Goal: Task Accomplishment & Management: Manage account settings

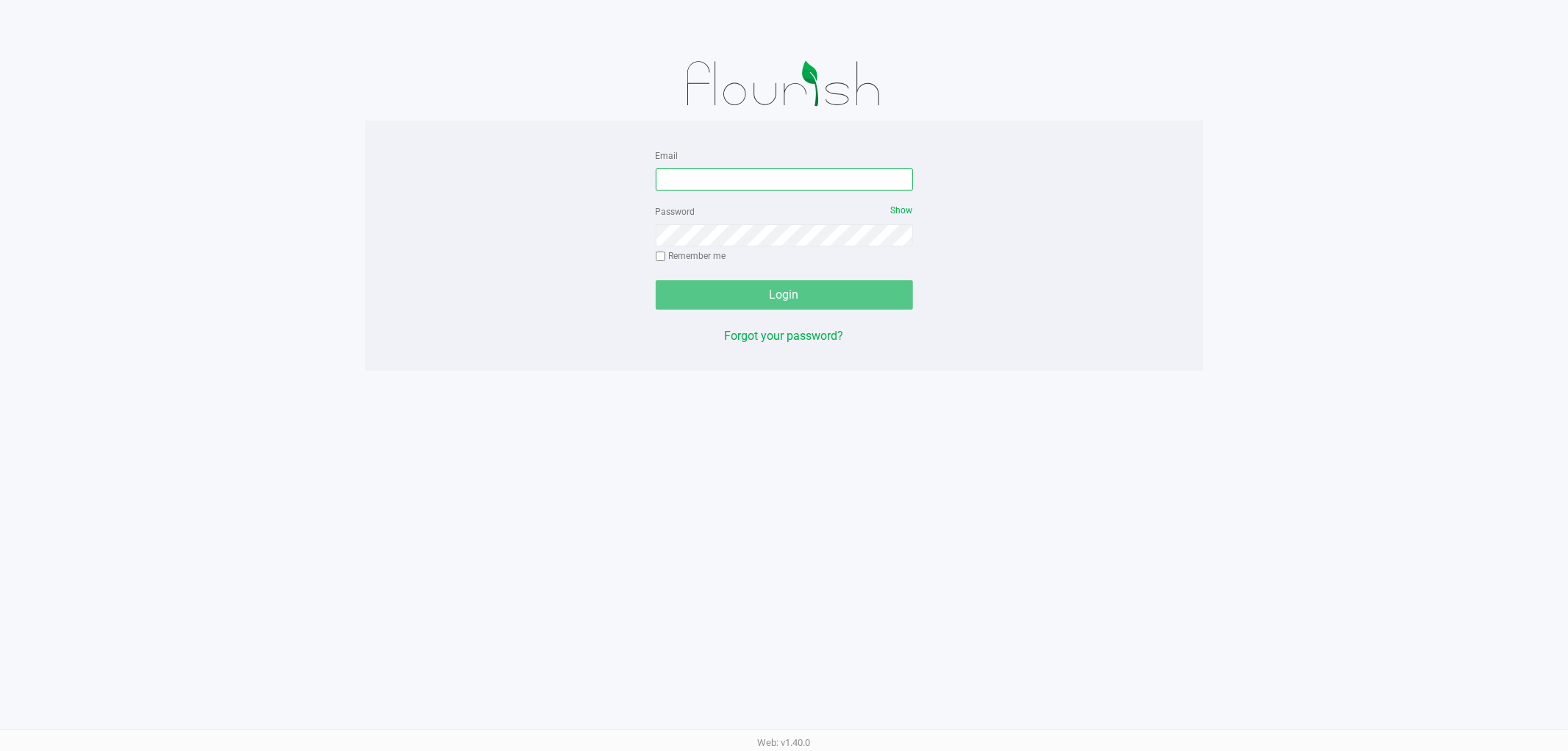
click at [784, 186] on input "Email" at bounding box center [784, 180] width 257 height 22
type input "[EMAIL_ADDRESS][DOMAIN_NAME]"
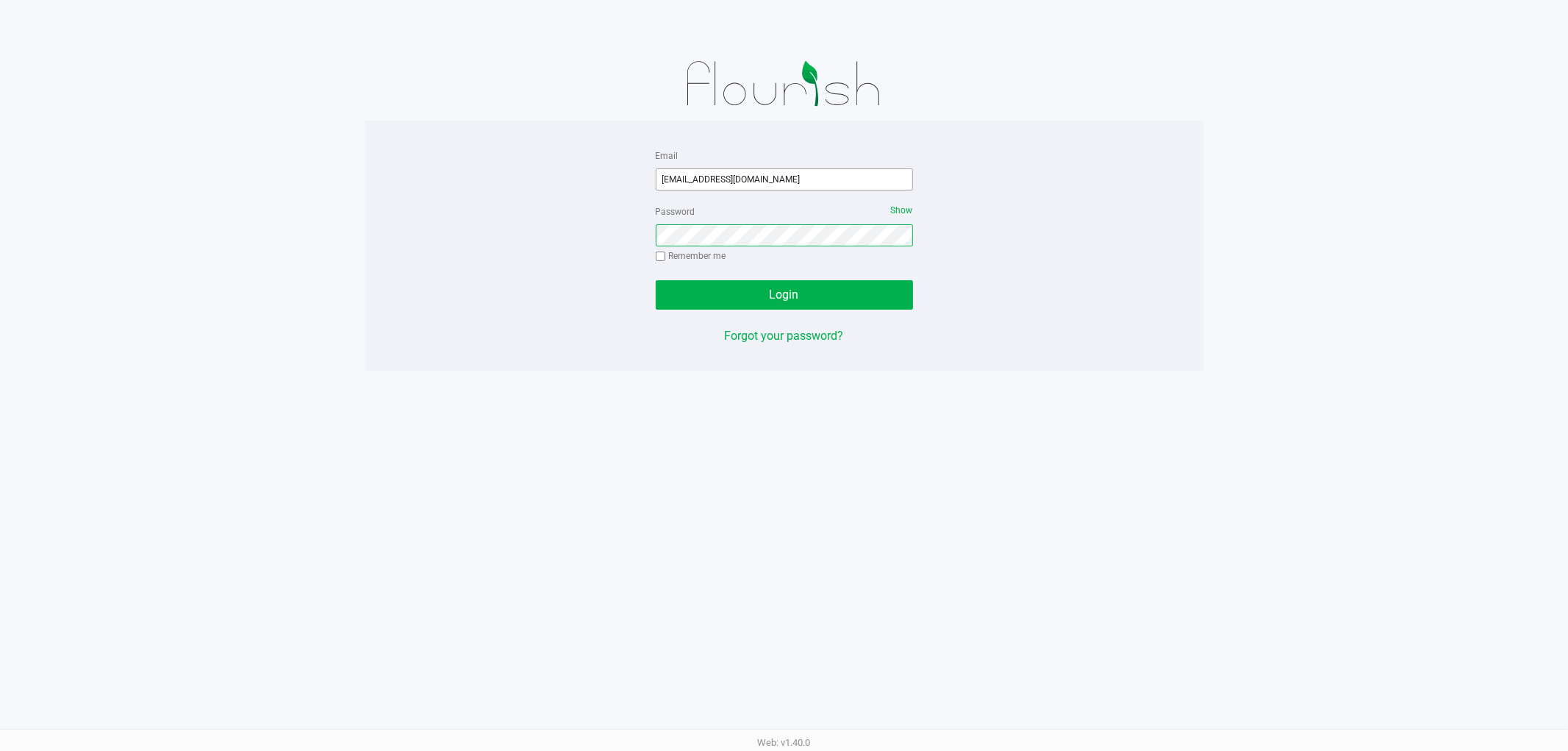
click at [656, 281] on button "Login" at bounding box center [784, 295] width 257 height 30
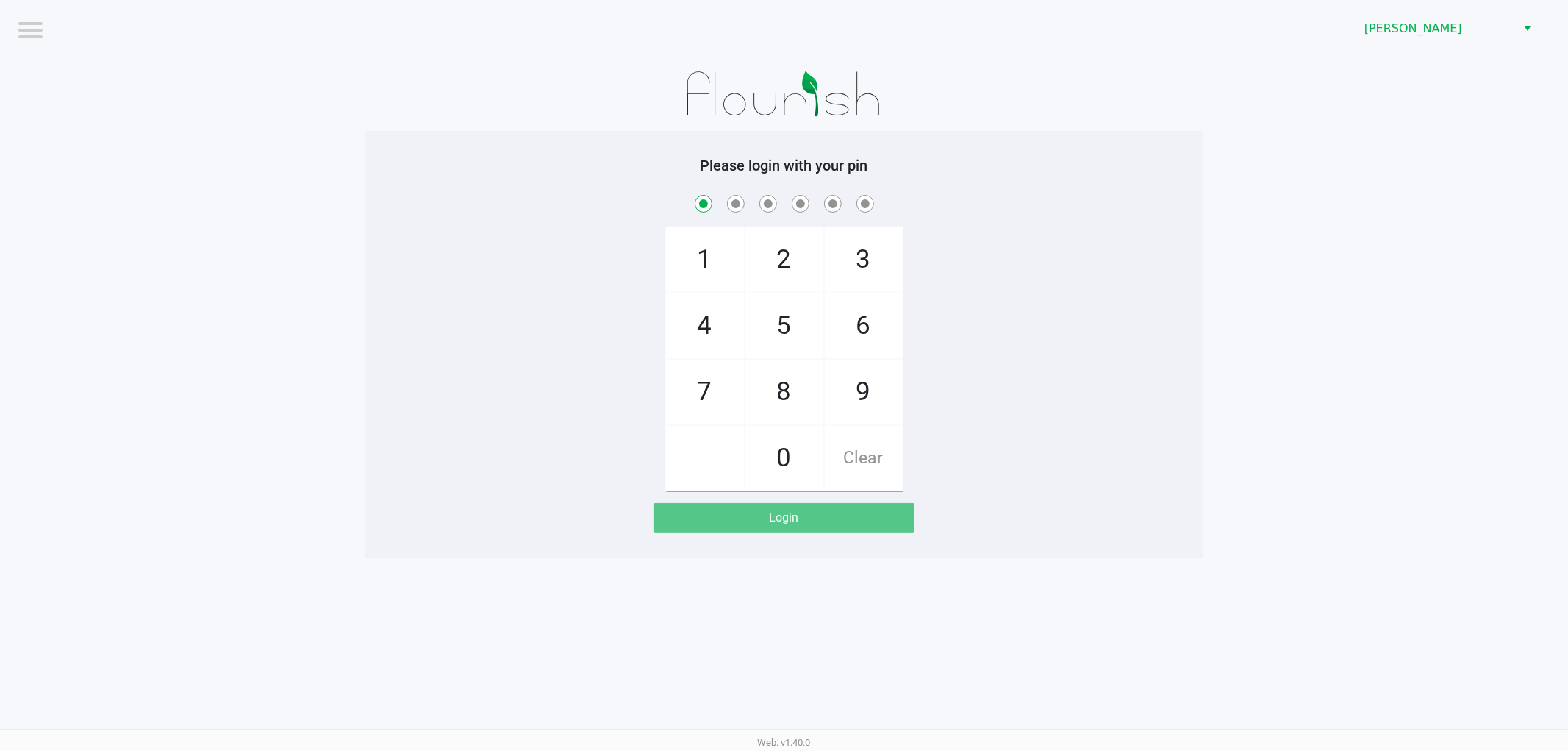
checkbox input "true"
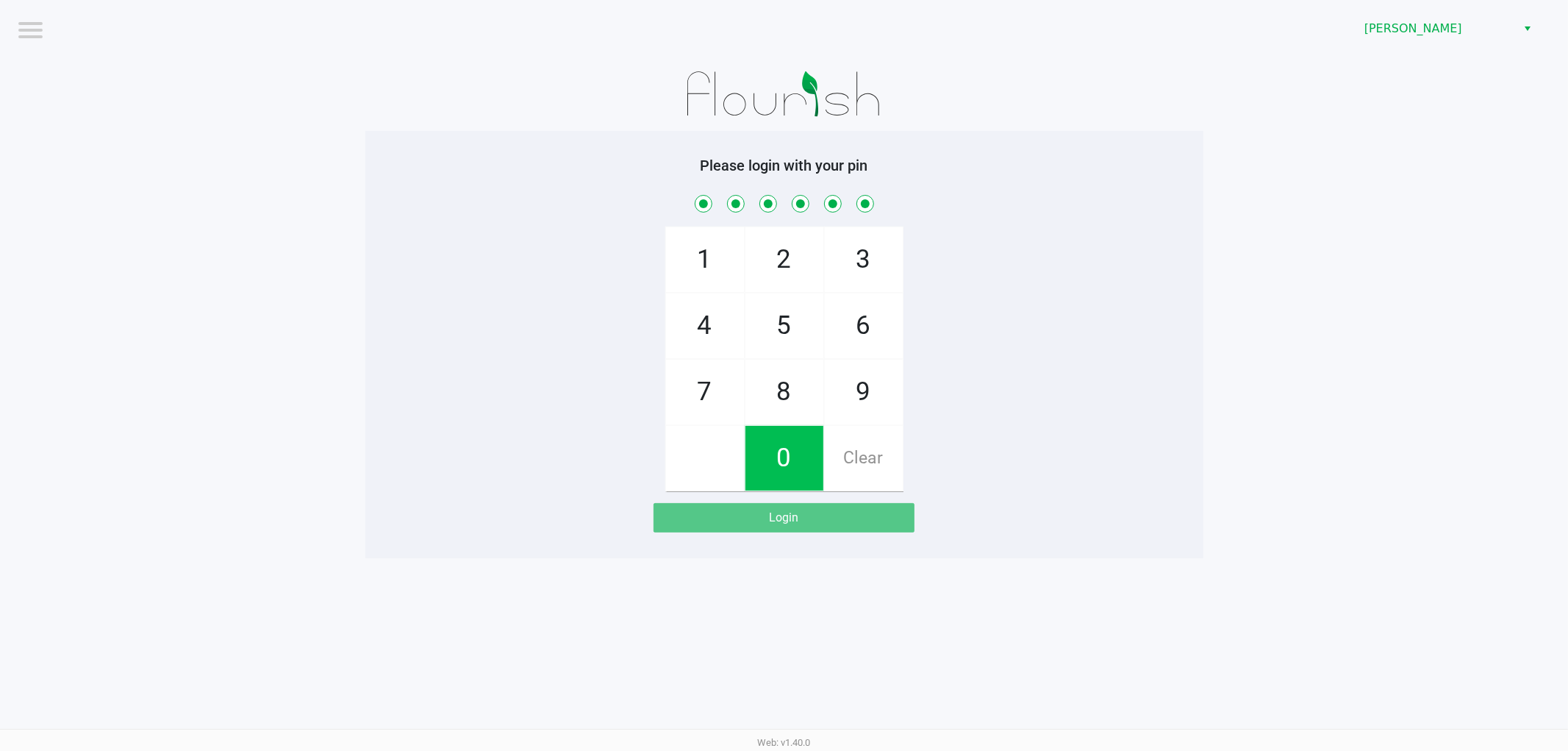
checkbox input "true"
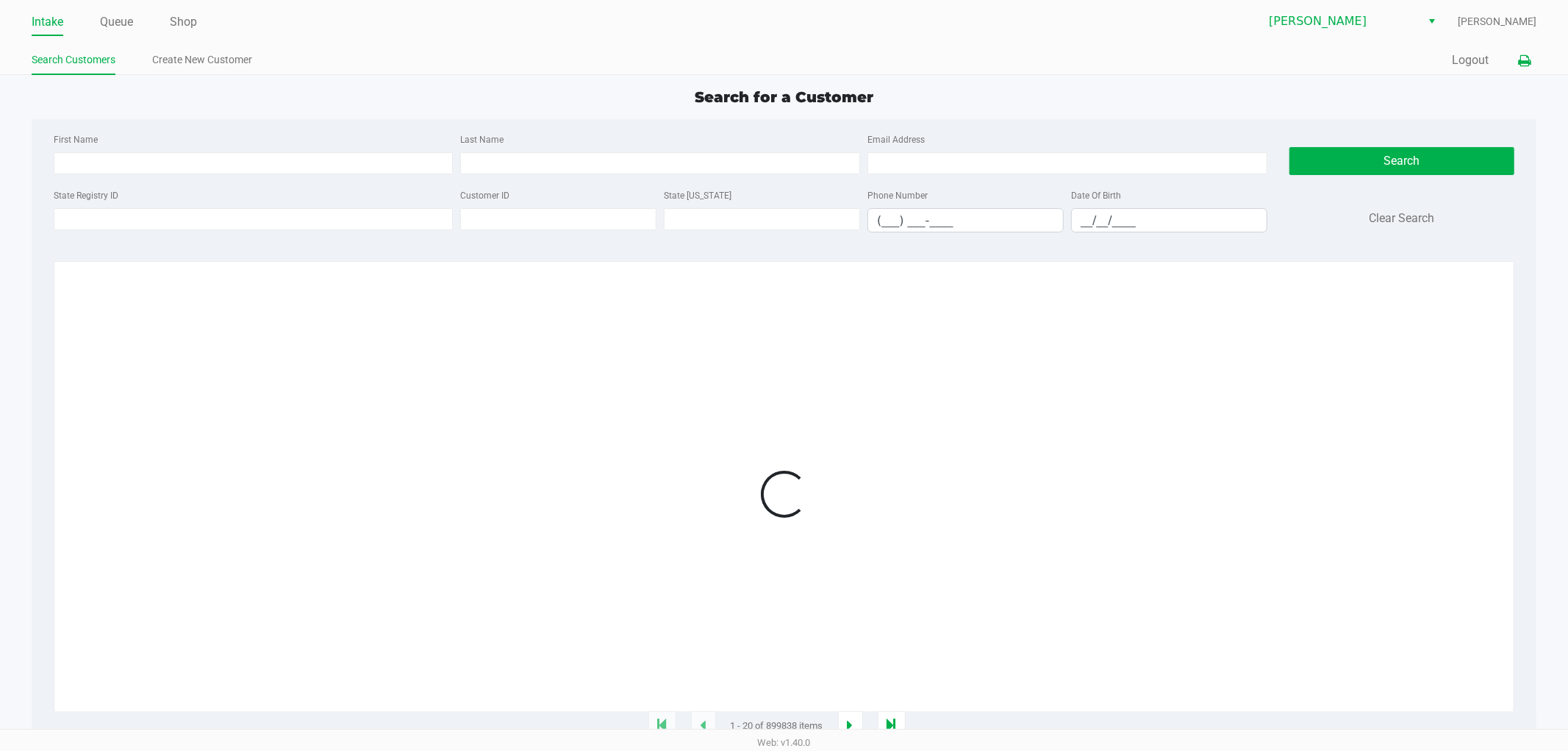
click at [1522, 67] on button at bounding box center [1524, 60] width 24 height 27
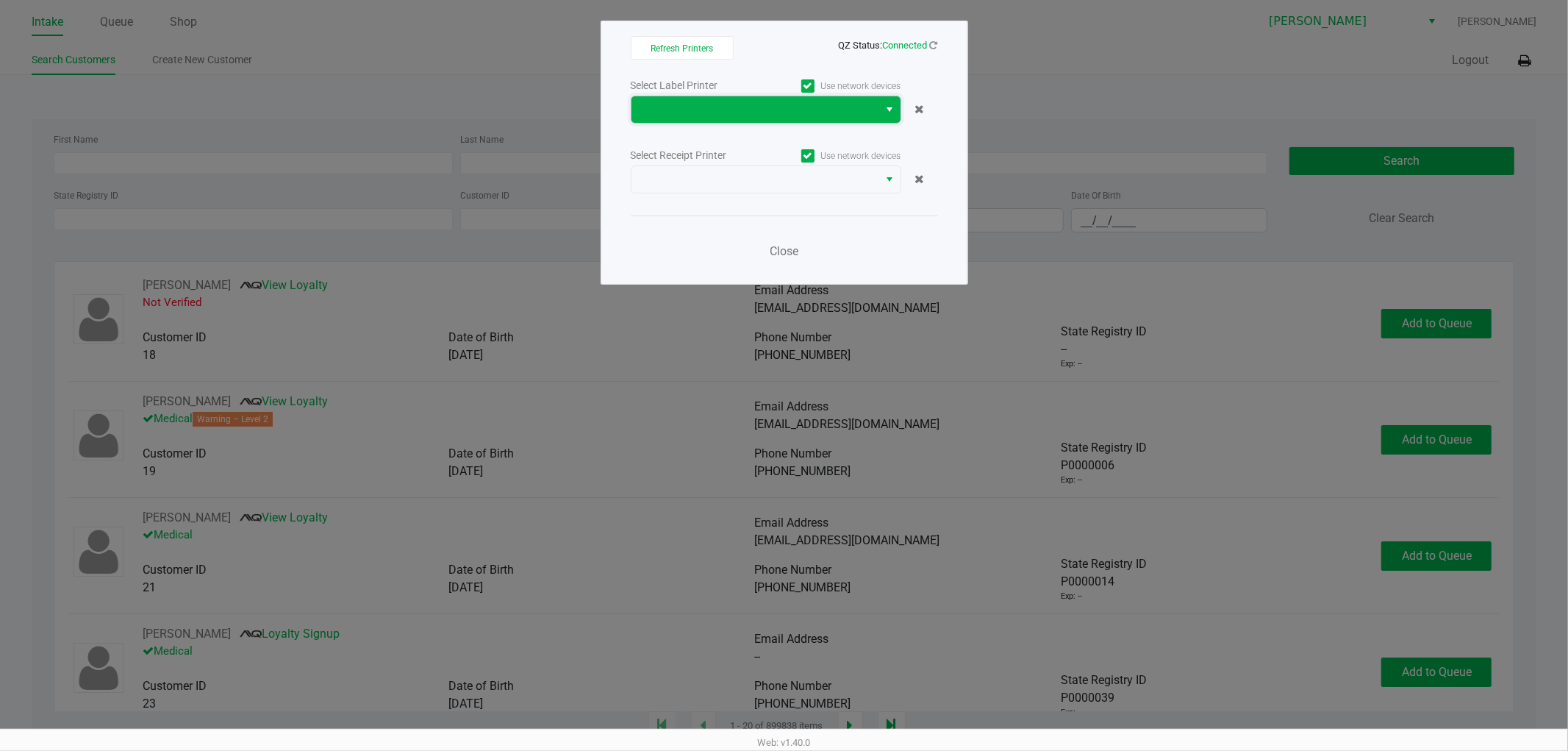
click at [812, 118] on span at bounding box center [755, 110] width 230 height 18
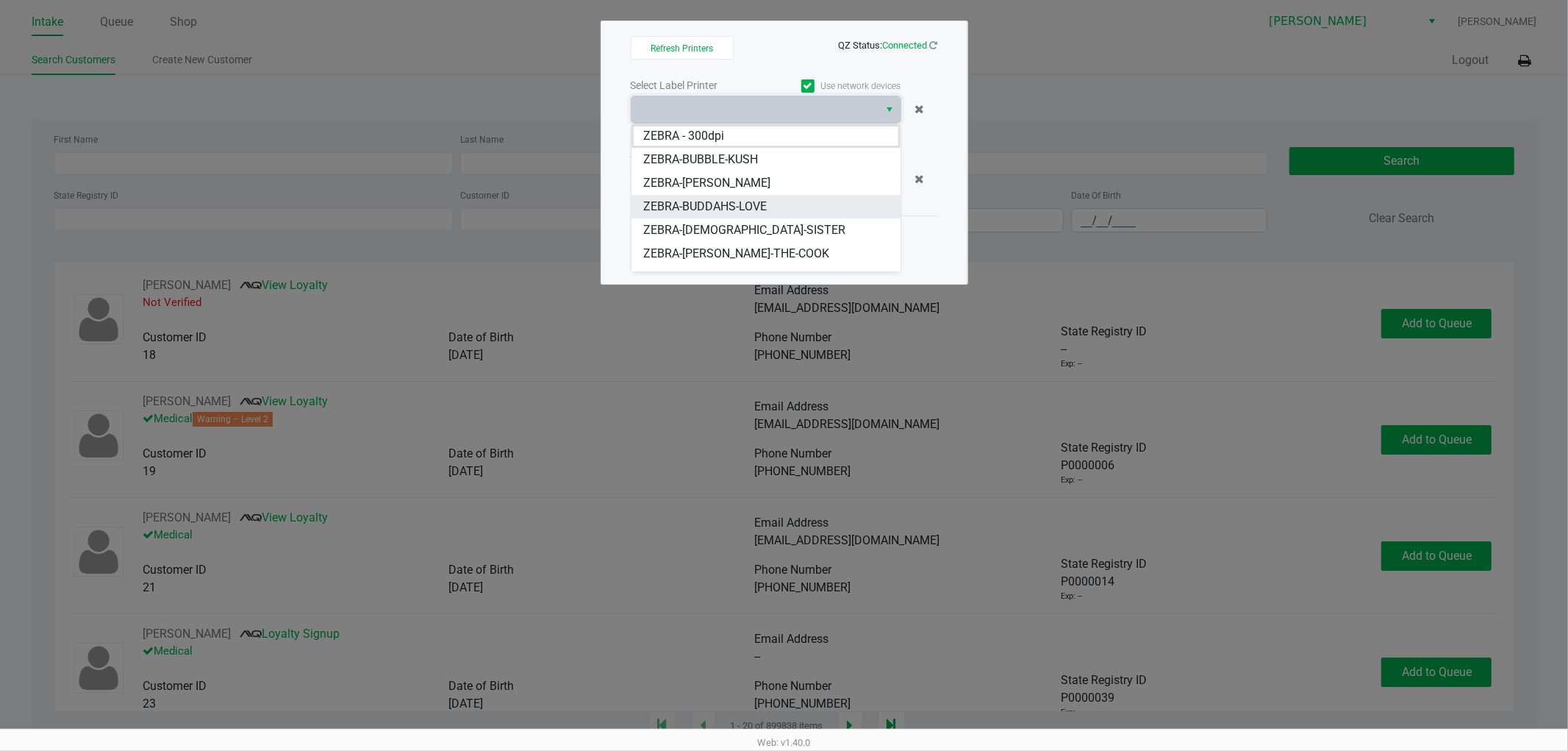
click at [812, 208] on li "ZEBRA-BUDDAHS-LOVE" at bounding box center [765, 207] width 269 height 24
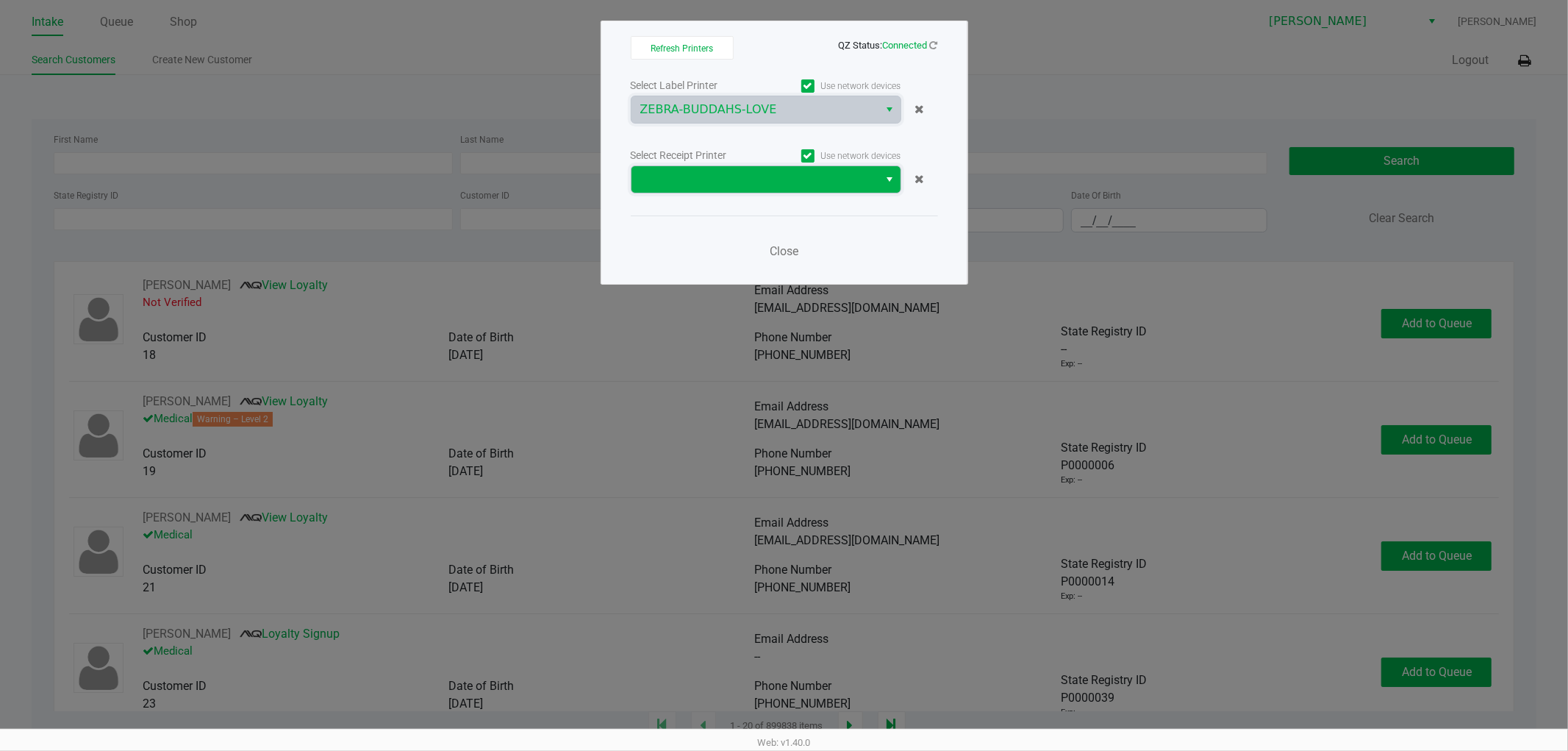
click at [744, 174] on span at bounding box center [755, 180] width 230 height 18
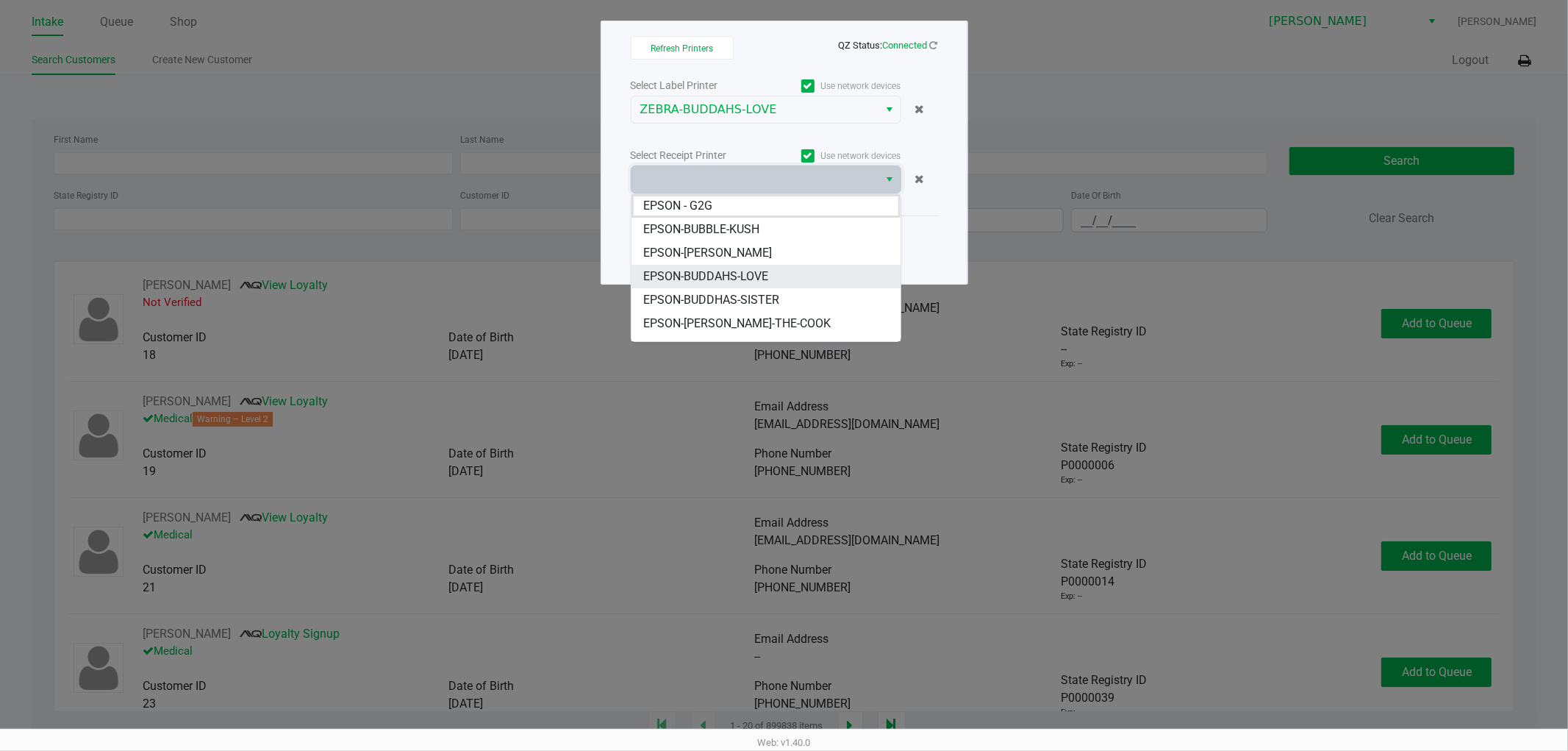
click at [715, 281] on span "EPSON-BUDDAHS-LOVE" at bounding box center [705, 277] width 125 height 18
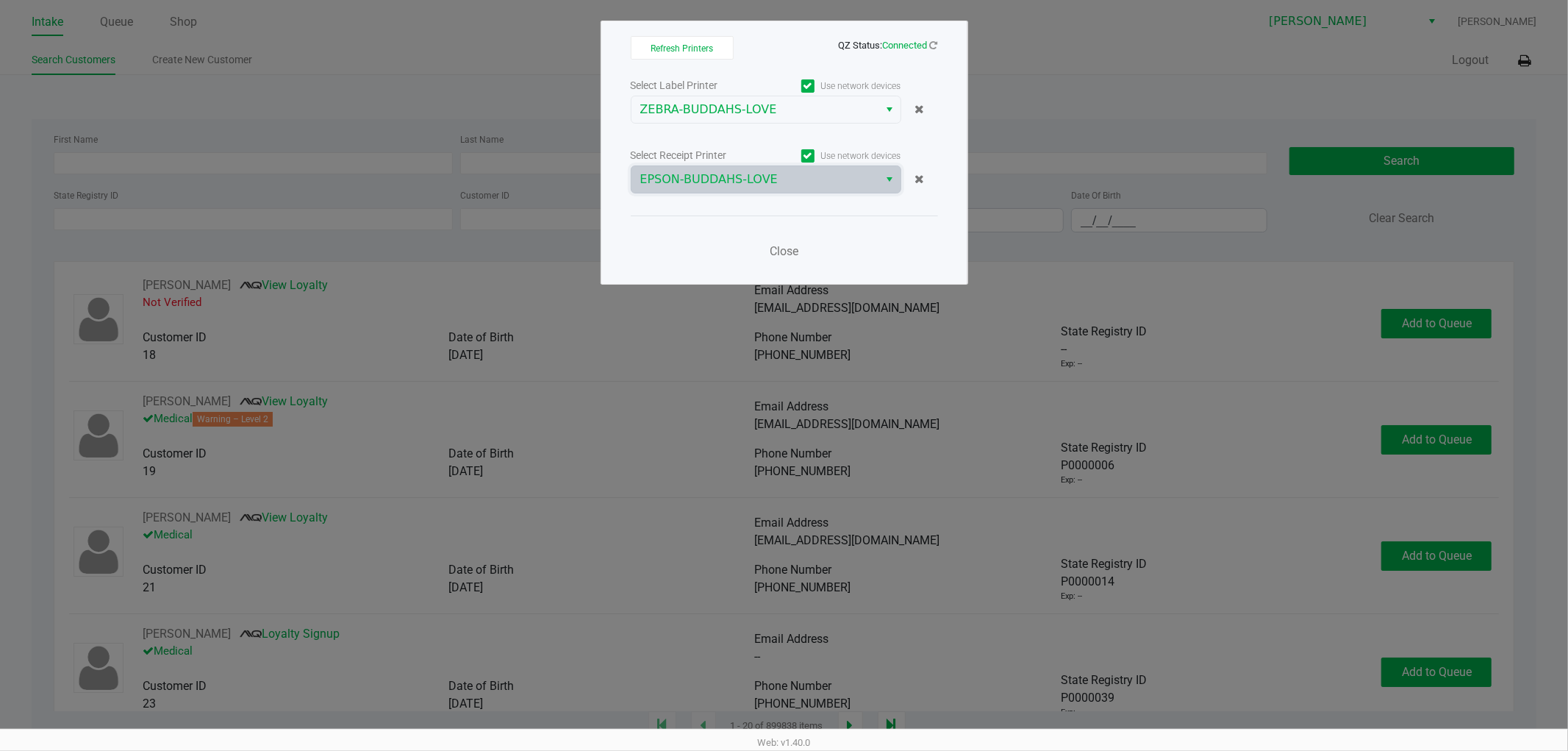
click at [738, 241] on div "Close" at bounding box center [784, 242] width 307 height 53
click at [777, 250] on span "Close" at bounding box center [784, 251] width 29 height 14
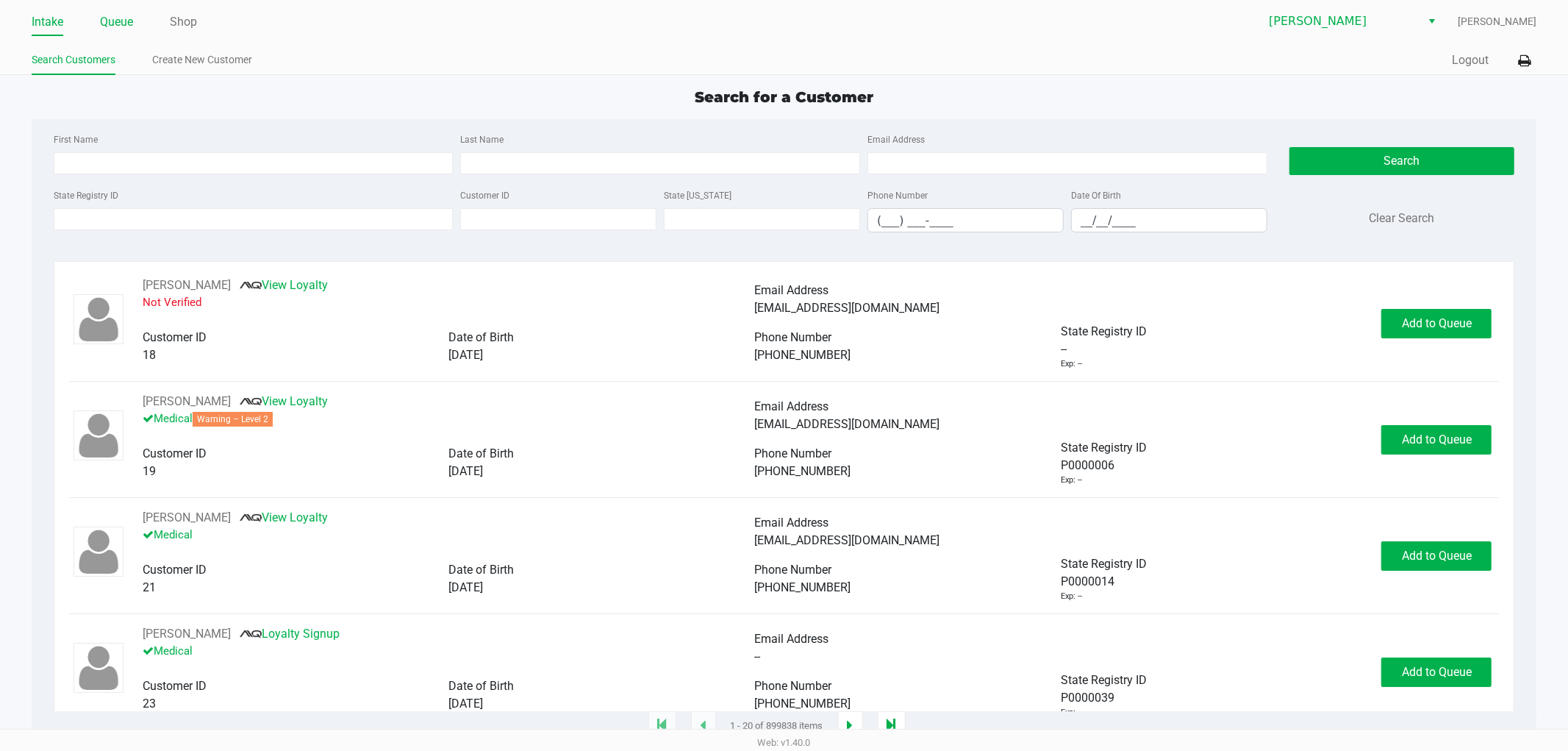
click at [108, 24] on link "Queue" at bounding box center [116, 22] width 33 height 21
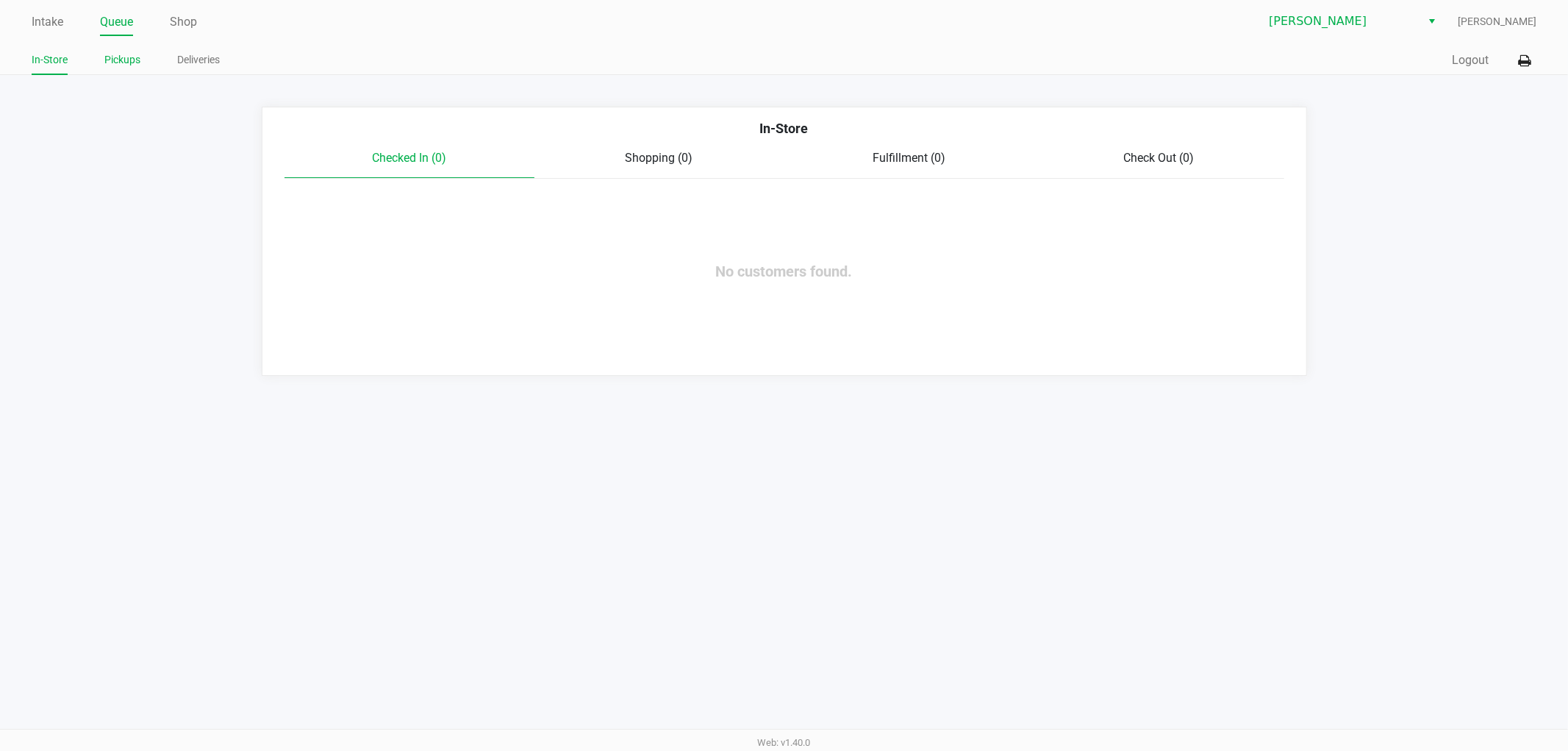
click at [129, 60] on link "Pickups" at bounding box center [122, 59] width 36 height 19
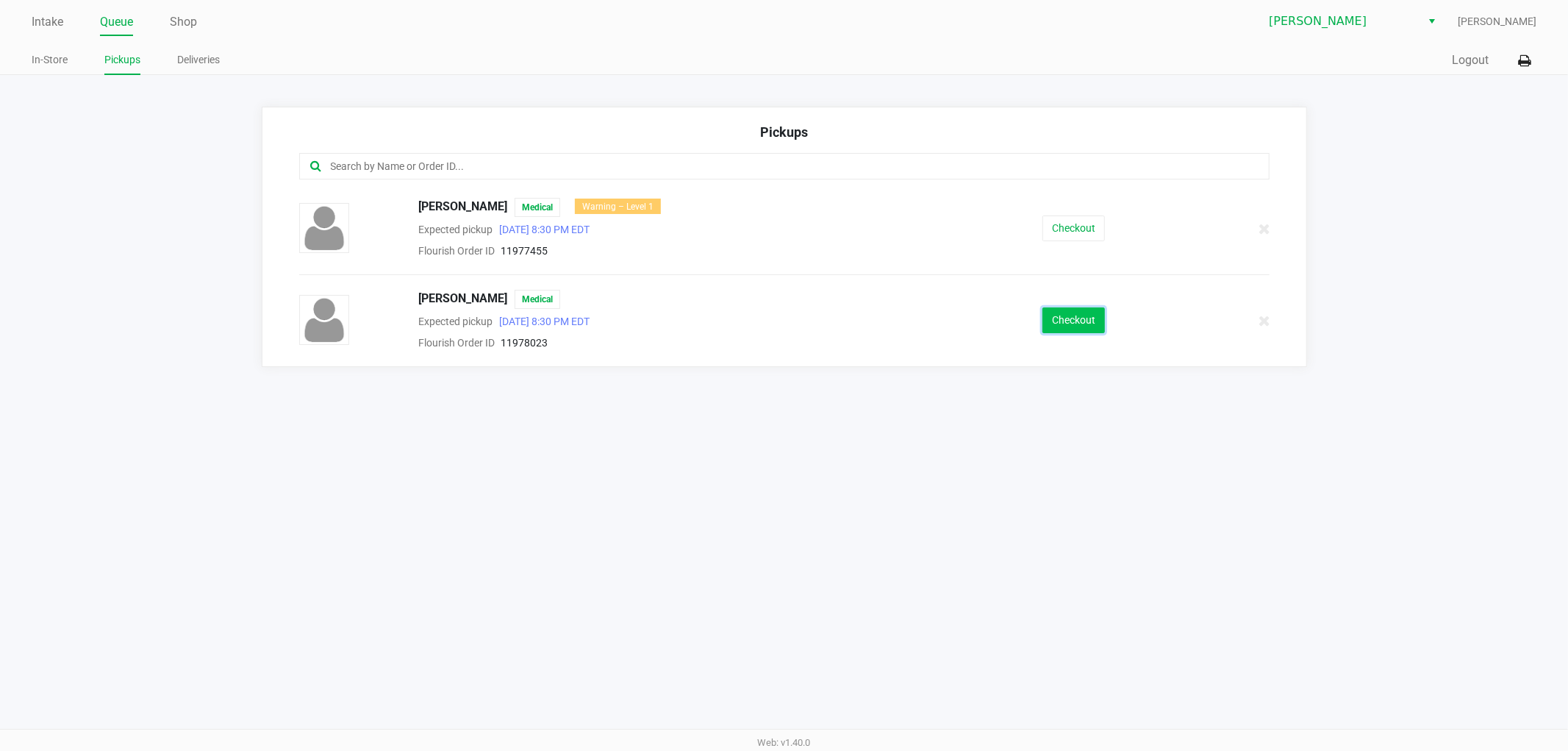
click at [1056, 317] on button "Checkout" at bounding box center [1073, 320] width 62 height 26
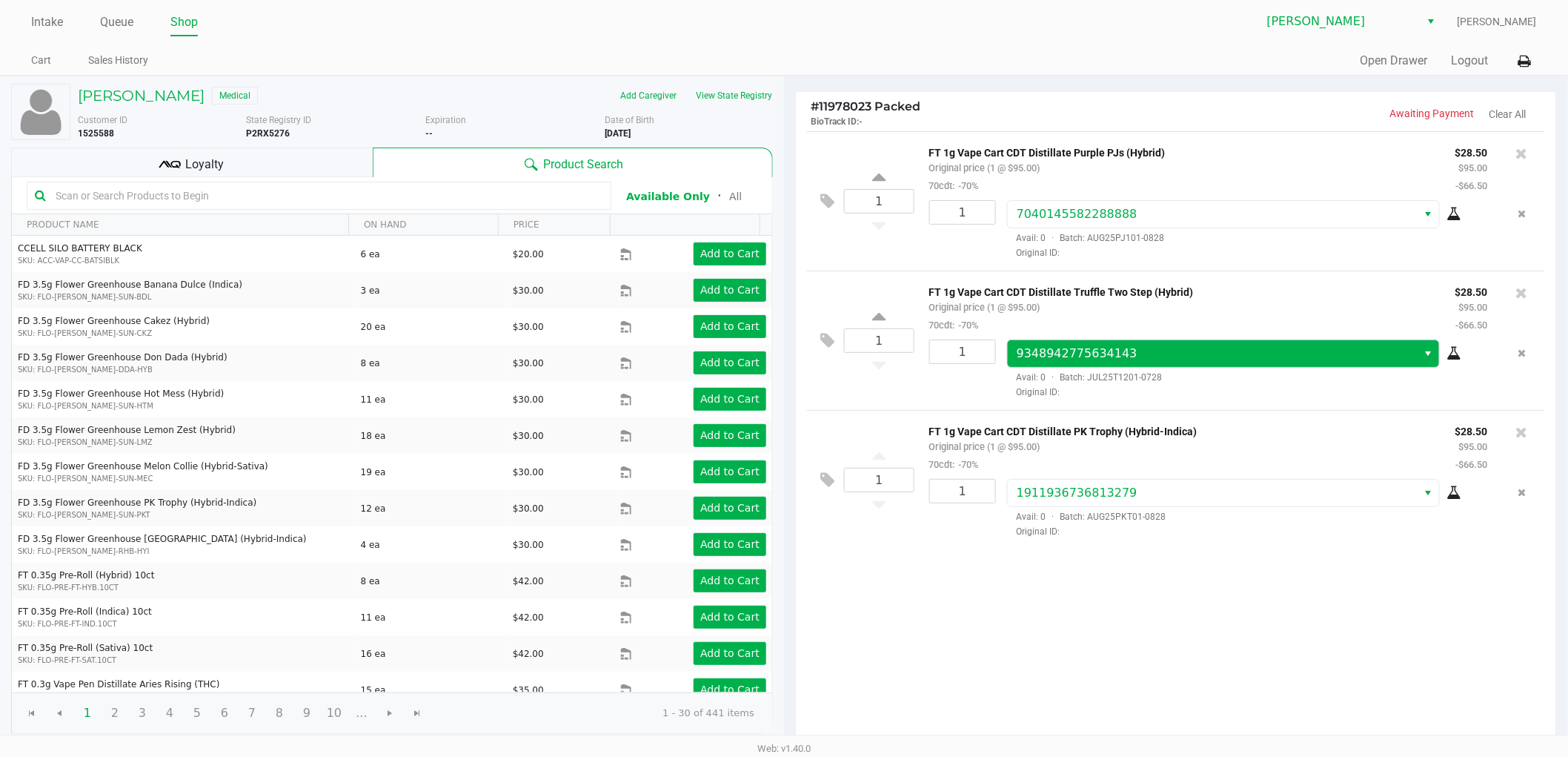
scroll to position [82, 0]
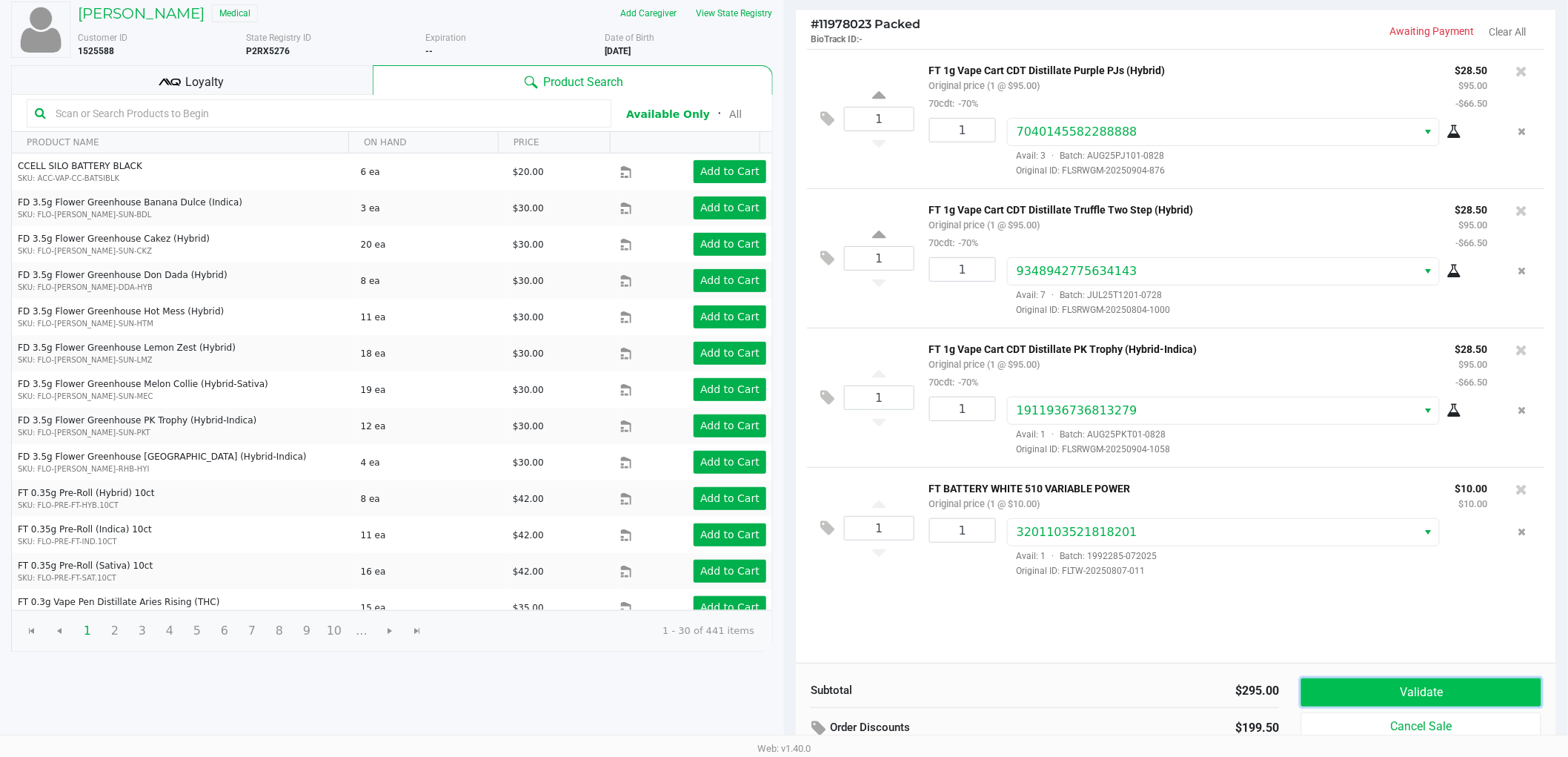
click at [1468, 702] on button "Validate" at bounding box center [1421, 693] width 240 height 28
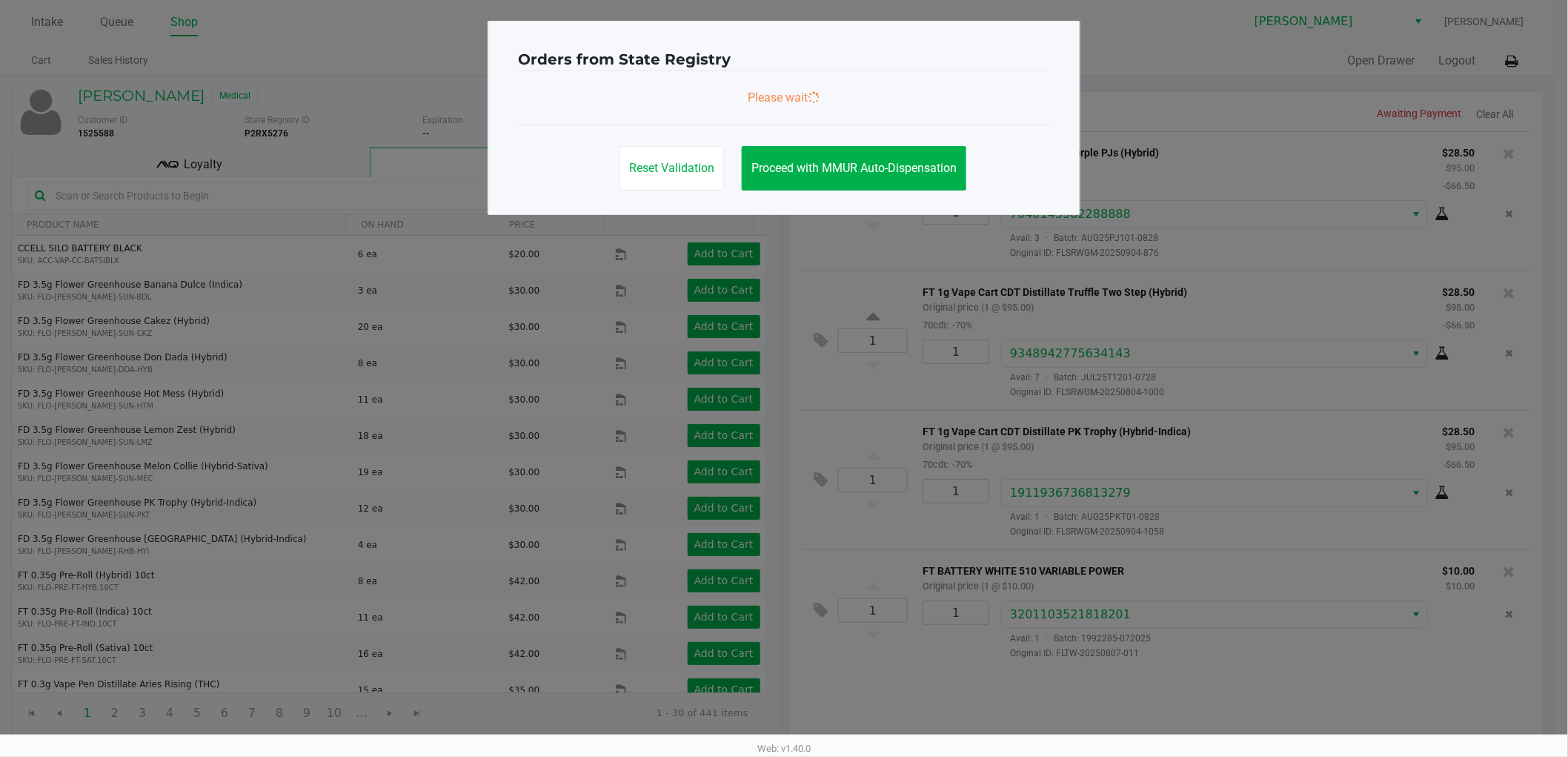
scroll to position [0, 0]
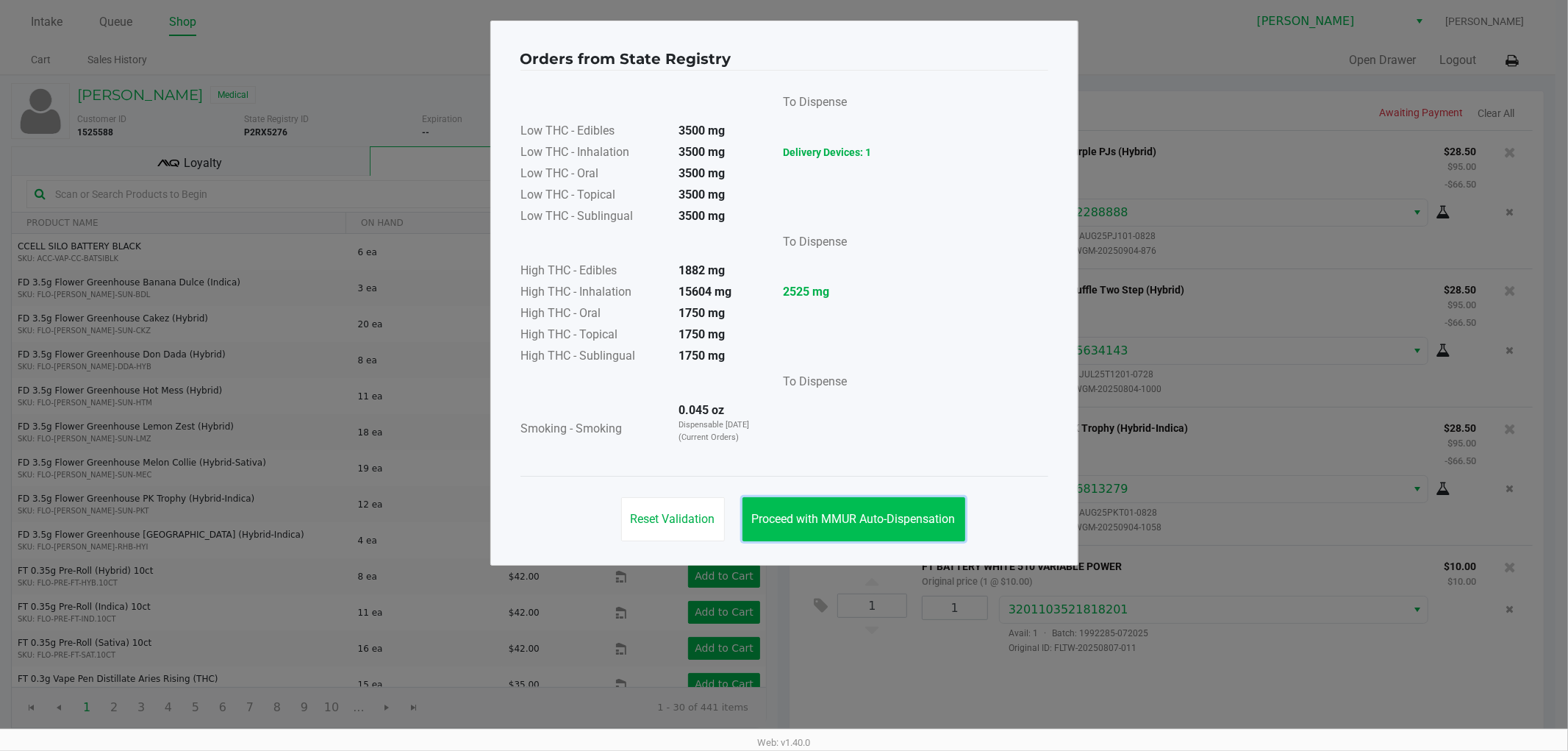
click at [820, 514] on span "Proceed with MMUR Auto-Dispensation" at bounding box center [854, 519] width 204 height 14
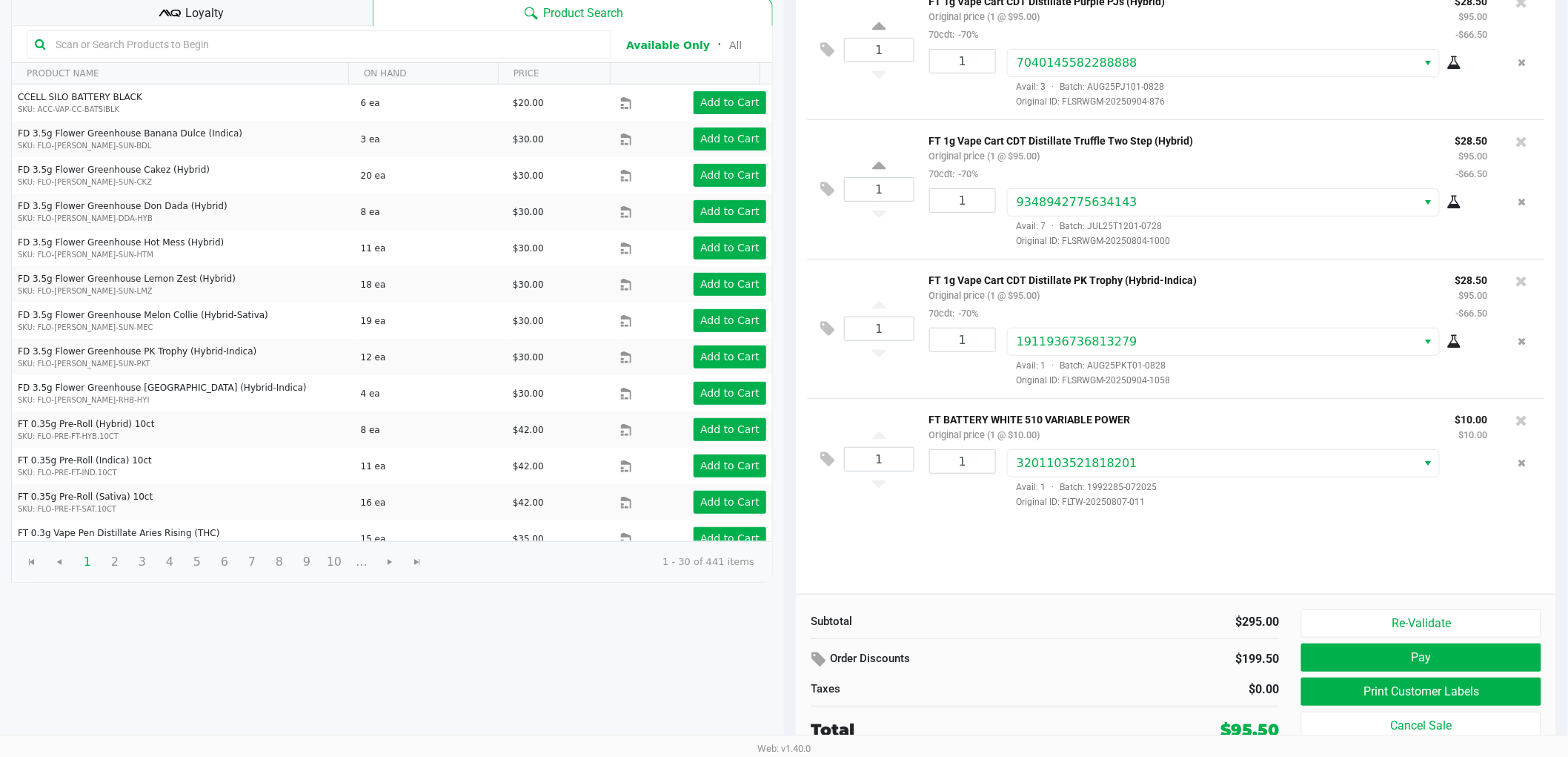
scroll to position [153, 0]
click at [1347, 691] on button "Print Customer Labels" at bounding box center [1421, 691] width 240 height 28
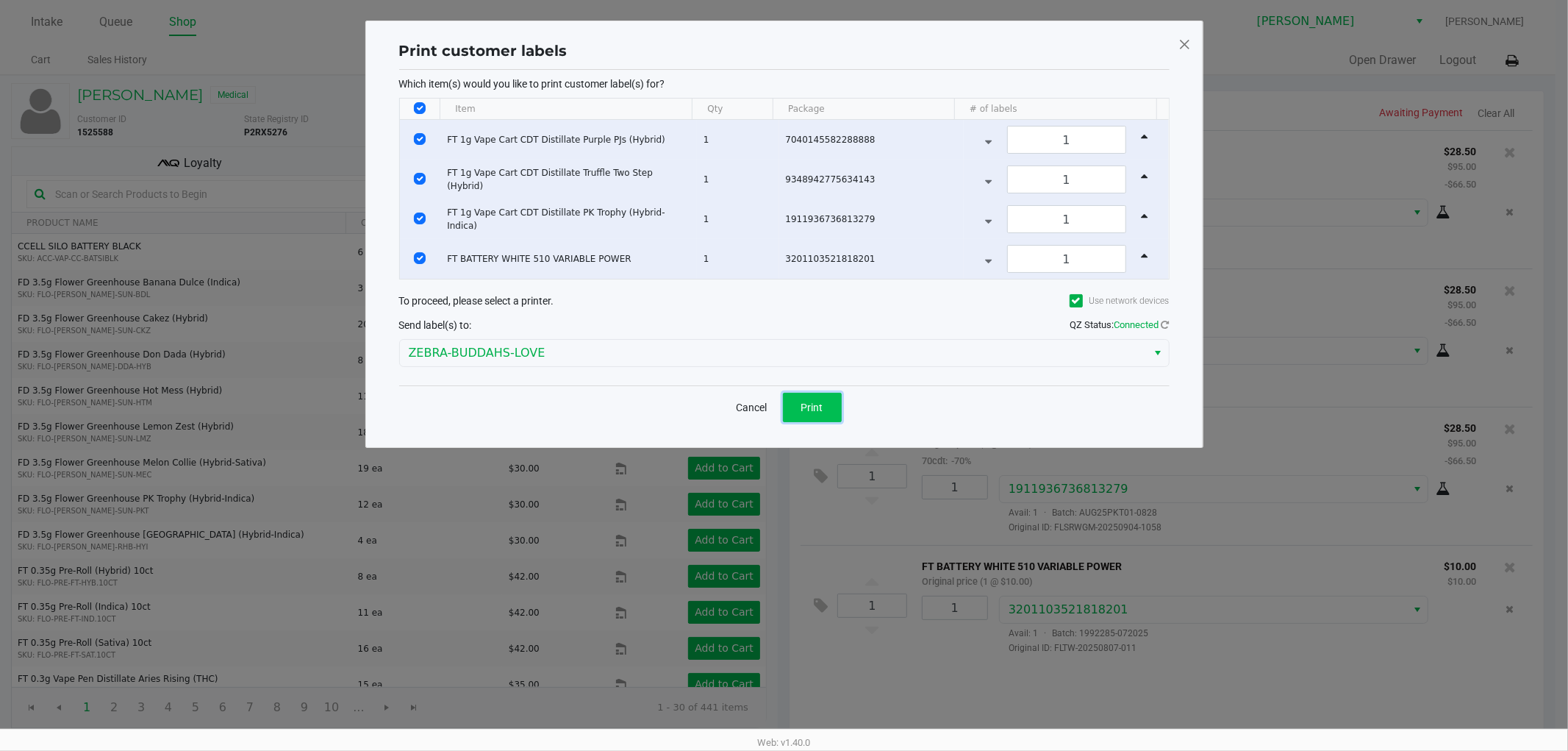
click at [805, 401] on span "Print" at bounding box center [812, 407] width 22 height 12
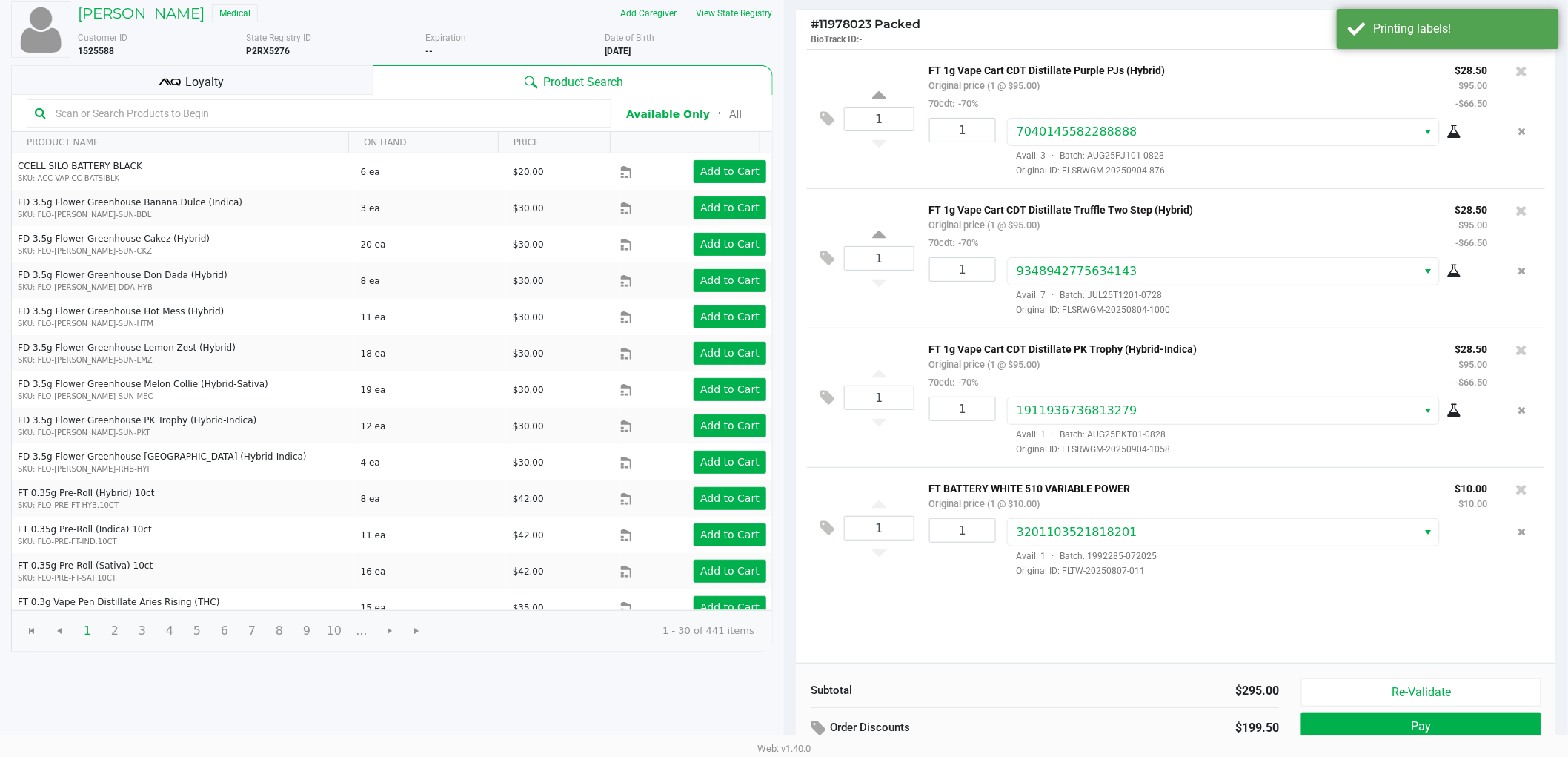
scroll to position [153, 0]
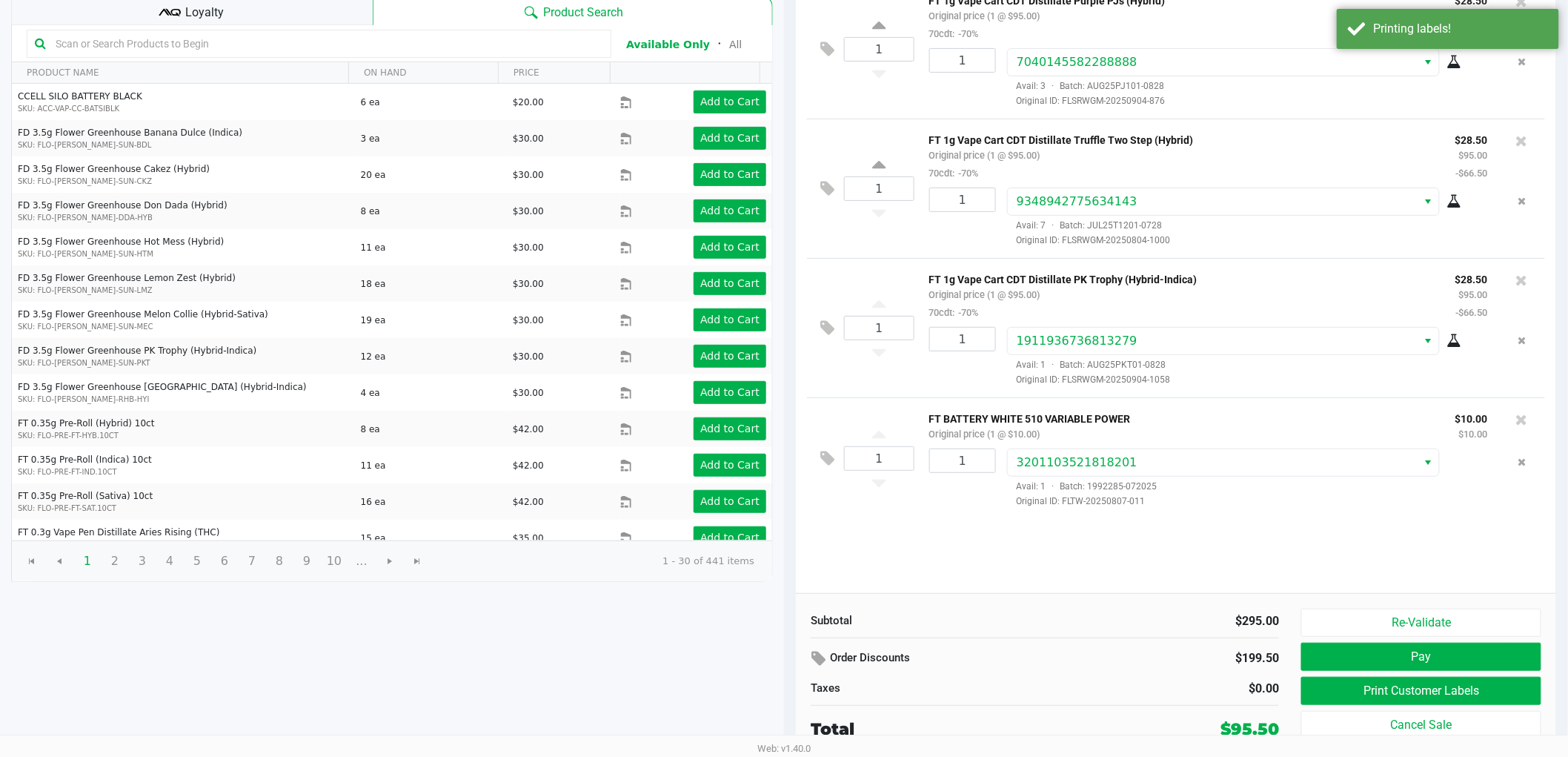
click at [1249, 730] on div "$95.50" at bounding box center [1249, 729] width 58 height 25
click at [1134, 544] on div "1 FT 1g Vape Cart CDT Distillate Purple PJs (Hybrid) Original price (1 @ $95.00…" at bounding box center [1175, 286] width 760 height 614
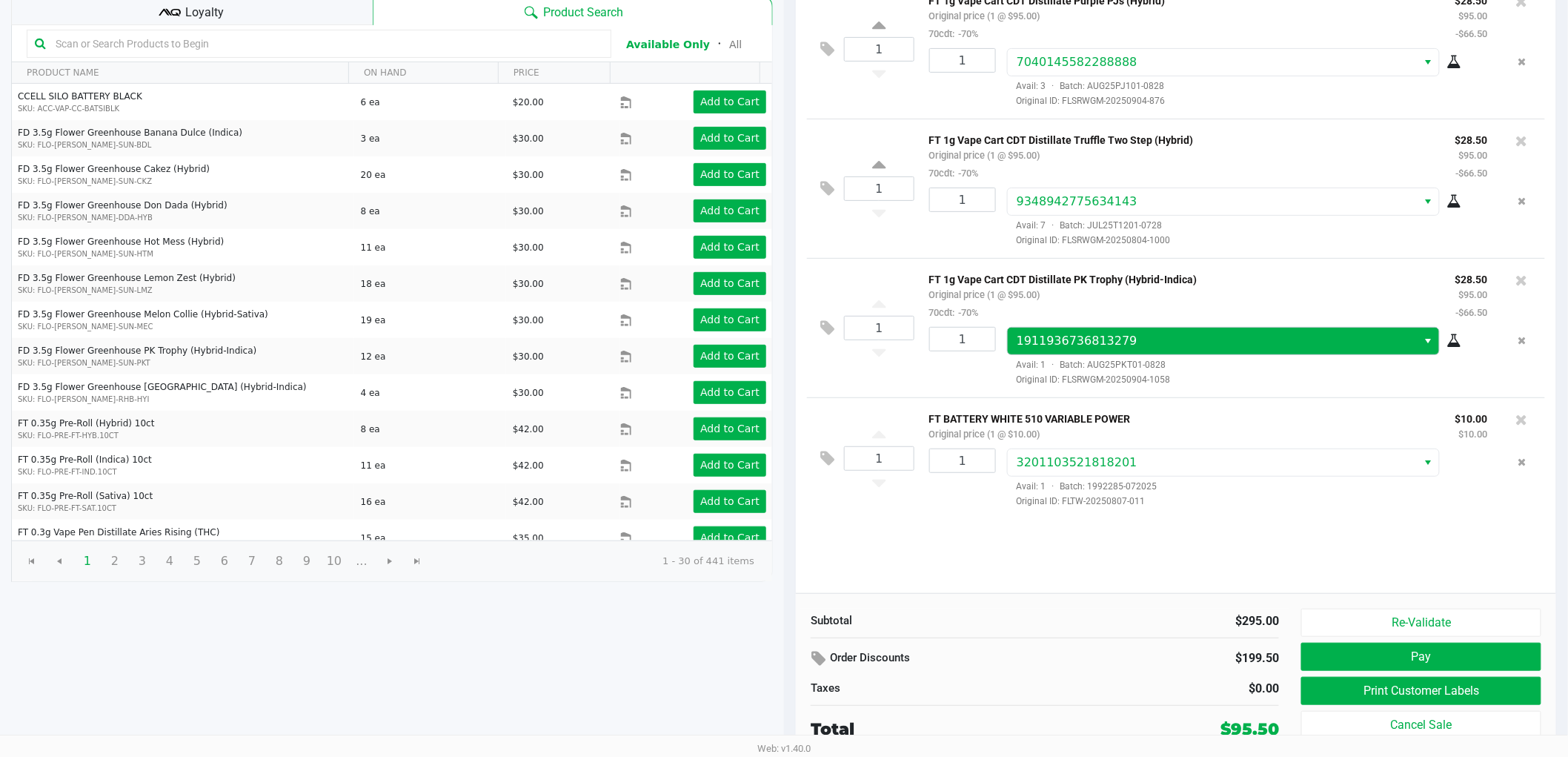
scroll to position [0, 0]
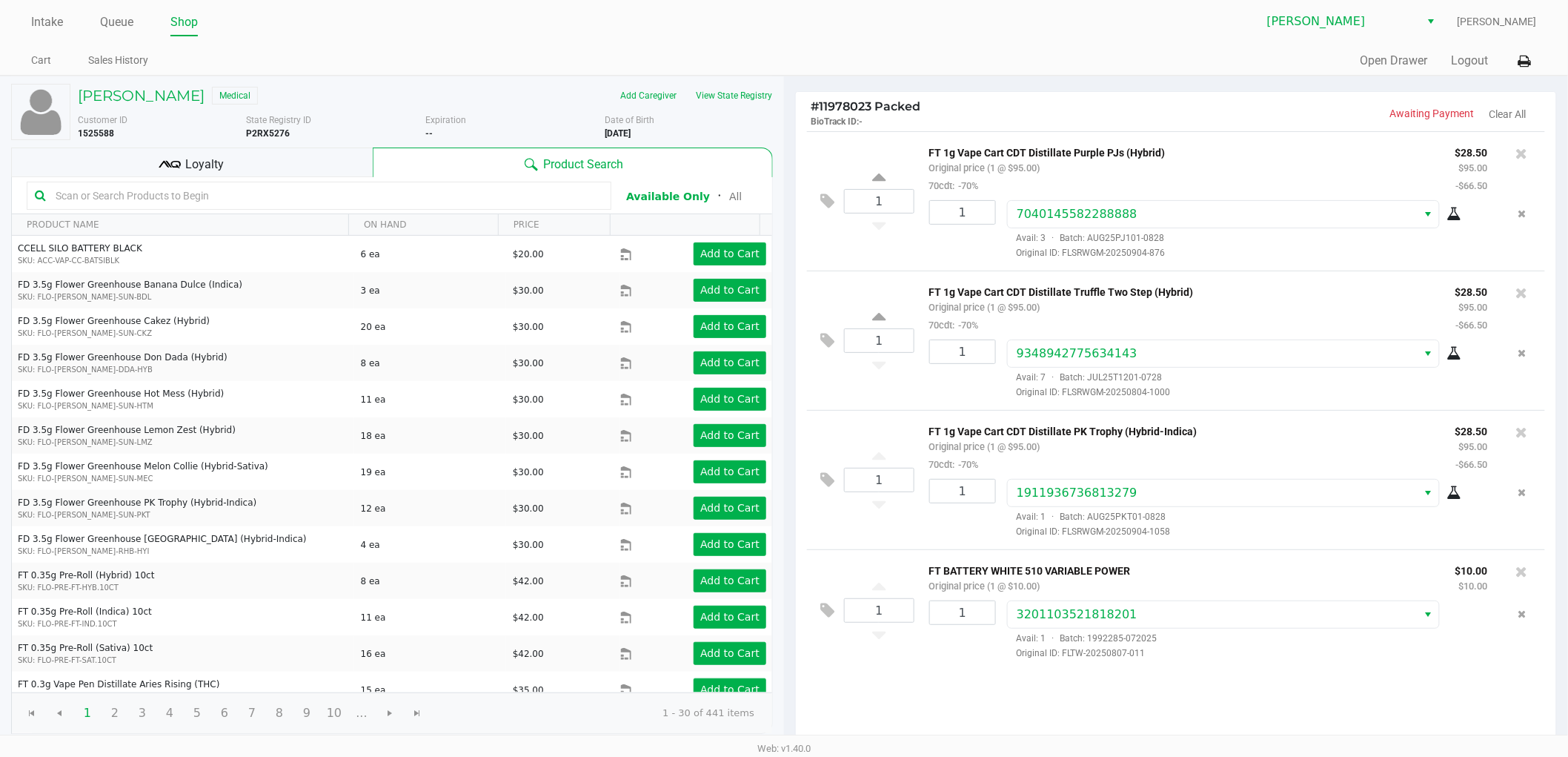
click at [1041, 158] on p "FT 1g Vape Cart CDT Distillate Purple PJs (Hybrid)" at bounding box center [1181, 150] width 504 height 16
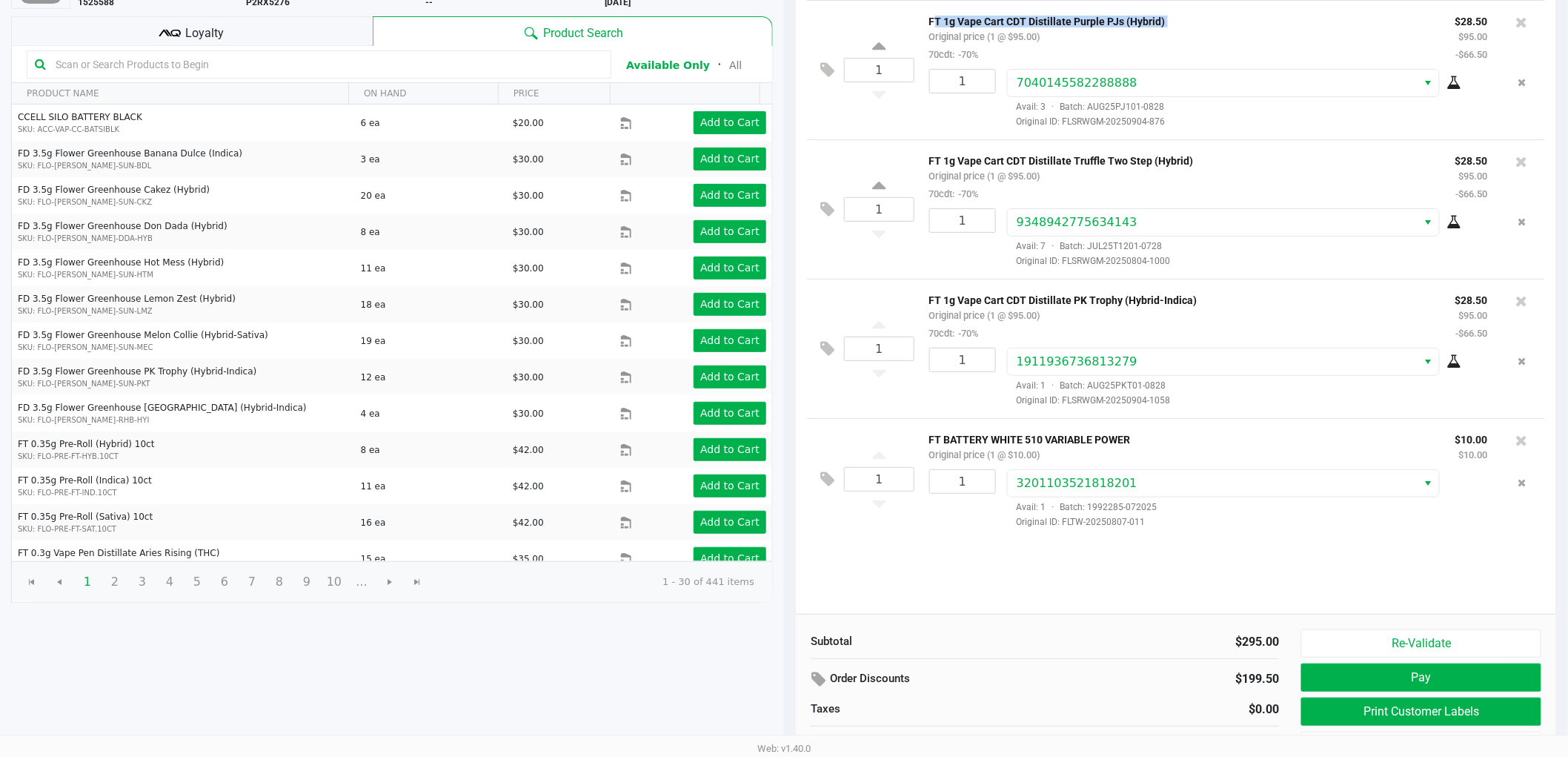
scroll to position [153, 0]
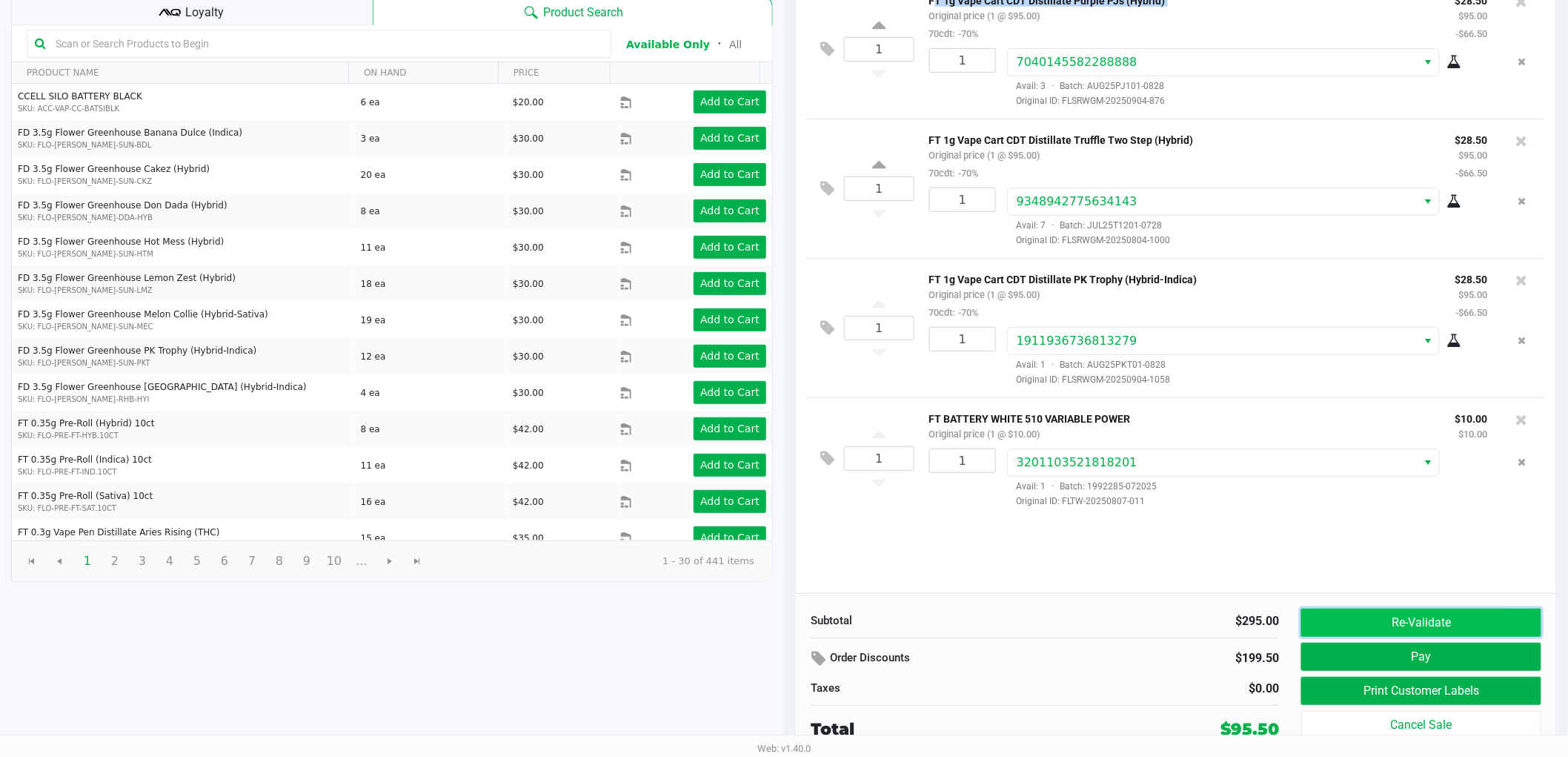
click at [1376, 625] on button "Re-Validate" at bounding box center [1421, 623] width 240 height 28
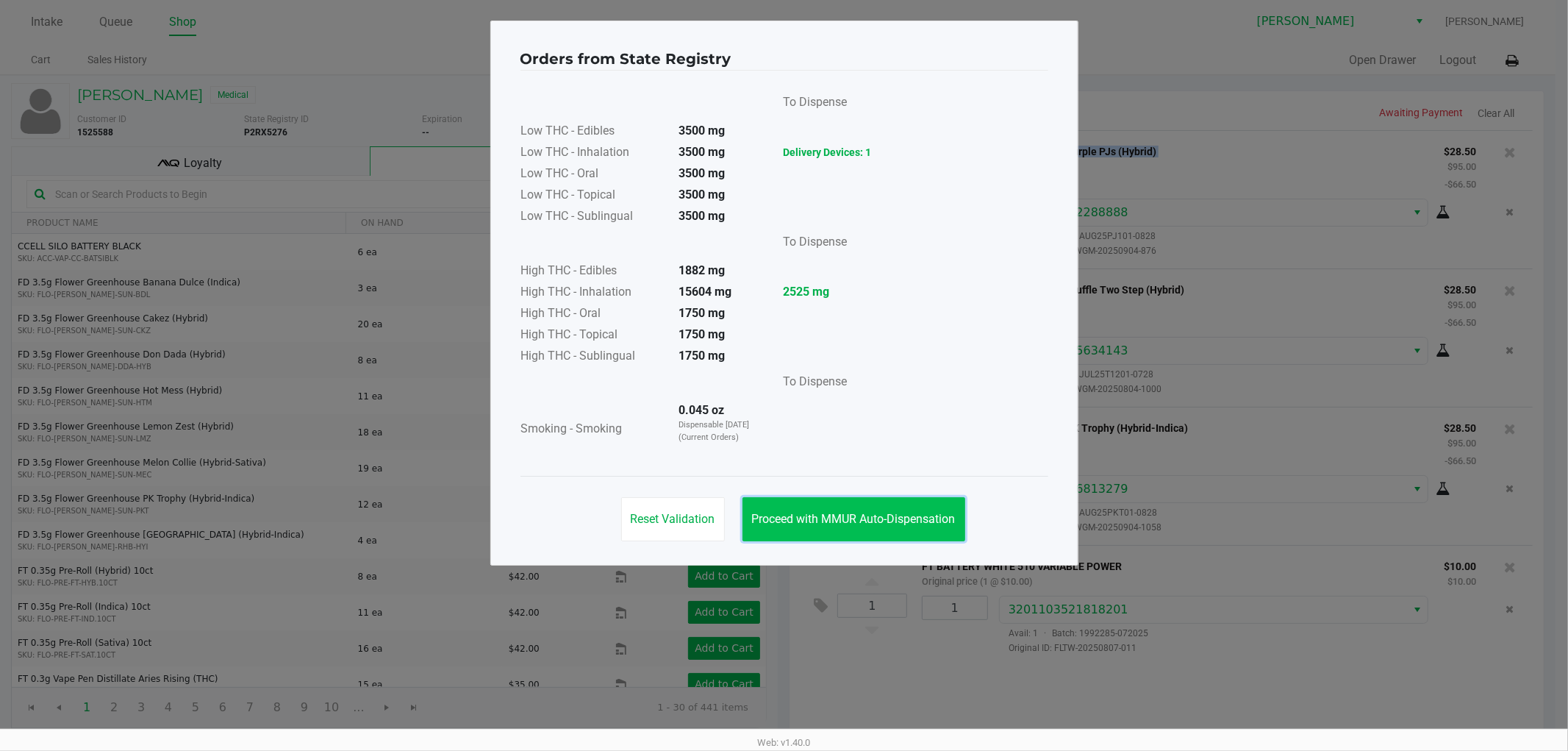
click at [822, 528] on button "Proceed with MMUR Auto-Dispensation" at bounding box center [854, 519] width 223 height 44
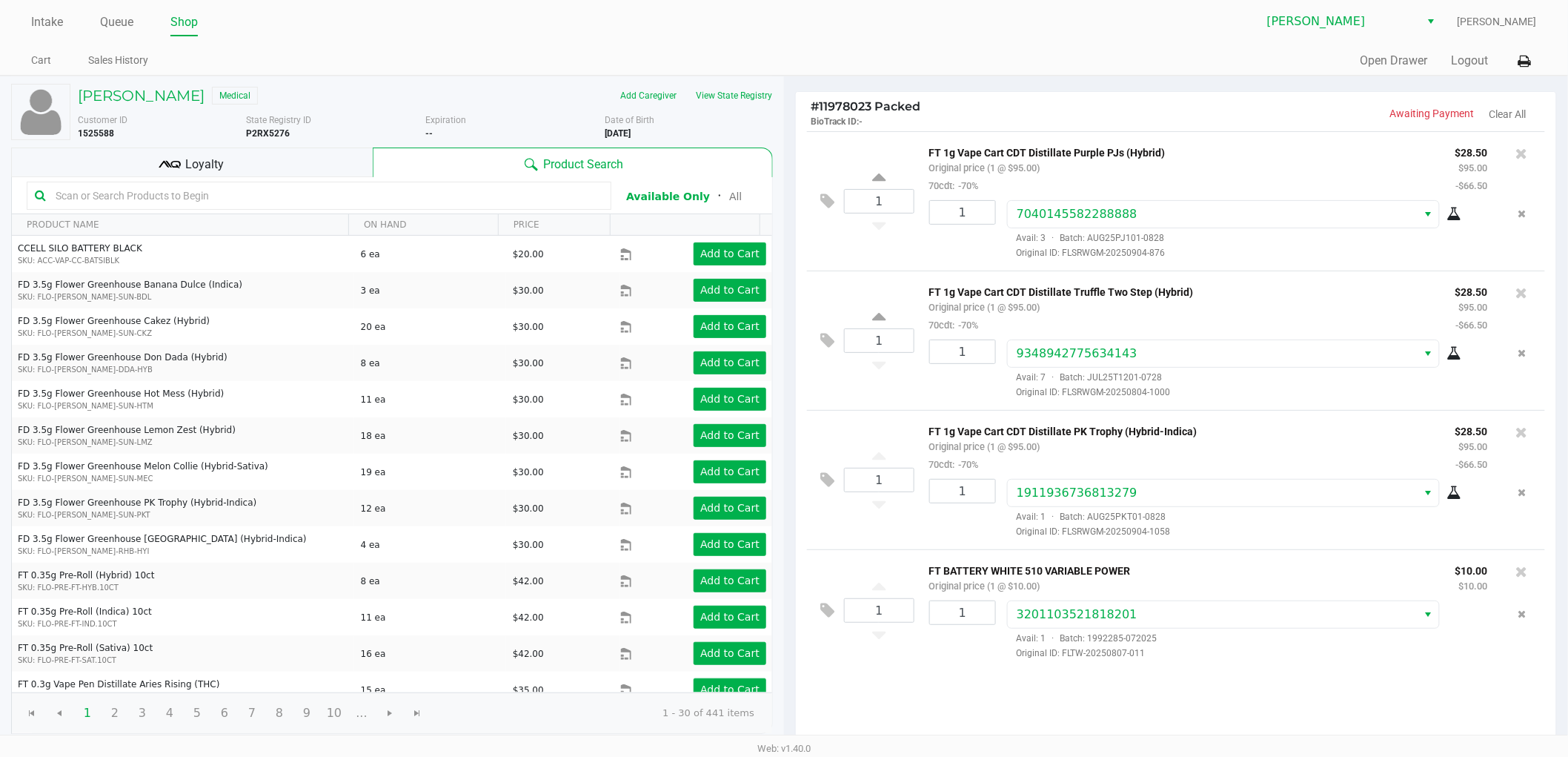
click at [330, 167] on div "Loyalty" at bounding box center [192, 162] width 362 height 30
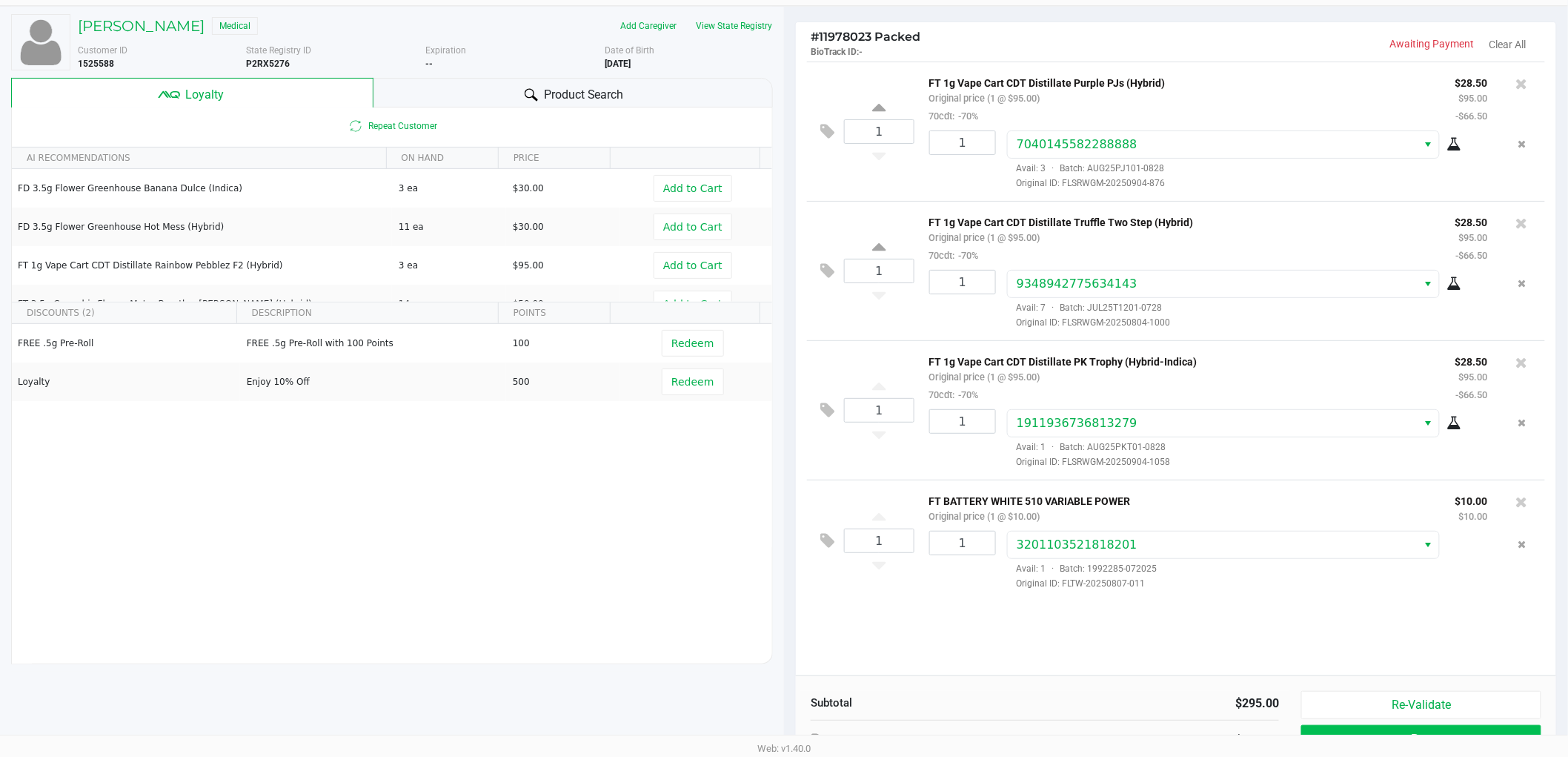
scroll to position [171, 0]
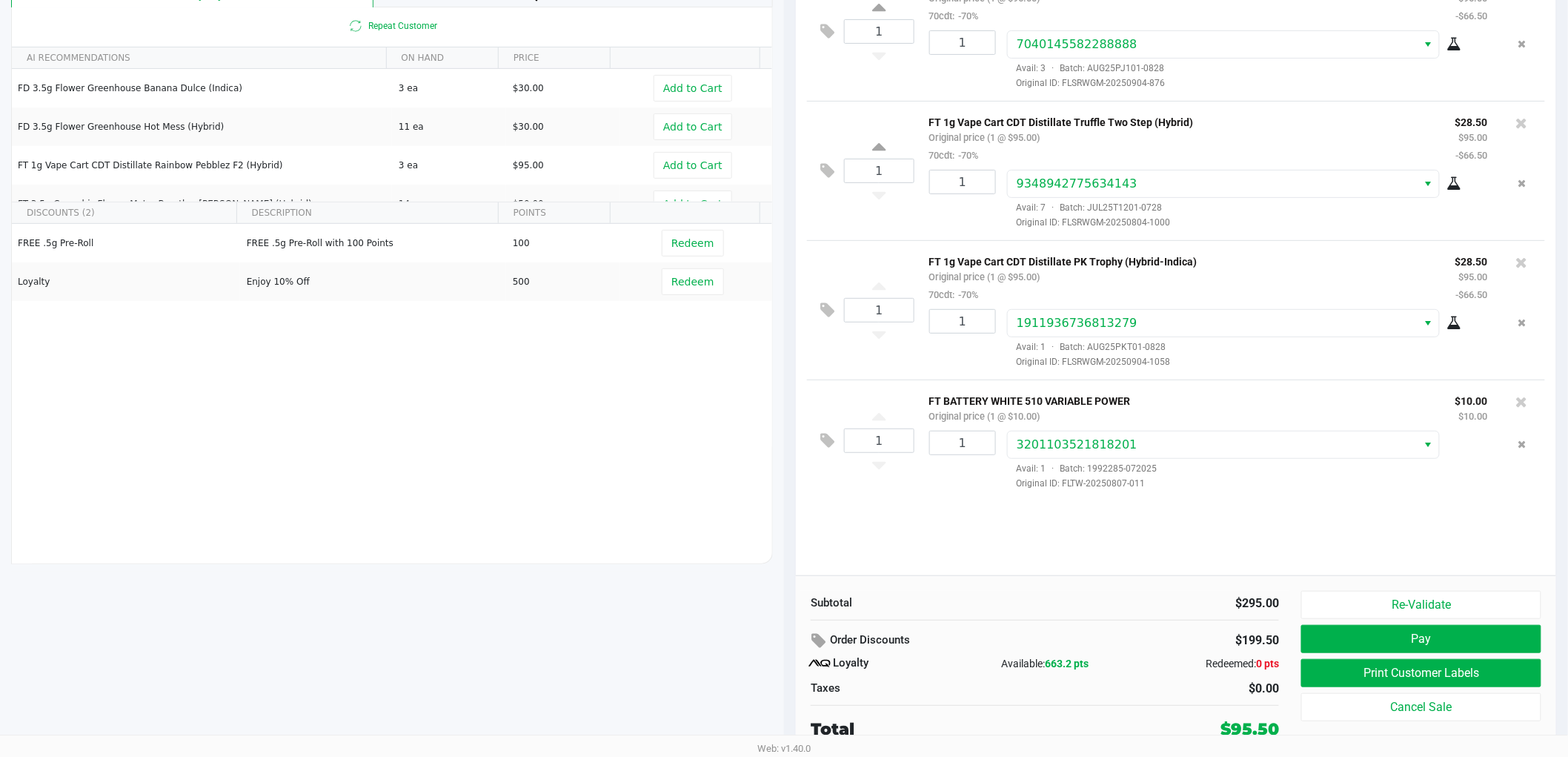
click at [1067, 664] on span "663.2 pts" at bounding box center [1066, 663] width 43 height 12
click at [1403, 611] on button "Re-Validate" at bounding box center [1421, 605] width 240 height 28
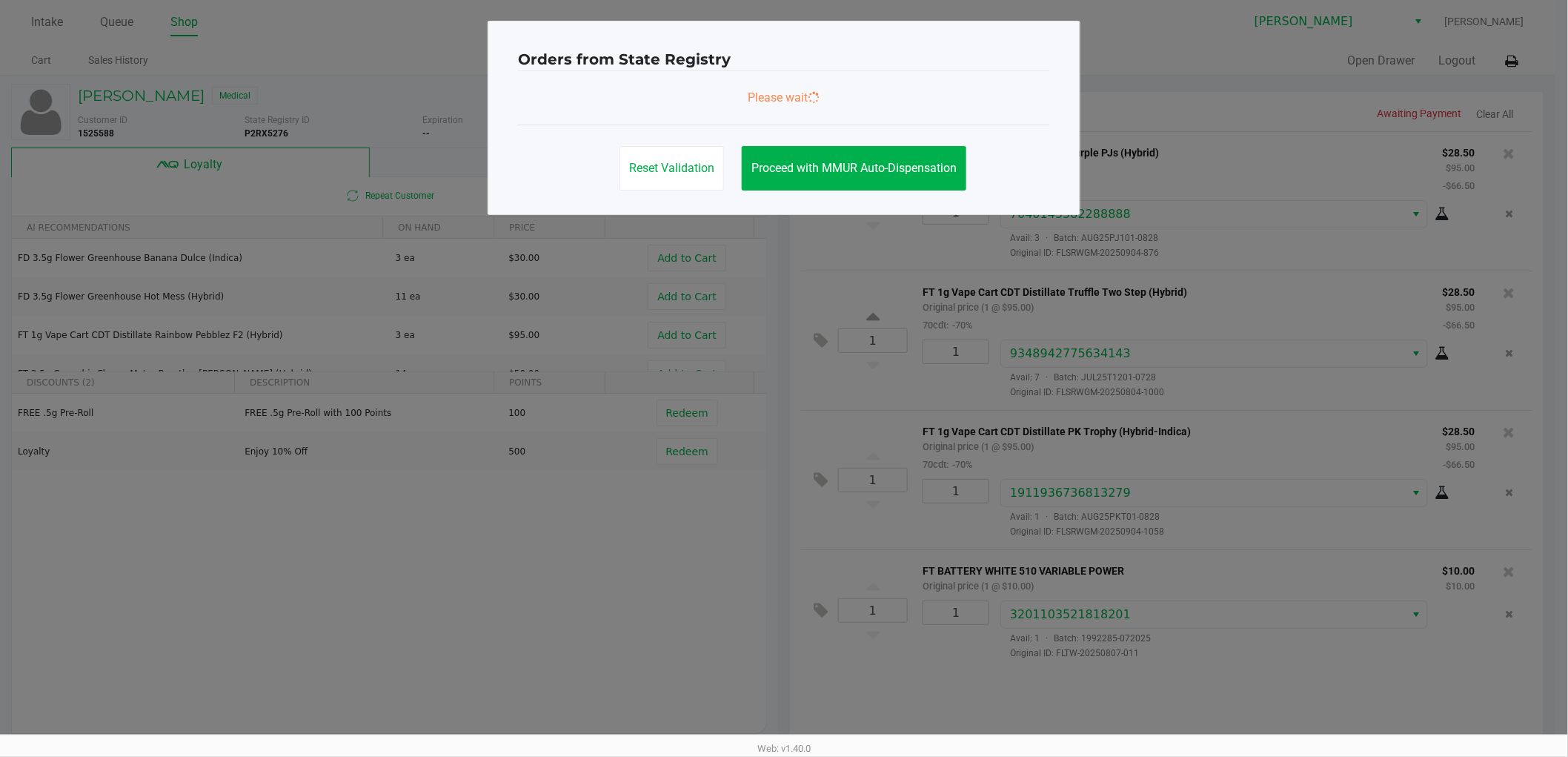
scroll to position [0, 0]
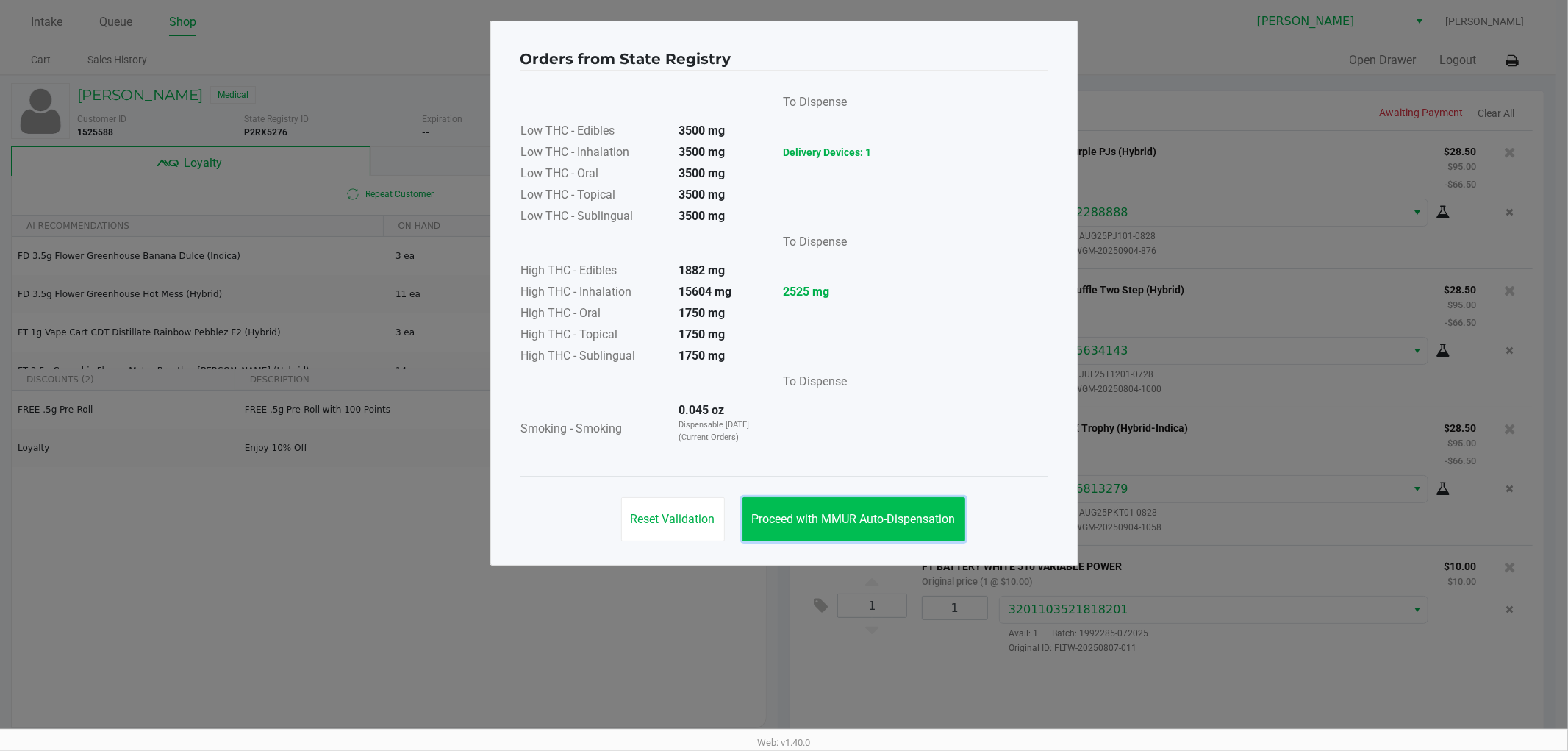
click at [917, 519] on span "Proceed with MMUR Auto-Dispensation" at bounding box center [854, 519] width 204 height 14
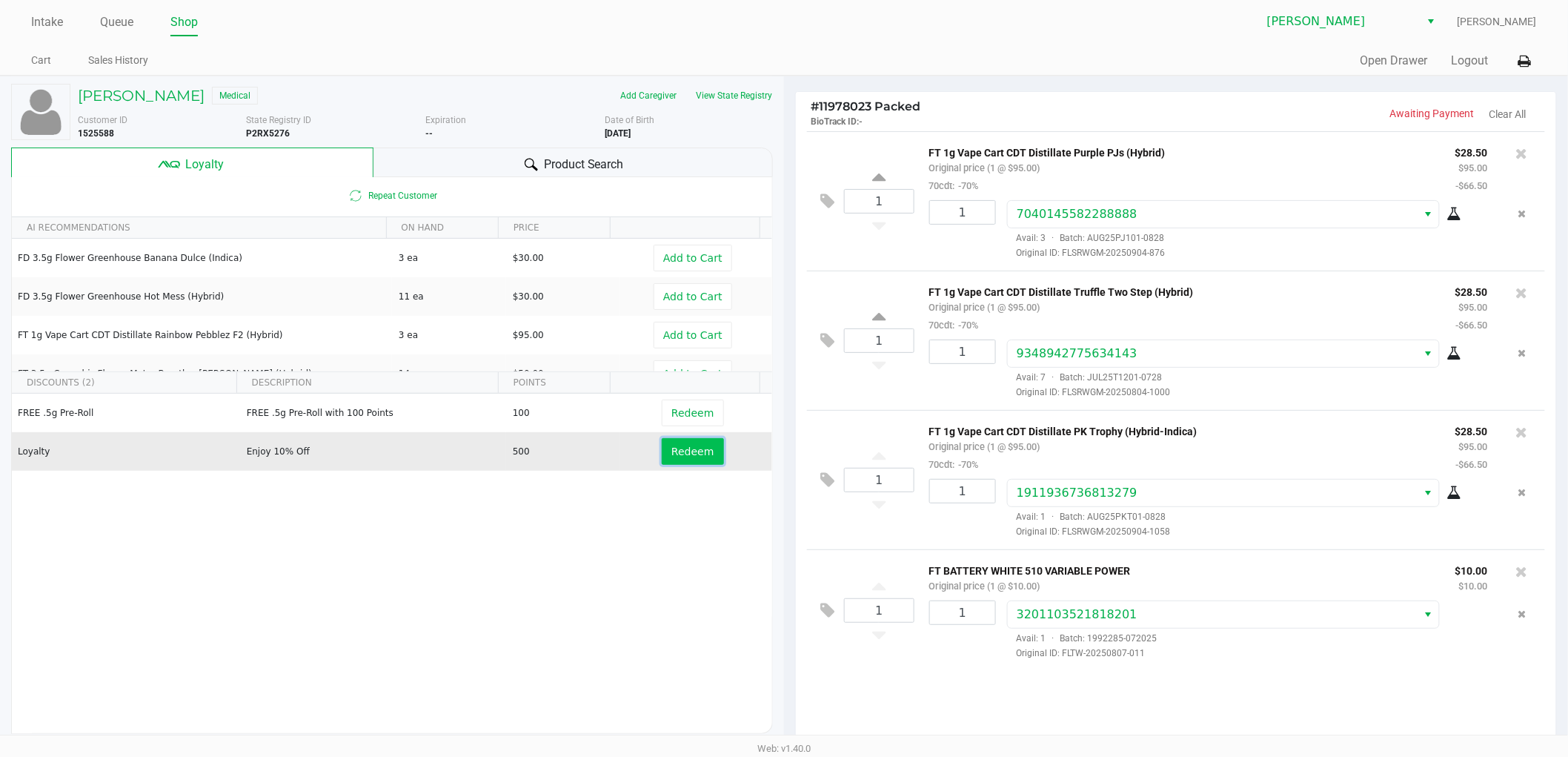
click at [671, 453] on span "Redeem" at bounding box center [692, 452] width 42 height 12
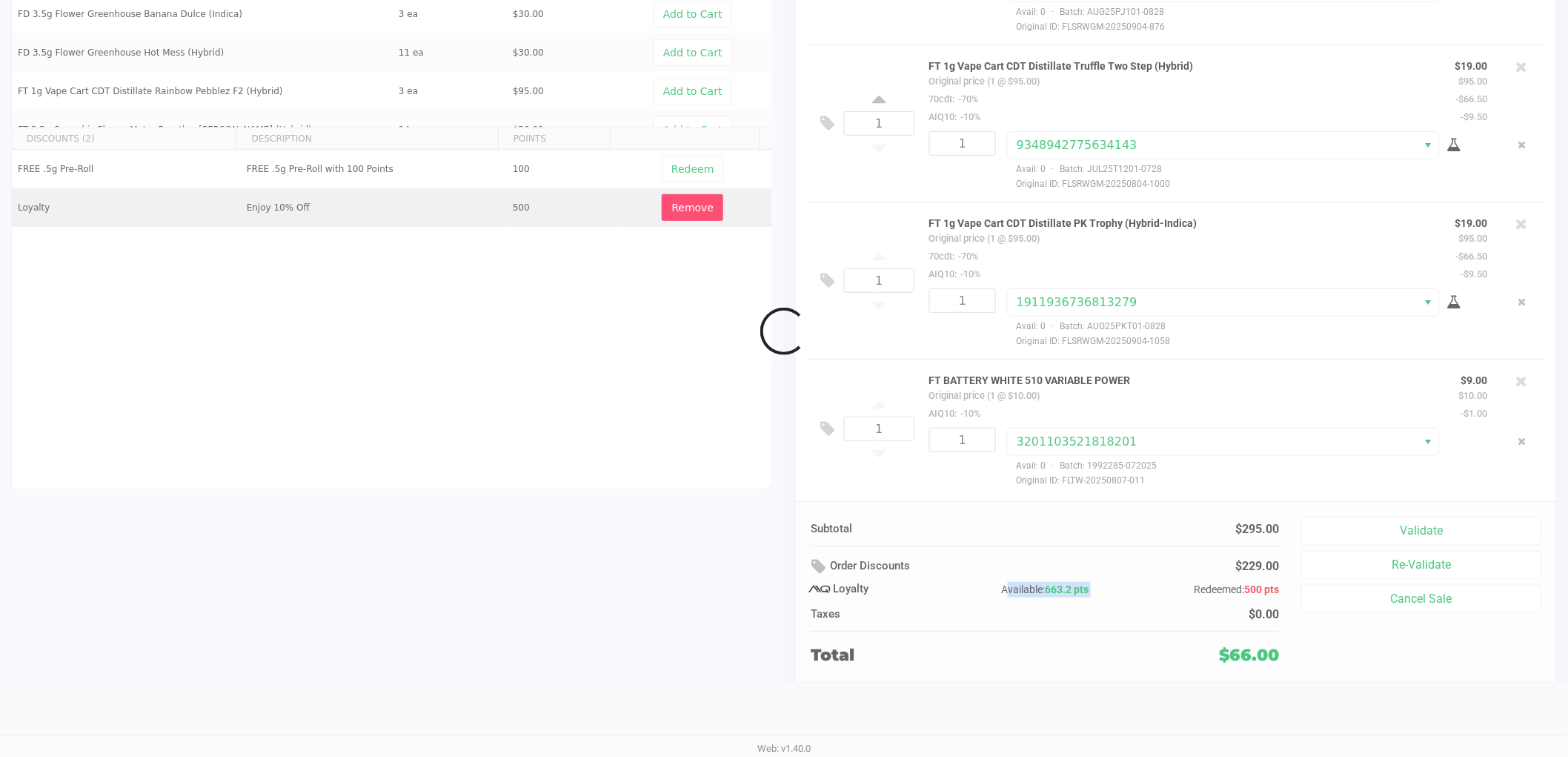
scroll to position [171, 0]
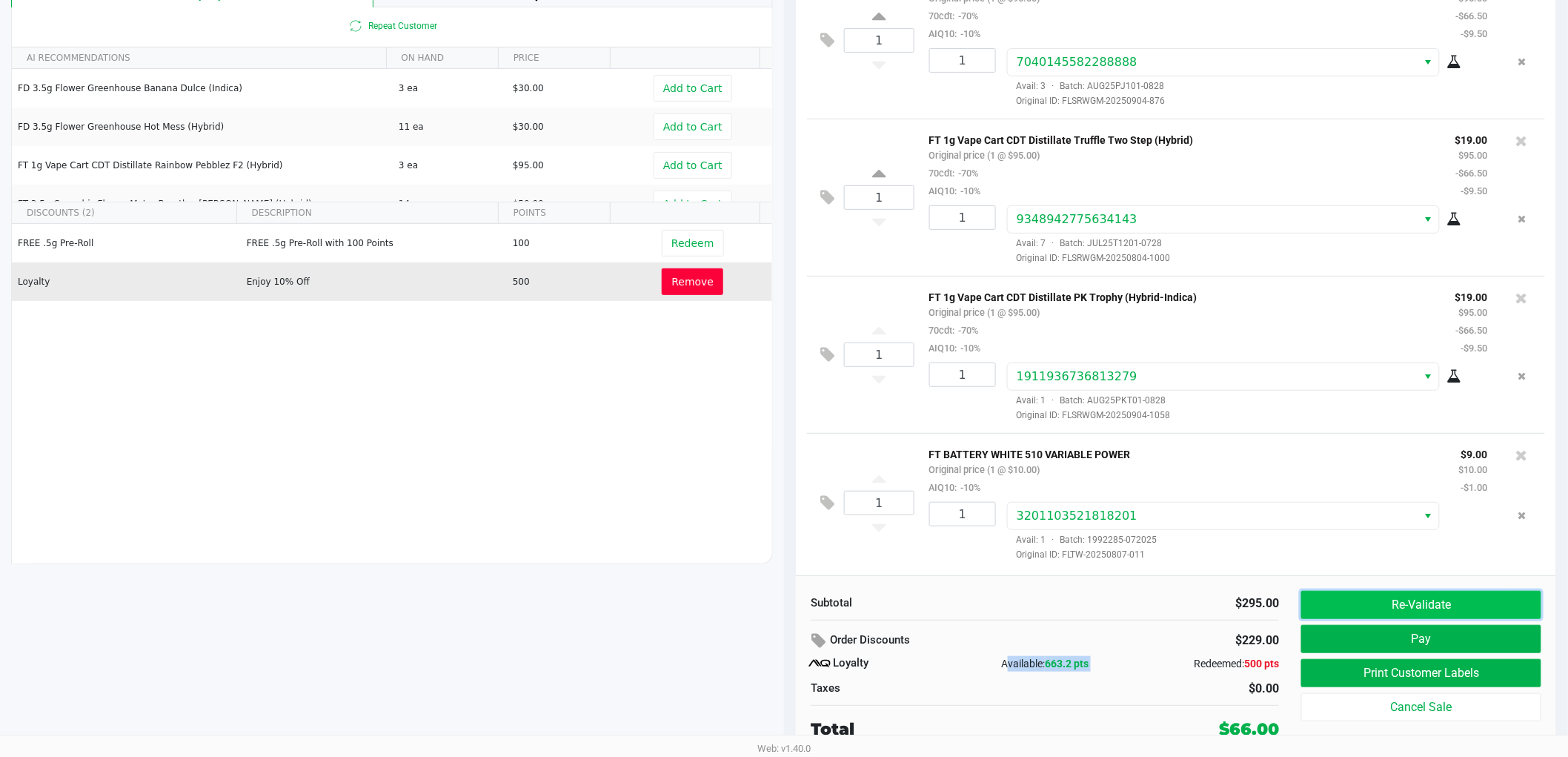
click at [1446, 613] on button "Re-Validate" at bounding box center [1421, 605] width 240 height 28
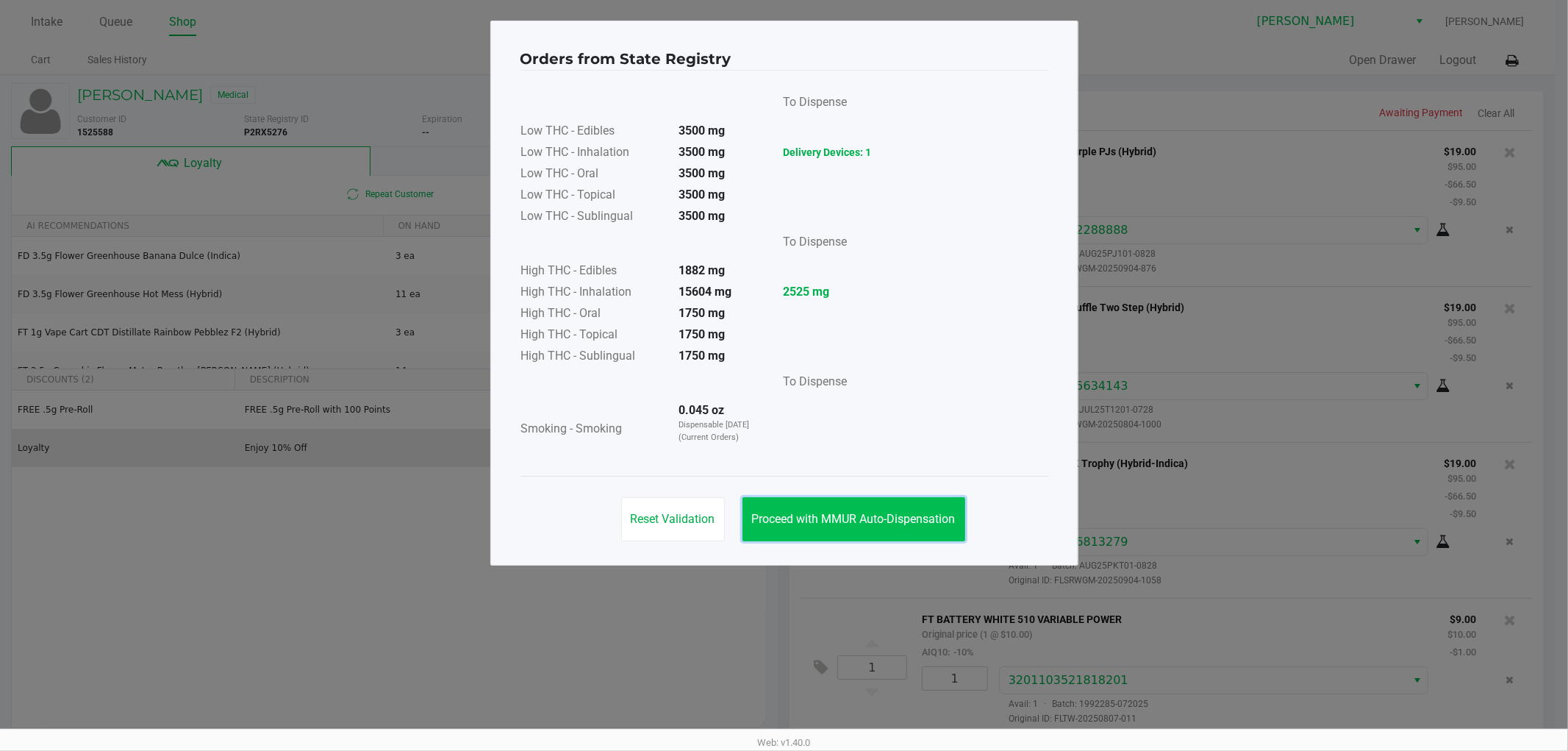
click at [946, 526] on button "Proceed with MMUR Auto-Dispensation" at bounding box center [854, 519] width 223 height 44
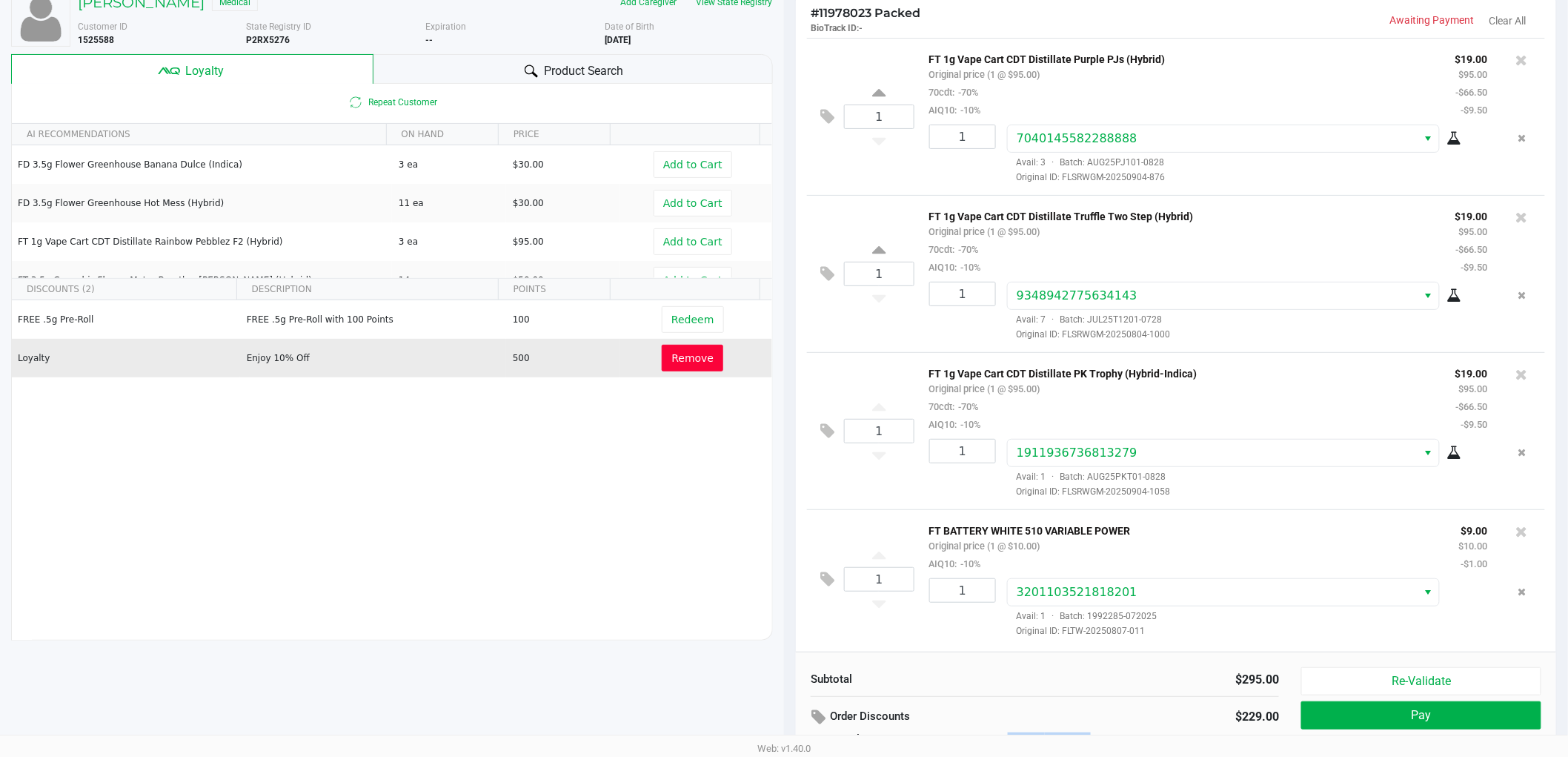
scroll to position [171, 0]
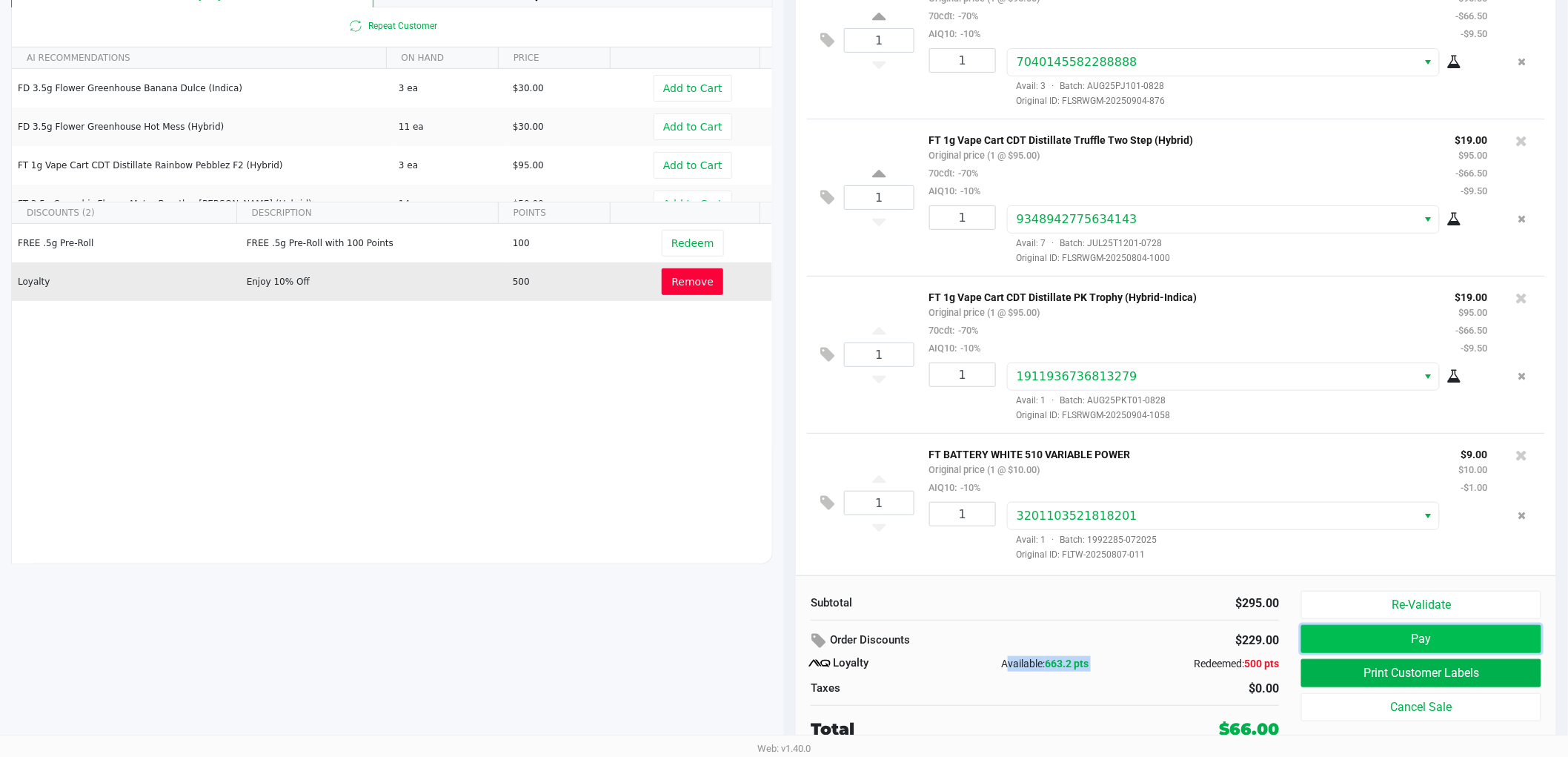
click at [1337, 634] on button "Pay" at bounding box center [1421, 639] width 240 height 28
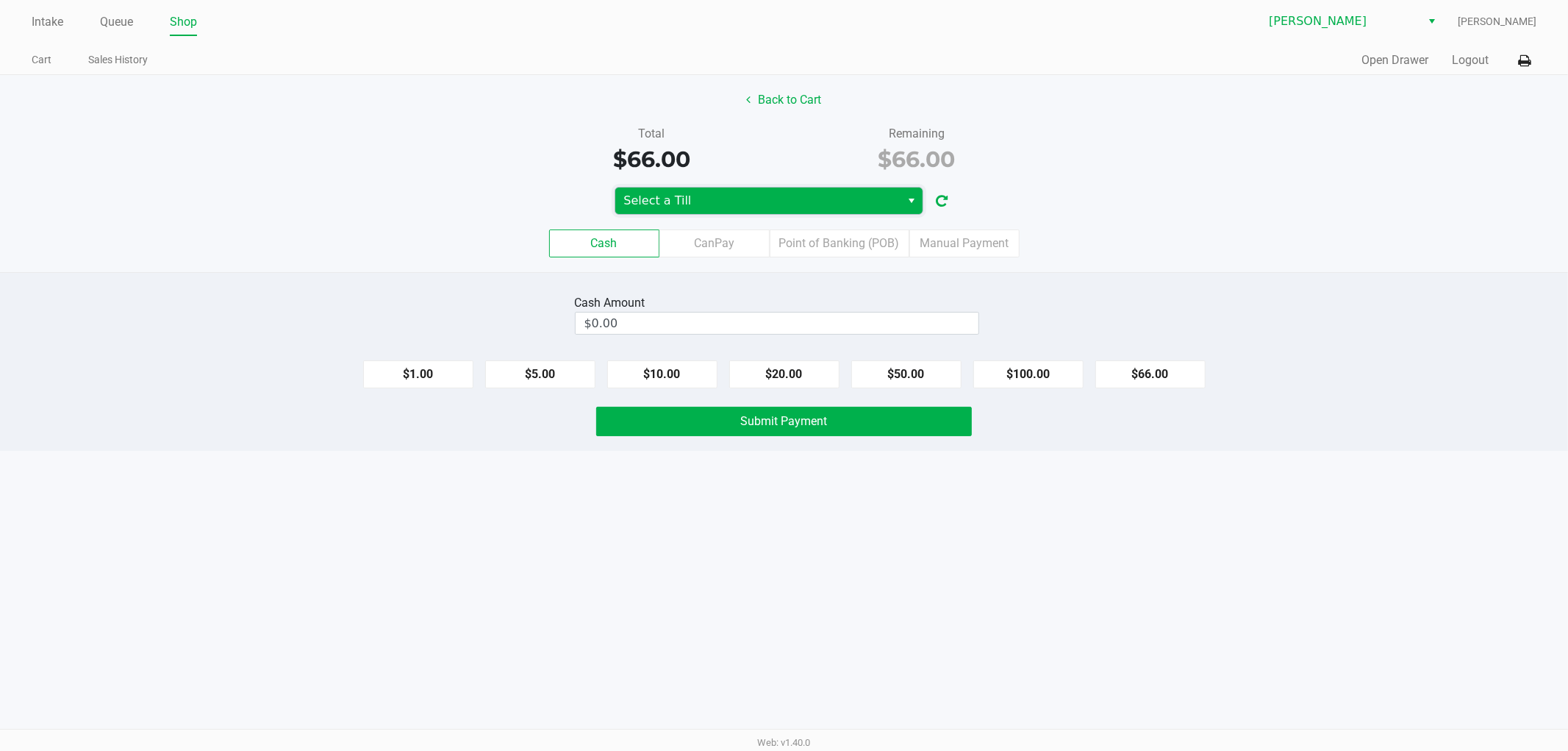
click at [863, 205] on span "Select a Till" at bounding box center [758, 201] width 269 height 18
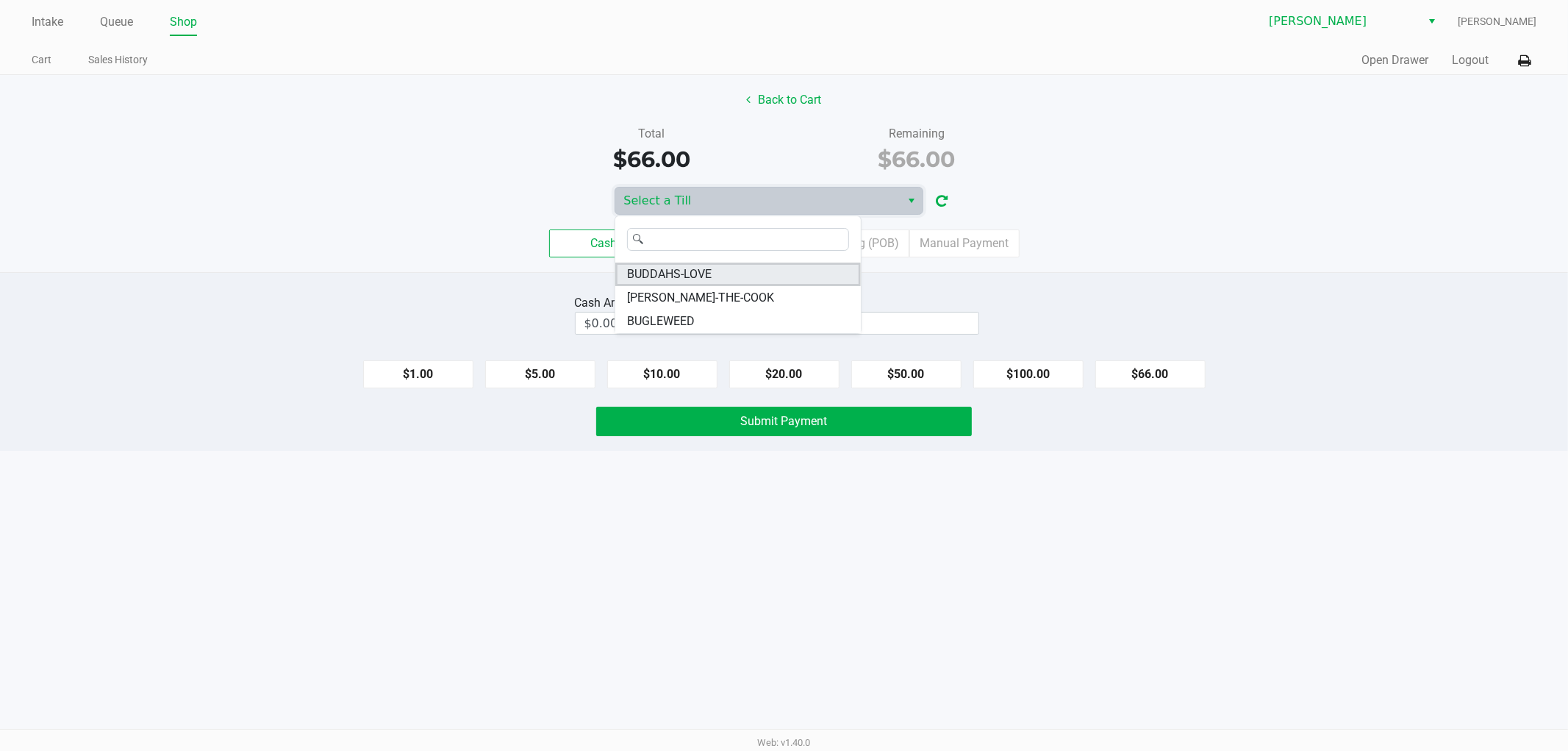
click at [731, 271] on li "BUDDAHS-LOVE" at bounding box center [738, 275] width 246 height 24
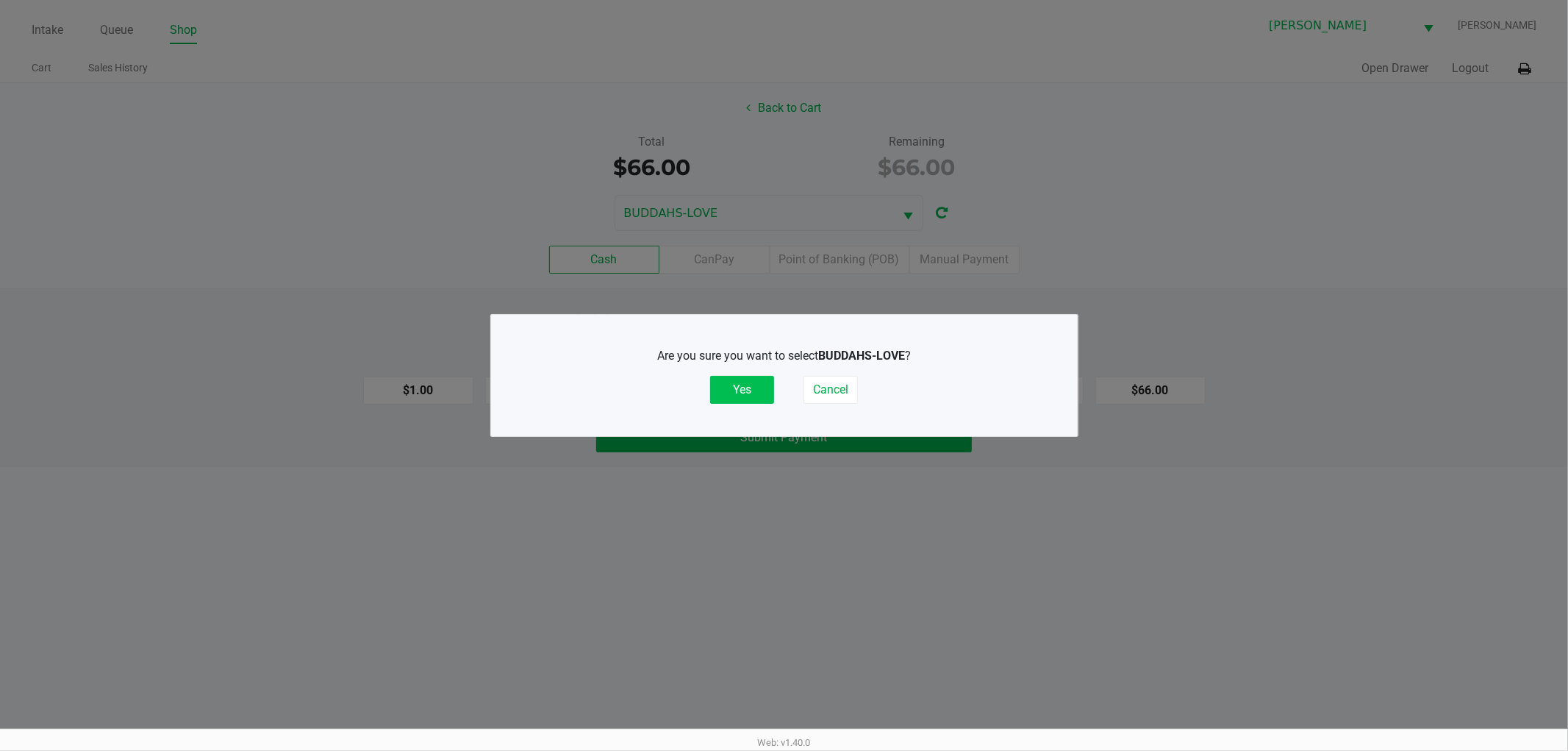
click at [752, 381] on button "Yes" at bounding box center [742, 390] width 64 height 28
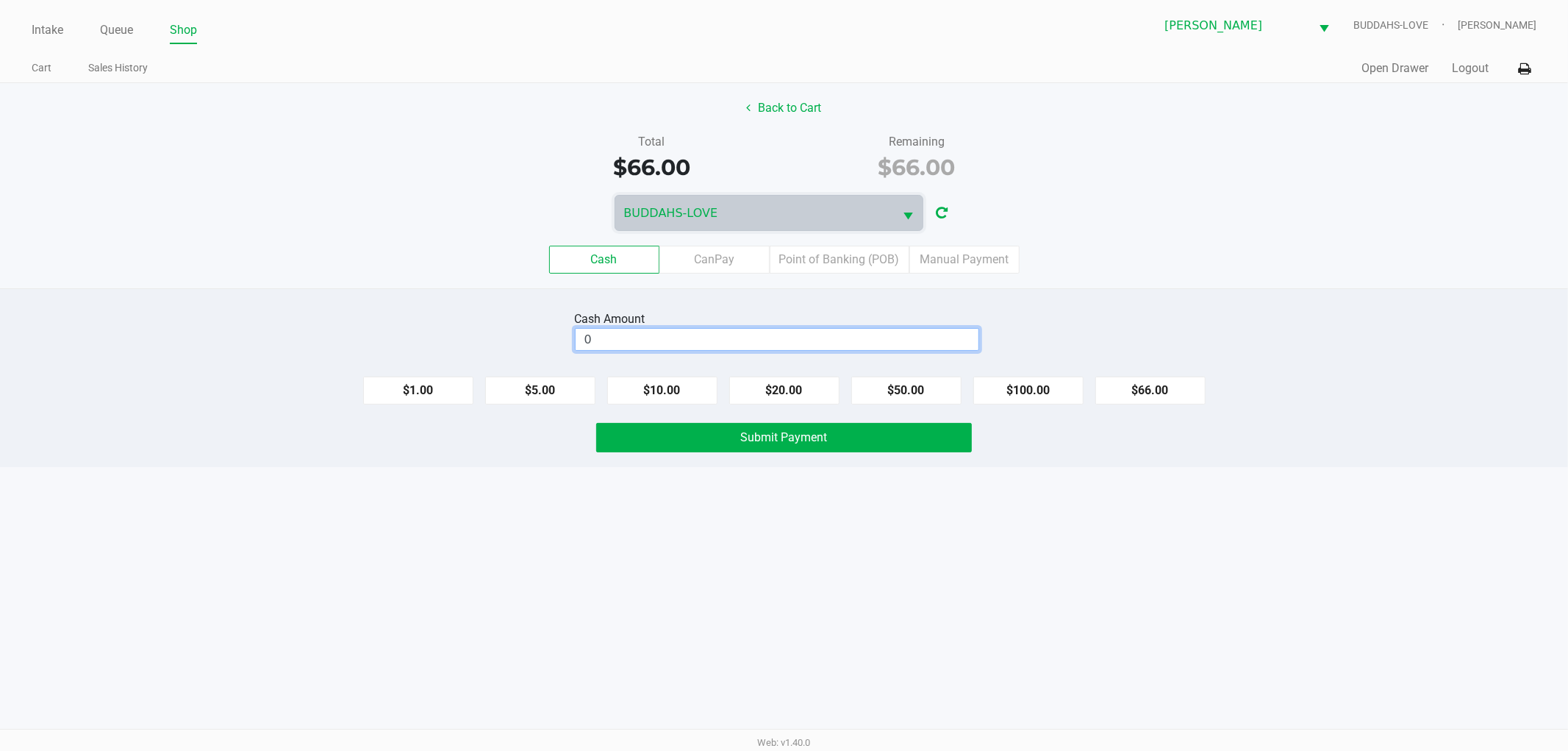
click at [774, 348] on input "0" at bounding box center [777, 339] width 403 height 22
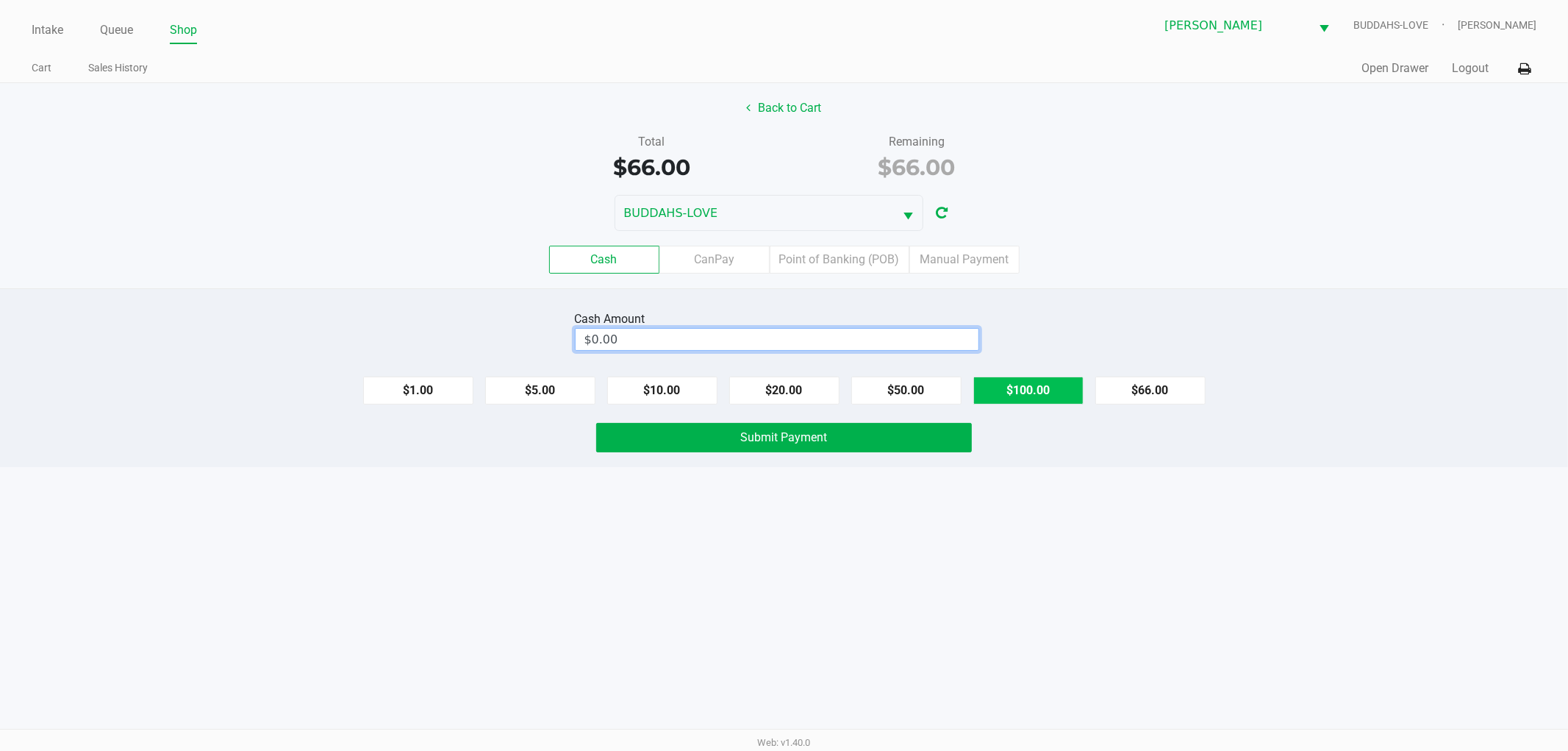
click at [1040, 400] on button "$100.00" at bounding box center [1028, 390] width 111 height 28
type input "$100.00"
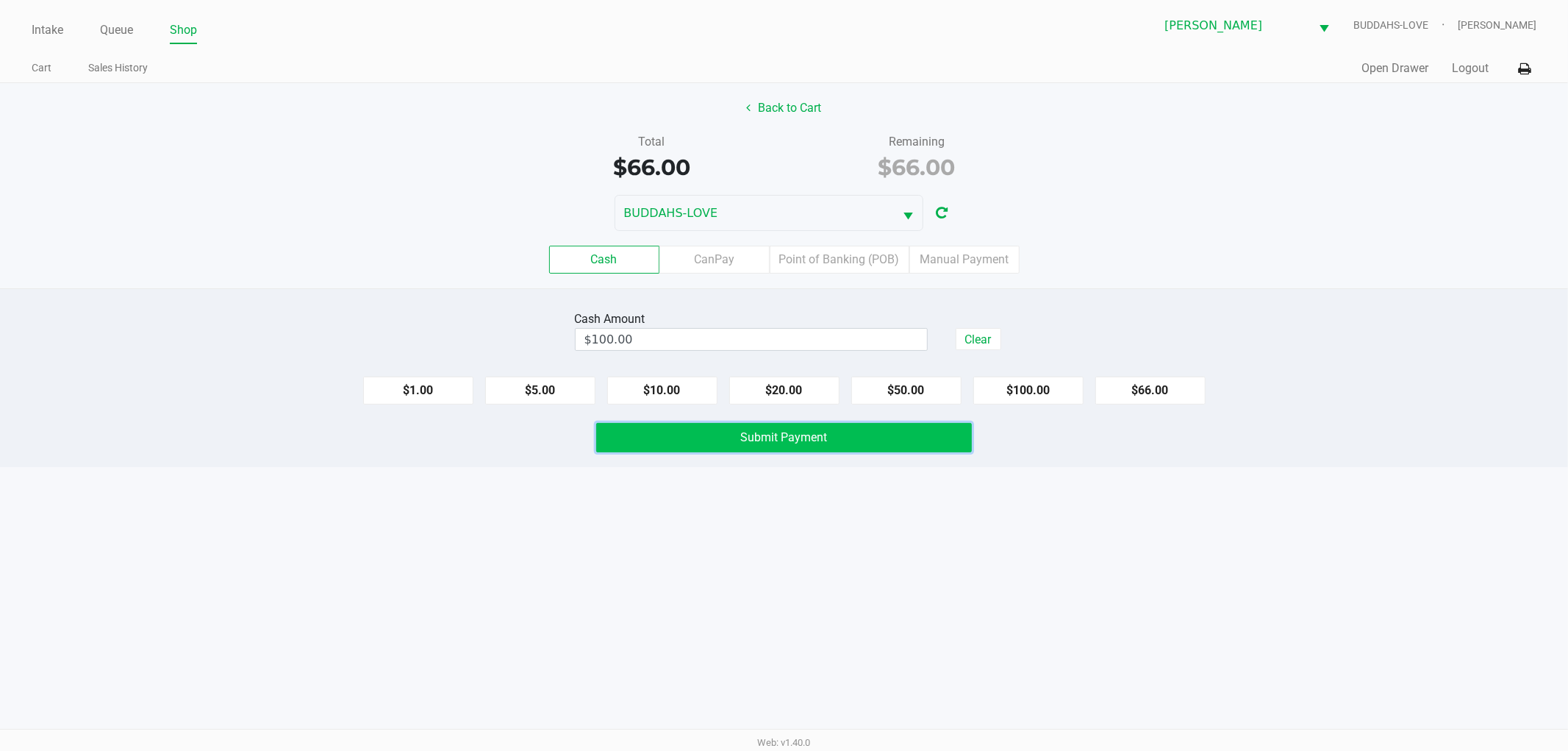
click at [892, 451] on button "Submit Payment" at bounding box center [784, 438] width 375 height 30
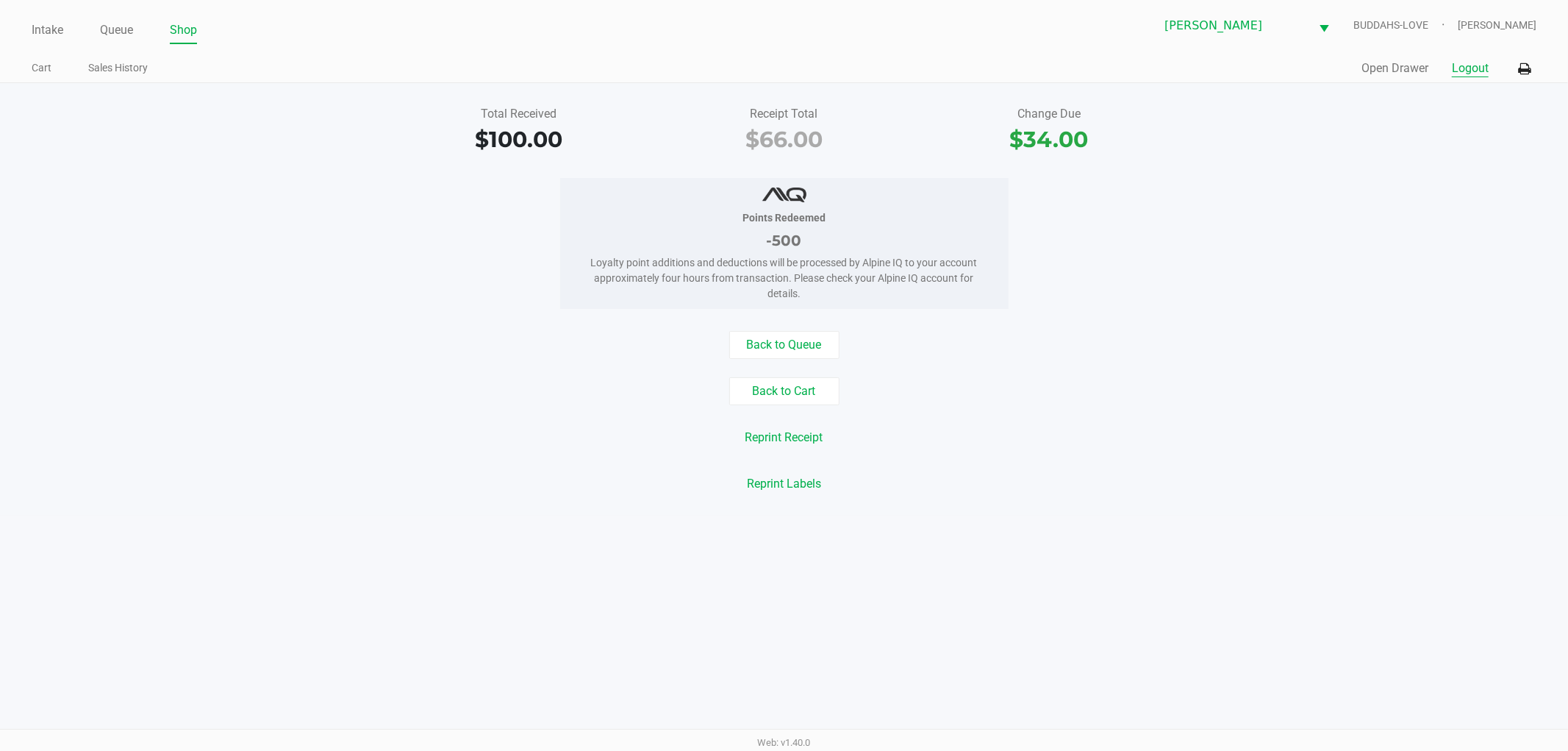
click at [1463, 60] on button "Logout" at bounding box center [1470, 68] width 37 height 18
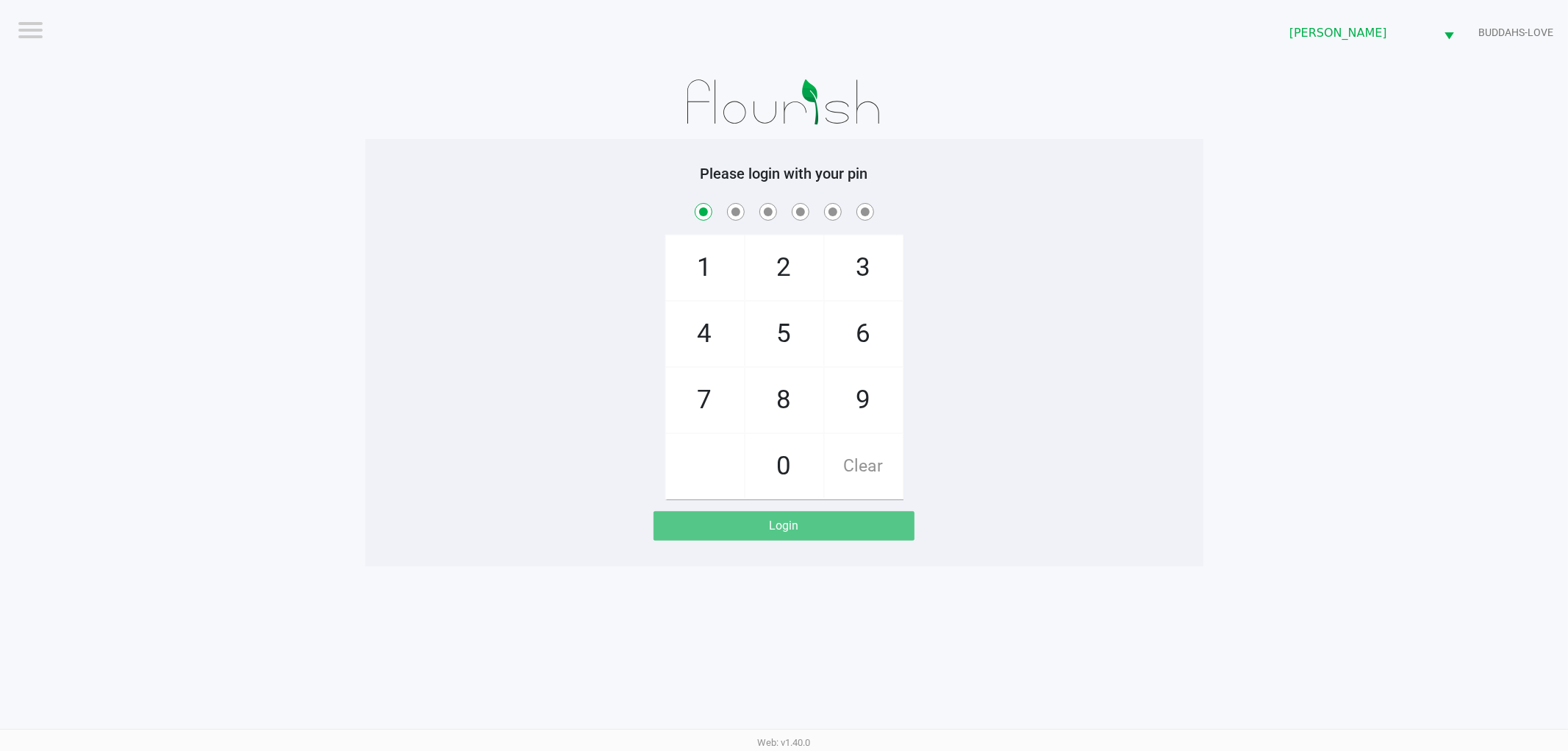
checkbox input "true"
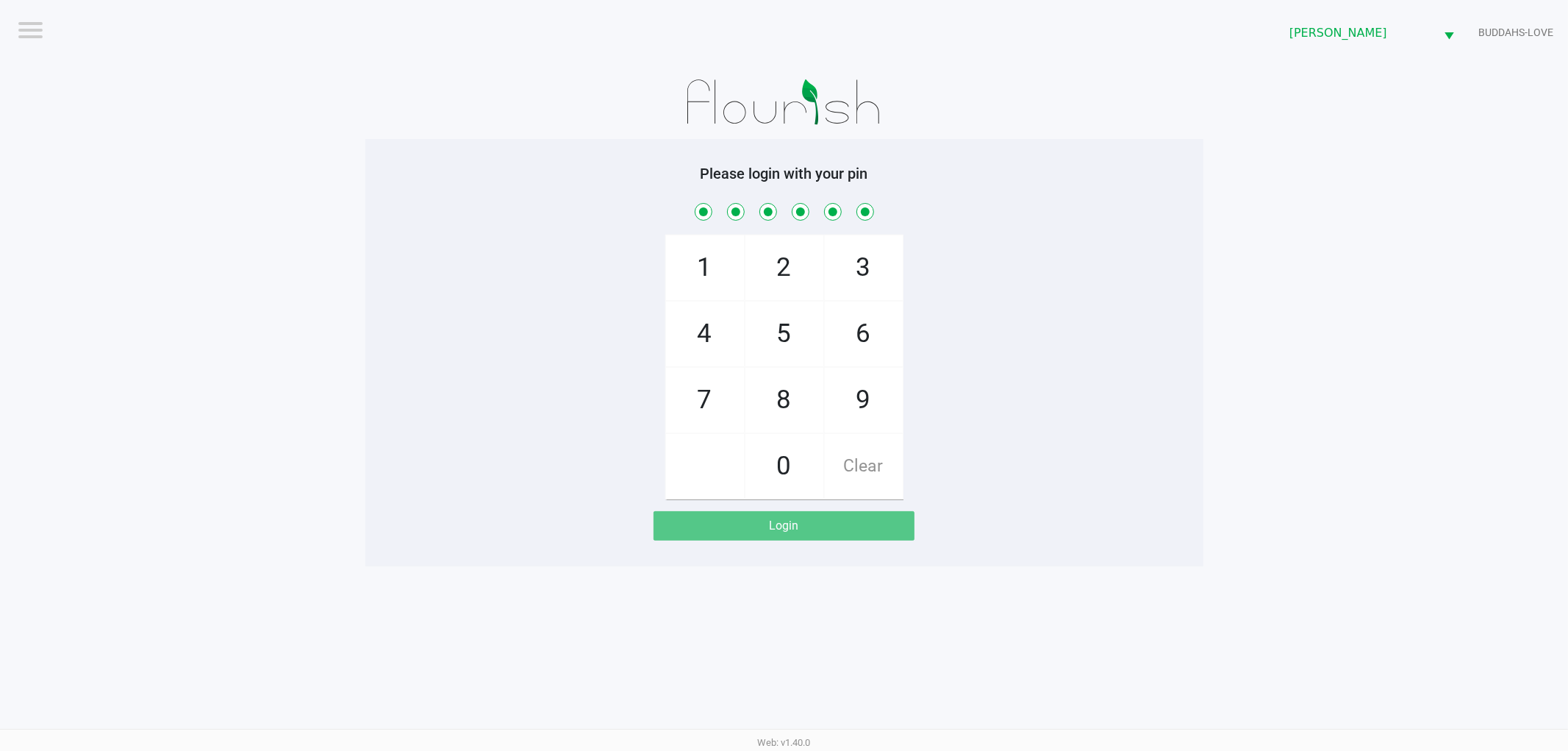
checkbox input "true"
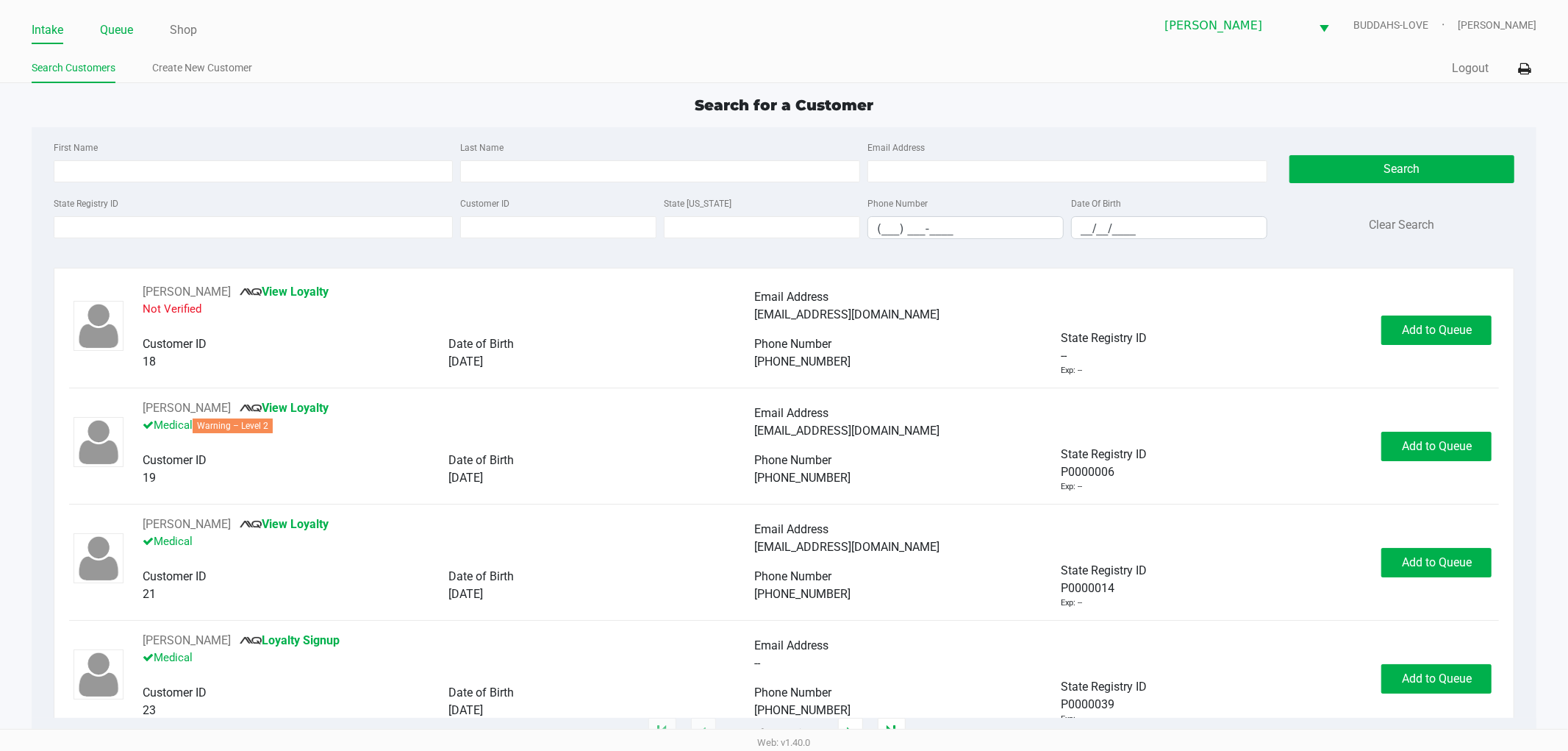
click at [116, 20] on link "Queue" at bounding box center [116, 30] width 33 height 21
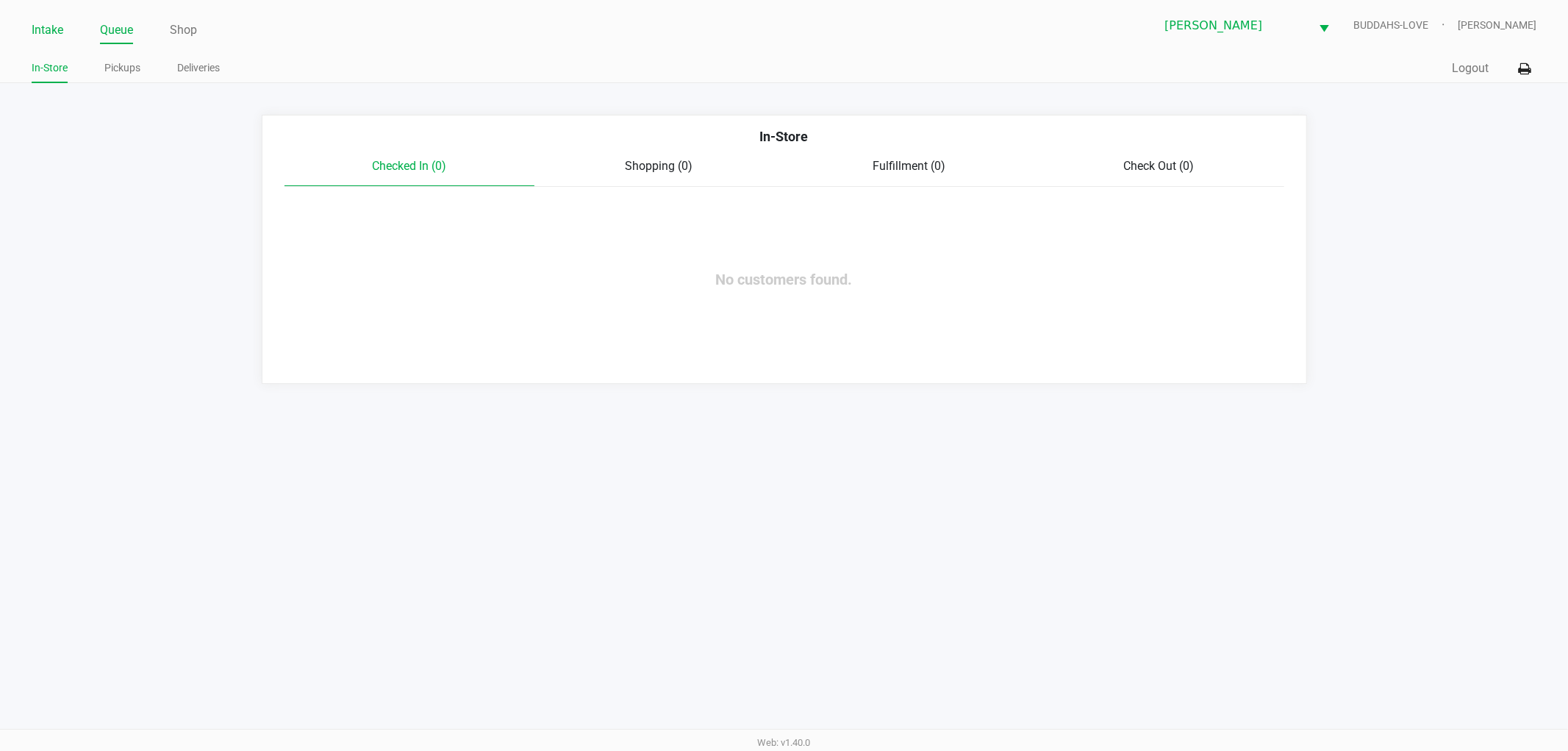
click at [42, 33] on link "Intake" at bounding box center [47, 30] width 32 height 21
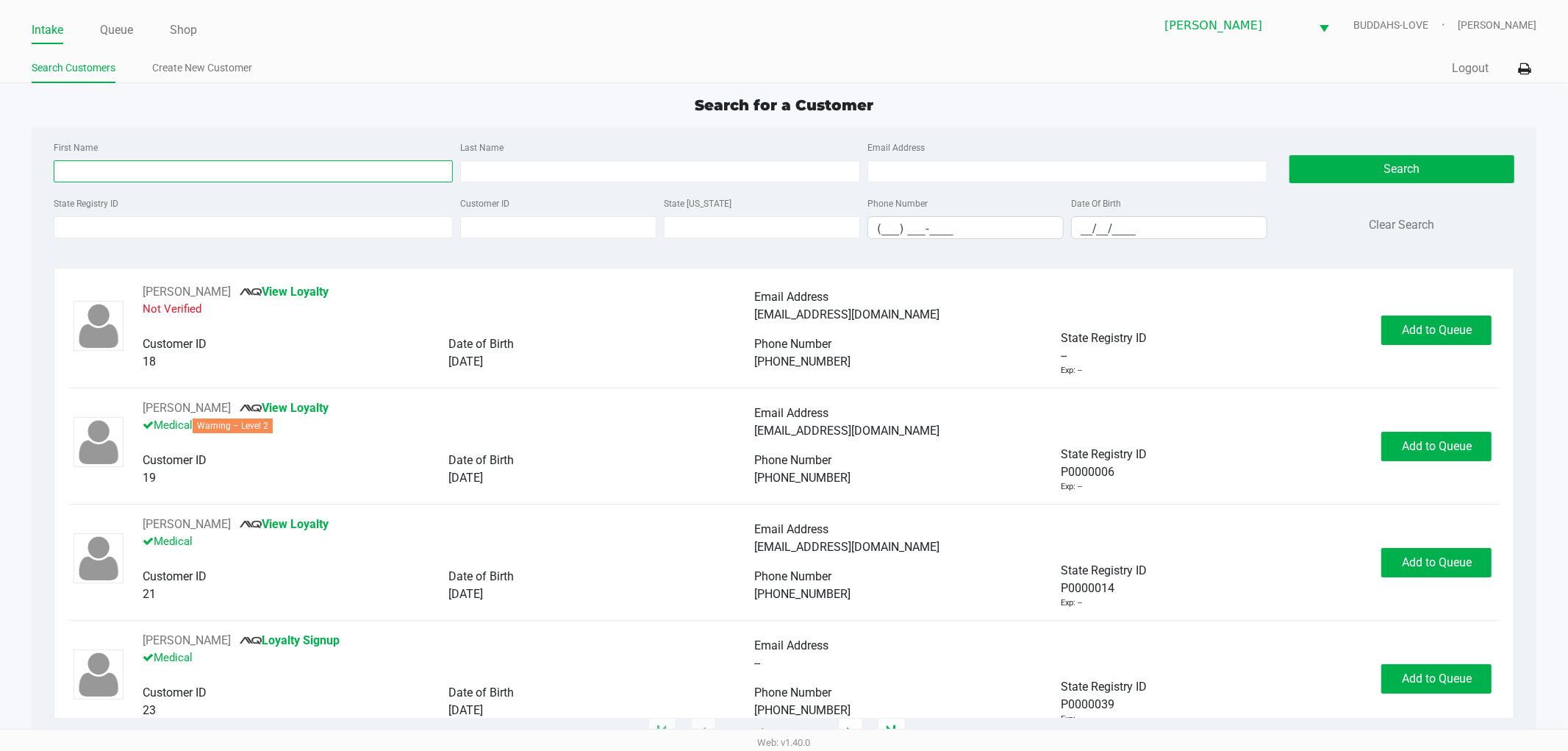
click at [132, 171] on input "First Name" at bounding box center [253, 171] width 400 height 22
type input "[PERSON_NAME]"
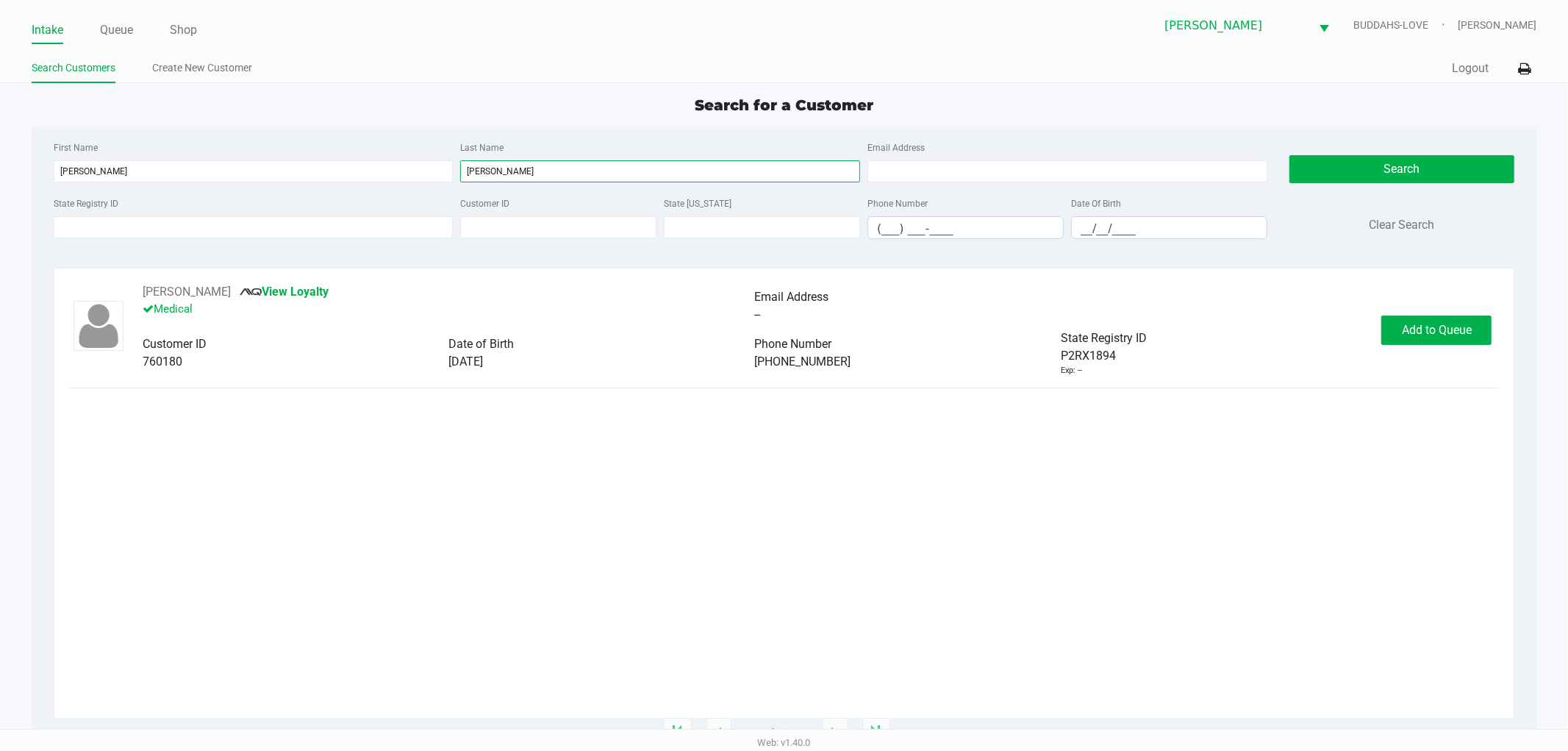
type input "[PERSON_NAME]"
click at [483, 359] on span "[DATE]" at bounding box center [466, 361] width 35 height 14
click at [483, 361] on span "[DATE]" at bounding box center [466, 361] width 35 height 14
click at [1454, 336] on span "Add to Queue" at bounding box center [1437, 329] width 70 height 14
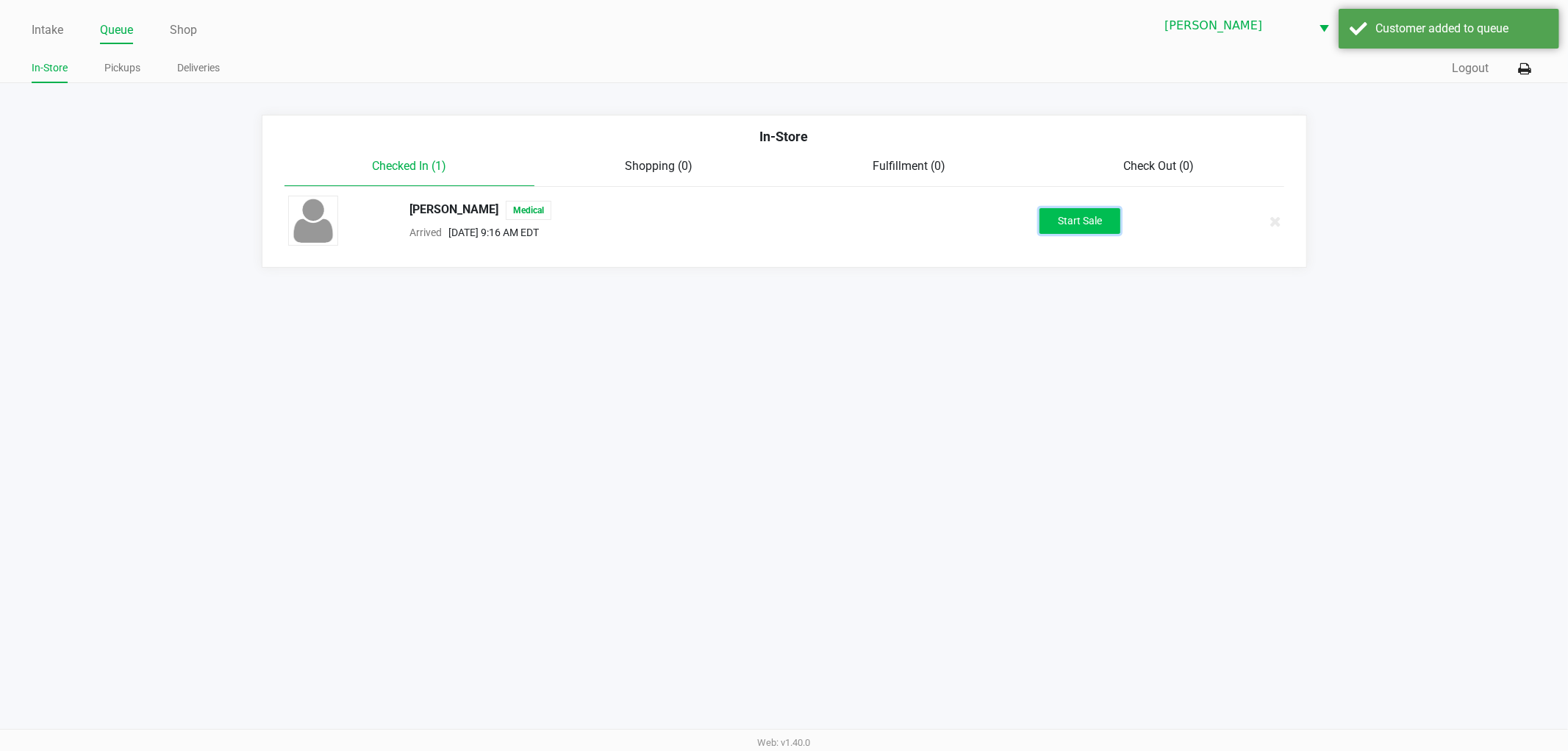
click at [1101, 230] on button "Start Sale" at bounding box center [1079, 220] width 81 height 26
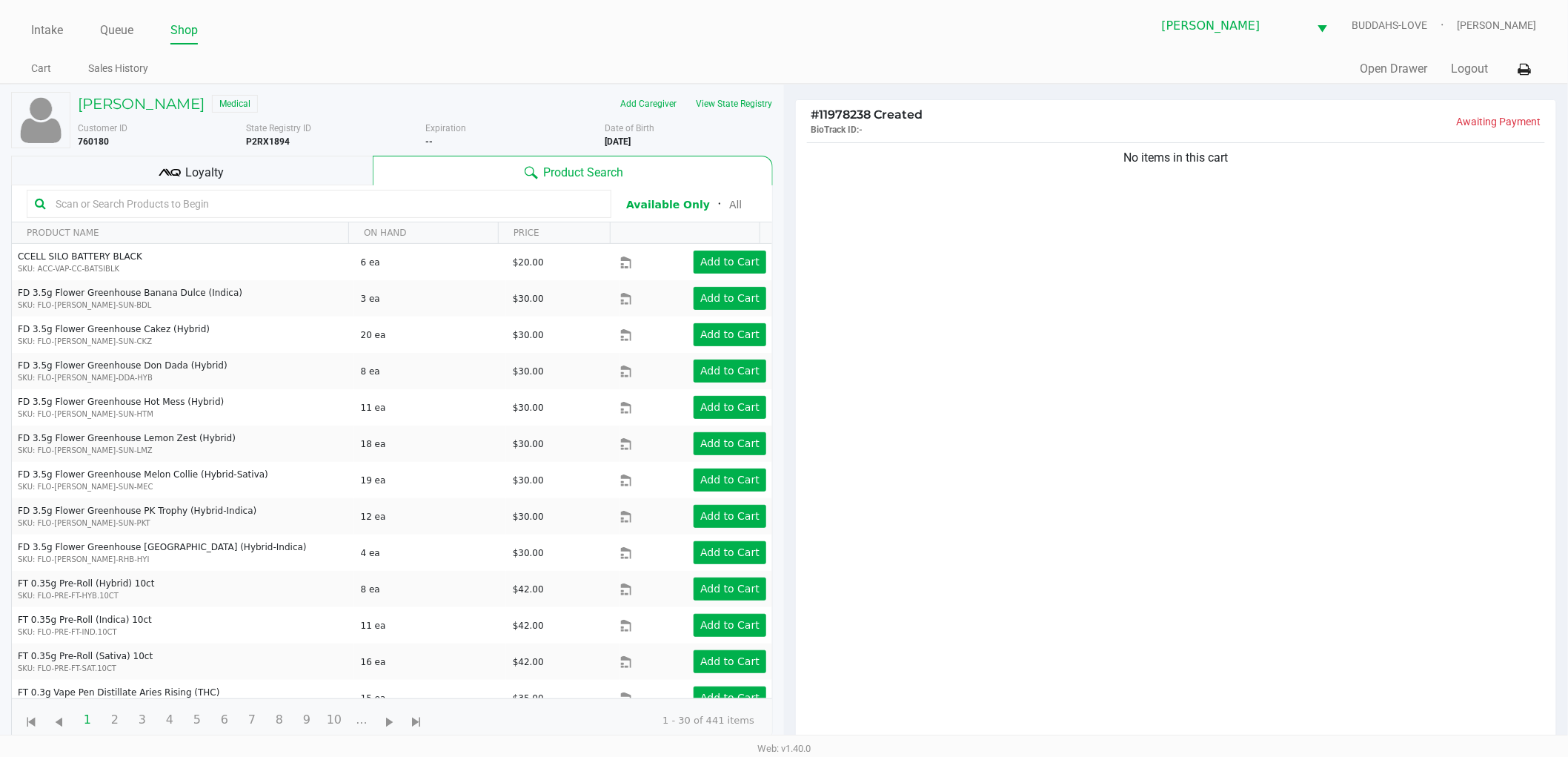
click at [319, 176] on div "Loyalty" at bounding box center [192, 171] width 362 height 30
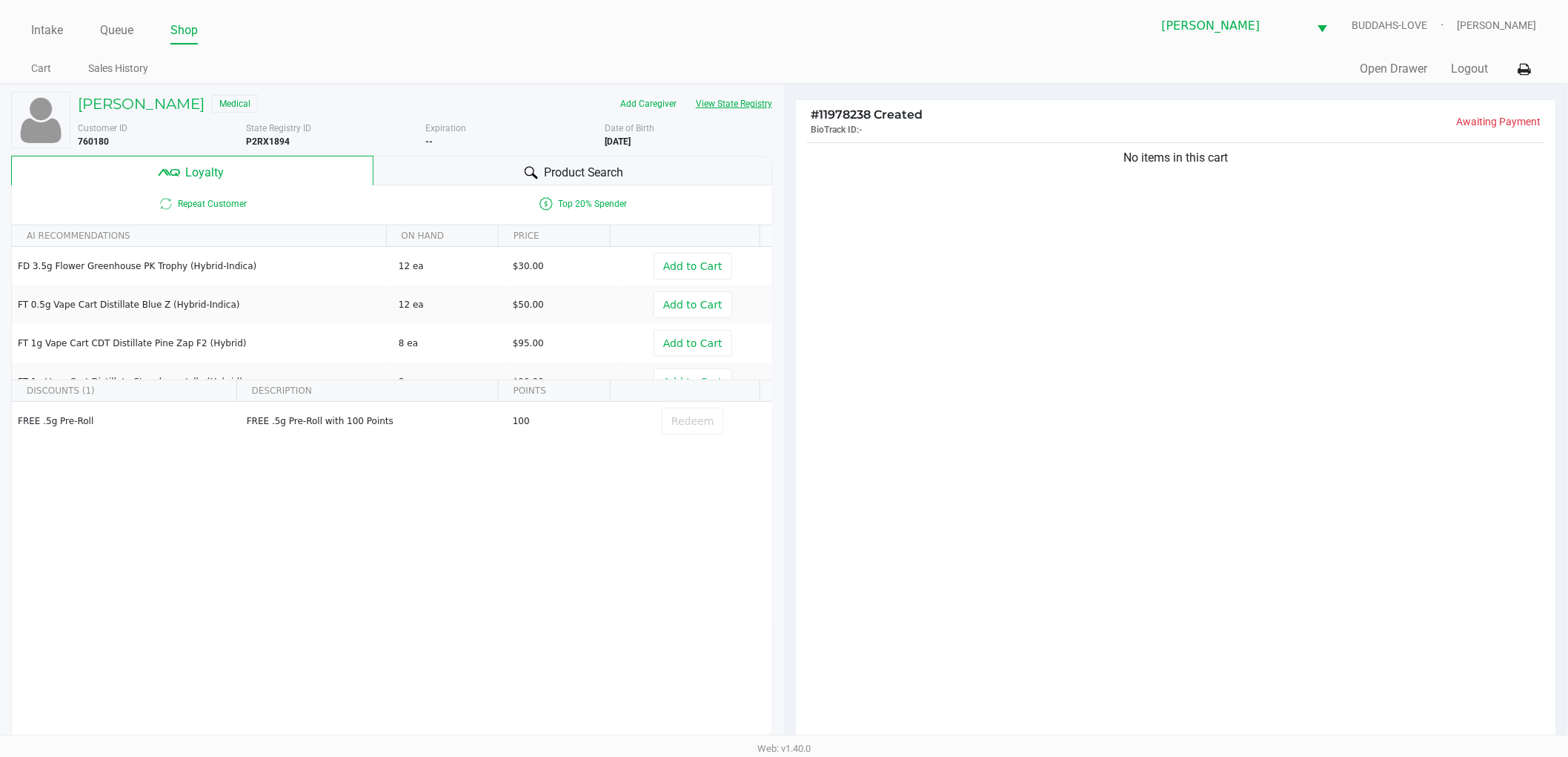
click at [721, 93] on button "View State Registry" at bounding box center [730, 104] width 87 height 24
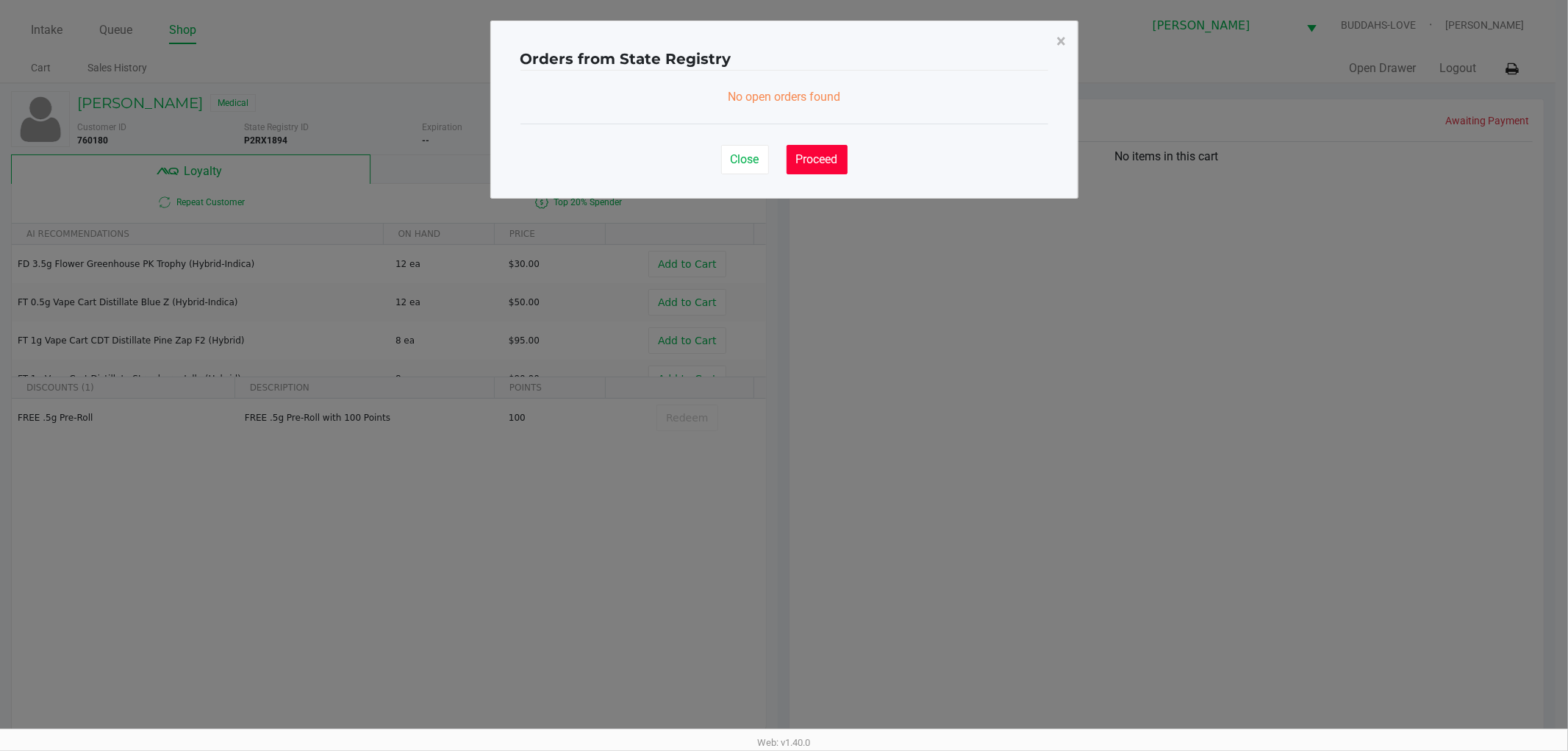
click at [817, 149] on button "Proceed" at bounding box center [817, 160] width 61 height 30
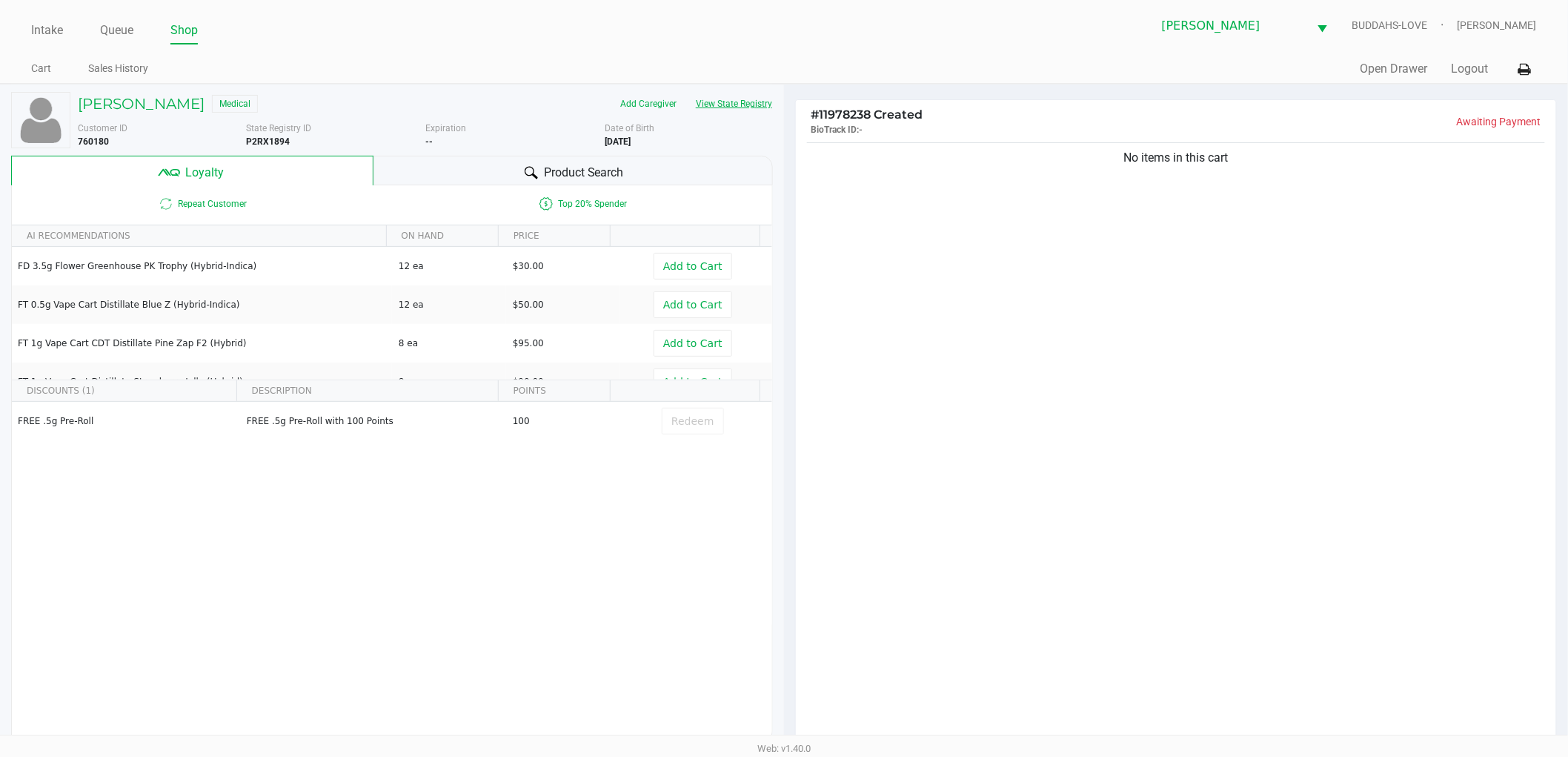
click at [730, 101] on button "View State Registry" at bounding box center [730, 104] width 87 height 24
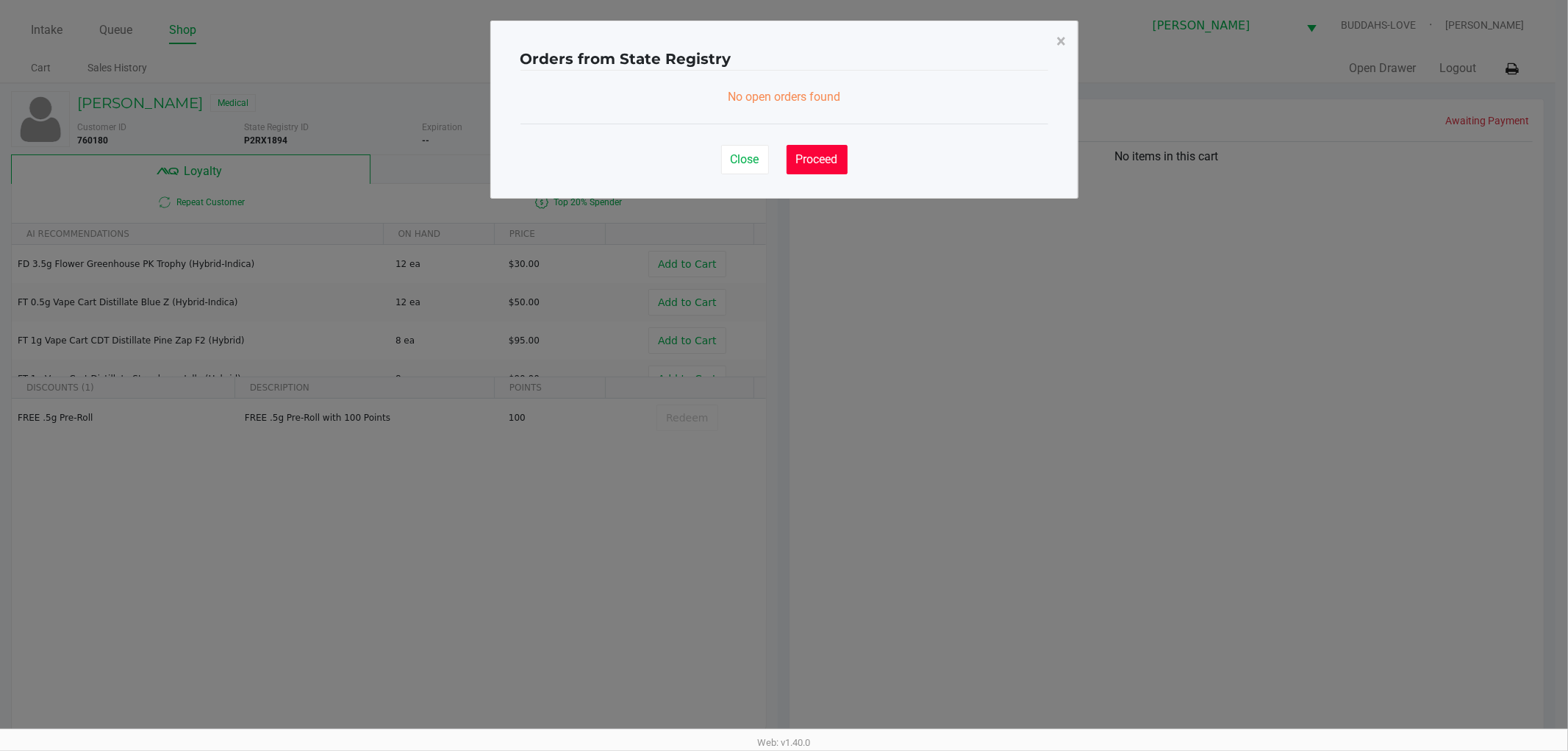
click at [831, 145] on button "Proceed" at bounding box center [817, 160] width 61 height 30
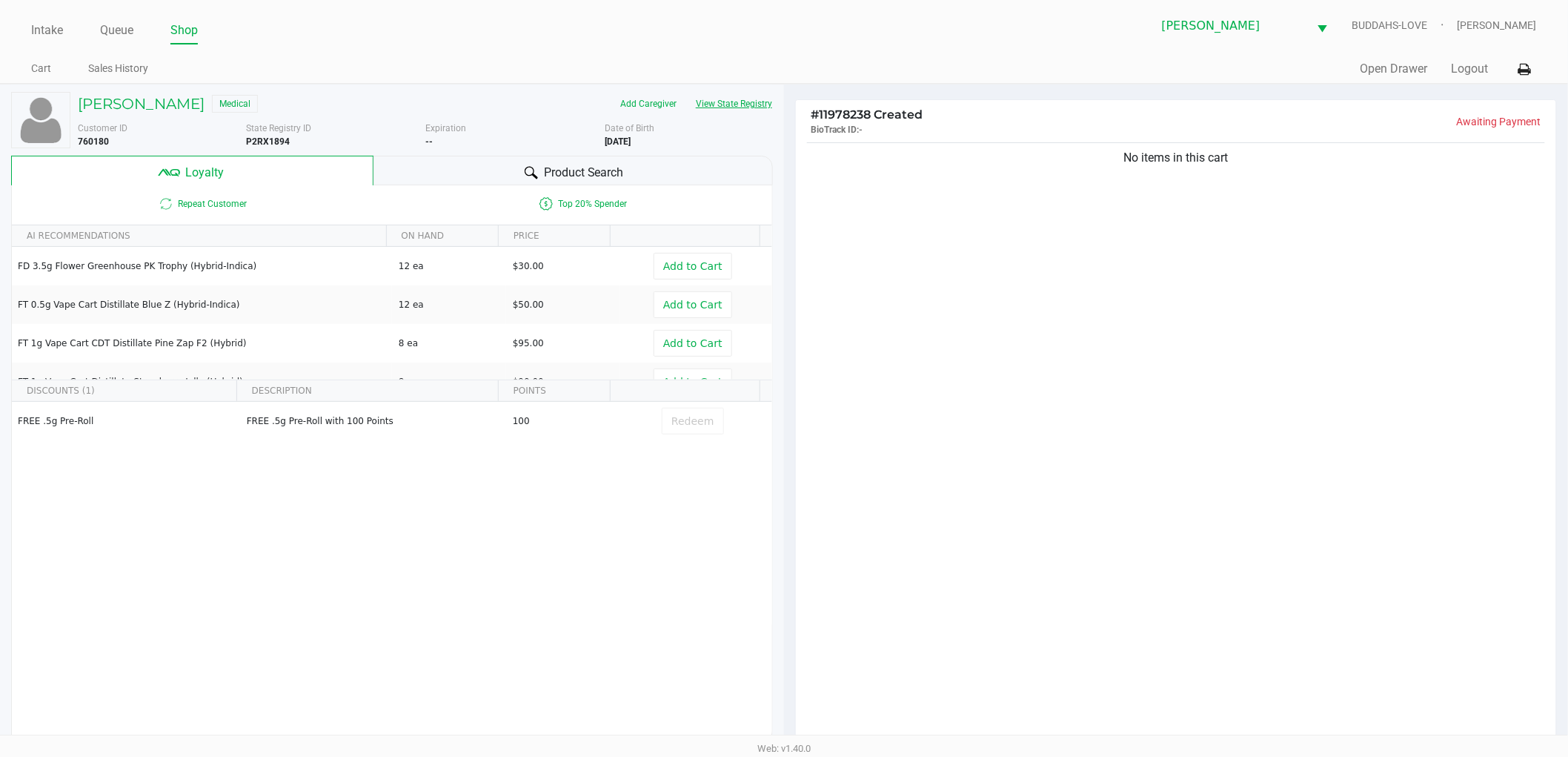
click at [735, 109] on button "View State Registry" at bounding box center [730, 104] width 87 height 24
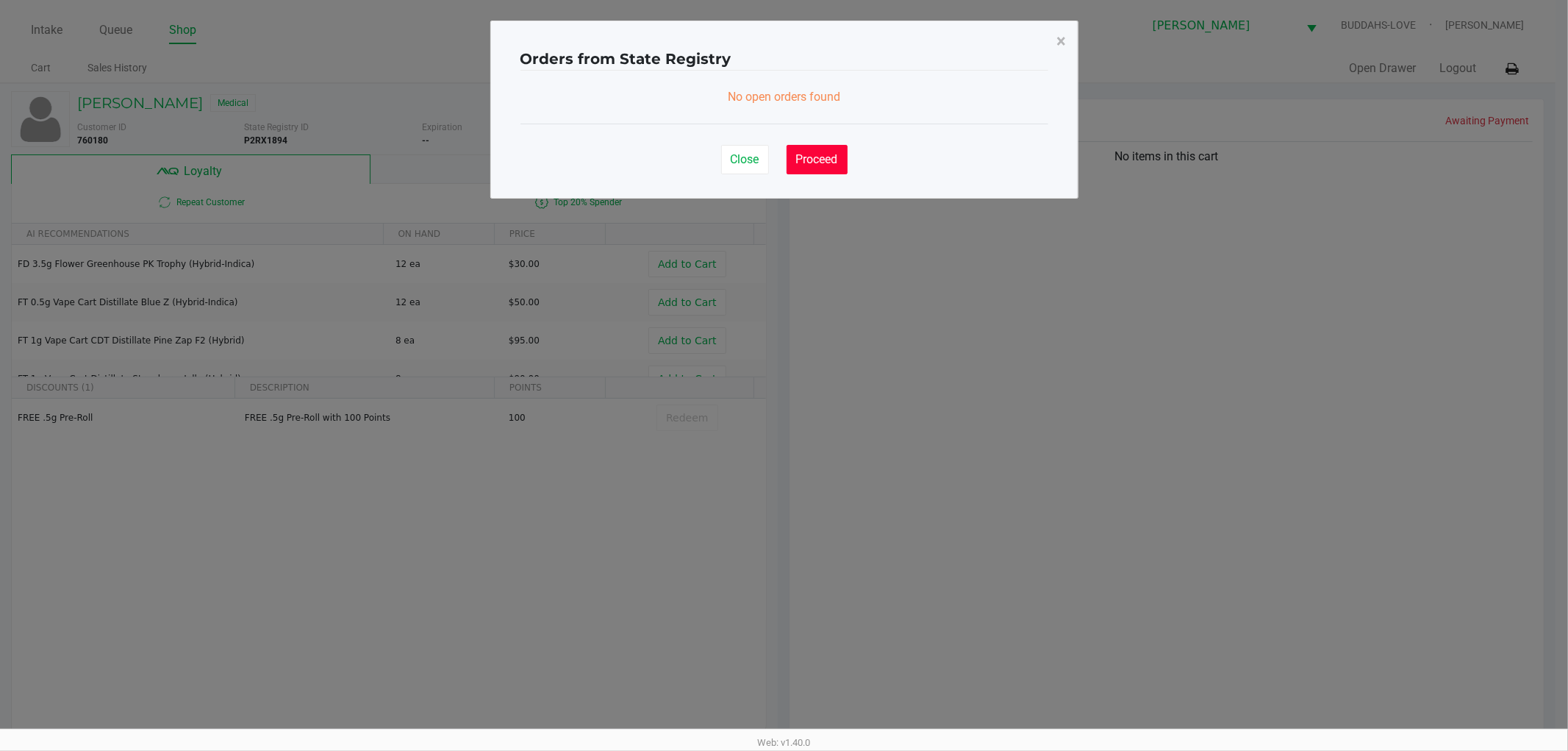
click at [827, 170] on button "Proceed" at bounding box center [817, 160] width 61 height 30
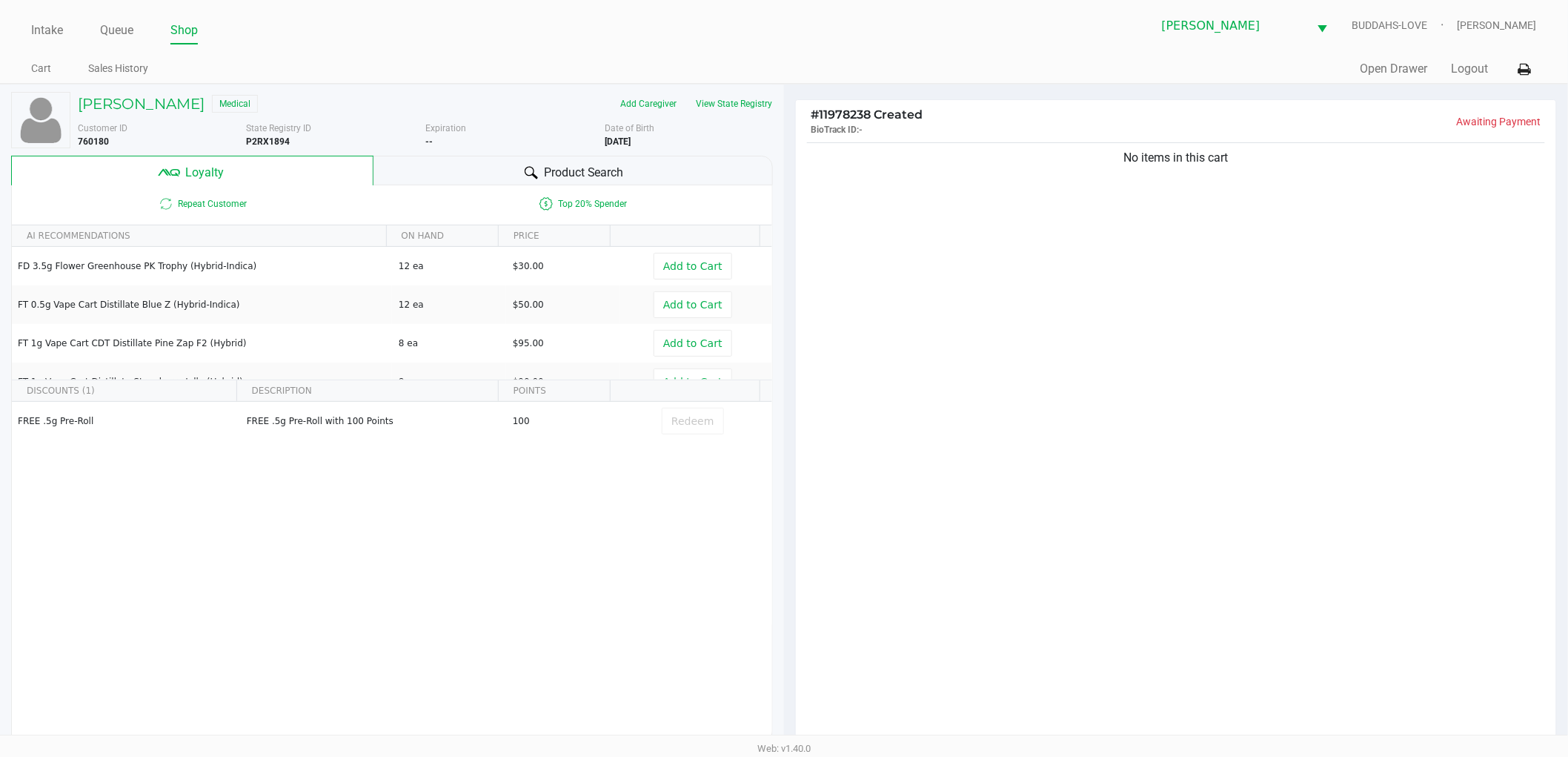
drag, startPoint x: 294, startPoint y: 138, endPoint x: 277, endPoint y: 141, distance: 17.3
click at [284, 141] on div "State Registry ID P2RX1894" at bounding box center [336, 135] width 179 height 27
click at [274, 141] on b "P2RX1894" at bounding box center [268, 141] width 43 height 10
copy b "P2RX1894"
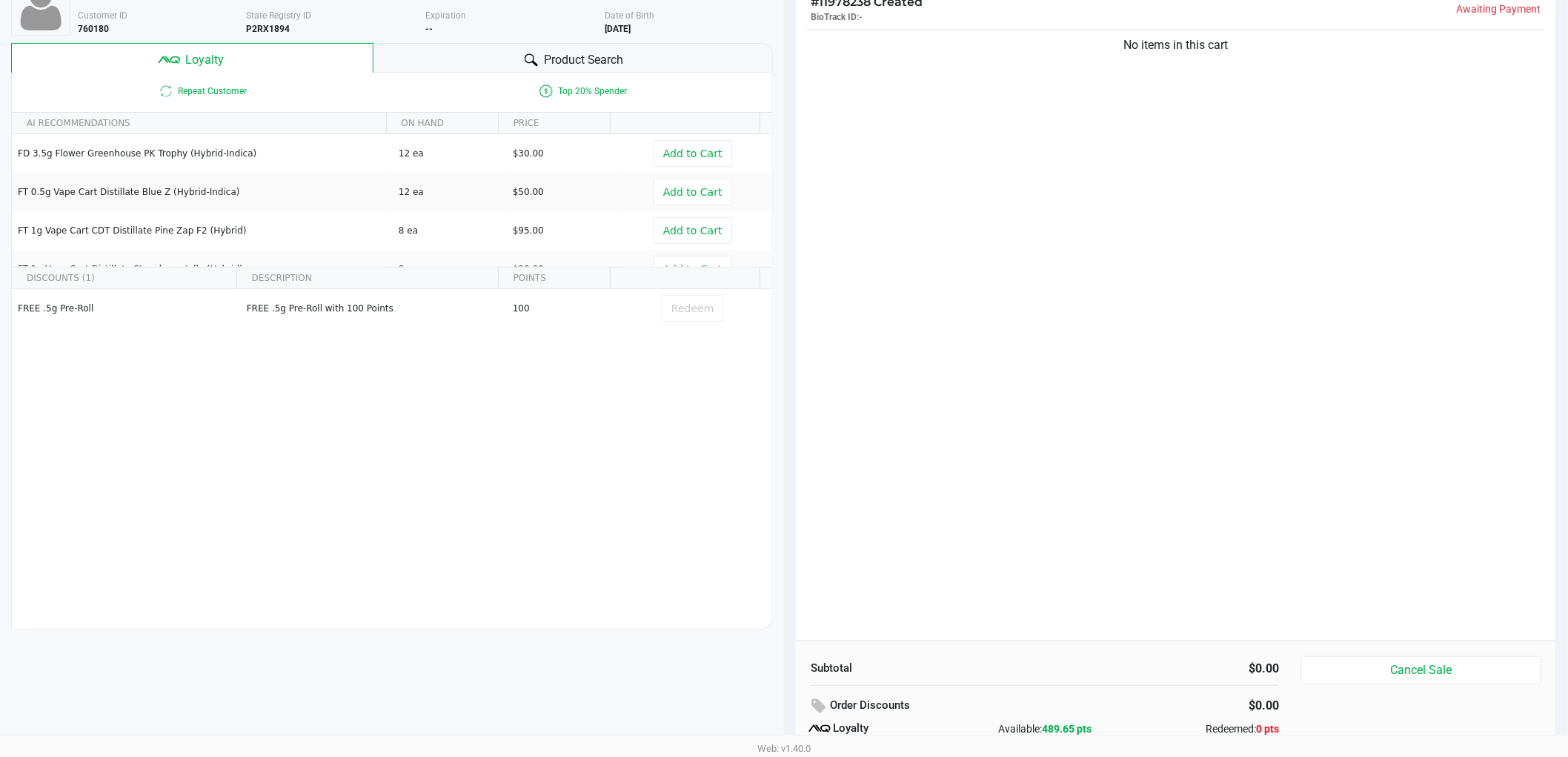
scroll to position [179, 0]
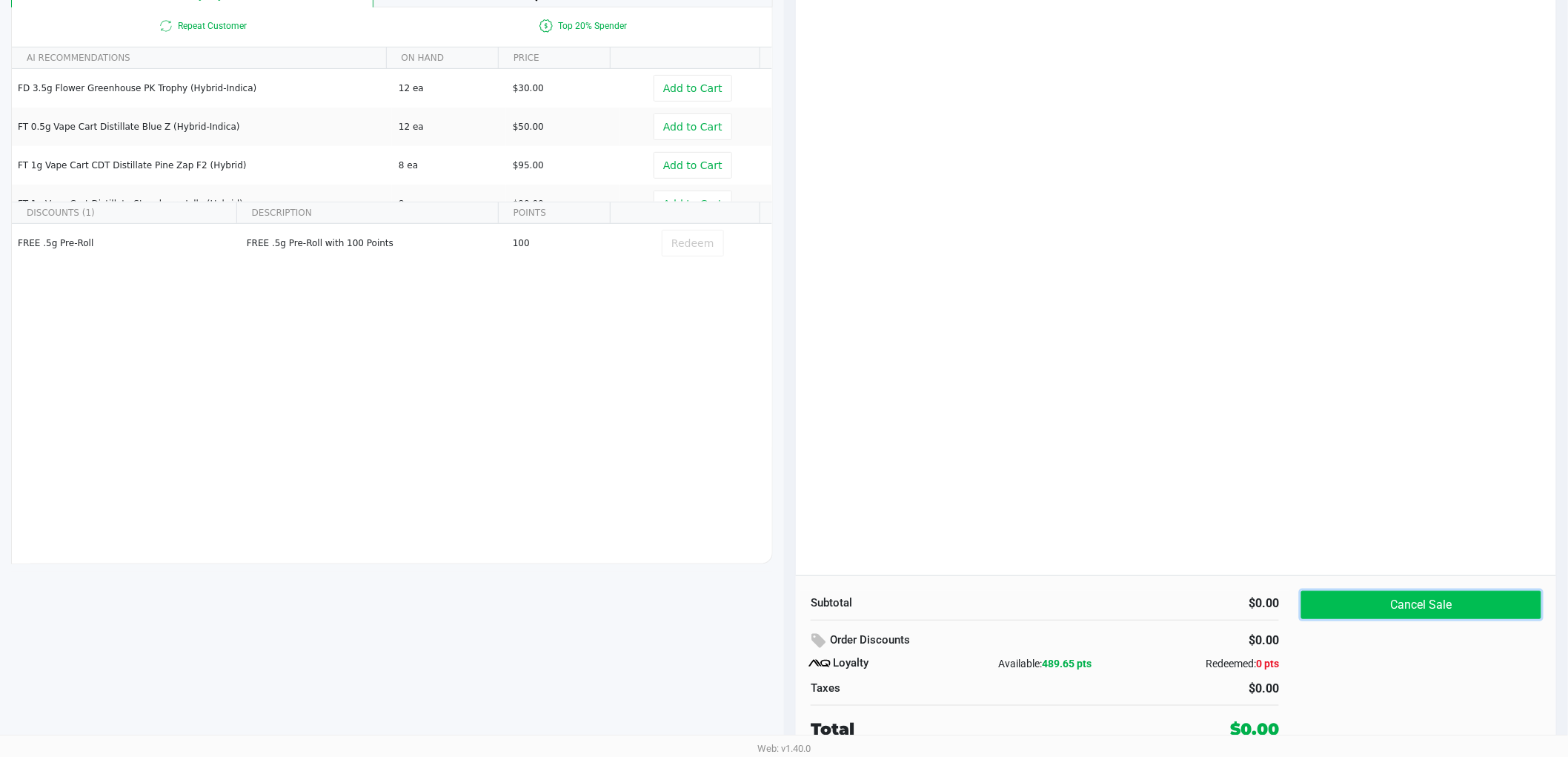
click at [1411, 599] on button "Cancel Sale" at bounding box center [1421, 605] width 240 height 28
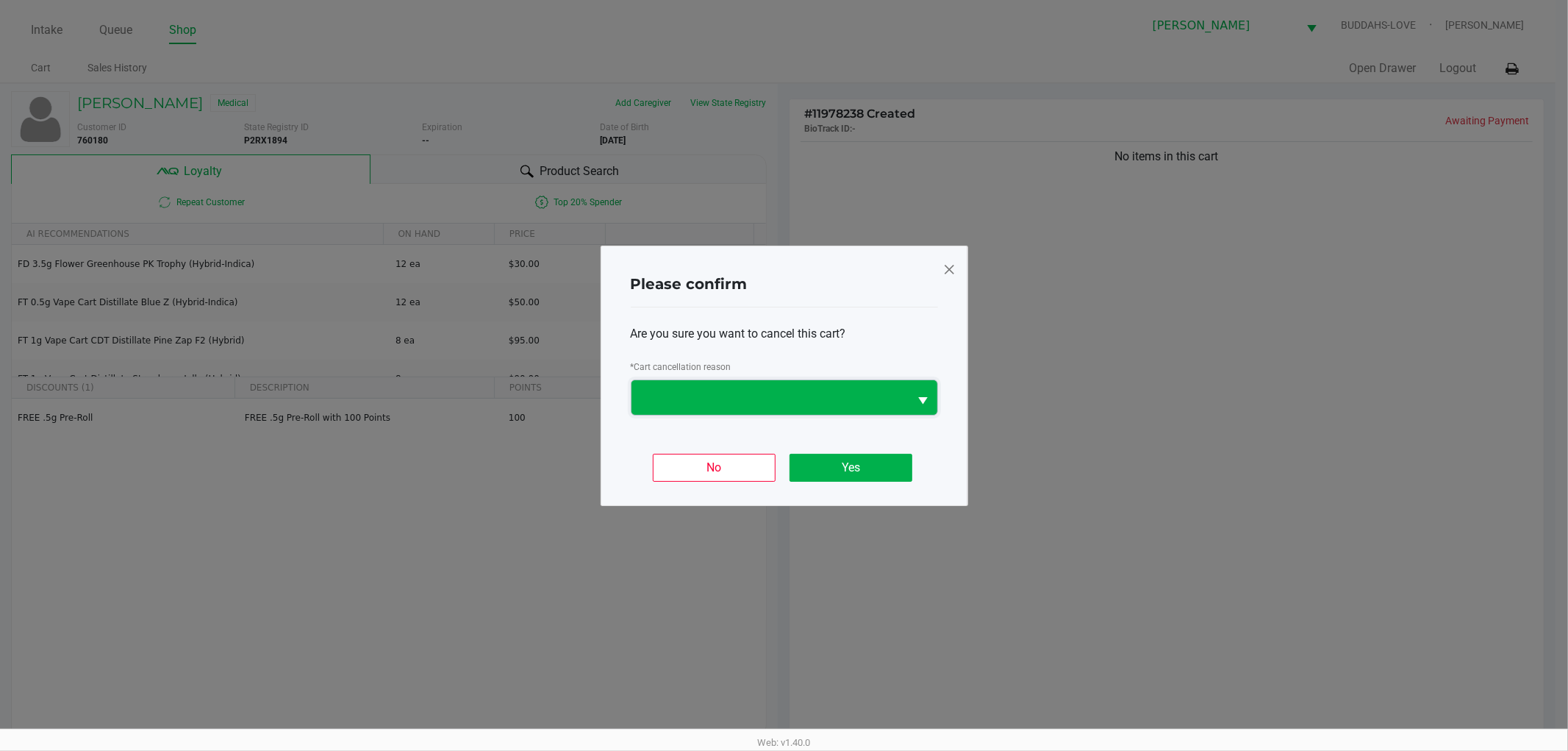
click at [688, 393] on span at bounding box center [770, 397] width 260 height 18
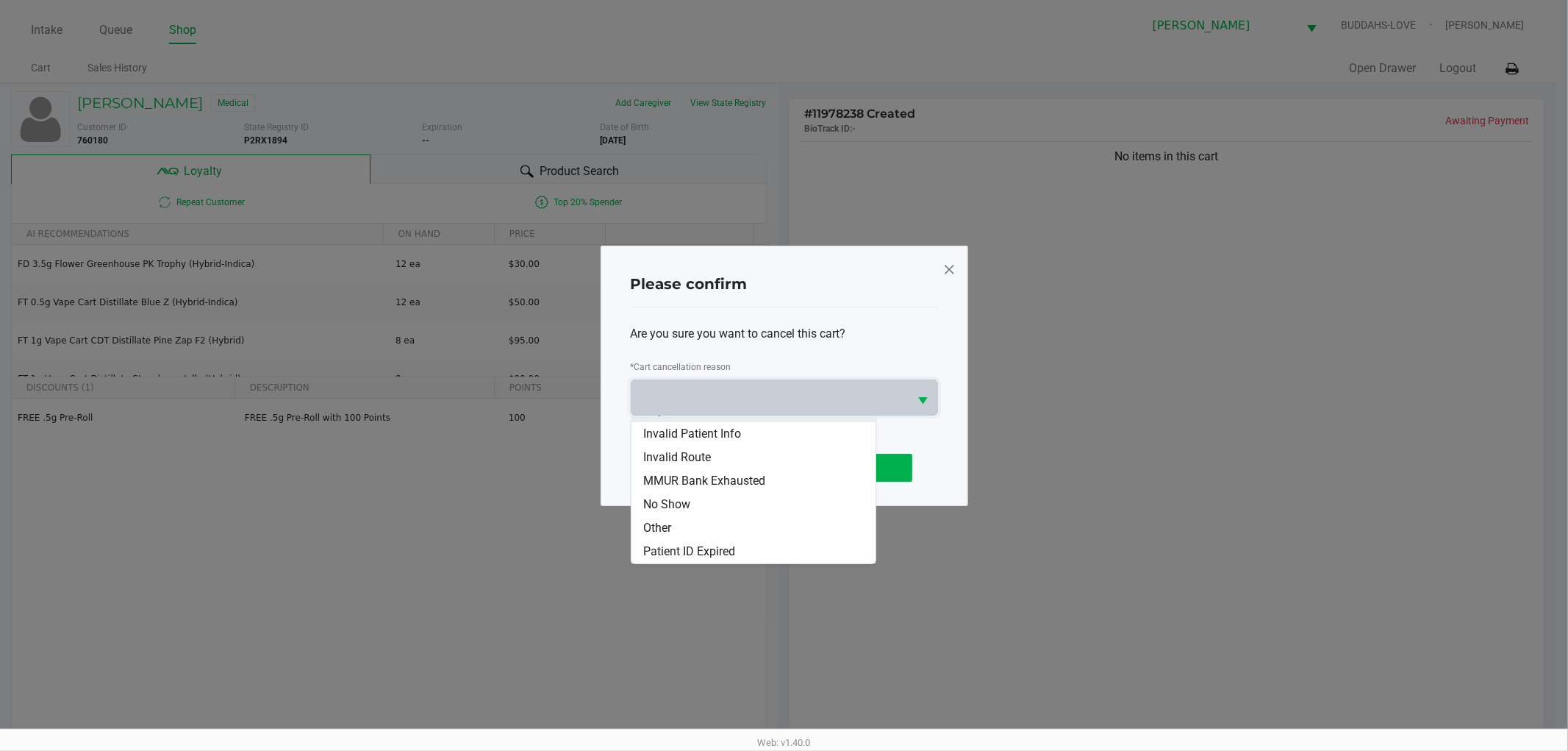
scroll to position [64, 0]
click at [716, 500] on li "Other" at bounding box center [753, 505] width 244 height 24
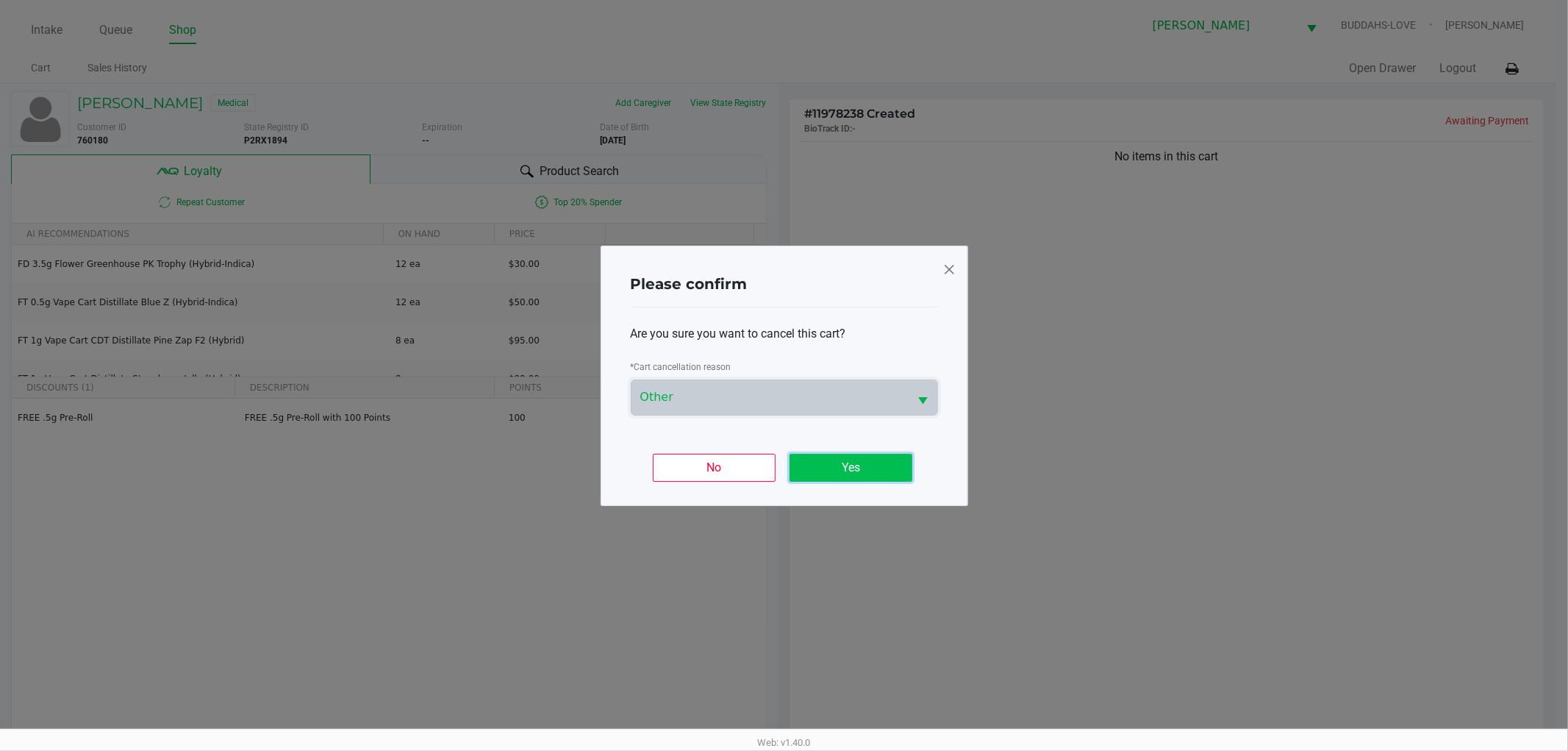
click at [876, 466] on button "Yes" at bounding box center [851, 468] width 123 height 28
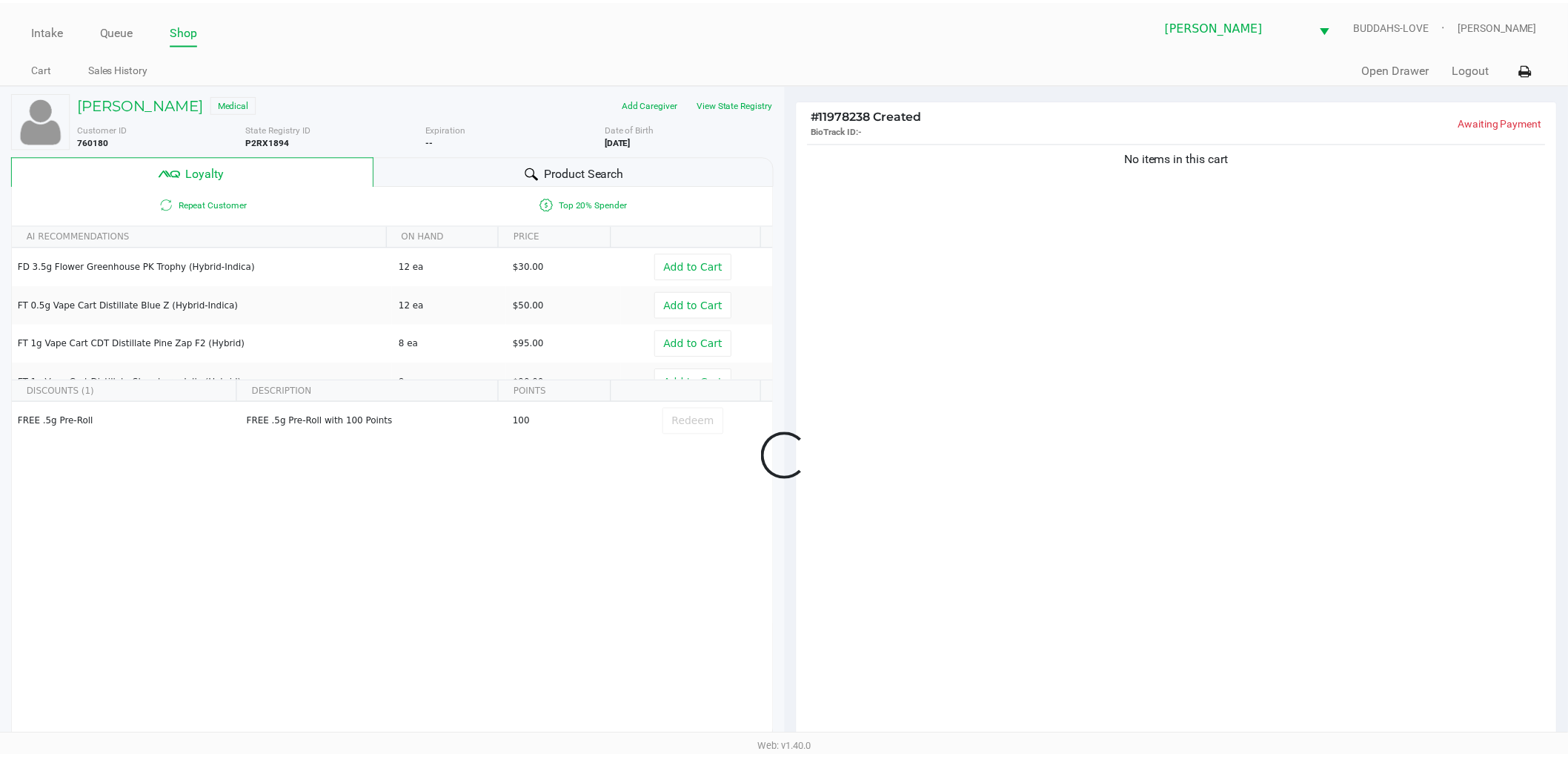
scroll to position [179, 0]
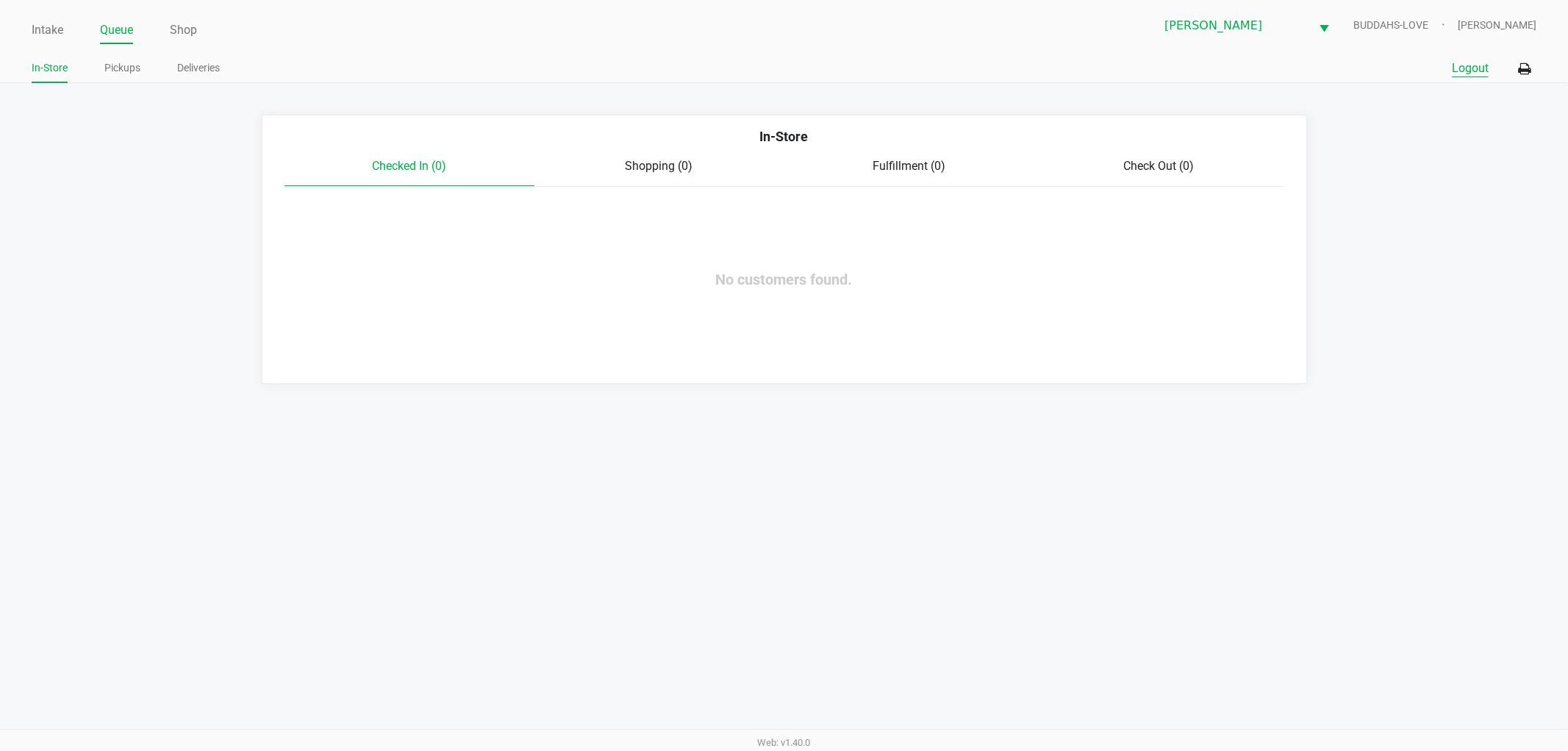
click at [1460, 74] on button "Logout" at bounding box center [1470, 68] width 37 height 18
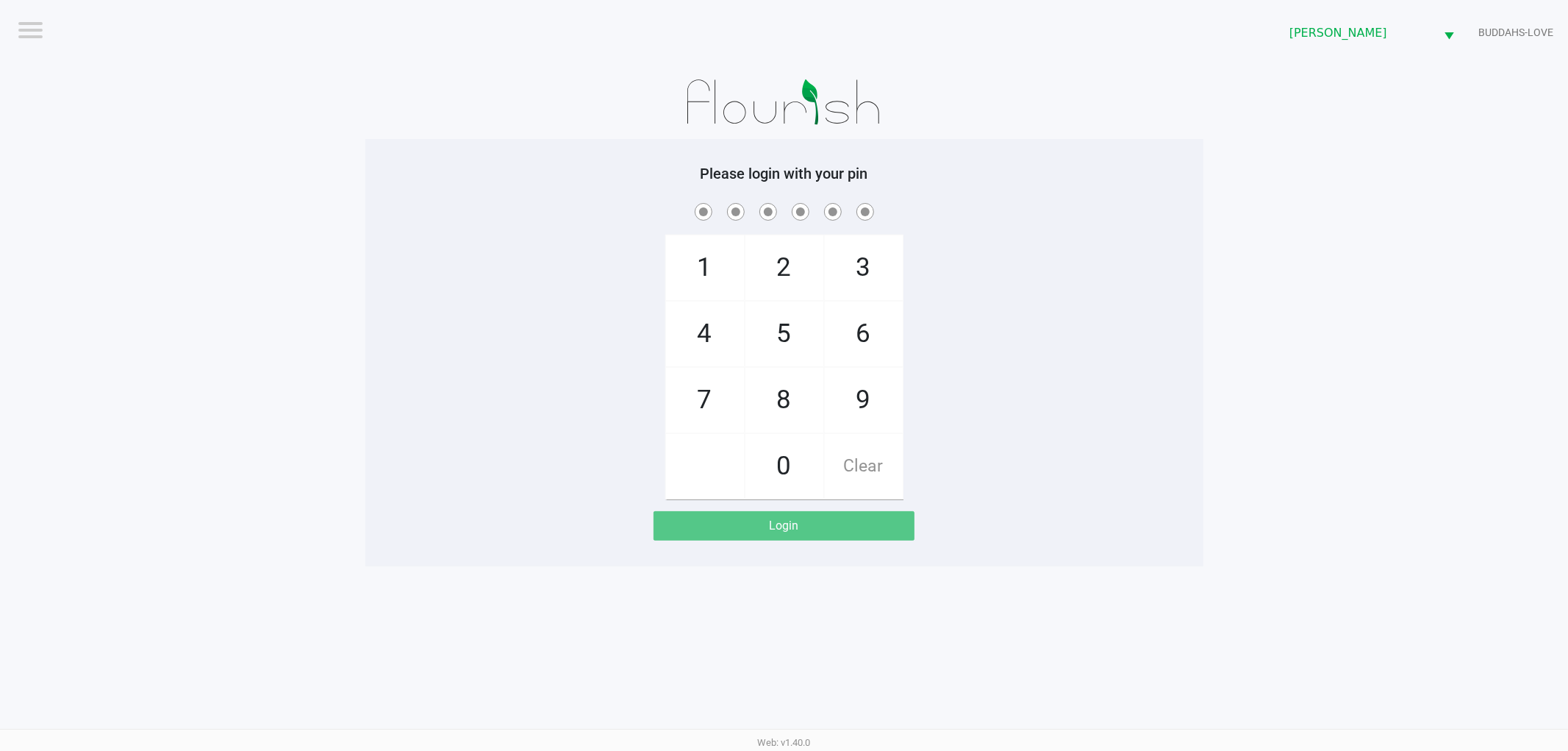
click at [1336, 482] on app-pos-login-wrapper "Logout [PERSON_NAME] BUDDAHS-LOVE Please login with your pin 1 4 7 2 5 8 0 3 6 …" at bounding box center [784, 283] width 1568 height 566
checkbox input "true"
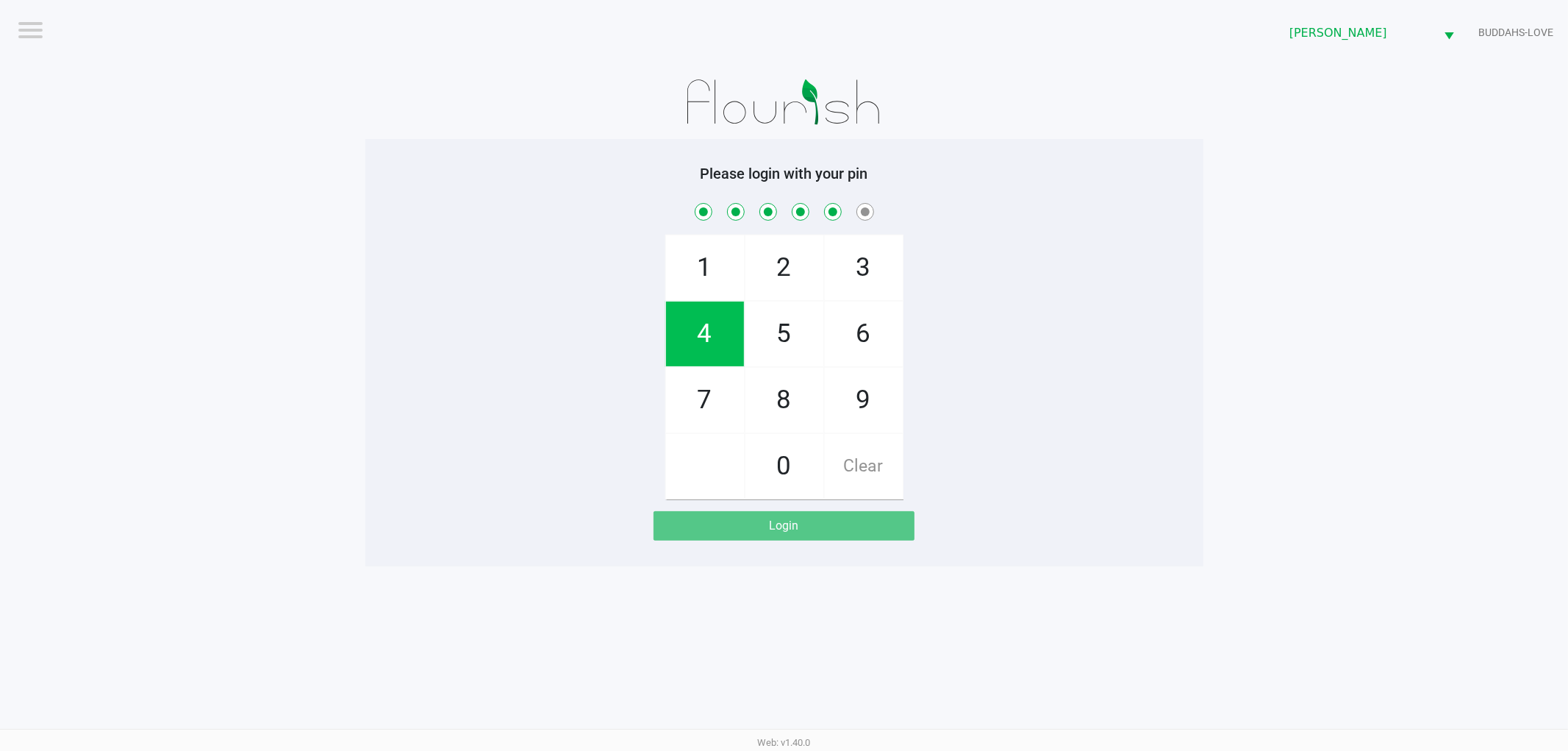
checkbox input "true"
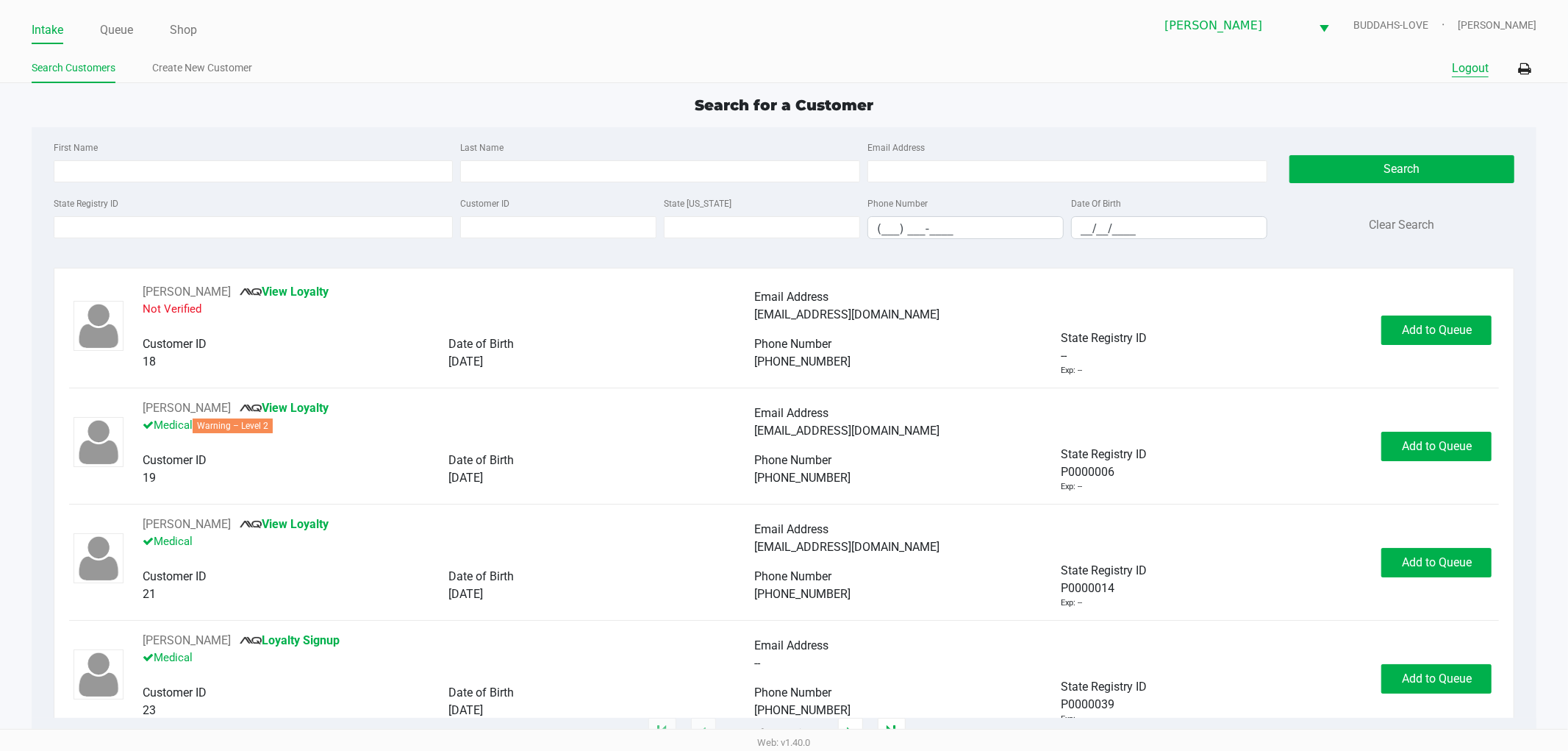
click at [1464, 68] on button "Logout" at bounding box center [1470, 68] width 37 height 18
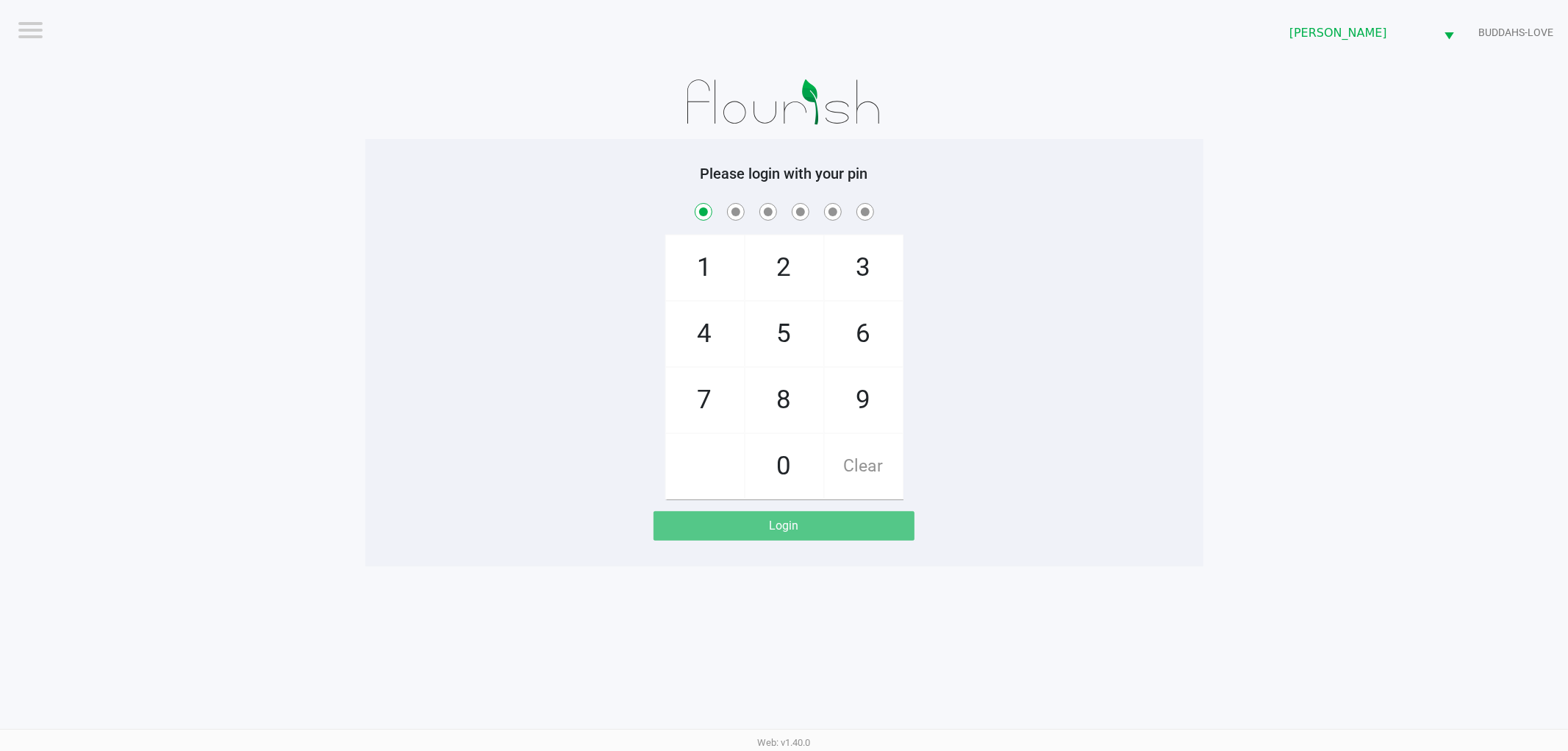
checkbox input "true"
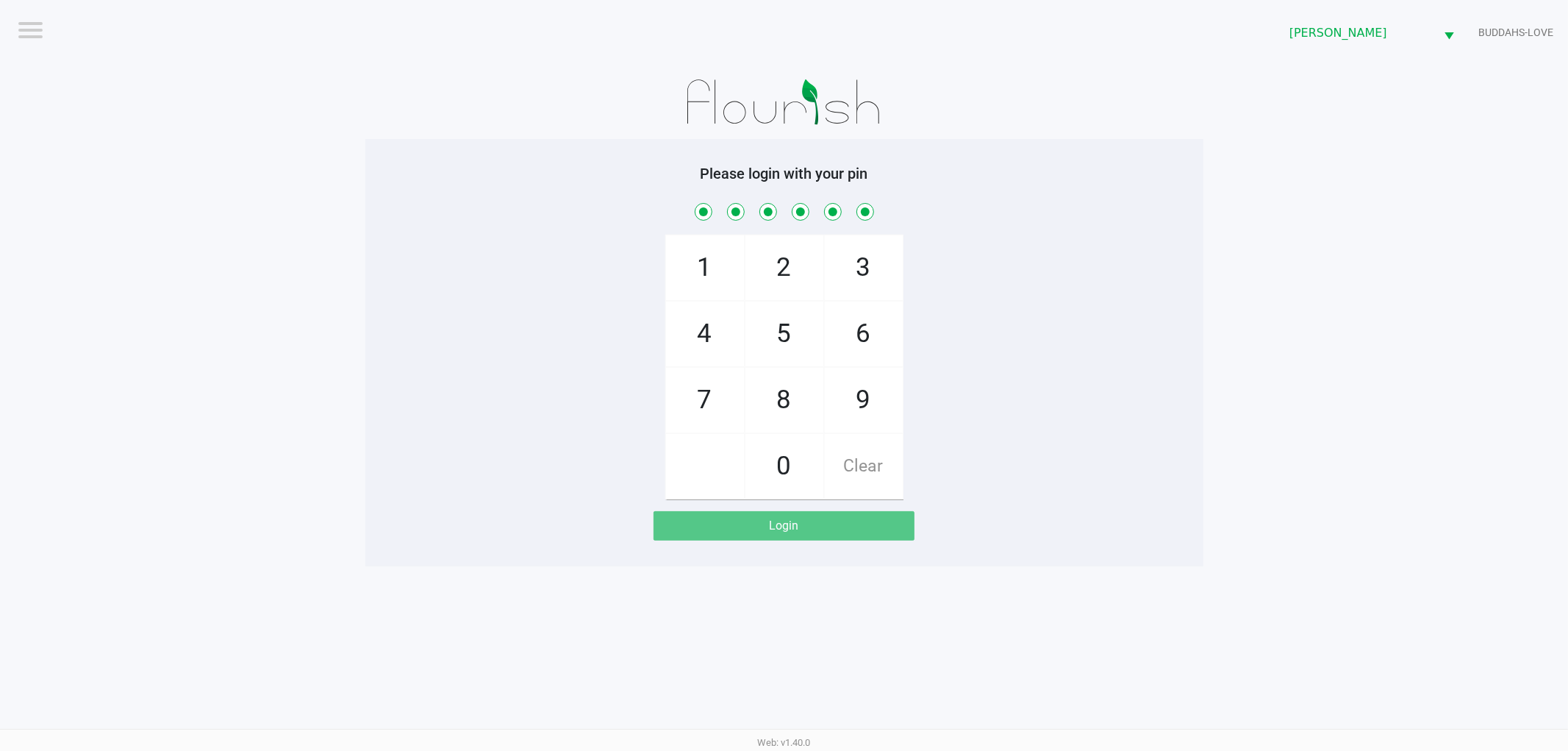
checkbox input "true"
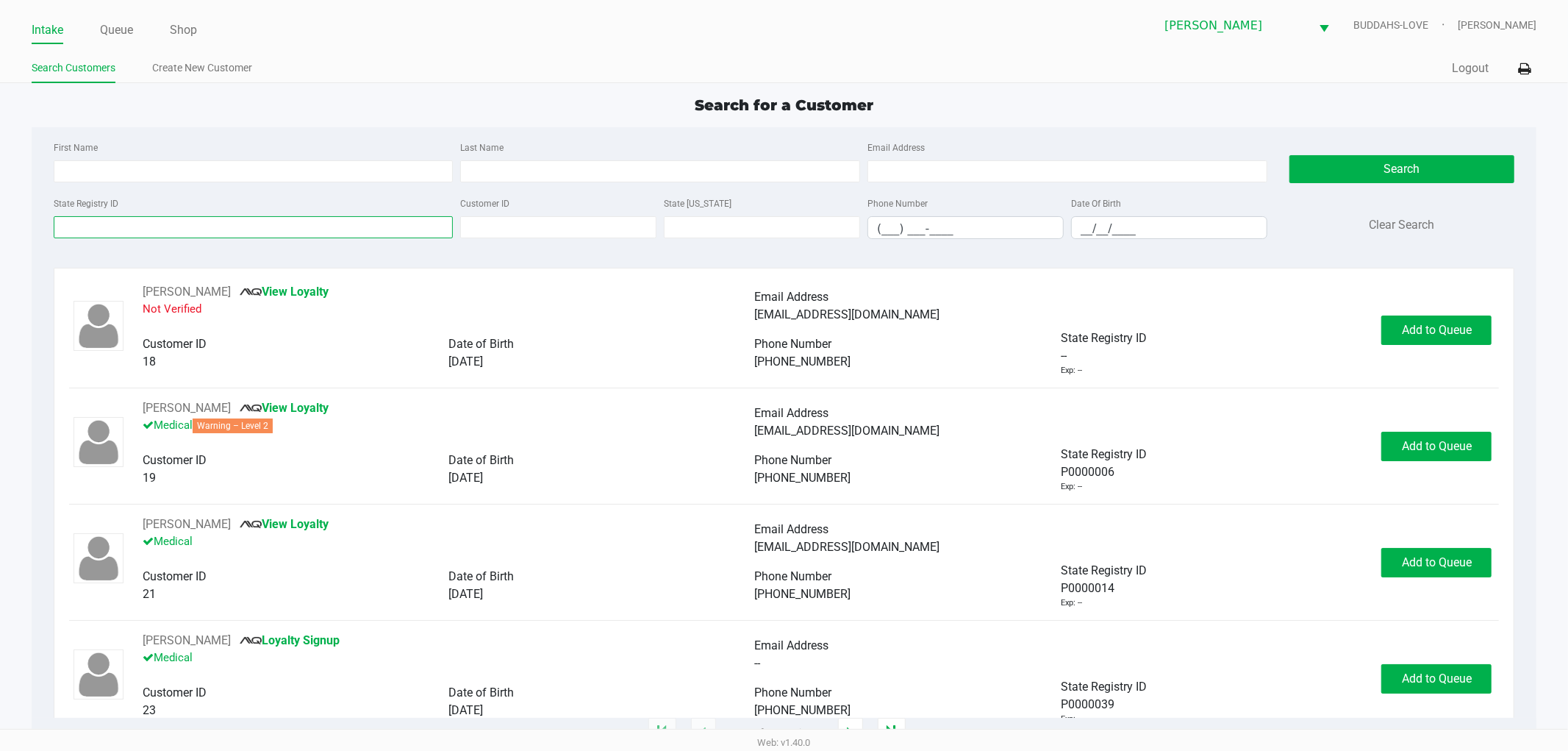
click at [125, 232] on input "State Registry ID" at bounding box center [253, 227] width 400 height 22
click at [108, 170] on input "First Name" at bounding box center [253, 171] width 400 height 22
type input "[PERSON_NAME]"
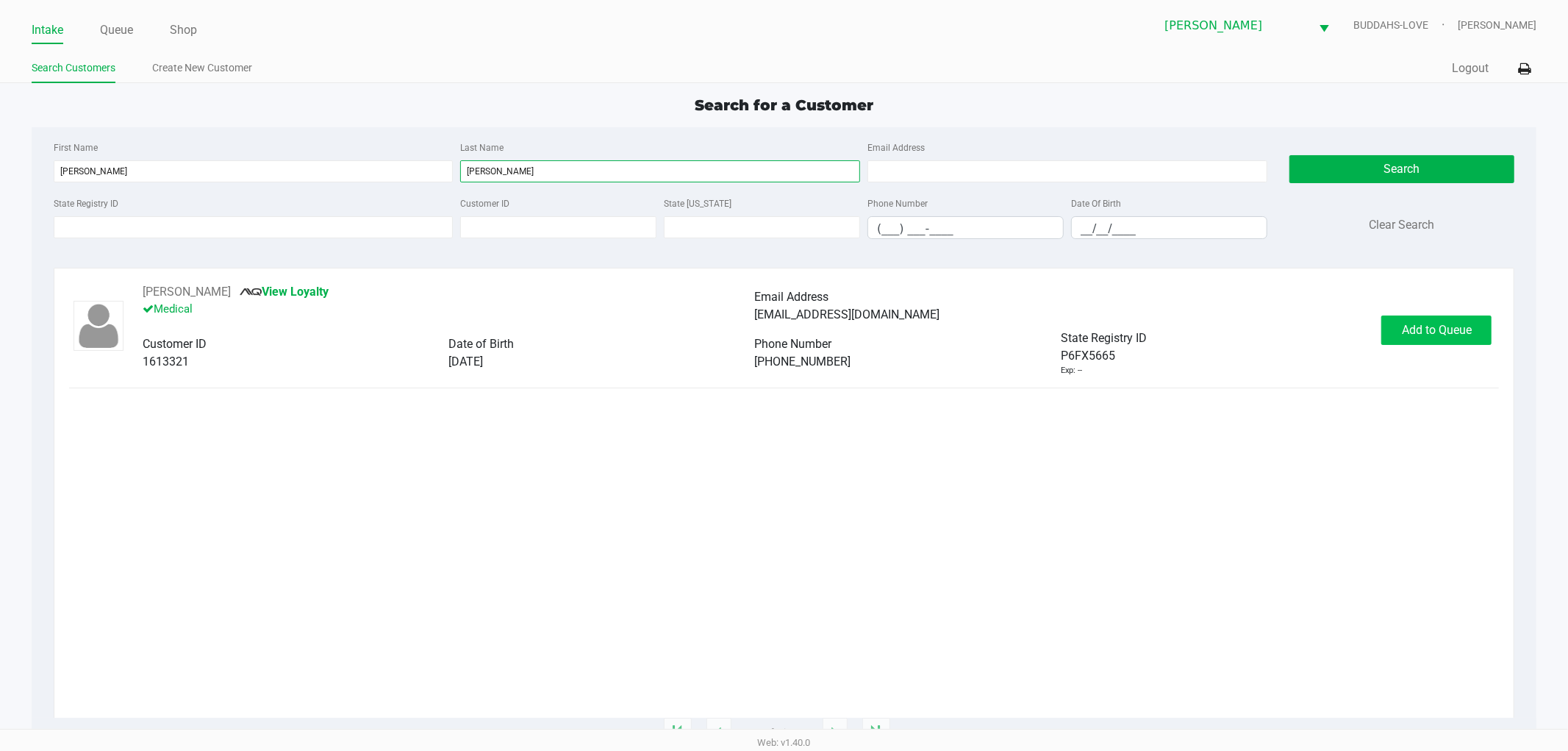
type input "[PERSON_NAME]"
click at [1469, 336] on span "Add to Queue" at bounding box center [1437, 329] width 70 height 14
click at [1463, 334] on div "Add to Queue" at bounding box center [1436, 330] width 111 height 30
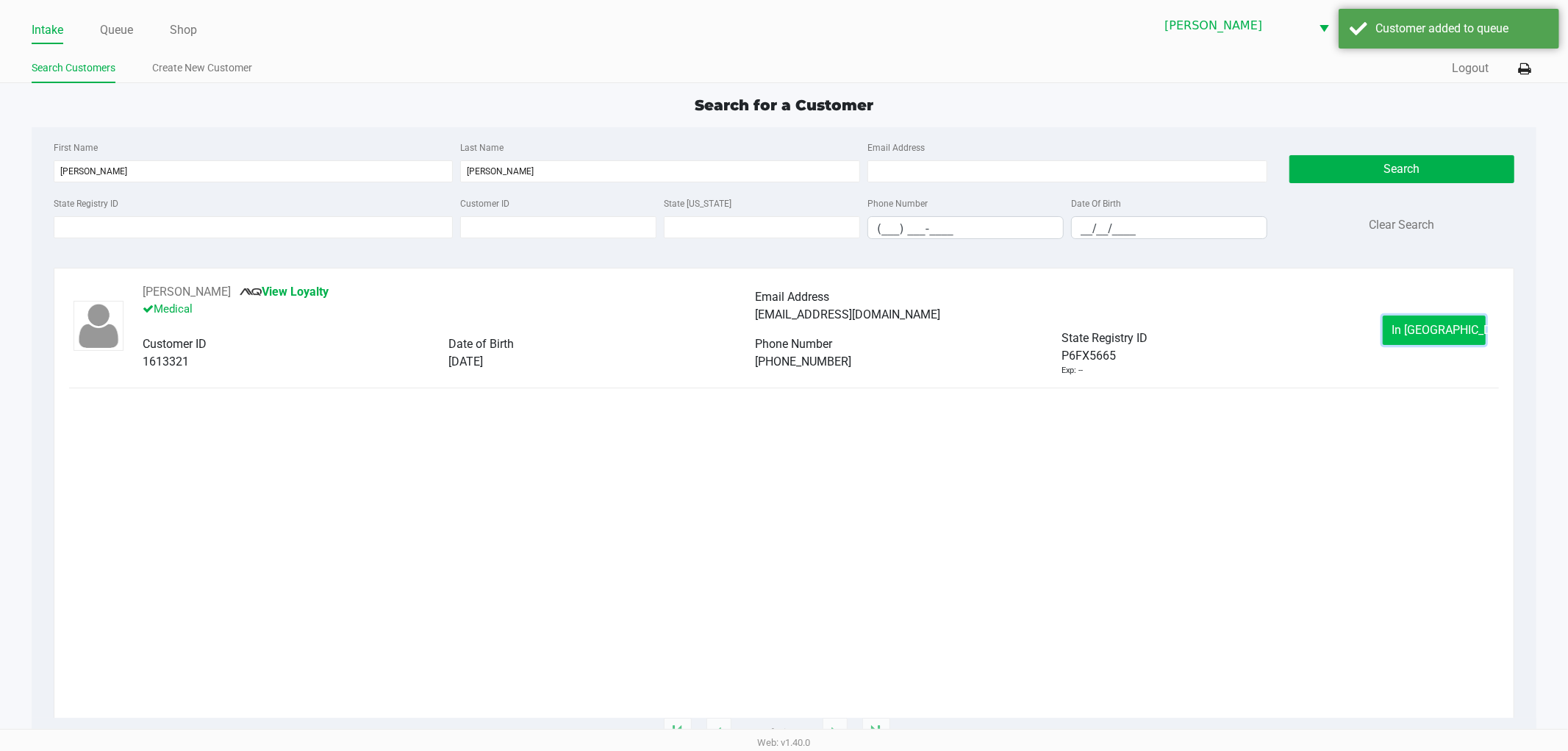
click at [1458, 333] on button "In [GEOGRAPHIC_DATA]" at bounding box center [1434, 330] width 103 height 30
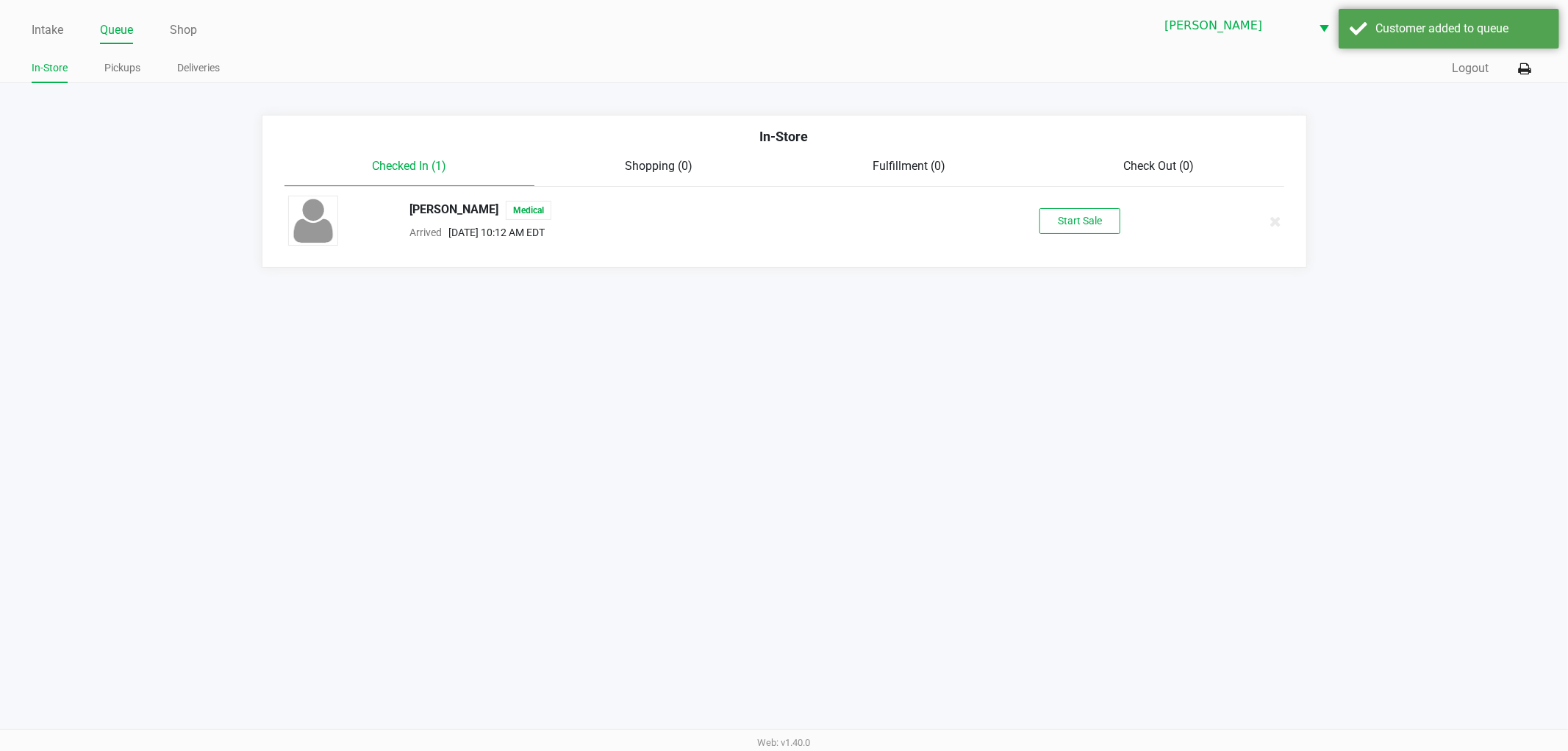
click at [1053, 237] on div "[PERSON_NAME] Medical Arrived [DATE] 10:12 AM EDT Start Sale" at bounding box center [785, 221] width 1015 height 51
click at [1060, 229] on button "Start Sale" at bounding box center [1079, 220] width 81 height 26
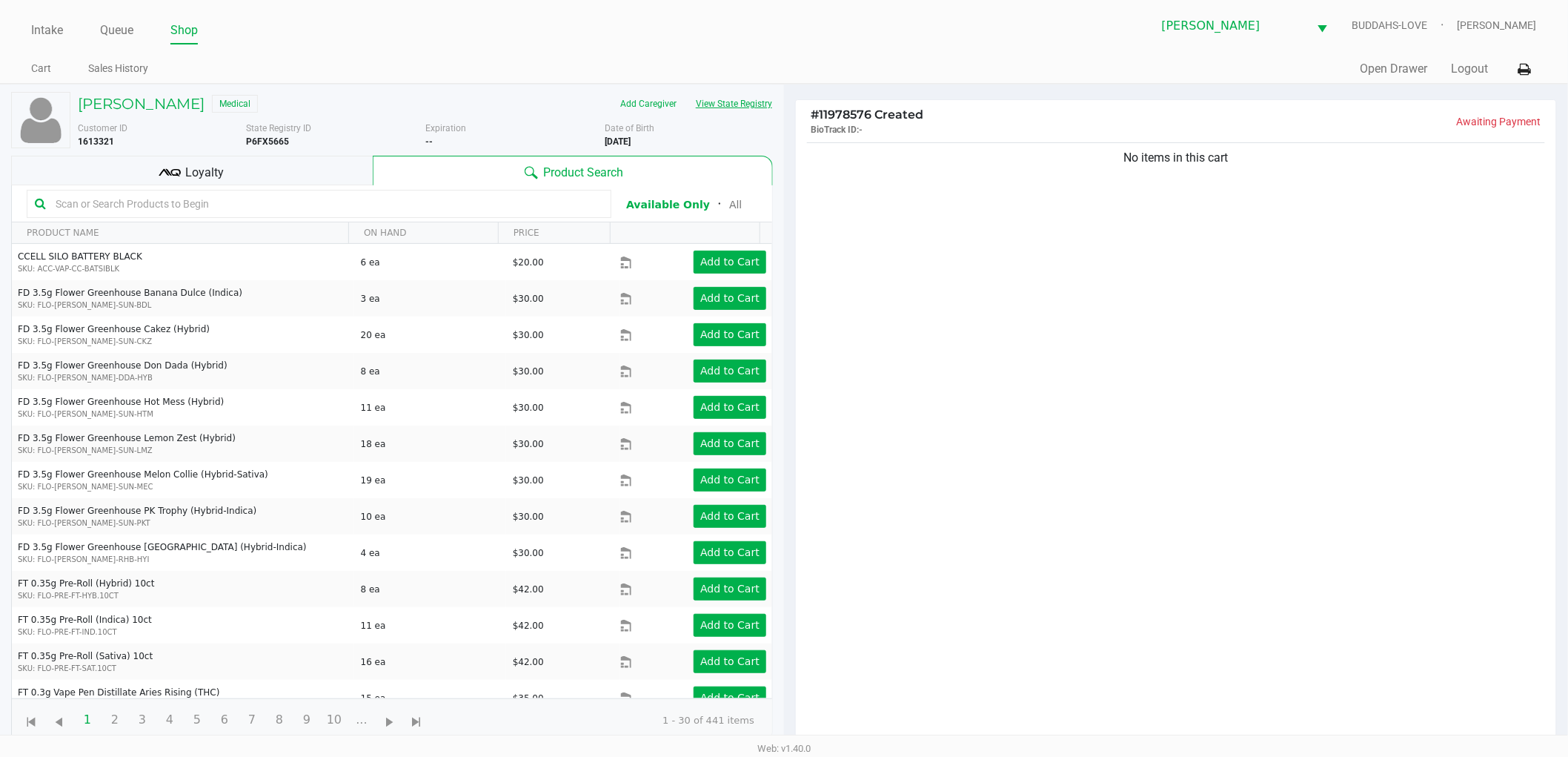
click at [724, 99] on button "View State Registry" at bounding box center [730, 104] width 87 height 24
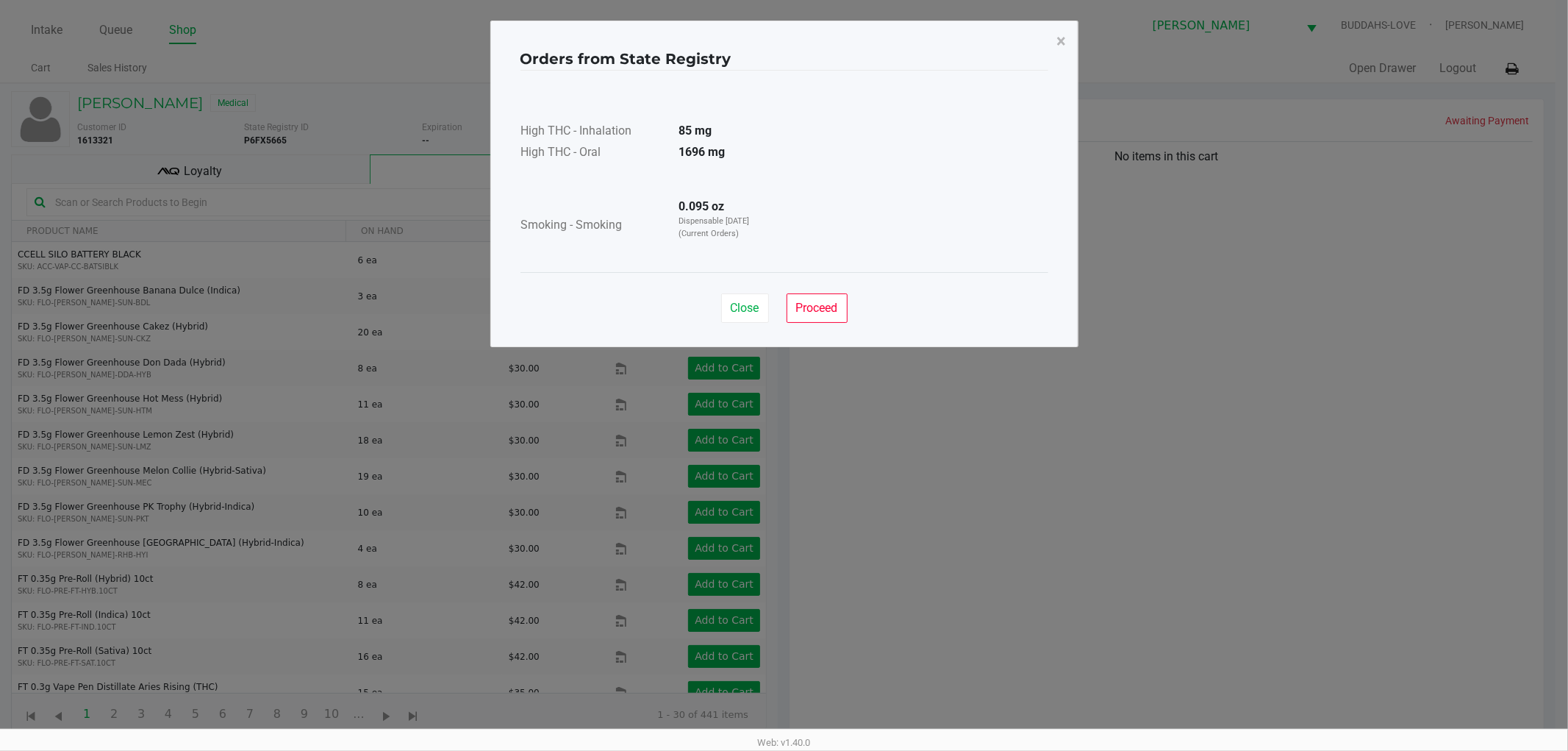
click at [700, 210] on strong "0.095 oz" at bounding box center [702, 206] width 45 height 14
click at [805, 307] on span "Proceed" at bounding box center [817, 307] width 42 height 14
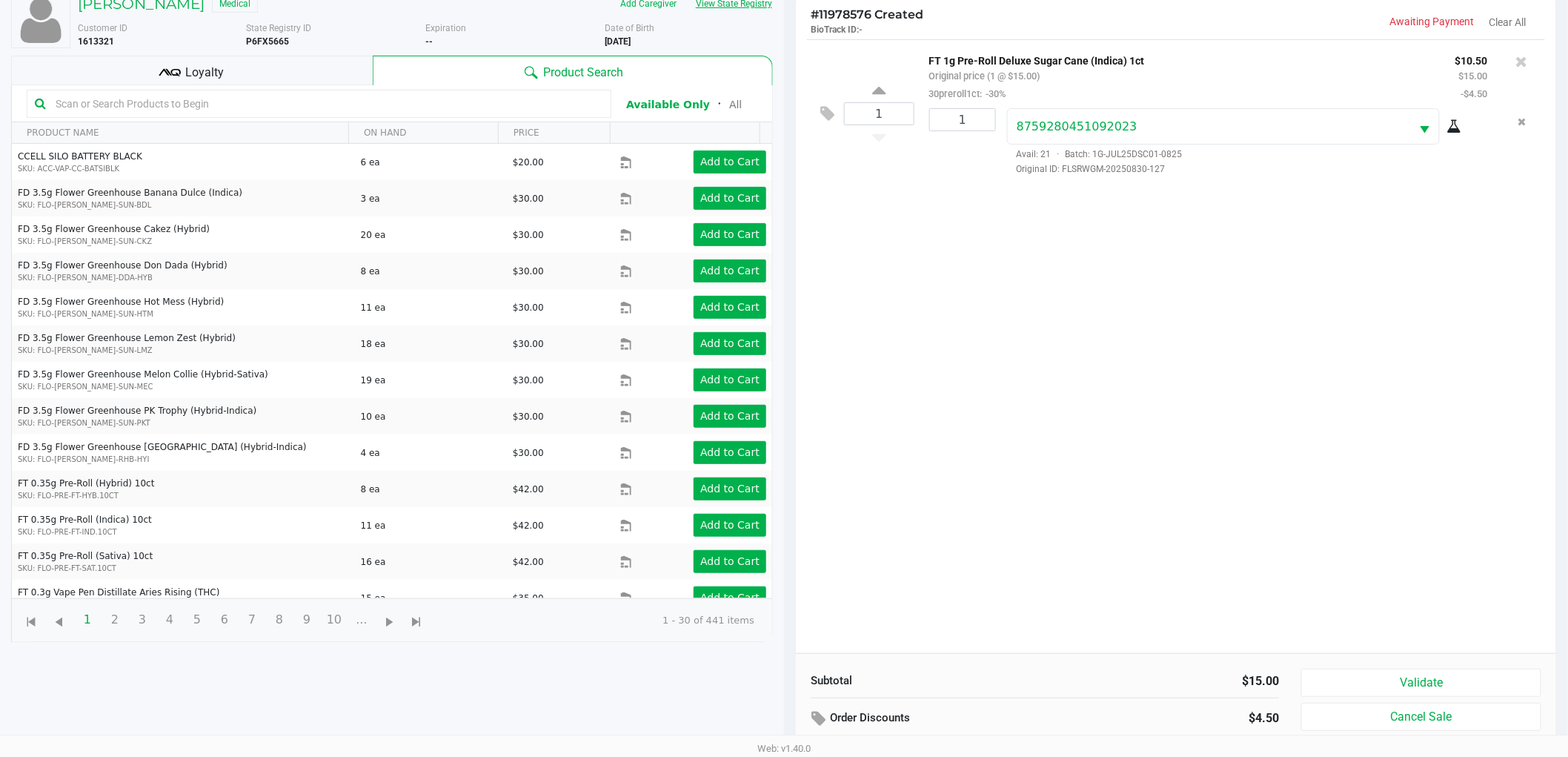
scroll to position [161, 0]
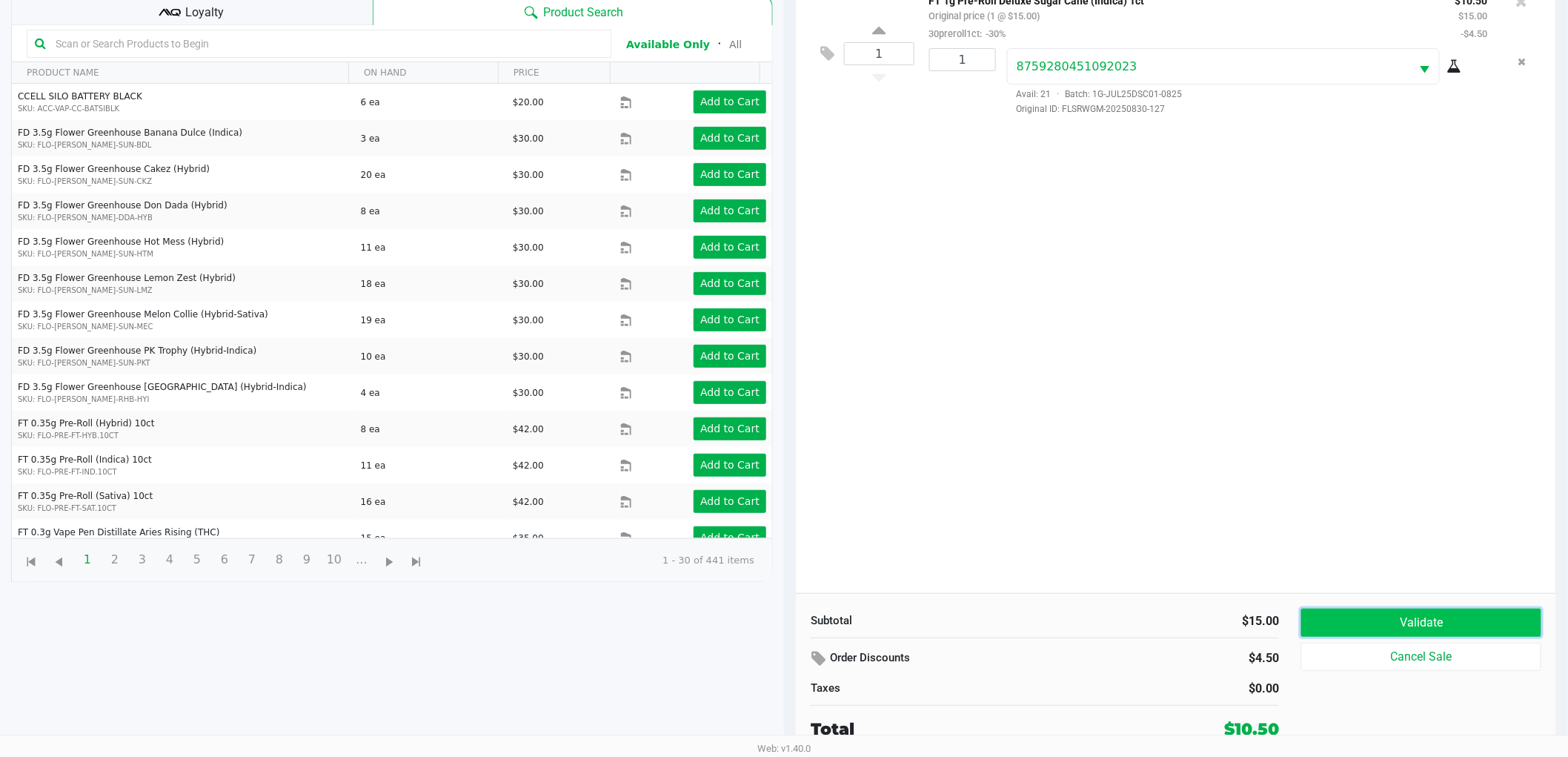
click at [1357, 619] on button "Validate" at bounding box center [1421, 623] width 240 height 28
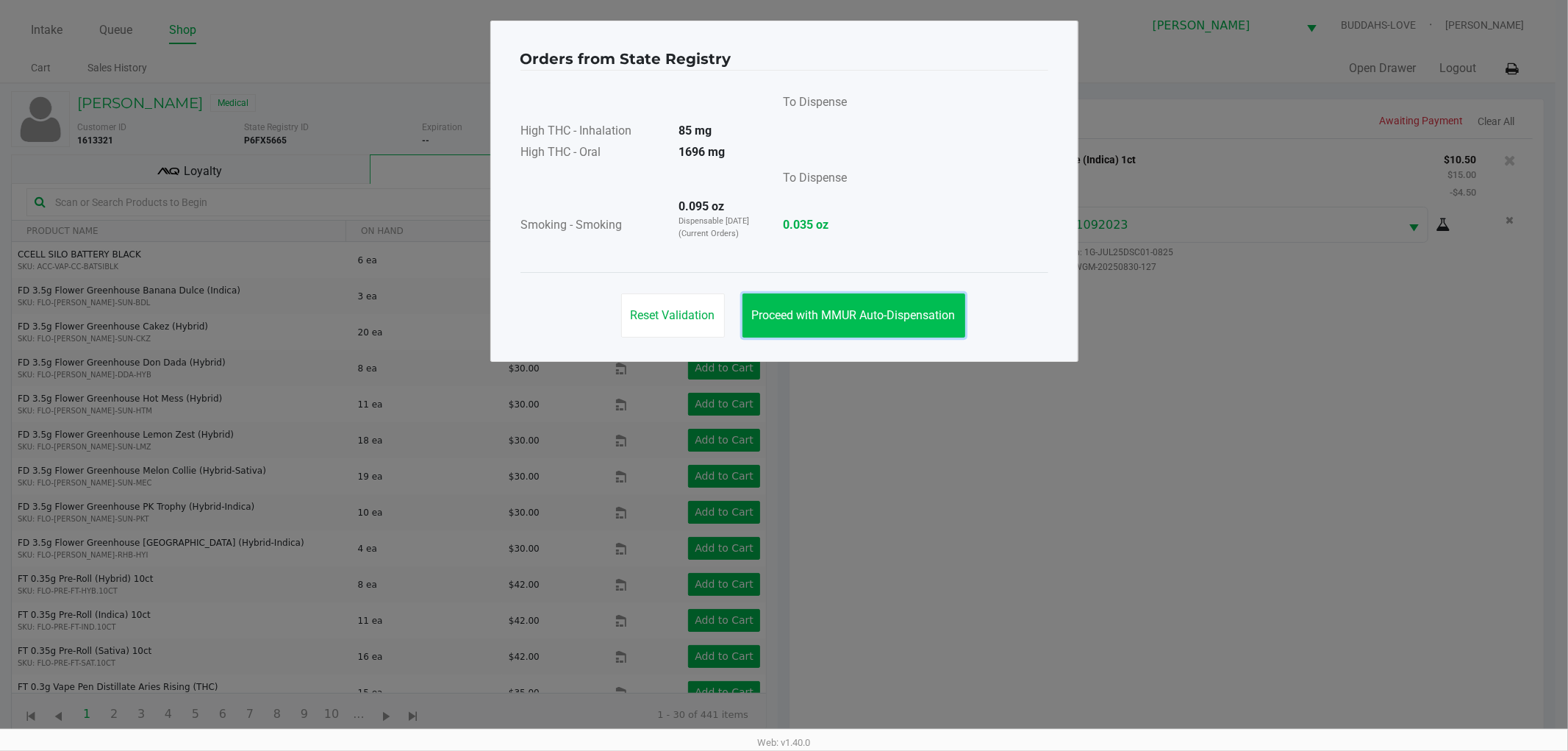
click at [804, 318] on span "Proceed with MMUR Auto-Dispensation" at bounding box center [854, 315] width 204 height 14
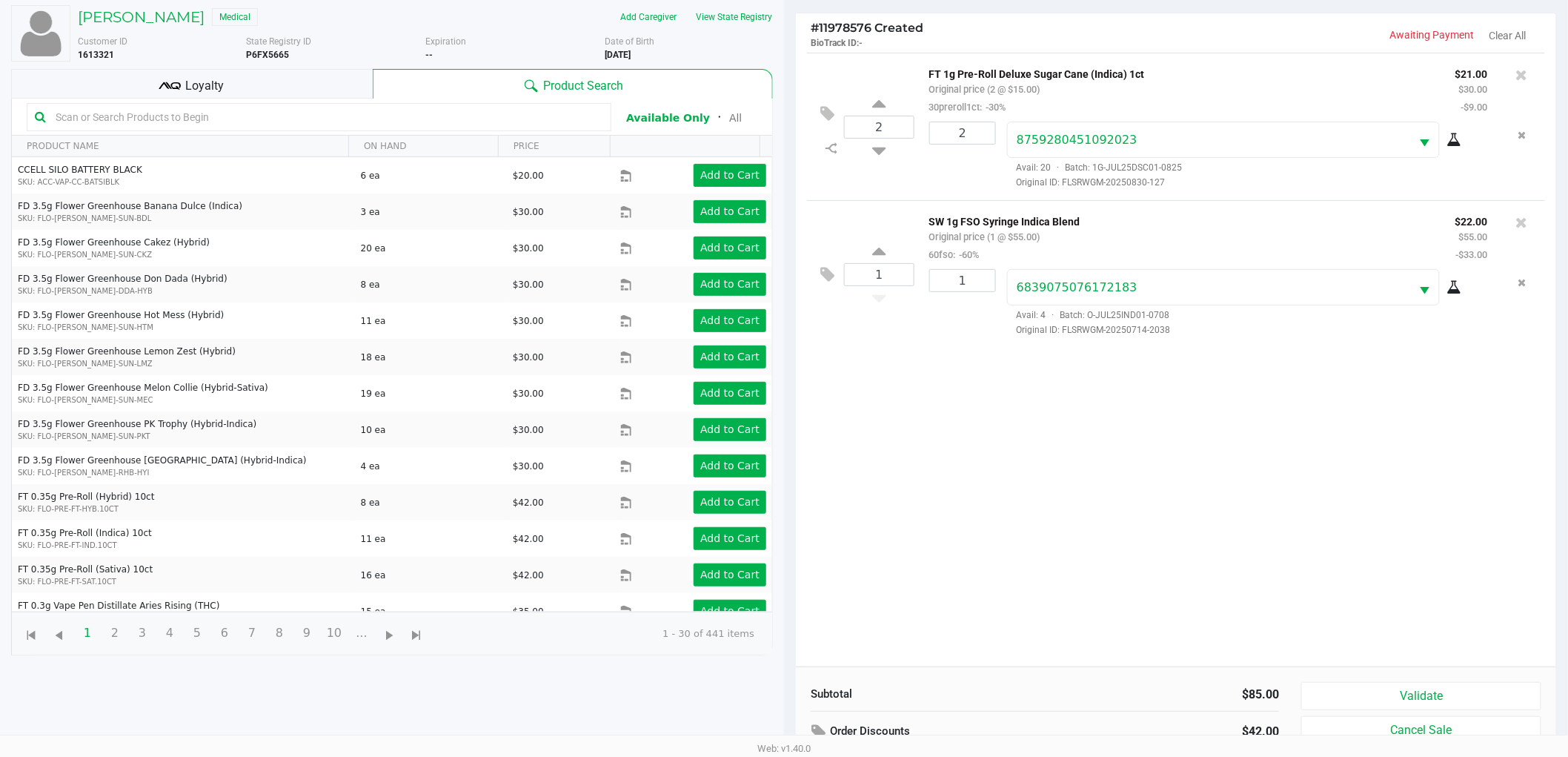
scroll to position [161, 0]
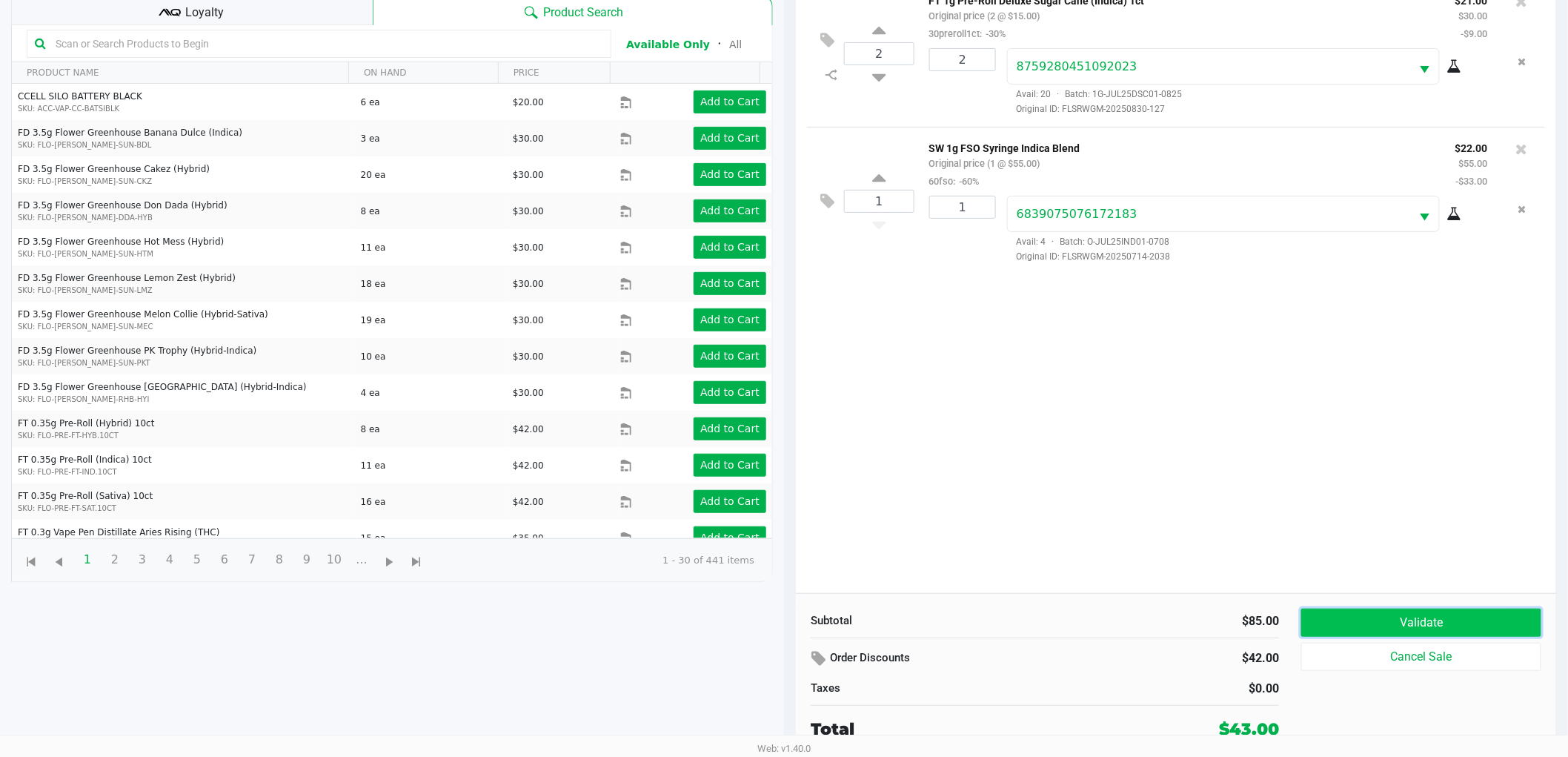
click at [1440, 610] on button "Validate" at bounding box center [1421, 623] width 240 height 28
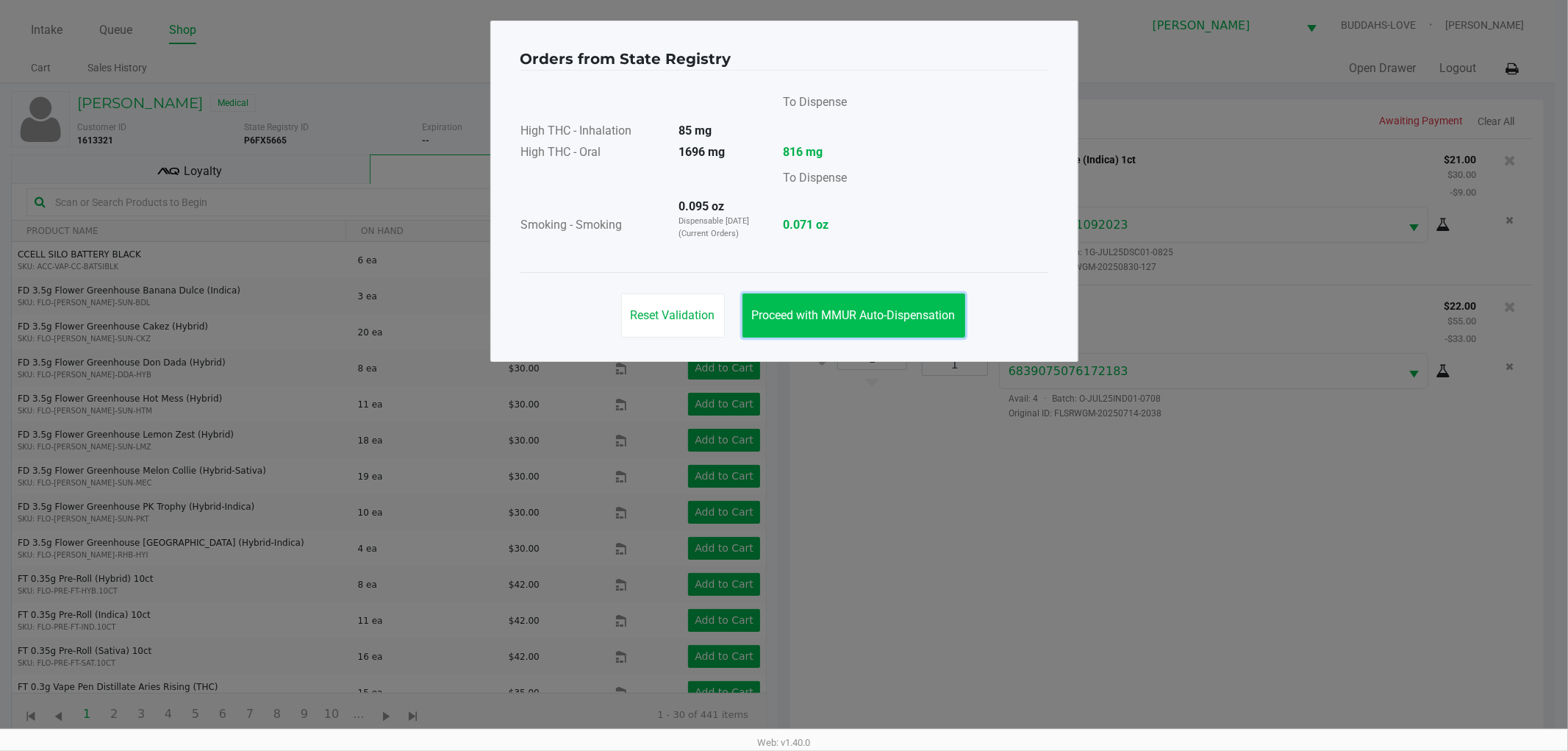
click at [931, 312] on span "Proceed with MMUR Auto-Dispensation" at bounding box center [854, 315] width 204 height 14
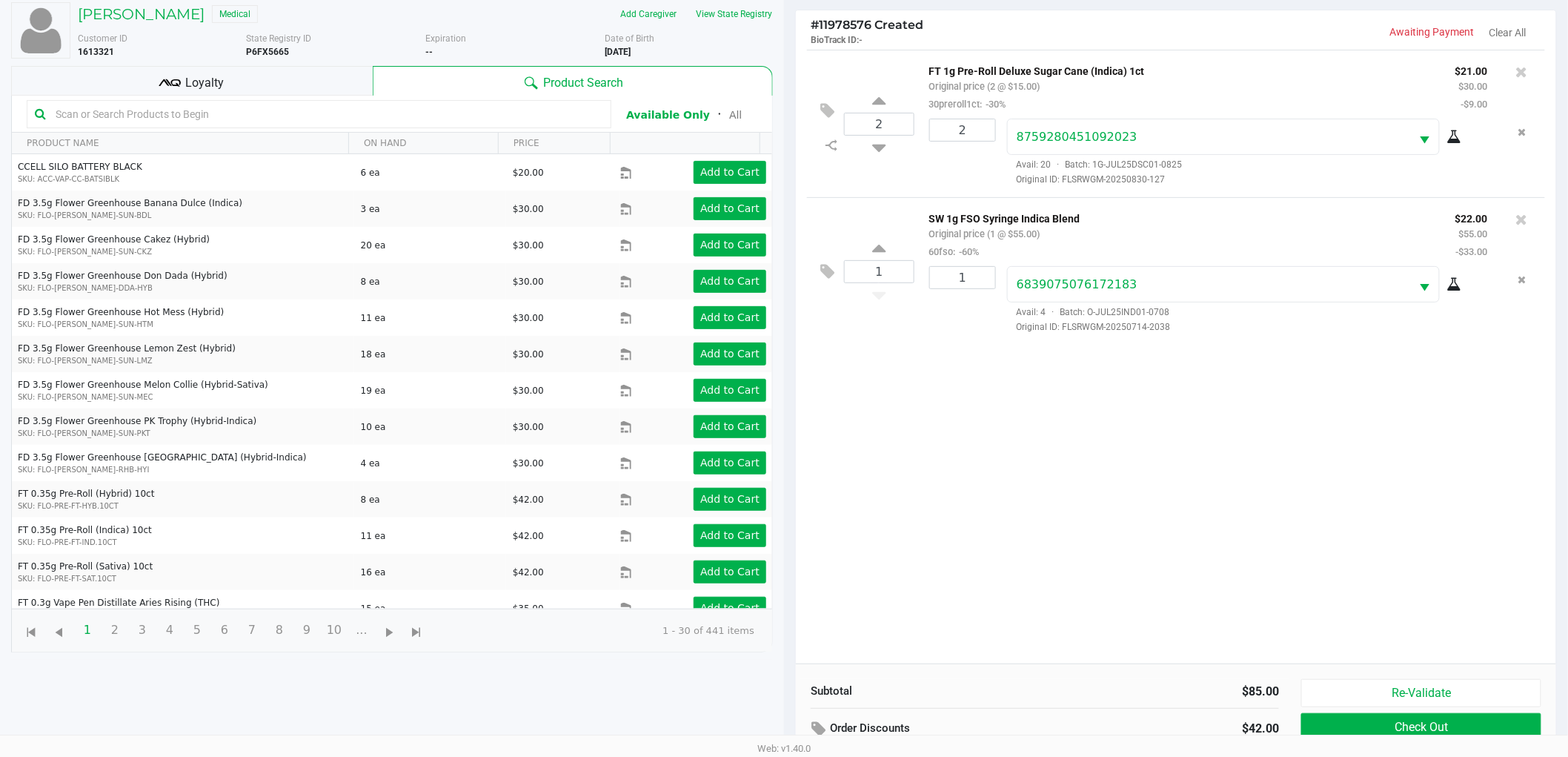
scroll to position [161, 0]
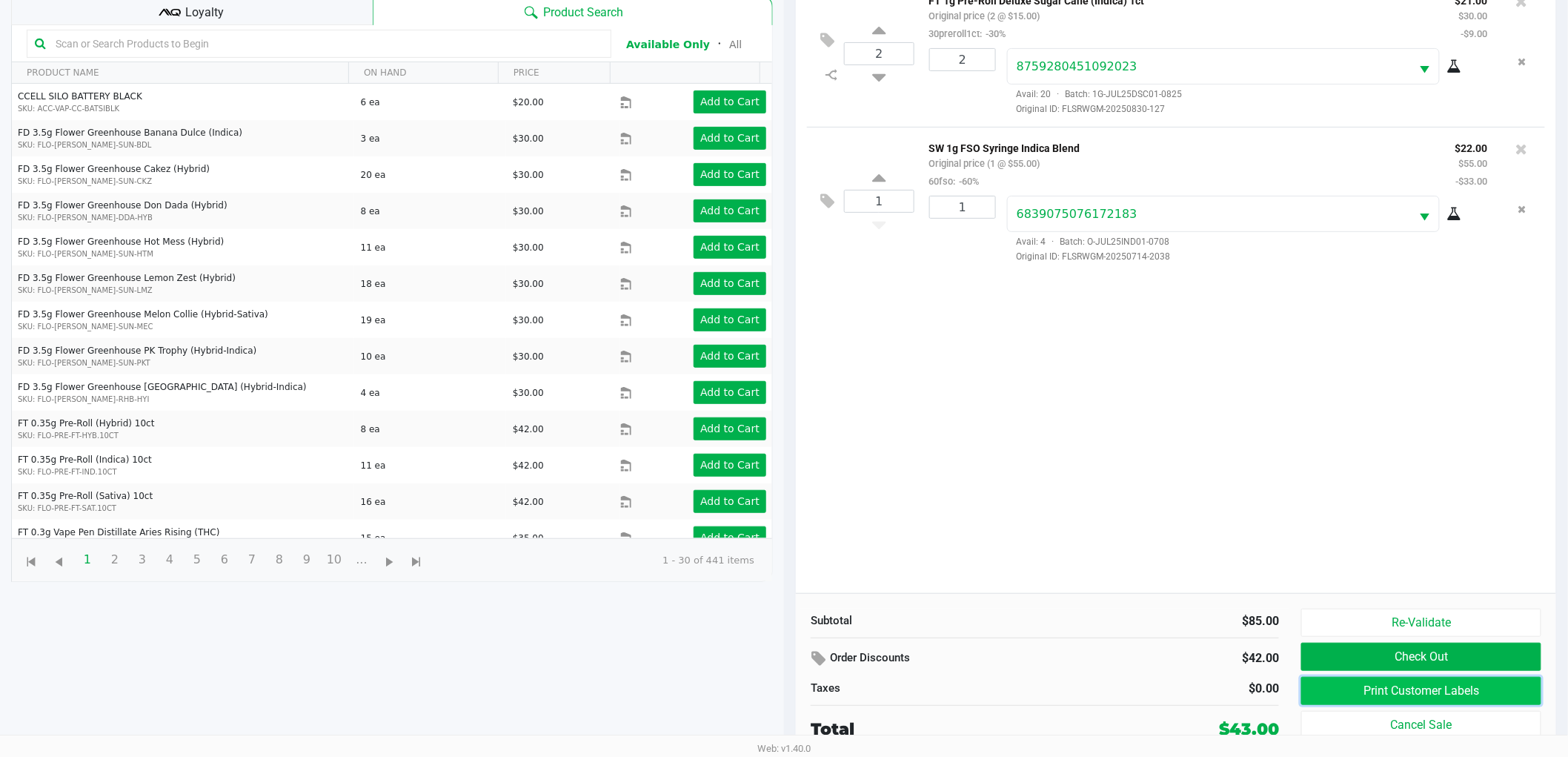
click at [1457, 684] on button "Print Customer Labels" at bounding box center [1421, 691] width 240 height 28
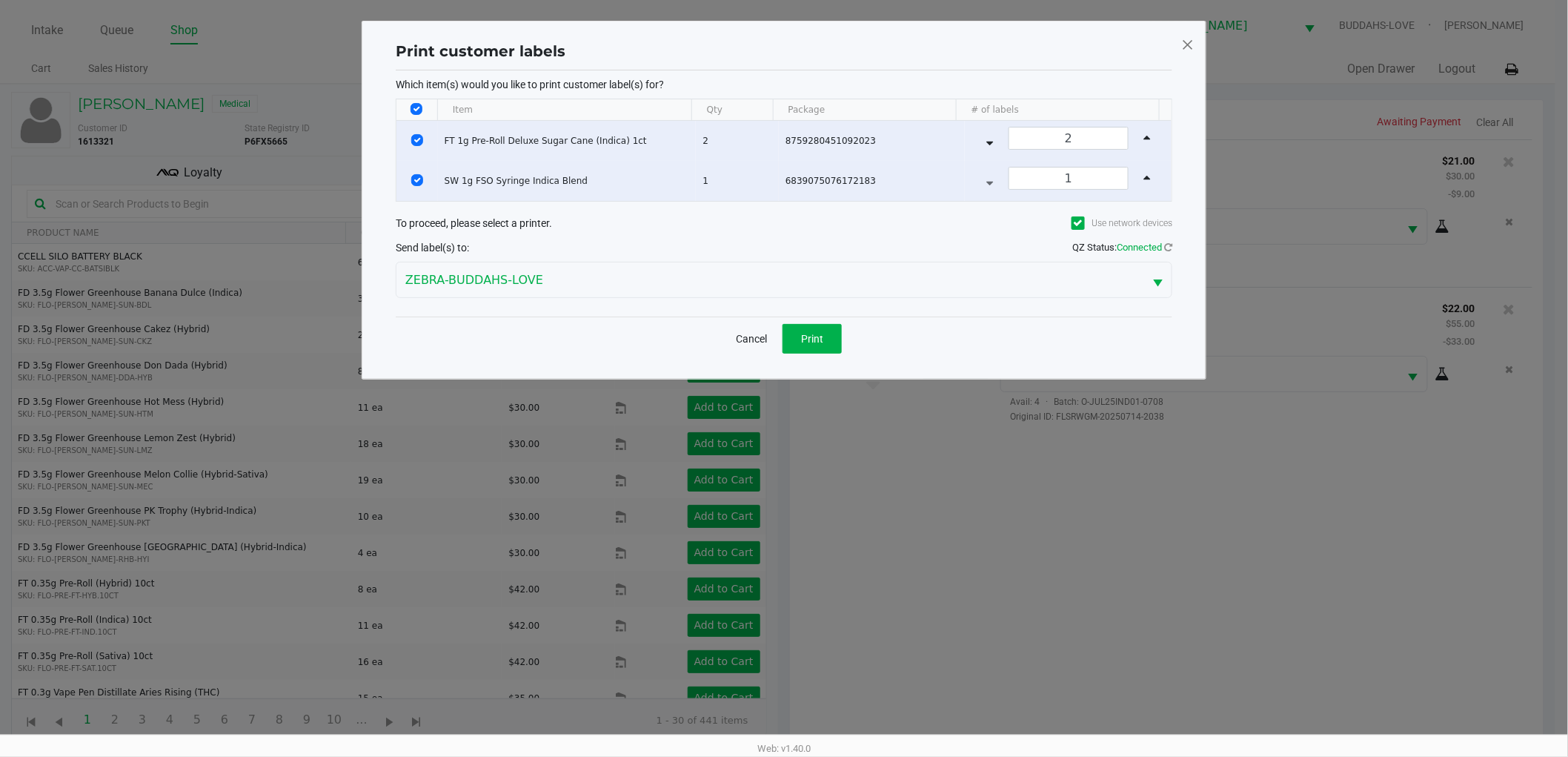
scroll to position [0, 0]
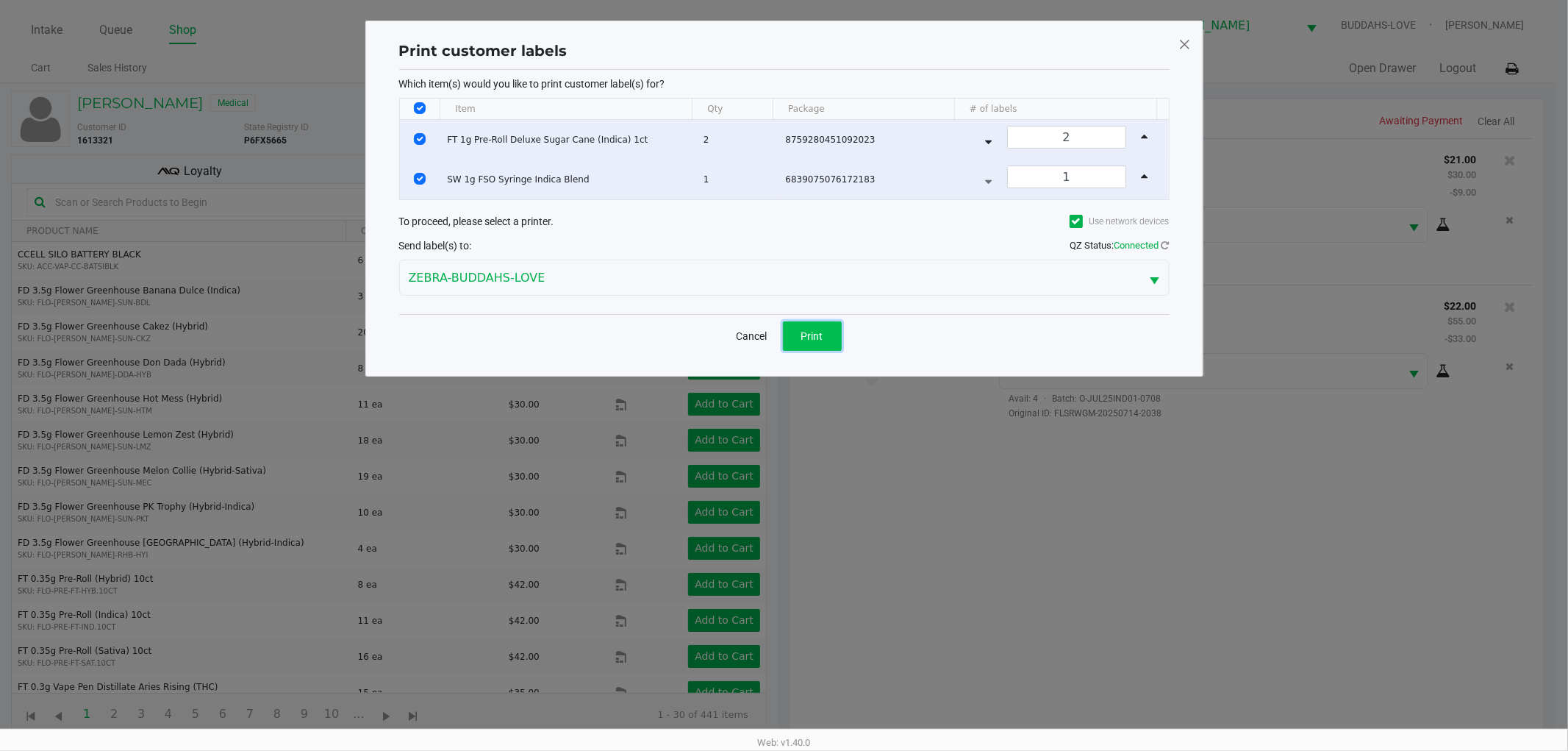
click at [828, 329] on button "Print" at bounding box center [811, 336] width 59 height 30
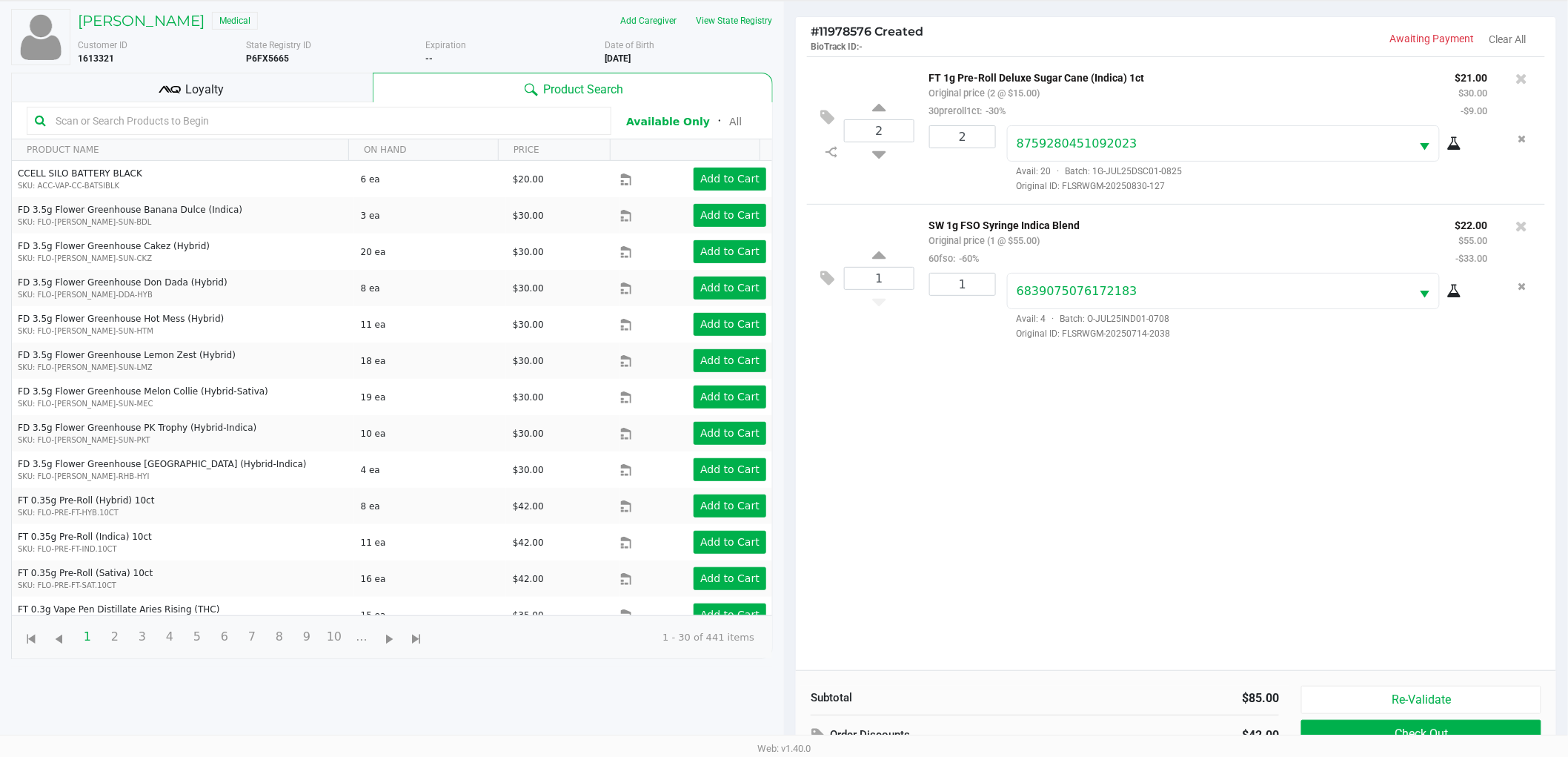
scroll to position [161, 0]
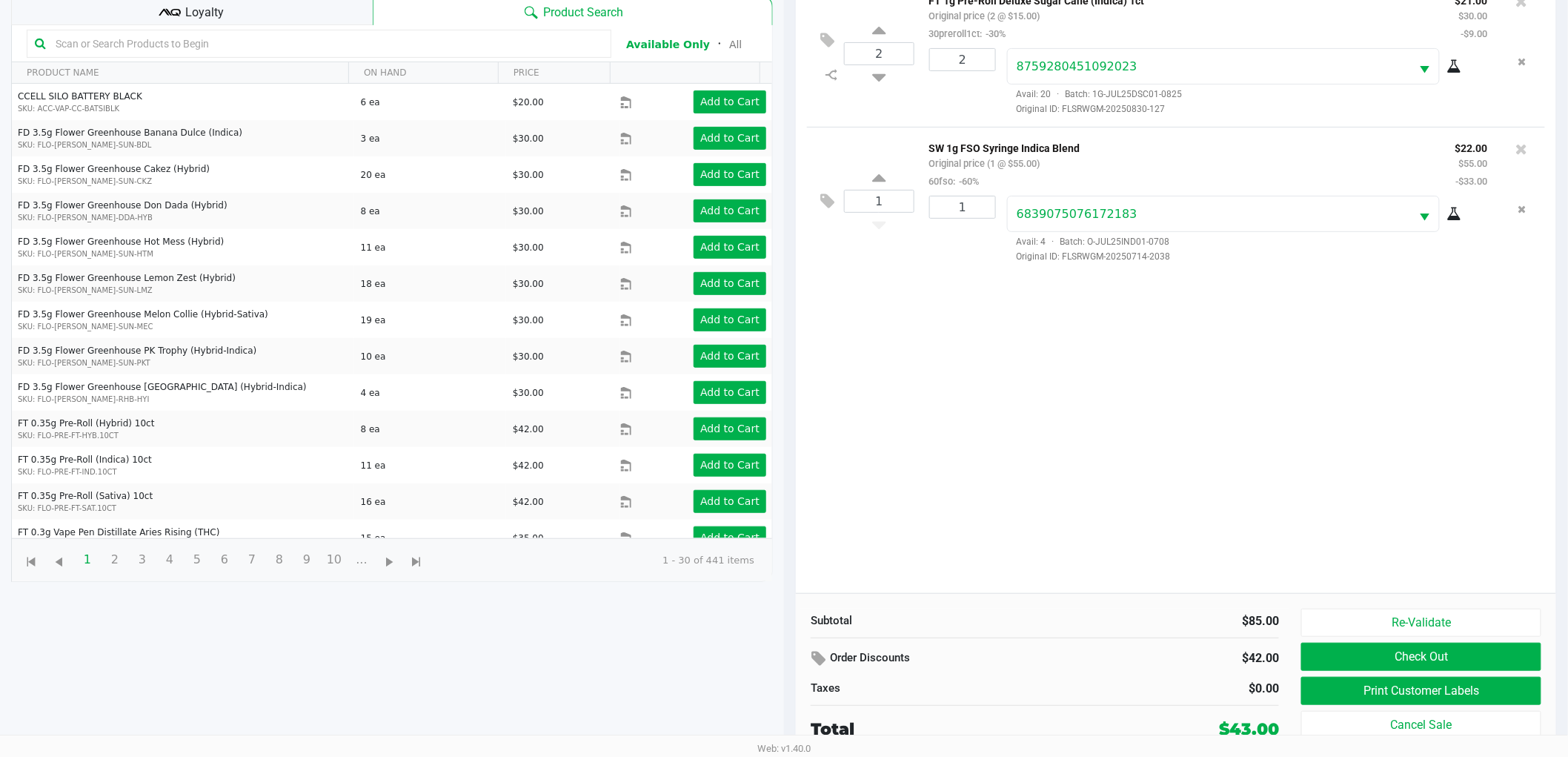
click at [312, 6] on div "Loyalty" at bounding box center [192, 10] width 362 height 30
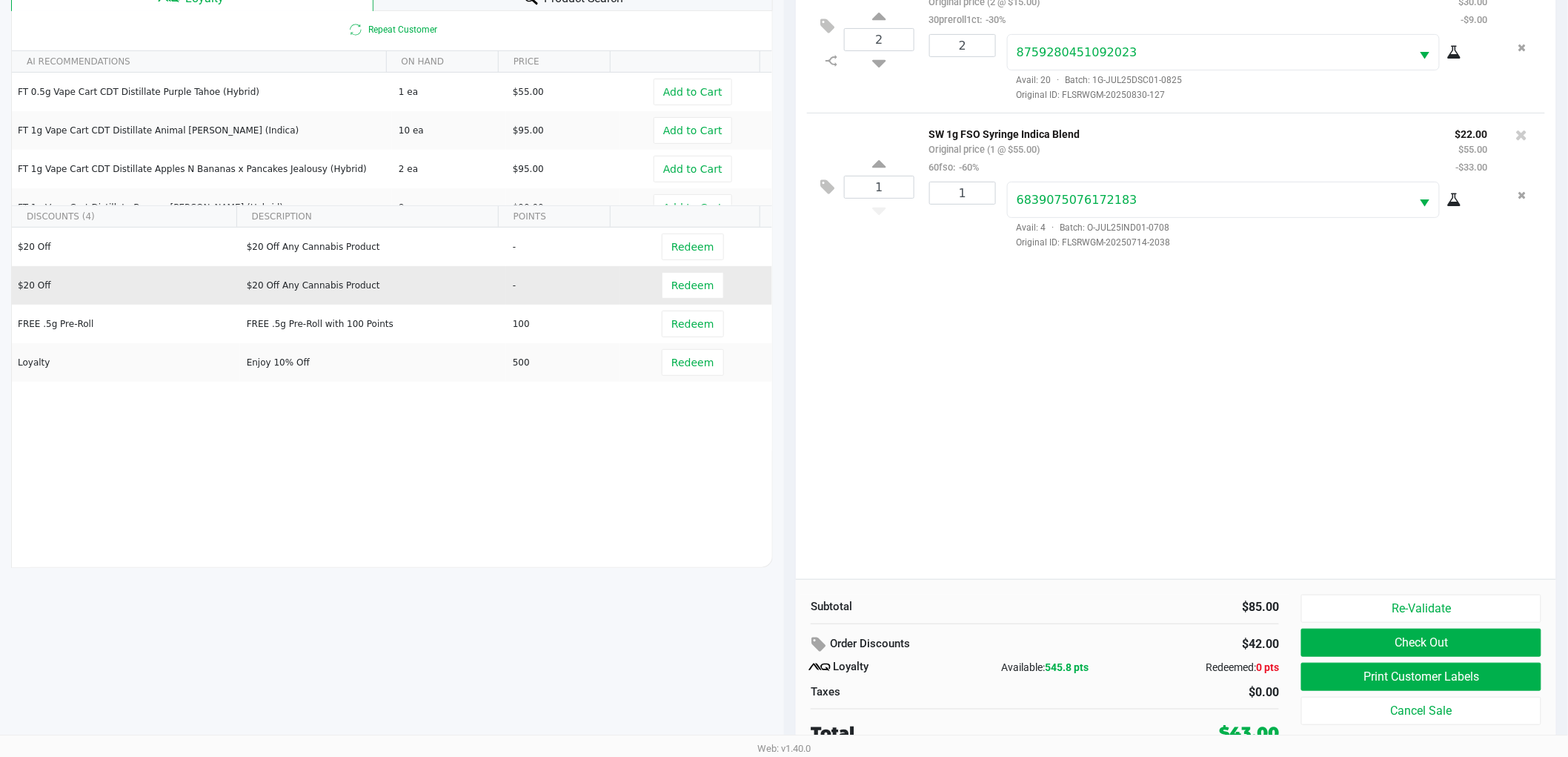
scroll to position [179, 0]
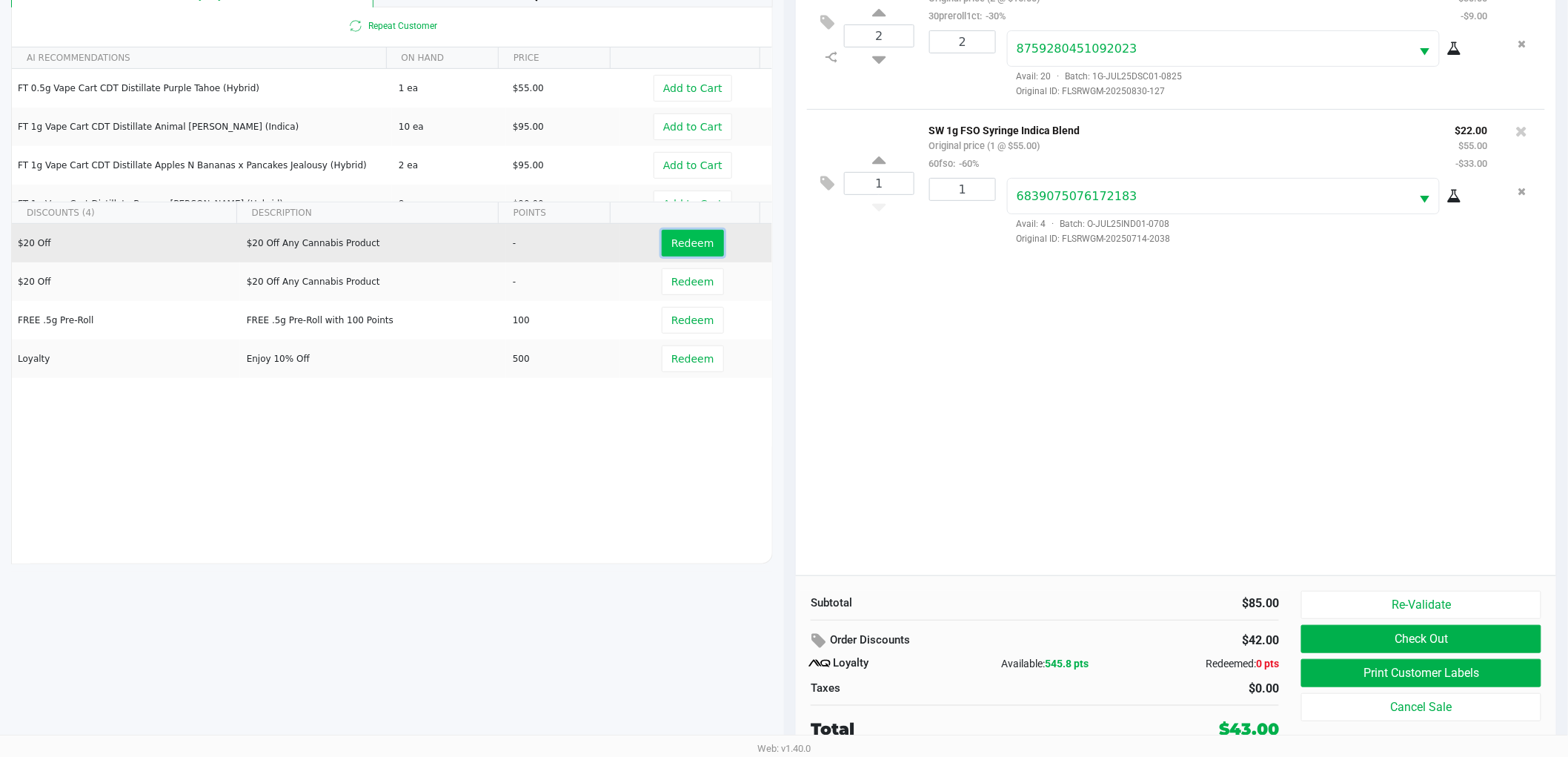
click at [671, 242] on span "Redeem" at bounding box center [692, 243] width 42 height 12
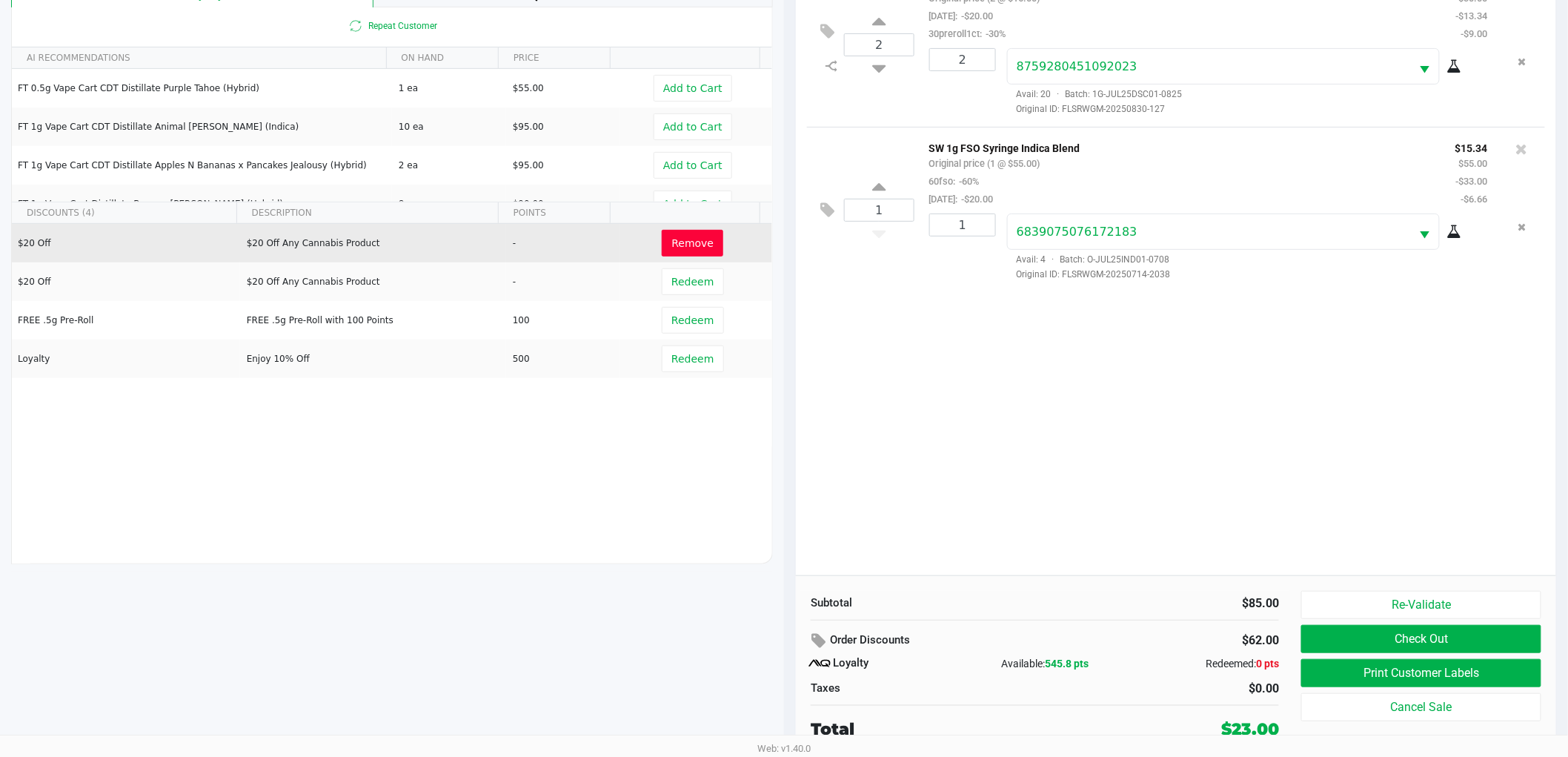
drag, startPoint x: 1157, startPoint y: 474, endPoint x: 1149, endPoint y: 477, distance: 8.5
click at [1157, 474] on div "2 FT 1g Pre-Roll Deluxe Sugar Cane (Indica) 1ct Original price (2 @ $15.00) [DA…" at bounding box center [1175, 268] width 760 height 614
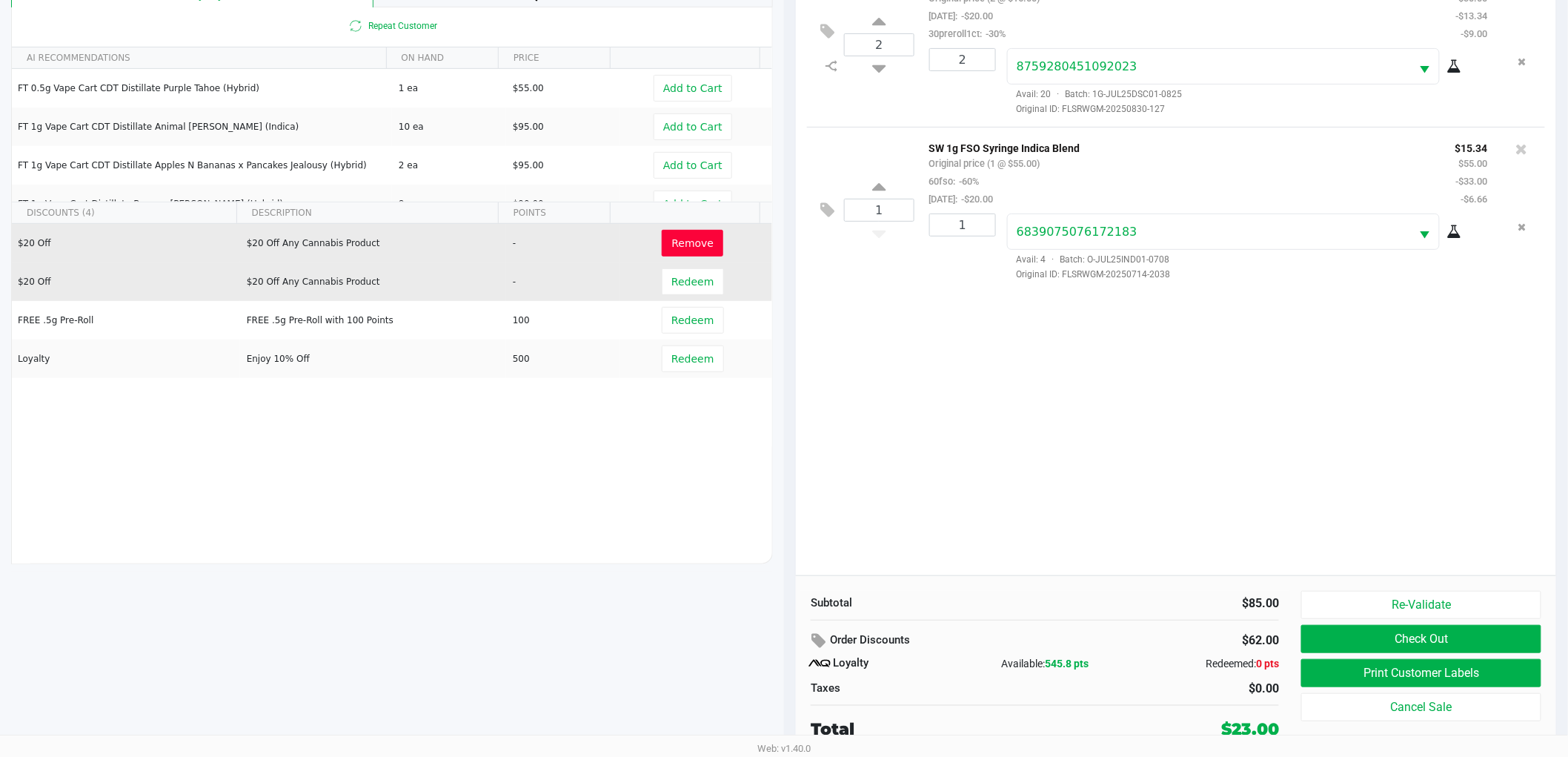
click at [265, 276] on td "$20 Off Any Cannabis Product" at bounding box center [373, 282] width 266 height 39
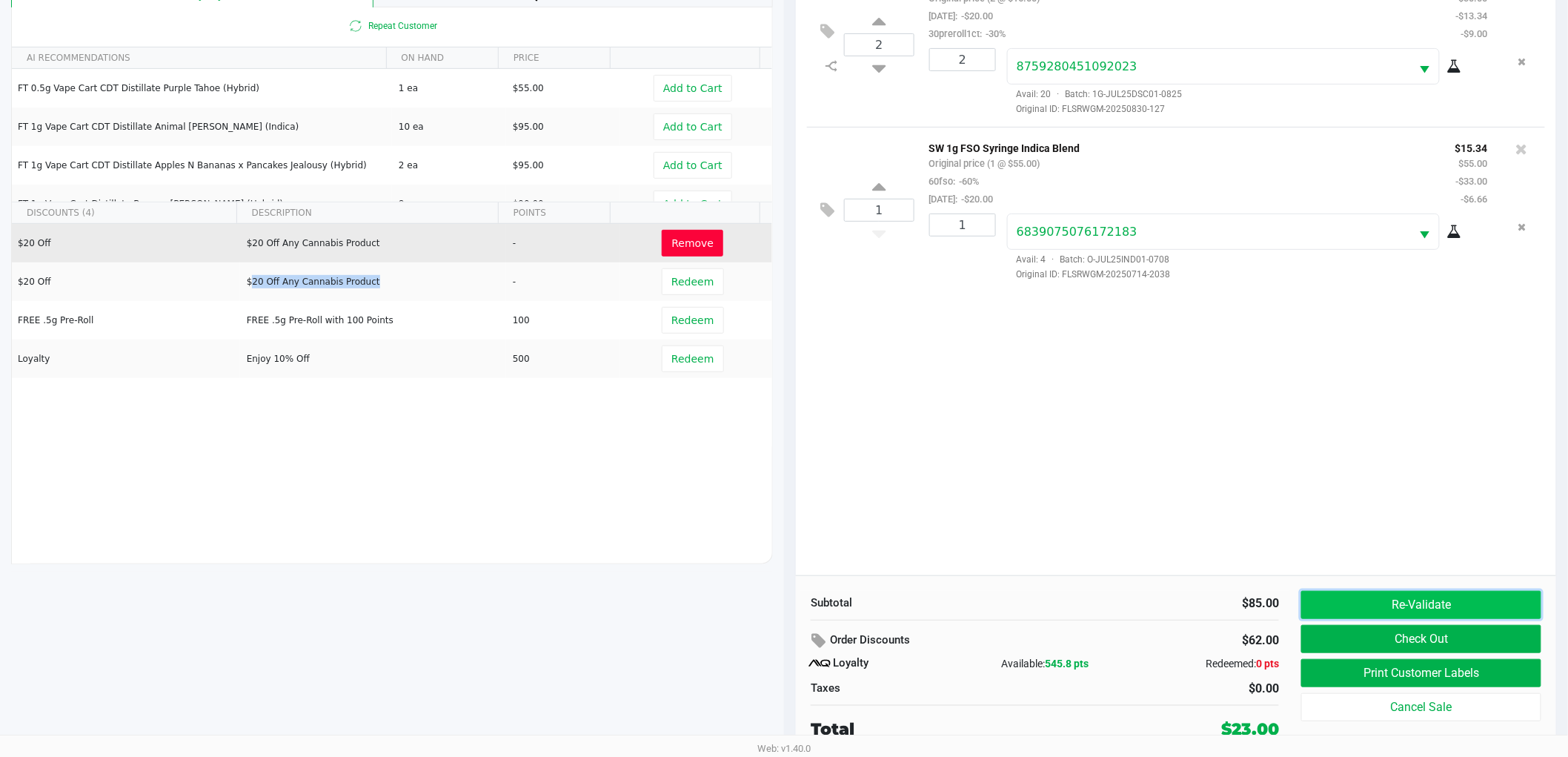
click at [1332, 598] on button "Re-Validate" at bounding box center [1421, 605] width 240 height 28
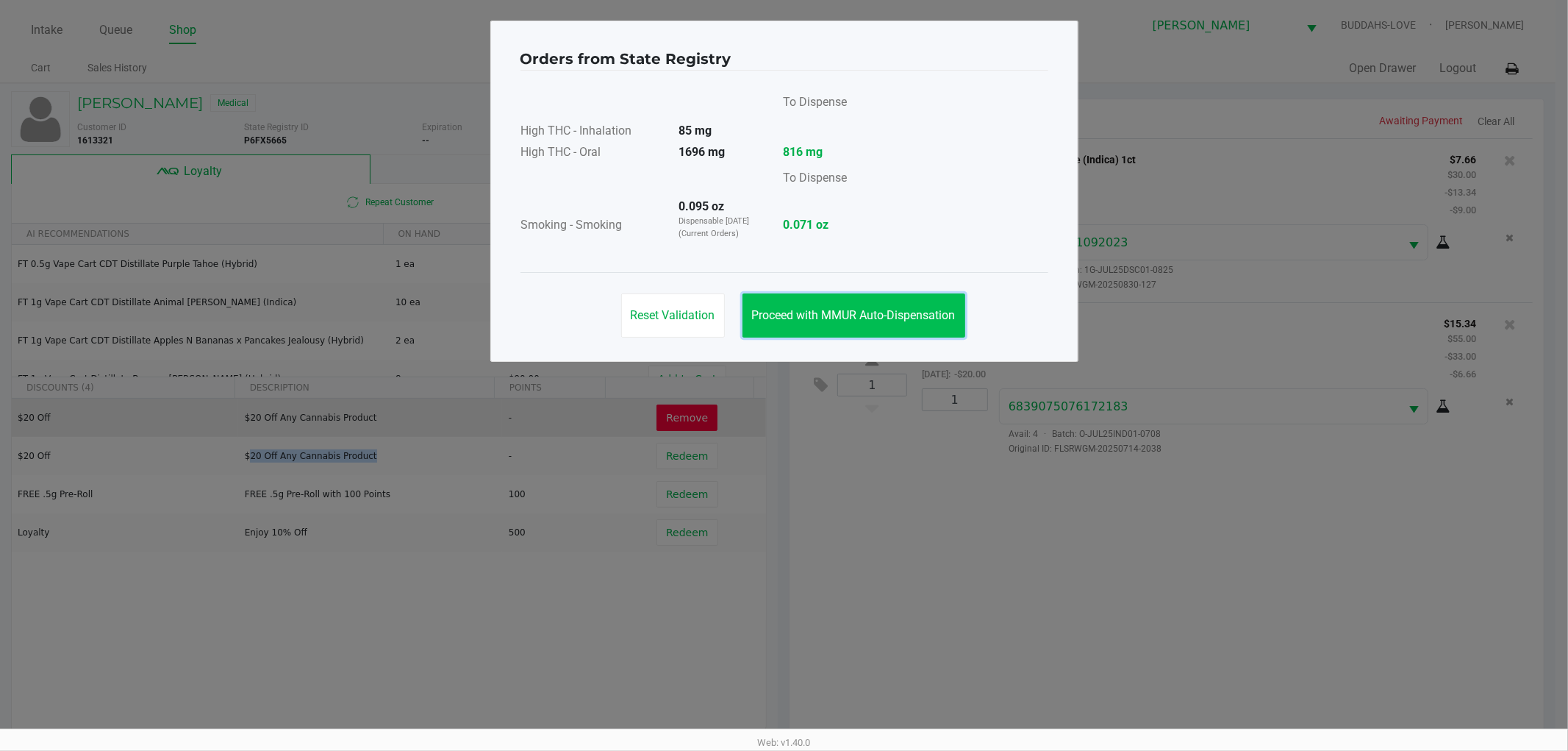
click at [811, 301] on button "Proceed with MMUR Auto-Dispensation" at bounding box center [854, 315] width 223 height 44
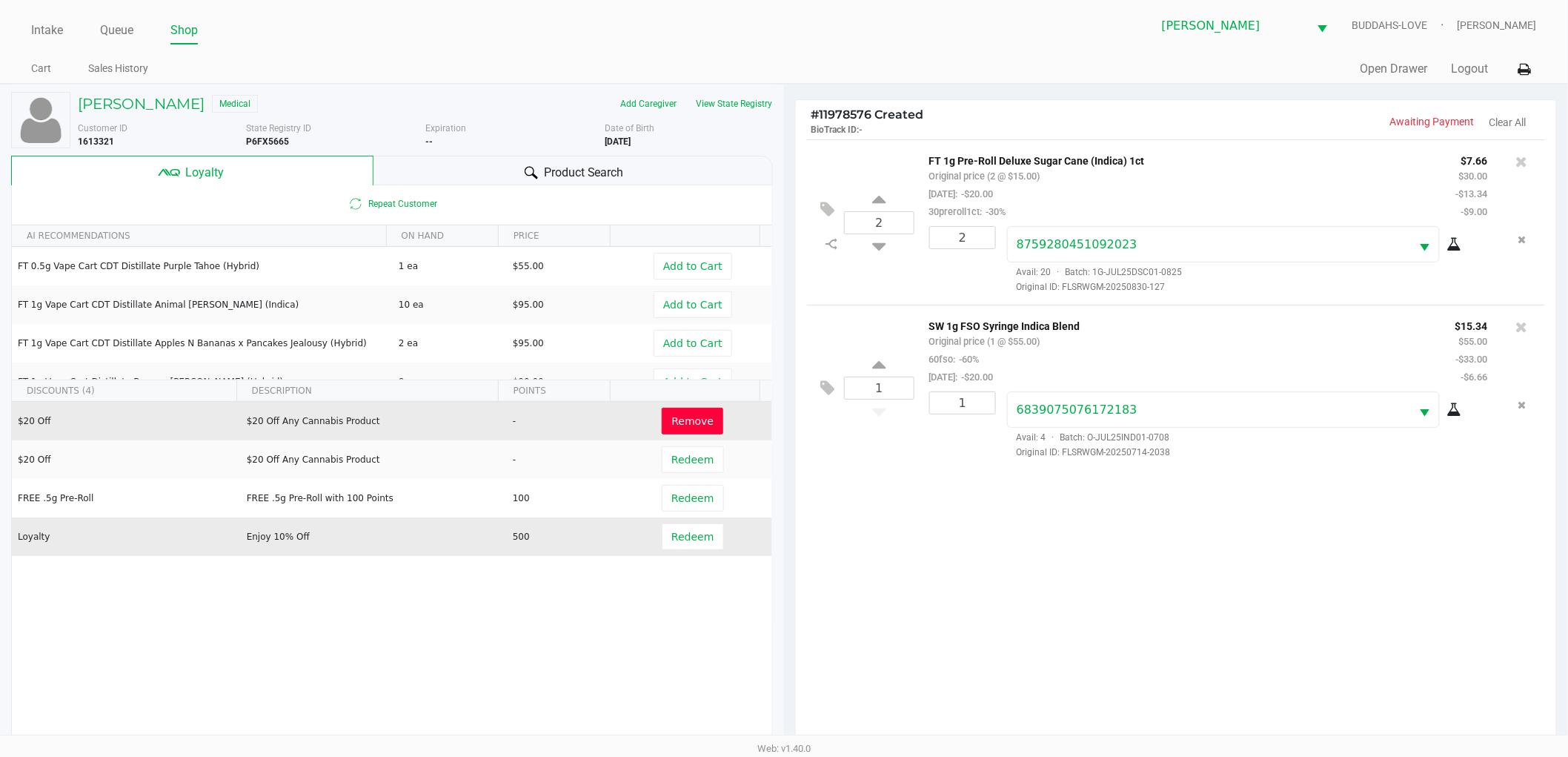
click at [515, 541] on td "500" at bounding box center [563, 537] width 114 height 39
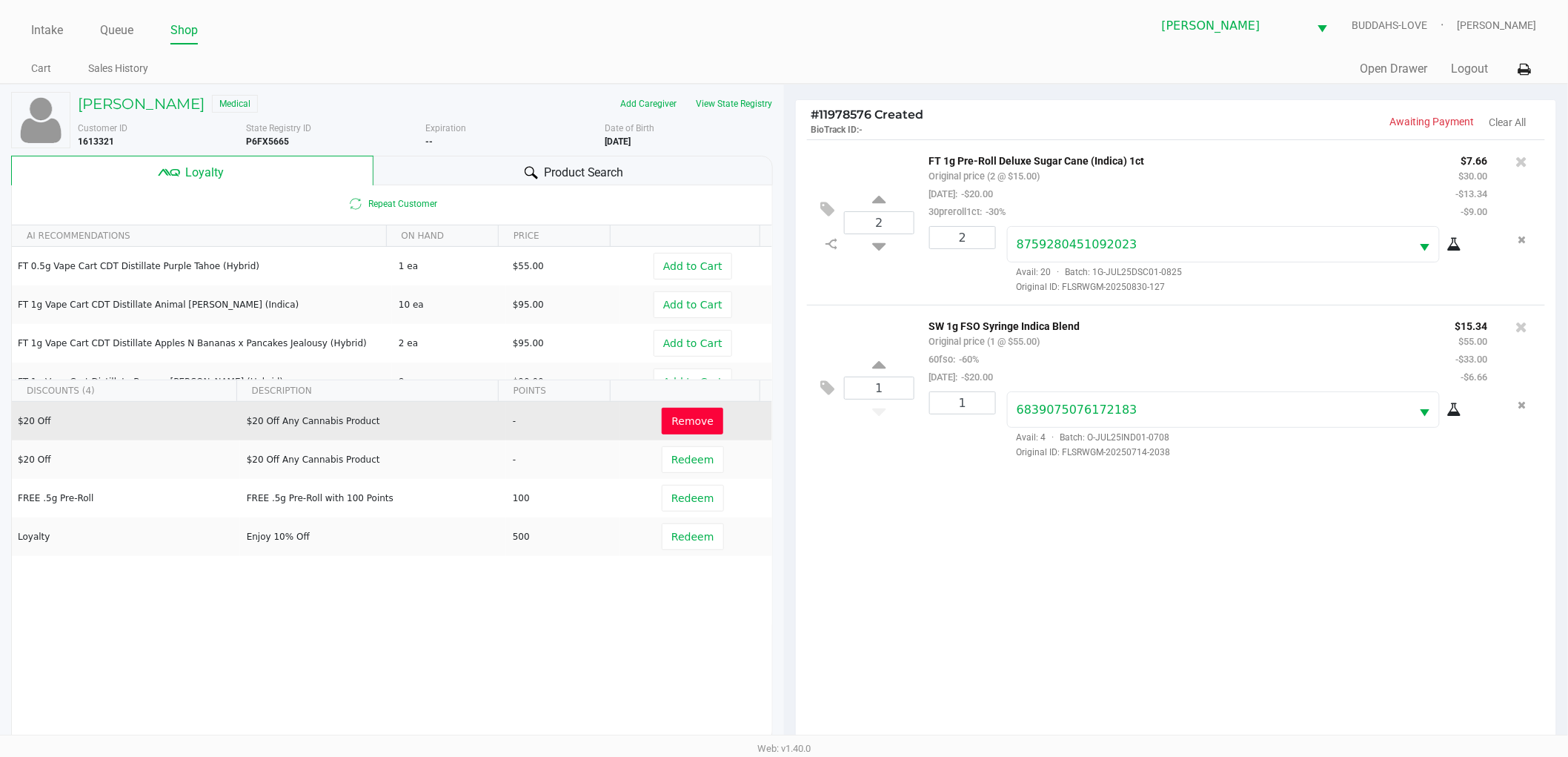
click at [1029, 556] on div "2 FT 1g Pre-Roll Deluxe Sugar Cane (Indica) 1ct Original price (2 @ $15.00) [DA…" at bounding box center [1175, 446] width 760 height 614
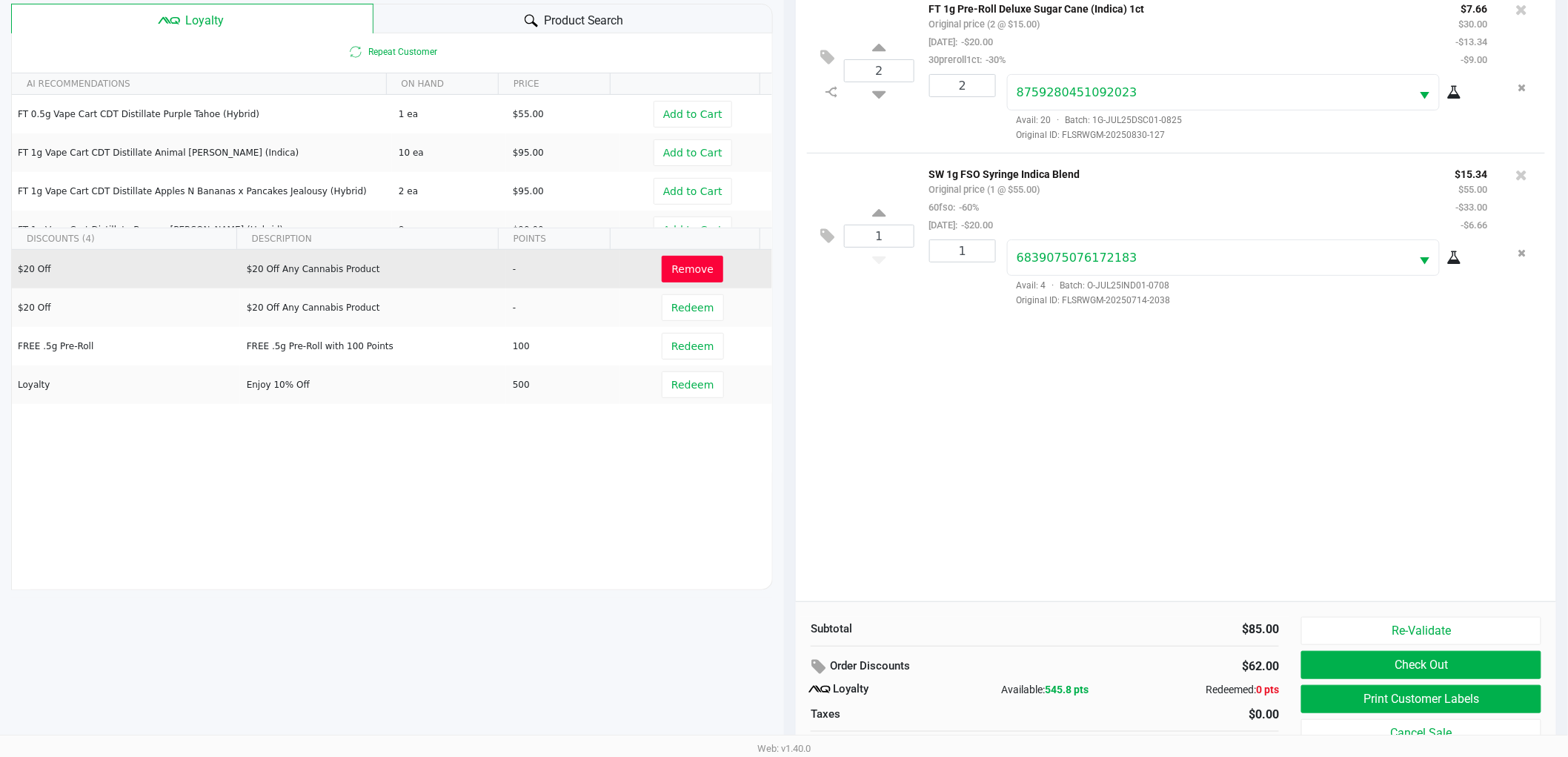
scroll to position [165, 0]
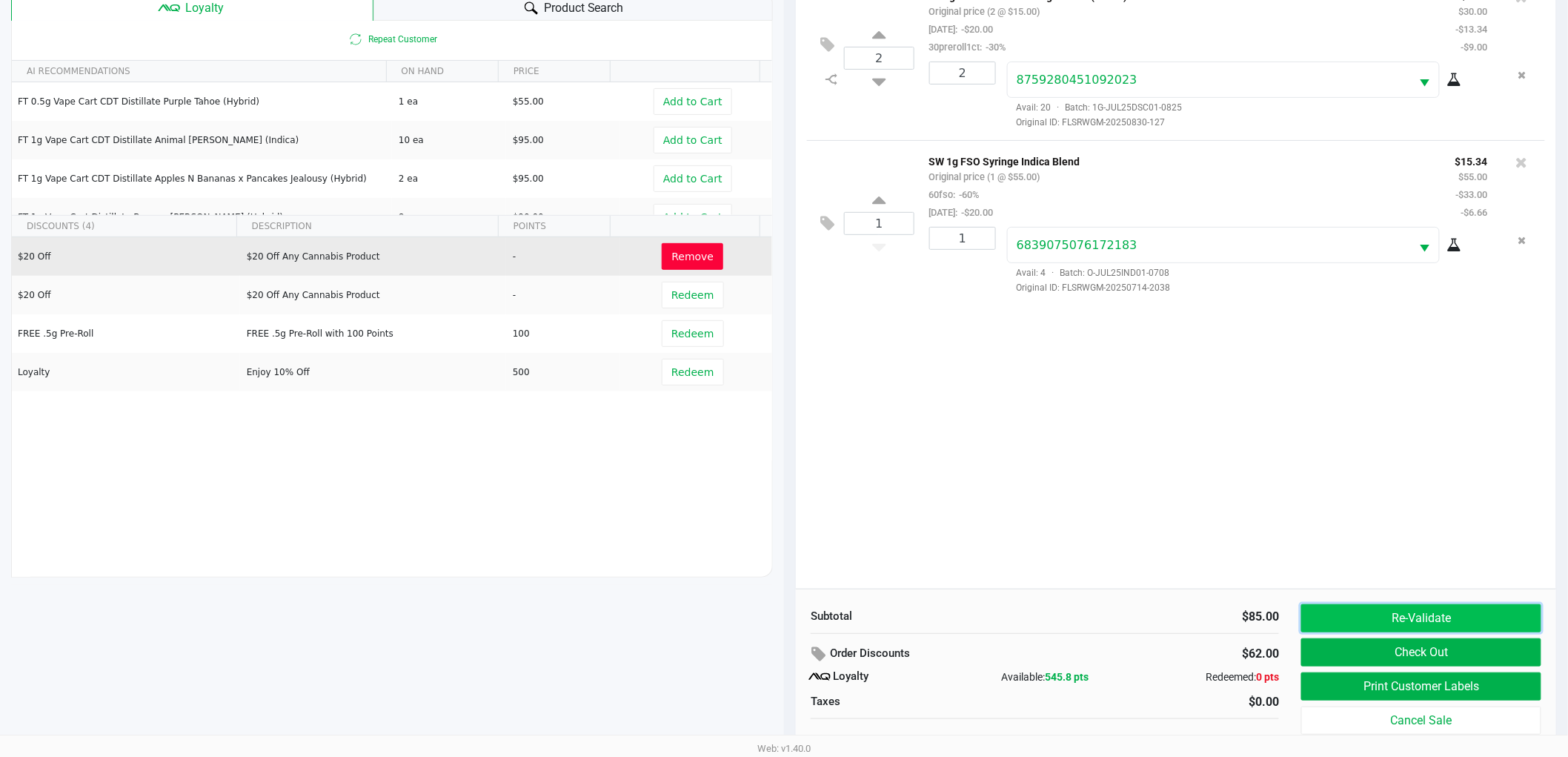
click at [1391, 607] on button "Re-Validate" at bounding box center [1421, 619] width 240 height 28
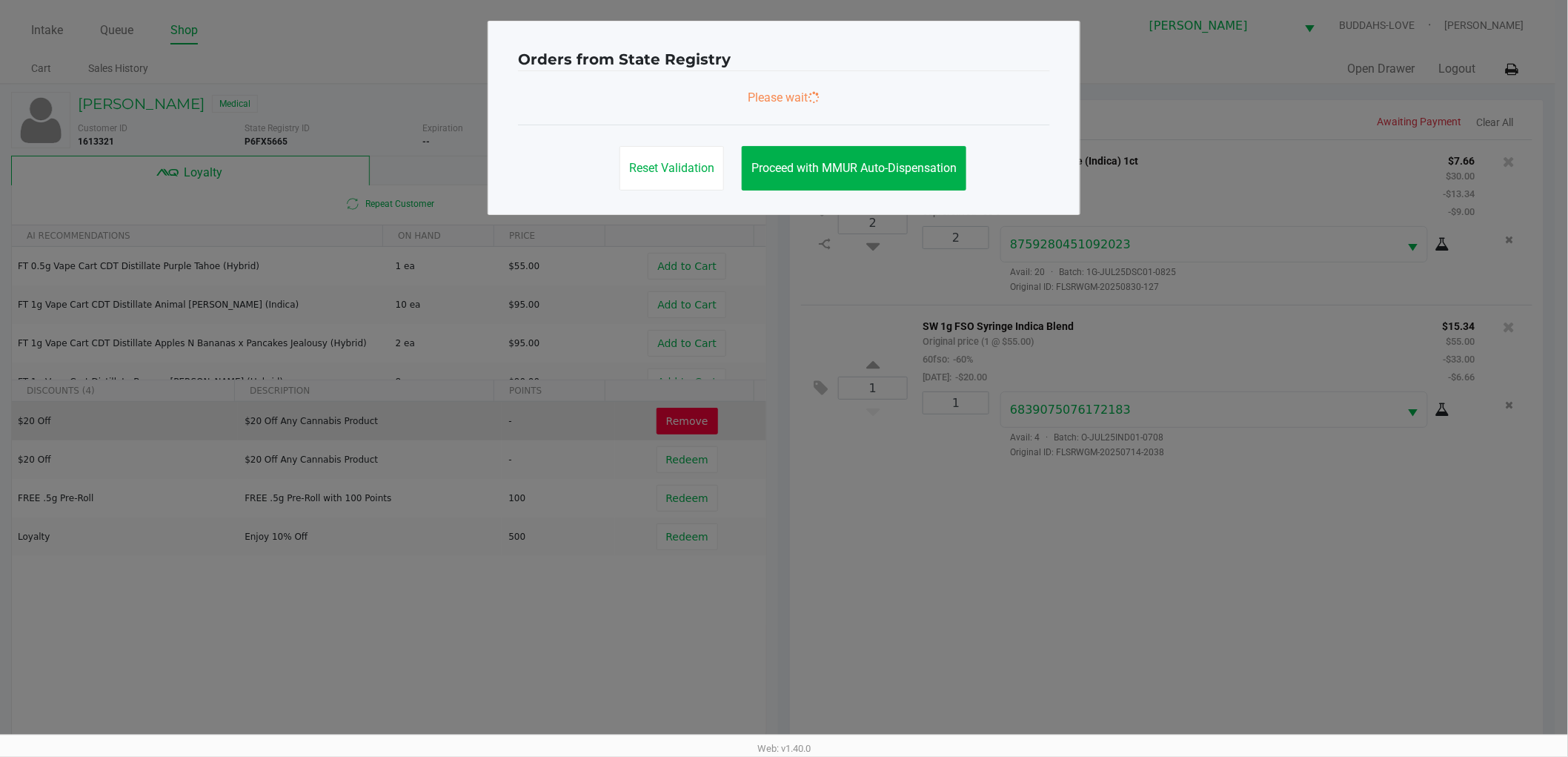
scroll to position [0, 0]
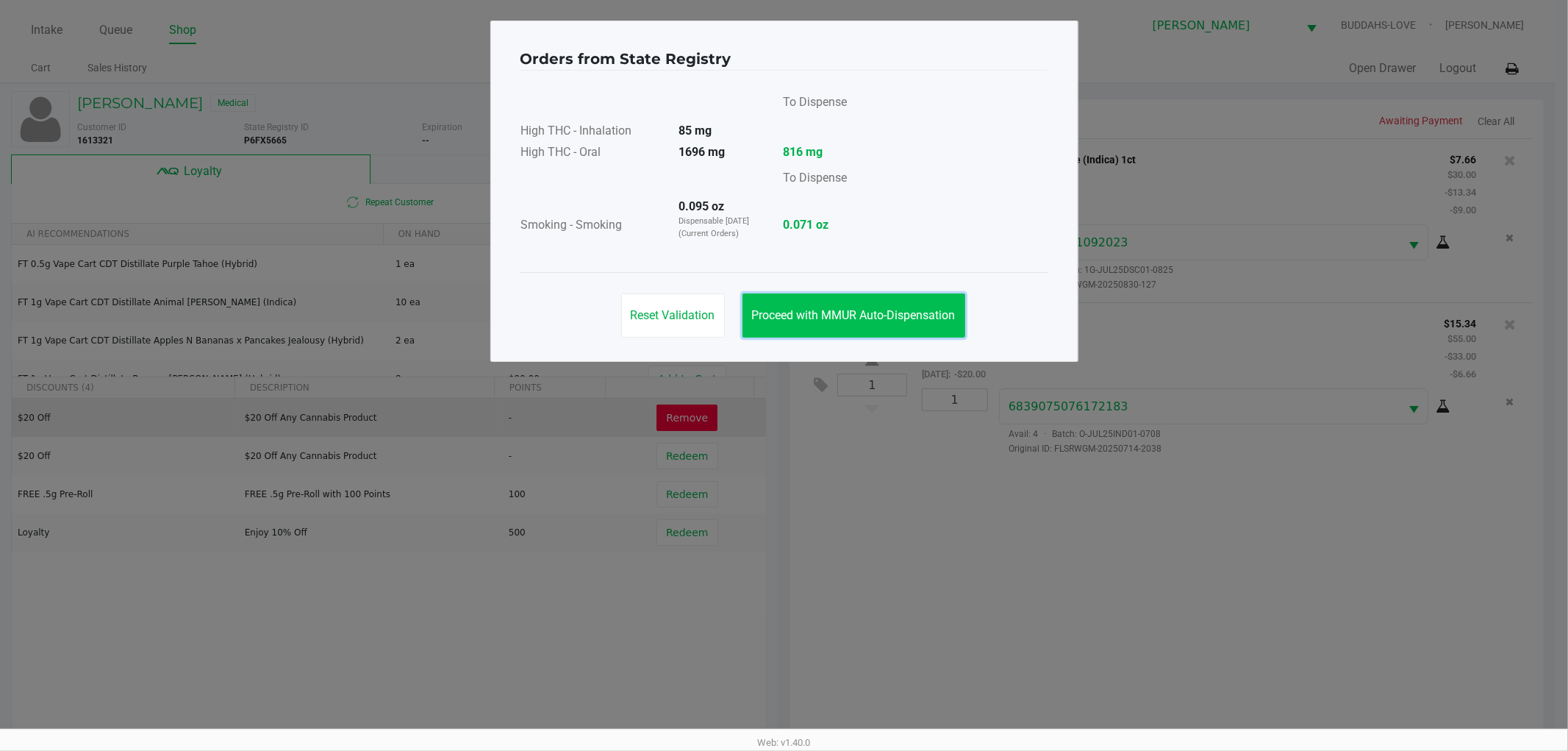
click at [890, 311] on span "Proceed with MMUR Auto-Dispensation" at bounding box center [854, 315] width 204 height 14
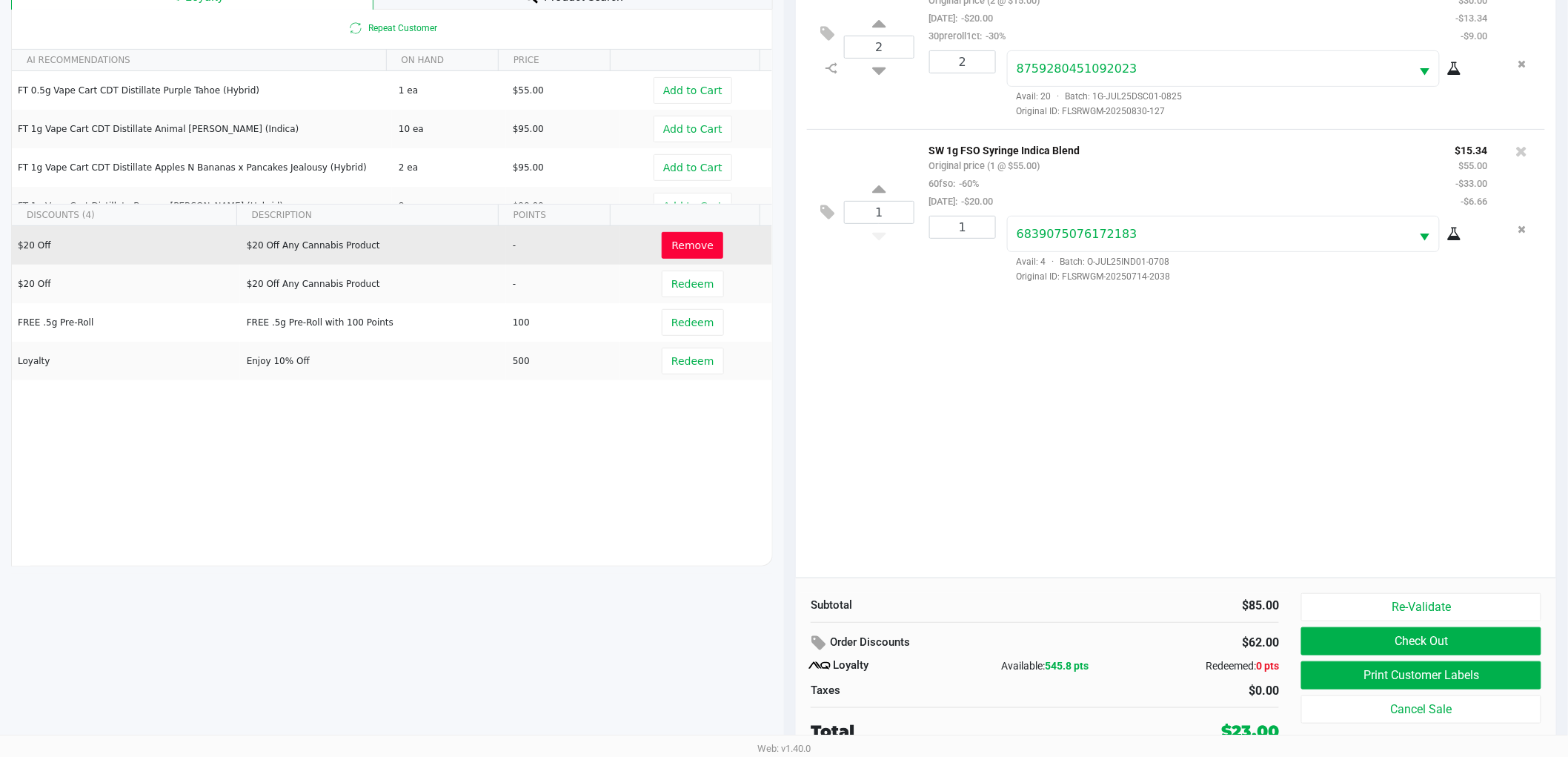
scroll to position [179, 0]
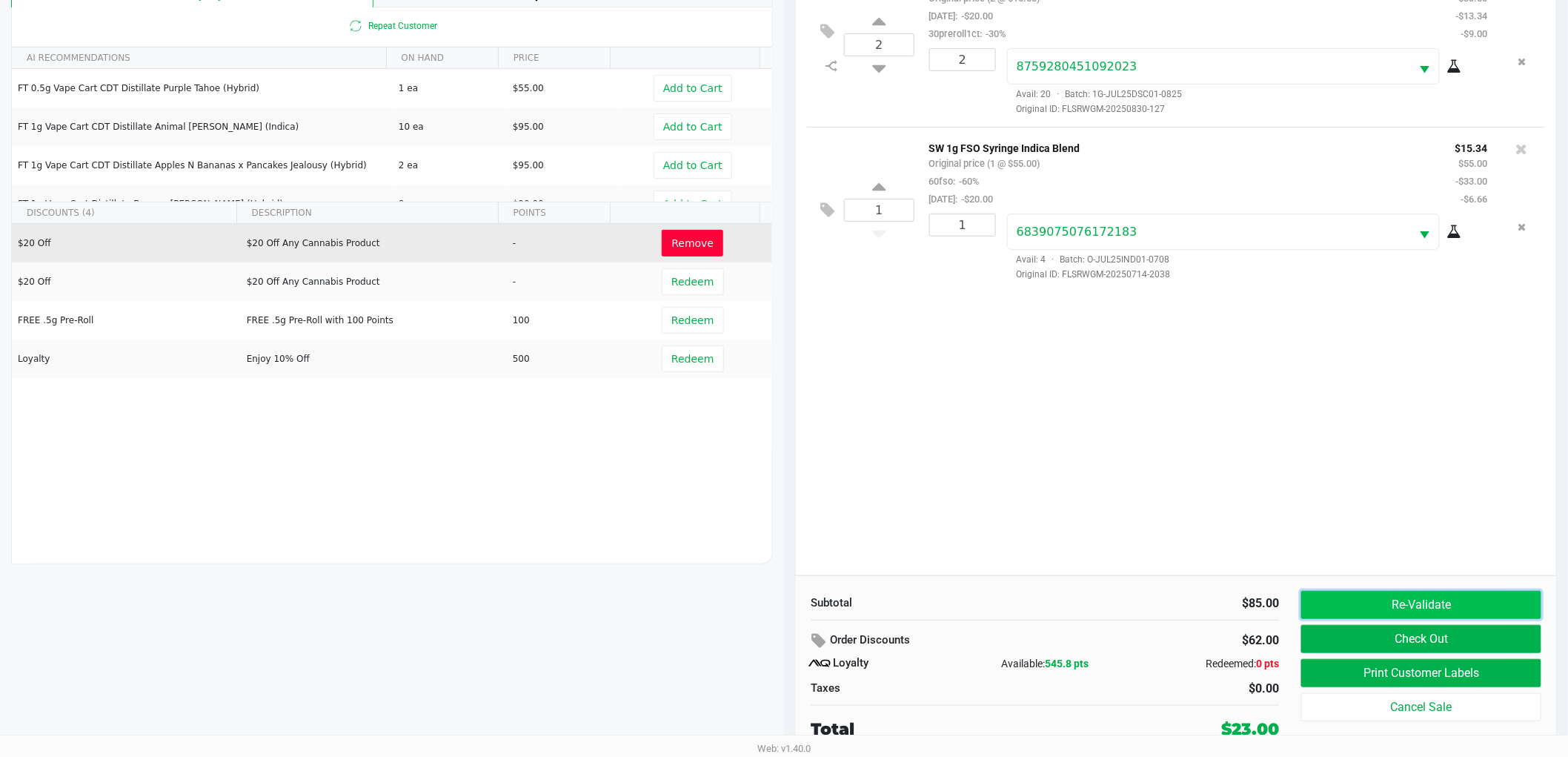
click at [1369, 596] on button "Re-Validate" at bounding box center [1421, 605] width 240 height 28
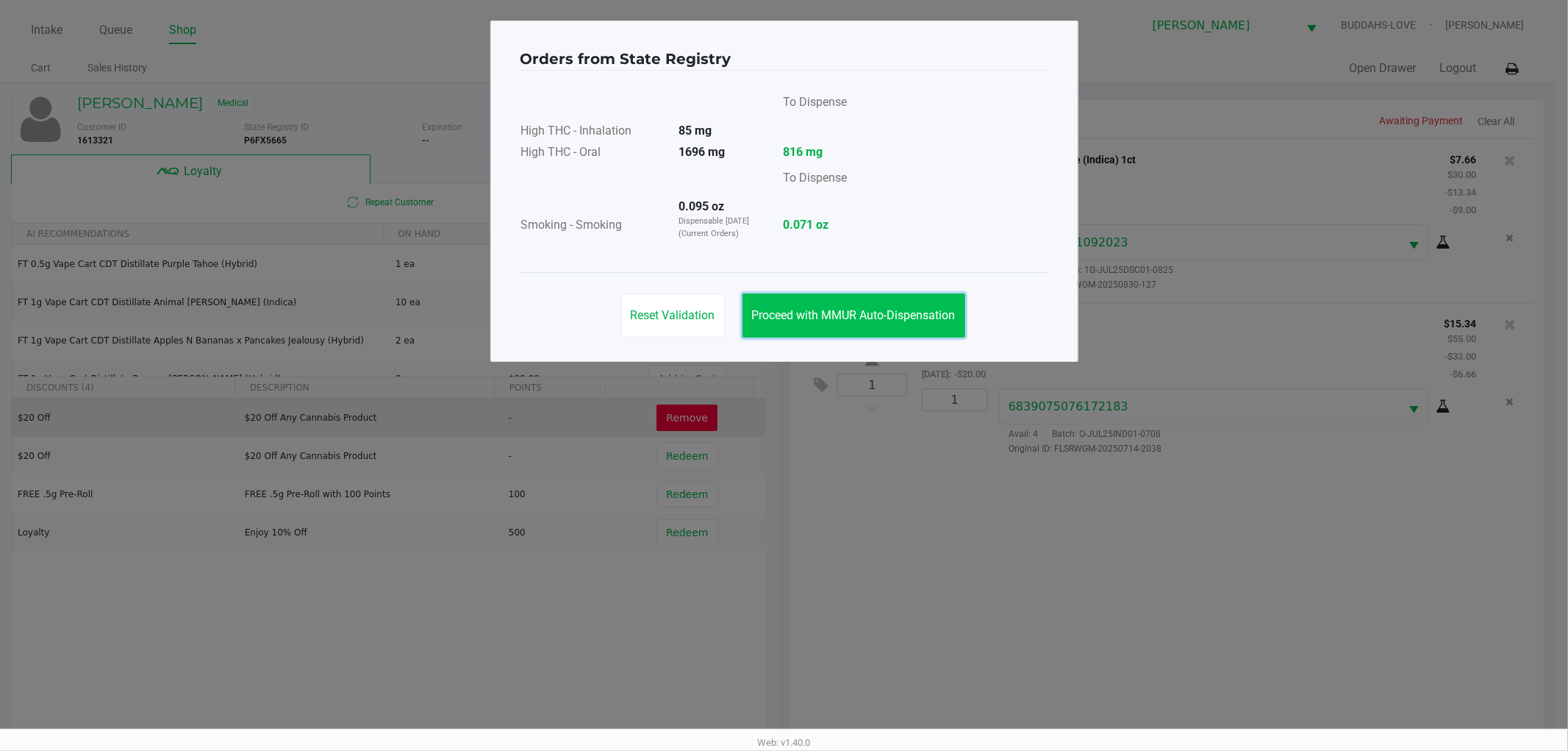
click at [875, 320] on span "Proceed with MMUR Auto-Dispensation" at bounding box center [854, 315] width 204 height 14
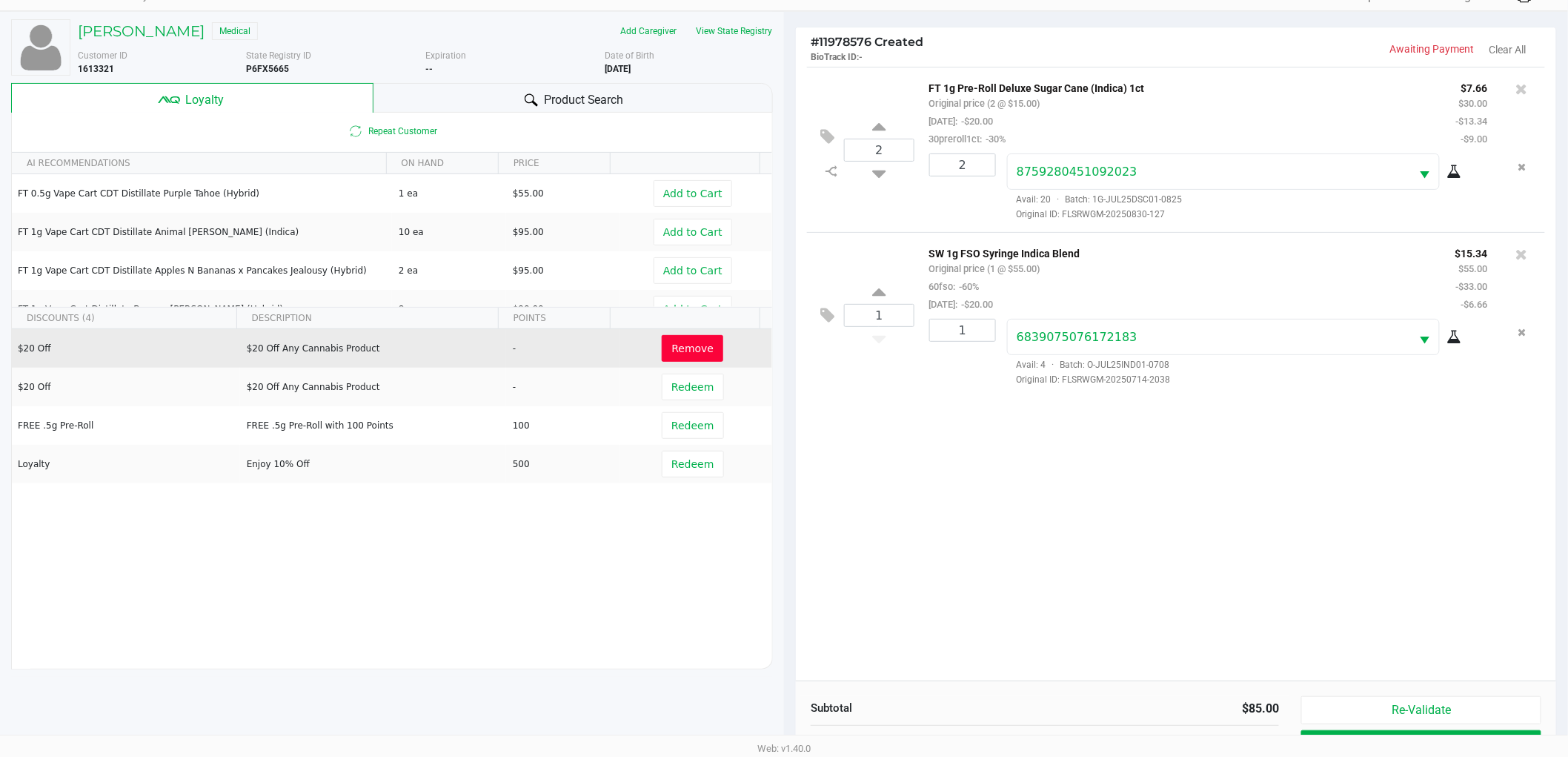
scroll to position [179, 0]
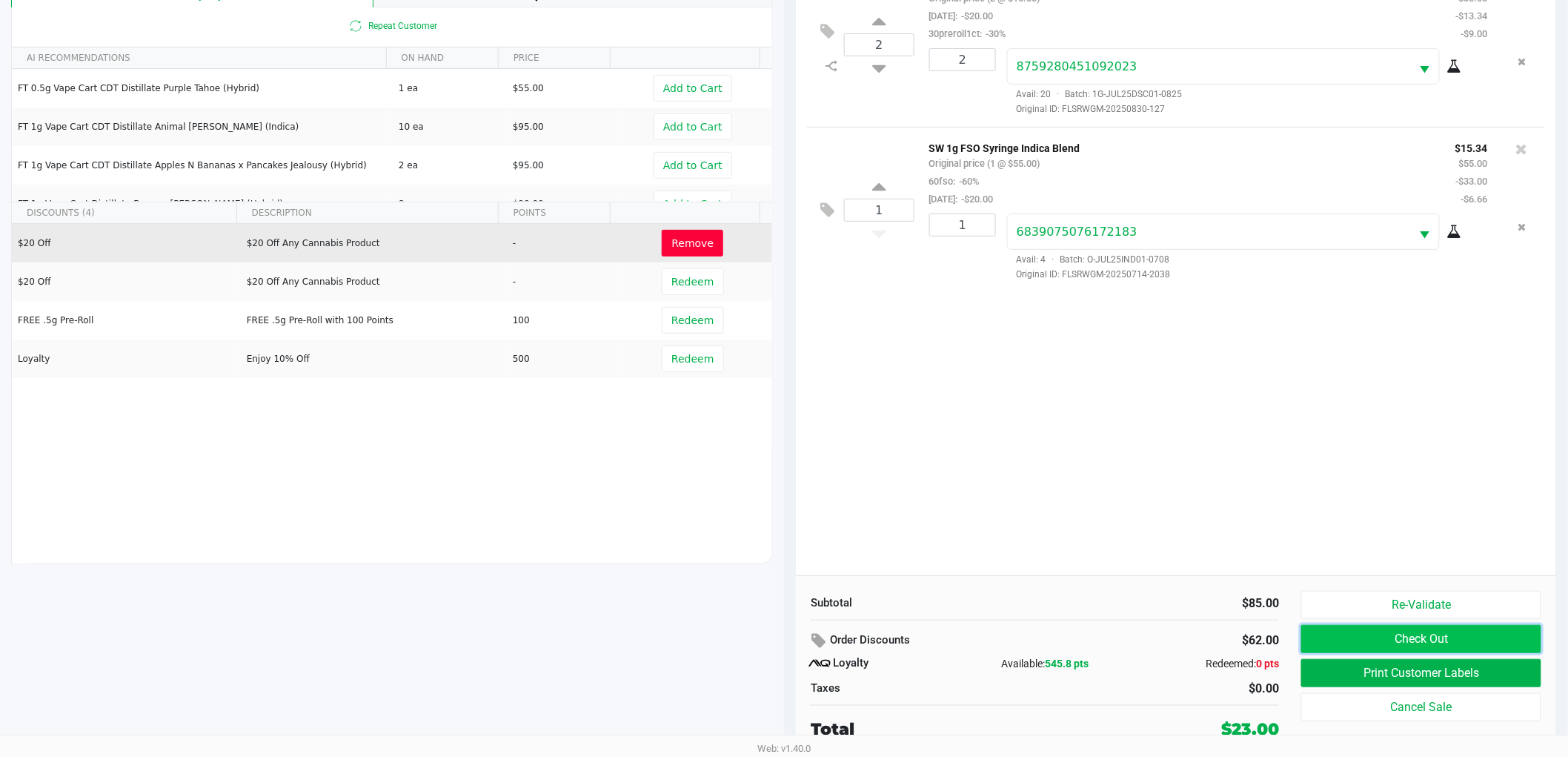
click at [1336, 636] on button "Check Out" at bounding box center [1421, 639] width 240 height 28
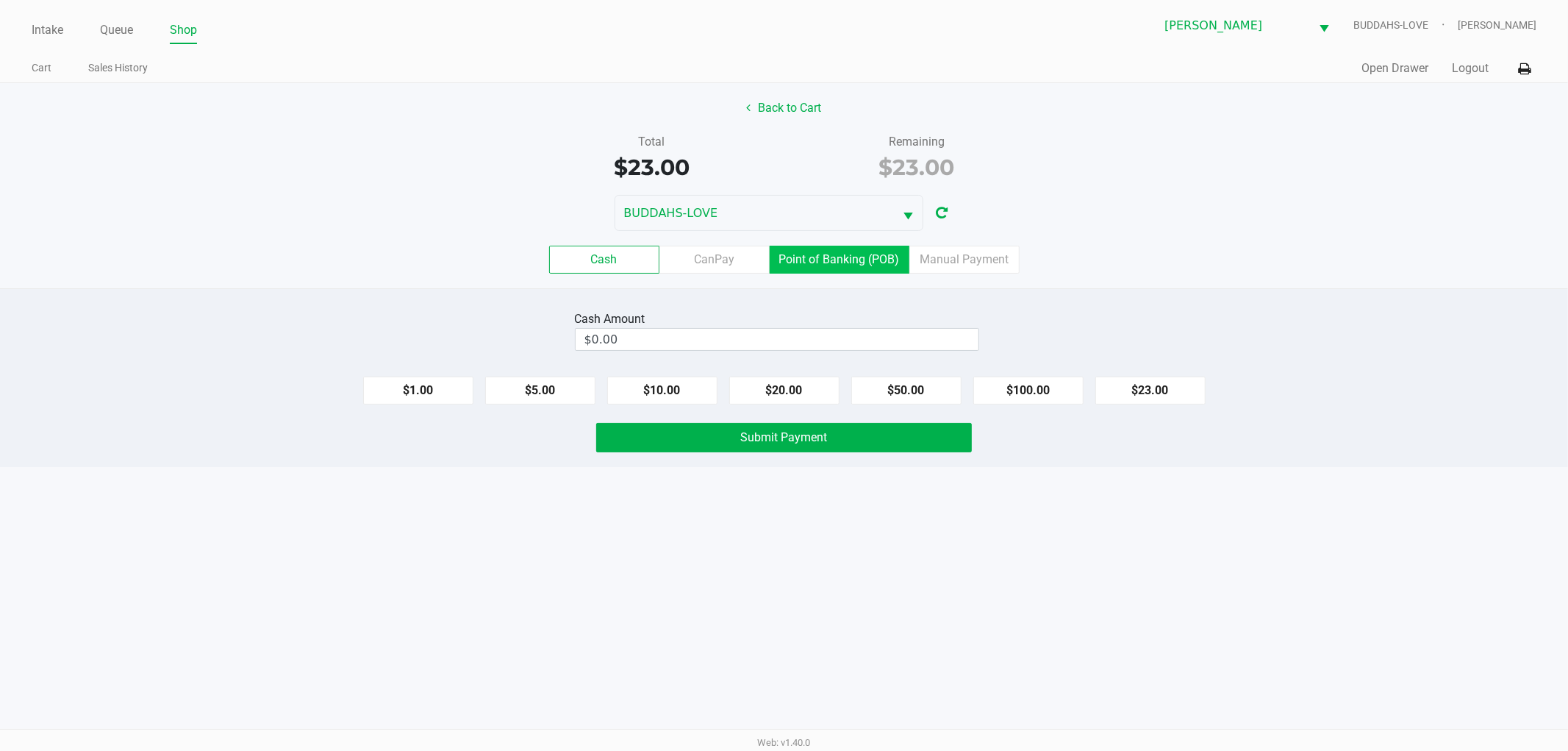
click at [823, 246] on label "Point of Banking (POB)" at bounding box center [840, 260] width 139 height 28
click at [0, 0] on 7 "Point of Banking (POB)" at bounding box center [0, 0] width 0 height 0
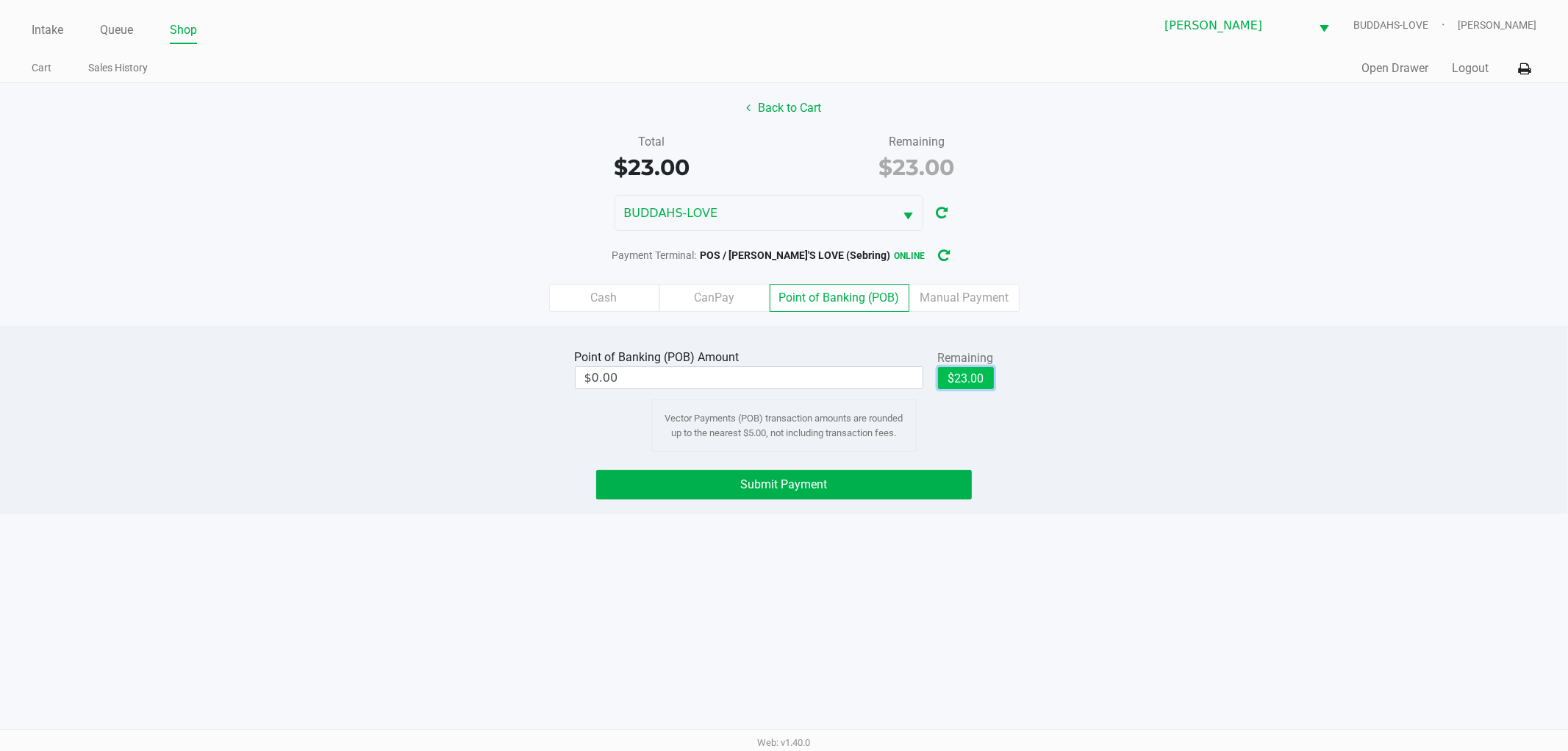
click at [983, 384] on button "$23.00" at bounding box center [966, 378] width 56 height 22
type input "$23.00"
click at [880, 491] on button "Submit Payment" at bounding box center [784, 485] width 375 height 30
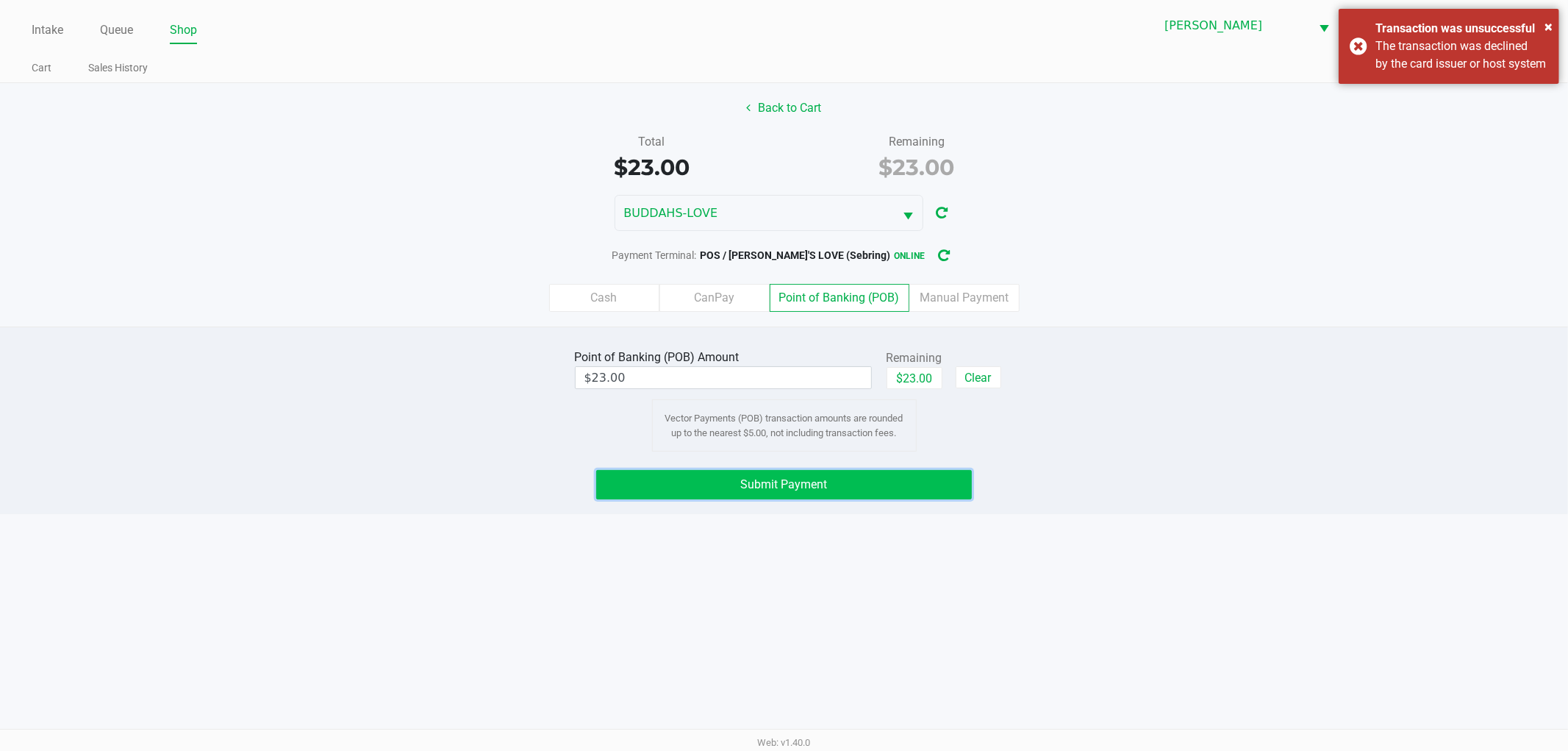
click at [930, 482] on button "Submit Payment" at bounding box center [784, 485] width 375 height 30
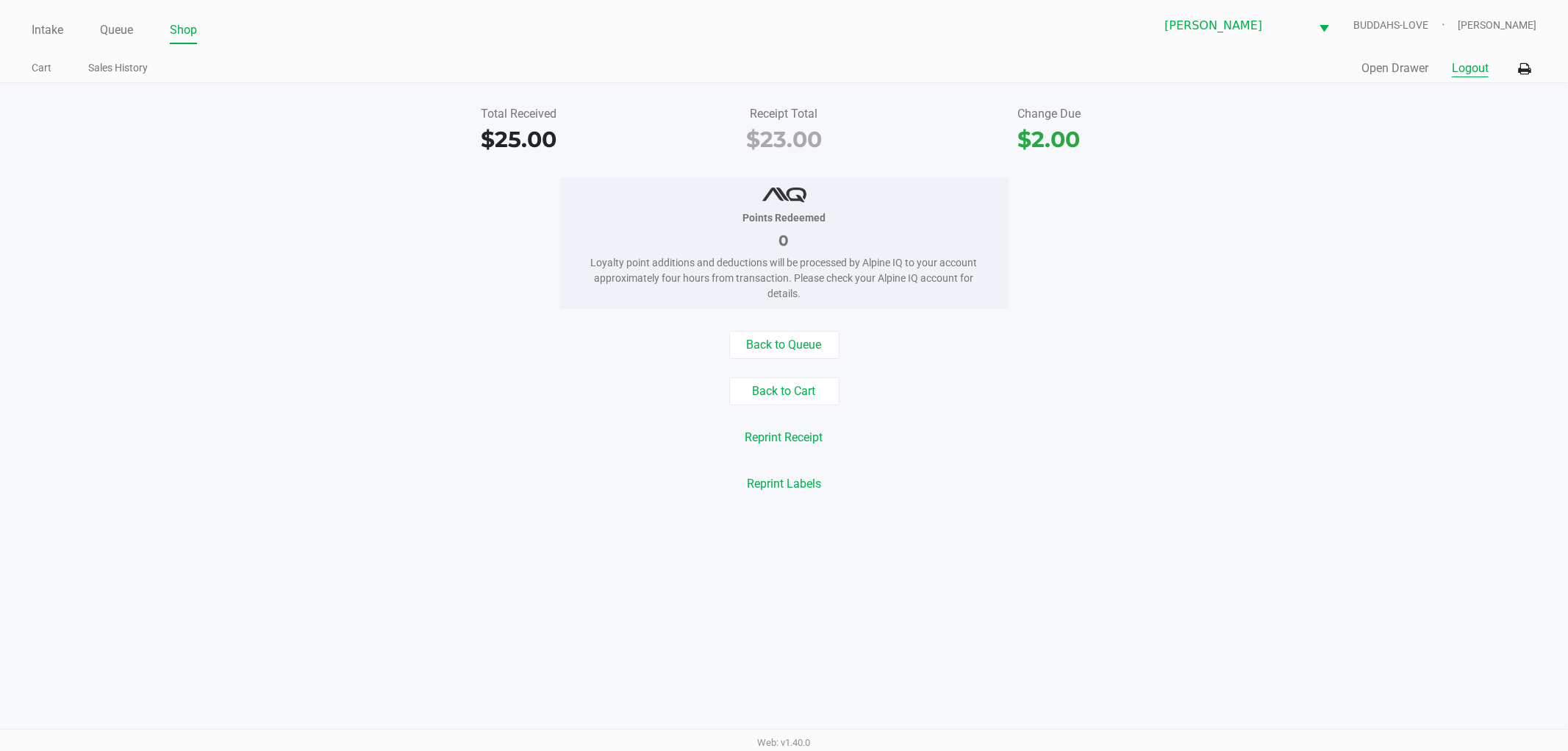
click at [1478, 70] on button "Logout" at bounding box center [1470, 68] width 37 height 18
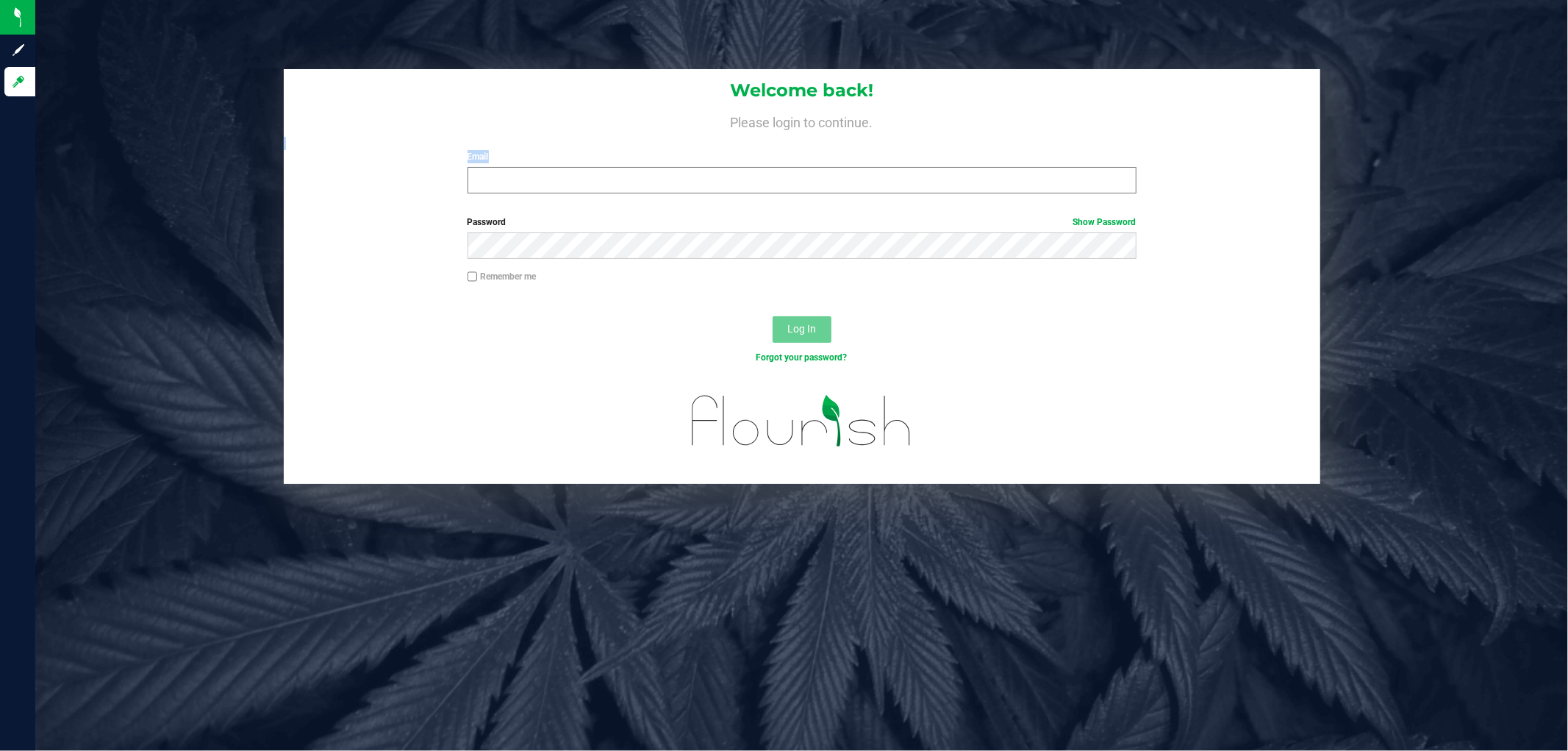
click at [676, 194] on div "Welcome back! Please login to continue. Email Required Please format your email…" at bounding box center [802, 137] width 1036 height 136
click at [676, 194] on input "Email" at bounding box center [802, 180] width 669 height 27
click at [687, 174] on input "Email" at bounding box center [802, 180] width 669 height 27
type input "[EMAIL_ADDRESS][DOMAIN_NAME]"
click at [773, 316] on button "Log In" at bounding box center [802, 329] width 59 height 27
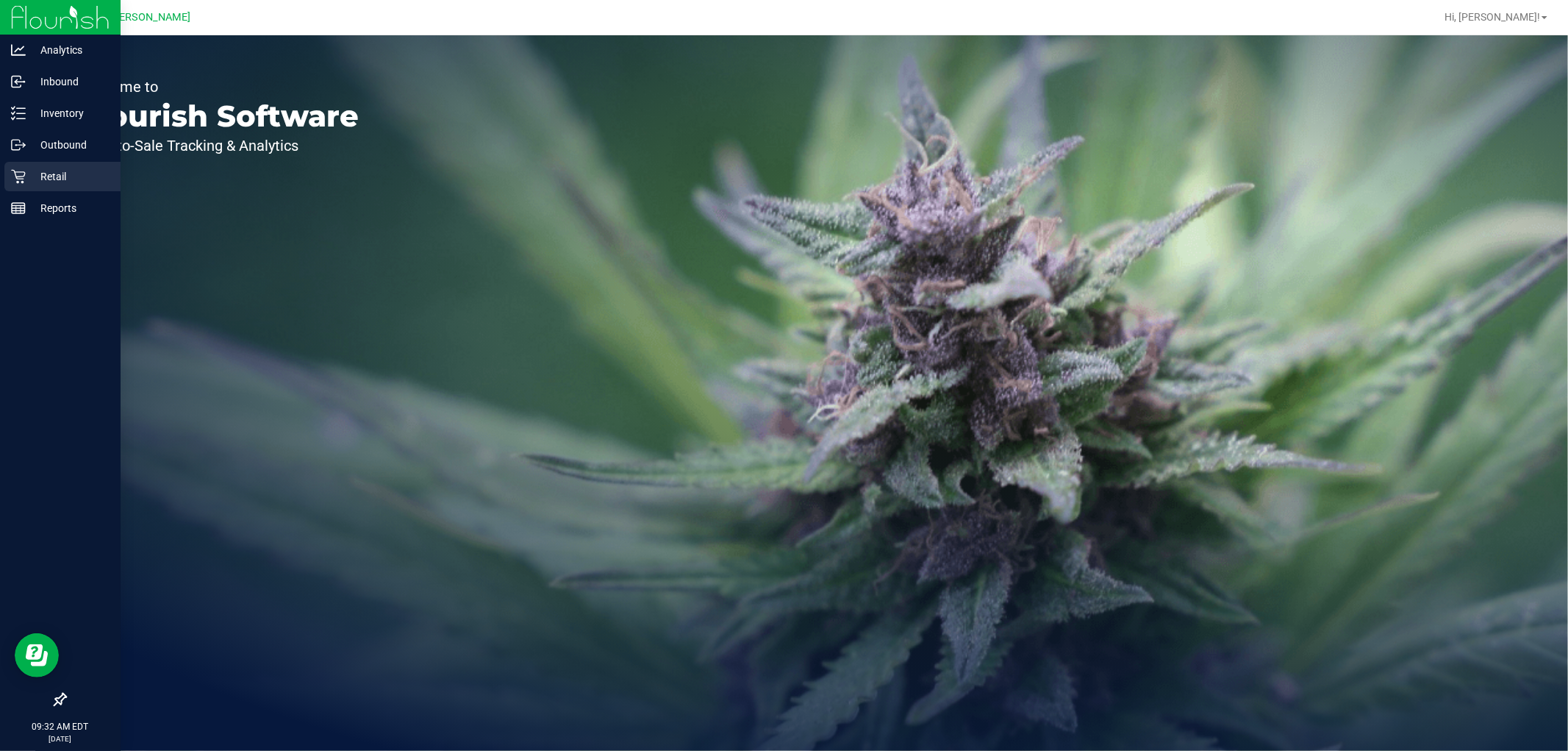
click at [15, 186] on div "Retail" at bounding box center [62, 177] width 116 height 30
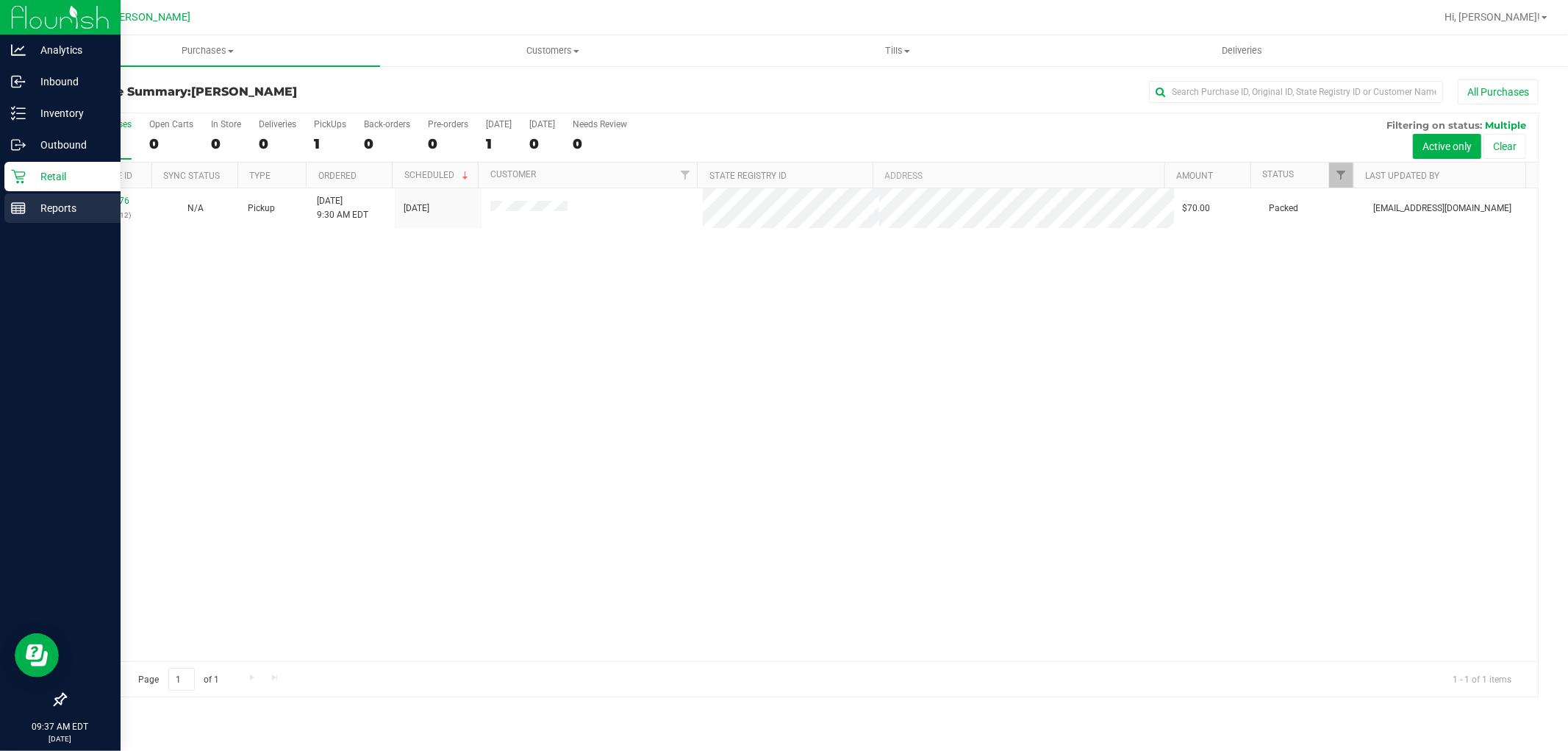
click at [20, 201] on icon at bounding box center [19, 209] width 15 height 15
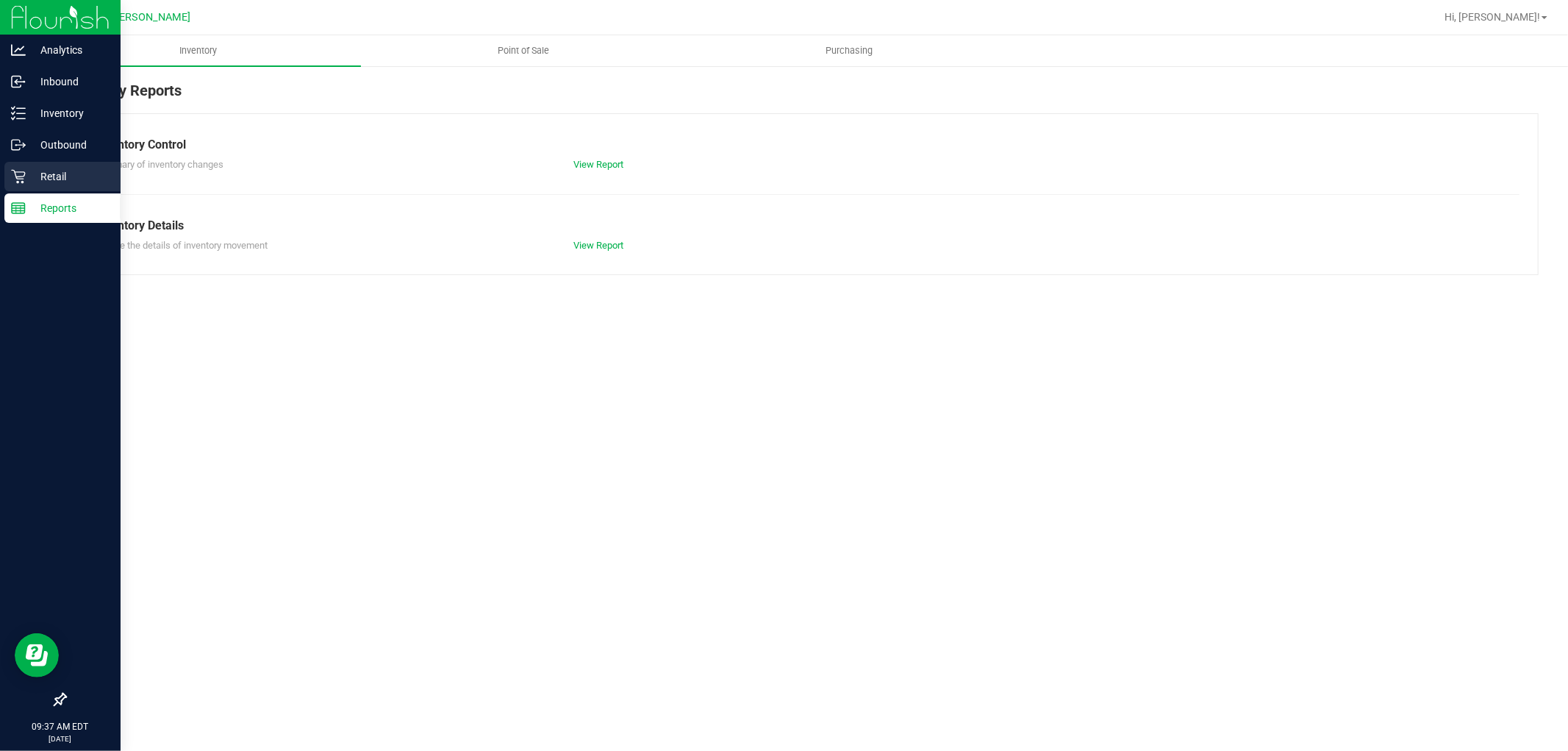
click at [59, 173] on p "Retail" at bounding box center [70, 177] width 88 height 18
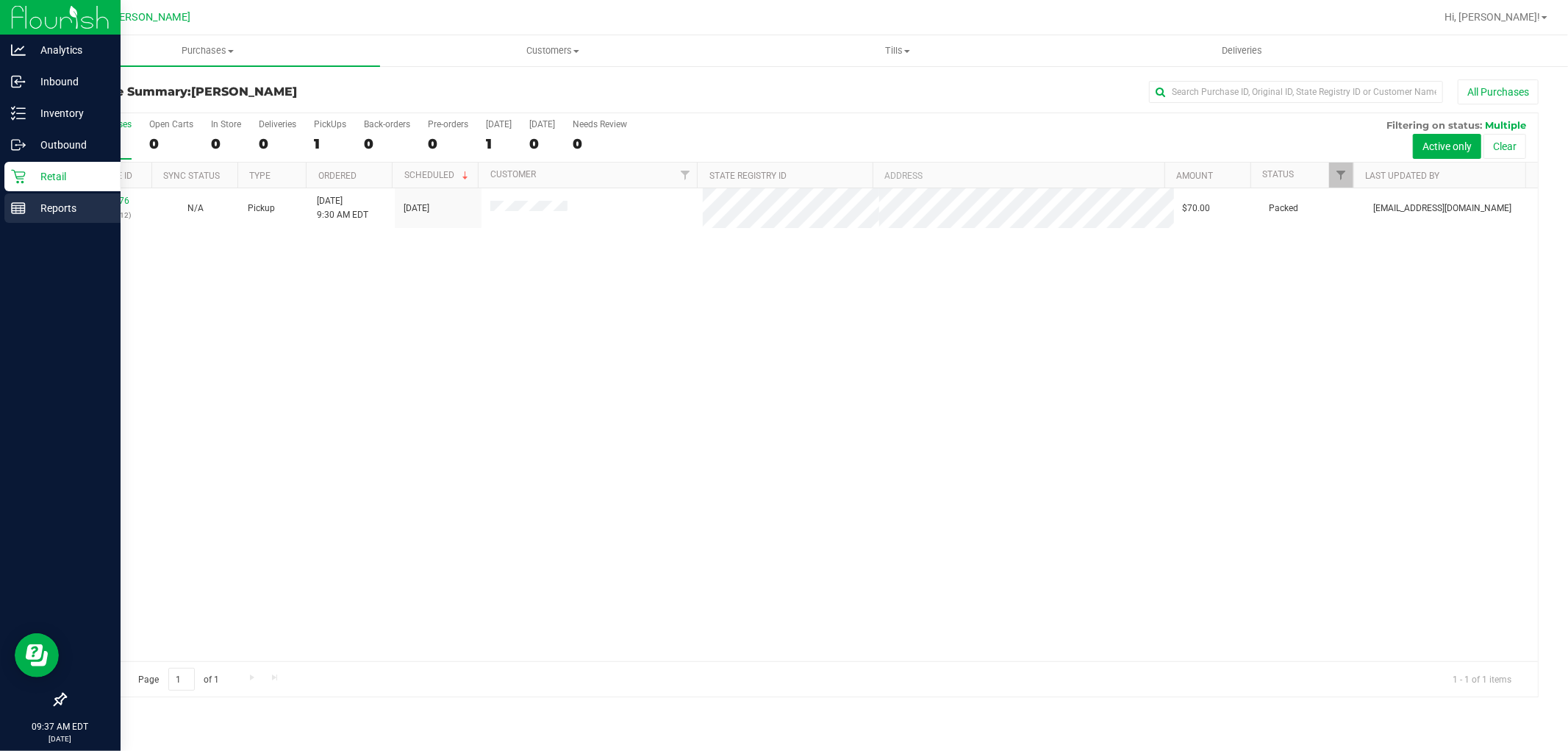
click at [42, 200] on p "Reports" at bounding box center [70, 209] width 88 height 18
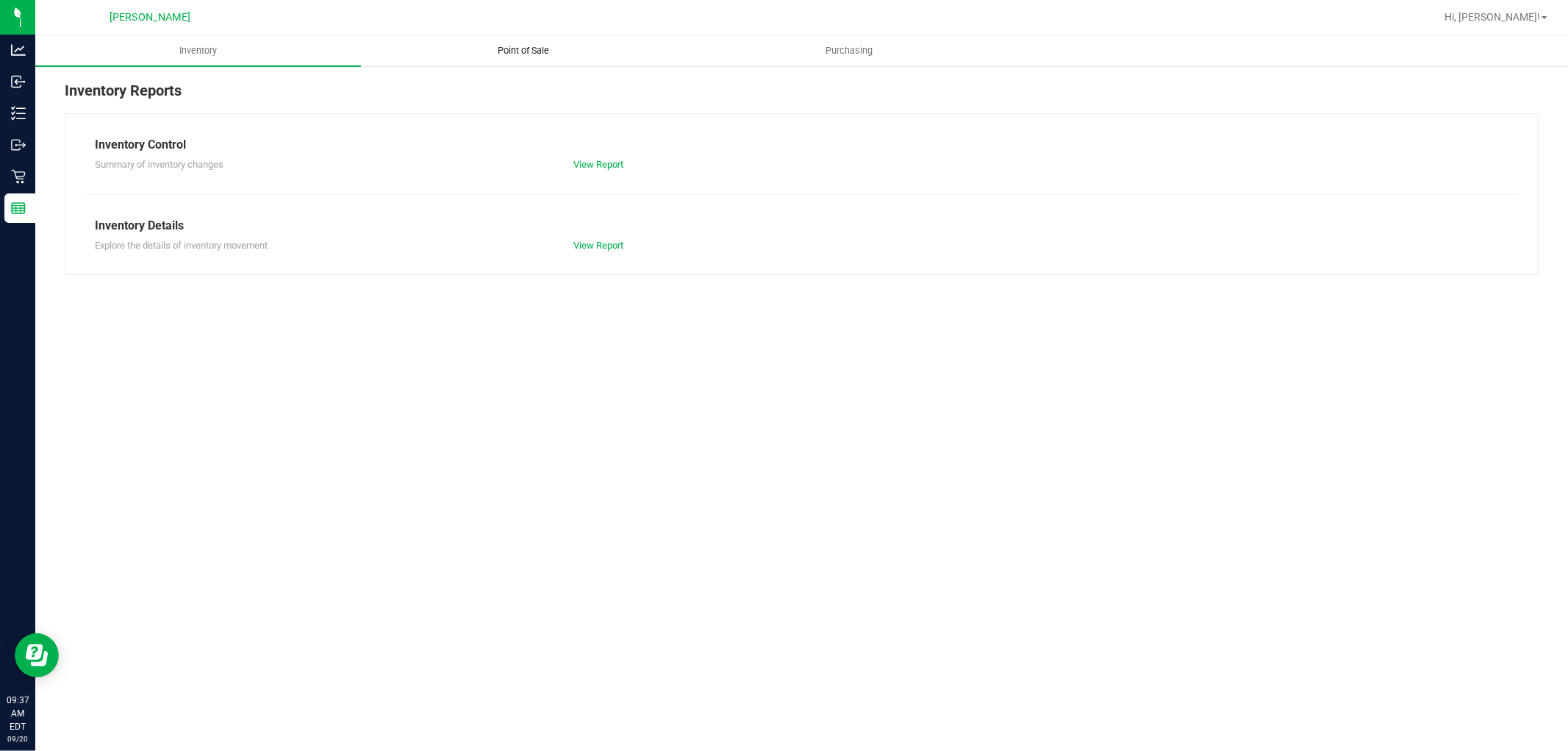
click at [544, 48] on span "Point of Sale" at bounding box center [524, 50] width 91 height 13
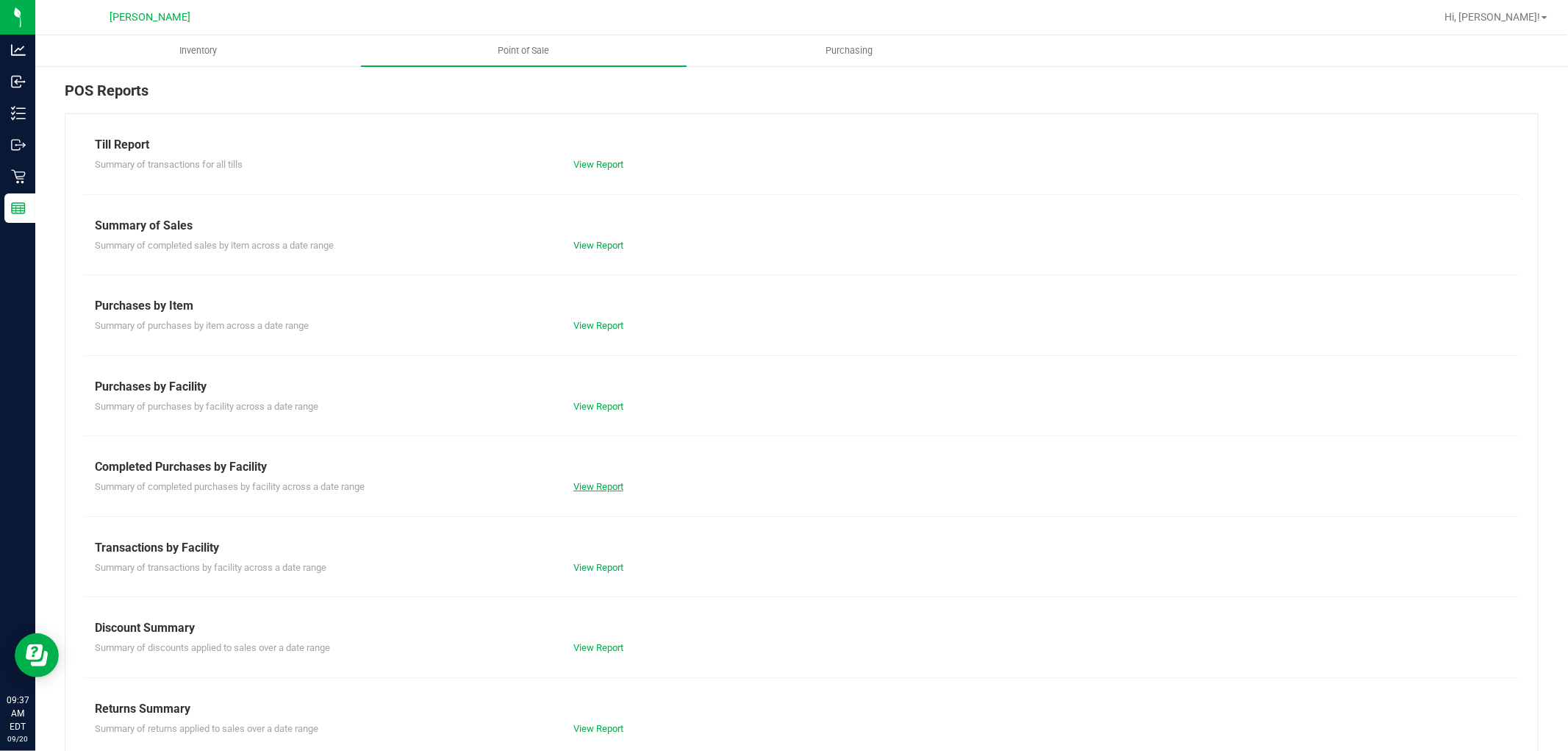
click at [604, 491] on link "View Report" at bounding box center [598, 486] width 50 height 11
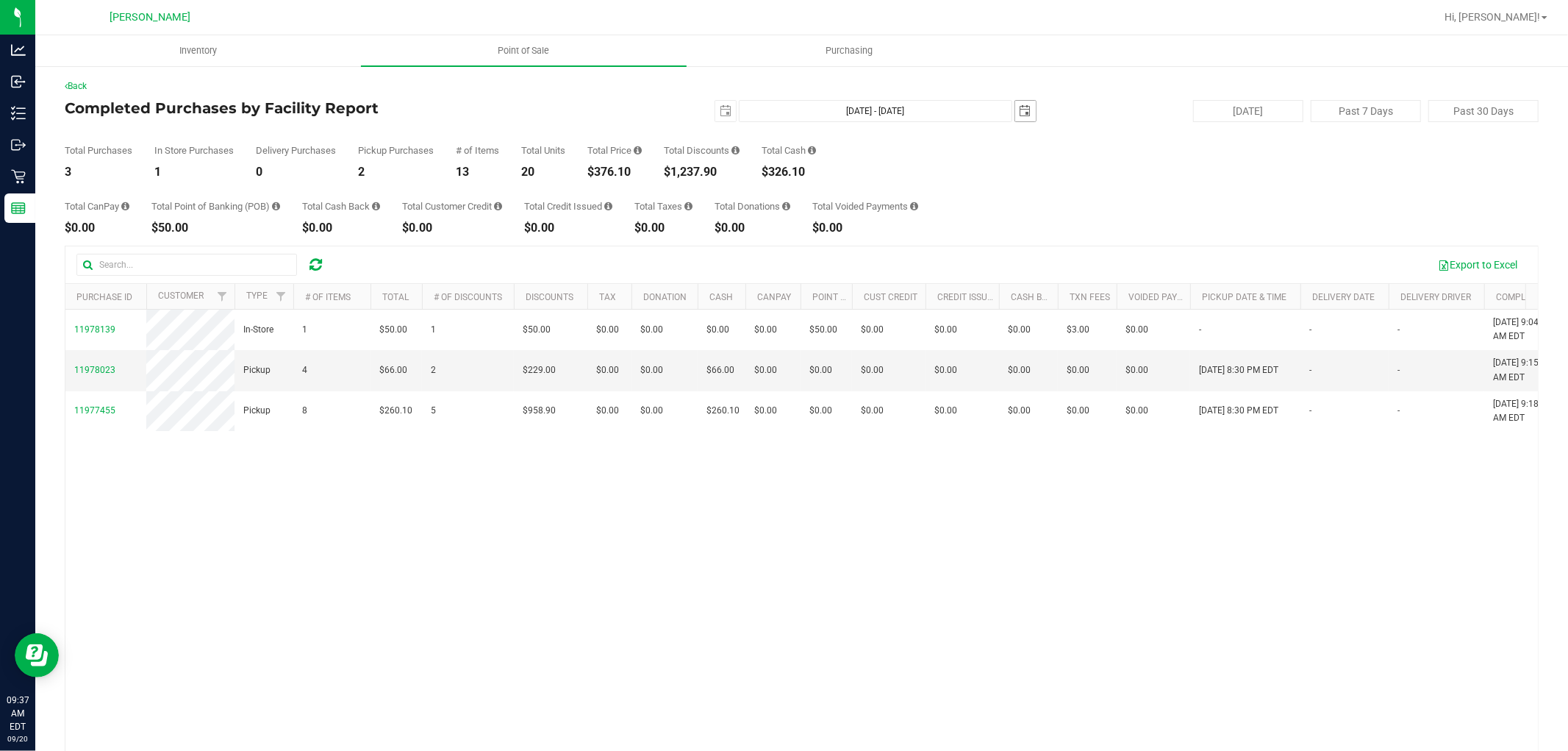
click at [1020, 114] on span "select" at bounding box center [1026, 111] width 12 height 12
click at [715, 109] on span "select" at bounding box center [725, 111] width 21 height 21
click at [831, 229] on link "19" at bounding box center [826, 237] width 22 height 23
type input "2025-09-19"
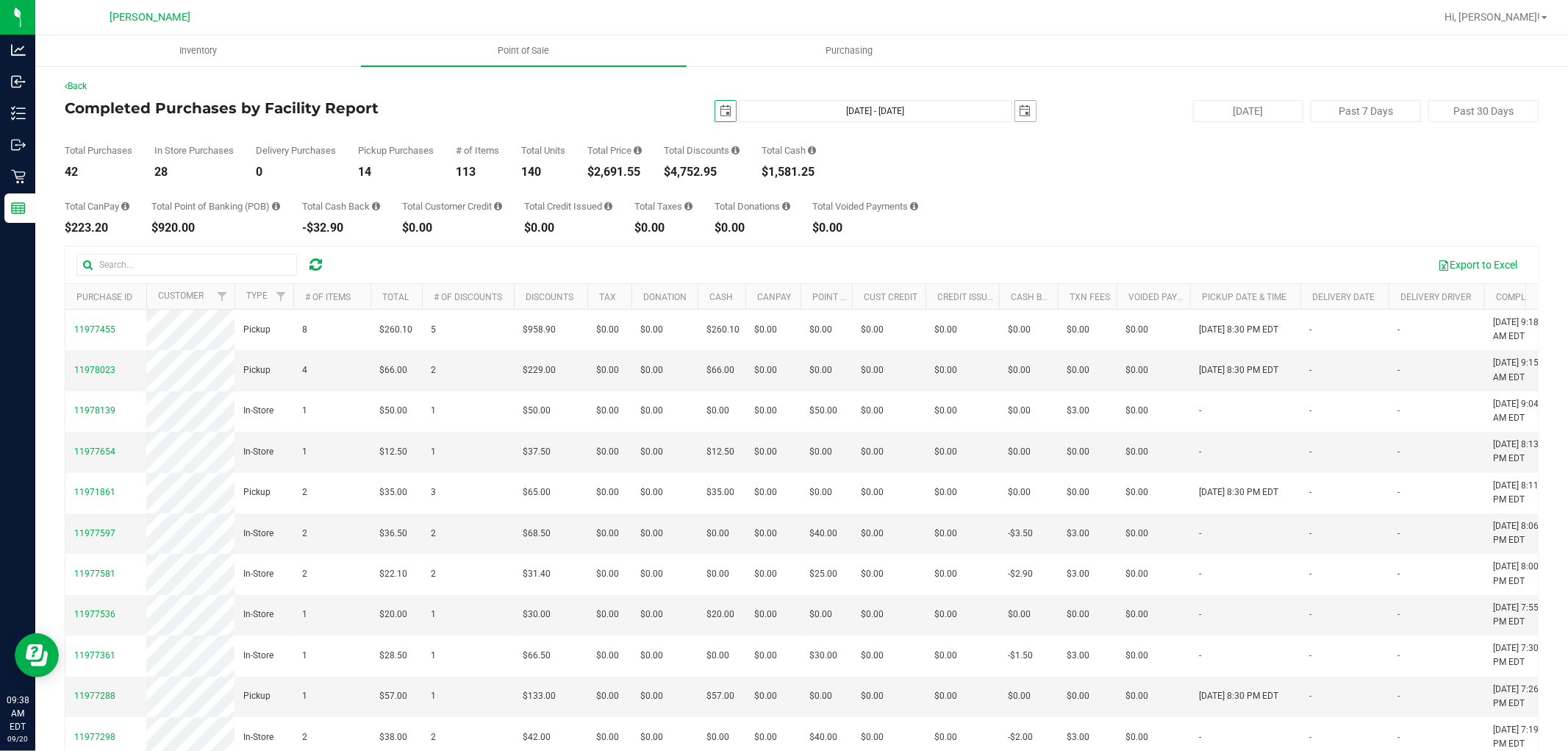
click at [1020, 108] on span "select" at bounding box center [1026, 111] width 12 height 12
click at [1126, 235] on link "19" at bounding box center [1126, 235] width 22 height 23
type input "Sep 19, 2025 - Sep 19, 2025"
type input "2025-09-19"
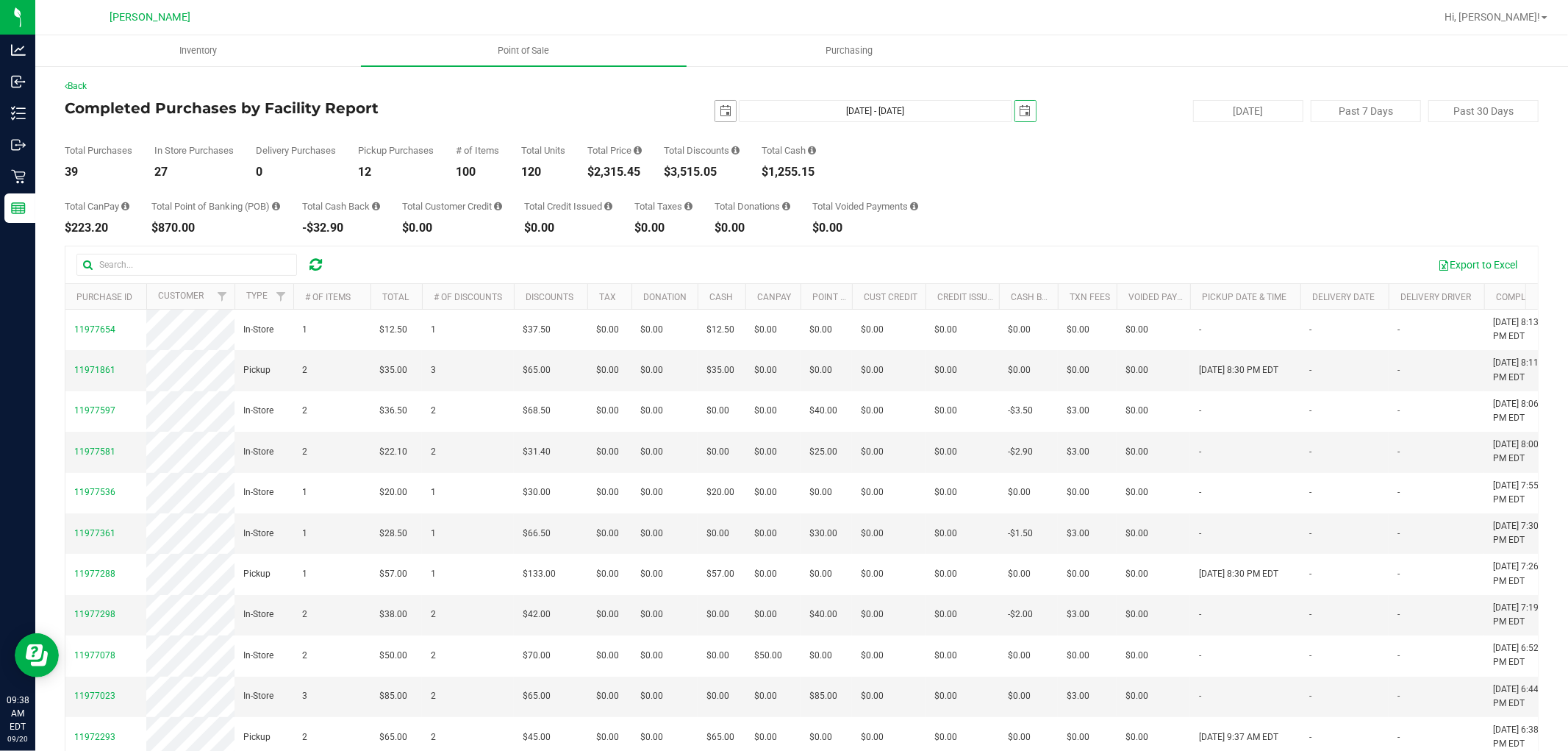
click at [721, 111] on span "select" at bounding box center [725, 111] width 12 height 12
click at [740, 241] on link "15" at bounding box center [741, 237] width 22 height 23
type input "Sep 15, 2025 - Sep 19, 2025"
type input "2025-09-15"
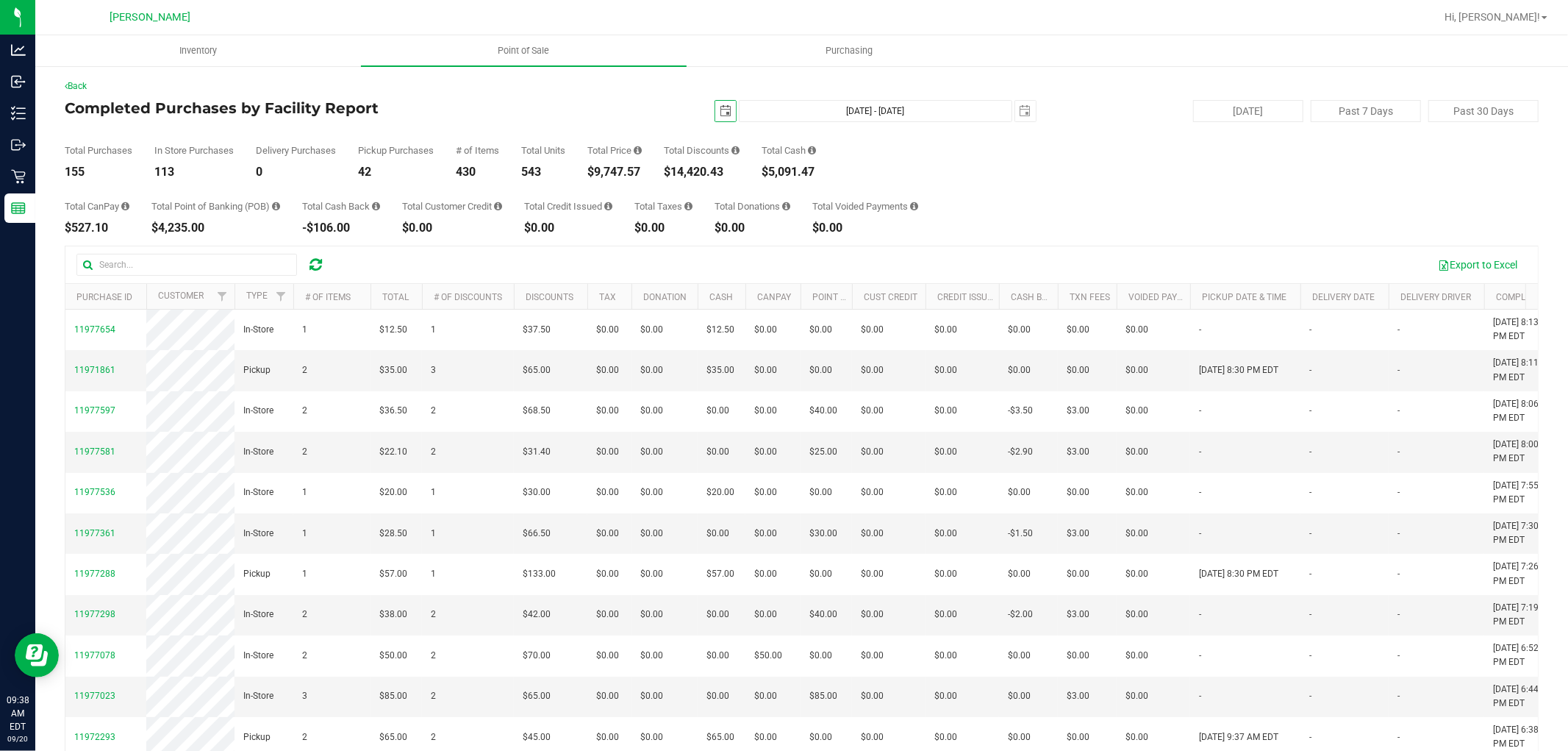
click at [719, 114] on span "select" at bounding box center [725, 111] width 12 height 12
click at [744, 196] on link "1" at bounding box center [741, 192] width 22 height 23
type input "Sep 1, 2025 - Sep 19, 2025"
type input "2025-09-01"
click at [728, 108] on span "2025-09-01" at bounding box center [725, 111] width 22 height 22
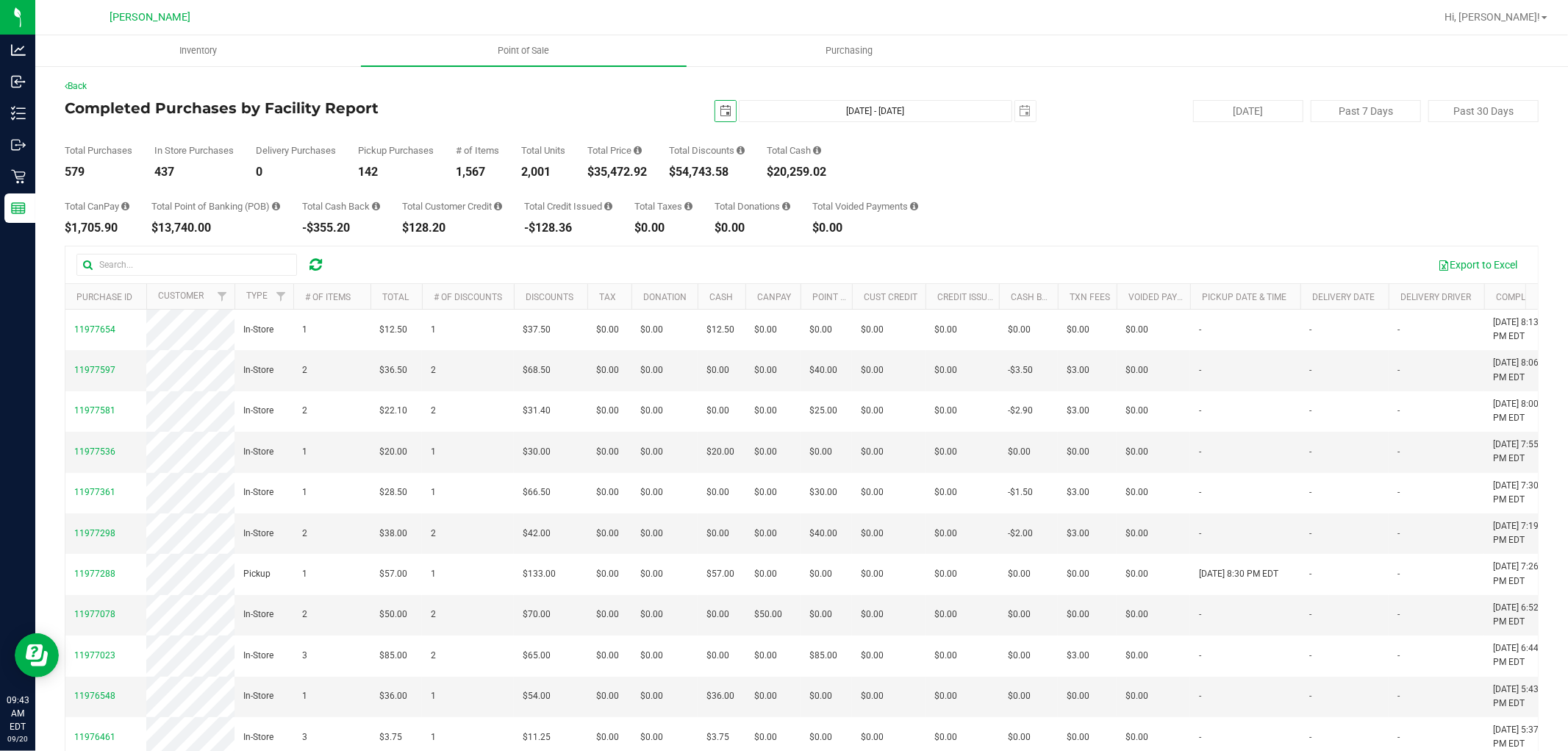
click at [719, 111] on span "select" at bounding box center [725, 111] width 12 height 12
click at [746, 238] on link "15" at bounding box center [741, 237] width 22 height 23
type input "Sep 15, 2025 - Sep 19, 2025"
type input "2025-09-15"
click at [467, 174] on div "430" at bounding box center [477, 172] width 43 height 12
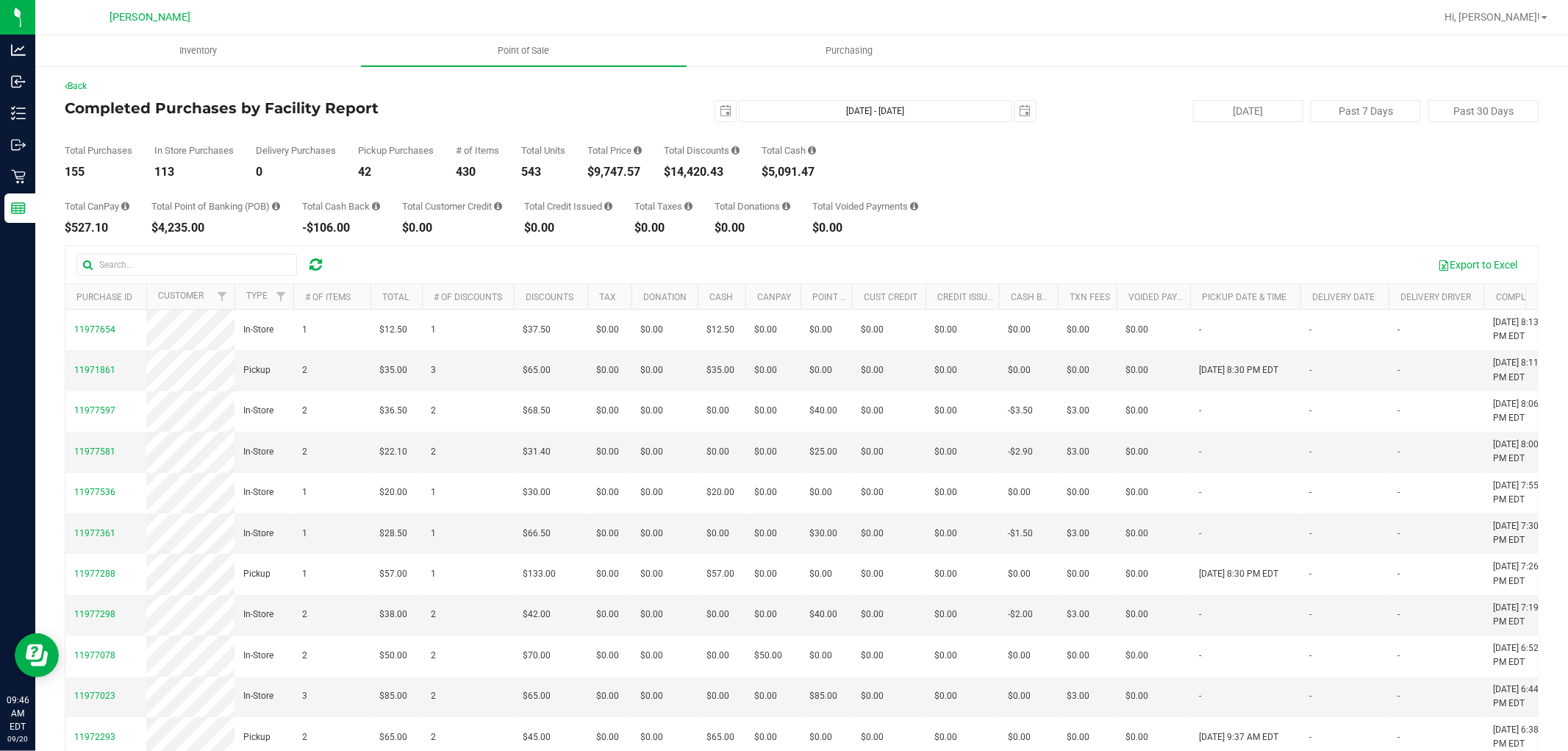
click at [467, 174] on div "430" at bounding box center [477, 172] width 43 height 12
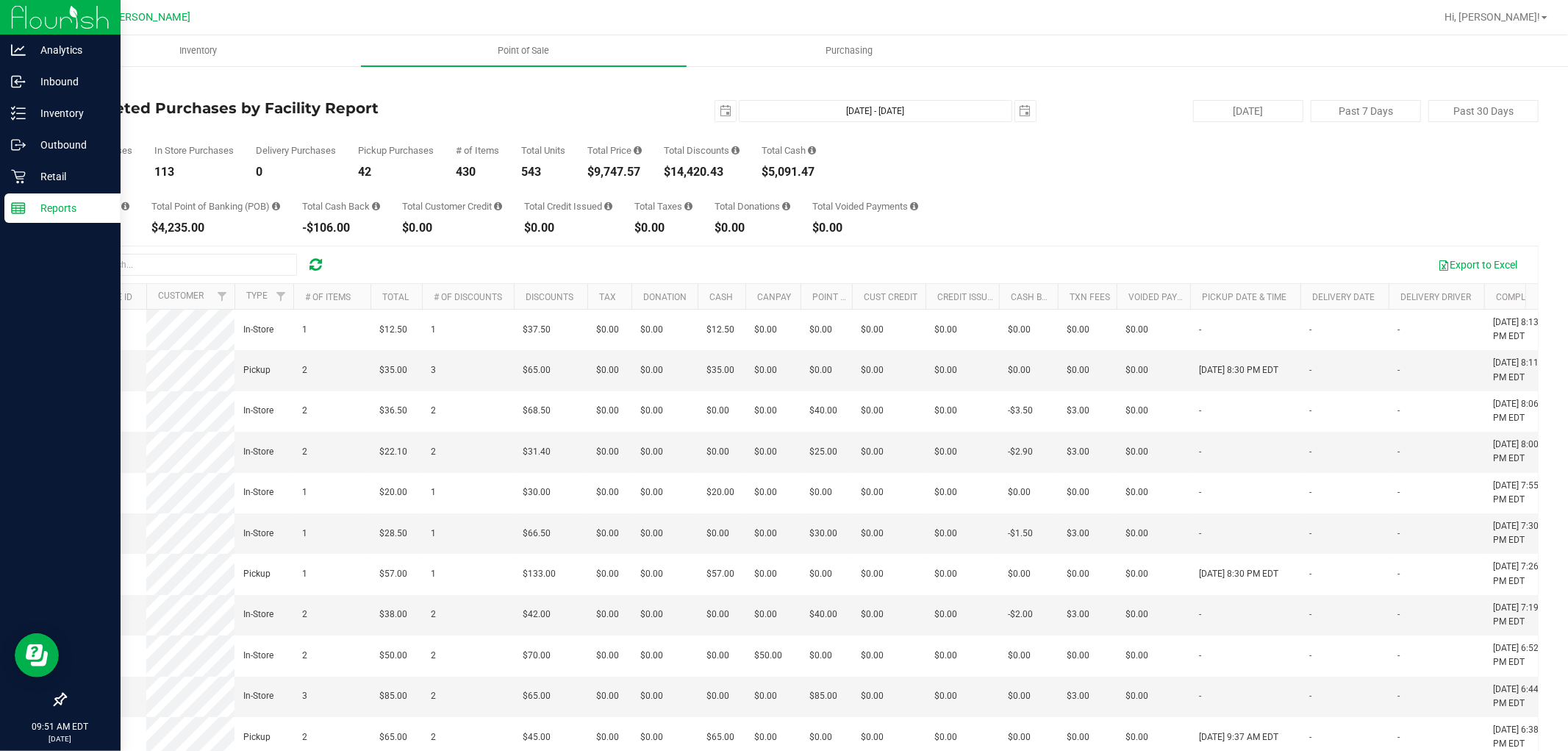
click at [47, 220] on div "Reports" at bounding box center [62, 209] width 116 height 30
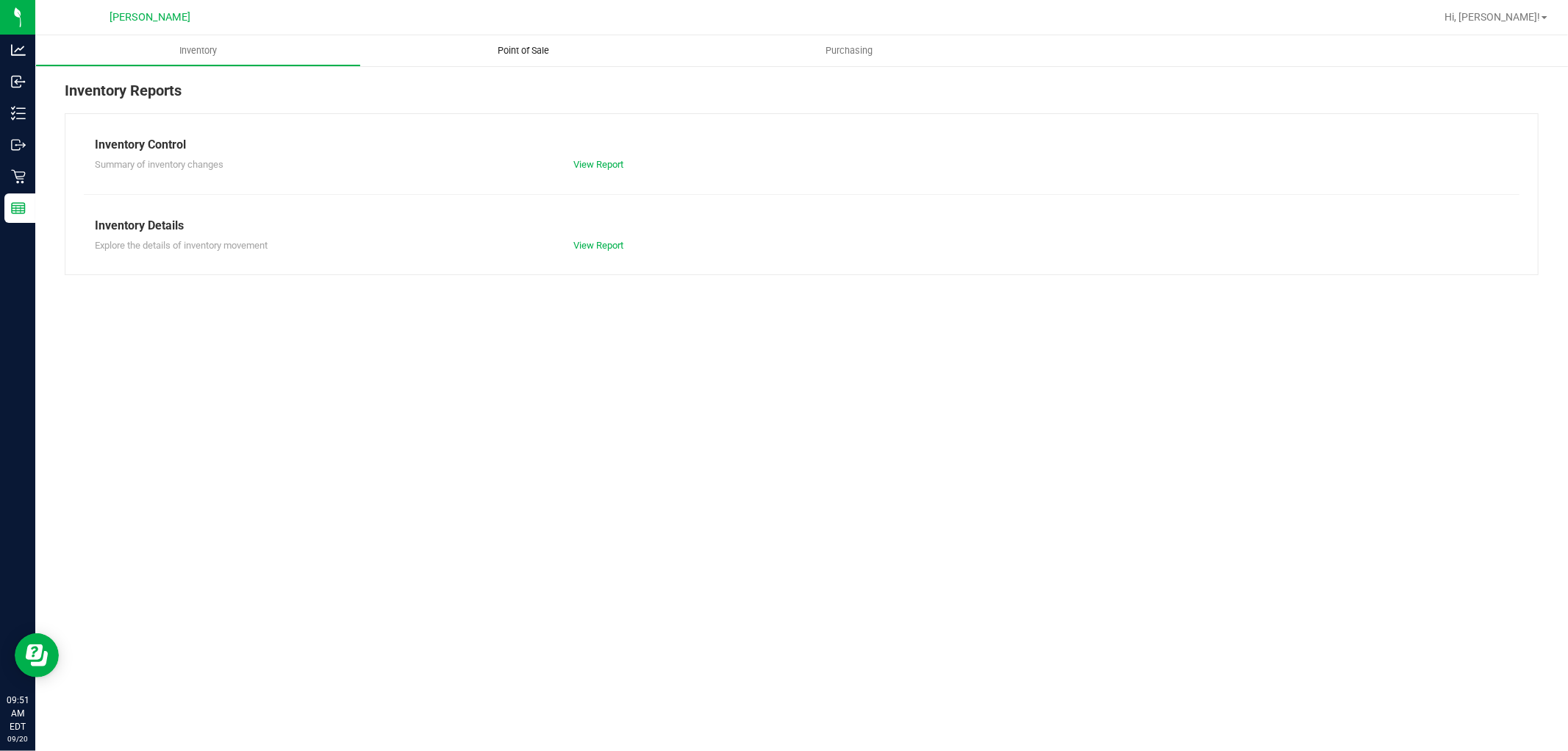
click at [548, 59] on uib-tab-heading "Point of Sale" at bounding box center [524, 51] width 326 height 31
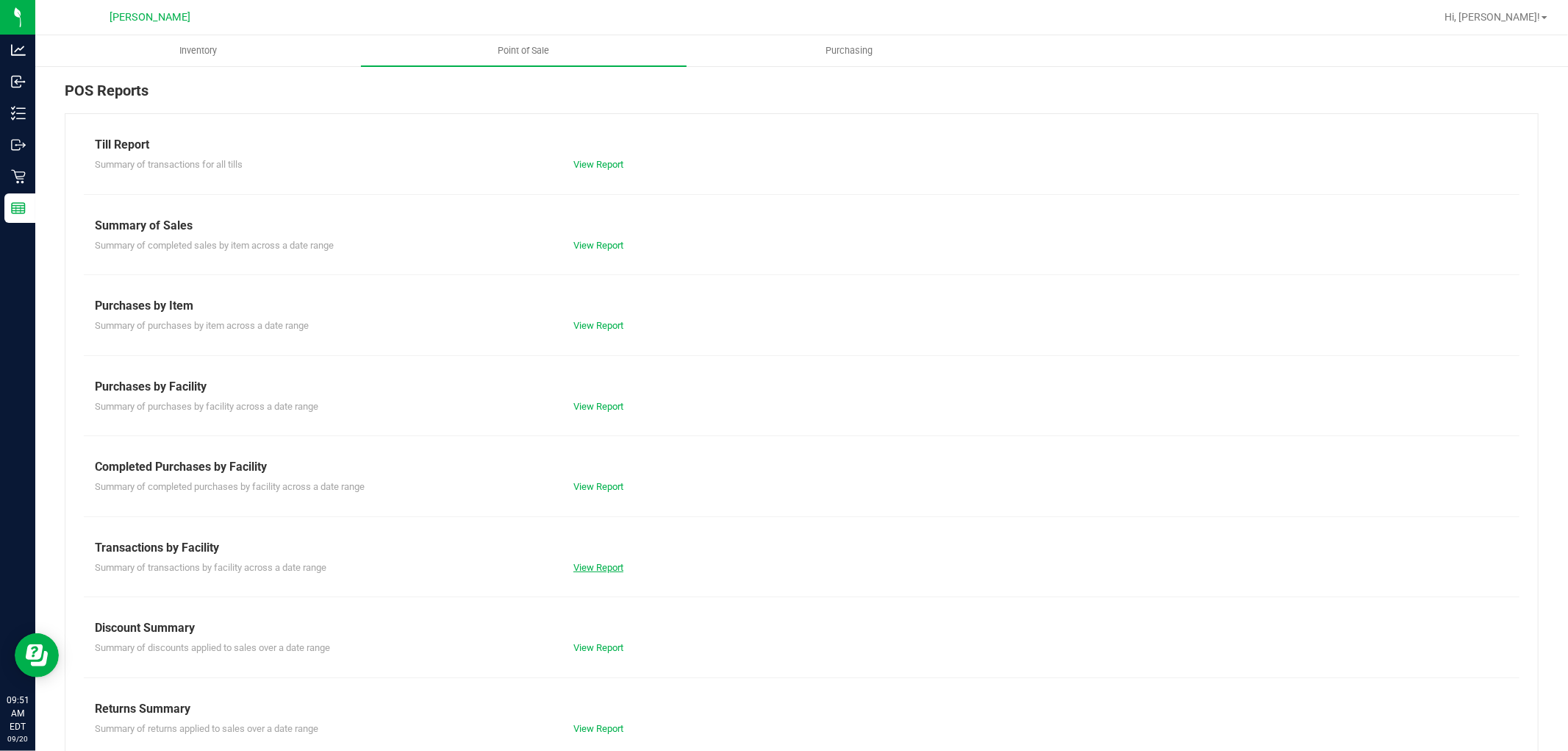
click at [605, 567] on link "View Report" at bounding box center [598, 567] width 50 height 11
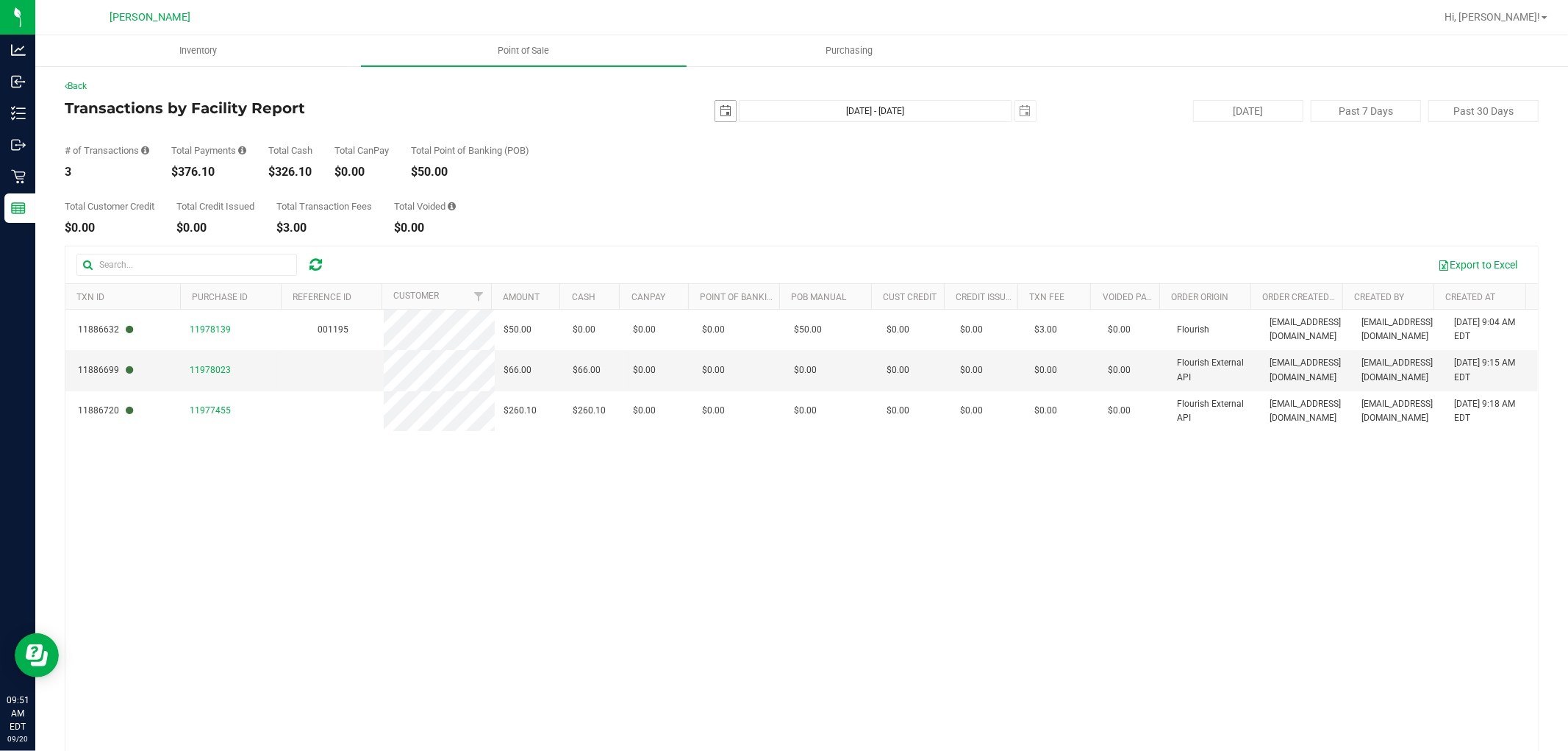
click at [725, 103] on span "select" at bounding box center [725, 111] width 21 height 21
click at [741, 237] on link "15" at bounding box center [741, 237] width 22 height 23
type input "2025-09-15"
click at [1020, 113] on span "select" at bounding box center [1026, 111] width 12 height 12
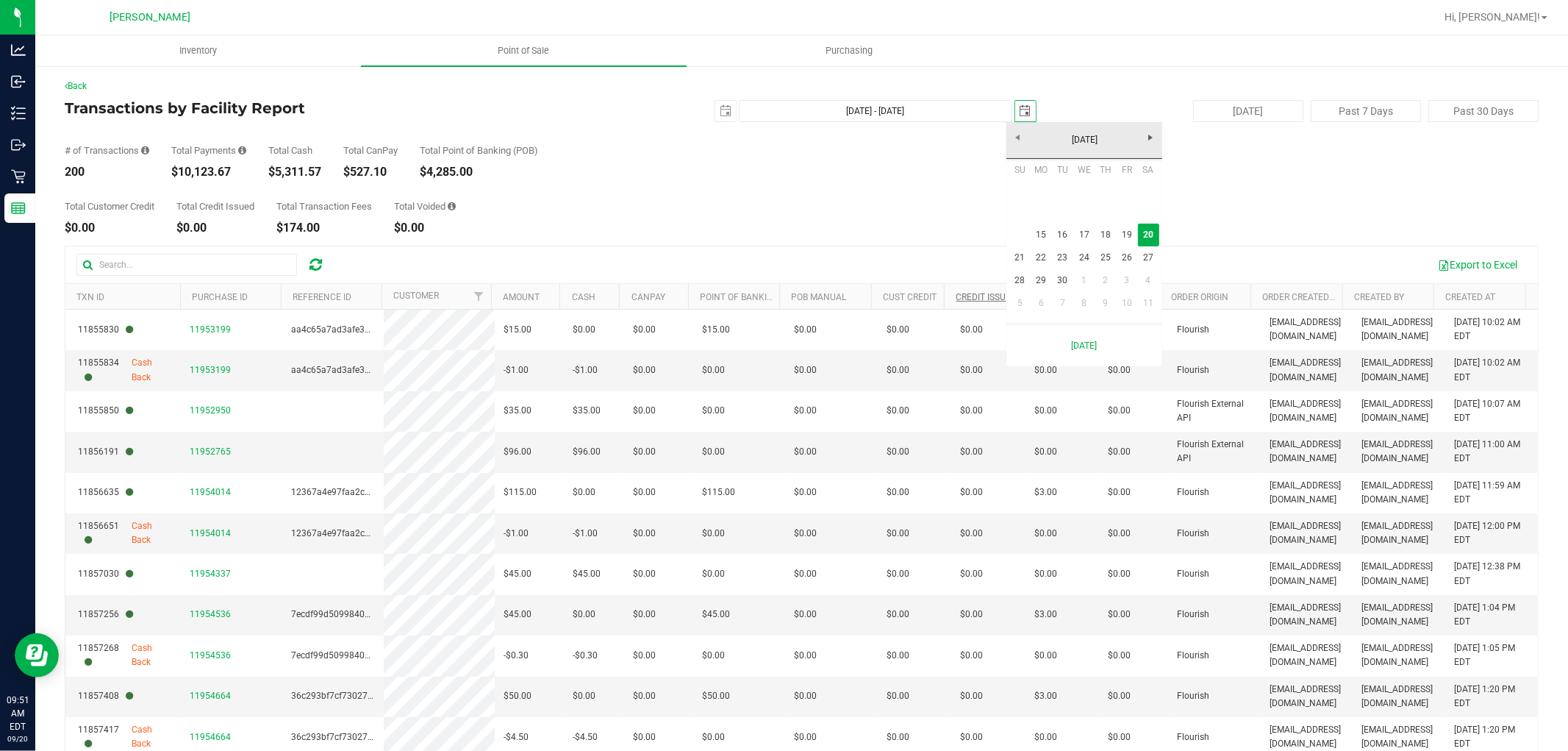
scroll to position [0, 37]
click at [1127, 244] on link "19" at bounding box center [1126, 235] width 22 height 23
type input "Sep 15, 2025 - Sep 19, 2025"
type input "2025-09-19"
click at [196, 177] on div "$9,747.57" at bounding box center [208, 172] width 75 height 12
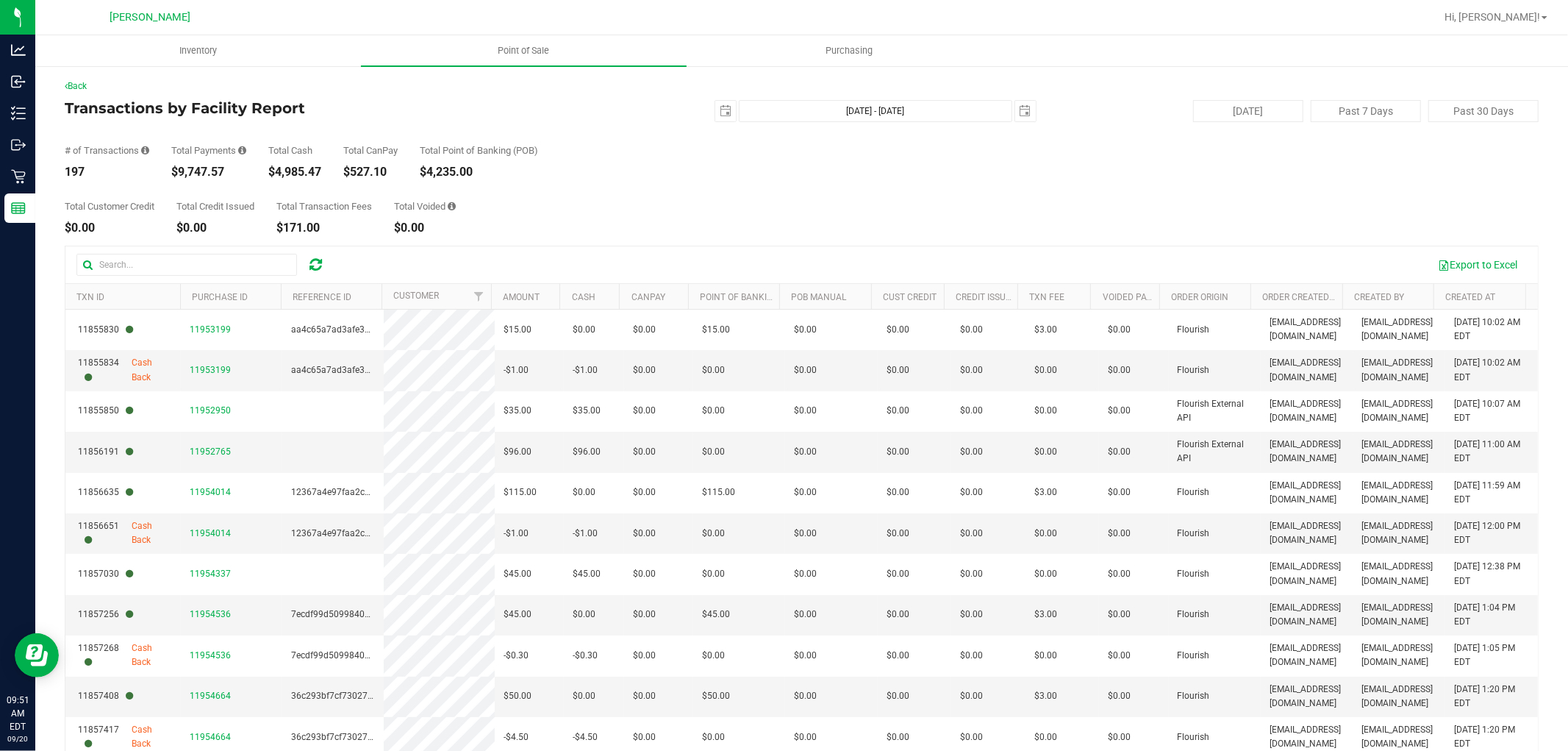
click at [196, 177] on div "$9,747.57" at bounding box center [208, 172] width 75 height 12
click at [564, 123] on div "# of Transactions 197 Total Payments $9,747.57 Total Cash $4,985.47 Total CanPa…" at bounding box center [801, 150] width 1474 height 56
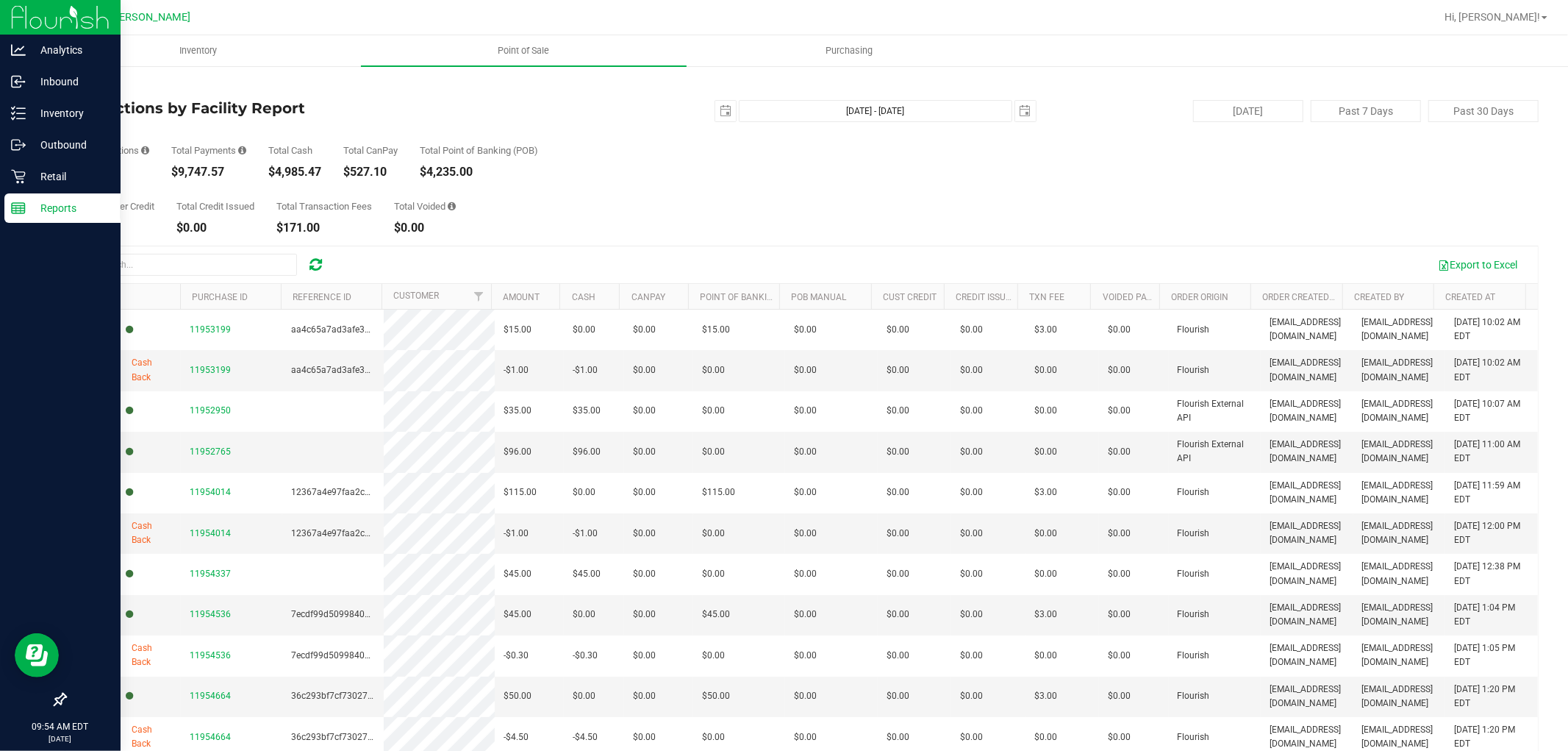
click at [33, 207] on p "Reports" at bounding box center [70, 209] width 88 height 18
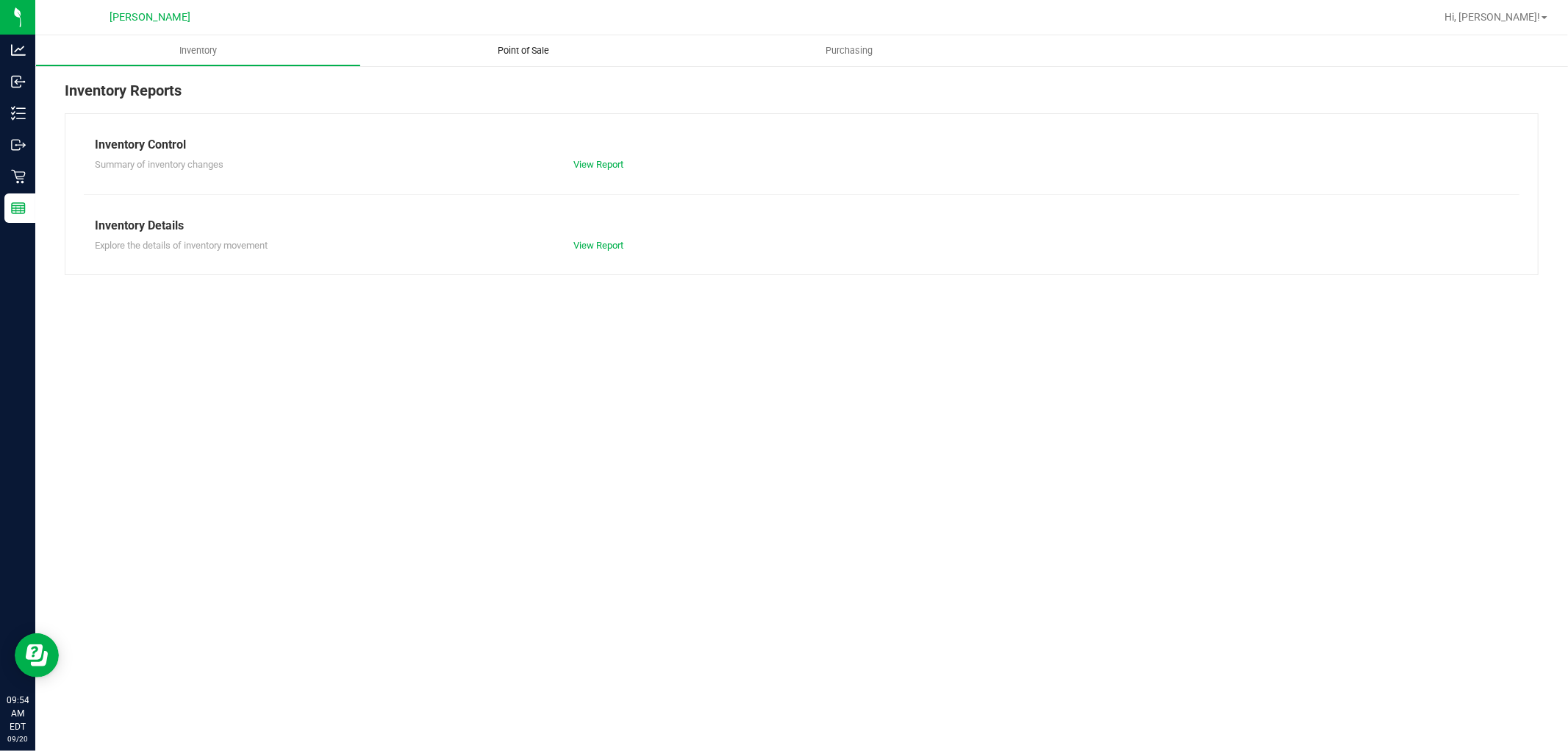
click at [533, 53] on span "Point of Sale" at bounding box center [524, 50] width 91 height 13
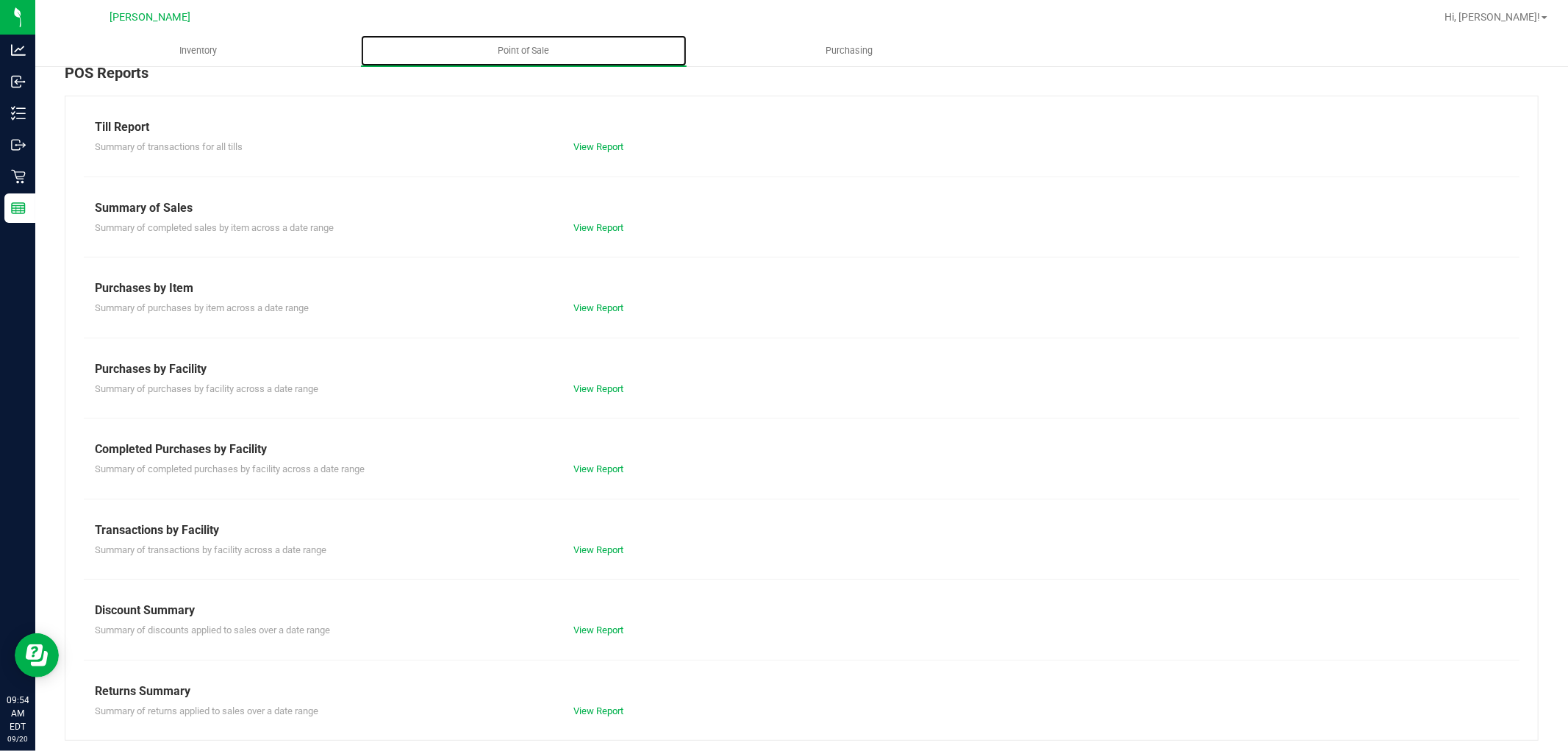
scroll to position [23, 0]
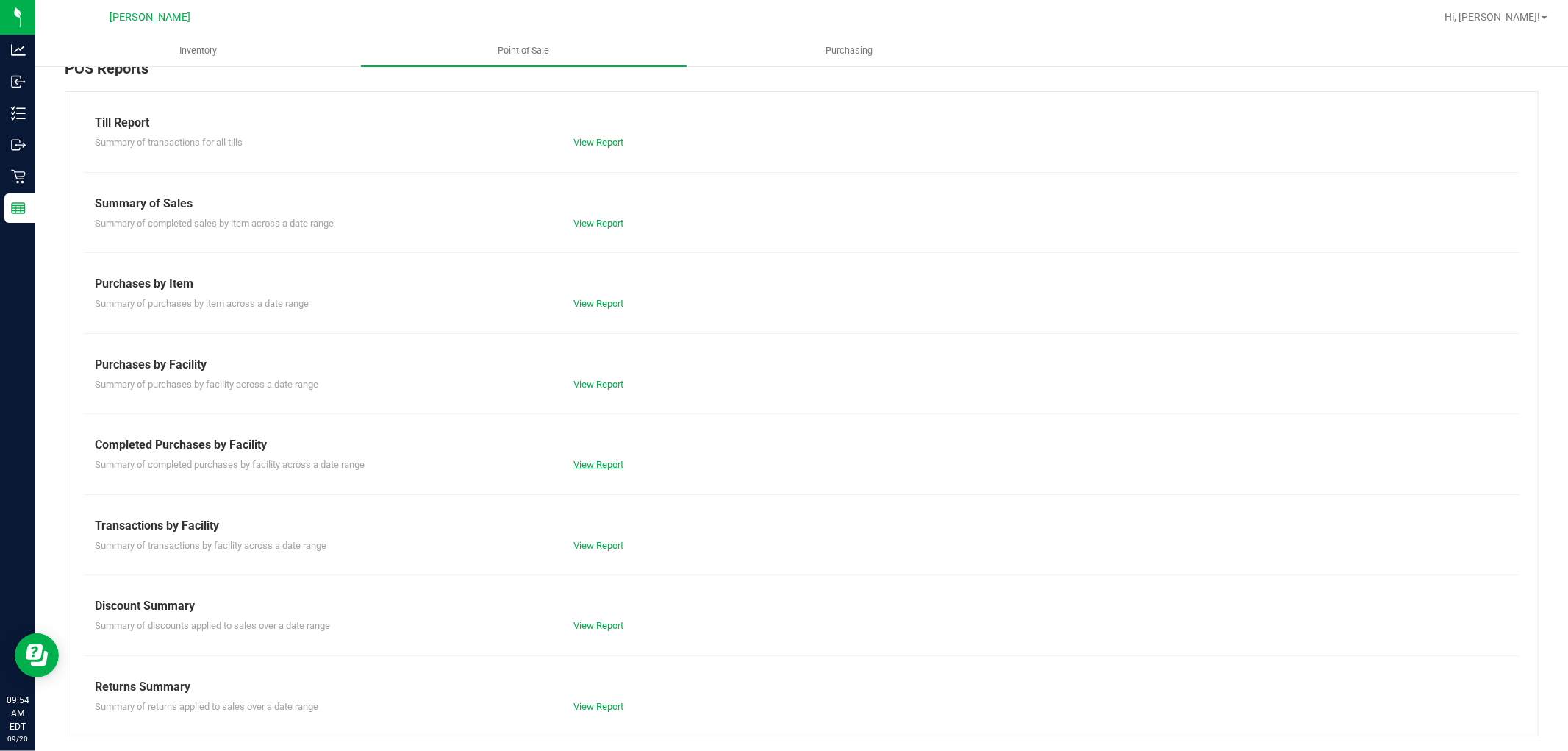
click at [600, 460] on link "View Report" at bounding box center [598, 464] width 50 height 11
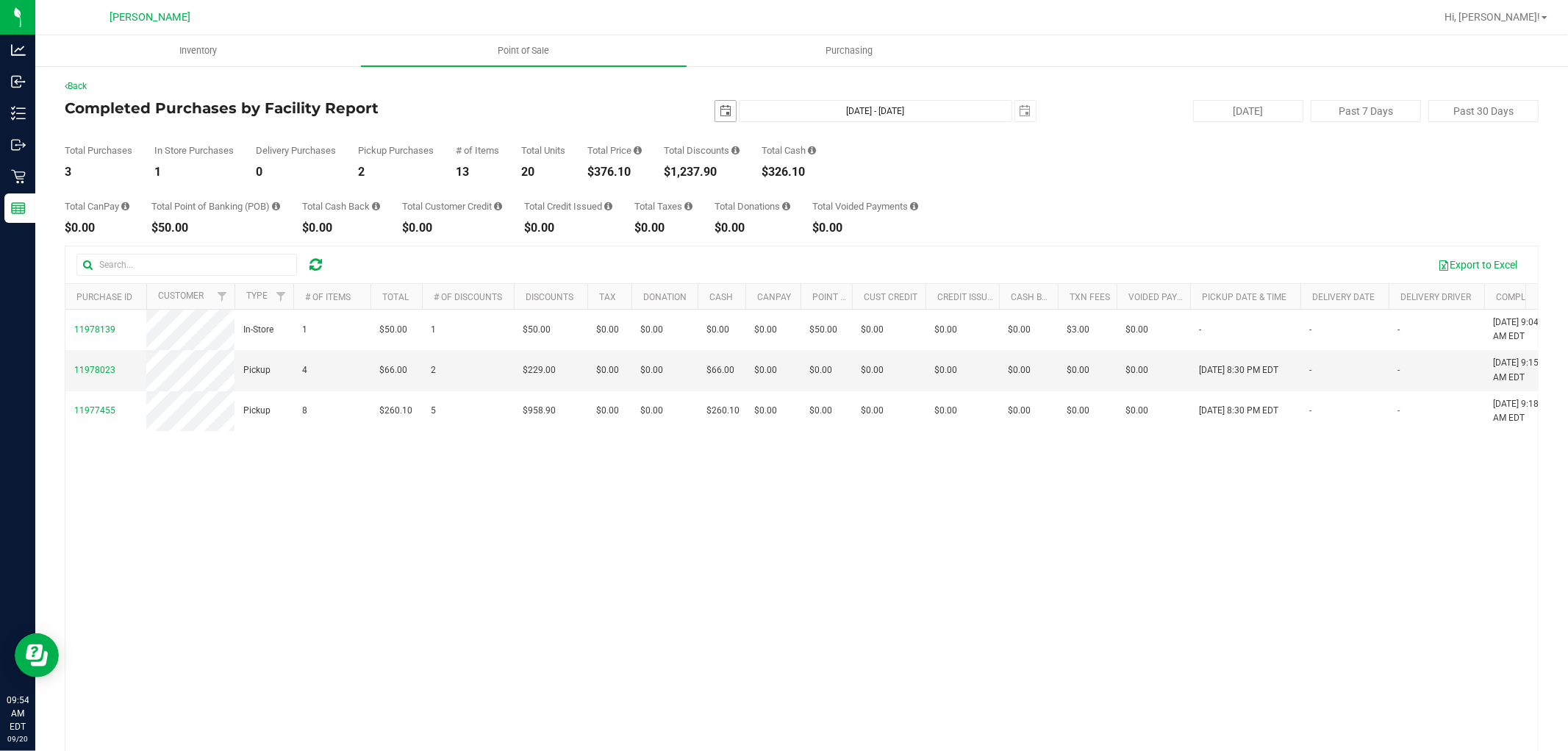
click at [721, 108] on span "select" at bounding box center [725, 111] width 12 height 12
click at [736, 237] on link "15" at bounding box center [741, 237] width 22 height 23
type input "2025-09-15"
click at [1020, 105] on span "select" at bounding box center [1026, 111] width 12 height 12
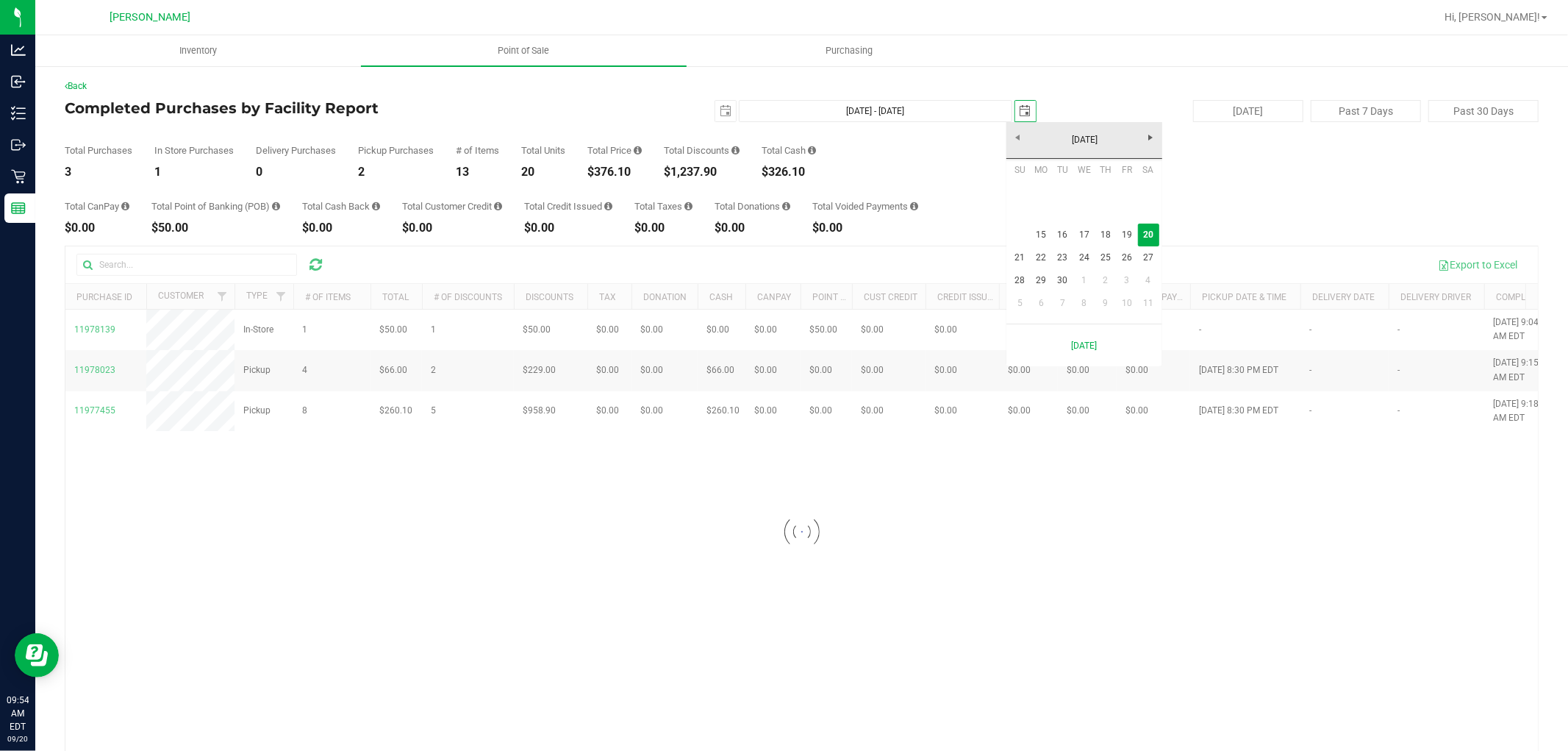
scroll to position [0, 37]
click at [1127, 233] on link "19" at bounding box center [1126, 235] width 22 height 23
type input "Sep 15, 2025 - Sep 19, 2025"
type input "2025-09-19"
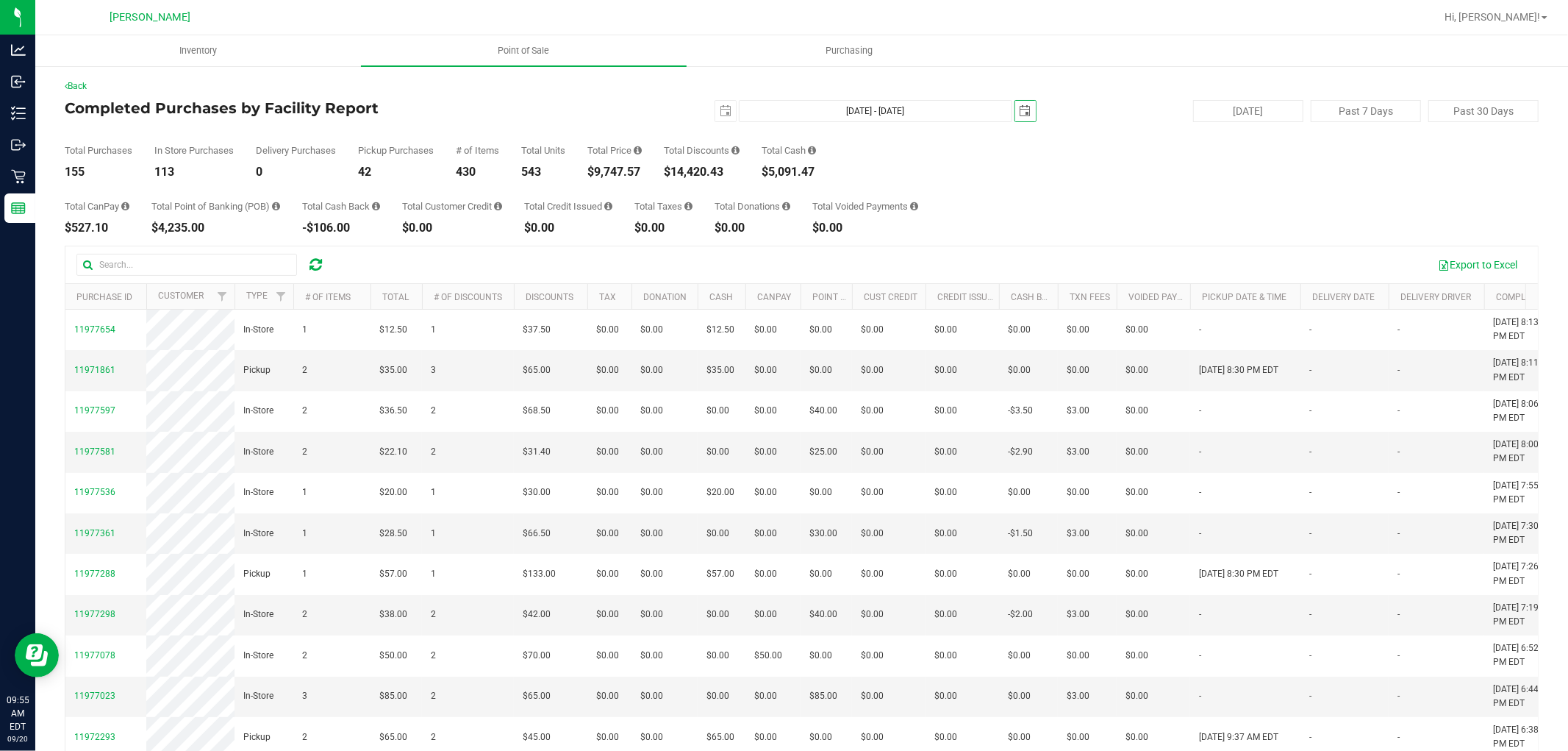
click at [468, 177] on div "430" at bounding box center [477, 172] width 43 height 12
click at [294, 114] on h4 "Completed Purchases by Facility Report" at bounding box center [310, 108] width 491 height 16
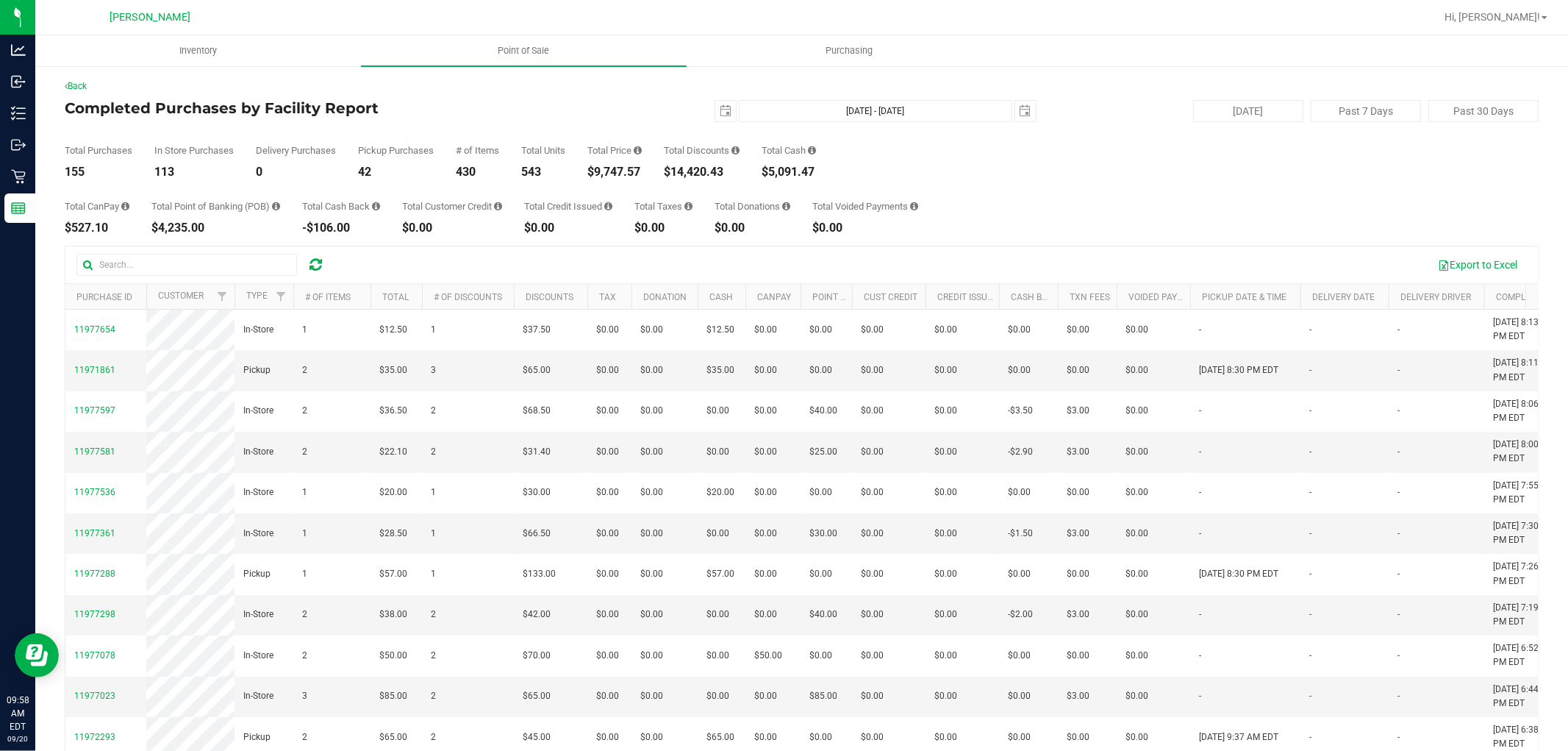
click at [609, 82] on div "Back" at bounding box center [801, 86] width 1474 height 13
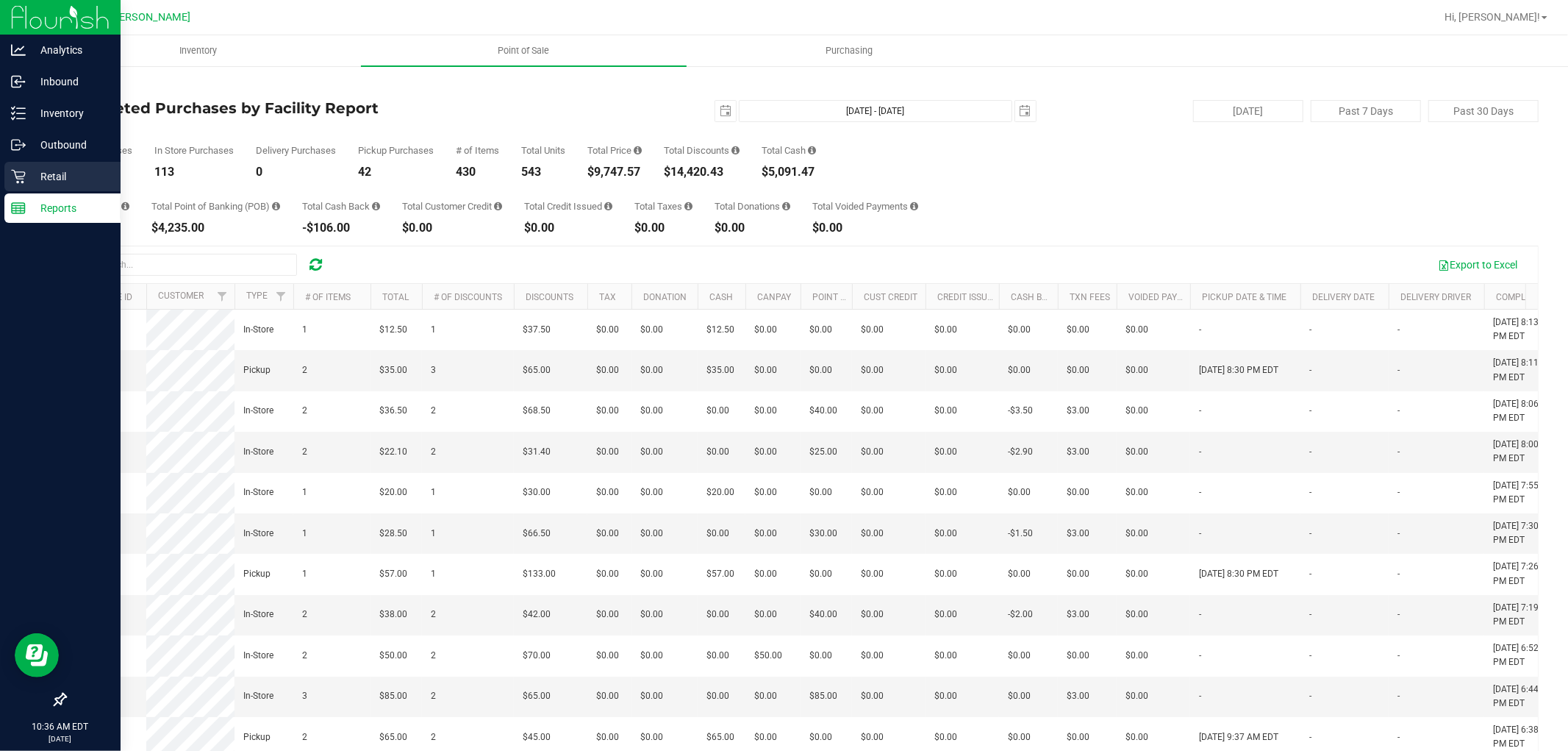
click at [52, 185] on p "Retail" at bounding box center [70, 177] width 88 height 18
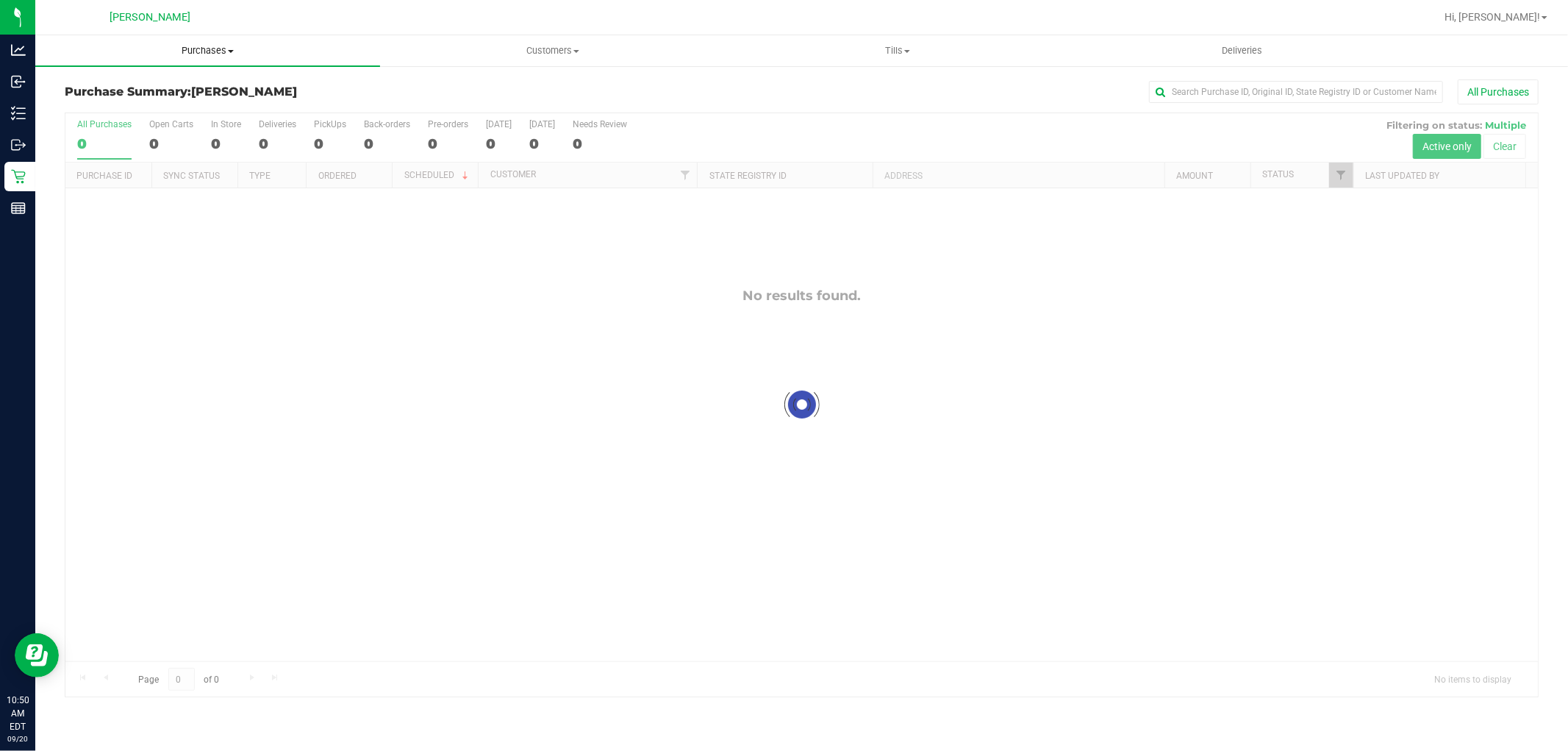
click at [177, 48] on span "Purchases" at bounding box center [208, 50] width 345 height 13
click at [84, 113] on li "Fulfillment" at bounding box center [208, 107] width 345 height 18
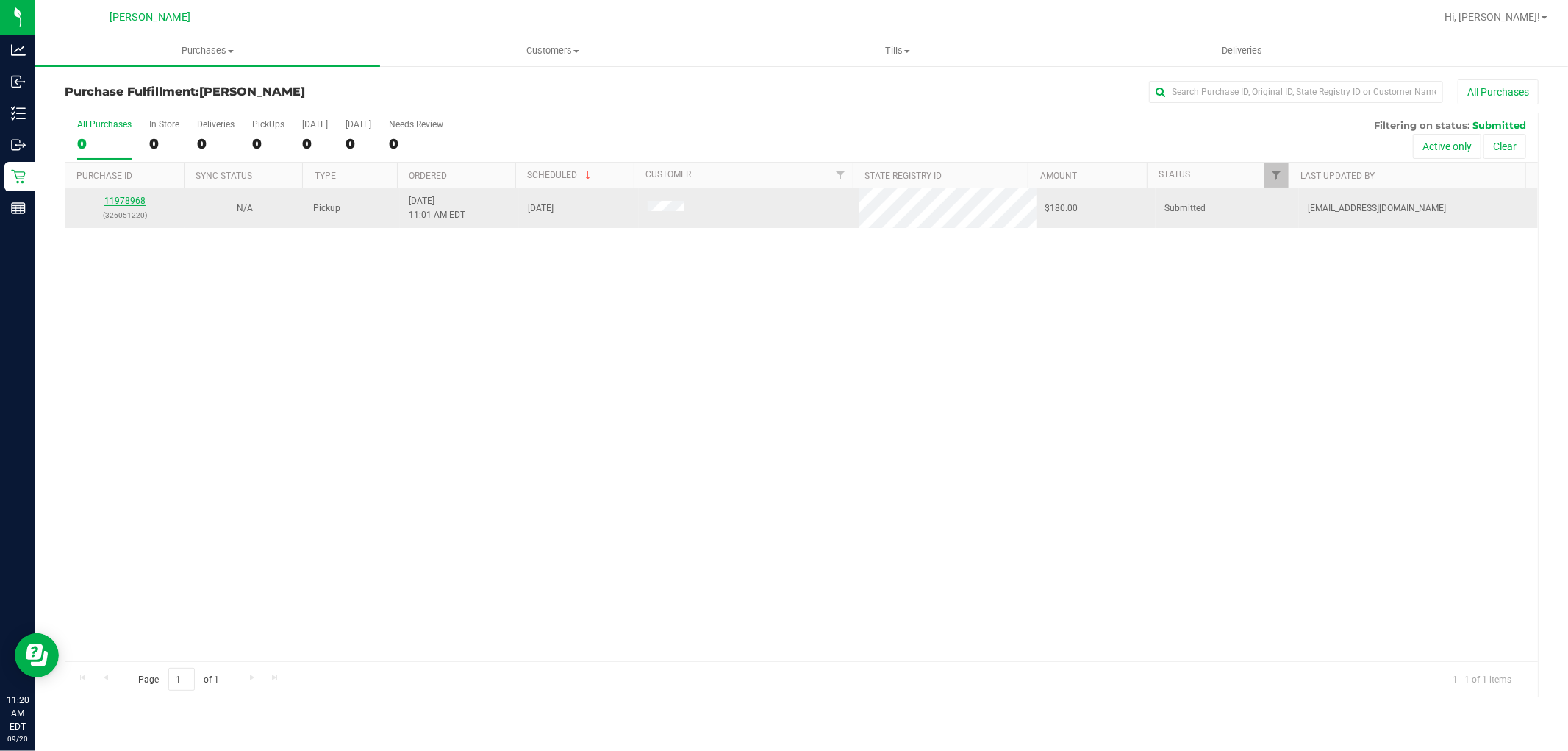
click at [122, 200] on link "11978968" at bounding box center [125, 201] width 41 height 10
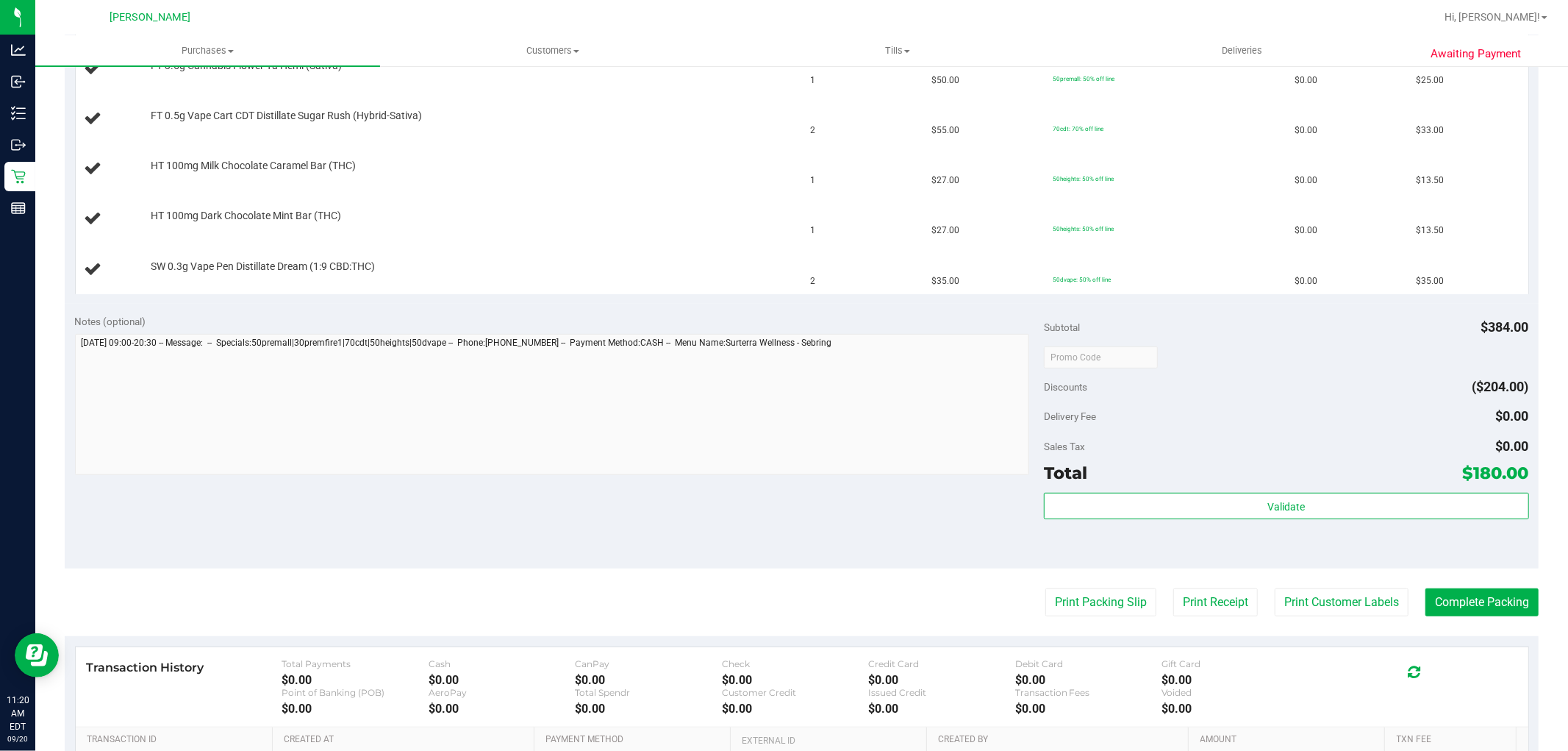
scroll to position [718, 0]
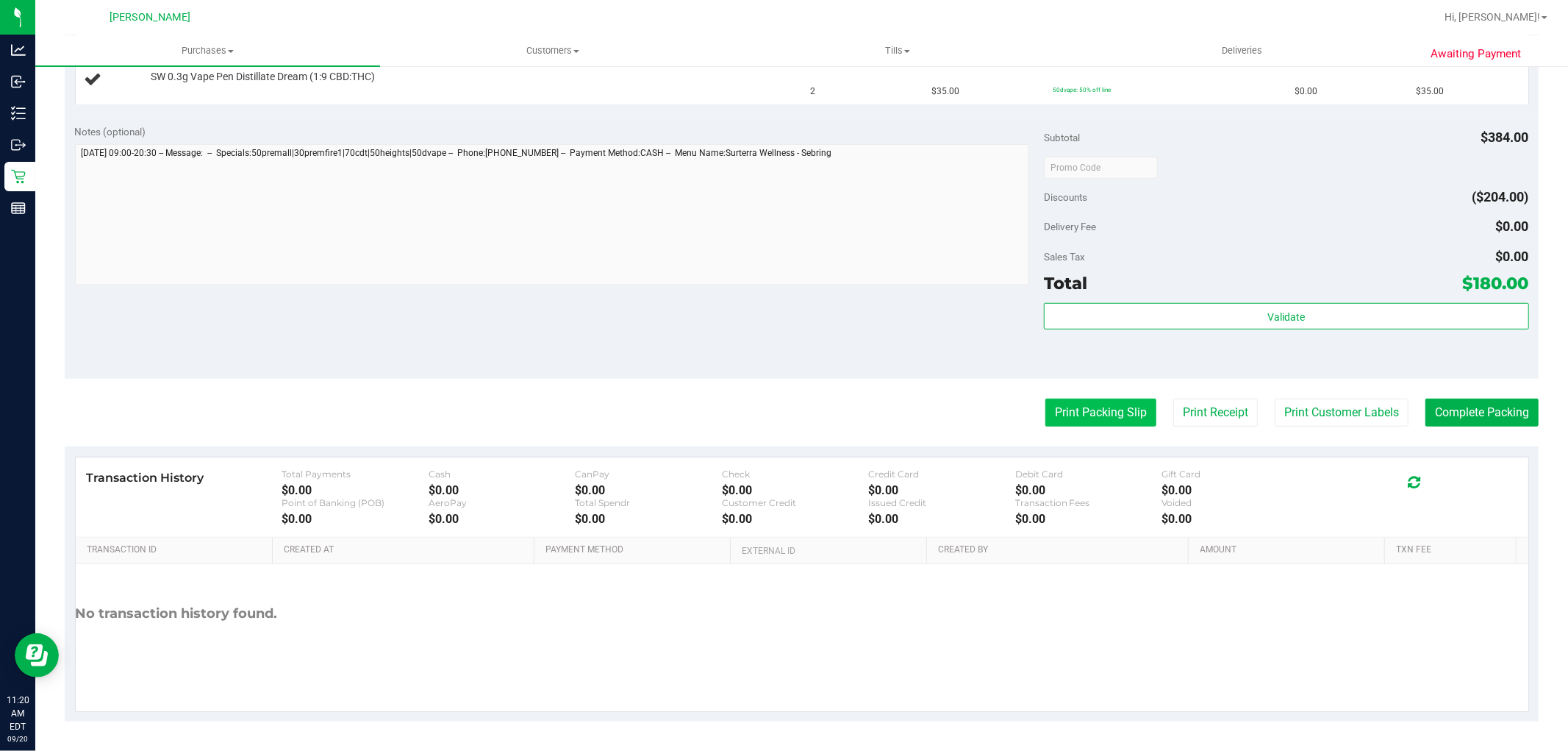
click at [1084, 425] on button "Print Packing Slip" at bounding box center [1101, 413] width 111 height 28
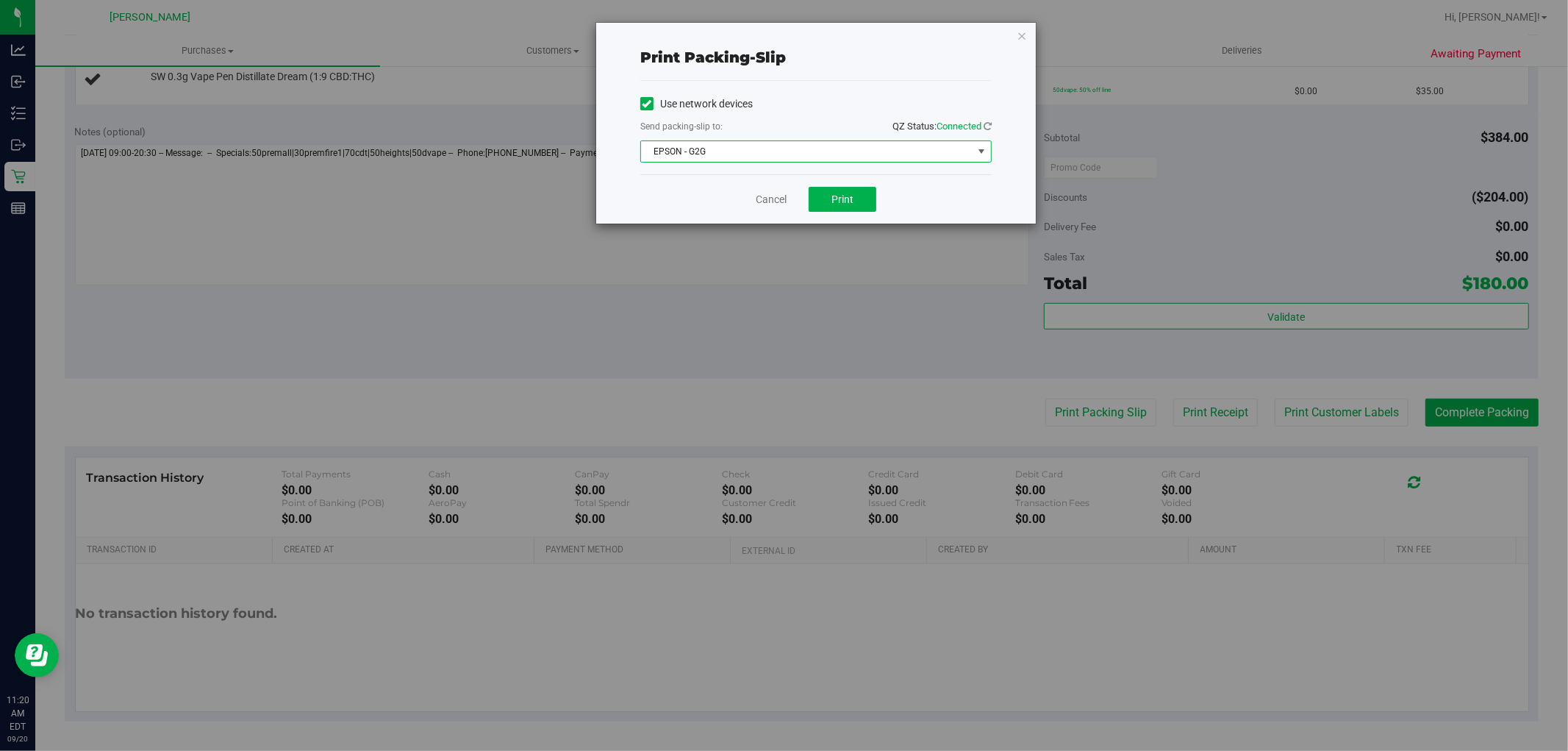
click at [729, 143] on span "EPSON - G2G" at bounding box center [806, 151] width 332 height 21
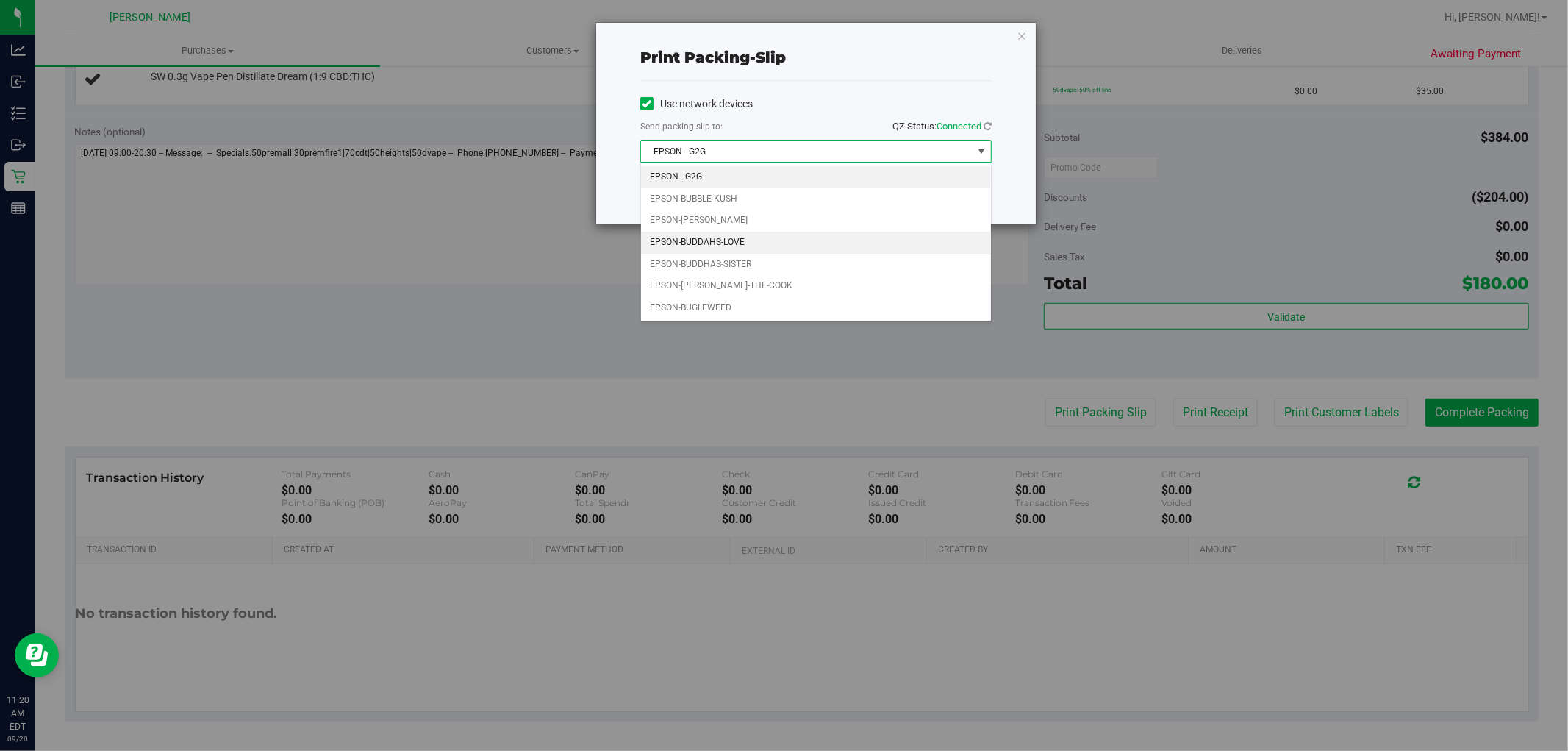
click at [756, 240] on li "EPSON-BUDDAHS-LOVE" at bounding box center [816, 243] width 350 height 22
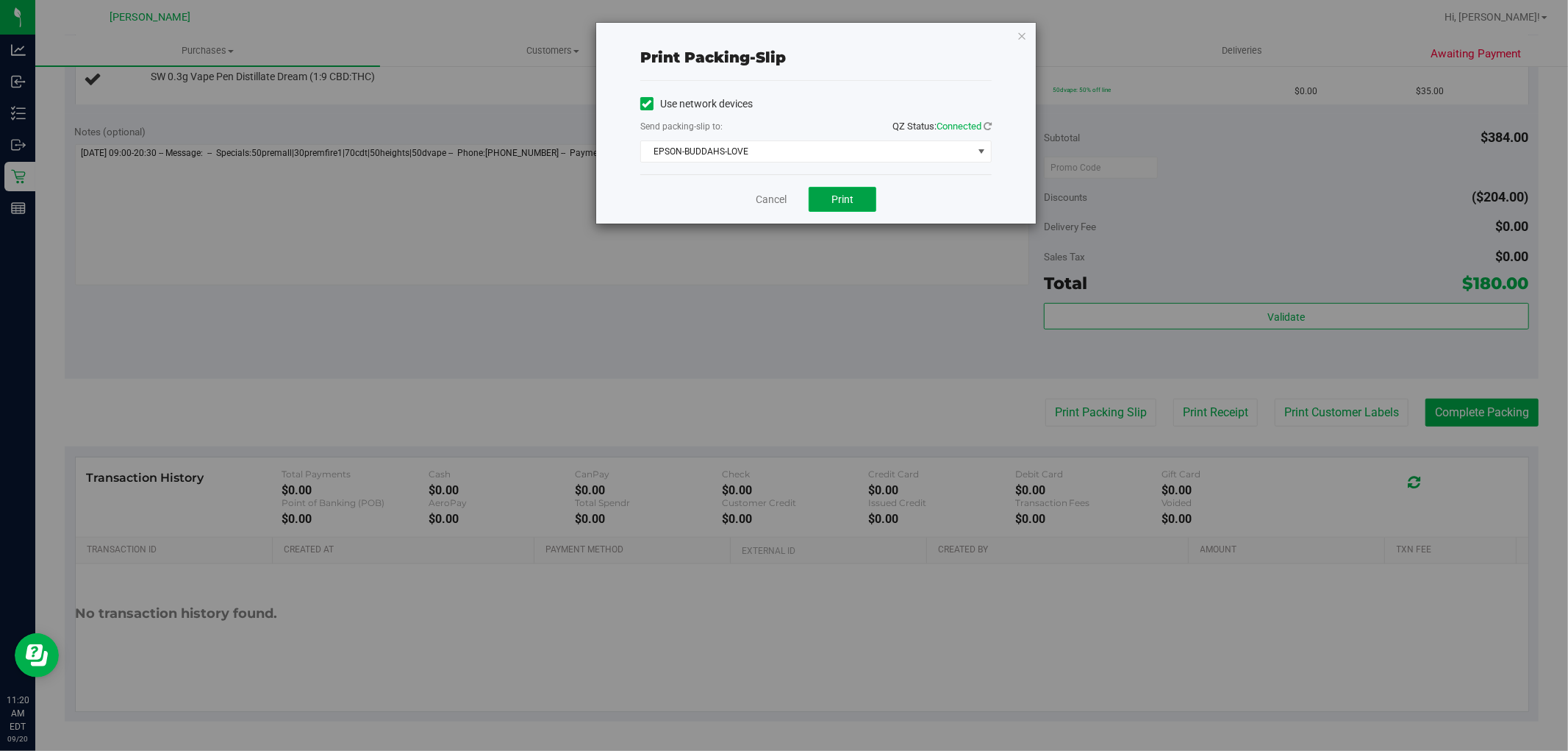
click at [851, 200] on span "Print" at bounding box center [843, 200] width 22 height 12
click at [760, 206] on link "Cancel" at bounding box center [771, 200] width 31 height 16
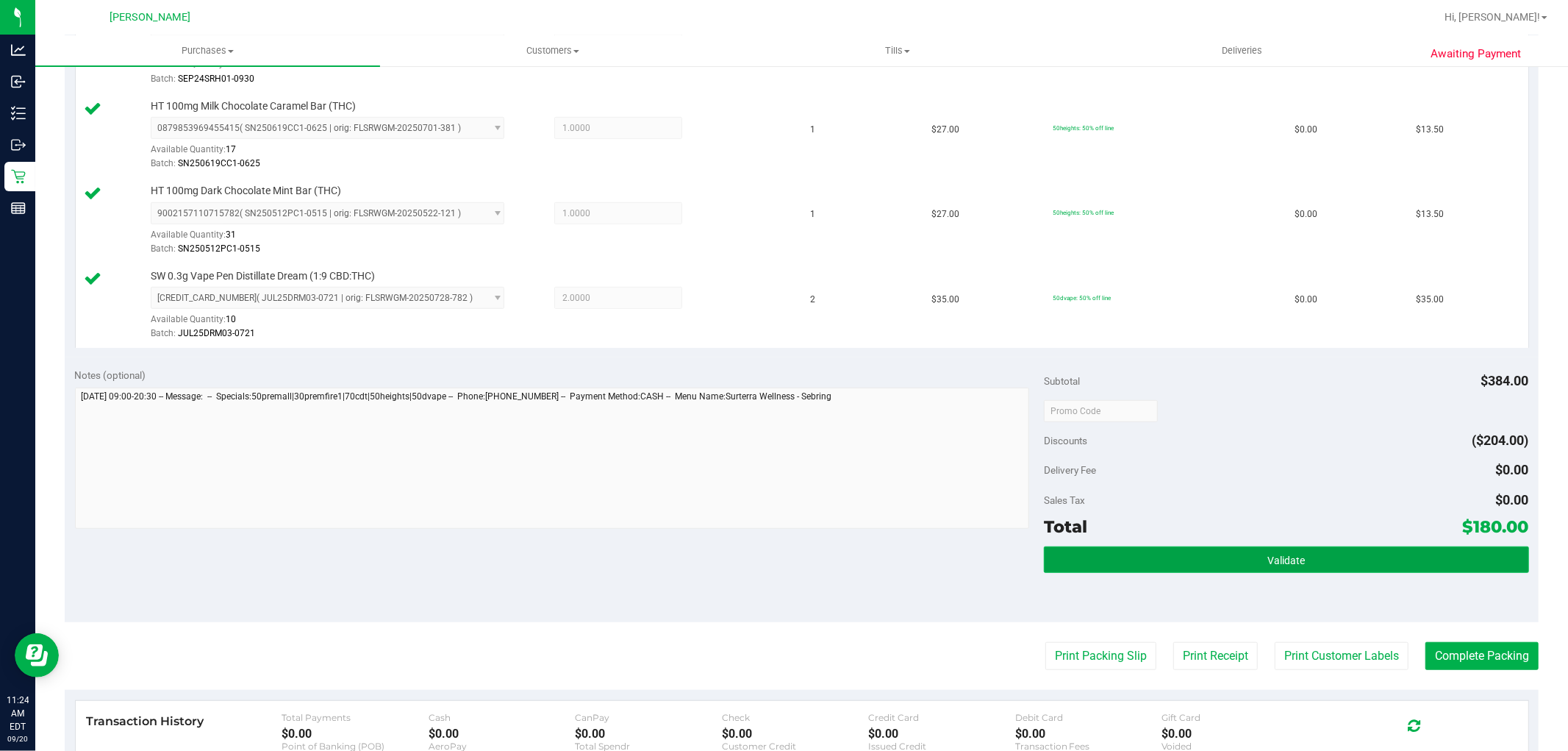
click at [1104, 548] on button "Validate" at bounding box center [1285, 560] width 484 height 27
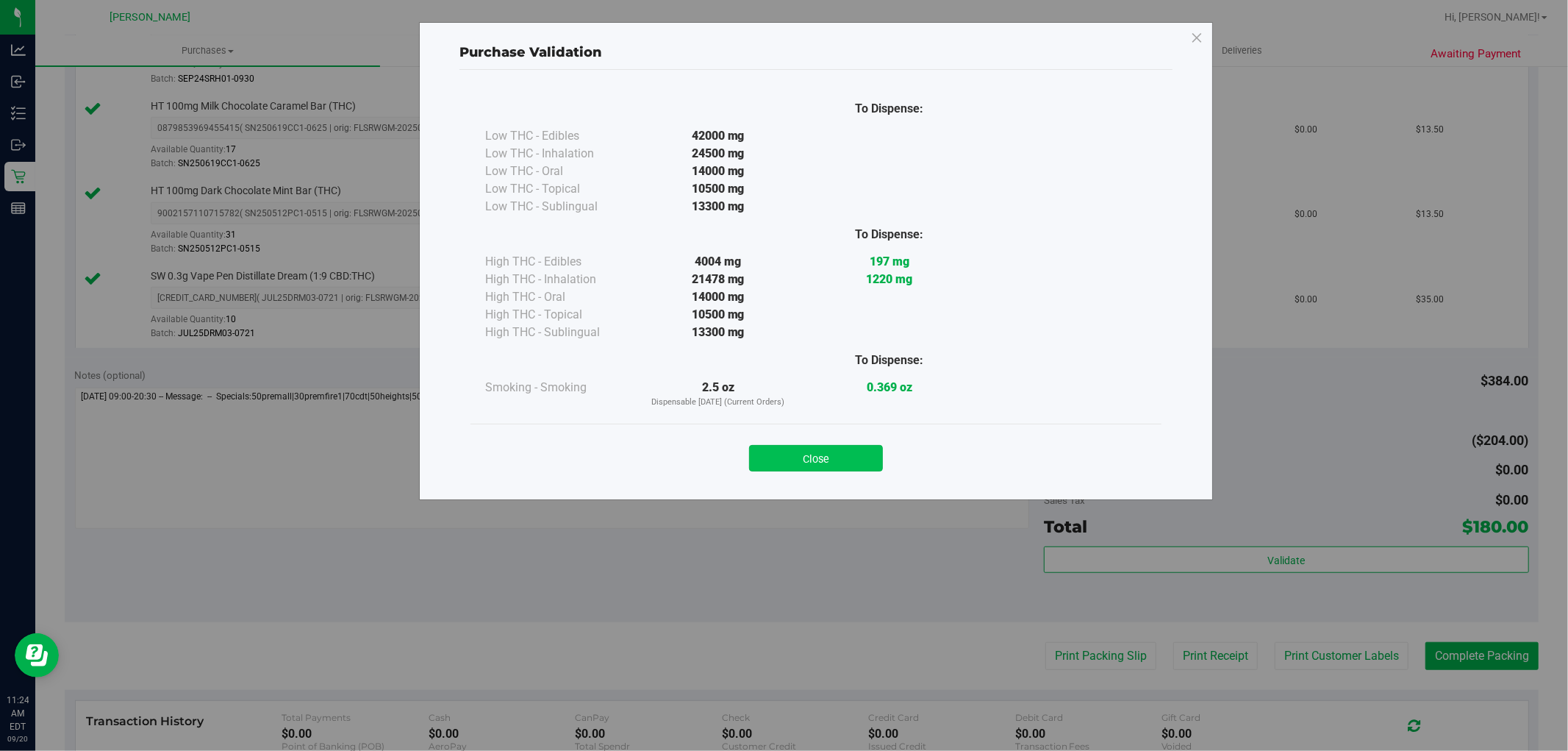
click at [791, 468] on button "Close" at bounding box center [816, 459] width 134 height 27
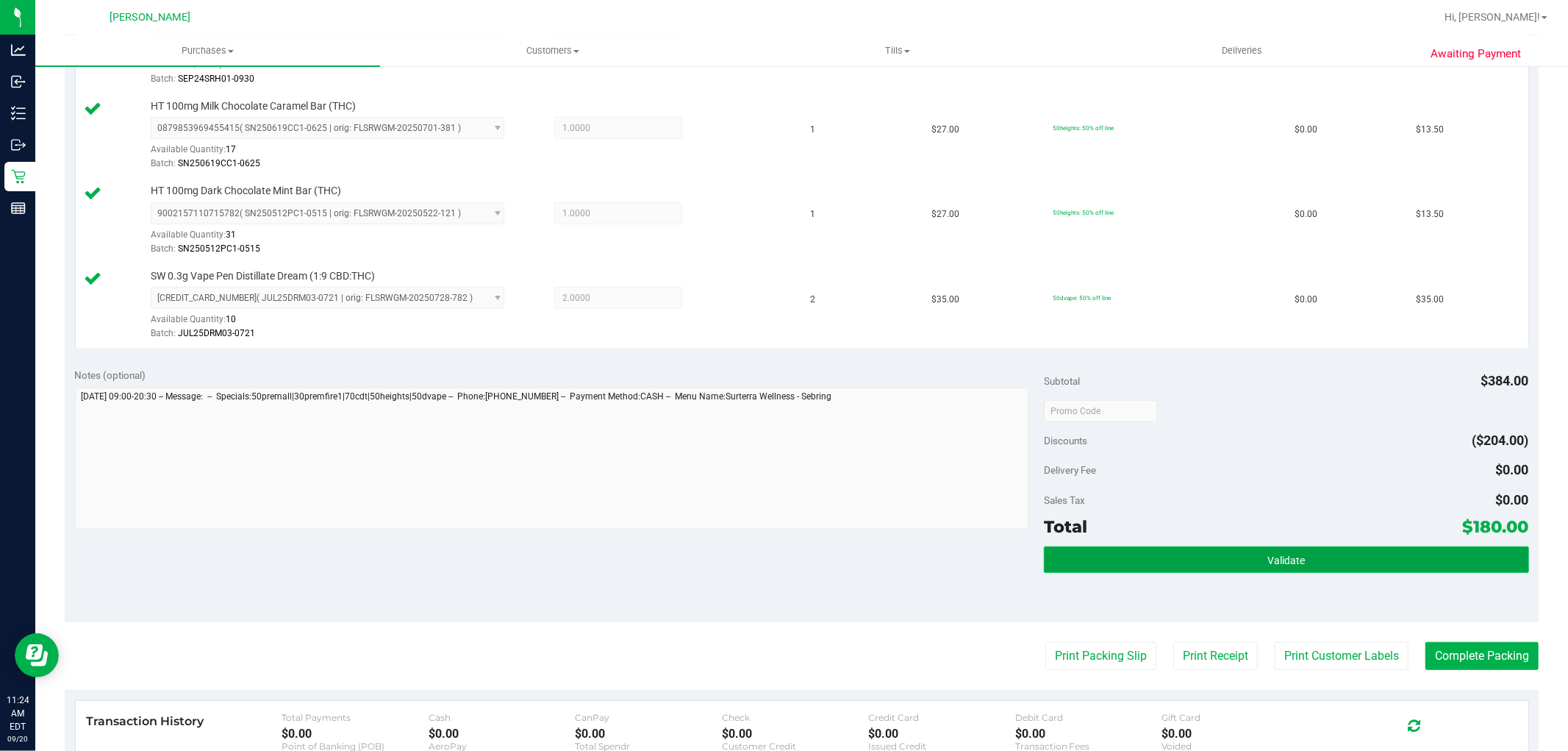
click at [1173, 564] on button "Validate" at bounding box center [1285, 560] width 484 height 27
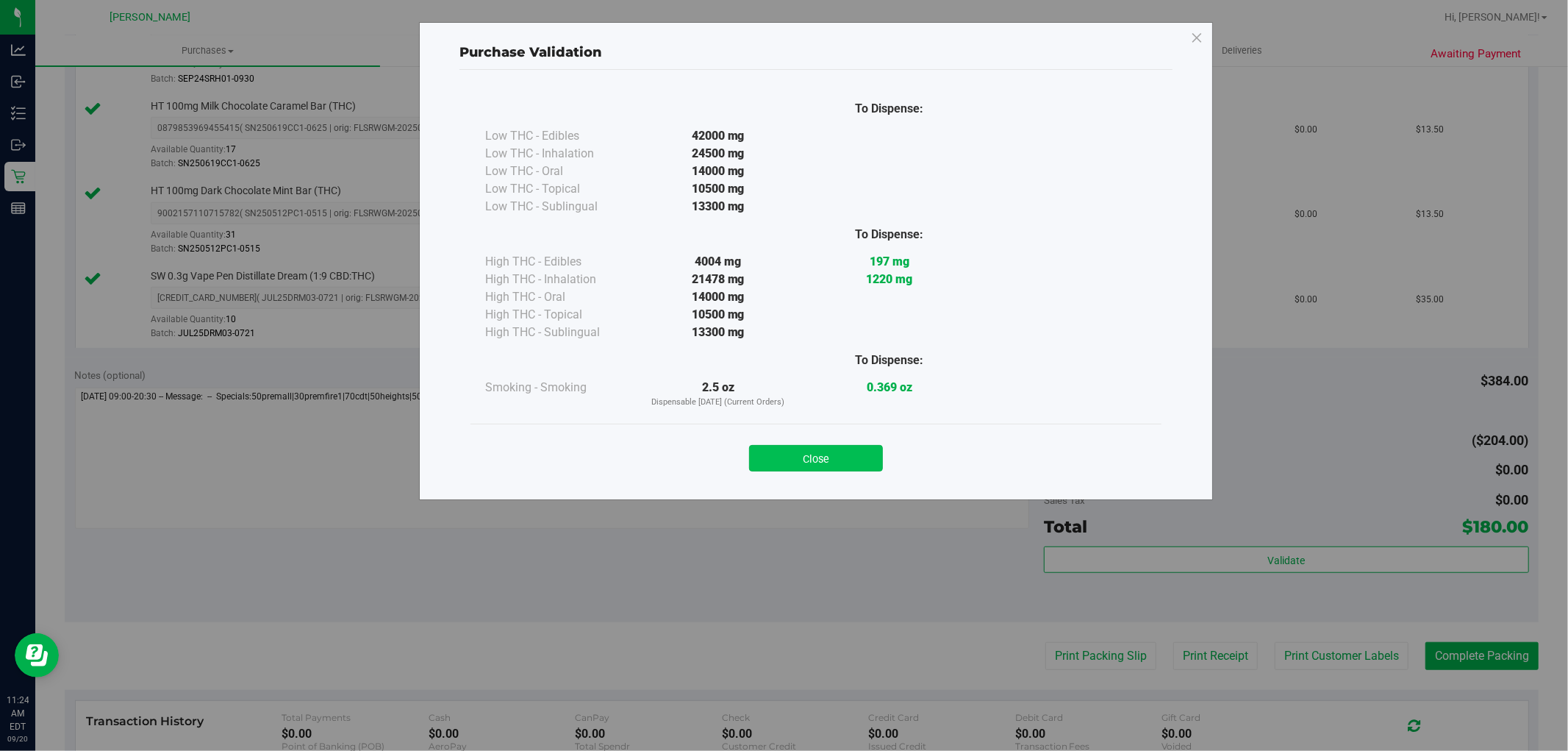
click at [824, 459] on button "Close" at bounding box center [816, 459] width 134 height 27
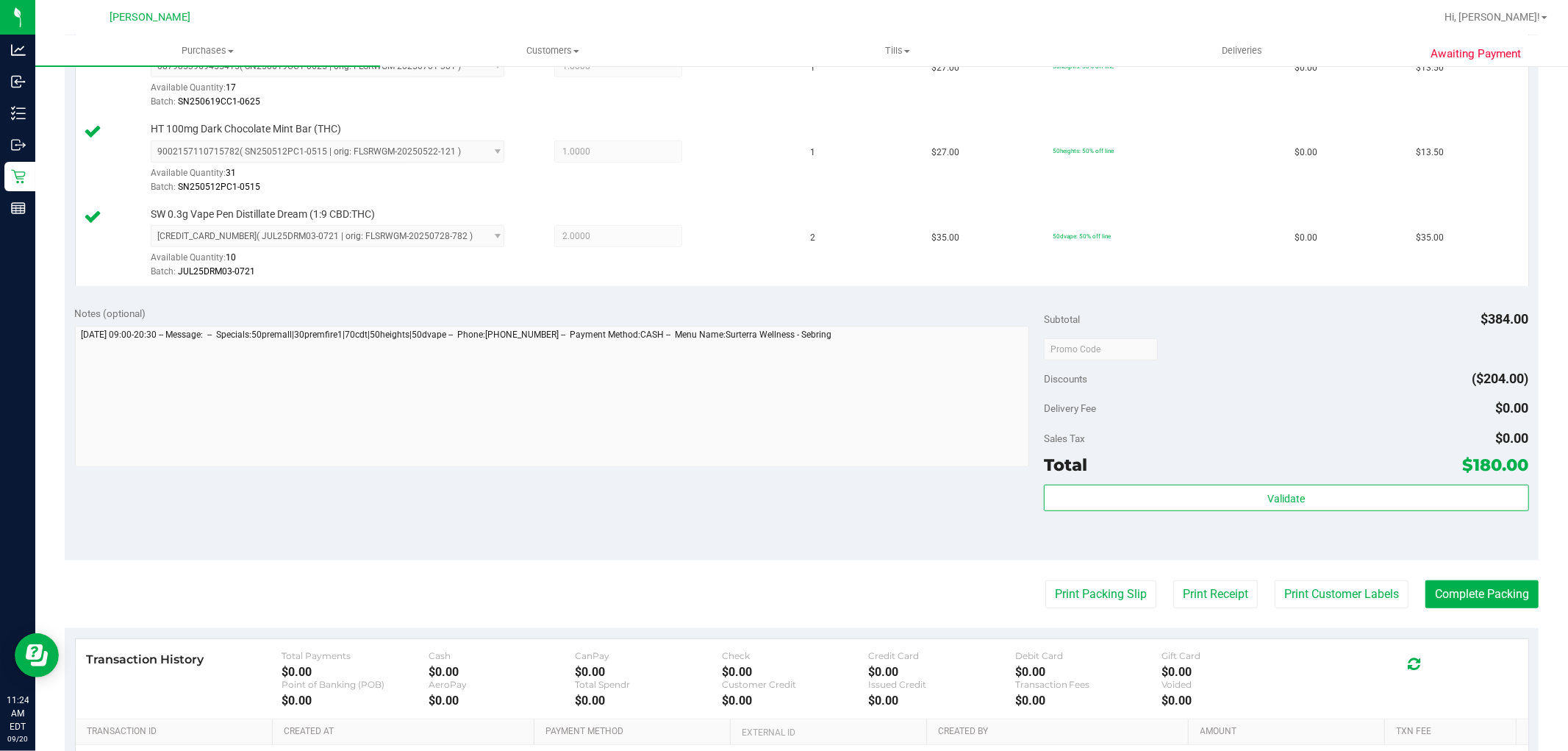
scroll to position [882, 0]
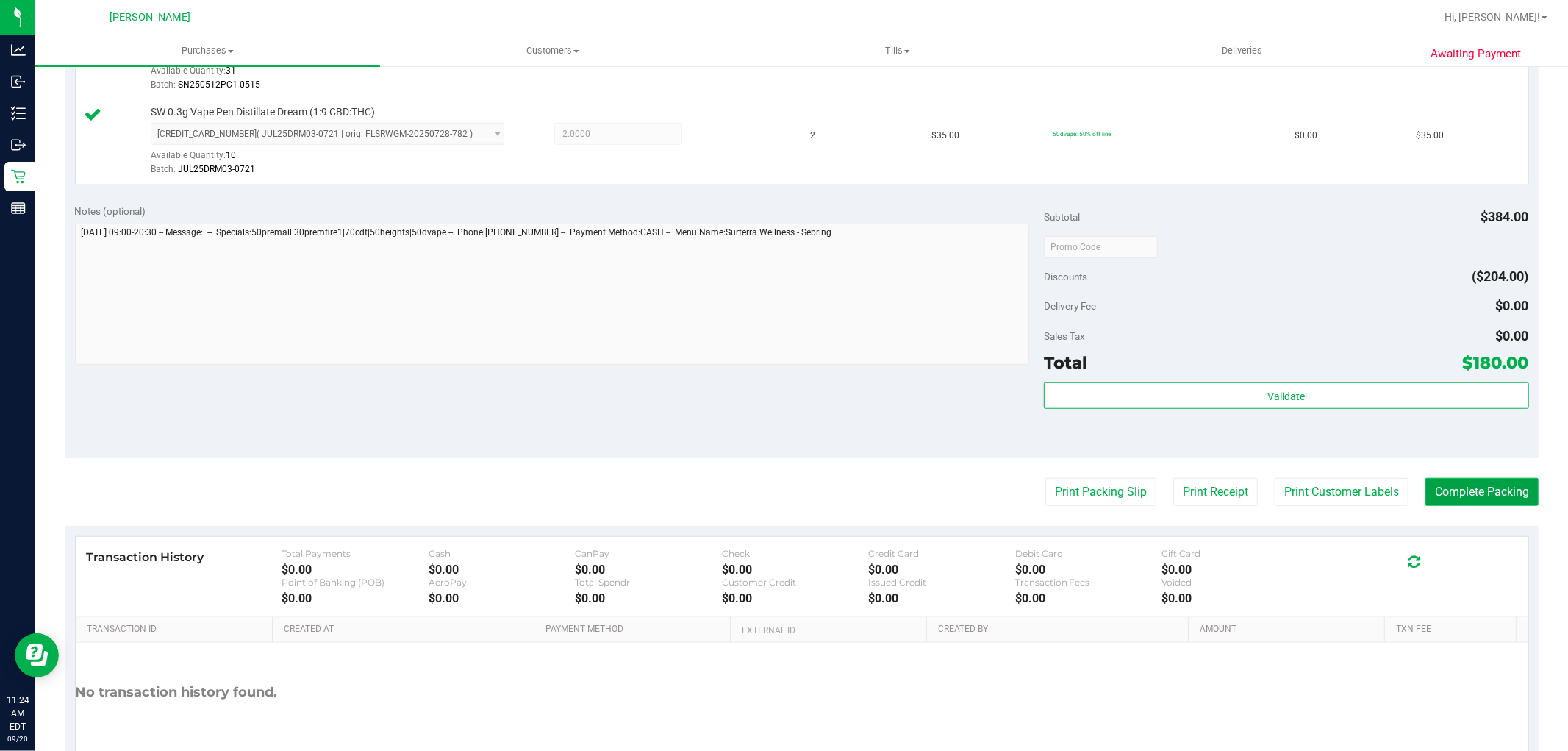
click at [1489, 503] on button "Complete Packing" at bounding box center [1482, 492] width 113 height 28
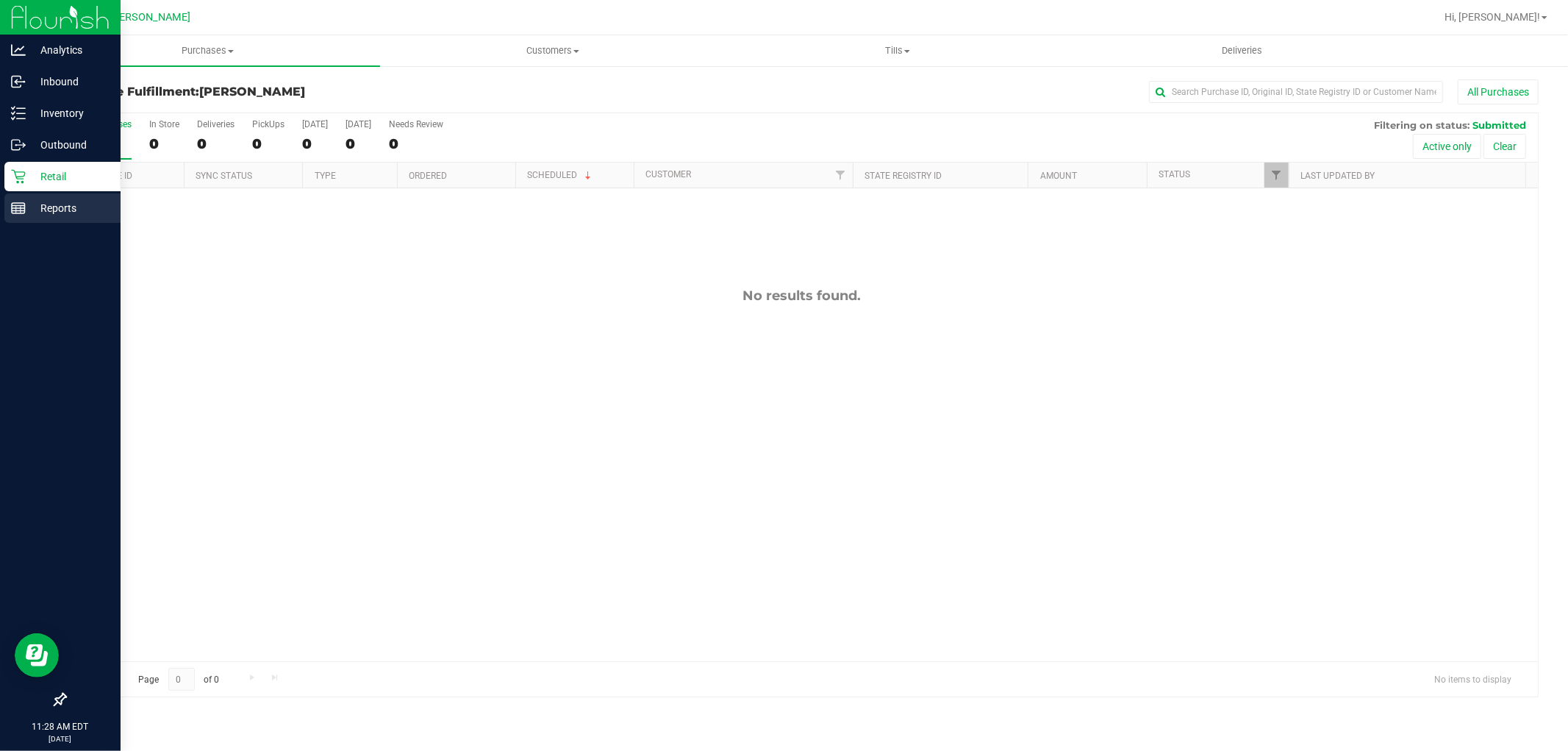
click at [67, 197] on div "Reports" at bounding box center [62, 209] width 116 height 30
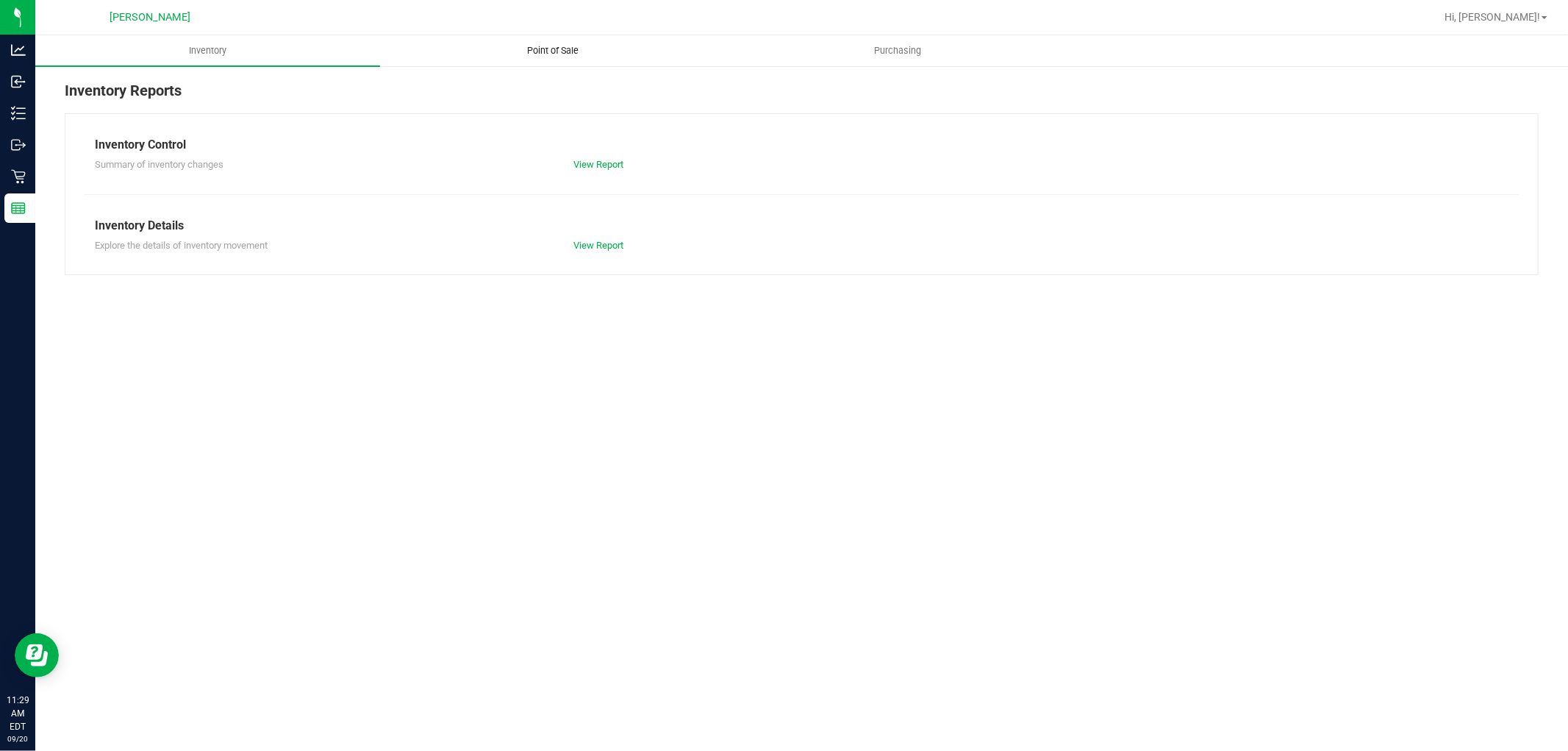
click at [628, 60] on uib-tab-heading "Point of Sale" at bounding box center [552, 51] width 343 height 30
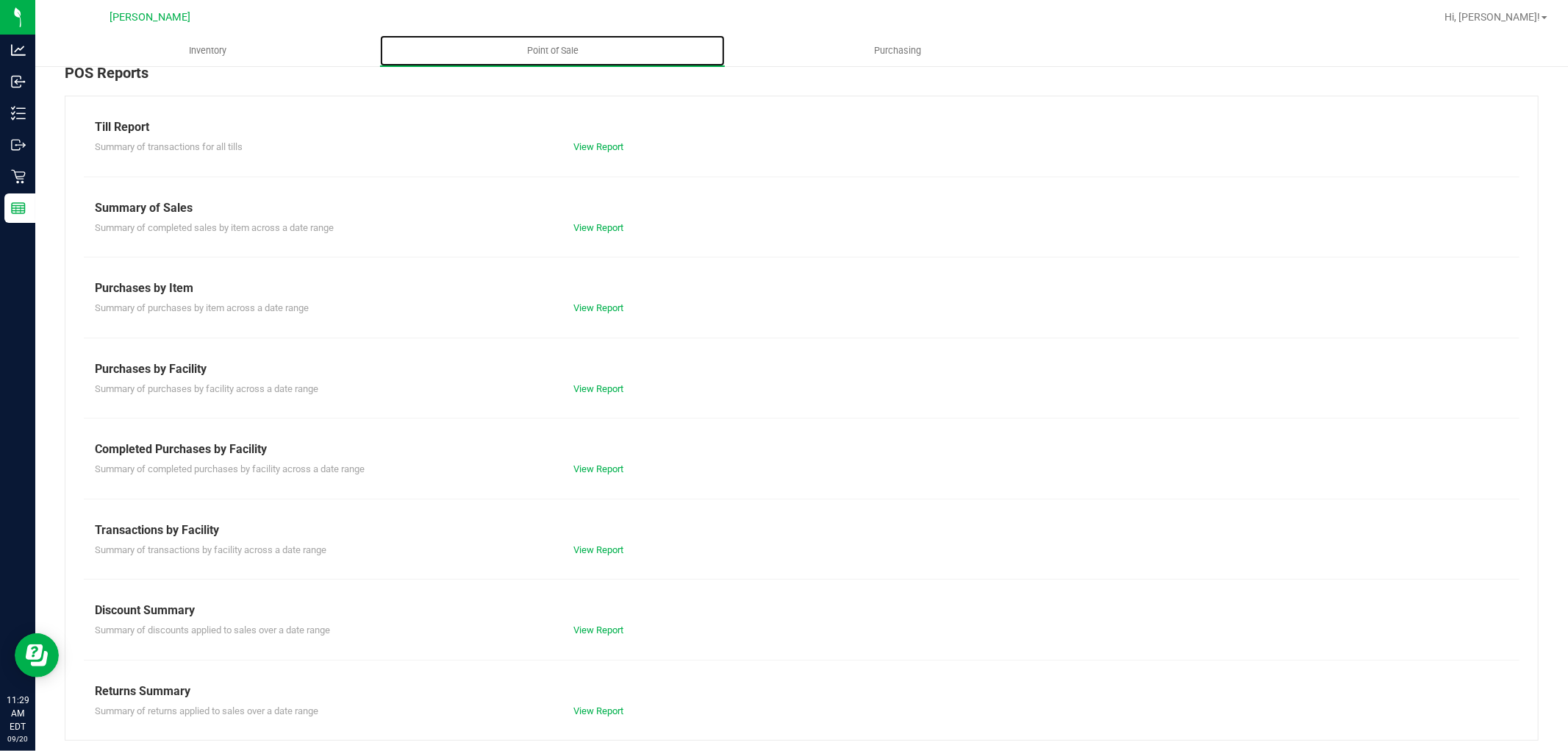
scroll to position [23, 0]
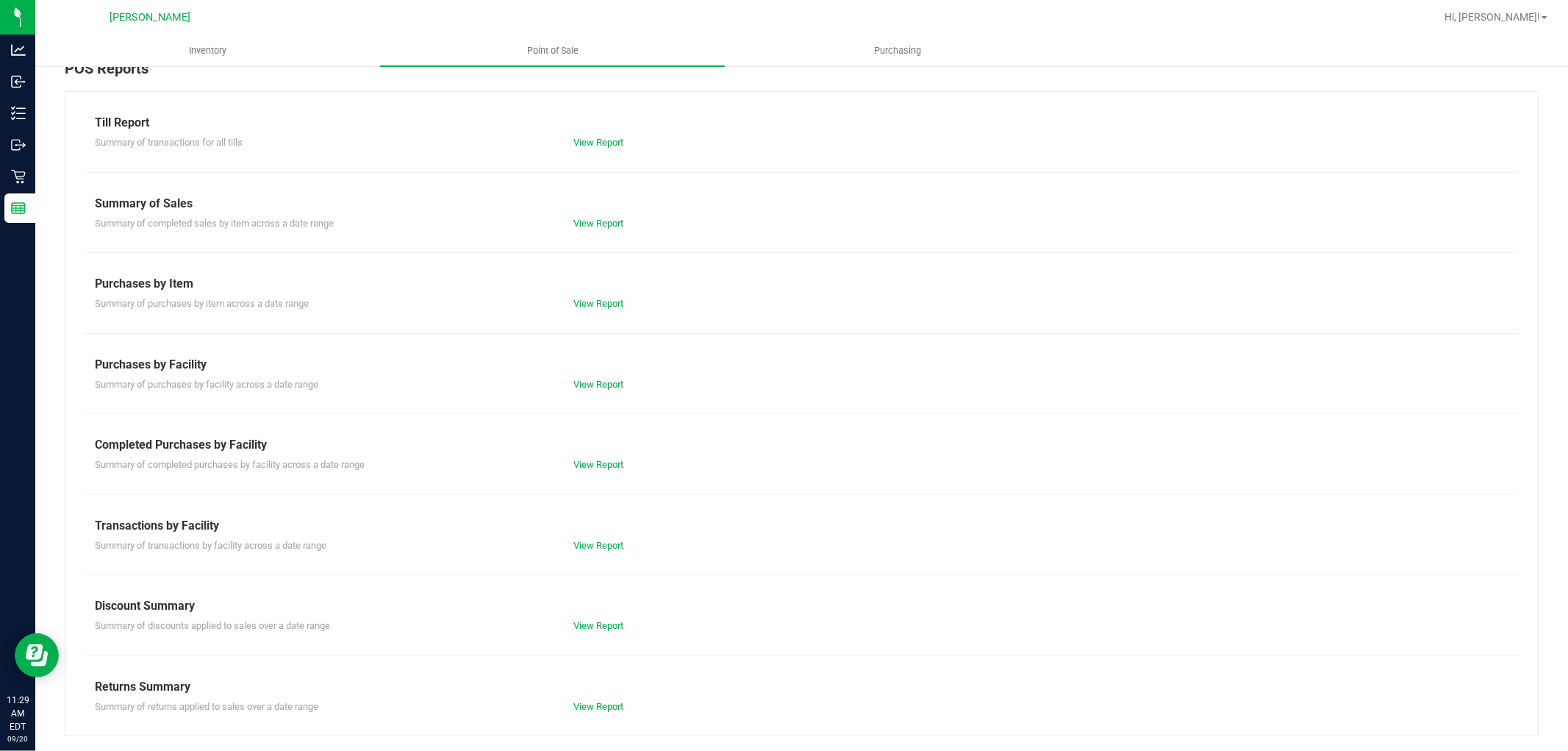
click at [616, 550] on div "View Report" at bounding box center [682, 545] width 239 height 15
click at [609, 535] on div "Summary of transactions by facility across a date range View Report" at bounding box center [802, 544] width 1436 height 19
click at [592, 549] on div "View Report" at bounding box center [682, 545] width 239 height 15
click at [590, 540] on link "View Report" at bounding box center [598, 545] width 50 height 11
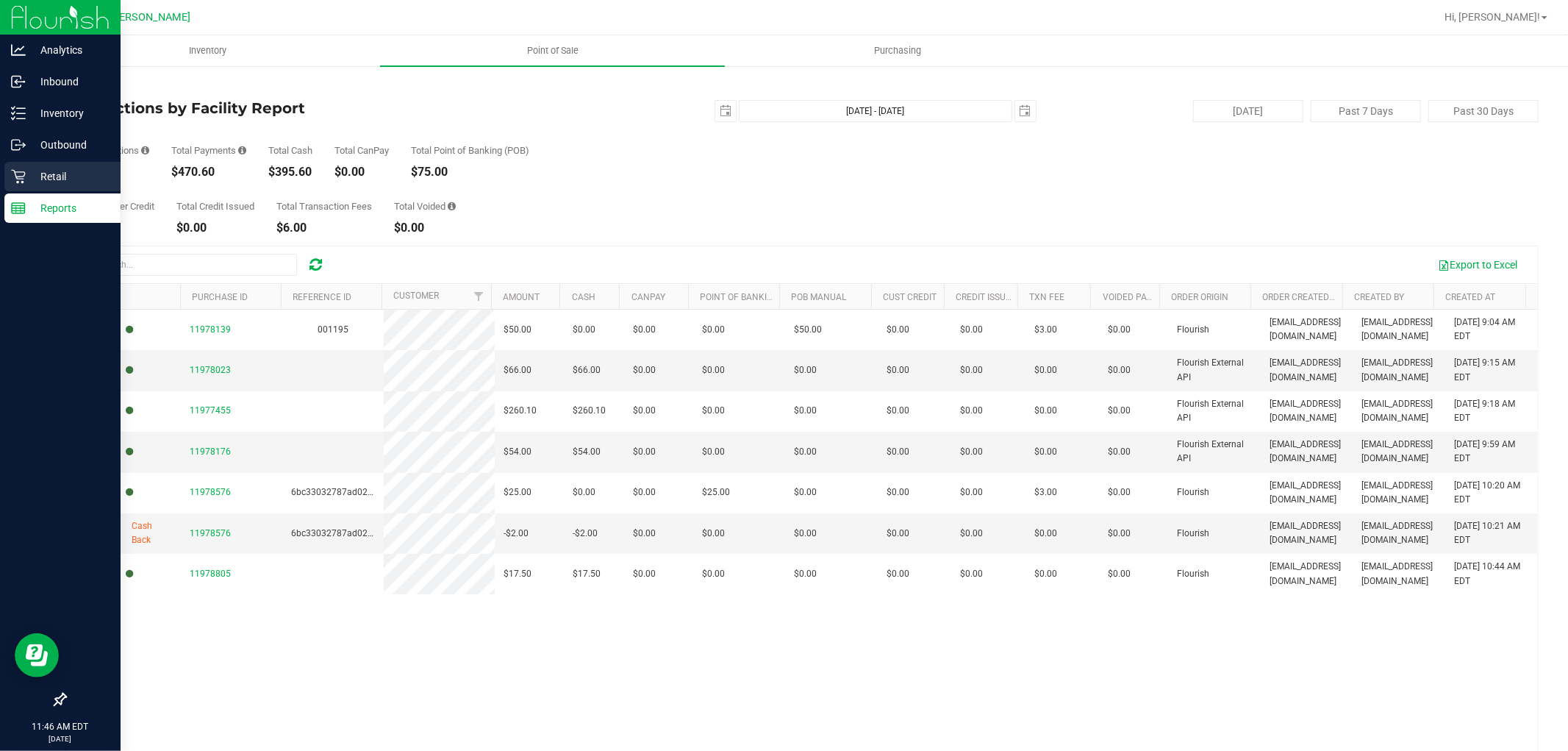
click at [39, 171] on p "Retail" at bounding box center [70, 177] width 88 height 18
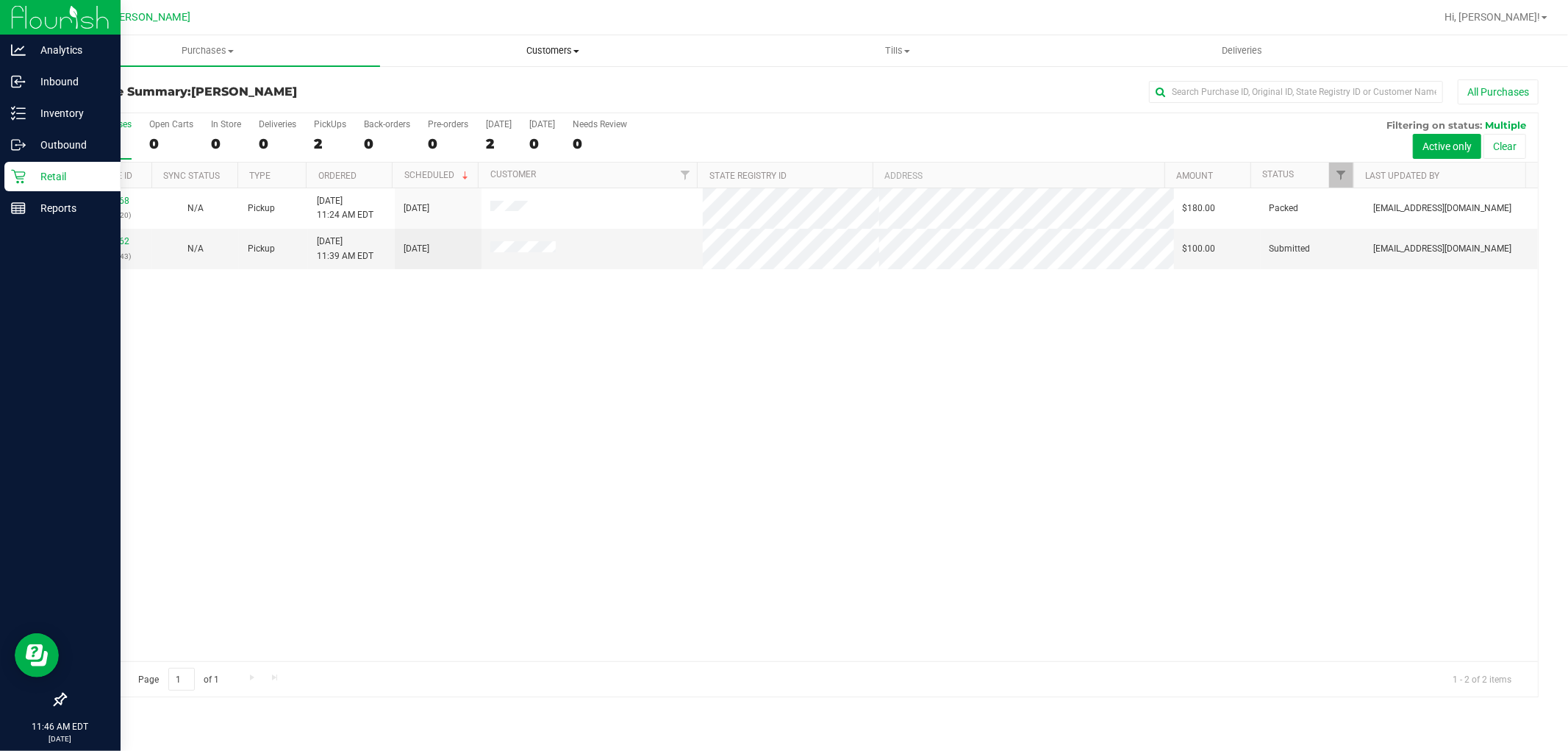
click at [559, 44] on span "Customers" at bounding box center [552, 50] width 343 height 13
click at [504, 83] on li "All customers" at bounding box center [552, 89] width 345 height 18
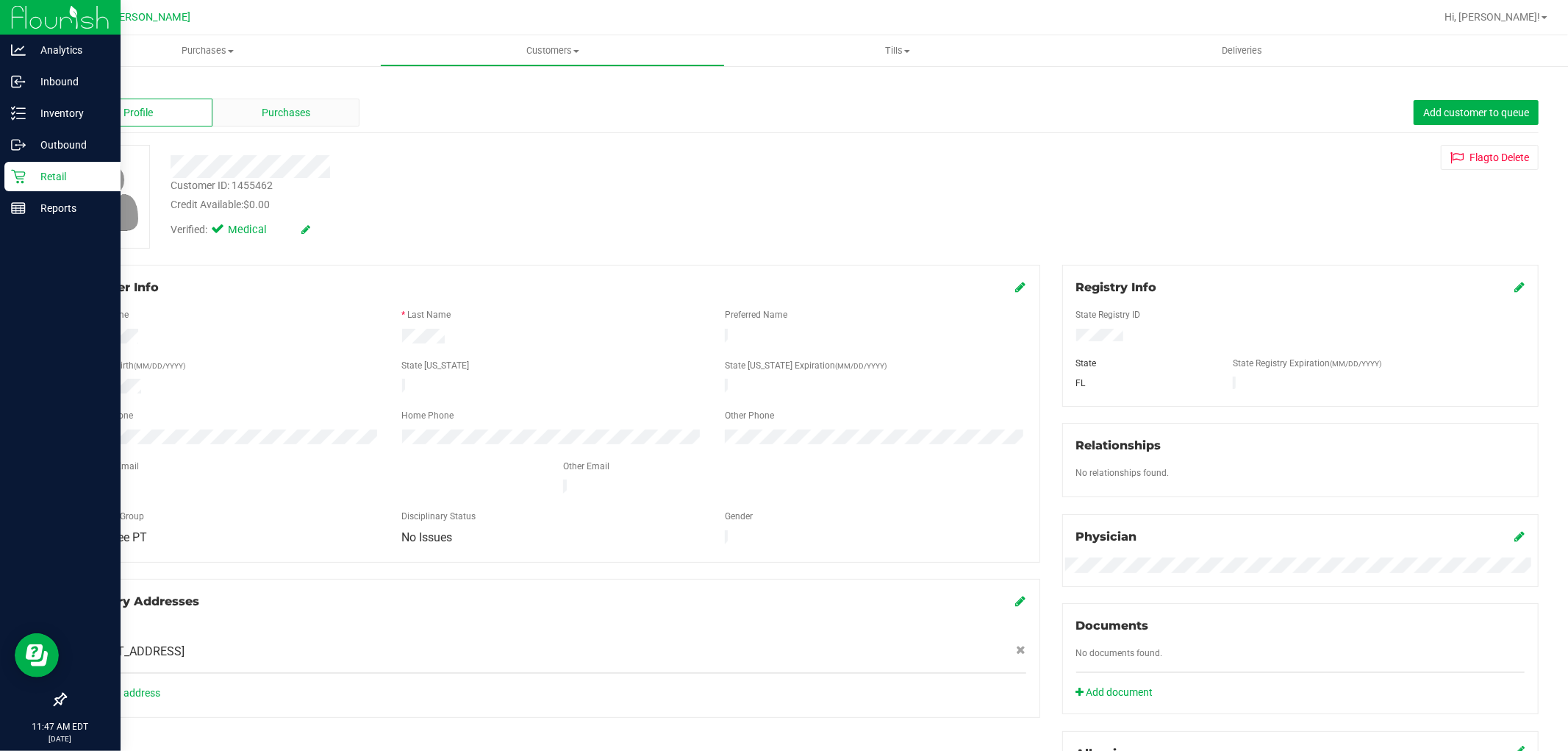
click at [303, 120] on span "Purchases" at bounding box center [286, 113] width 48 height 16
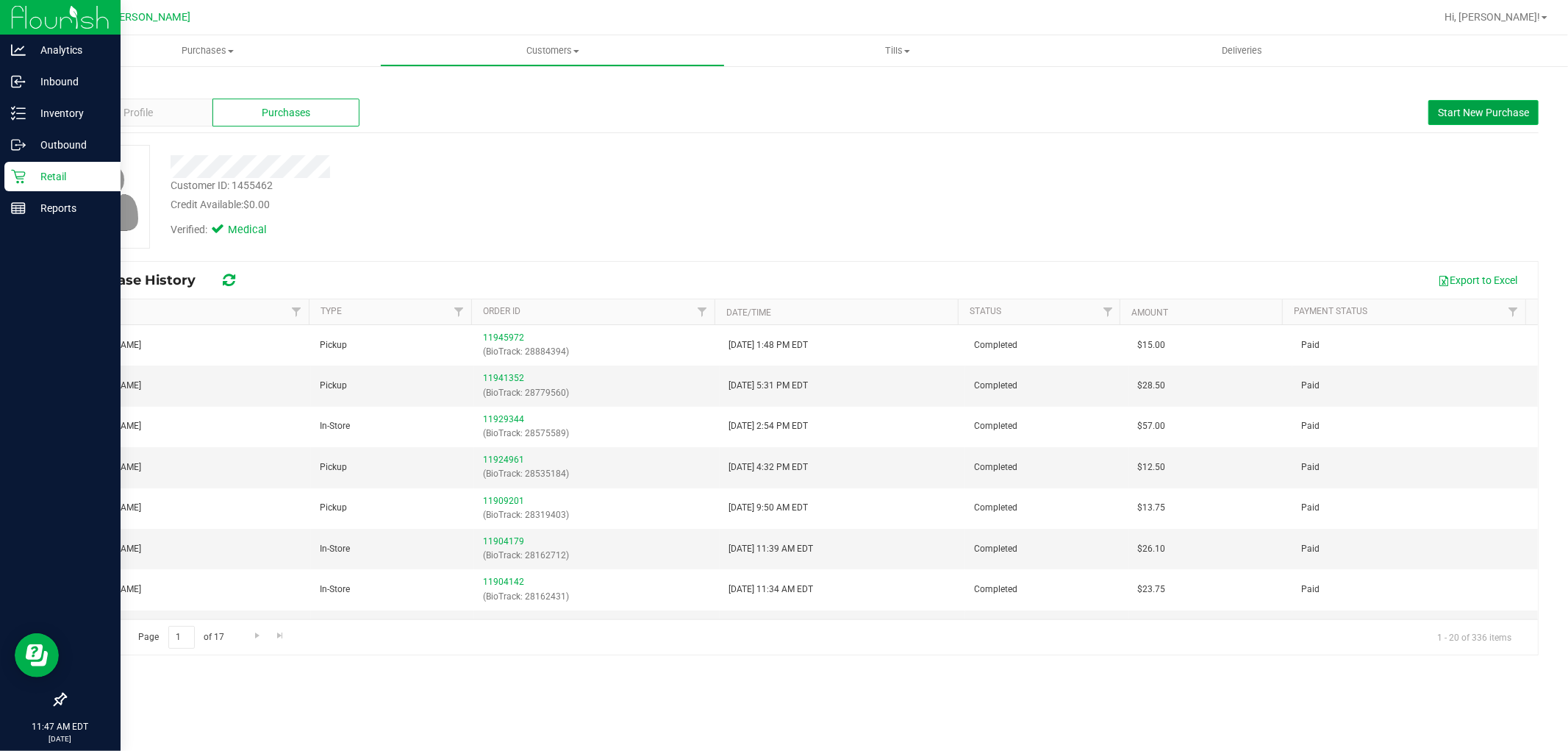
click at [1475, 111] on span "Start New Purchase" at bounding box center [1483, 113] width 91 height 12
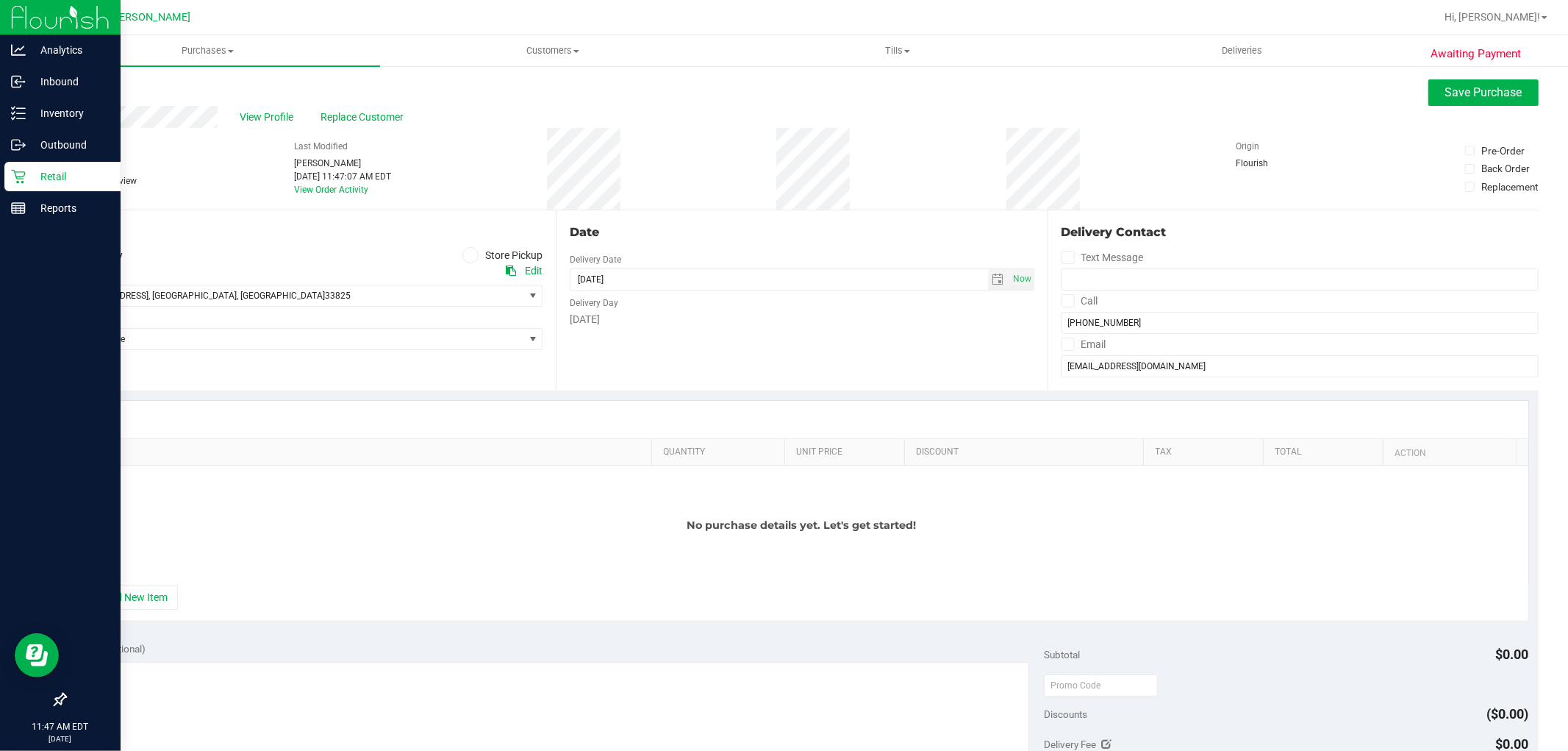
click at [452, 254] on ul "Delivery Store Pickup" at bounding box center [303, 255] width 478 height 17
click at [472, 258] on span at bounding box center [470, 255] width 17 height 17
click at [0, 0] on input "Store Pickup" at bounding box center [0, 0] width 0 height 0
click at [165, 292] on span "Select Store" at bounding box center [294, 296] width 458 height 21
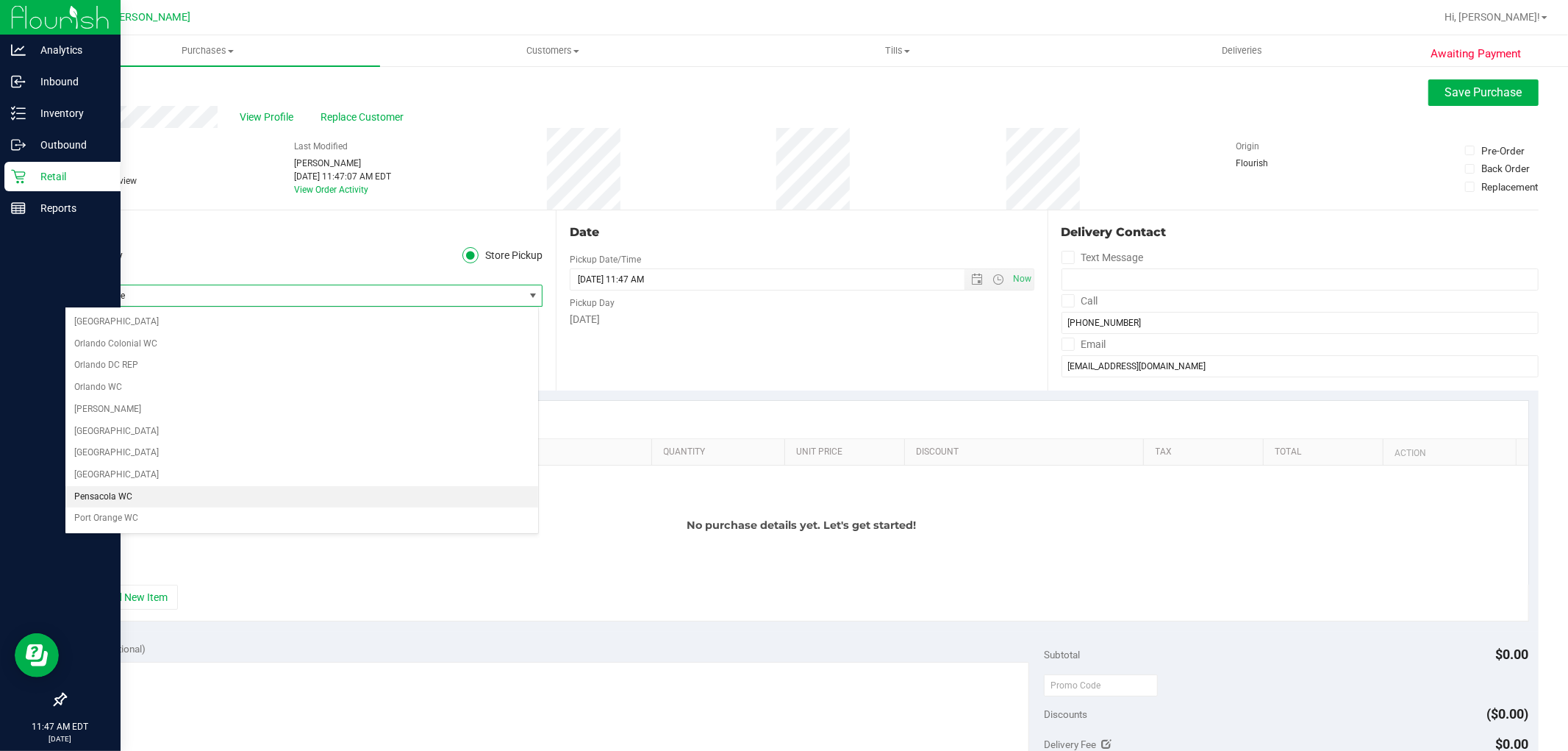
scroll to position [899, 0]
click at [236, 352] on li "[PERSON_NAME]" at bounding box center [301, 341] width 472 height 22
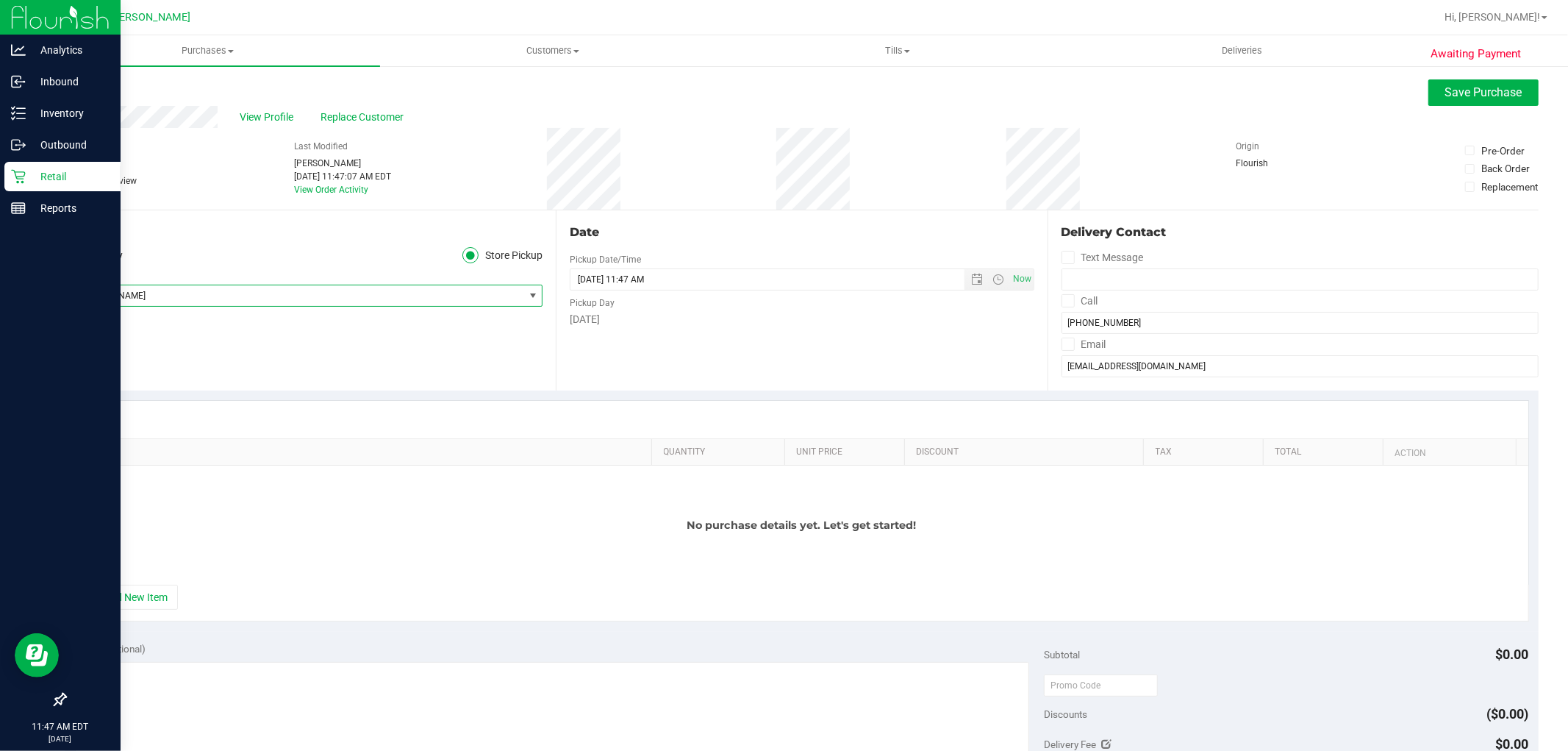
scroll to position [163, 0]
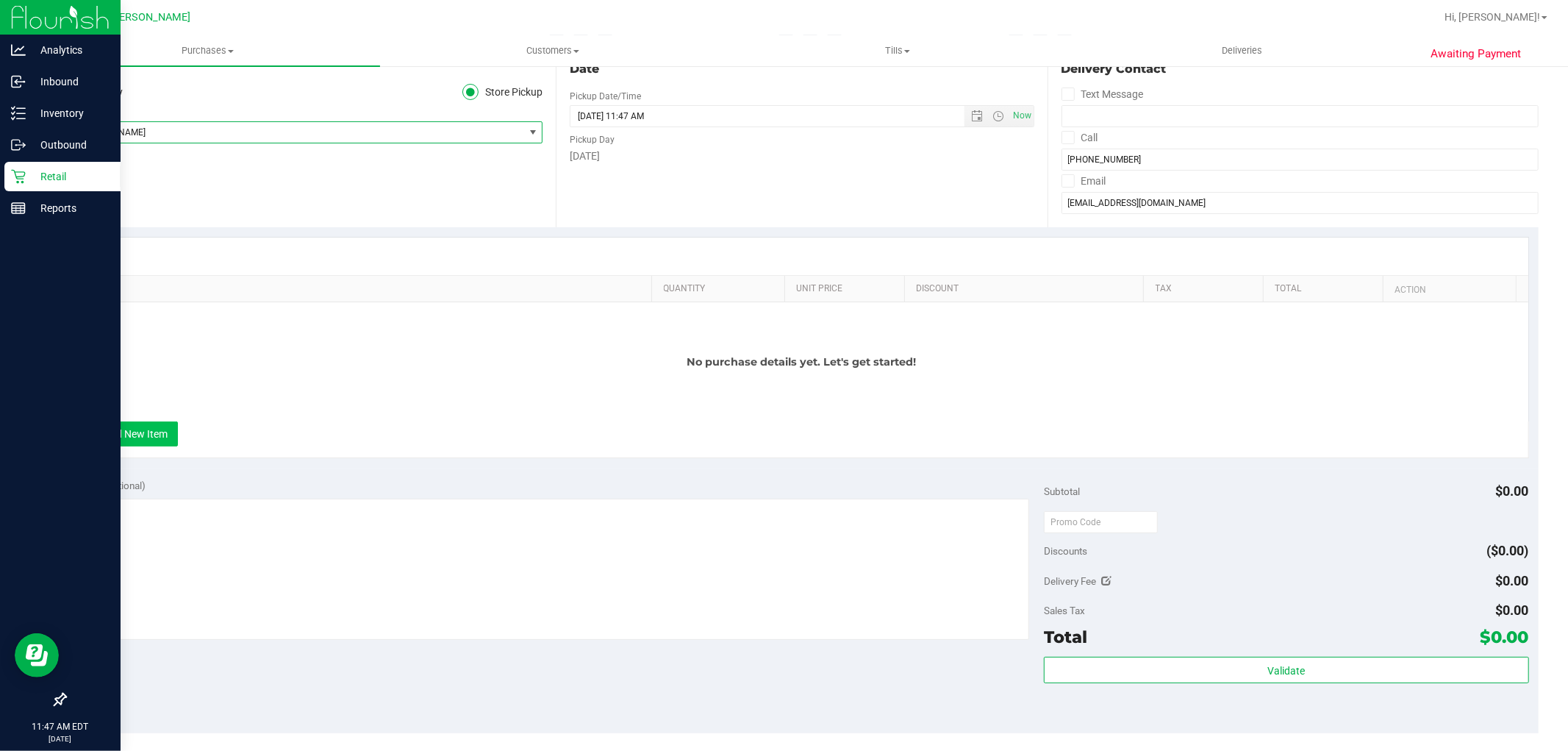
click at [139, 434] on button "+ Add New Item" at bounding box center [132, 434] width 91 height 25
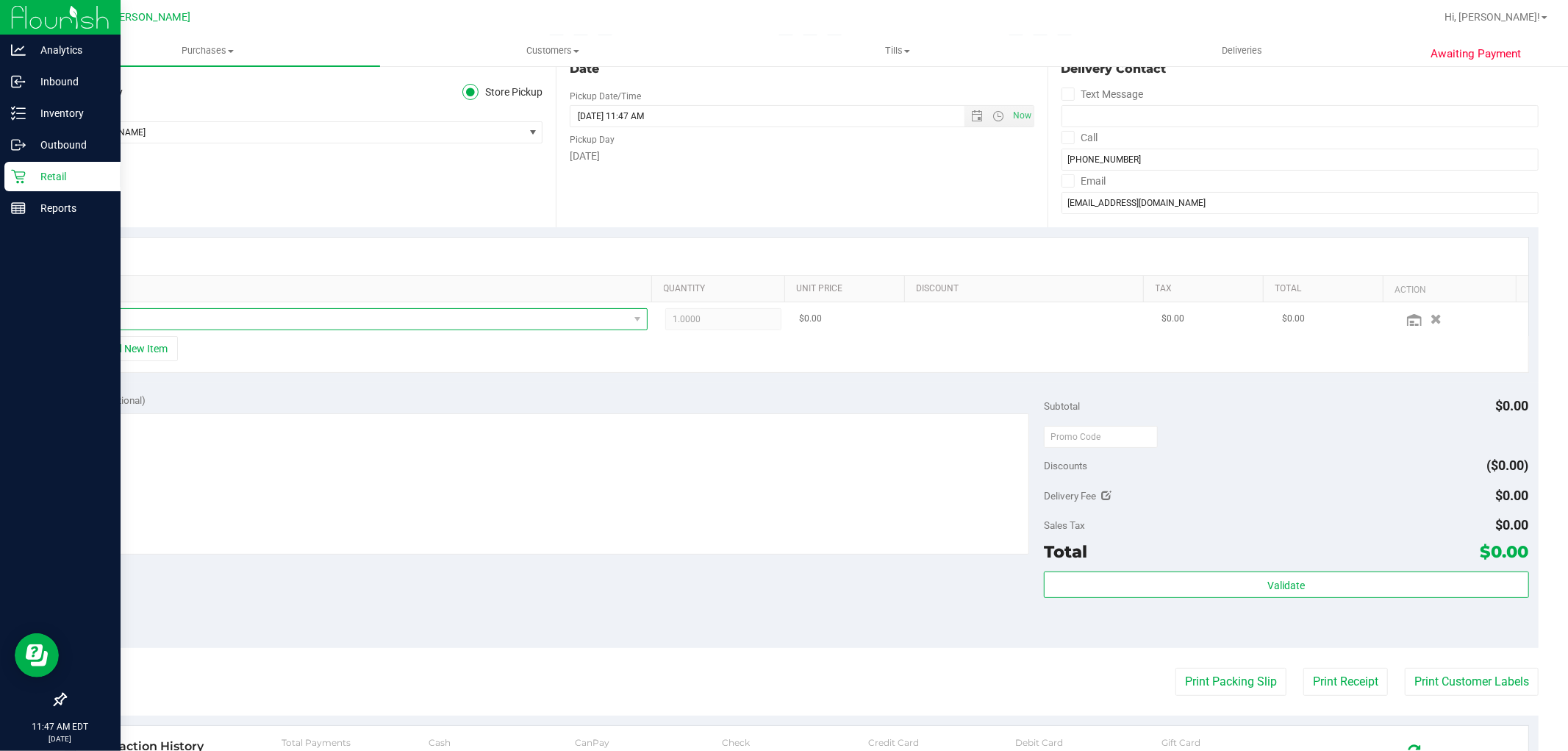
click at [361, 324] on span "NO DATA FOUND" at bounding box center [357, 319] width 543 height 21
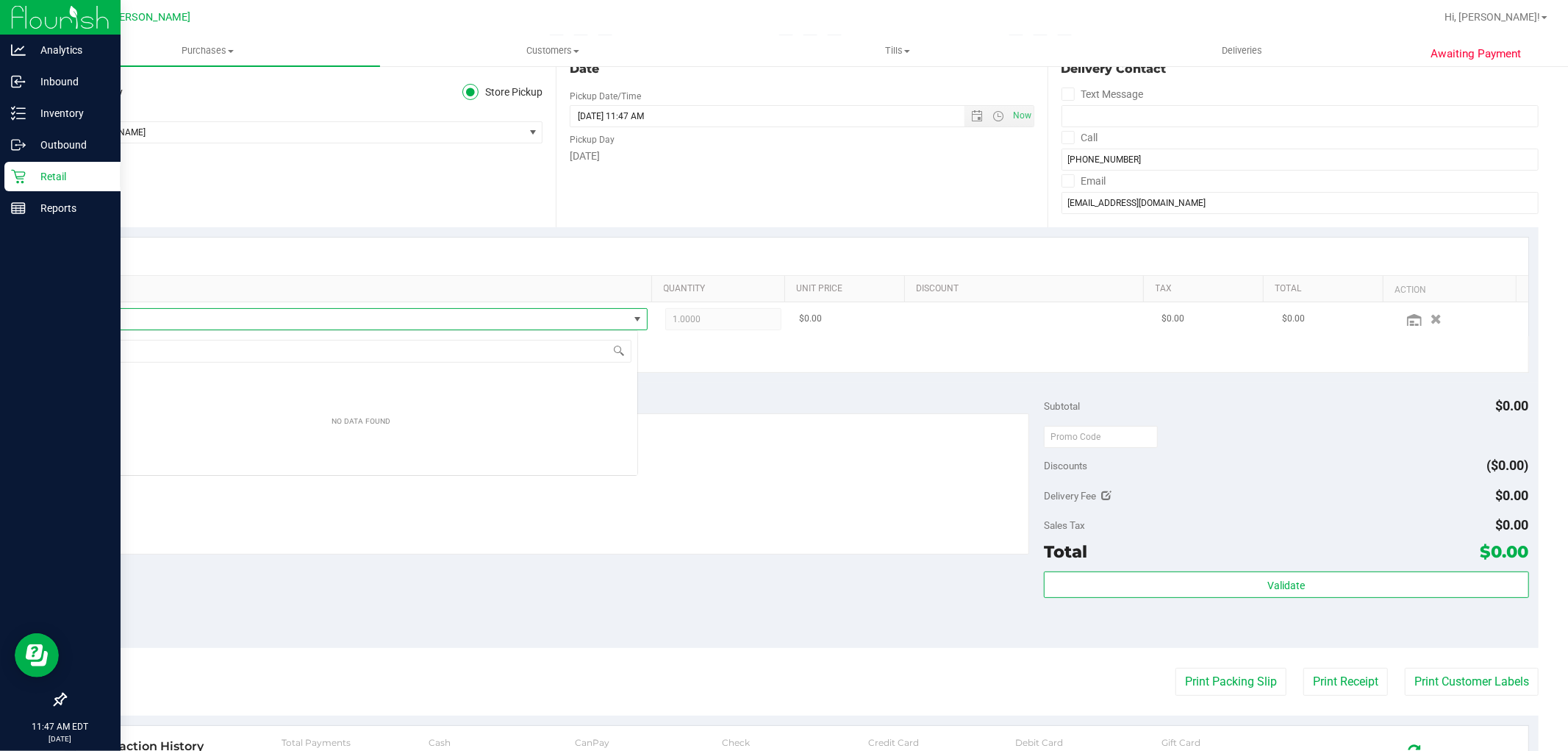
scroll to position [22, 553]
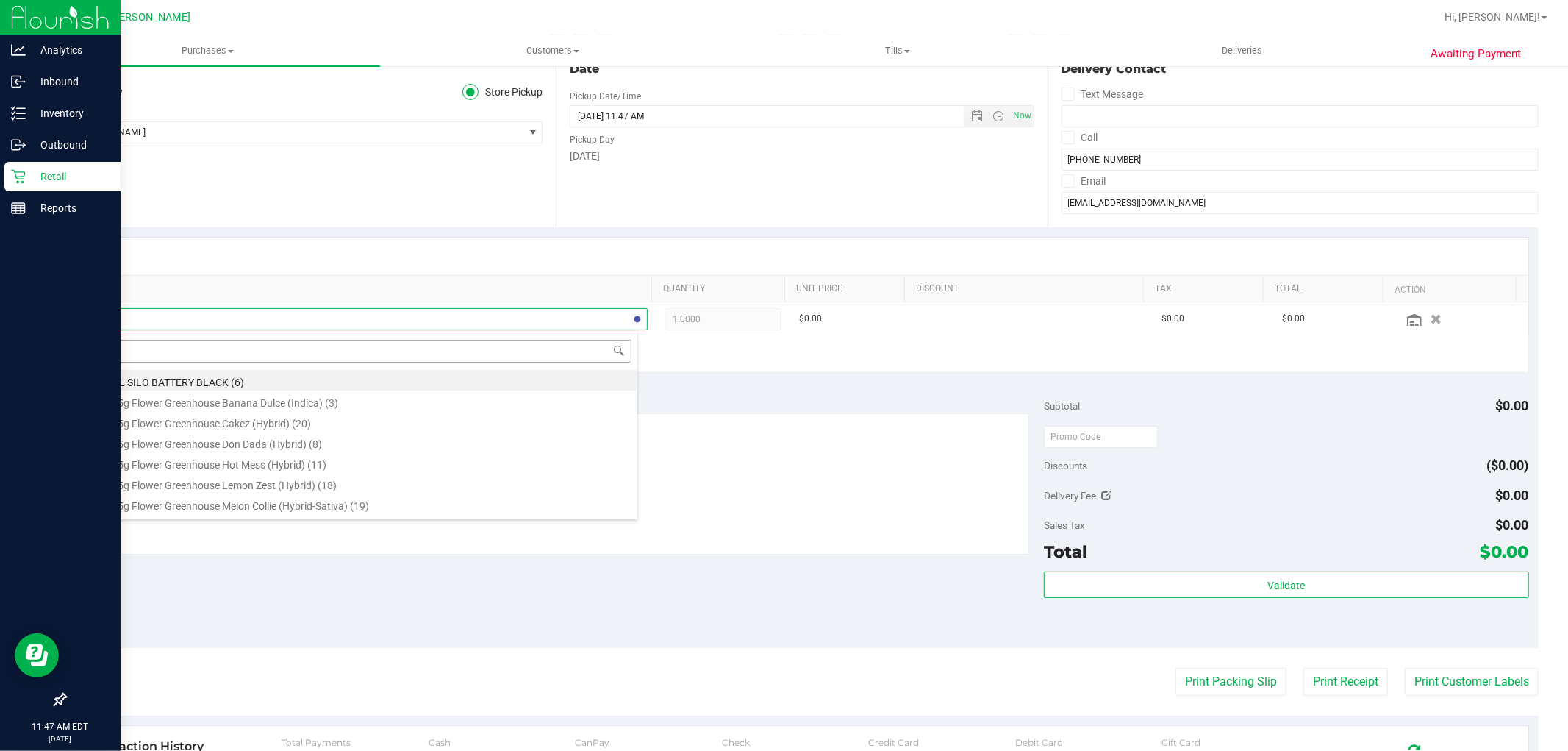
type input "cree"
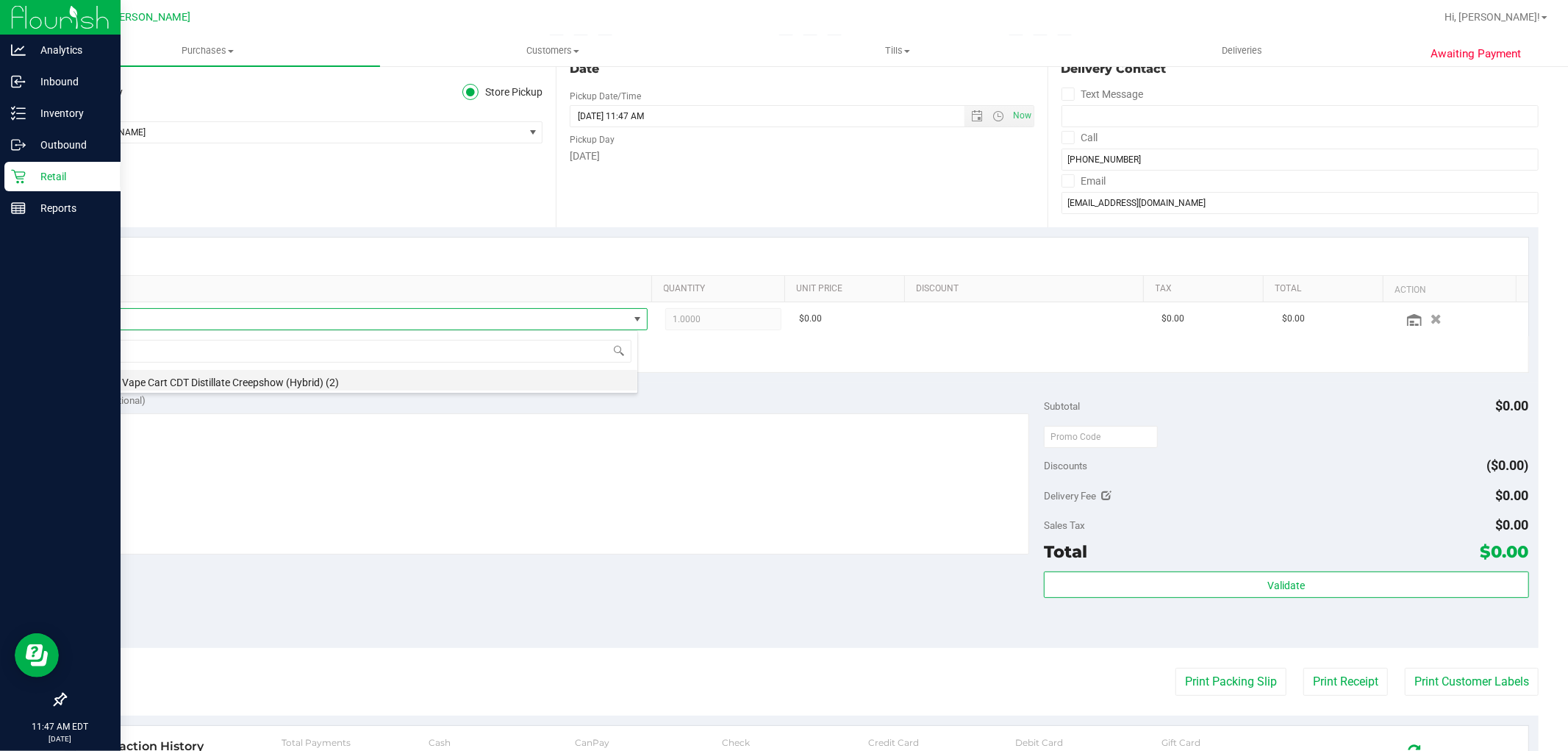
click at [255, 381] on li "FT 1g Vape Cart CDT Distillate Creepshow (Hybrid) (2)" at bounding box center [361, 381] width 552 height 21
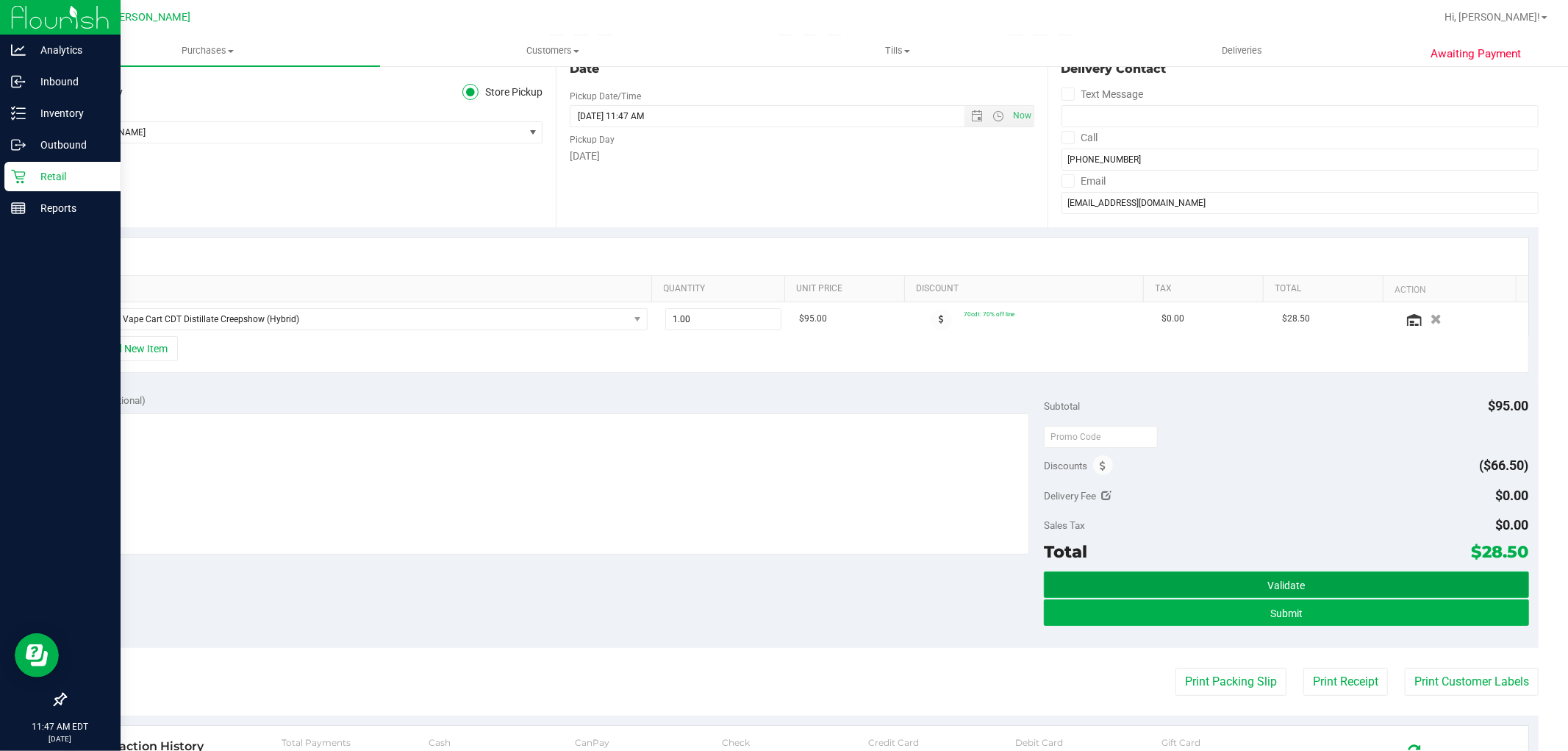
click at [1289, 580] on span "Validate" at bounding box center [1286, 586] width 38 height 12
click at [1237, 576] on button "Validate" at bounding box center [1285, 585] width 484 height 27
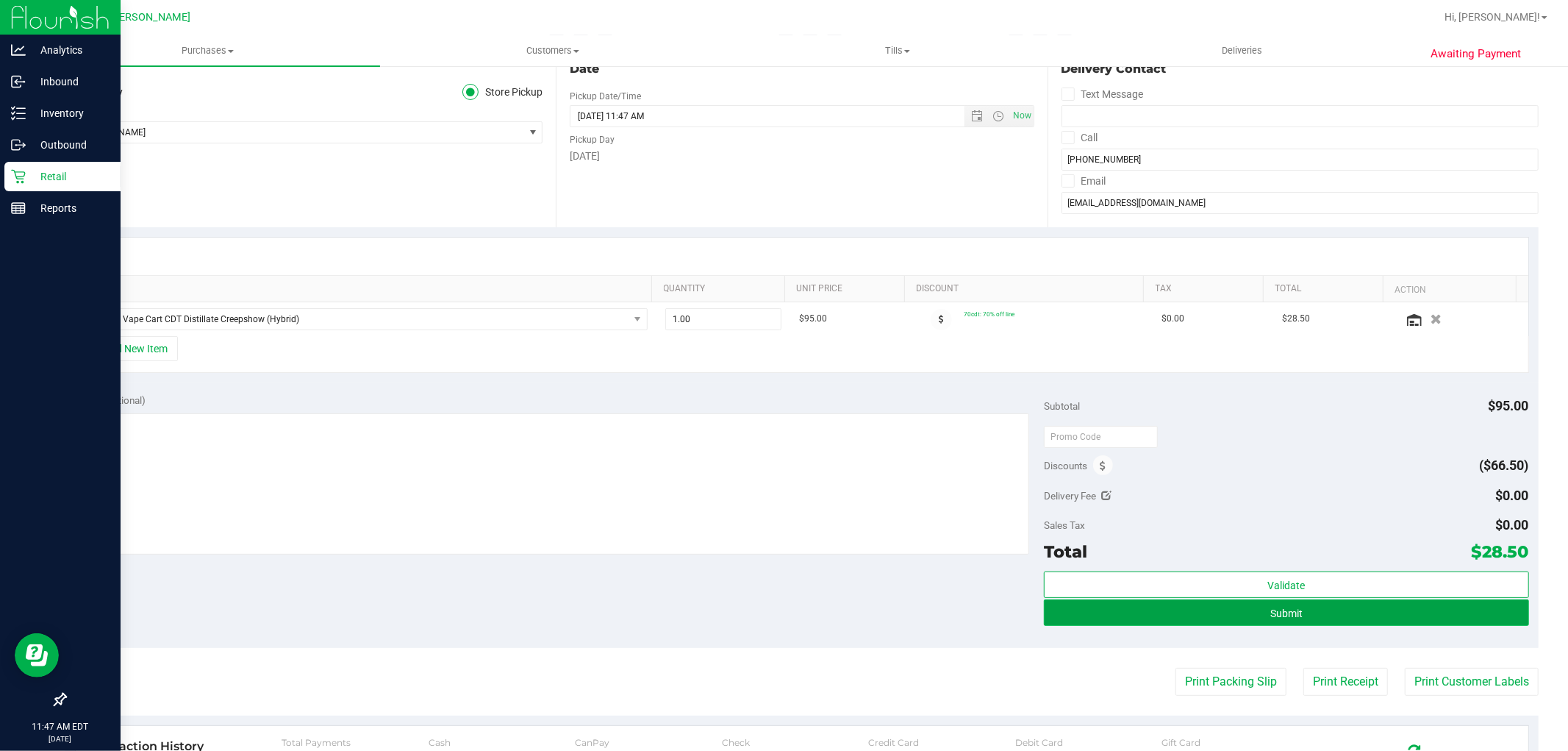
click at [1231, 620] on button "Submit" at bounding box center [1285, 613] width 484 height 27
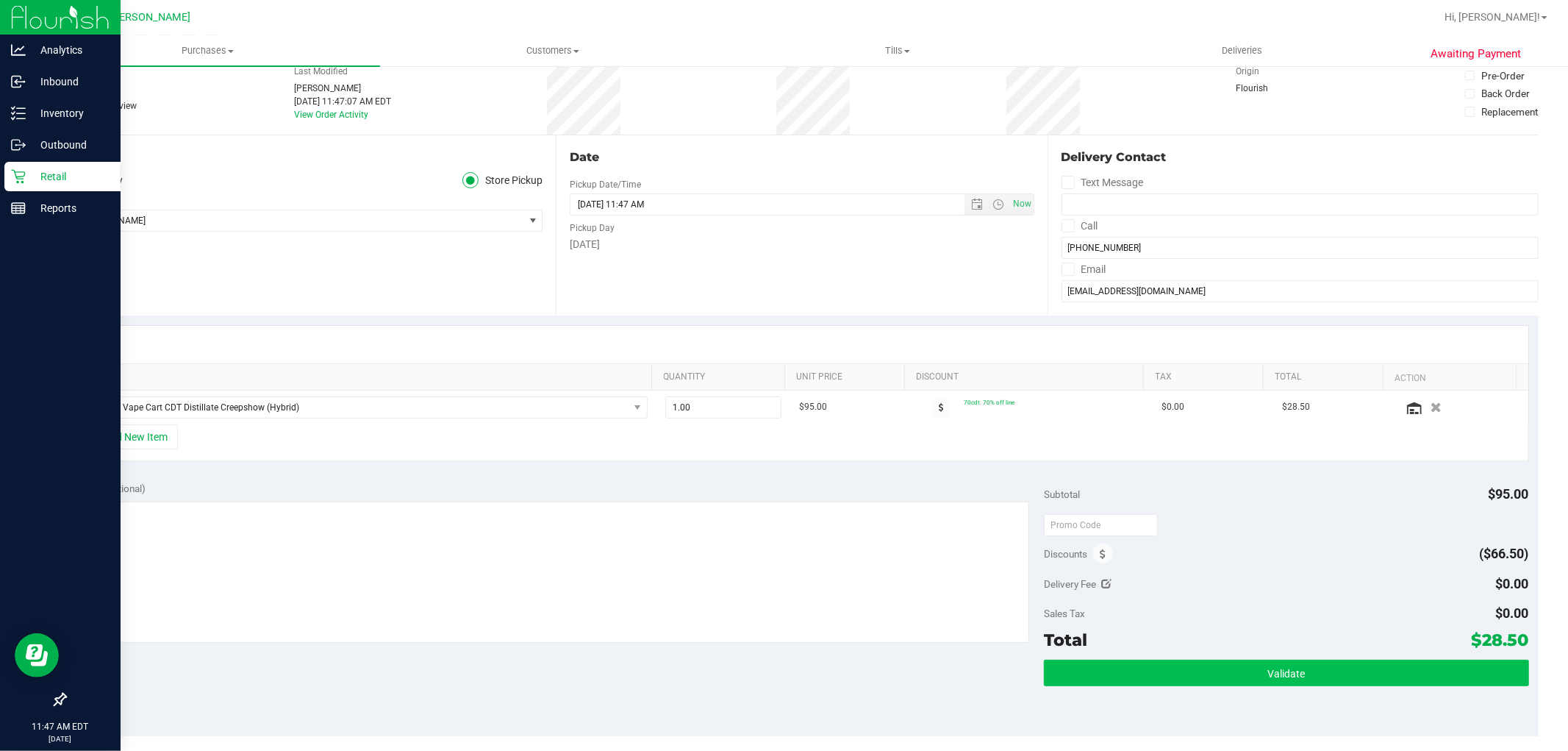
scroll to position [0, 0]
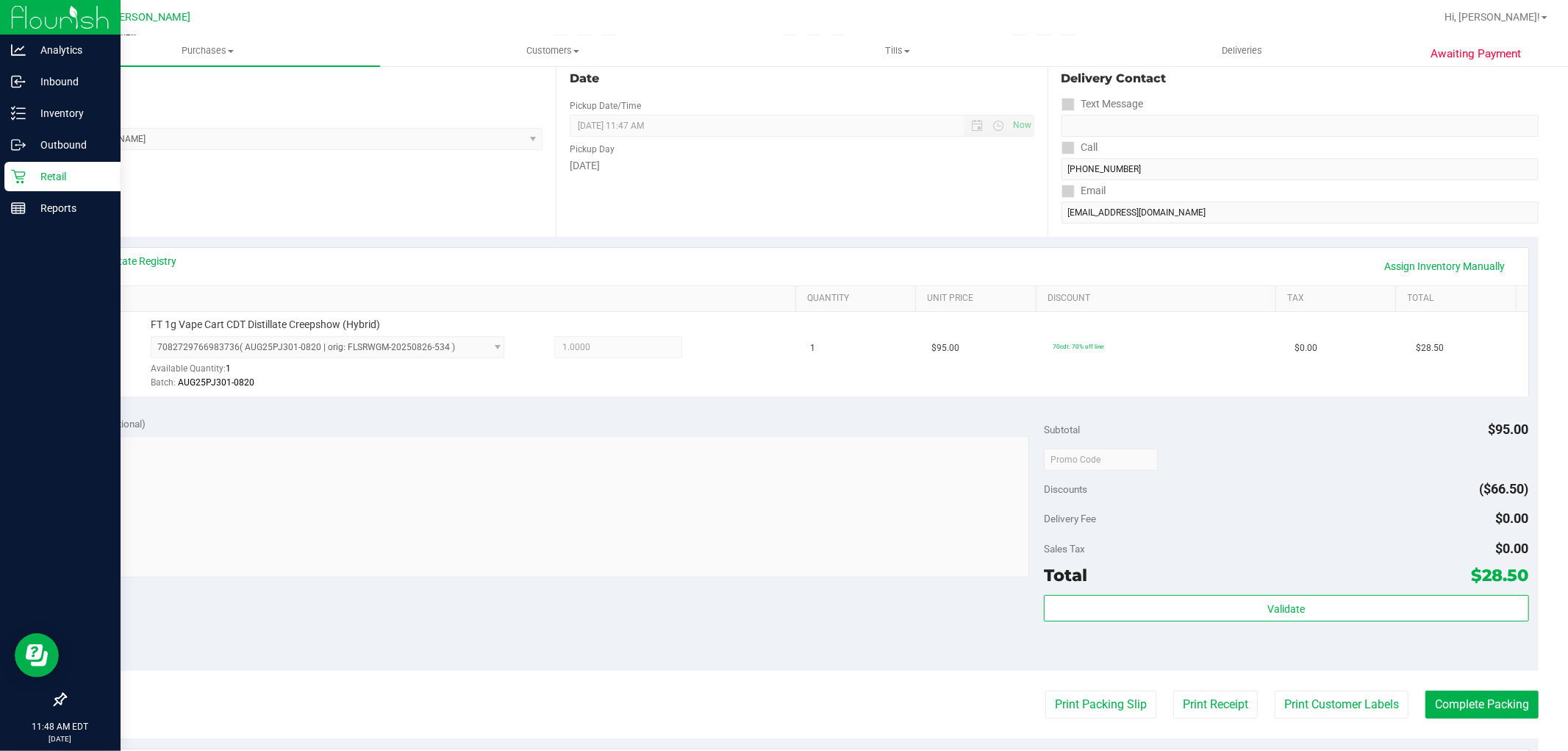
scroll to position [453, 0]
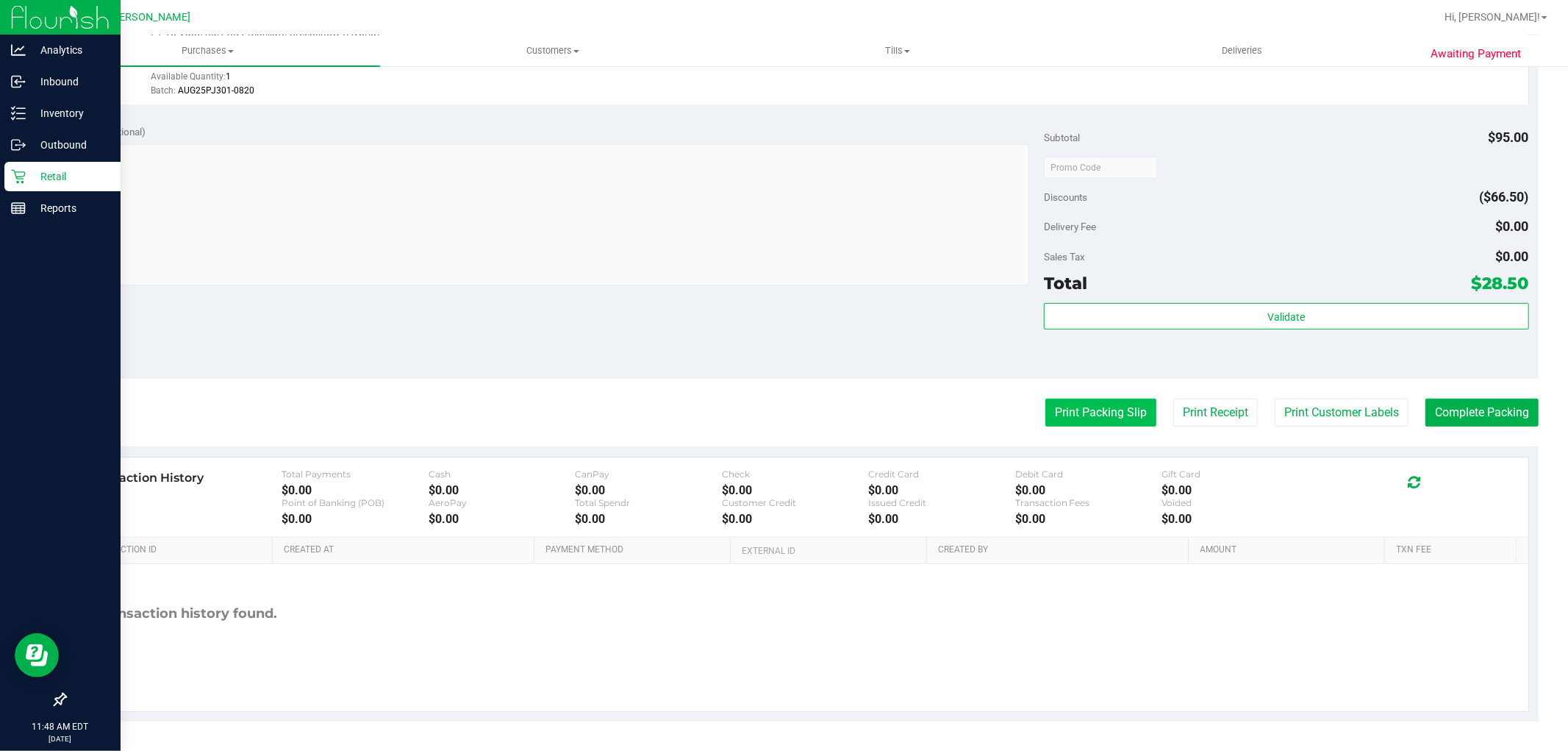
click at [1089, 403] on button "Print Packing Slip" at bounding box center [1101, 413] width 111 height 28
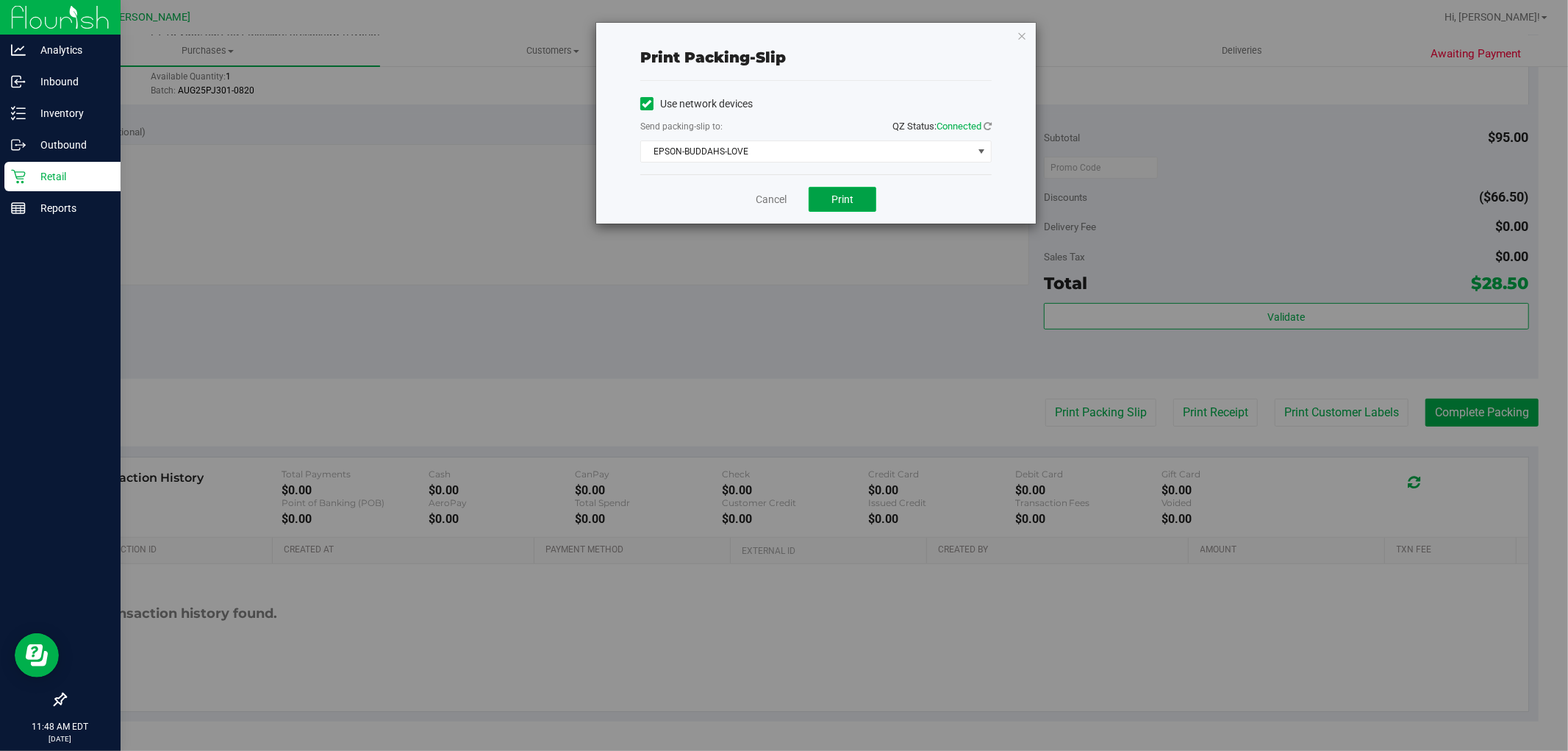
click at [837, 204] on span "Print" at bounding box center [843, 200] width 22 height 12
click at [758, 204] on link "Cancel" at bounding box center [771, 200] width 31 height 16
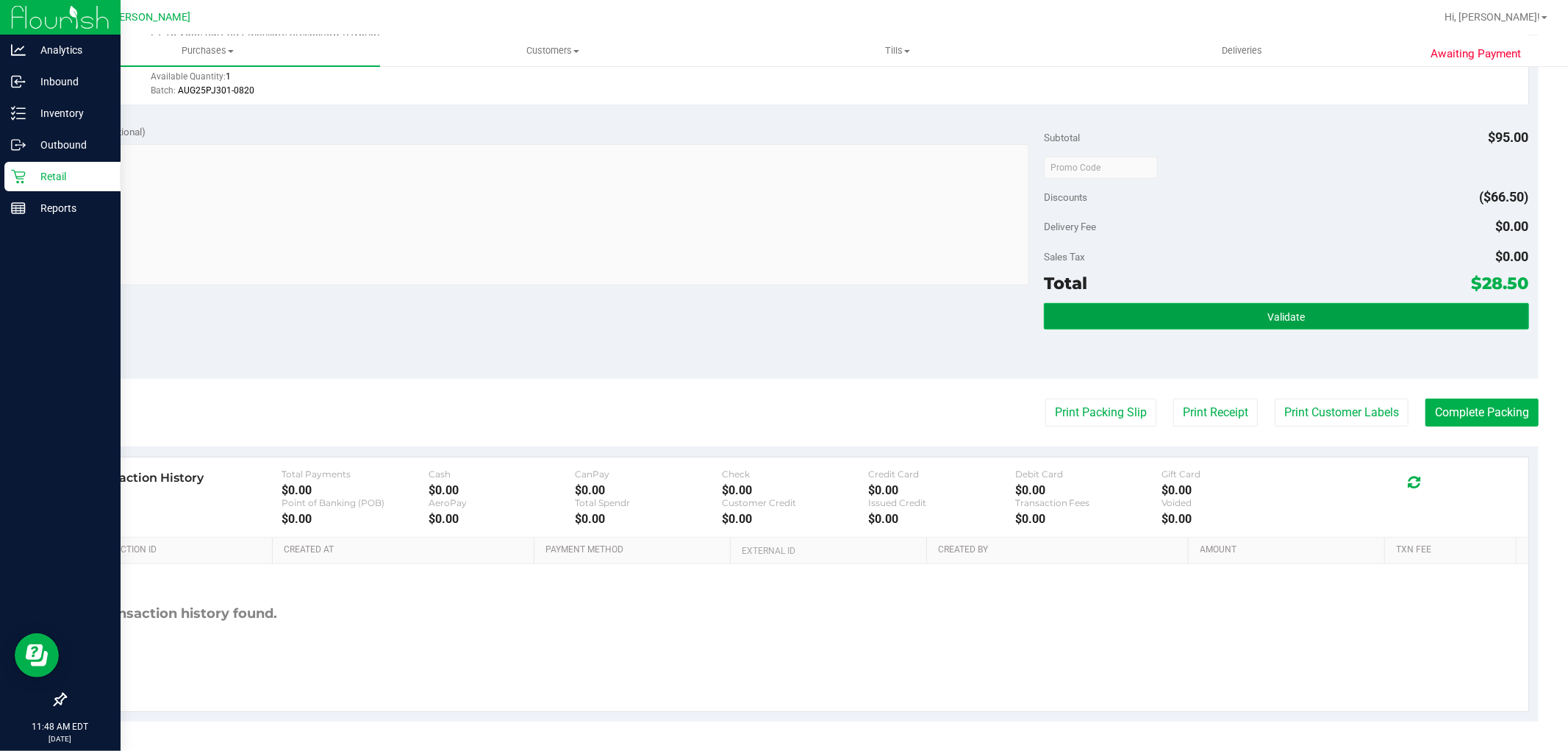
click at [1280, 320] on span "Validate" at bounding box center [1286, 317] width 38 height 12
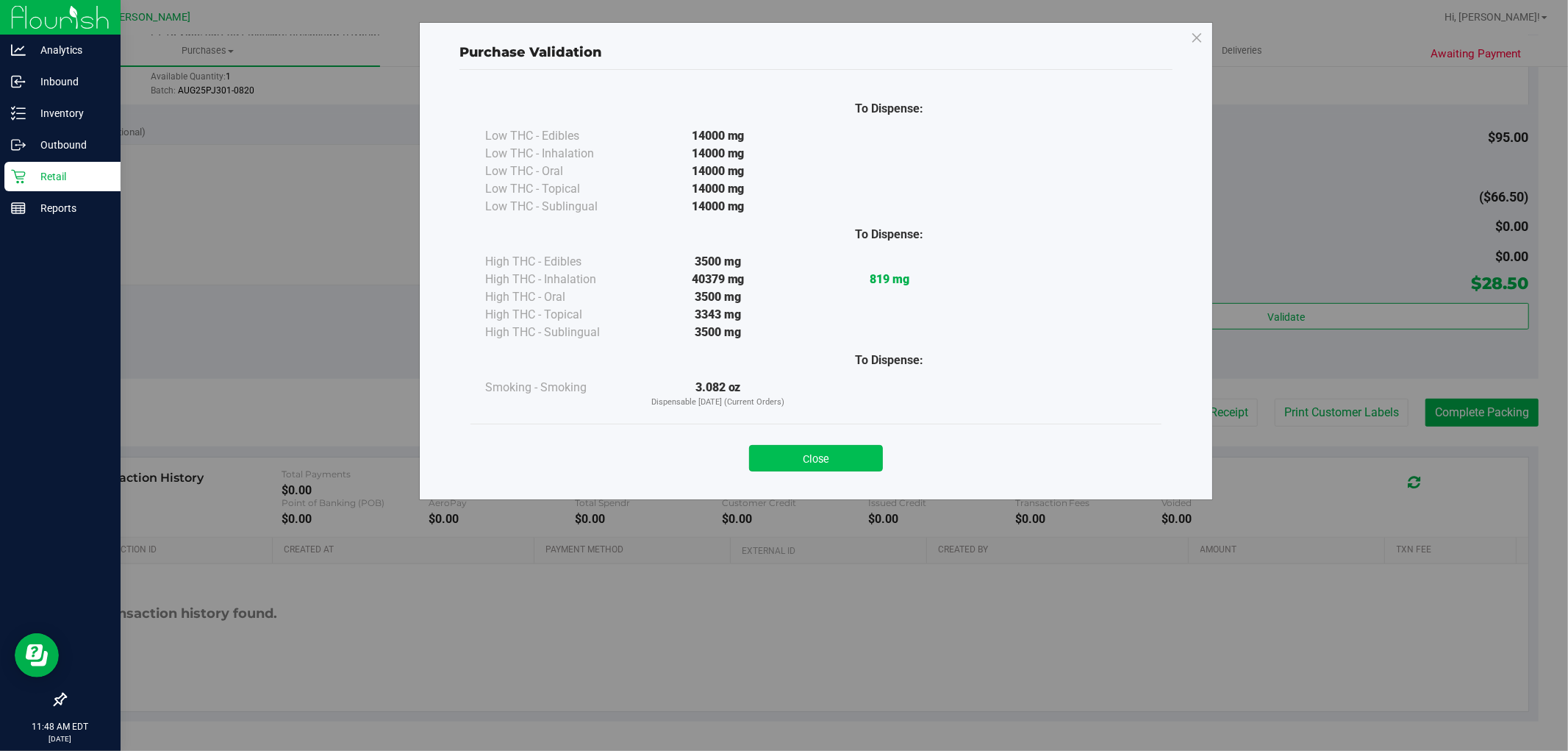
click at [811, 453] on button "Close" at bounding box center [816, 459] width 134 height 27
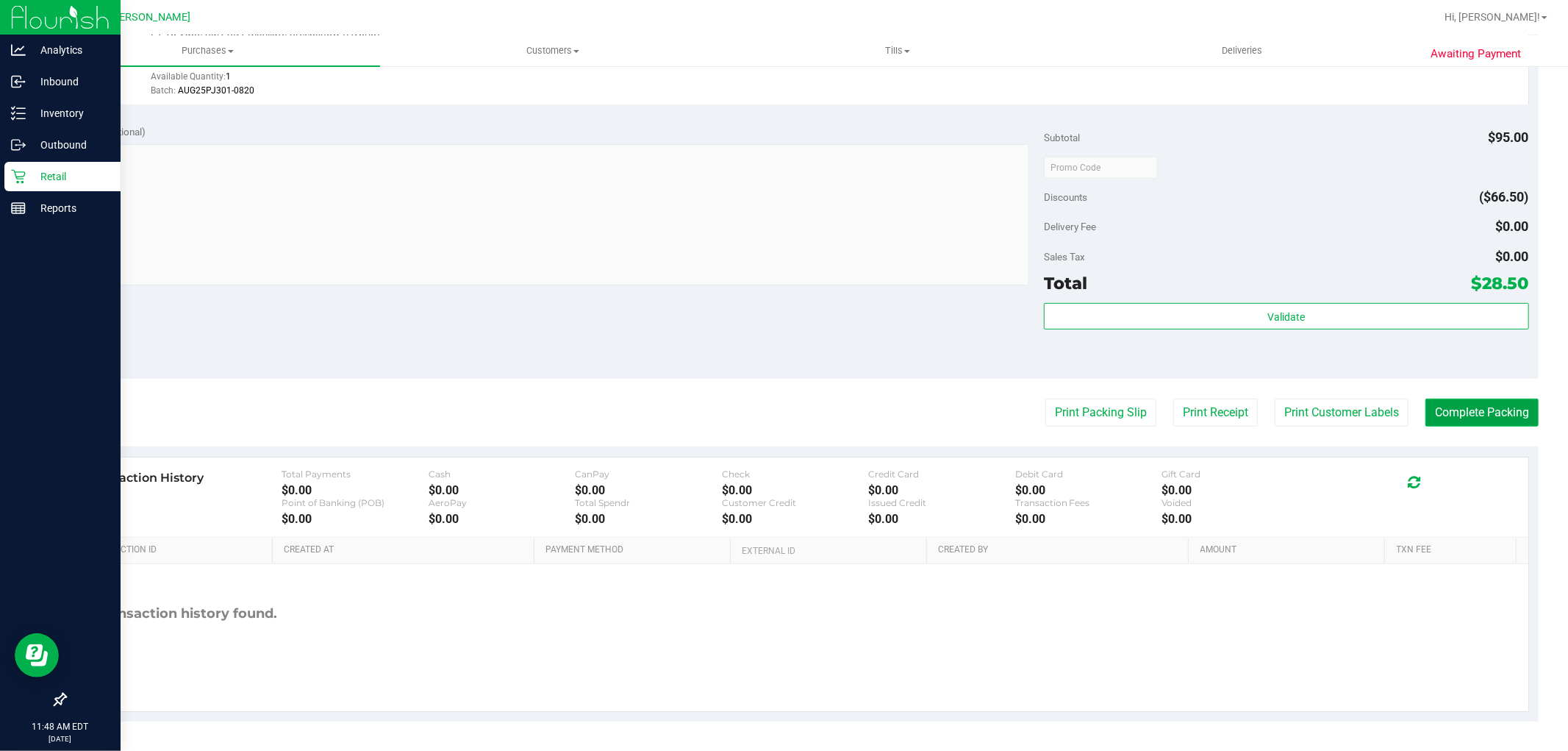
click at [1443, 405] on button "Complete Packing" at bounding box center [1482, 413] width 113 height 28
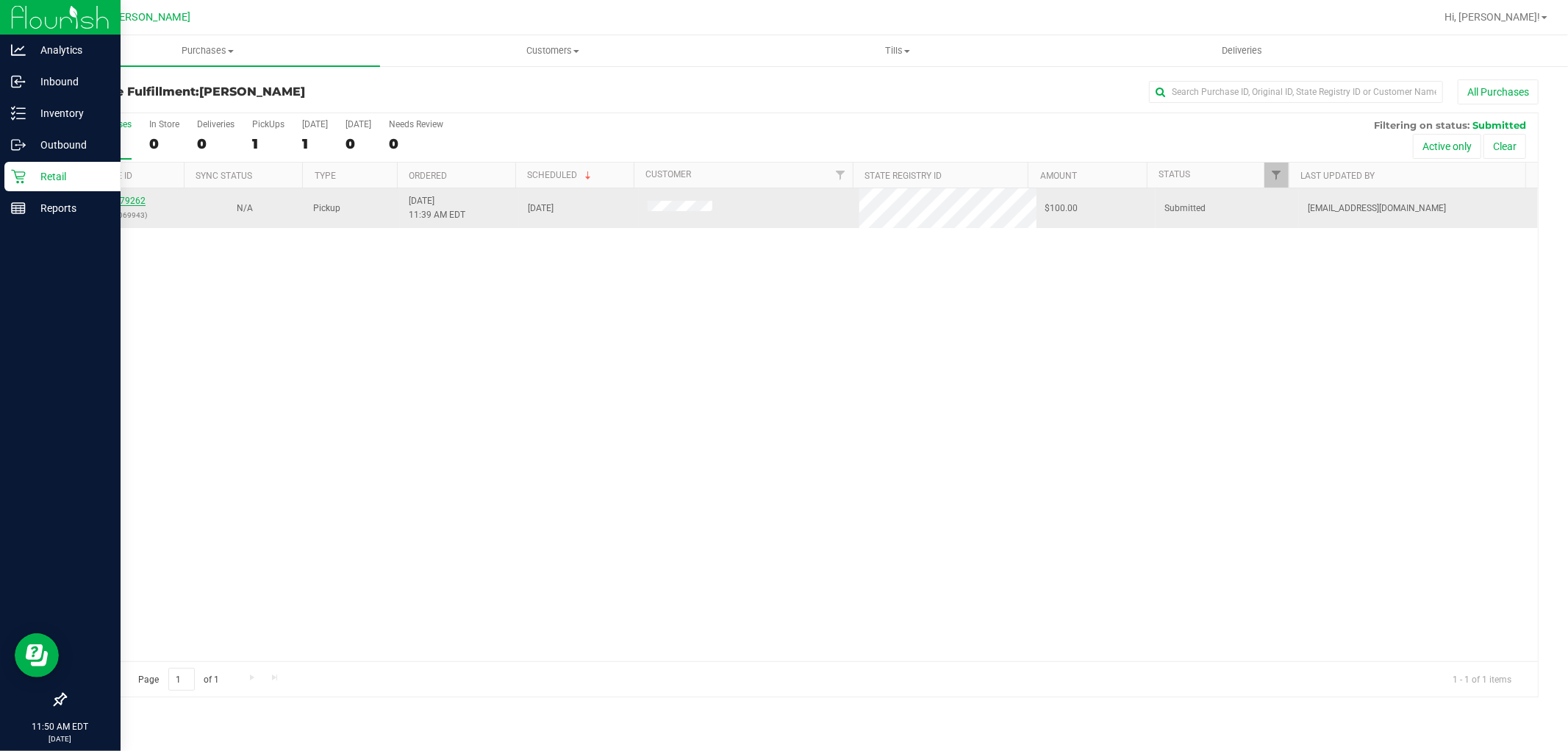
click at [128, 203] on link "11979262" at bounding box center [125, 201] width 41 height 10
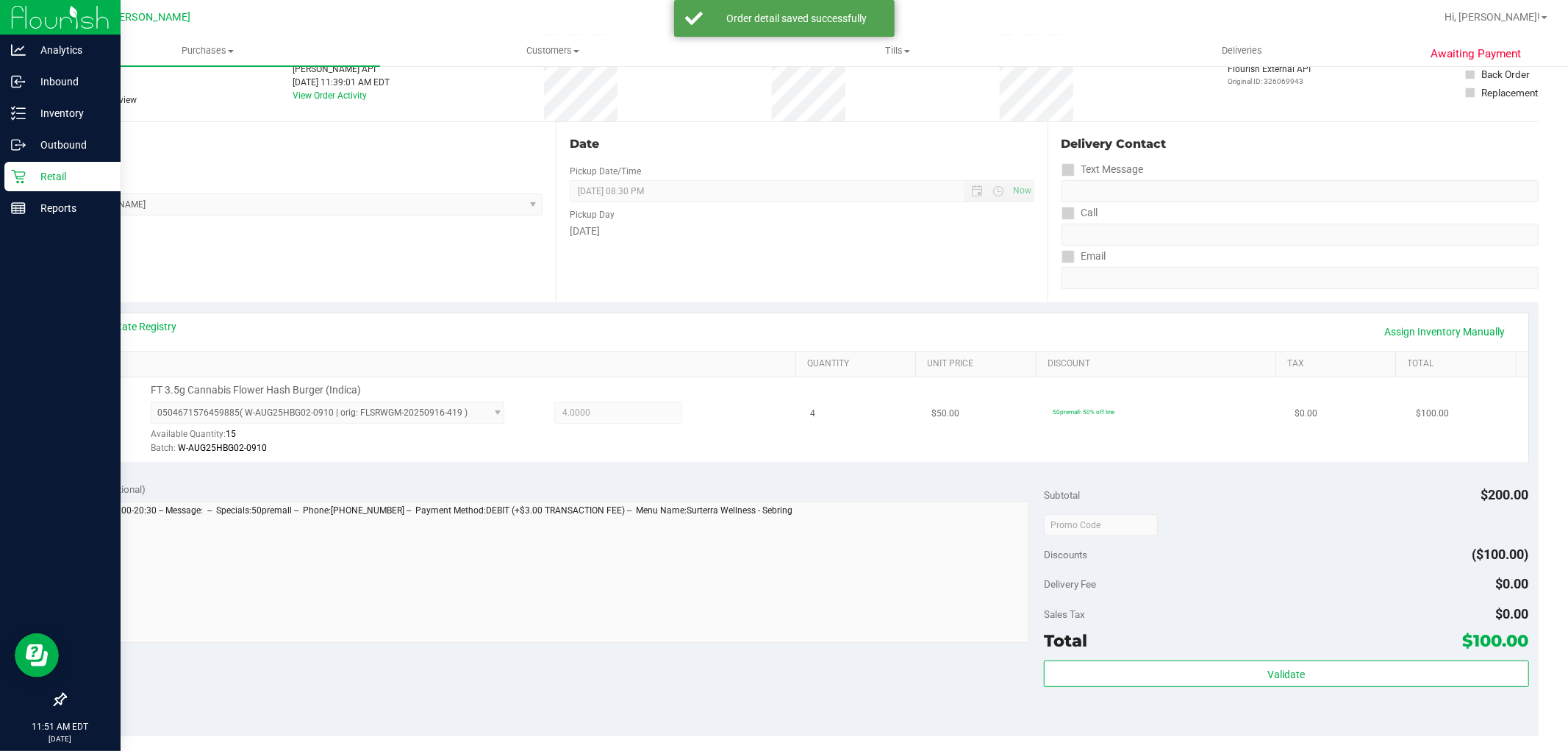
scroll to position [245, 0]
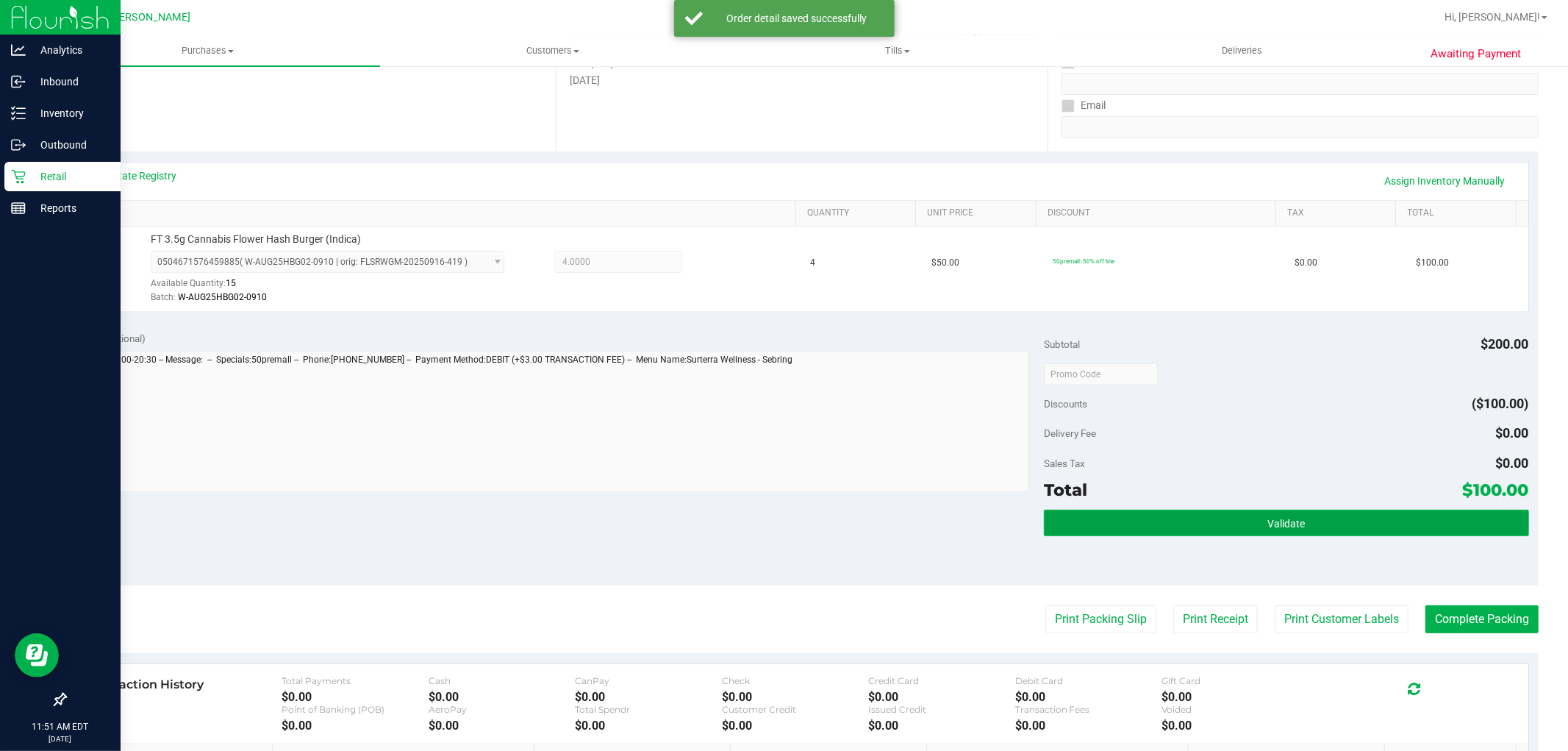
click at [1285, 520] on span "Validate" at bounding box center [1286, 524] width 38 height 12
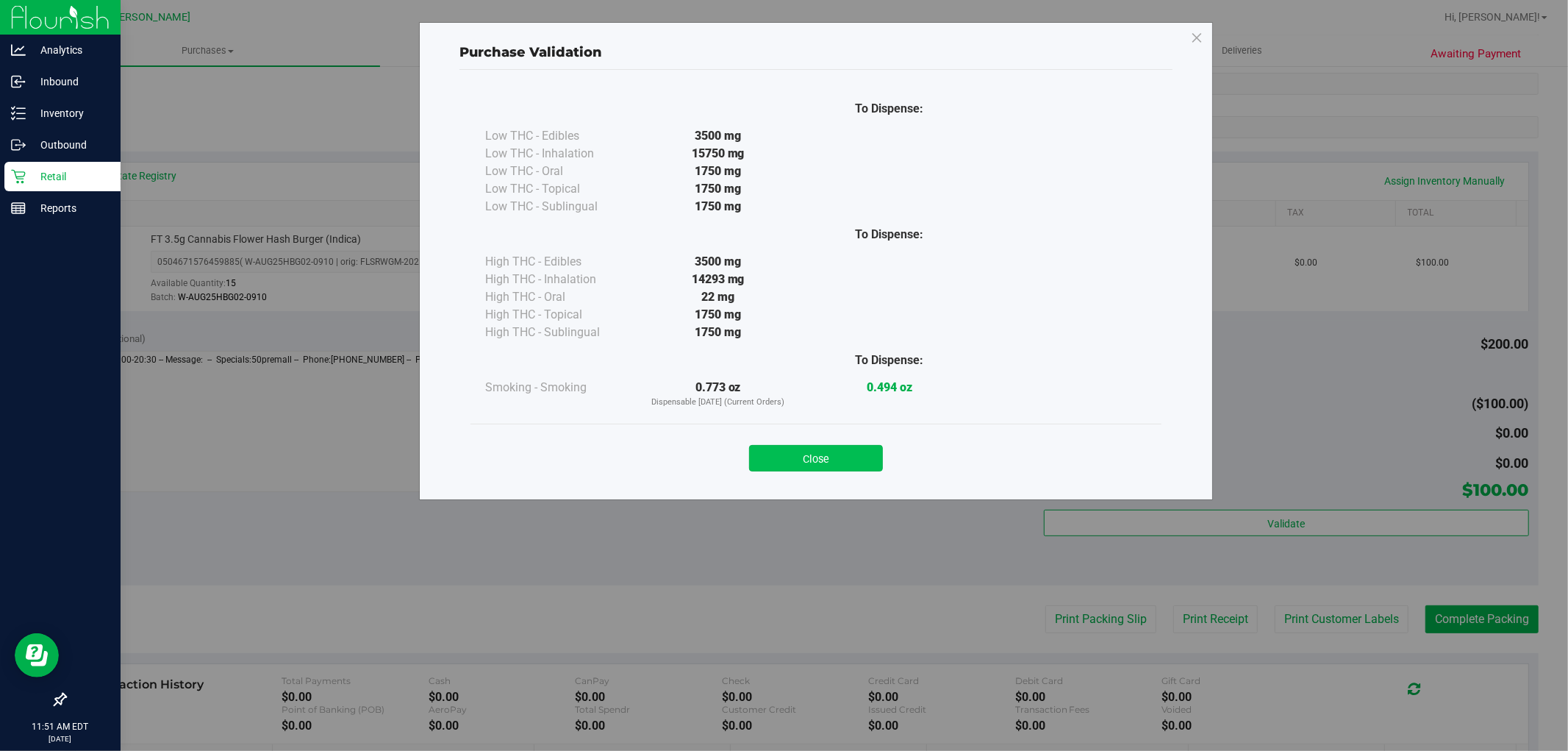
click at [831, 453] on button "Close" at bounding box center [816, 459] width 134 height 27
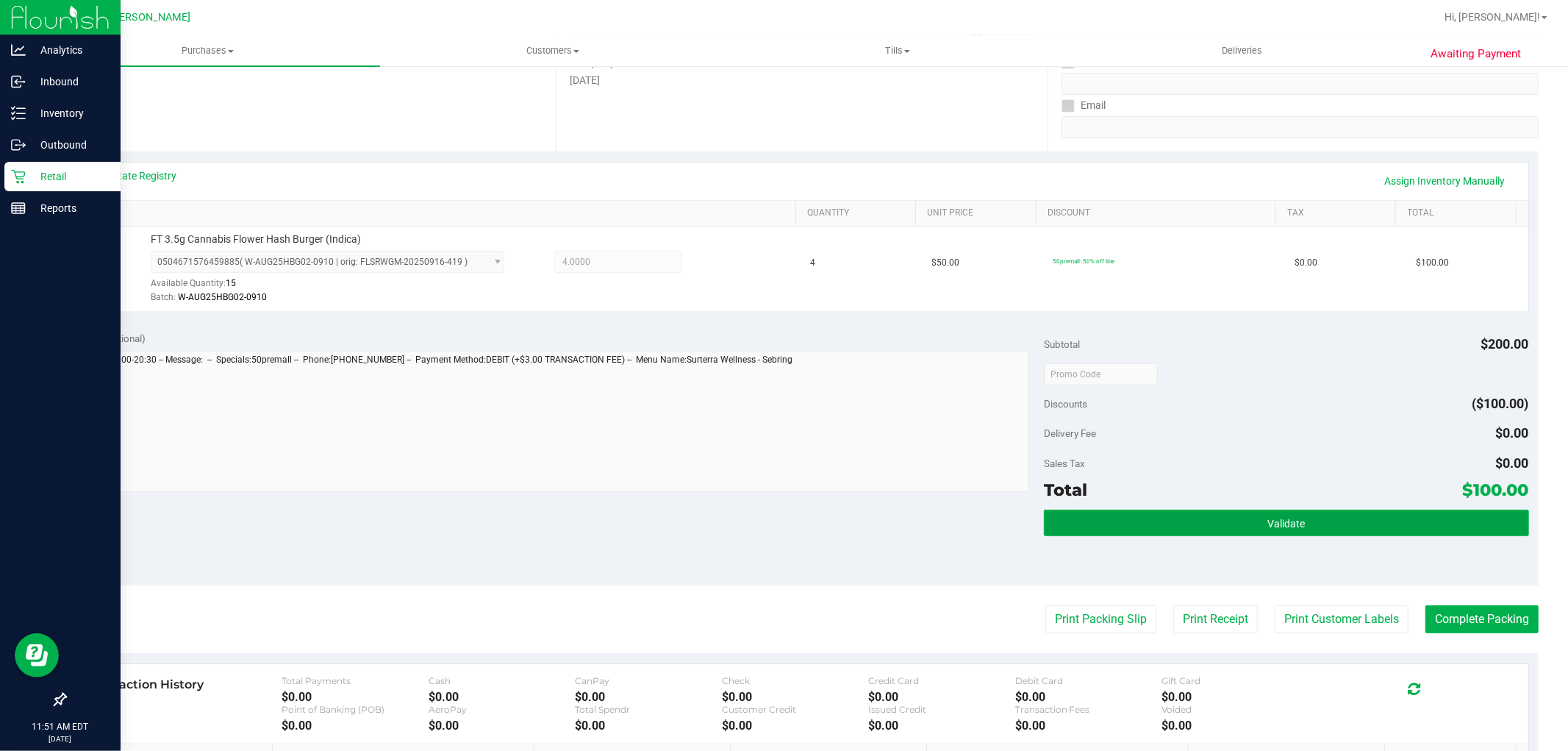
click at [1383, 526] on button "Validate" at bounding box center [1285, 523] width 484 height 27
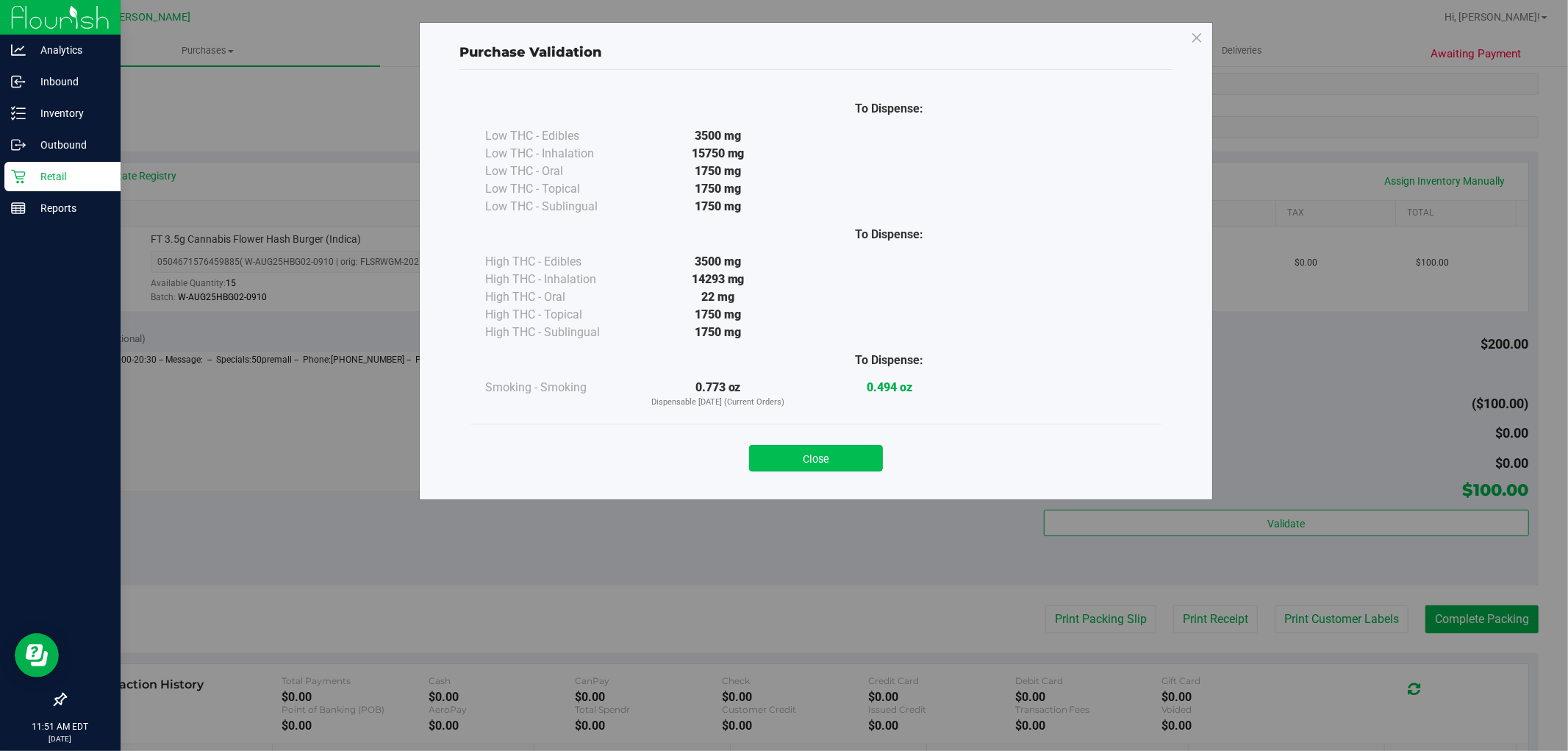
click at [788, 454] on button "Close" at bounding box center [816, 459] width 134 height 27
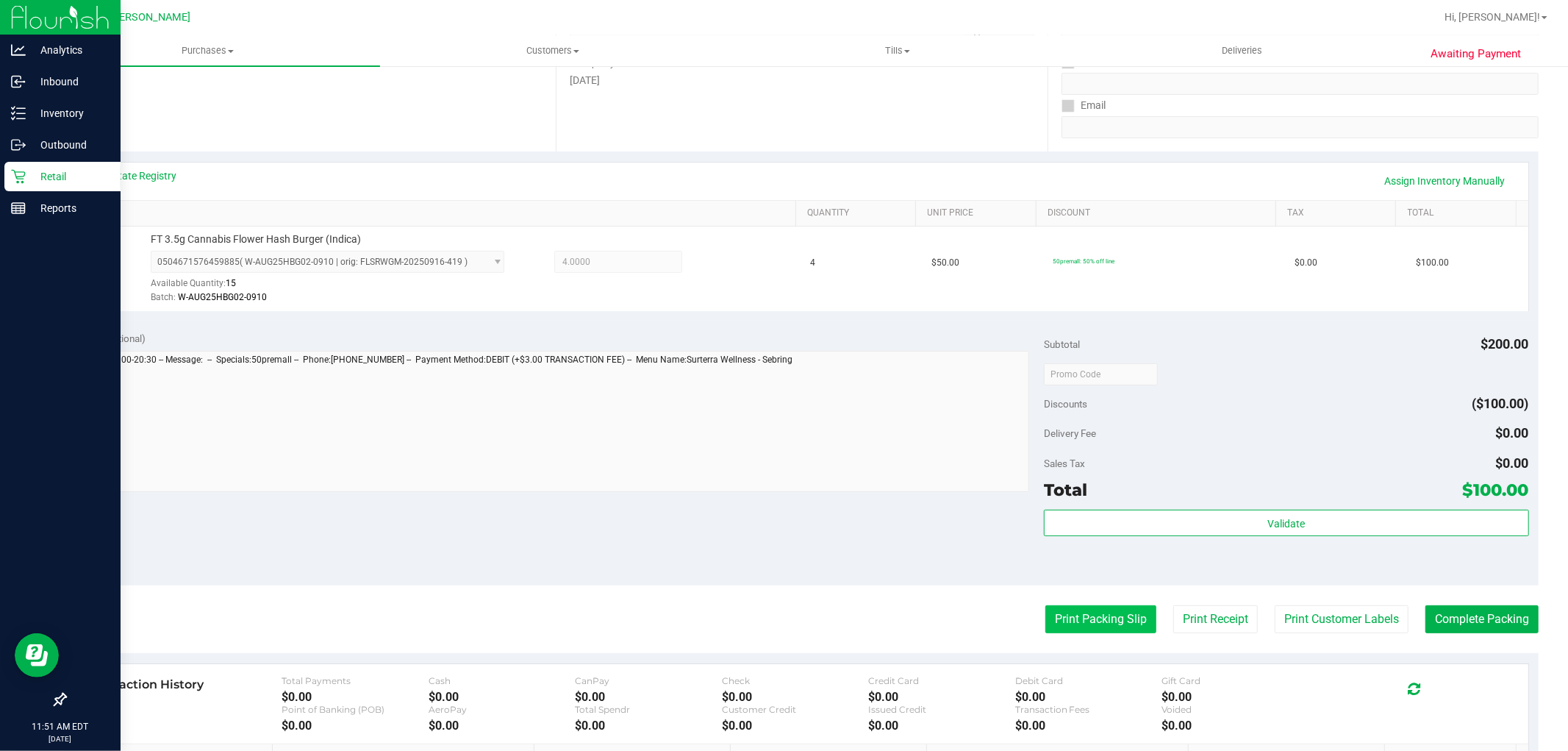
click at [1117, 614] on button "Print Packing Slip" at bounding box center [1101, 620] width 111 height 28
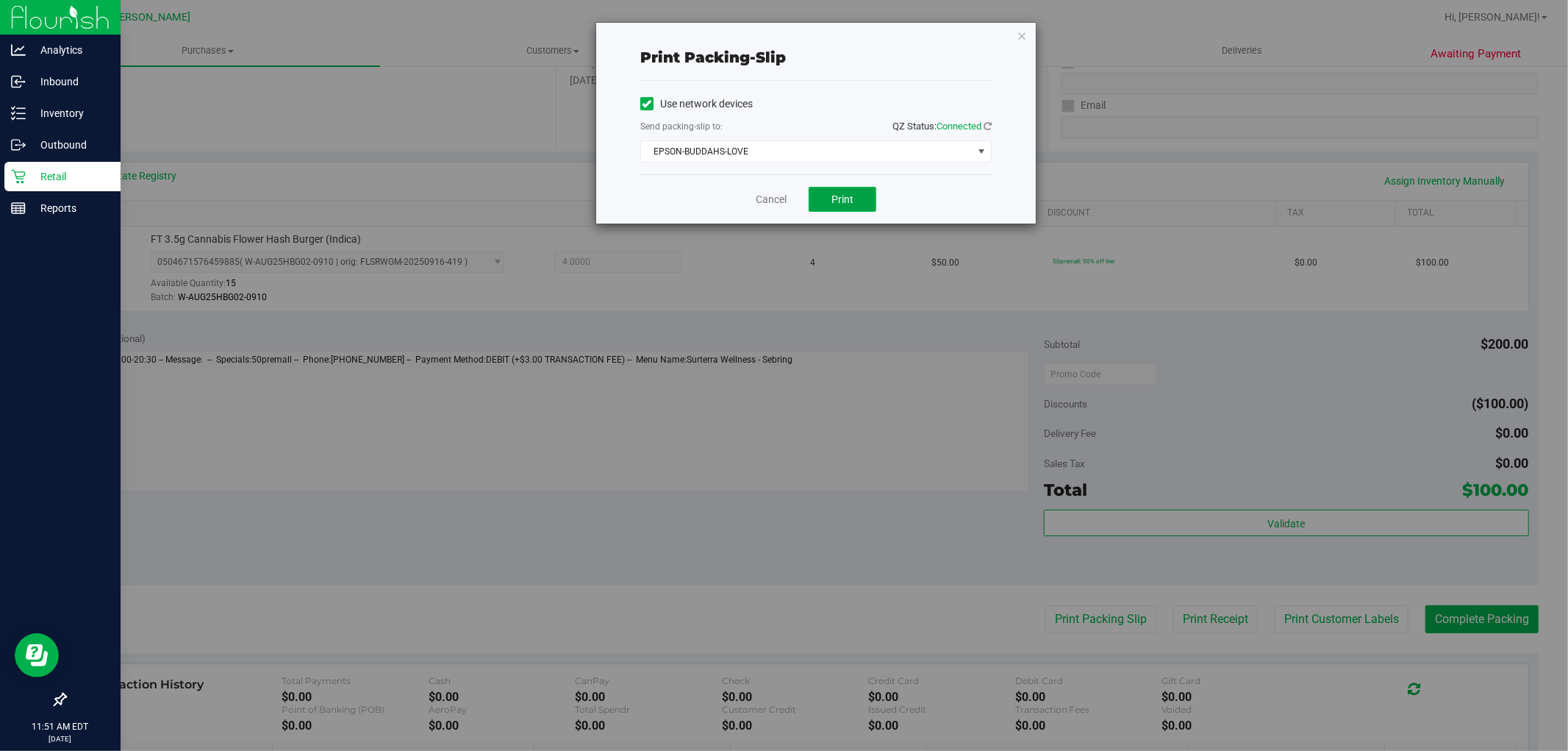
click at [857, 197] on button "Print" at bounding box center [842, 200] width 67 height 25
click at [769, 193] on link "Cancel" at bounding box center [771, 200] width 31 height 16
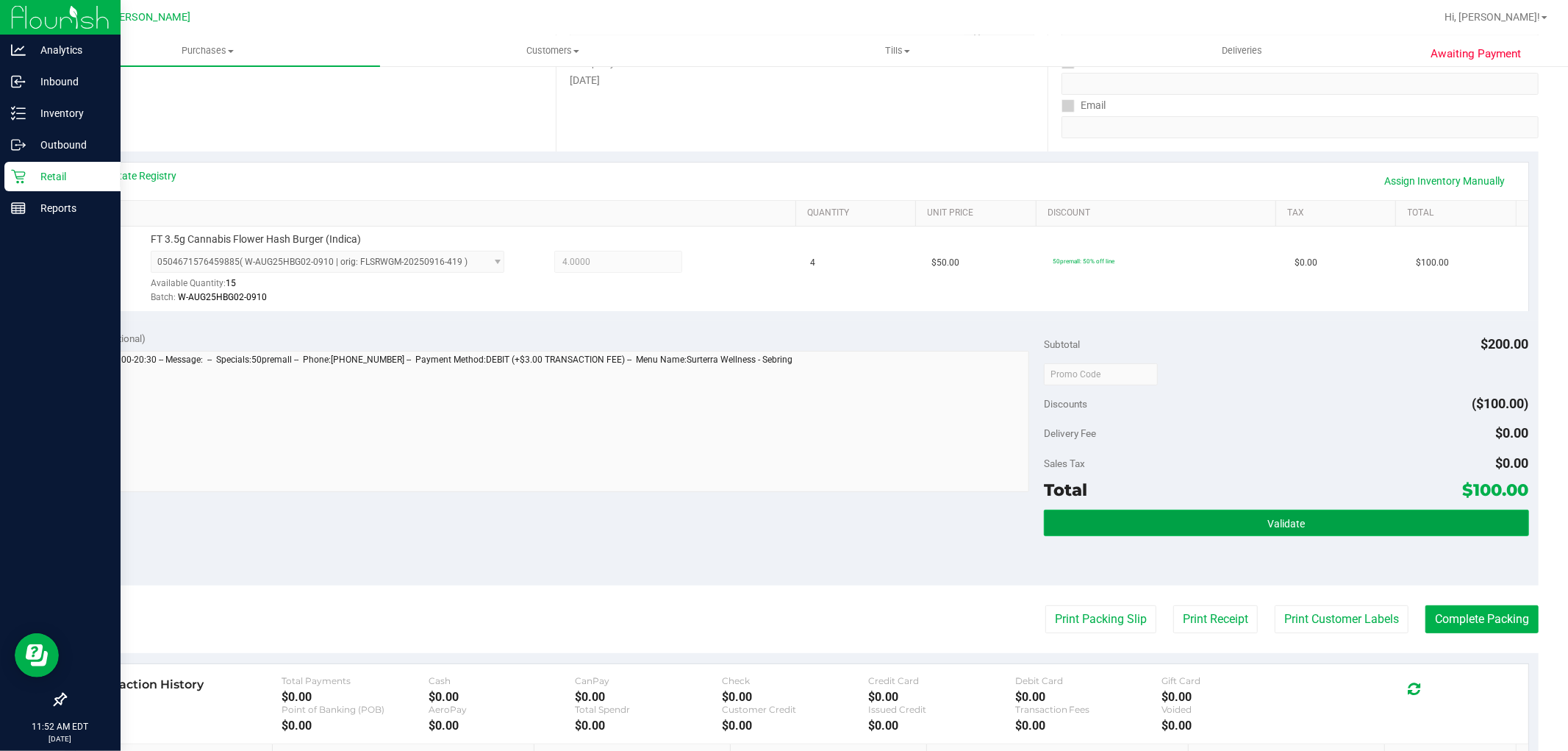
click at [1113, 534] on button "Validate" at bounding box center [1285, 523] width 484 height 27
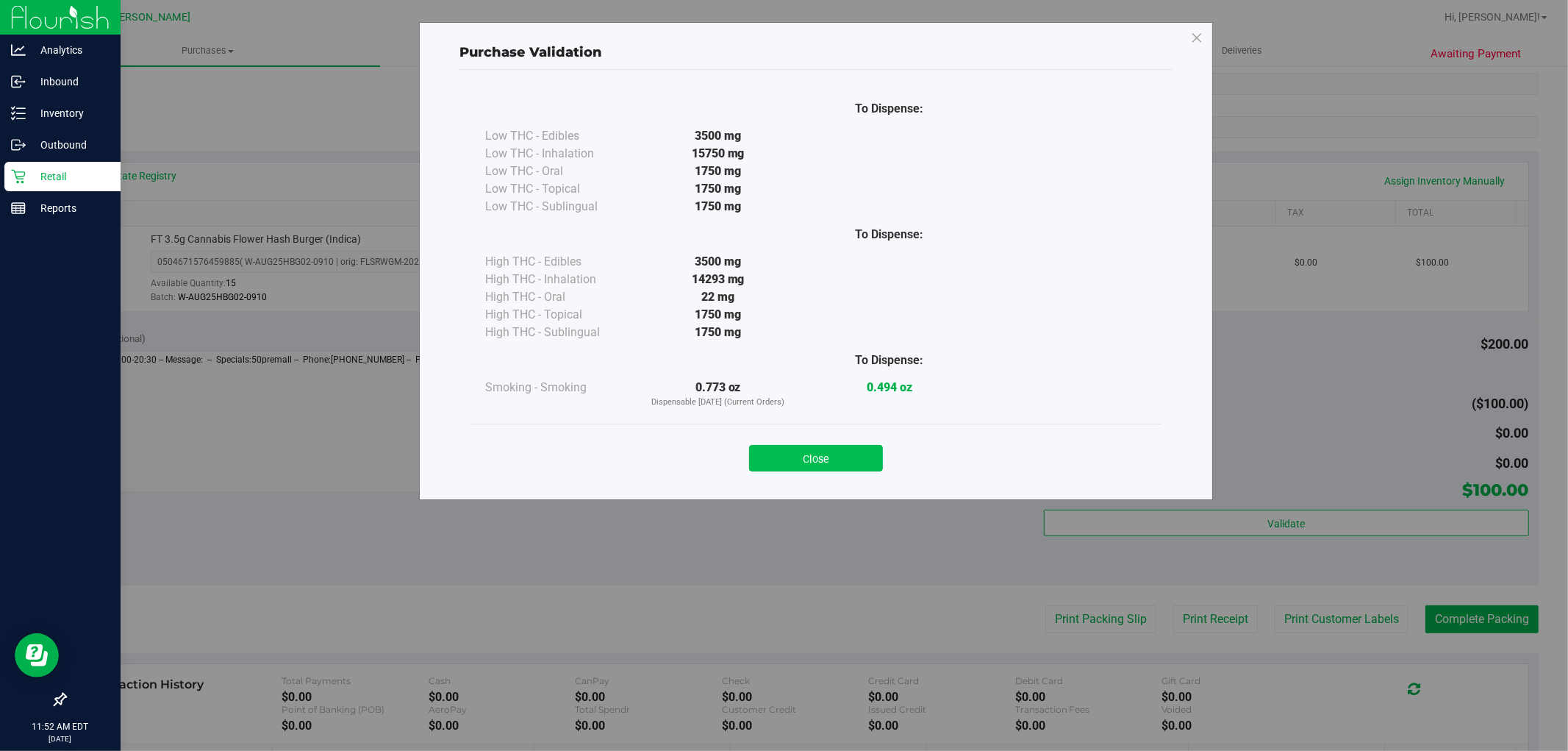
click at [794, 450] on button "Close" at bounding box center [816, 459] width 134 height 27
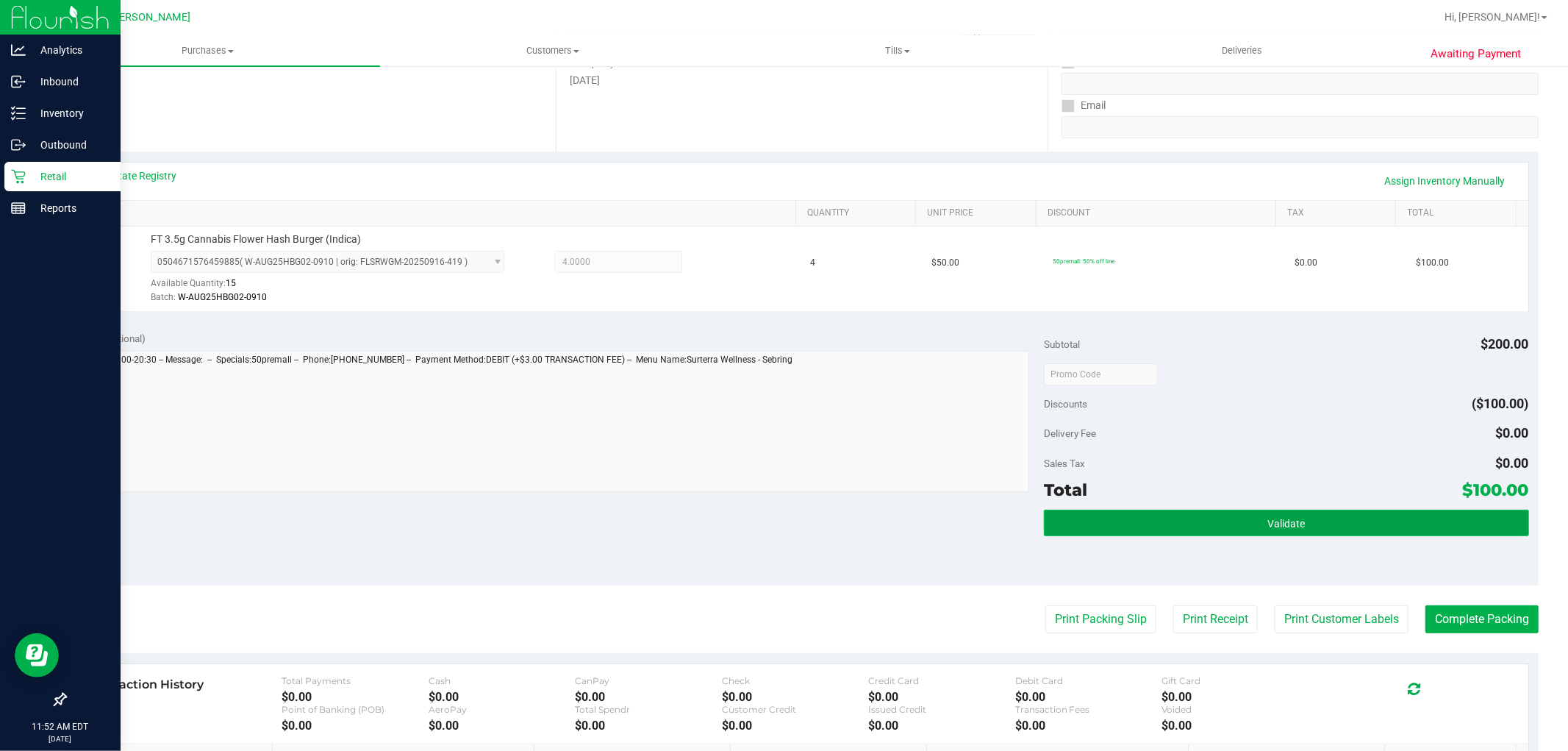
click at [1370, 513] on button "Validate" at bounding box center [1285, 523] width 484 height 27
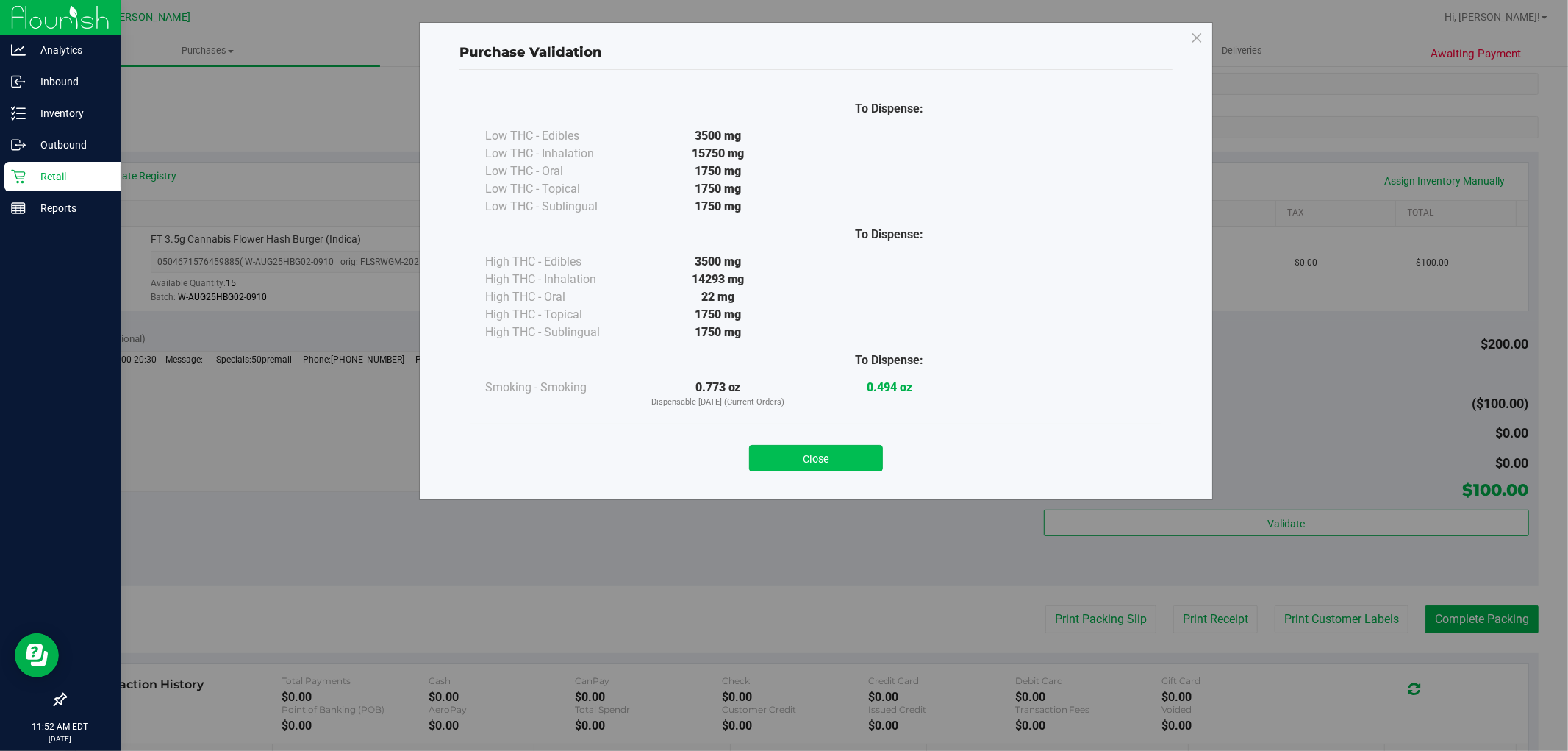
click at [823, 445] on button "Close" at bounding box center [816, 459] width 134 height 27
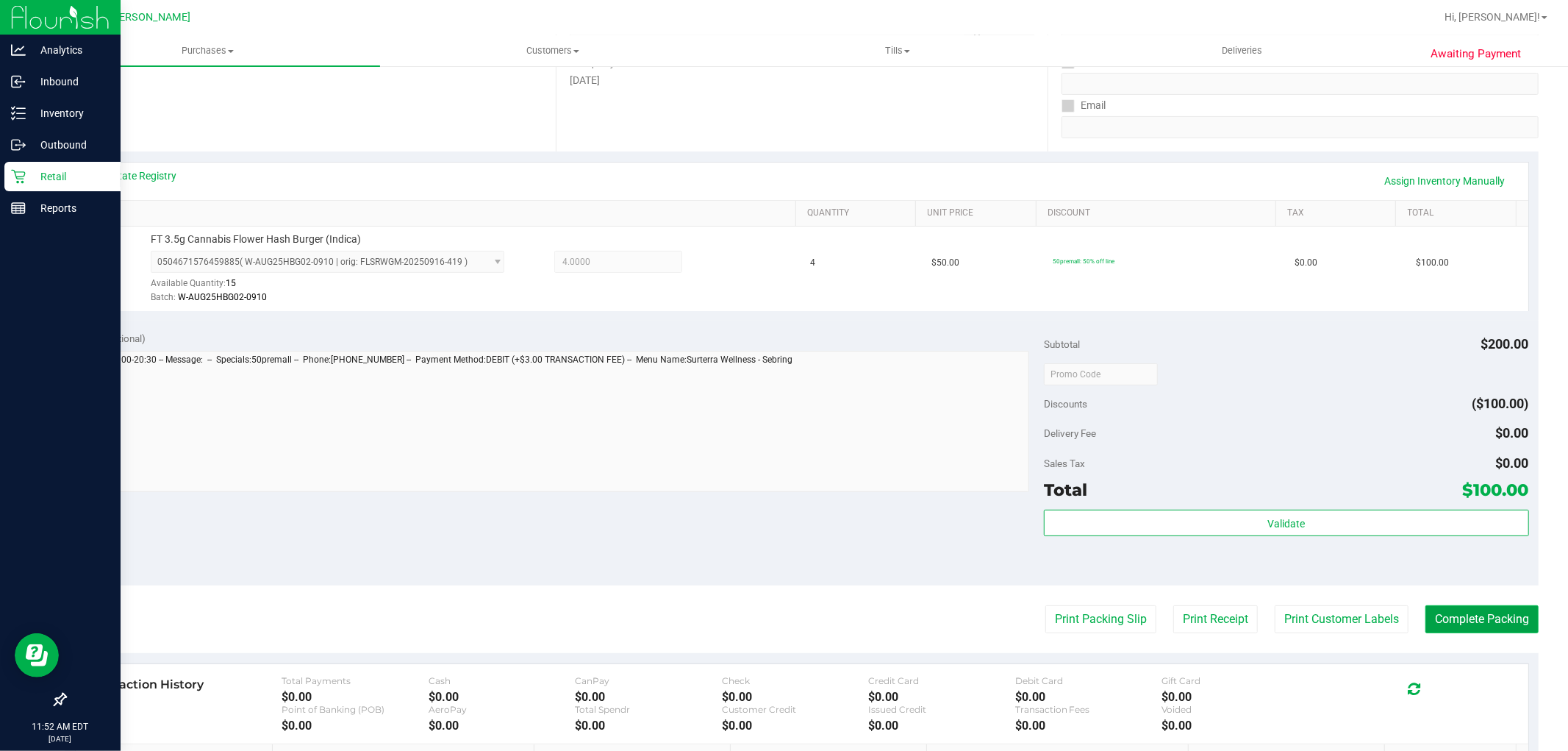
click at [1426, 623] on button "Complete Packing" at bounding box center [1482, 620] width 113 height 28
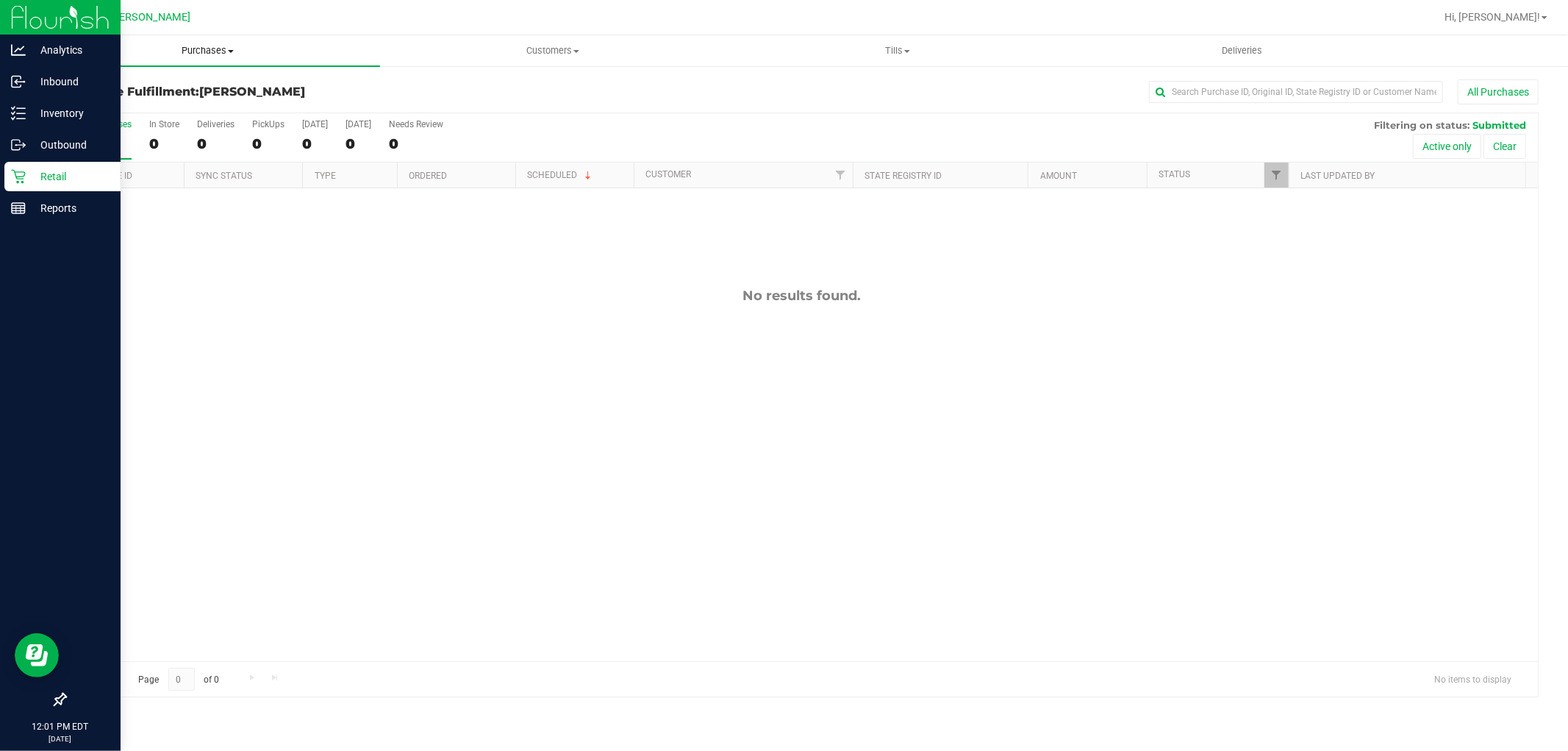
click at [230, 51] on span at bounding box center [231, 51] width 6 height 3
click at [108, 106] on span "Fulfillment" at bounding box center [81, 106] width 91 height 13
click at [45, 211] on p "Reports" at bounding box center [70, 209] width 88 height 18
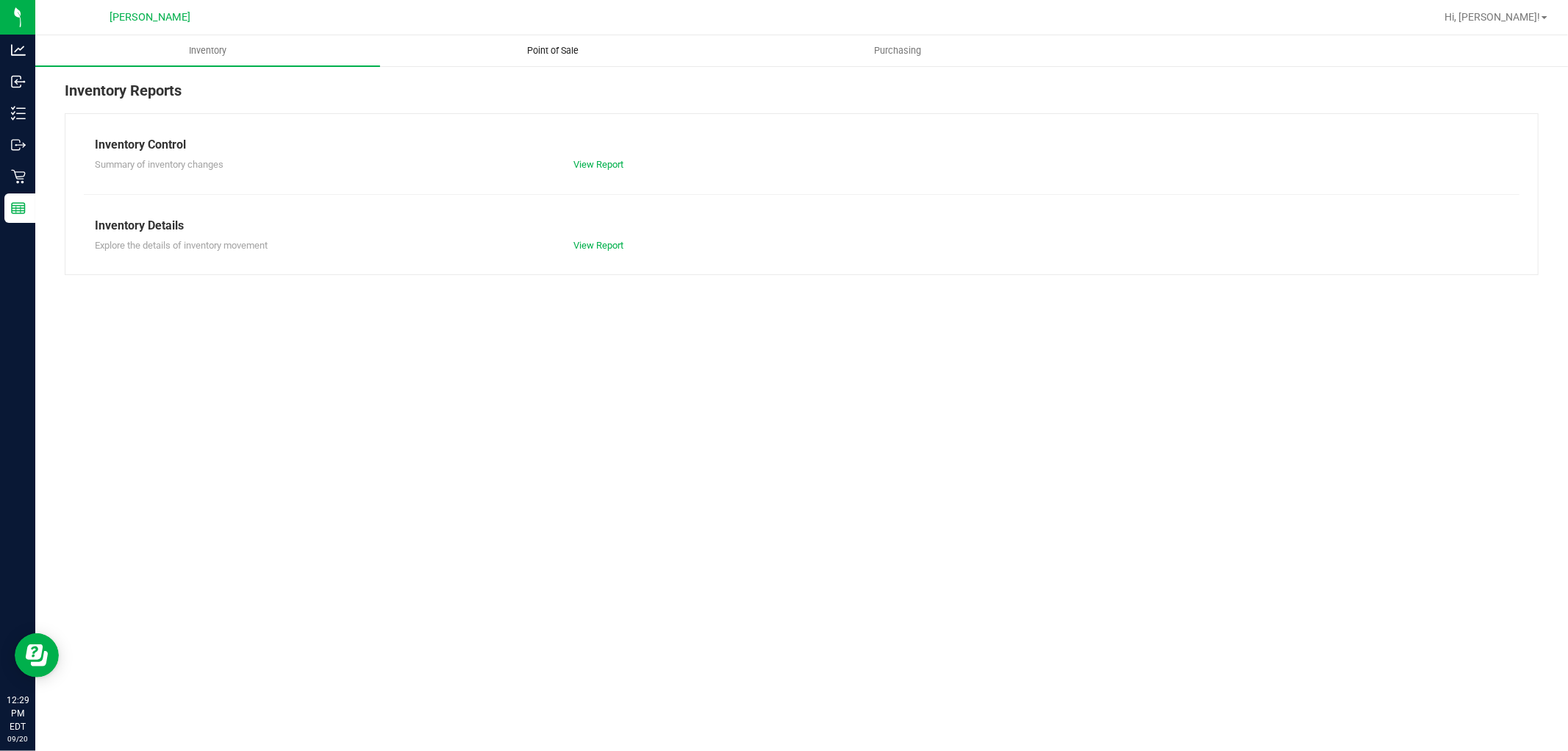
click at [562, 55] on span "Point of Sale" at bounding box center [553, 50] width 91 height 13
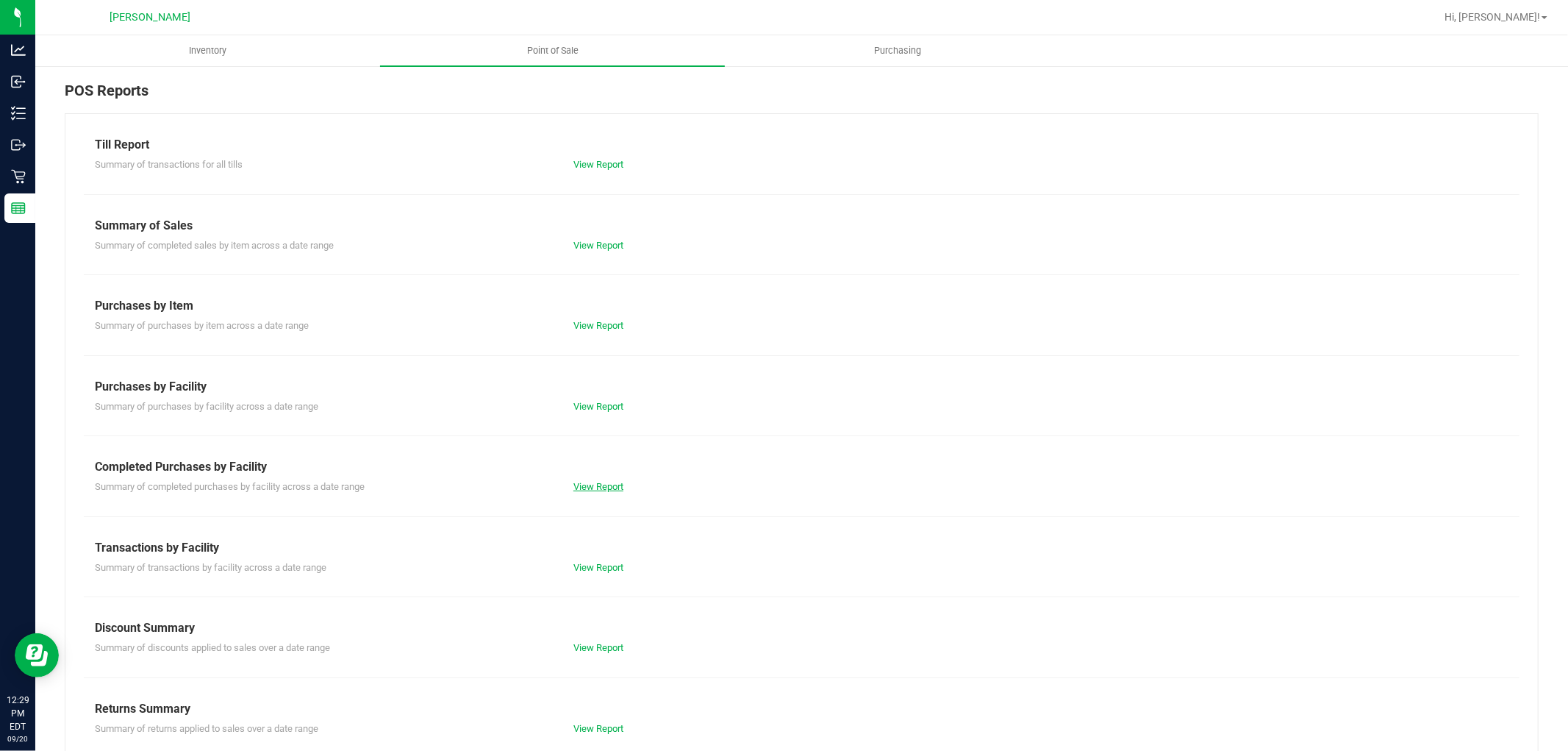
click at [590, 478] on div "Summary of completed purchases by facility across a date range View Report" at bounding box center [802, 485] width 1436 height 19
click at [596, 493] on div "View Report" at bounding box center [682, 487] width 239 height 15
click at [596, 482] on link "View Report" at bounding box center [598, 486] width 50 height 11
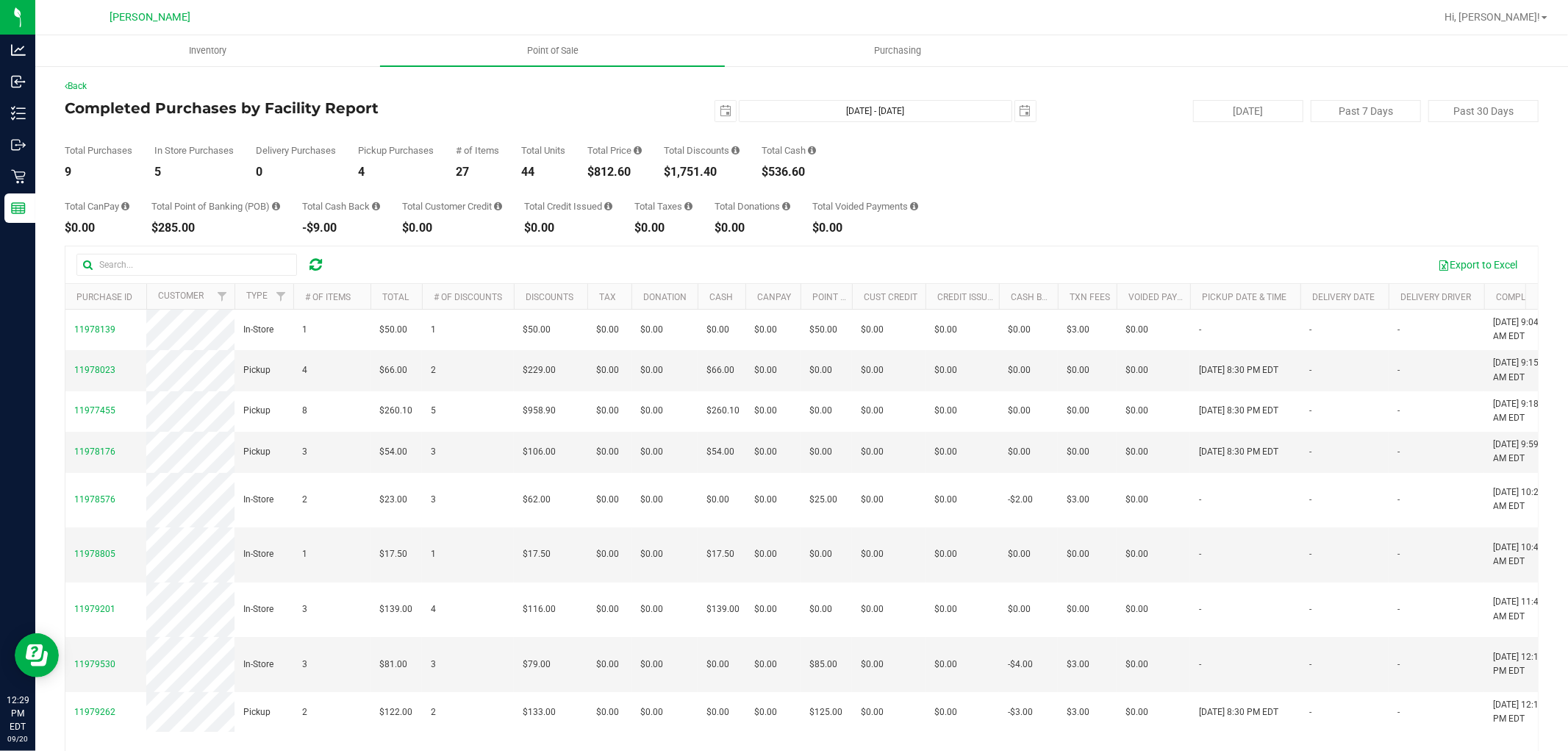
click at [610, 174] on div "$812.60" at bounding box center [614, 172] width 54 height 12
click at [608, 174] on div "$812.60" at bounding box center [614, 172] width 54 height 12
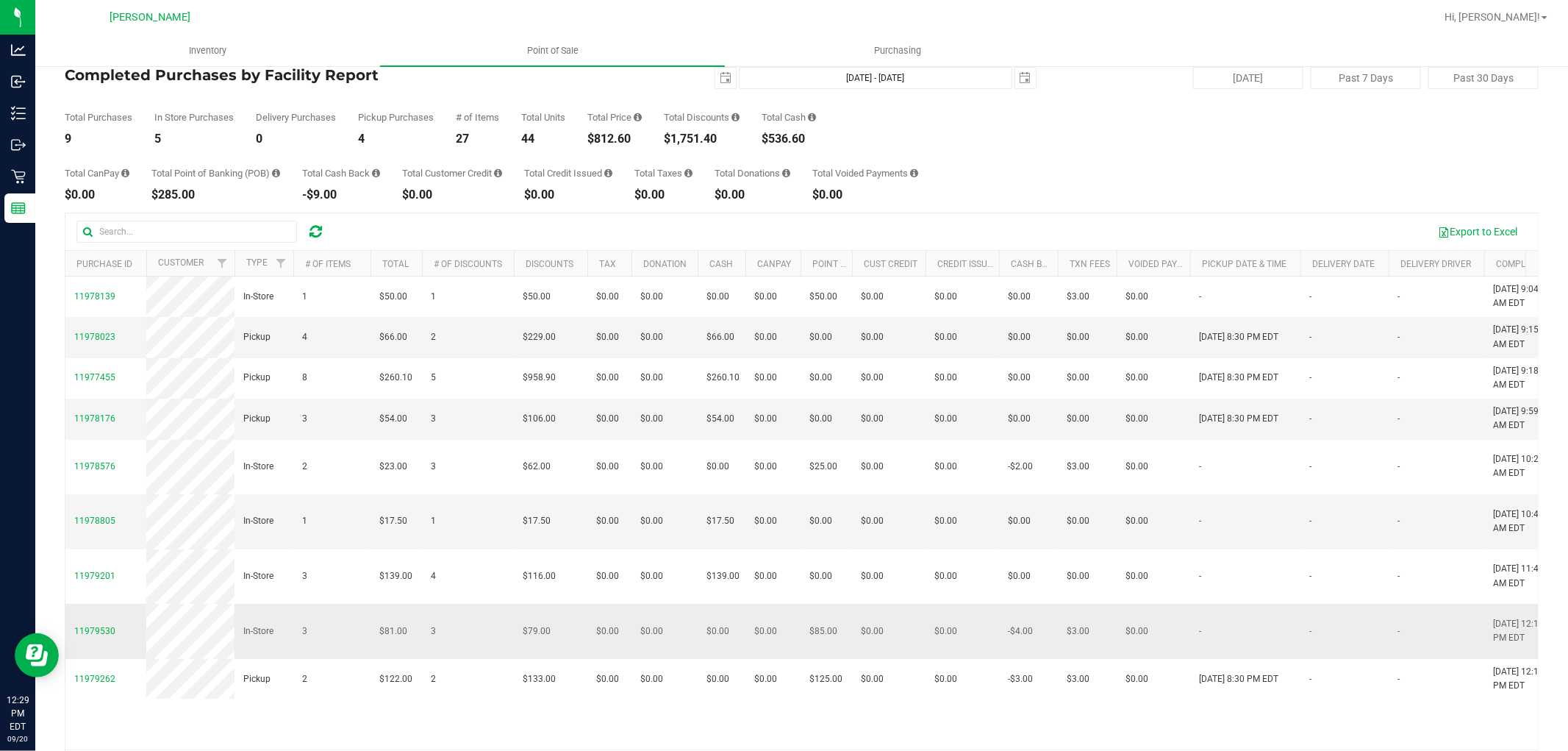
scroll to position [82, 0]
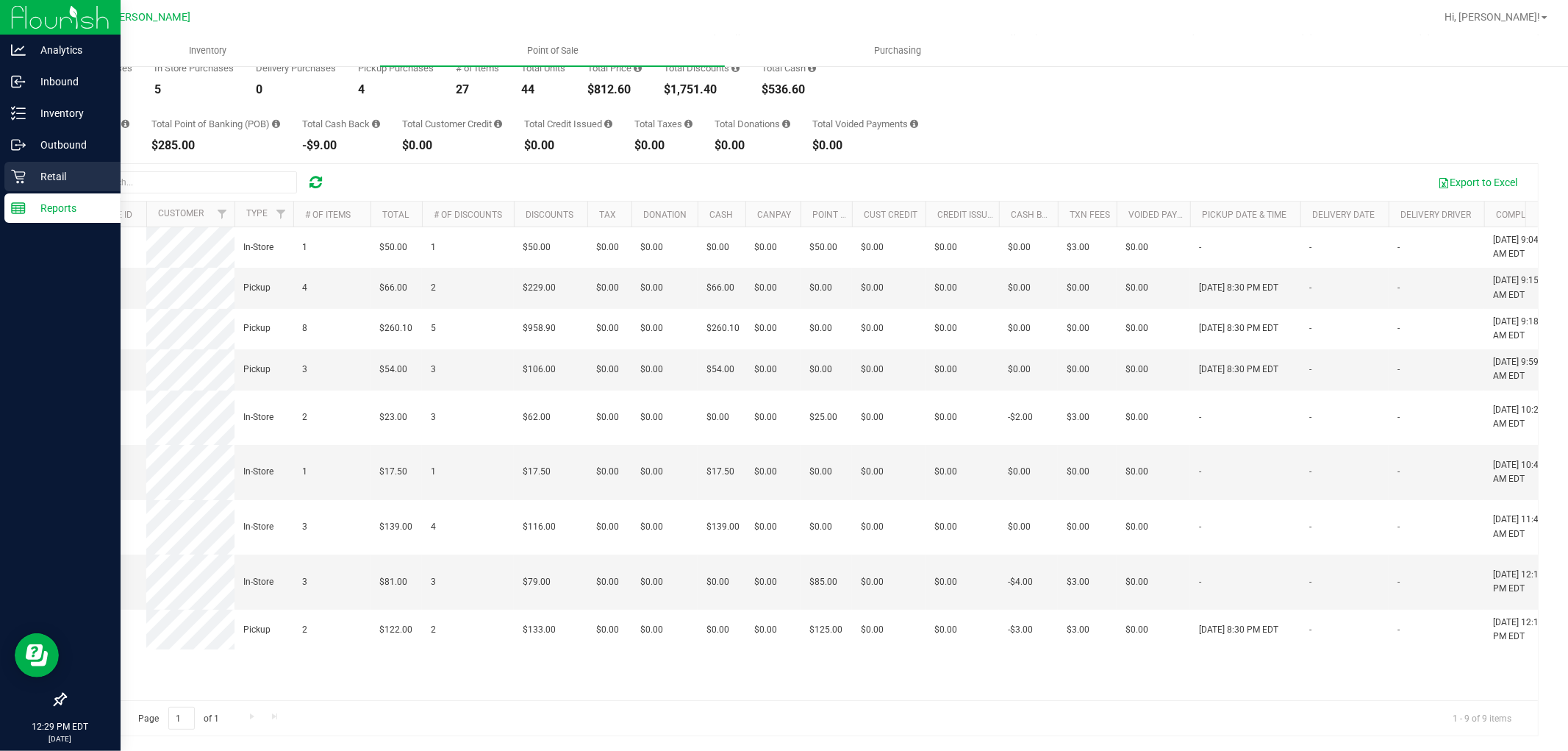
click at [18, 174] on icon at bounding box center [19, 177] width 15 height 15
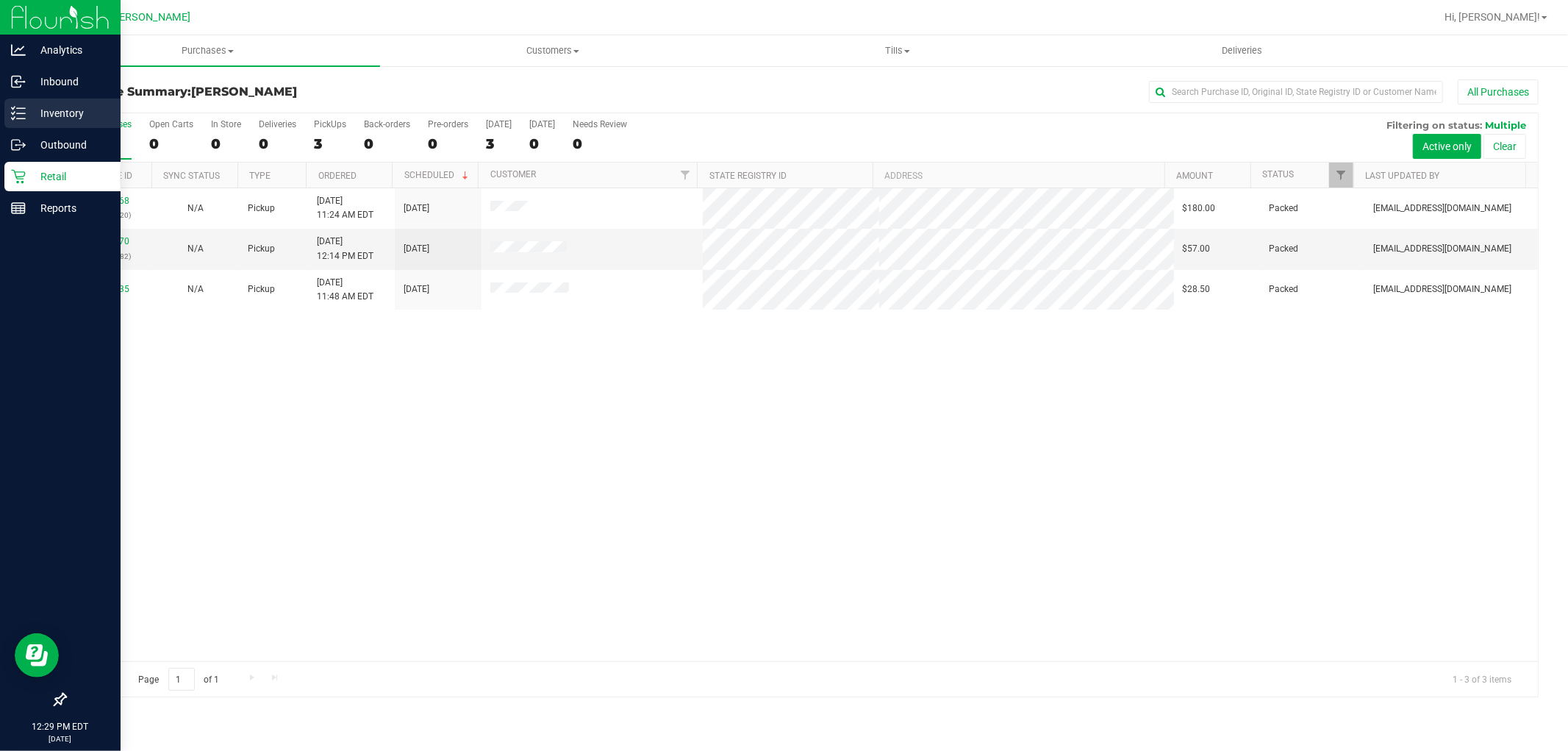
click at [30, 121] on p "Inventory" at bounding box center [70, 114] width 88 height 18
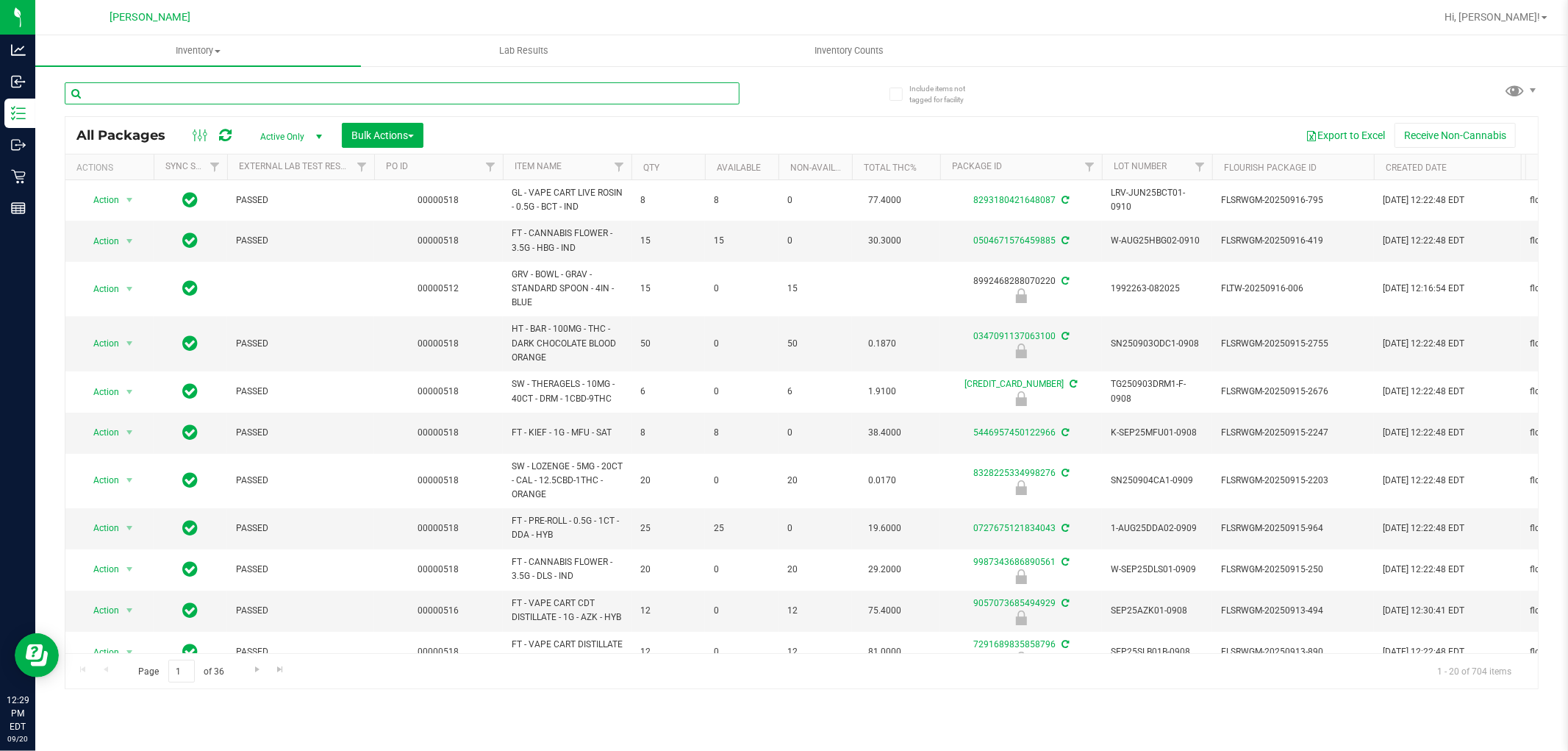
click at [215, 94] on input "text" at bounding box center [402, 94] width 675 height 22
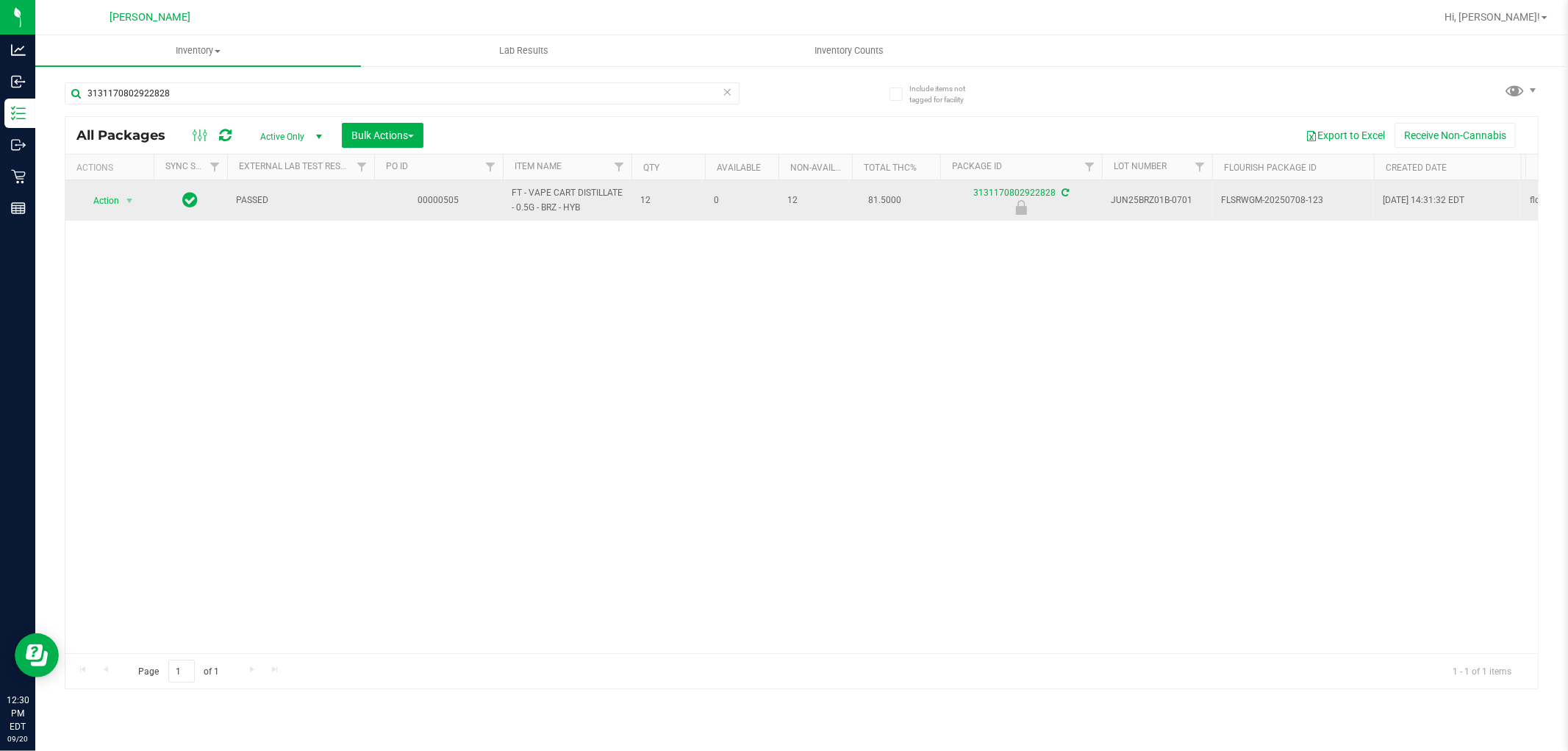
click at [591, 190] on span "FT - VAPE CART DISTILLATE - 0.5G - BRZ - HYB" at bounding box center [567, 200] width 111 height 28
copy tr "FT - VAPE CART DISTILLATE - 0.5G - BRZ - HYB"
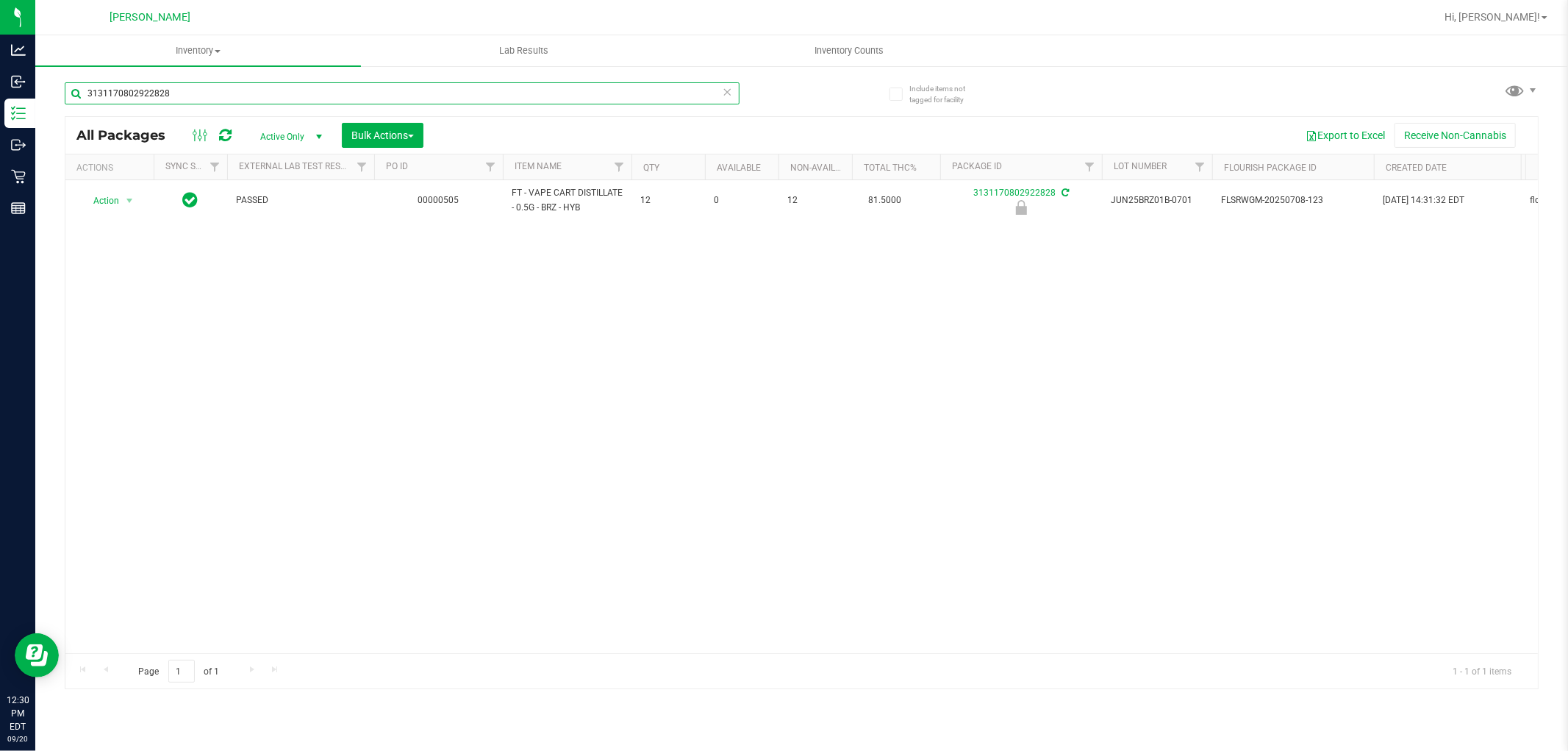
click at [103, 97] on input "3131170802922828" at bounding box center [402, 94] width 675 height 22
paste input "FT - VAPE CART DISTILLATE - 0.5G - BRZ - HYB"
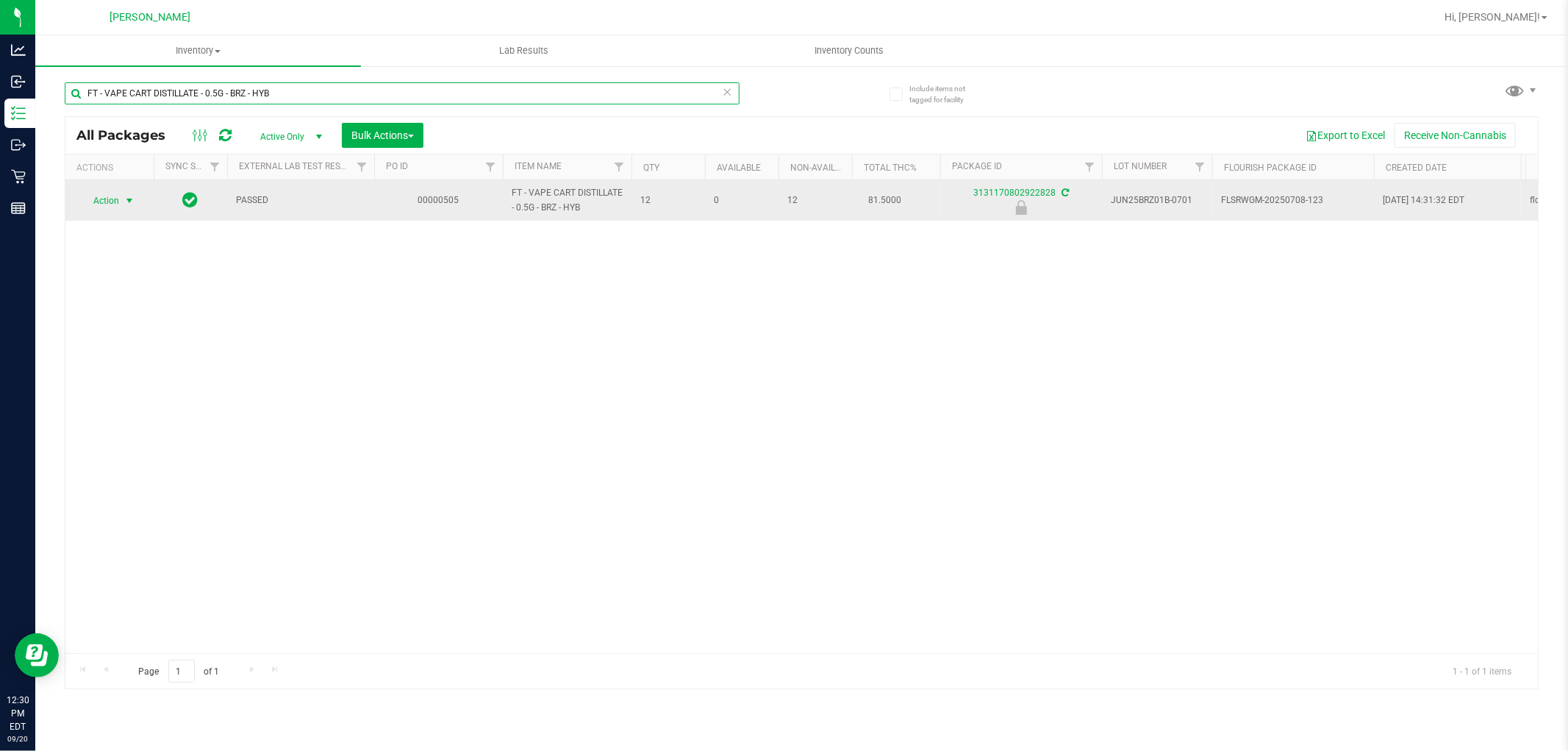
type input "FT - VAPE CART DISTILLATE - 0.5G - BRZ - HYB"
click at [128, 201] on span "select" at bounding box center [129, 201] width 12 height 12
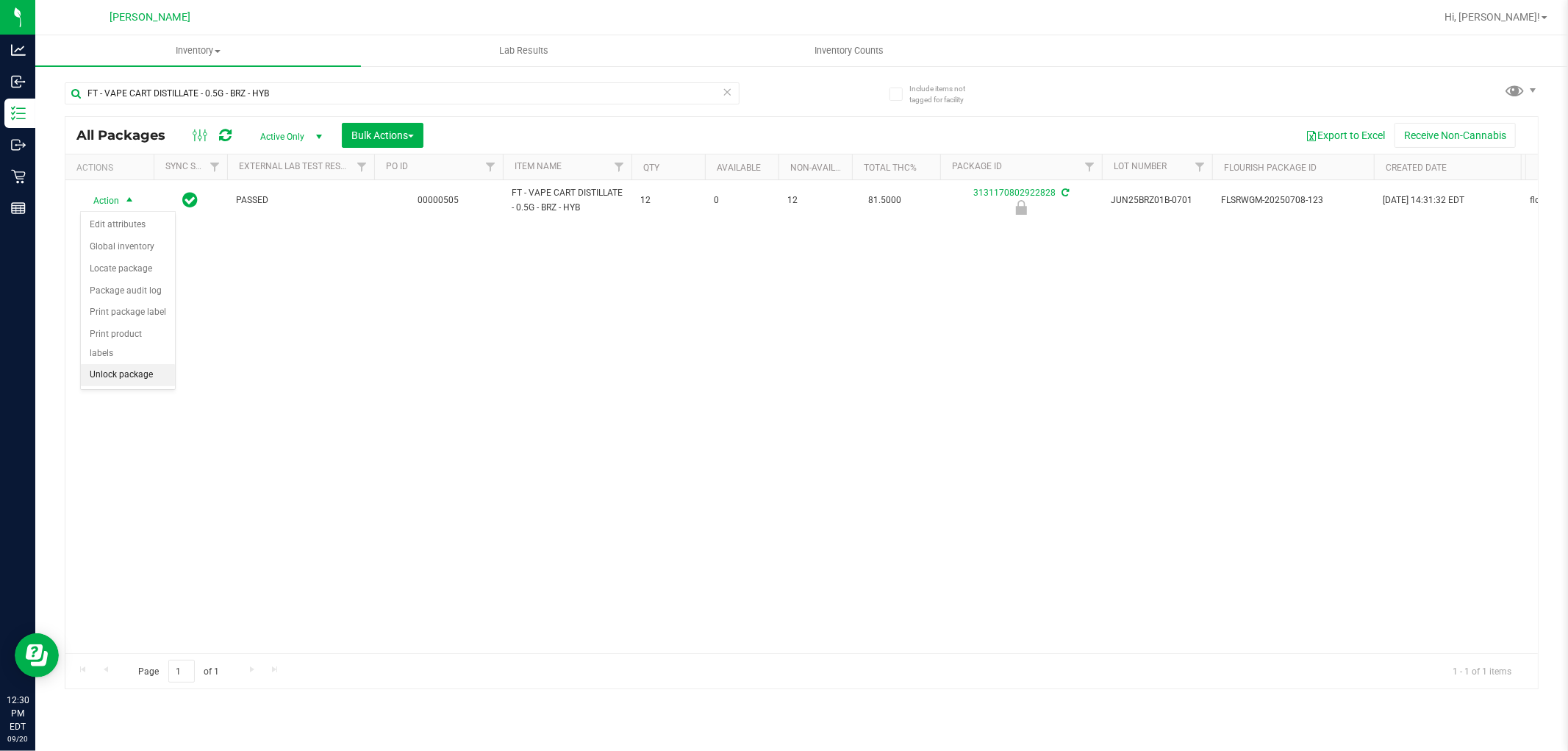
click at [105, 370] on li "Unlock package" at bounding box center [128, 376] width 94 height 22
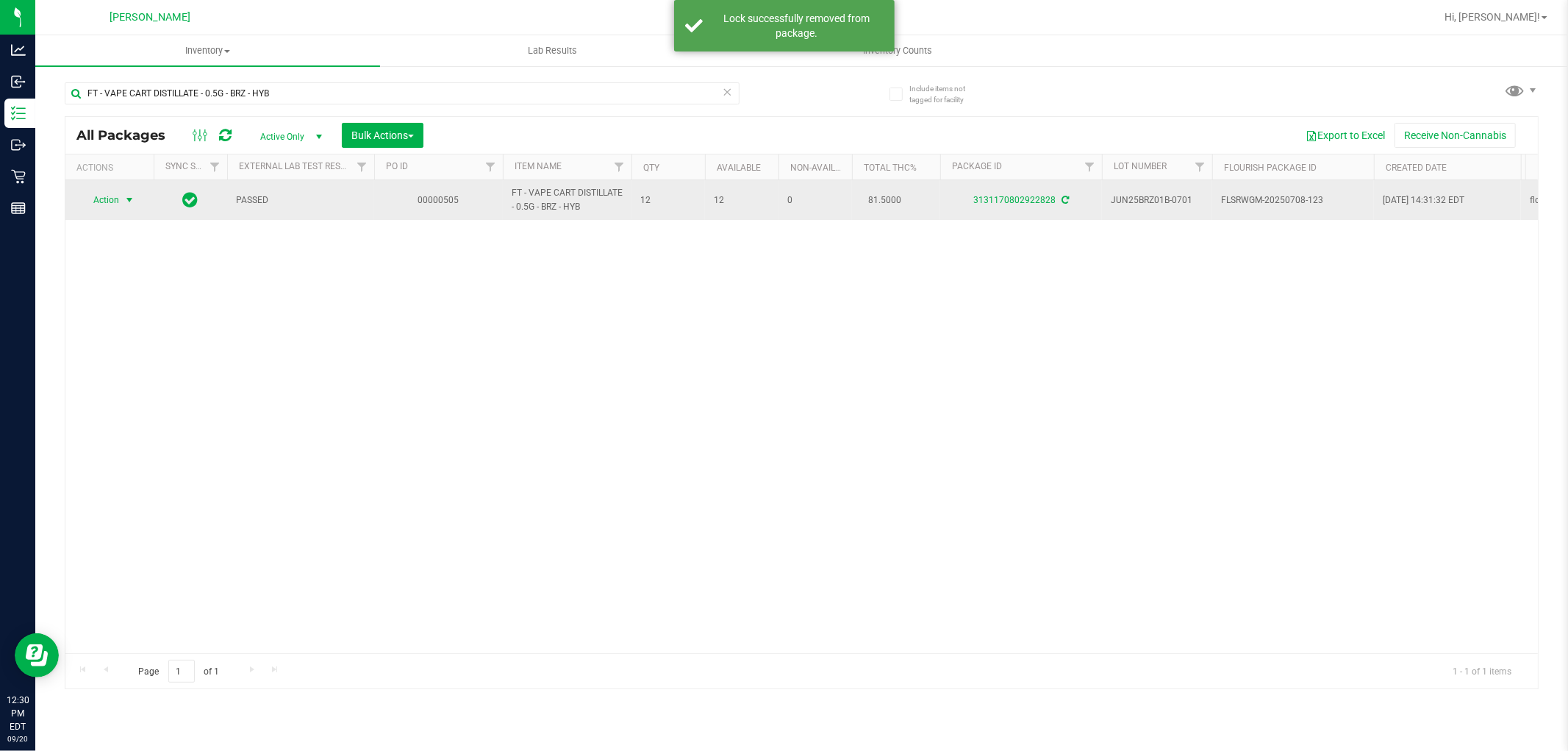
click at [132, 199] on span "select" at bounding box center [129, 200] width 12 height 12
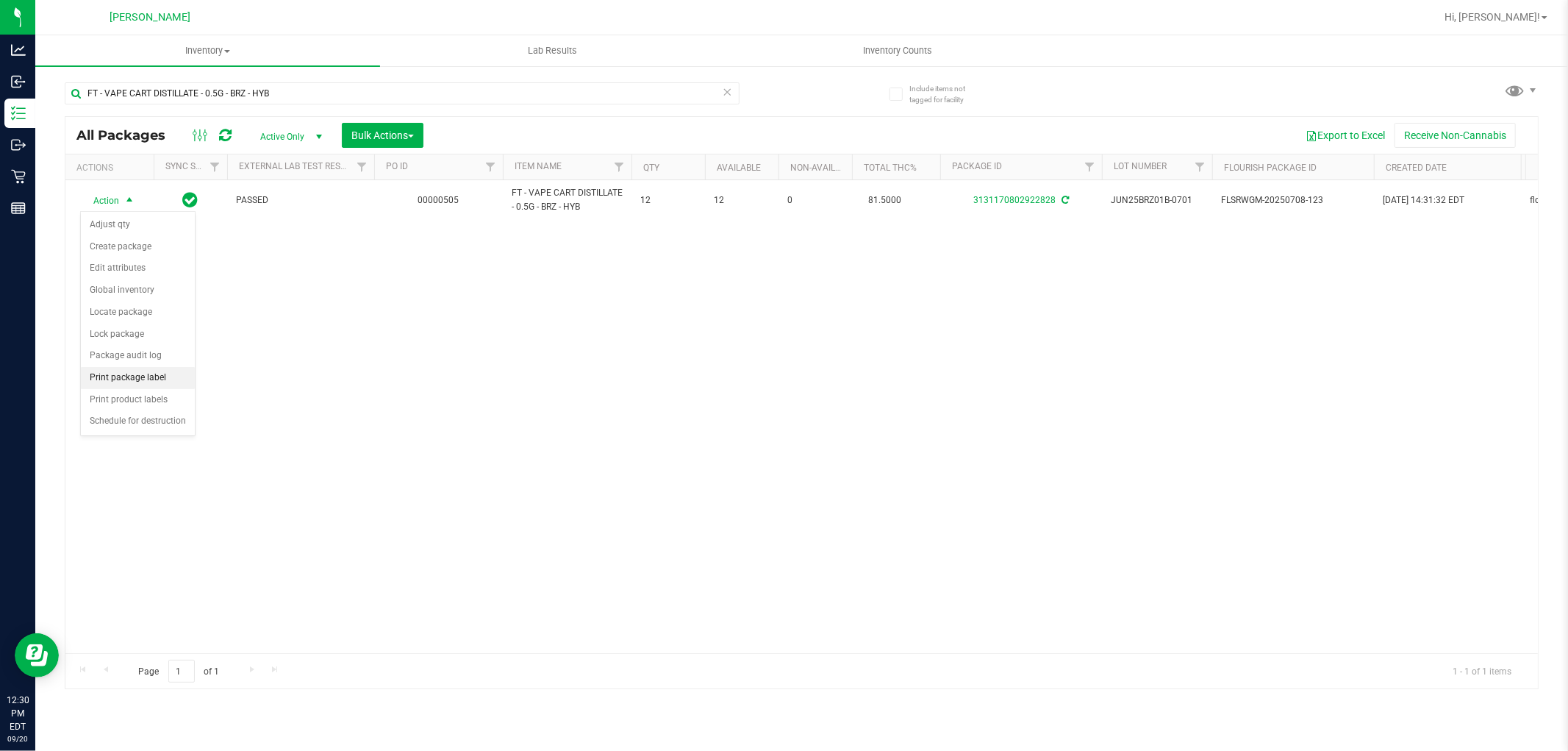
click at [130, 378] on li "Print package label" at bounding box center [138, 378] width 114 height 22
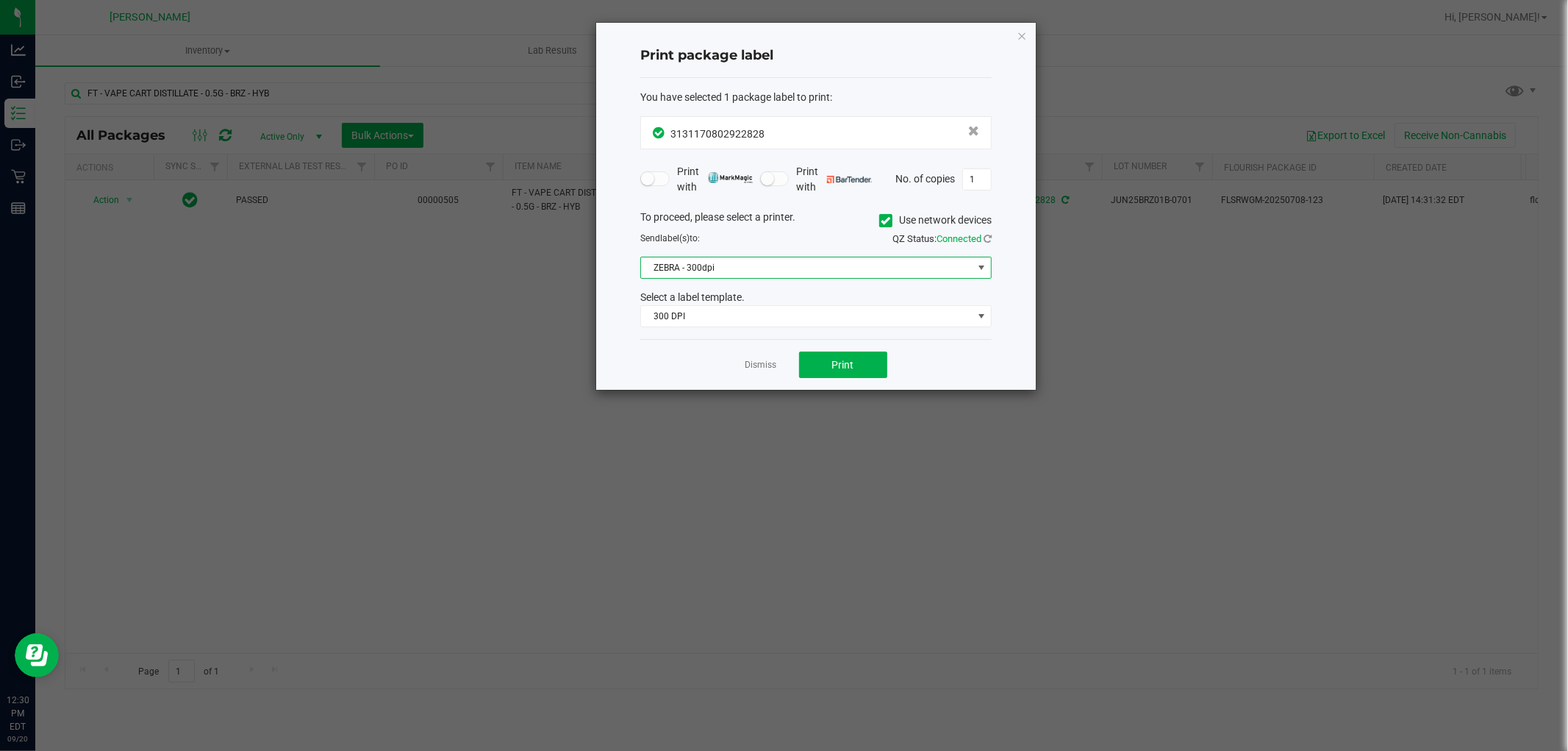
click at [668, 269] on span "ZEBRA - 300dpi" at bounding box center [806, 268] width 332 height 21
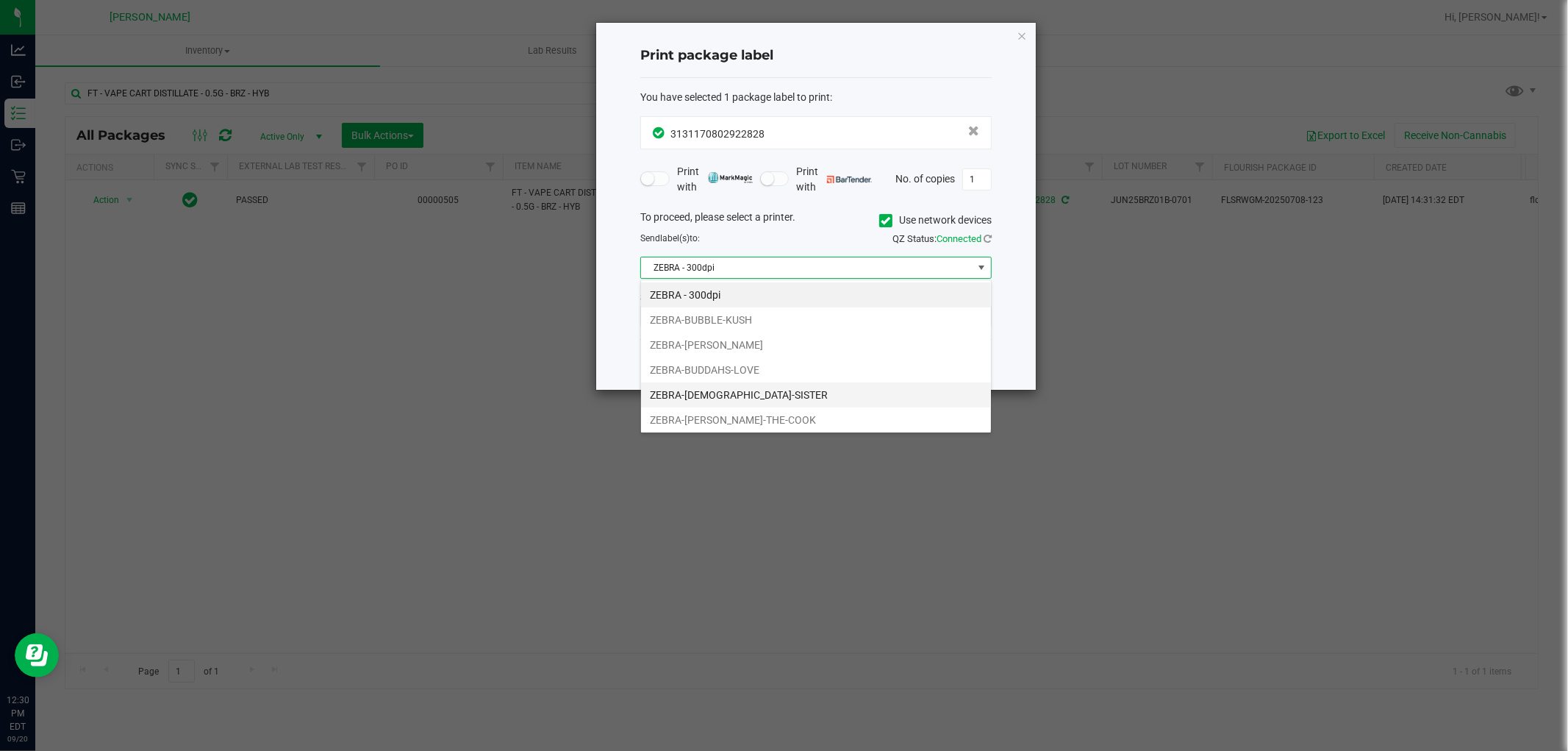
scroll to position [22, 351]
click at [690, 370] on li "ZEBRA-BUDDAHS-LOVE" at bounding box center [816, 370] width 350 height 25
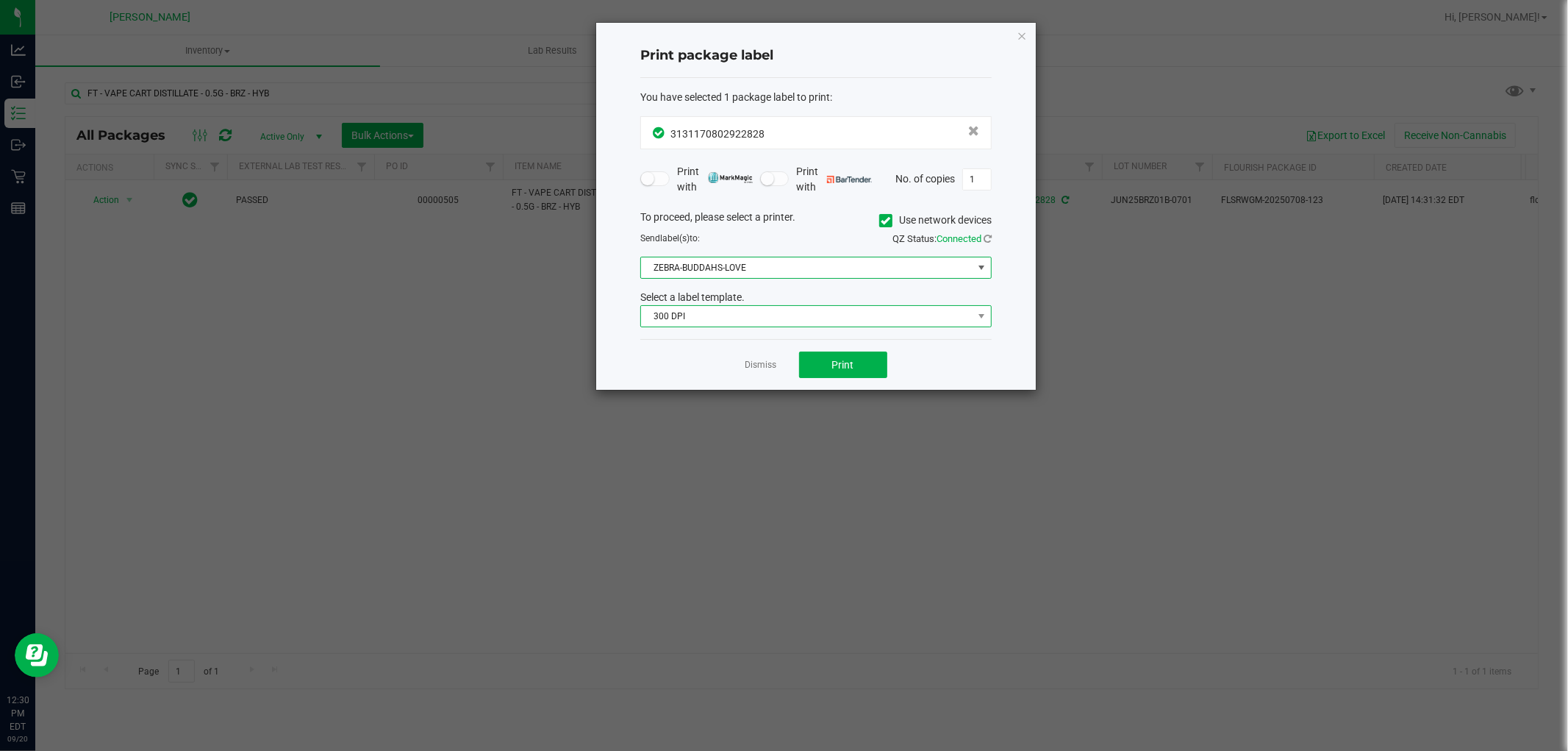
click at [697, 321] on span "300 DPI" at bounding box center [806, 316] width 332 height 21
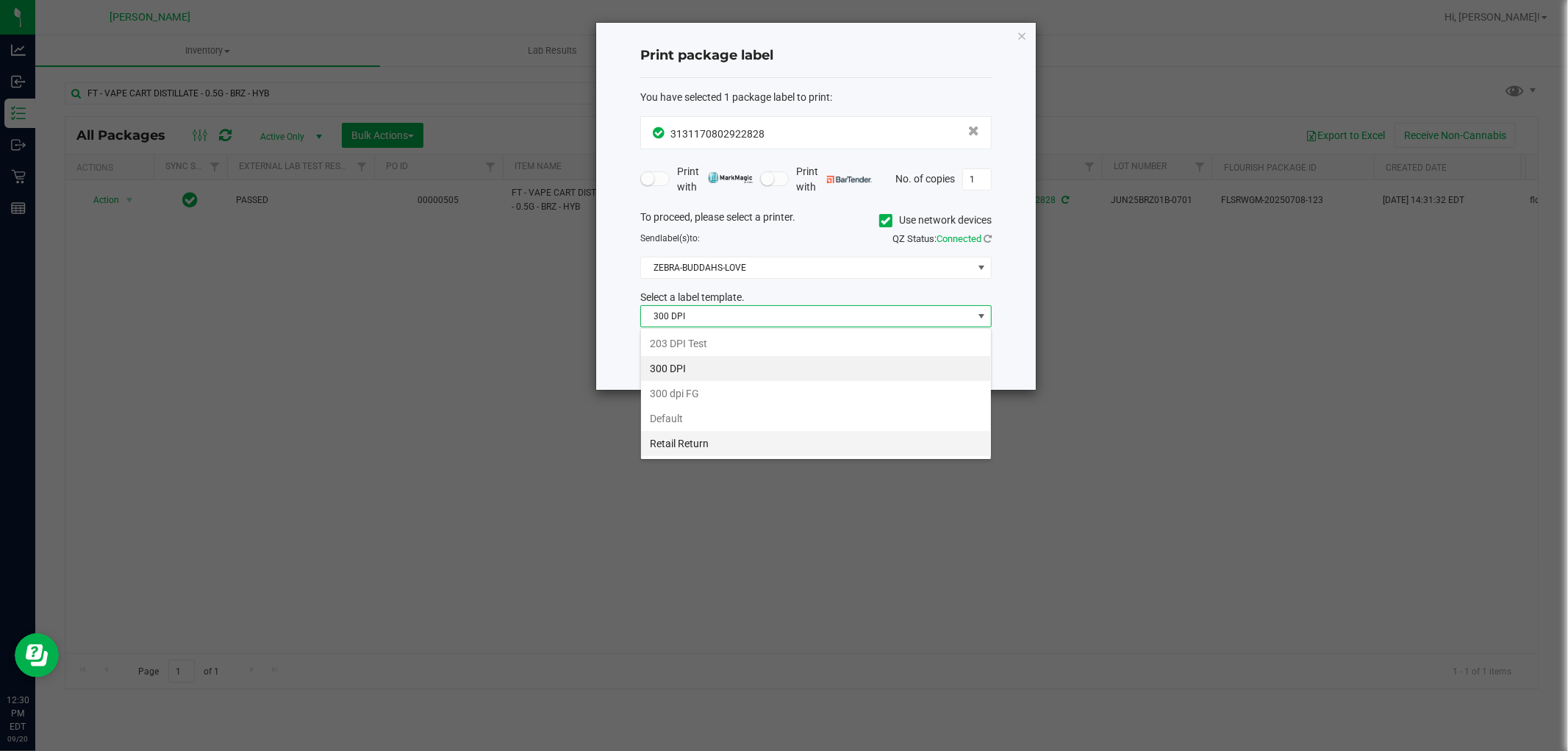
click at [667, 451] on li "Retail Return" at bounding box center [816, 444] width 350 height 25
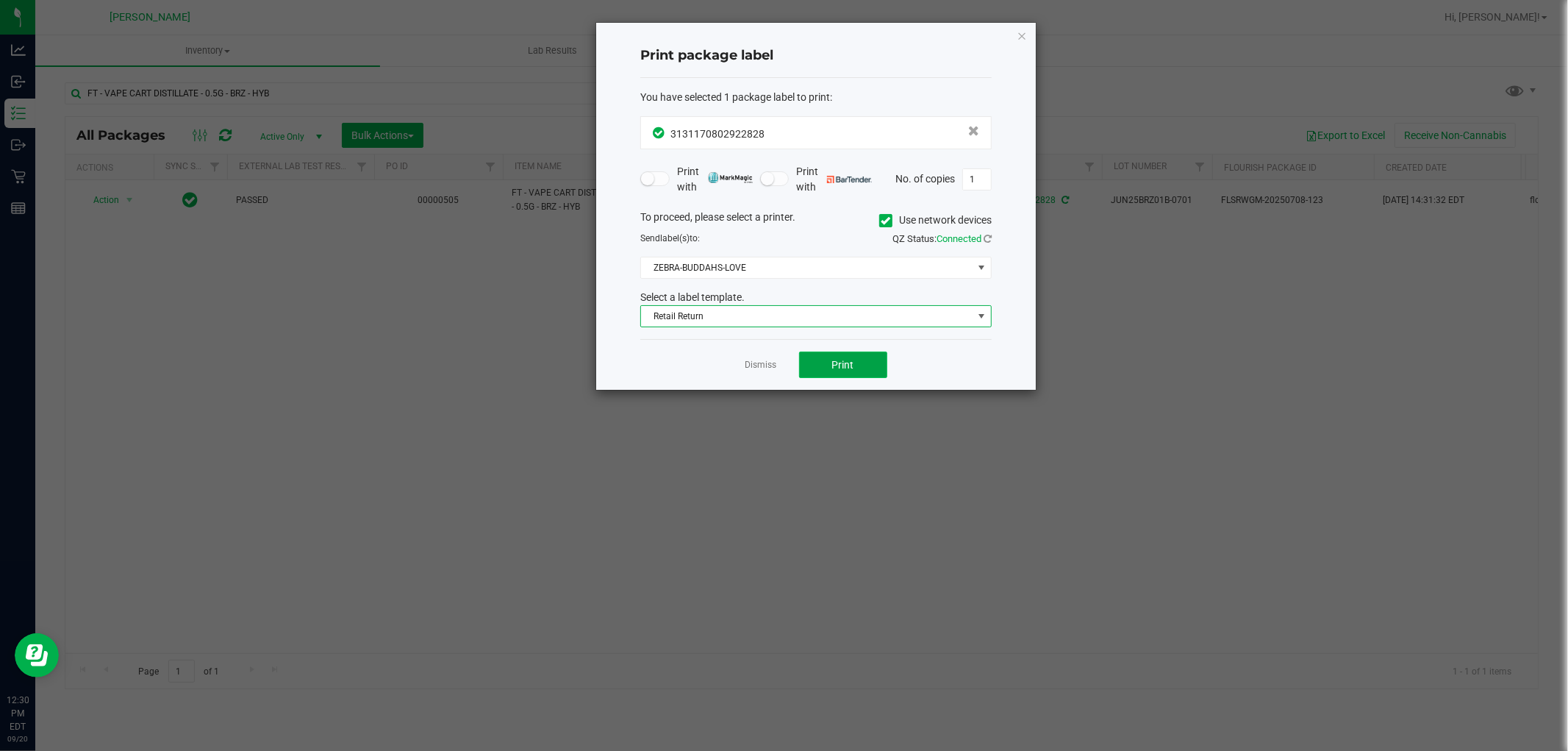
click at [826, 372] on button "Print" at bounding box center [843, 365] width 88 height 27
drag, startPoint x: 769, startPoint y: 362, endPoint x: 777, endPoint y: 364, distance: 8.2
click at [777, 364] on link "Dismiss" at bounding box center [761, 365] width 32 height 13
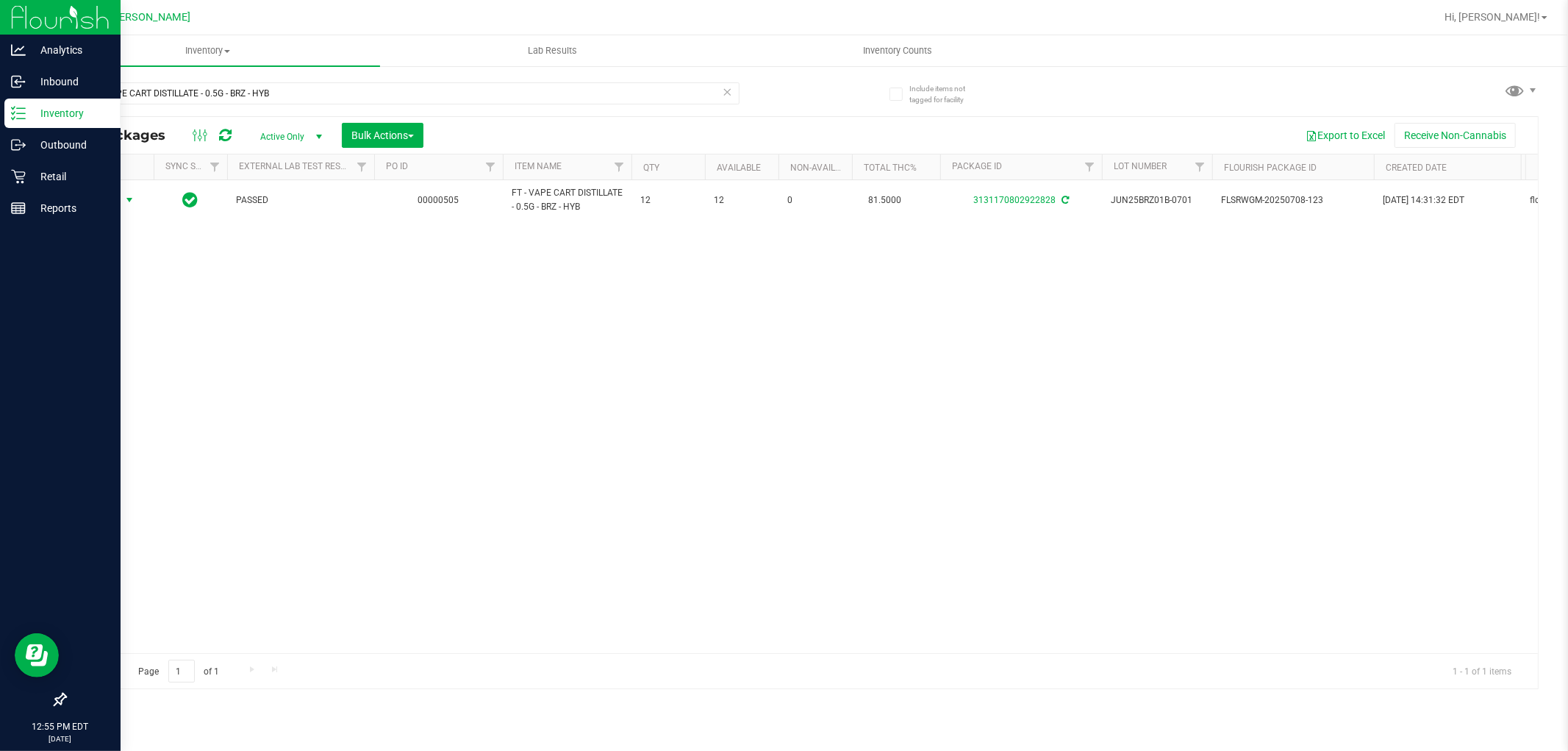
click at [42, 111] on p "Inventory" at bounding box center [70, 114] width 88 height 18
click at [37, 180] on p "Retail" at bounding box center [70, 177] width 88 height 18
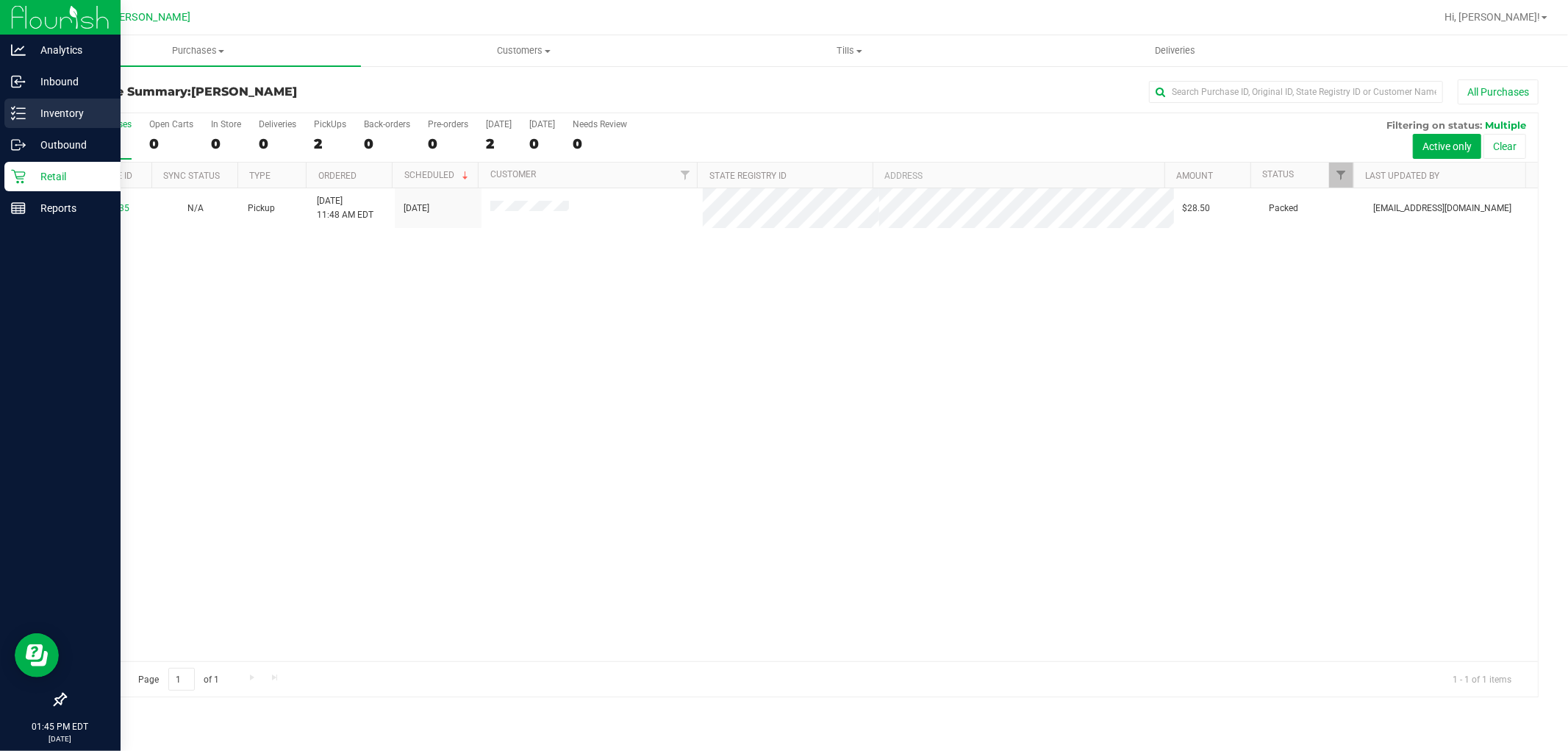
click at [13, 117] on icon at bounding box center [19, 114] width 15 height 15
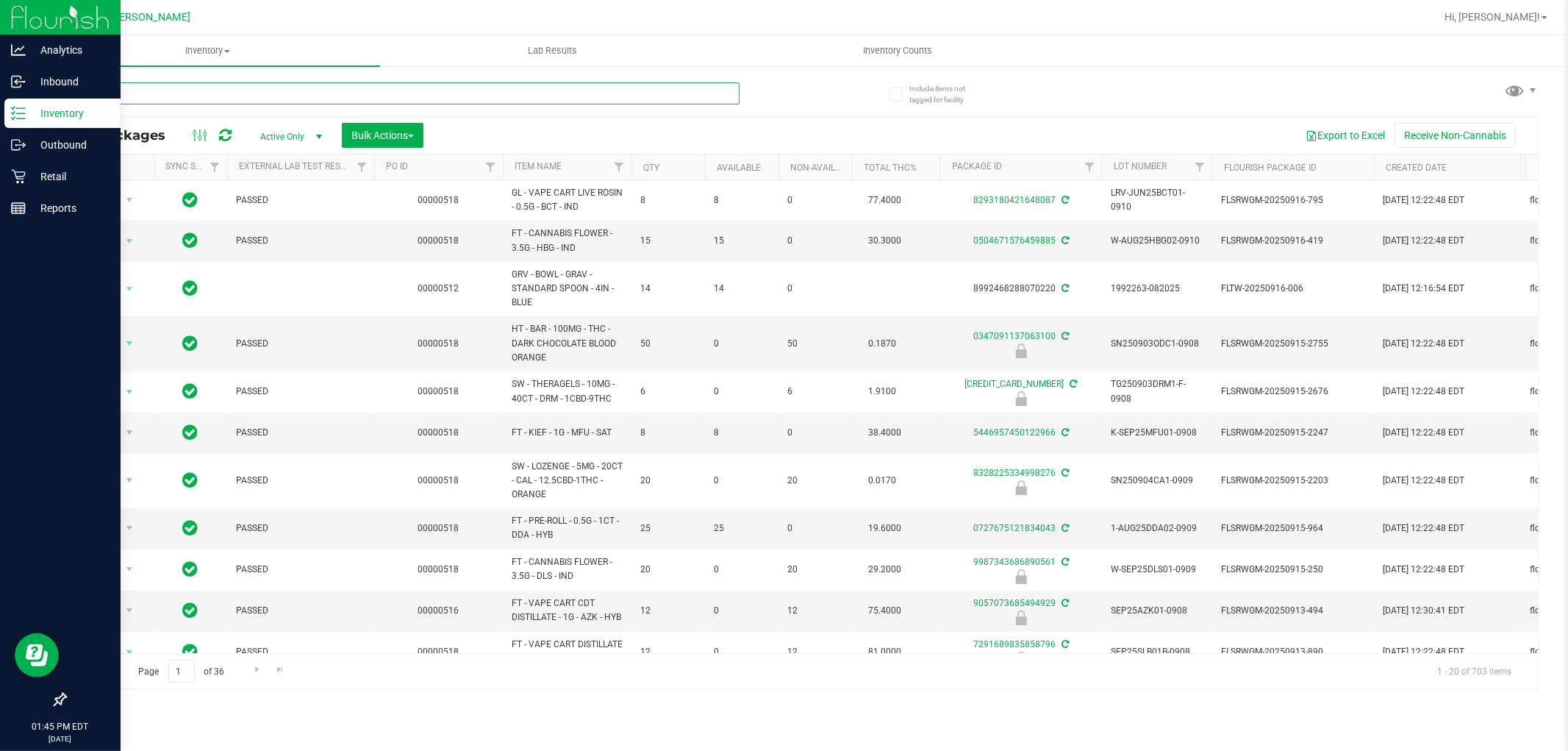
drag, startPoint x: 214, startPoint y: 102, endPoint x: 200, endPoint y: 94, distance: 16.1
click at [200, 94] on input "text" at bounding box center [402, 94] width 675 height 22
paste input "FT - PRE-ROLL - 0.35G - 10CT"
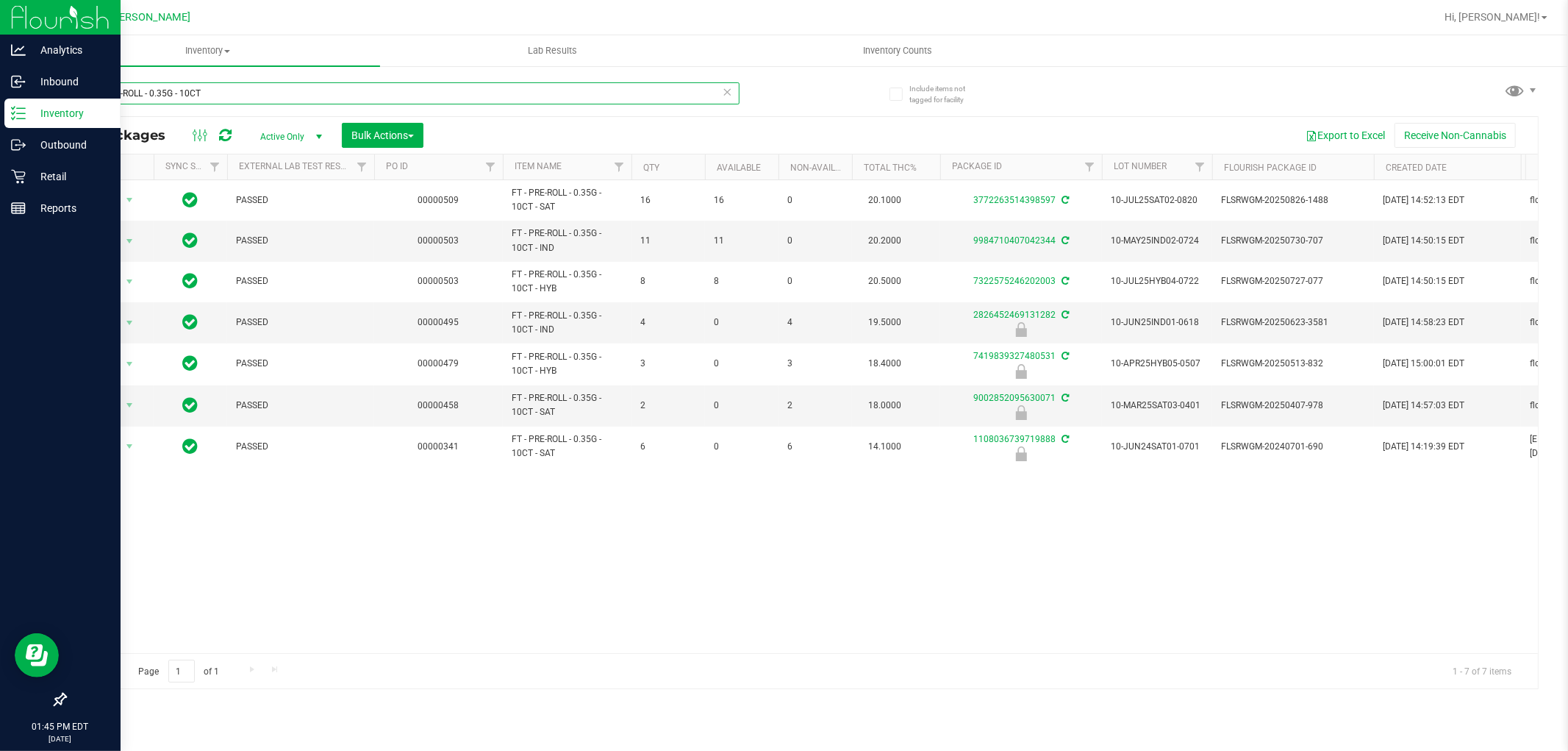
click at [623, 94] on input "FT - PRE-ROLL - 0.35G - 10CT" at bounding box center [402, 94] width 675 height 22
paste input "8846226903805357"
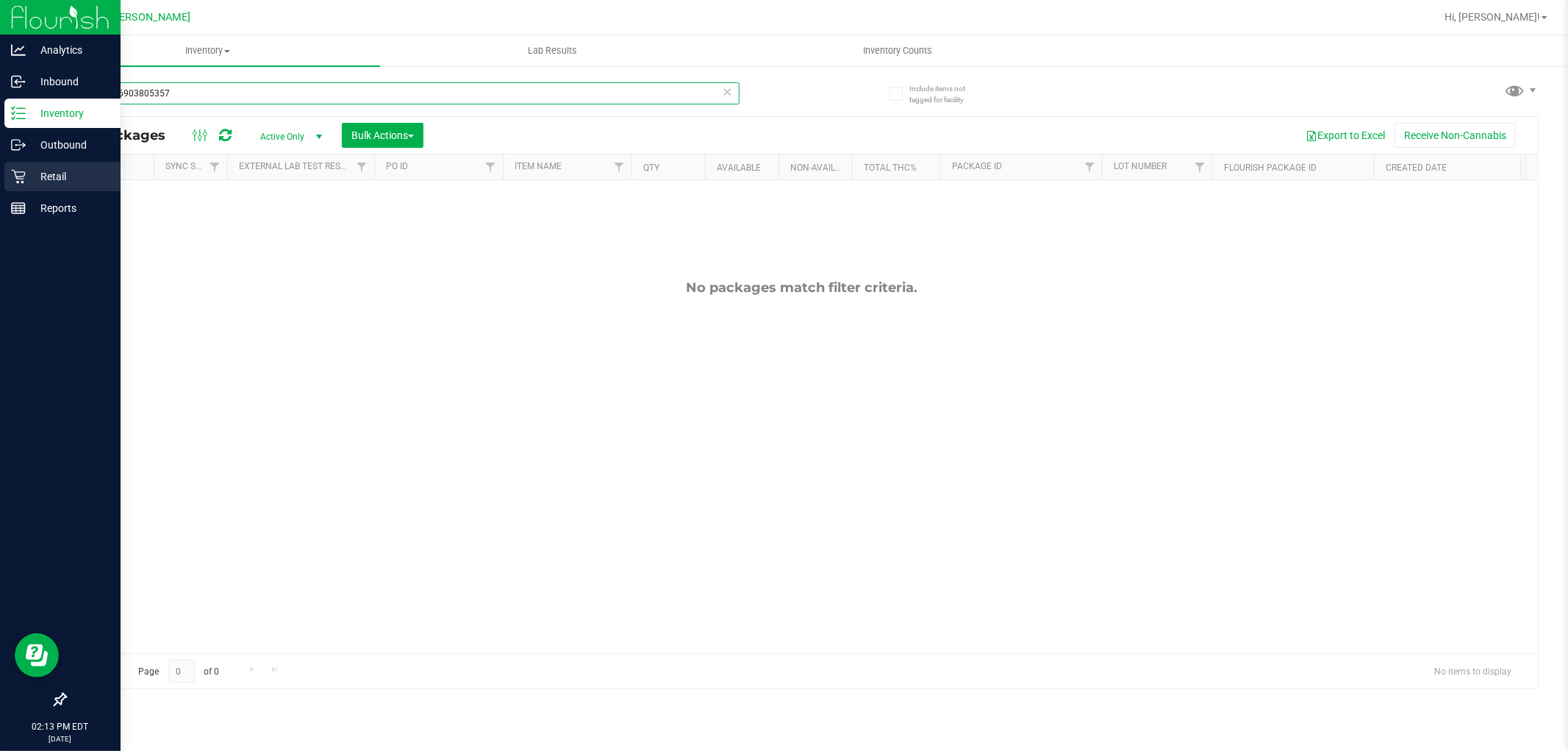
type input "8846226903805357"
click at [35, 179] on p "Retail" at bounding box center [70, 177] width 88 height 18
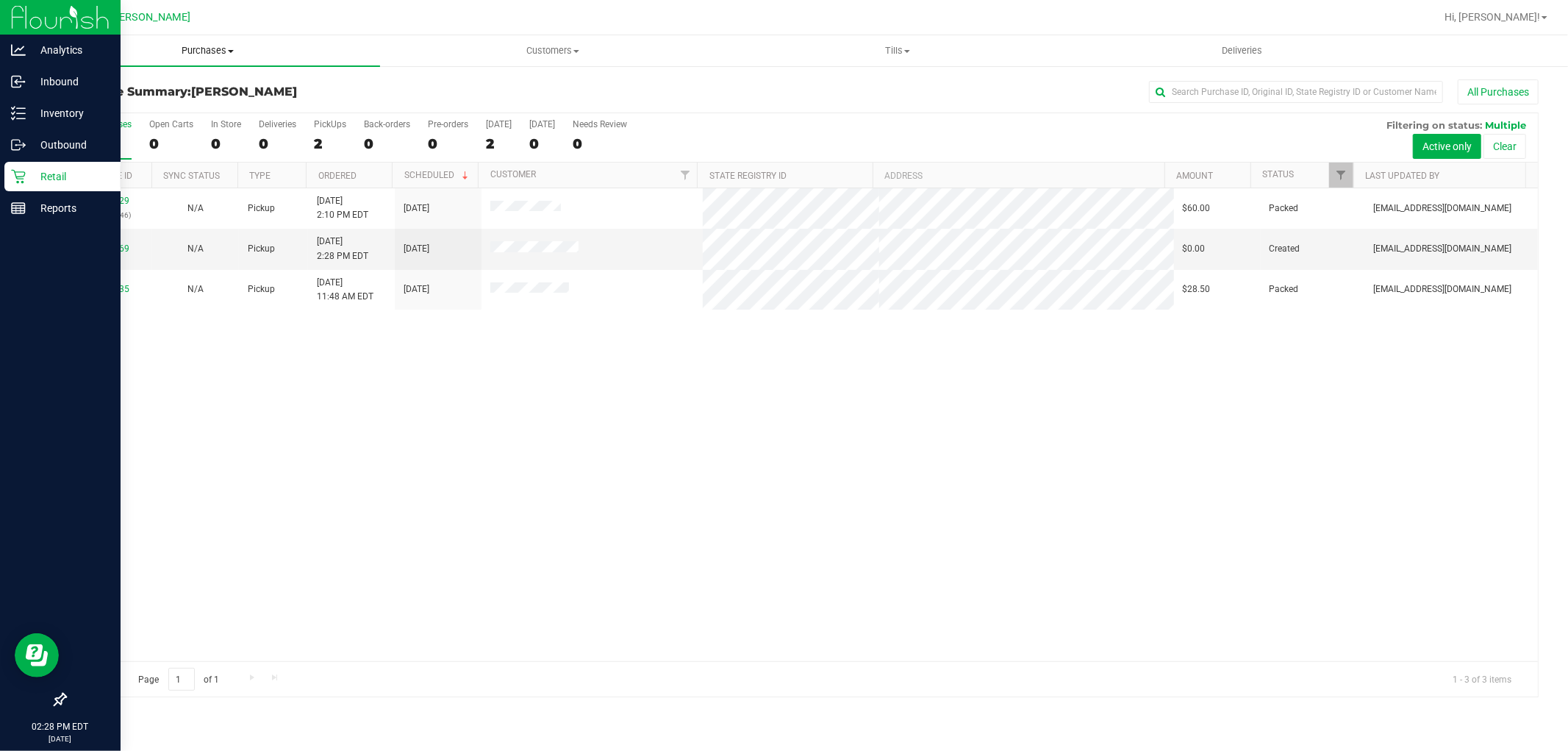
click at [210, 46] on span "Purchases" at bounding box center [208, 50] width 345 height 13
click at [559, 46] on span "Customers" at bounding box center [552, 50] width 343 height 13
click at [447, 91] on span "All customers" at bounding box center [432, 88] width 106 height 13
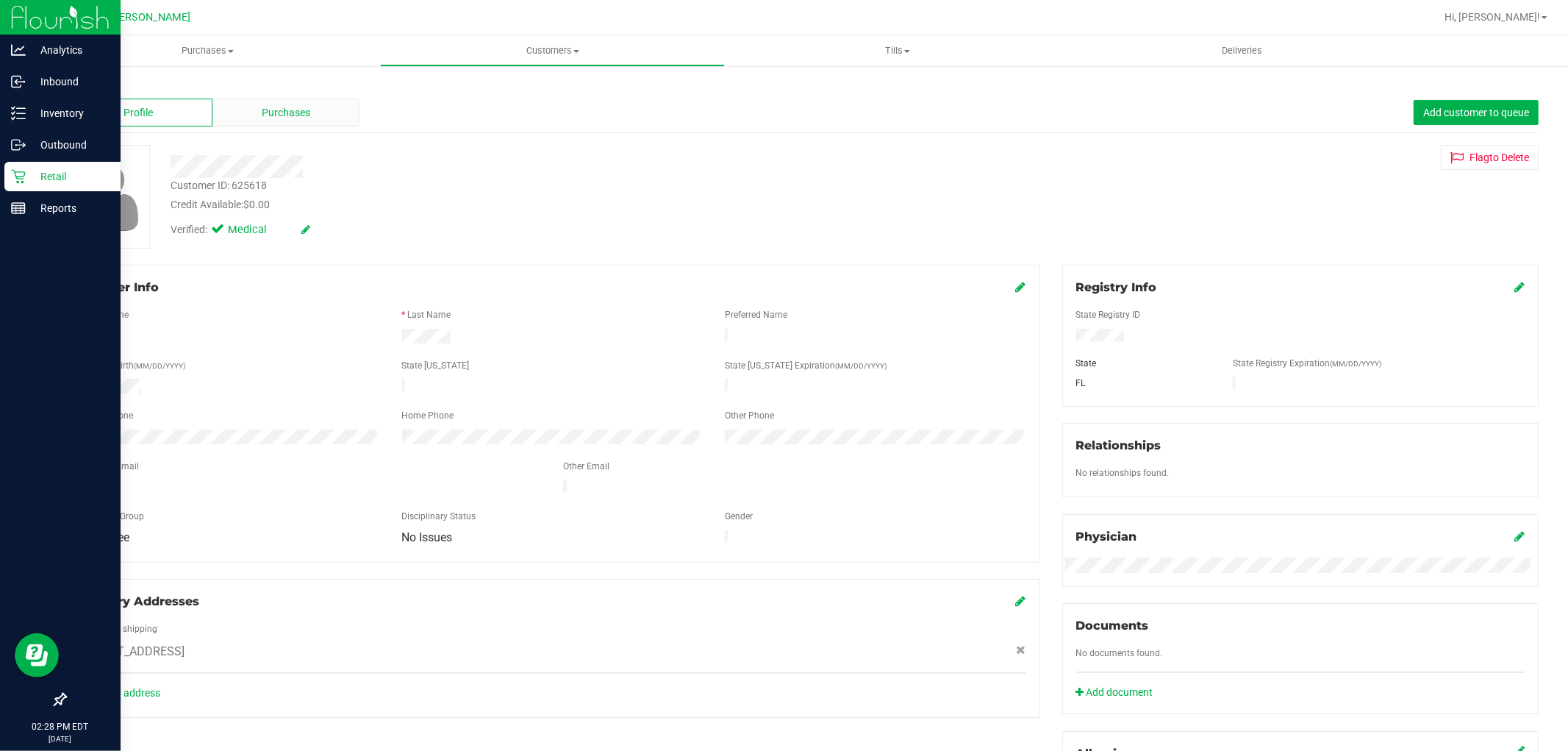
click at [263, 105] on span "Purchases" at bounding box center [286, 113] width 48 height 16
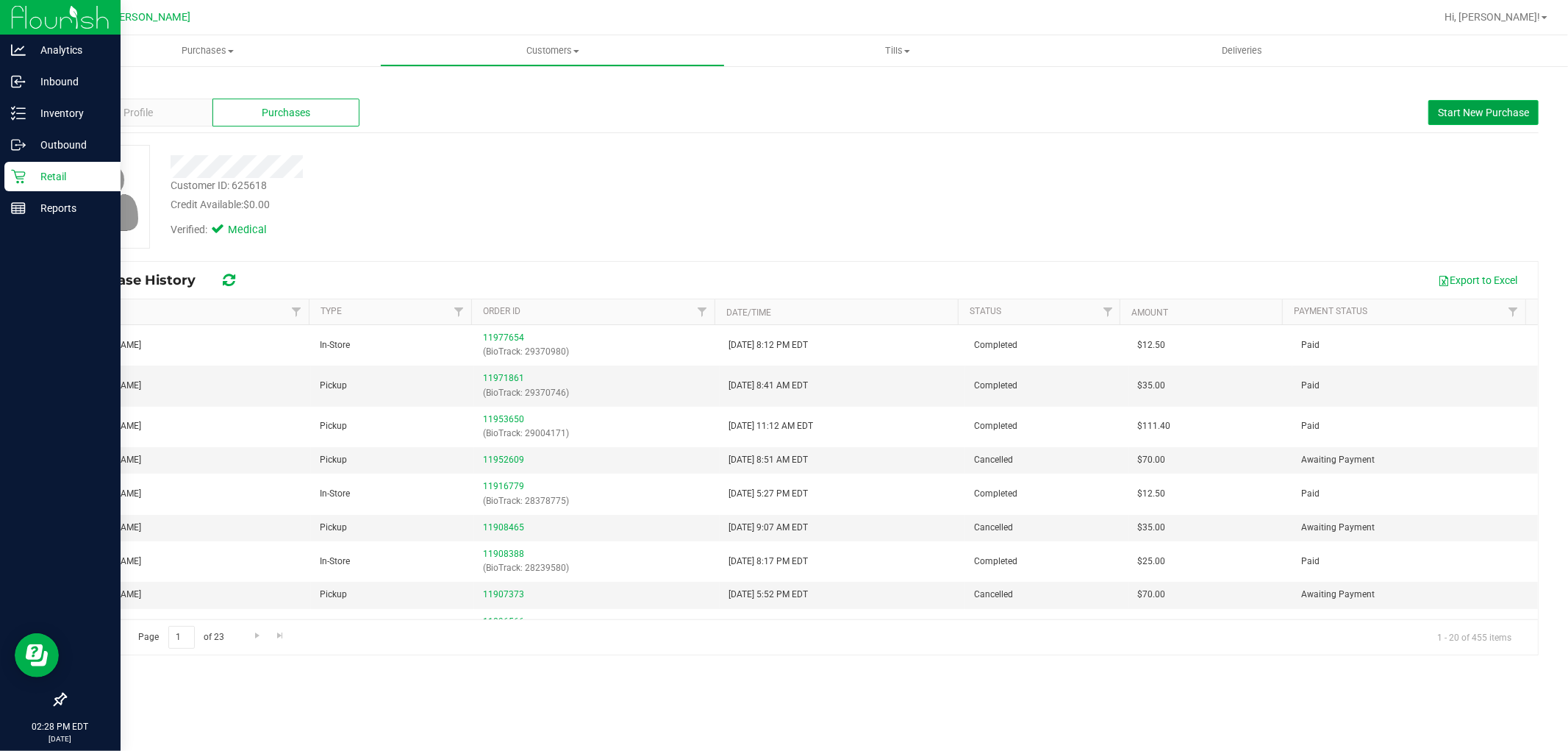
click at [1478, 113] on span "Start New Purchase" at bounding box center [1483, 113] width 91 height 12
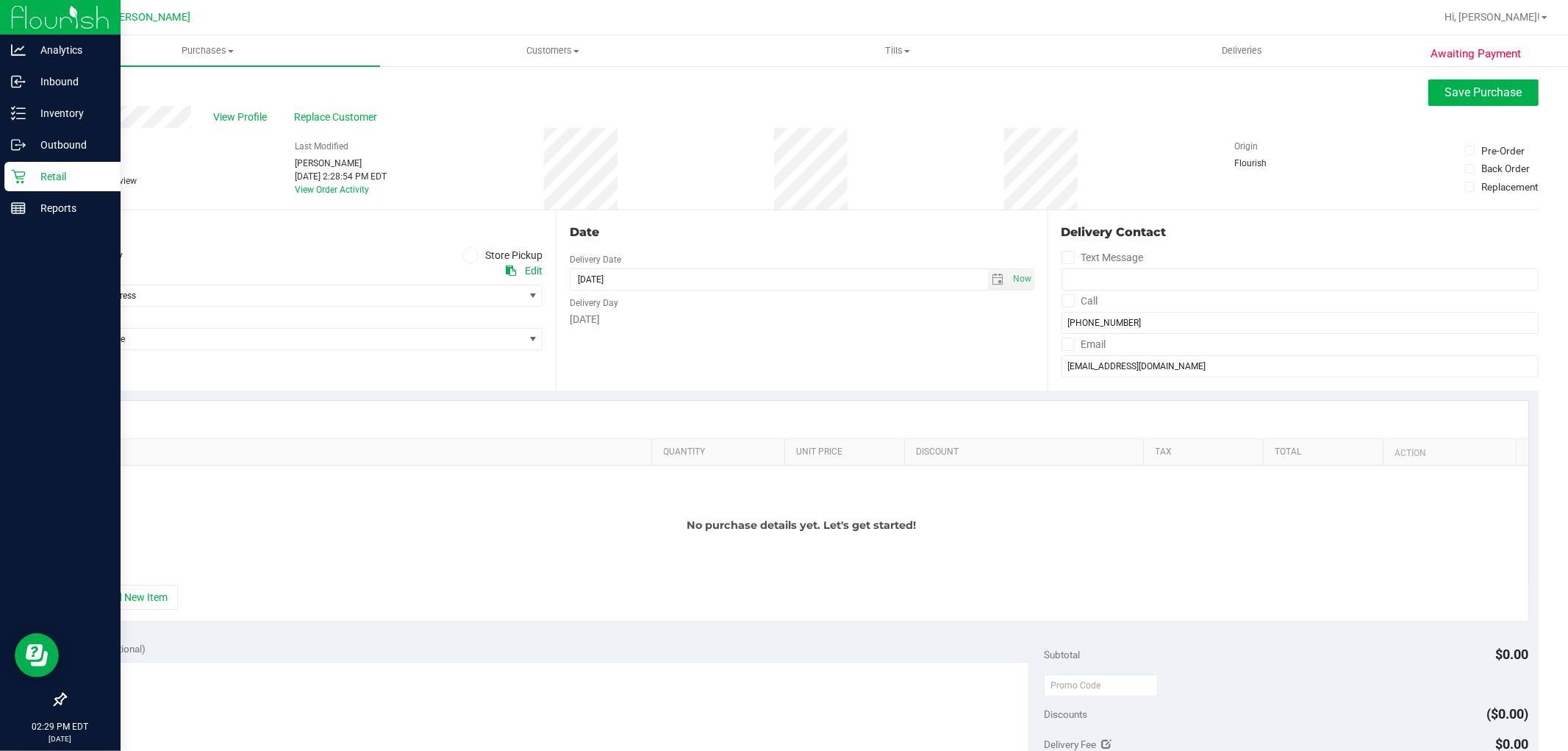
click at [472, 252] on span at bounding box center [470, 255] width 17 height 17
click at [0, 0] on input "Store Pickup" at bounding box center [0, 0] width 0 height 0
click at [491, 309] on div "Location Delivery Store Pickup Store Select Store Select Store Bonita Springs W…" at bounding box center [310, 300] width 491 height 180
click at [491, 292] on span "Select Store" at bounding box center [294, 296] width 458 height 21
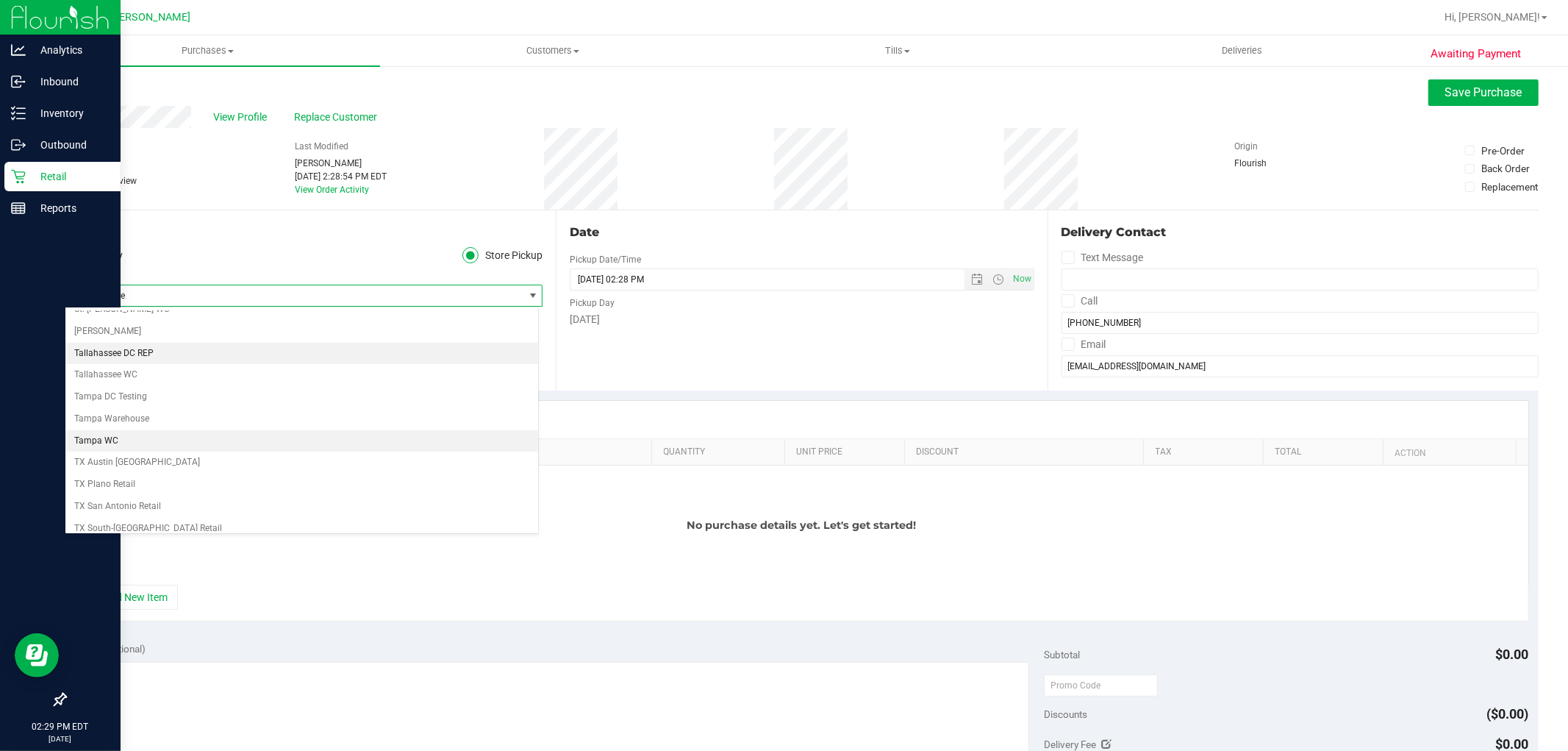
scroll to position [914, 0]
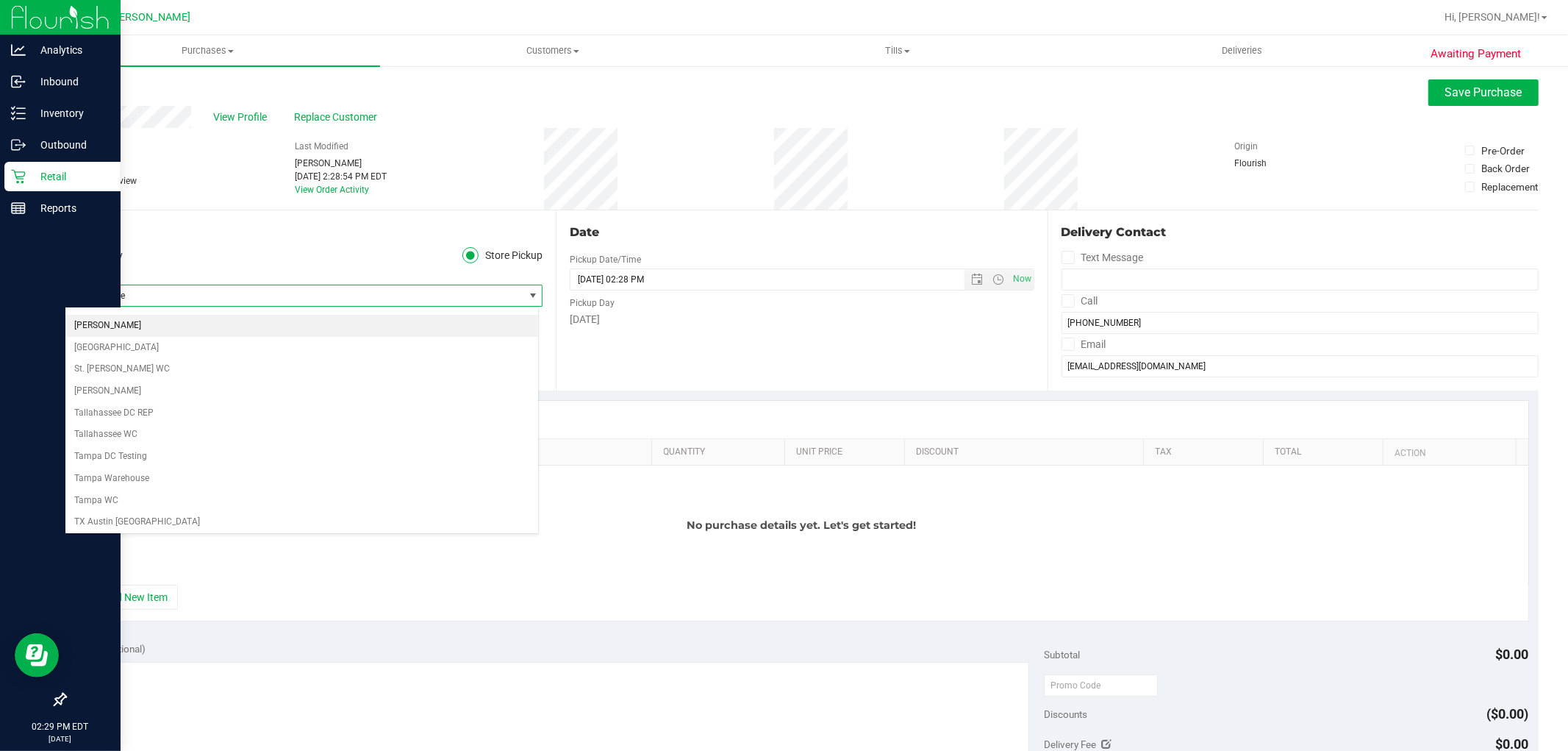
click at [108, 335] on li "[PERSON_NAME]" at bounding box center [301, 326] width 472 height 22
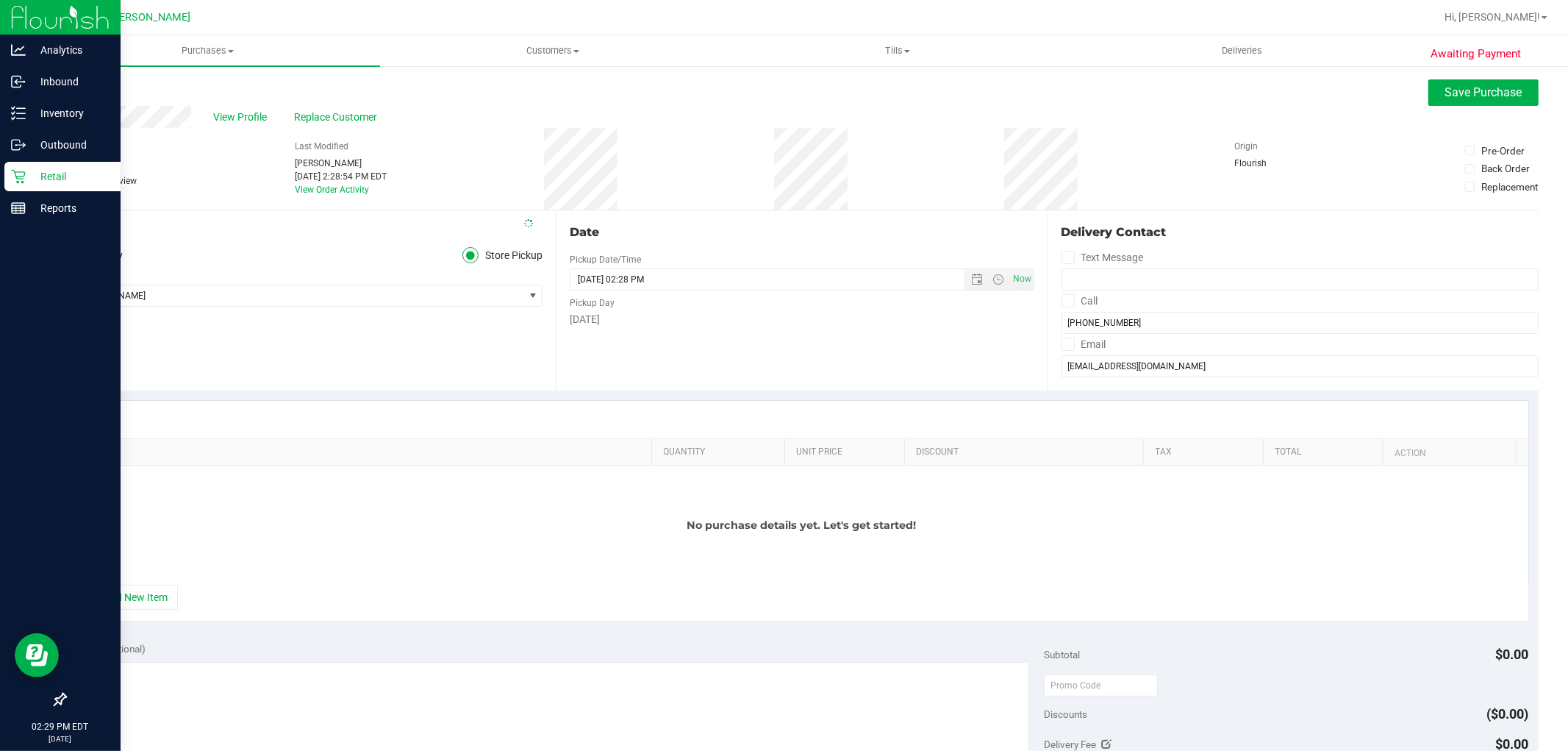
click at [213, 331] on div "Location Delivery Store Pickup Store Sebring WC Select Store Bonita Springs WC …" at bounding box center [310, 300] width 491 height 180
click at [145, 589] on button "+ Add New Item" at bounding box center [132, 597] width 91 height 25
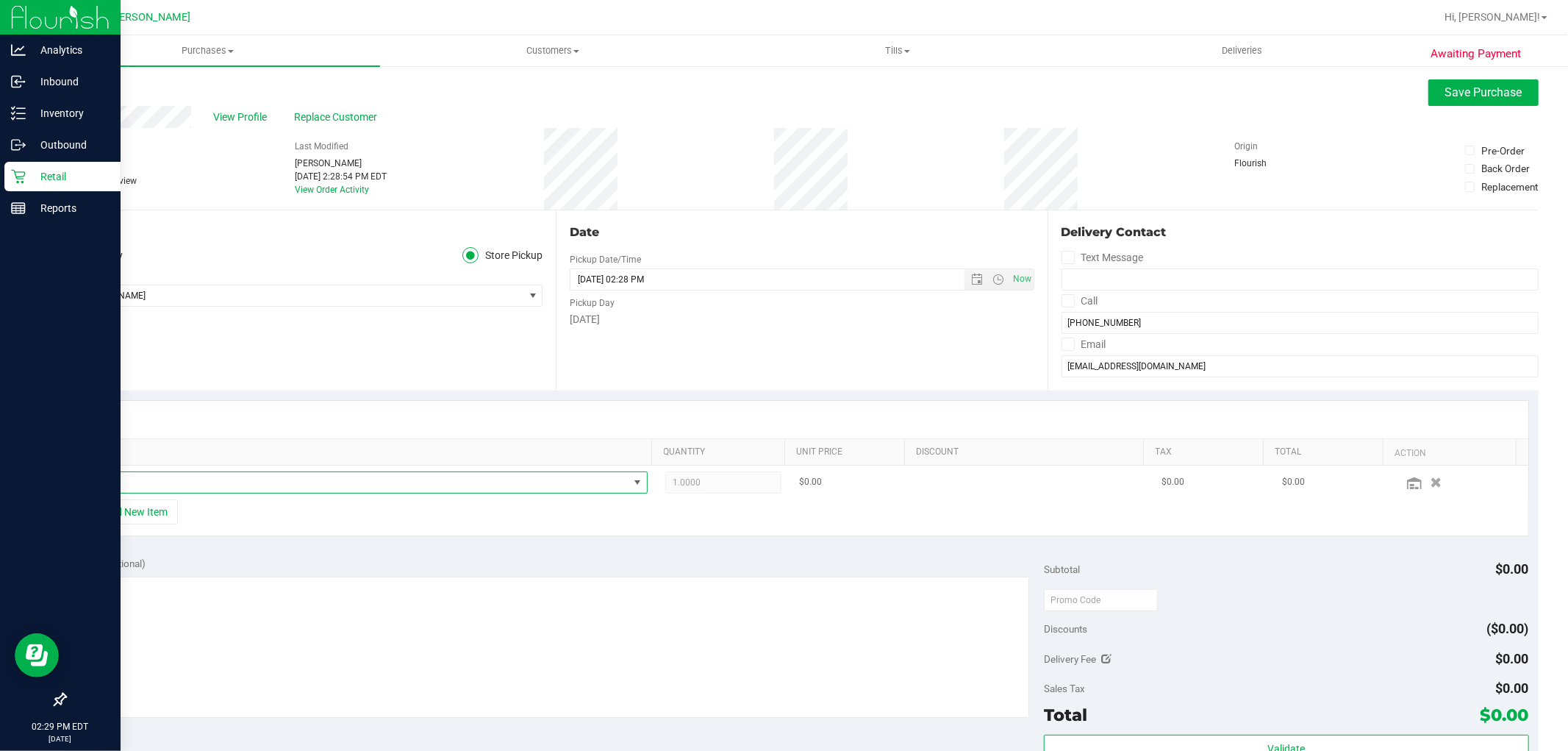
click at [401, 489] on span "NO DATA FOUND" at bounding box center [357, 482] width 543 height 21
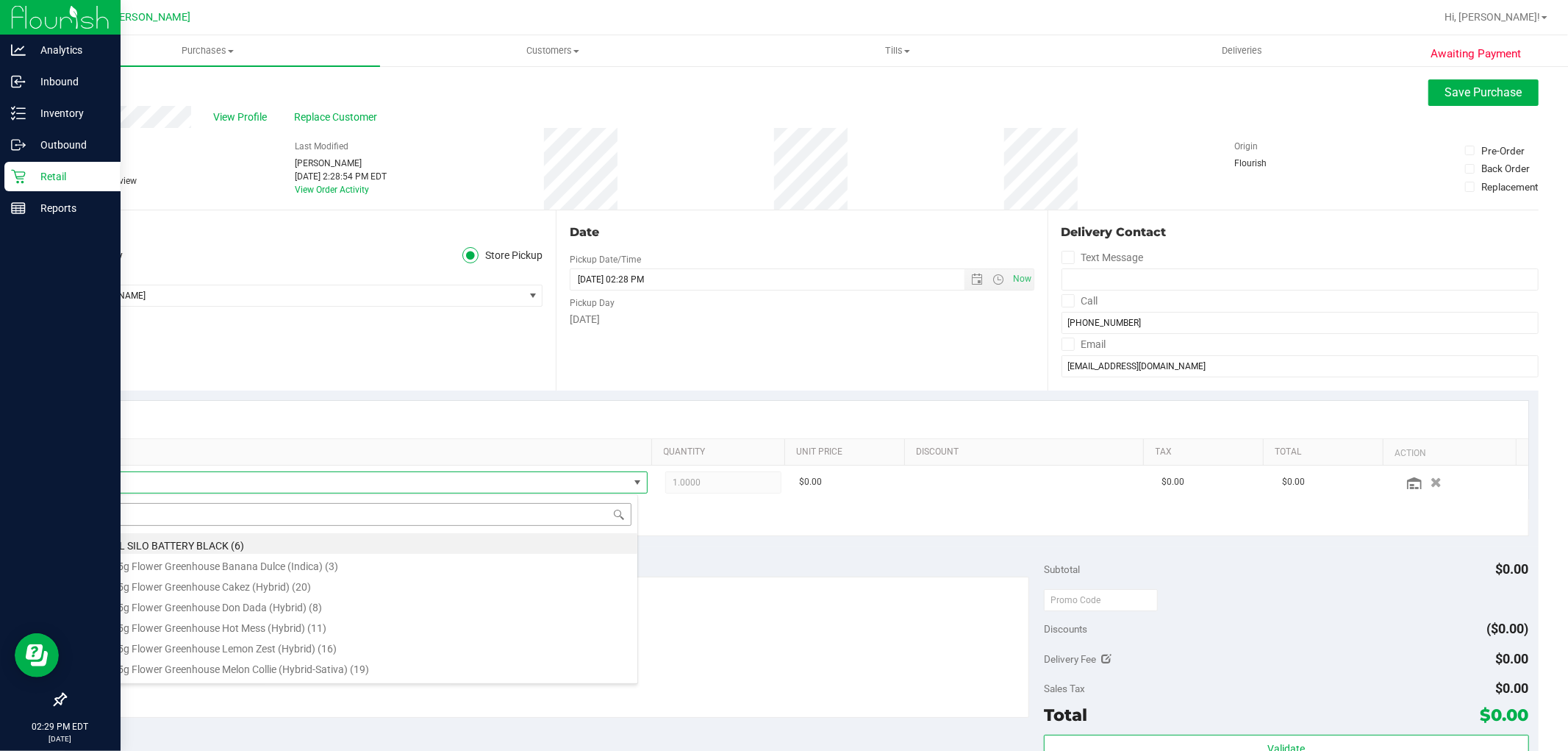
scroll to position [22, 548]
type input "rain"
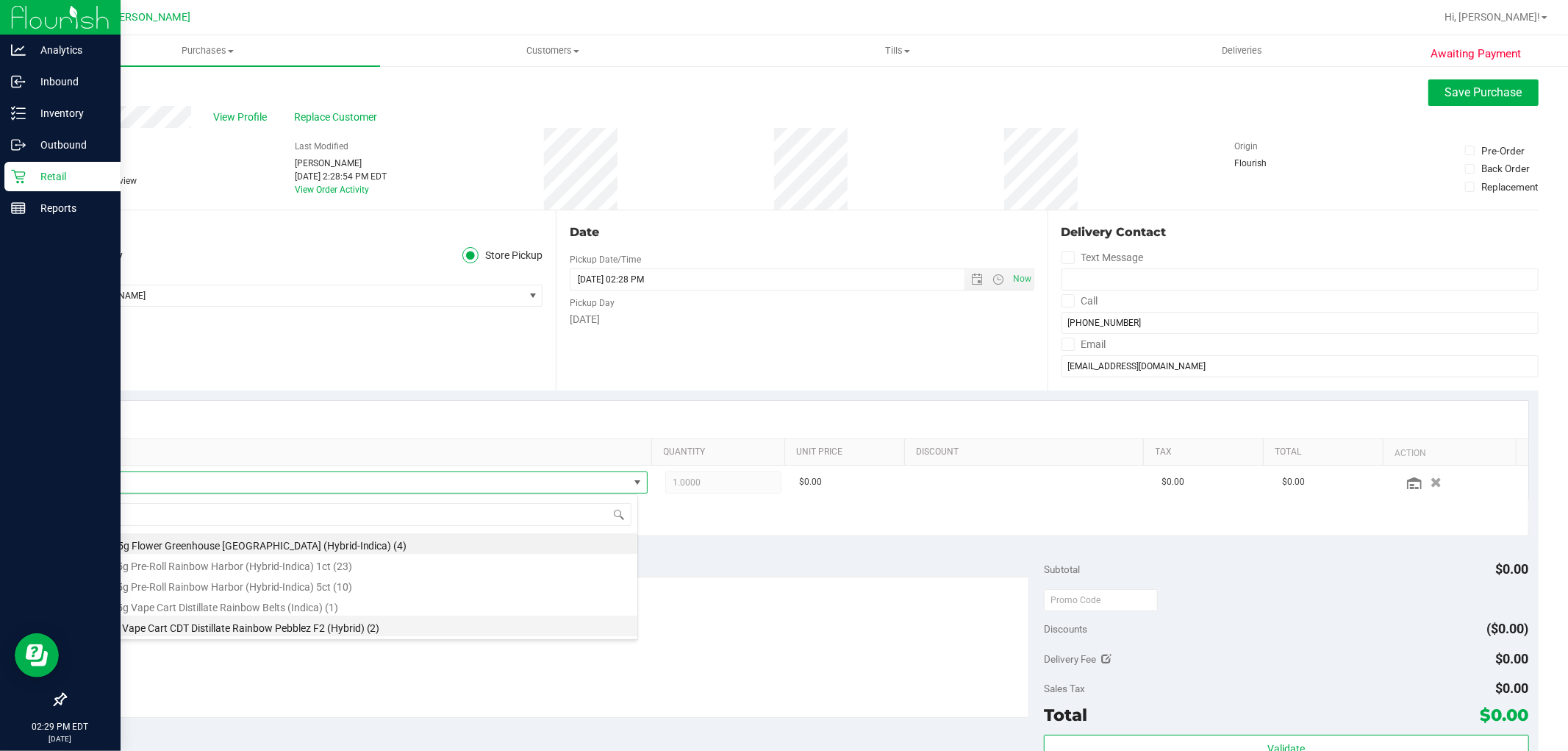
click at [231, 626] on li "FT 1g Vape Cart CDT Distillate Rainbow Pebblez F2 (Hybrid) (2)" at bounding box center [361, 626] width 552 height 21
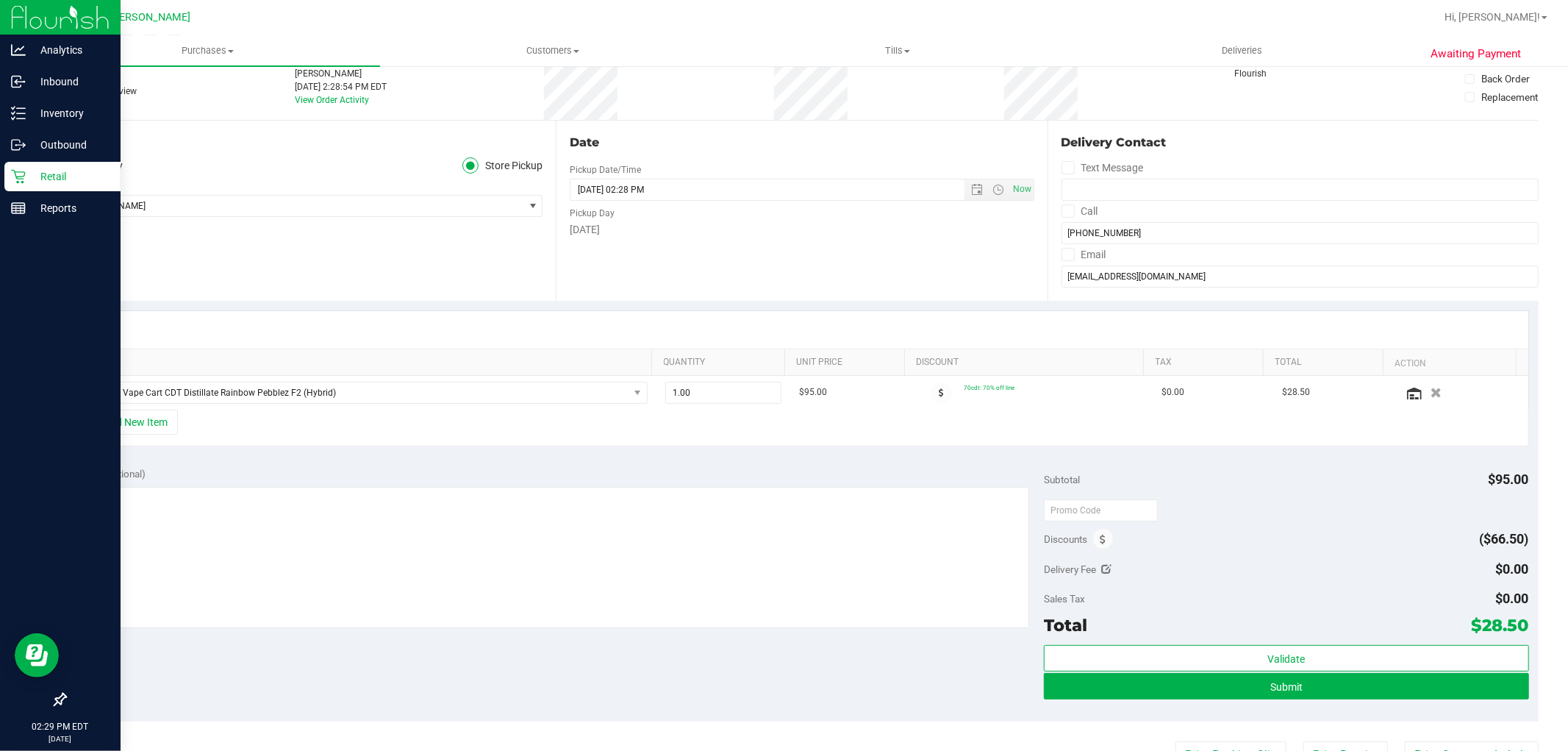
scroll to position [163, 0]
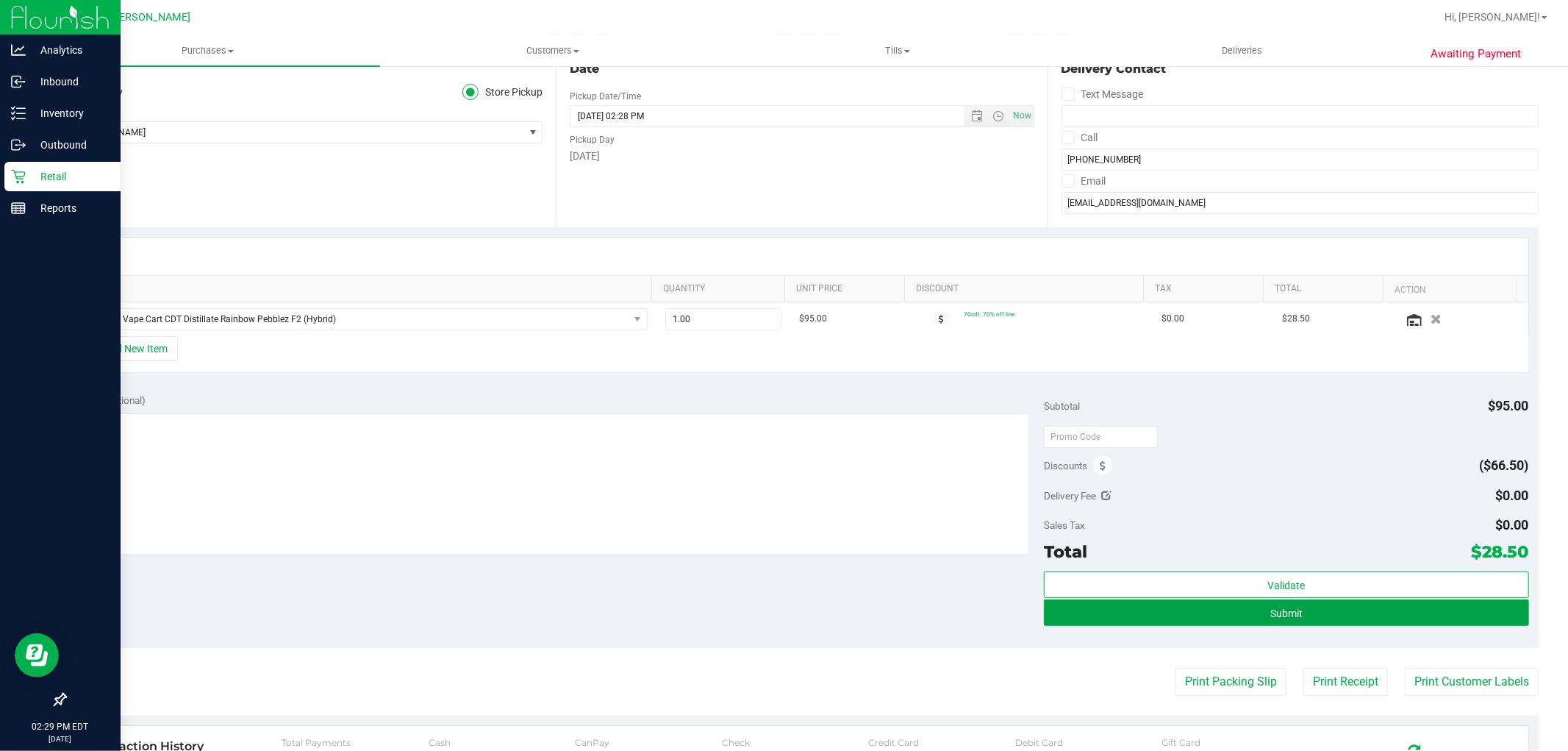
click at [1337, 617] on button "Submit" at bounding box center [1285, 613] width 484 height 27
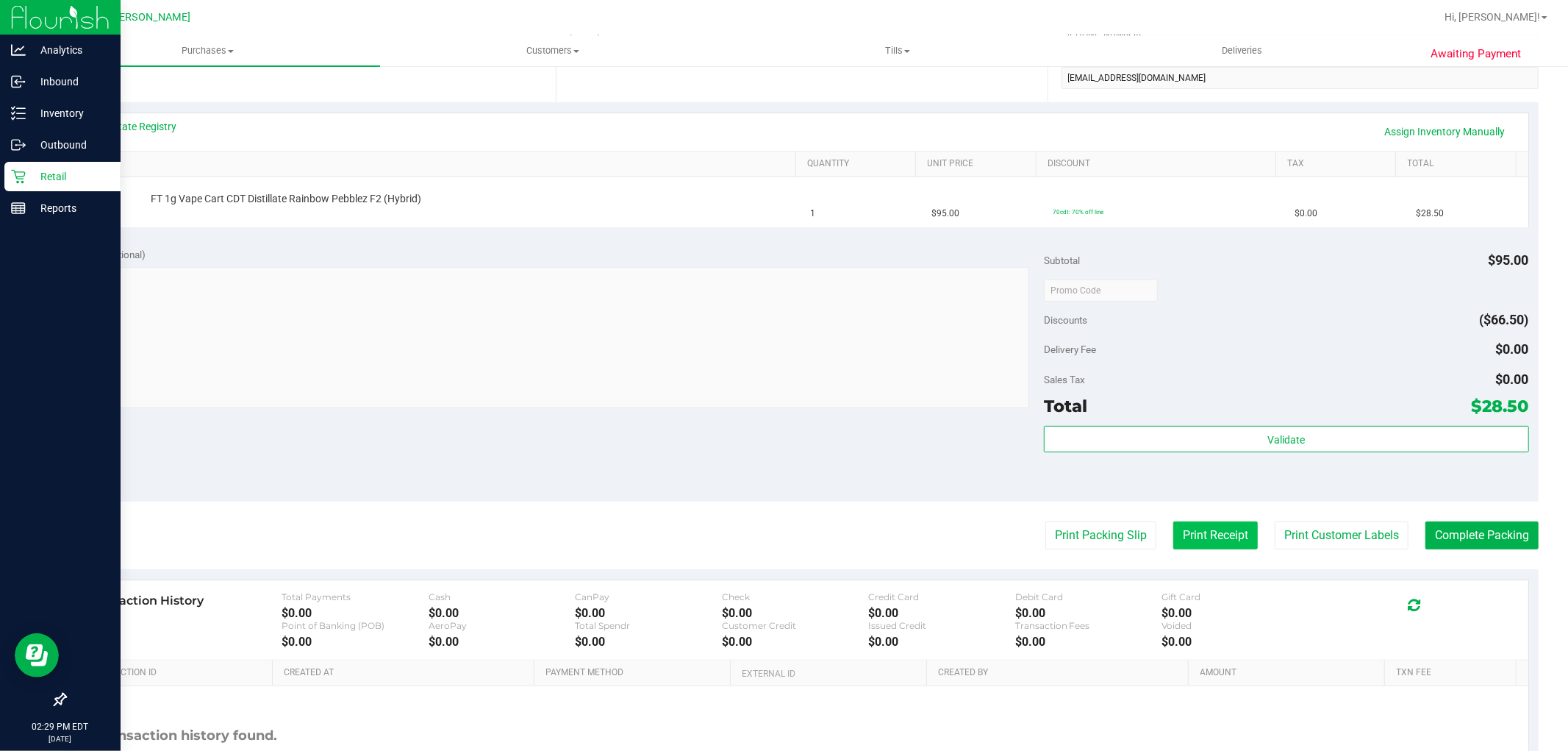
scroll to position [327, 0]
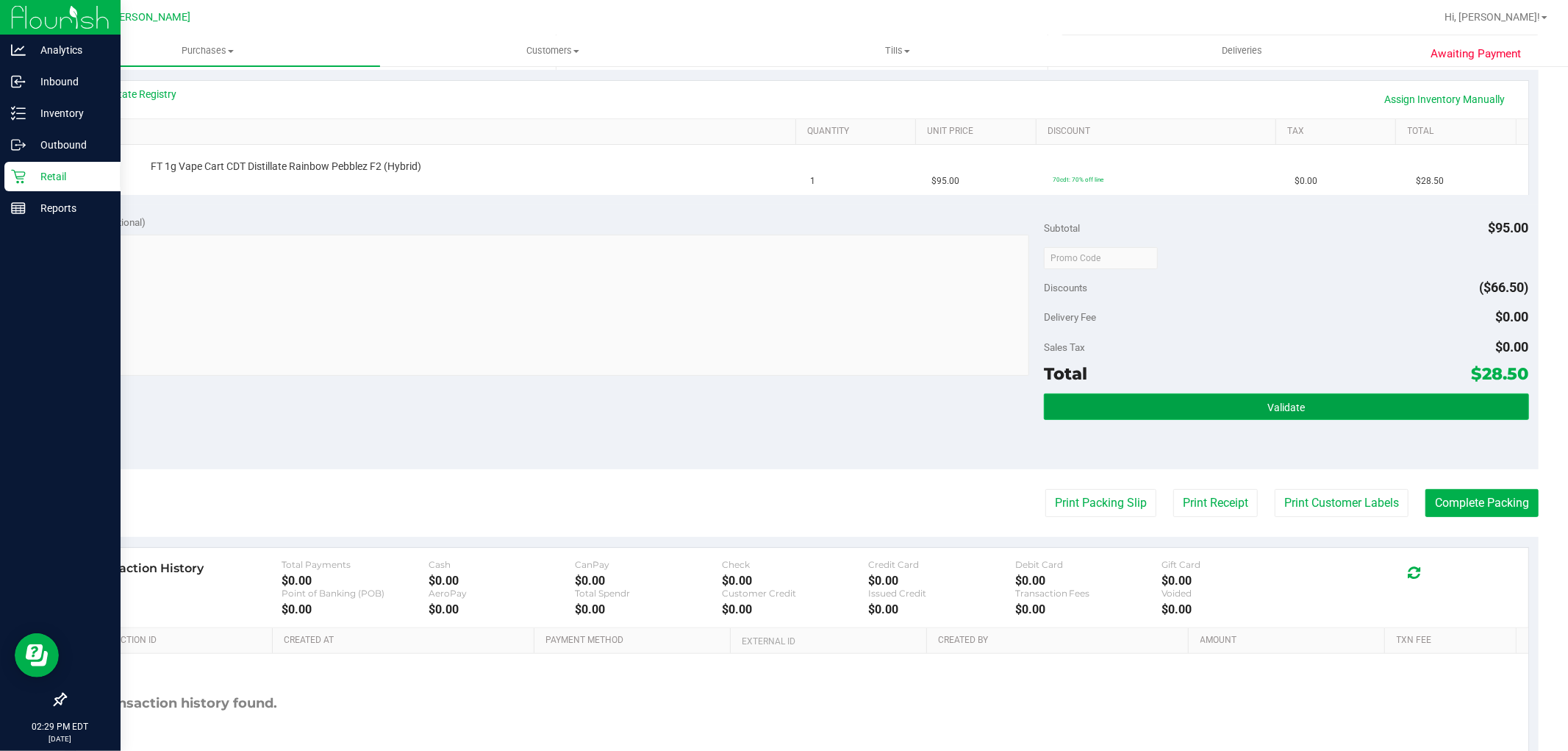
click at [1255, 407] on button "Validate" at bounding box center [1285, 407] width 484 height 27
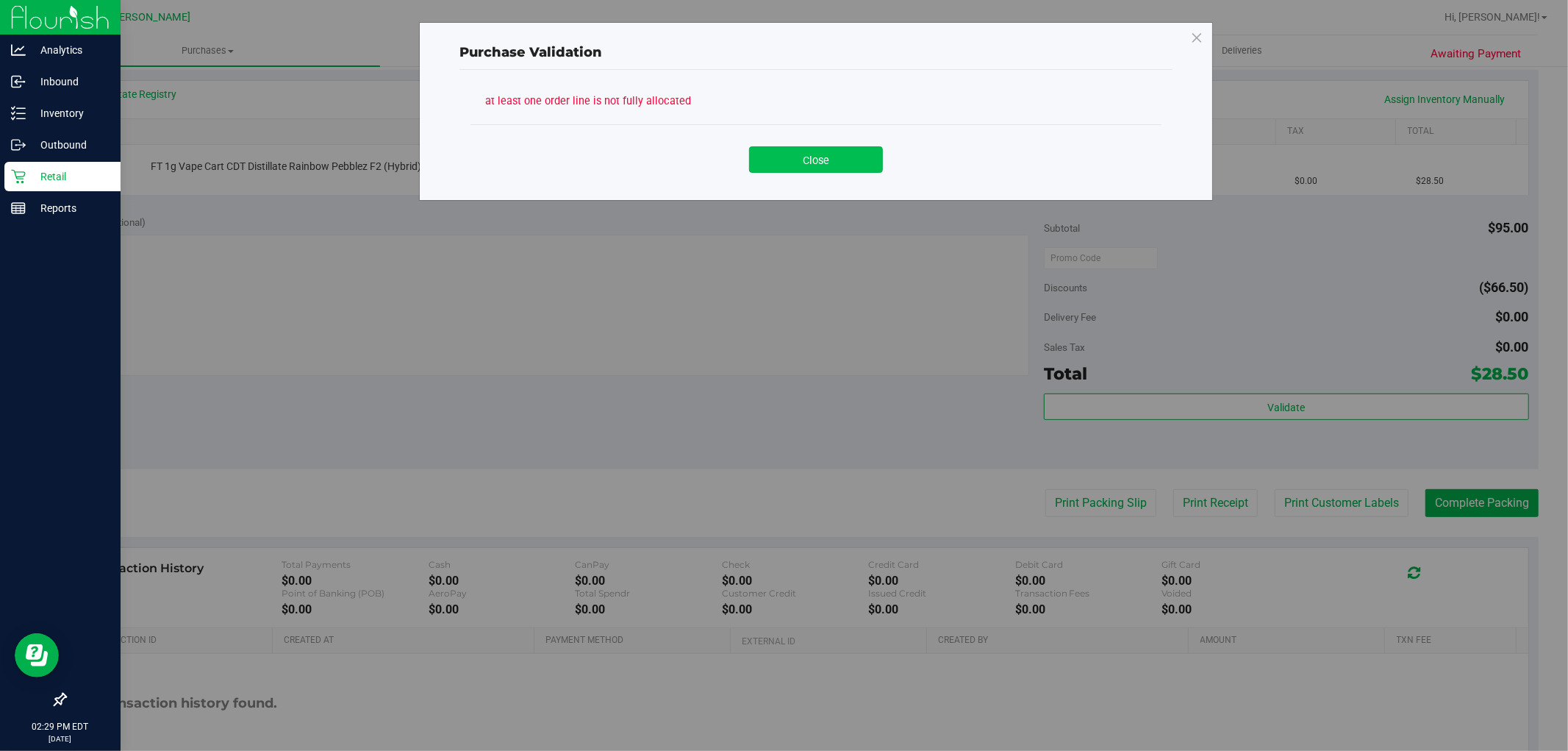
click at [834, 148] on button "Close" at bounding box center [816, 160] width 134 height 27
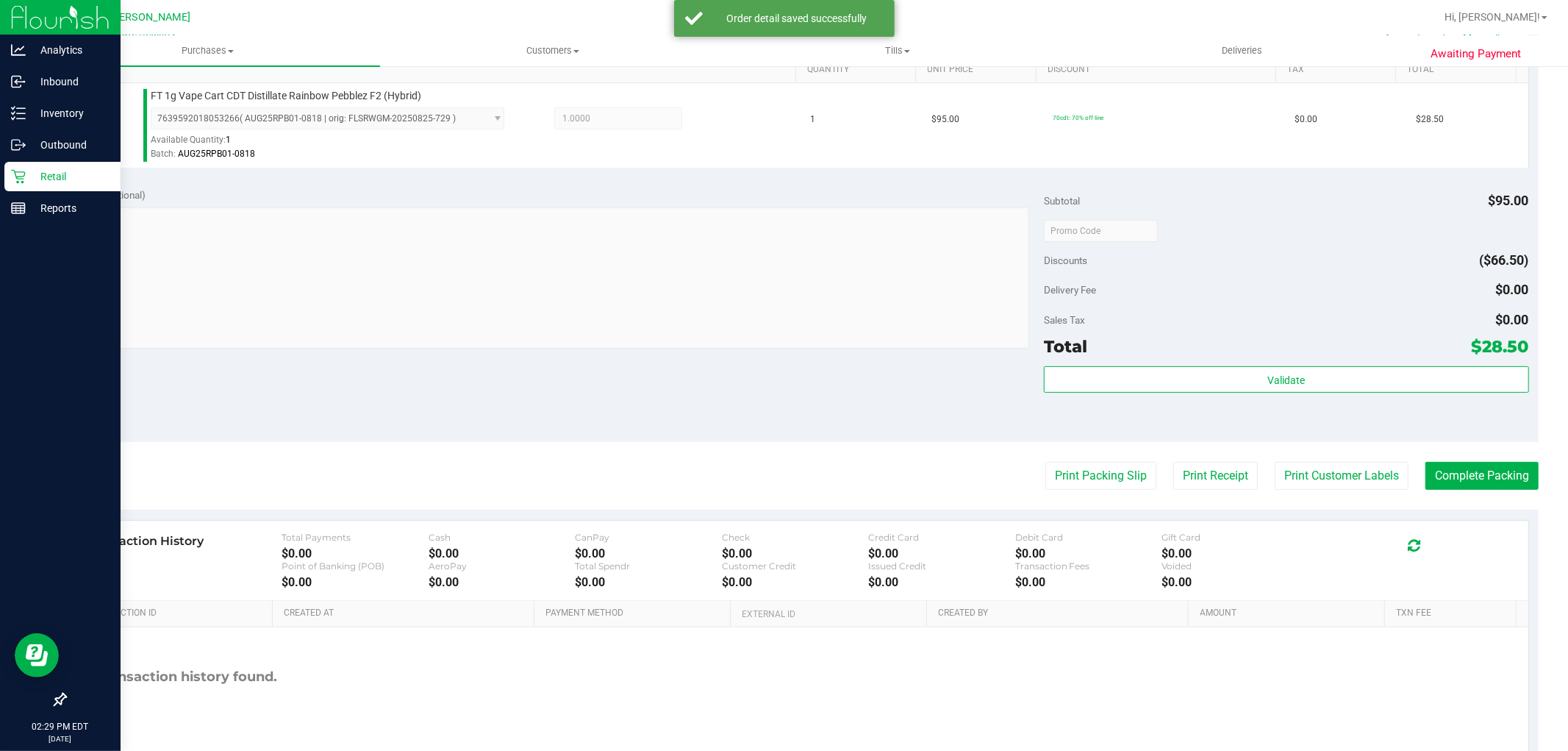
scroll to position [453, 0]
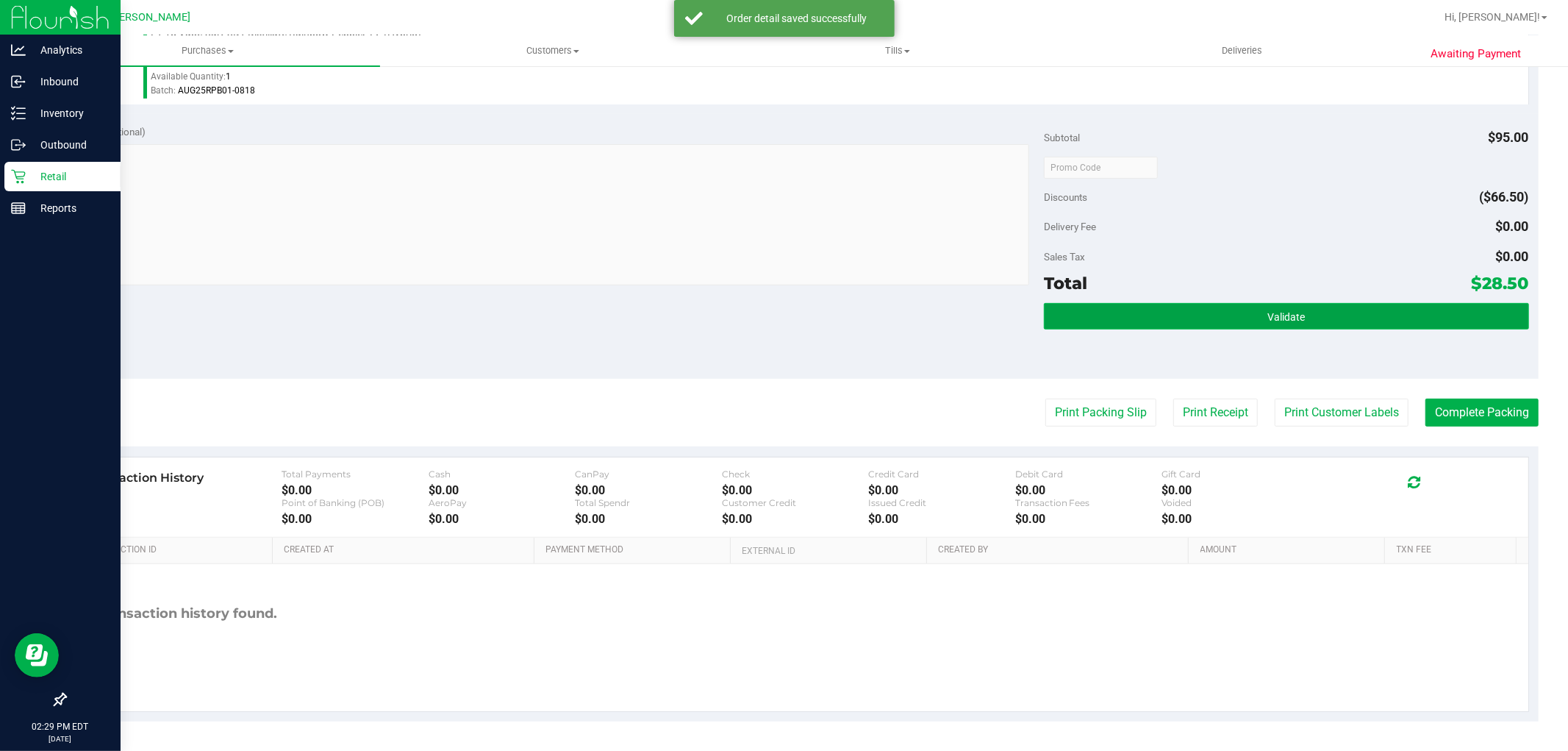
click at [1203, 316] on button "Validate" at bounding box center [1285, 316] width 484 height 27
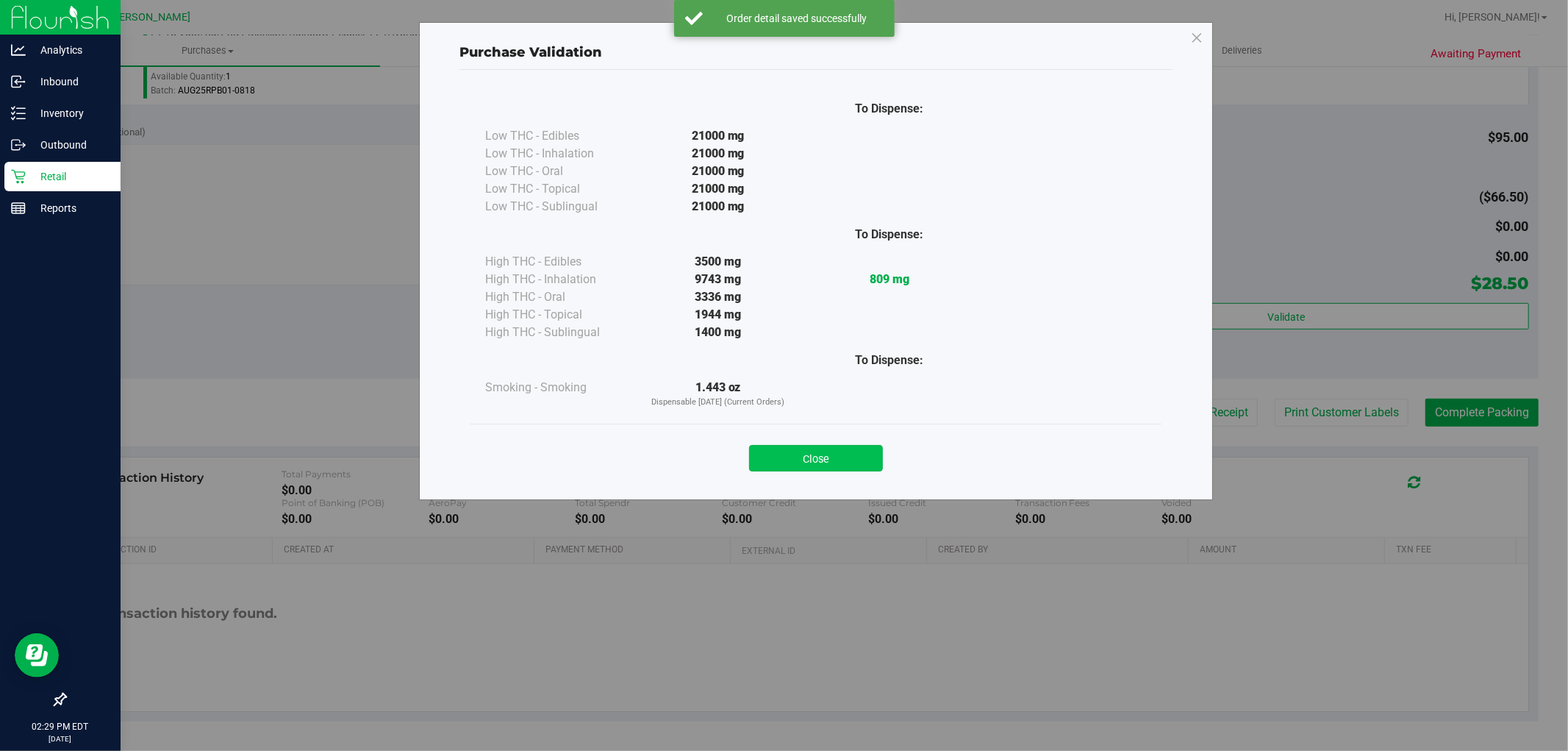
click at [834, 450] on button "Close" at bounding box center [816, 459] width 134 height 27
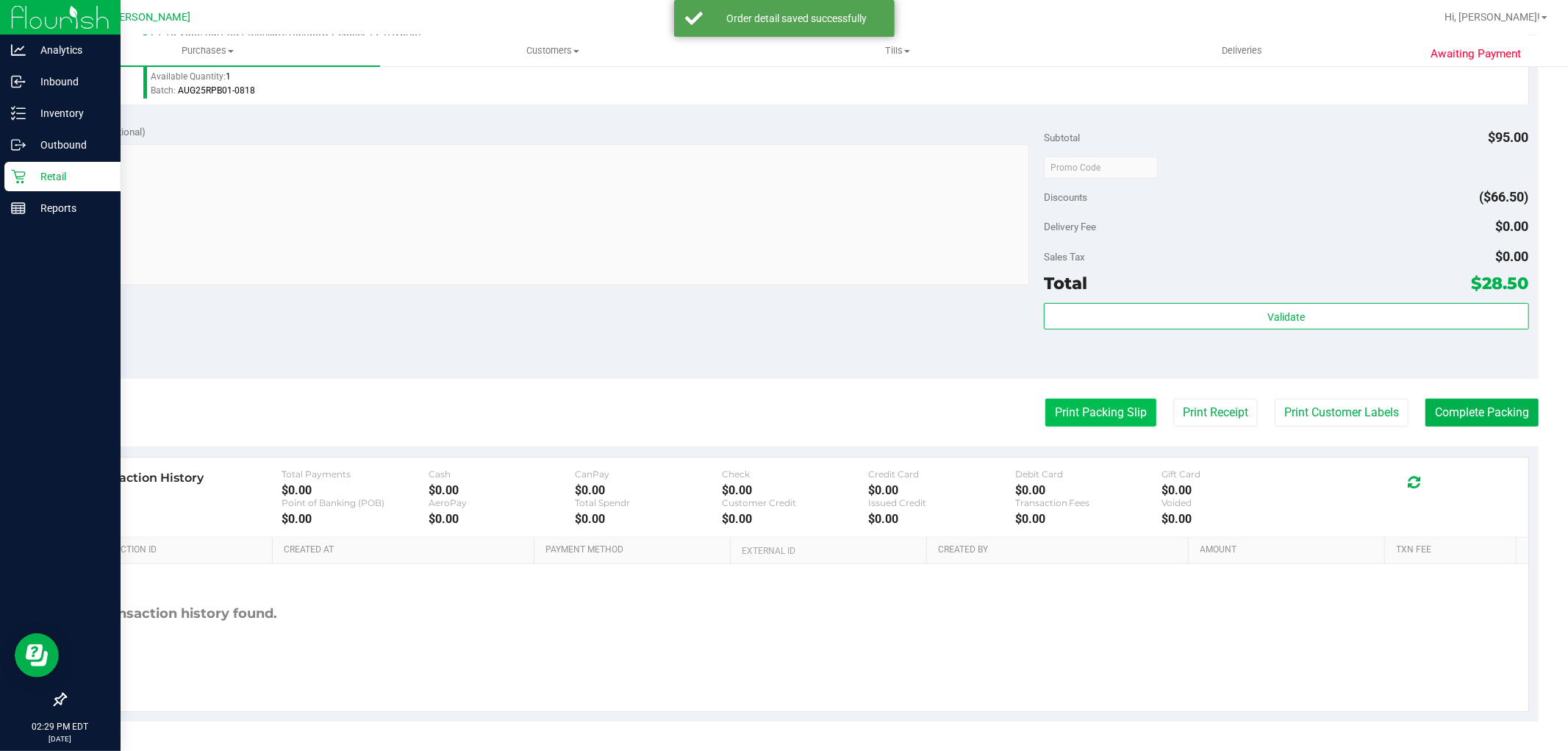
click at [1106, 410] on button "Print Packing Slip" at bounding box center [1101, 413] width 111 height 28
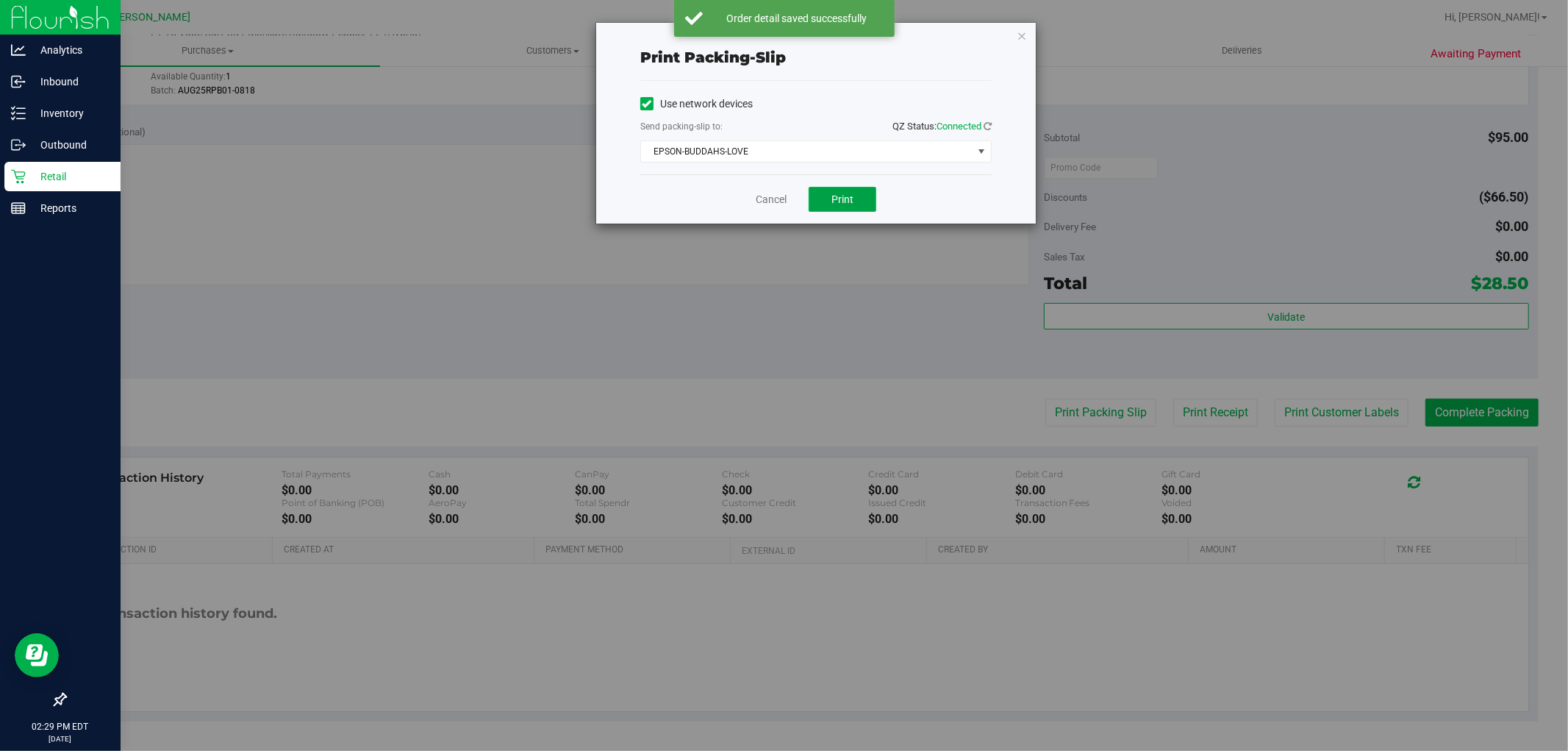
click at [839, 197] on span "Print" at bounding box center [843, 200] width 22 height 12
click at [780, 197] on link "Cancel" at bounding box center [771, 200] width 31 height 16
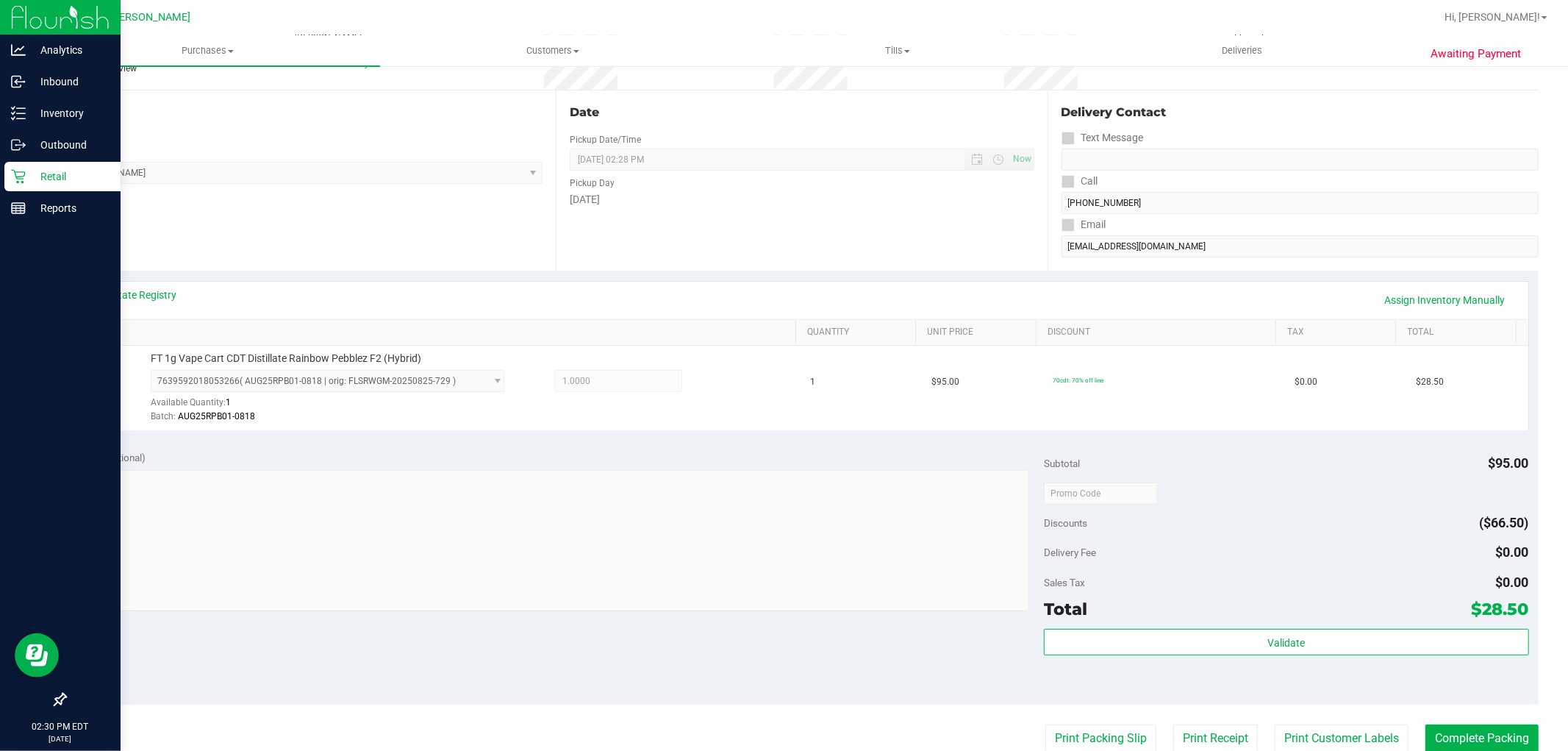
scroll to position [370, 0]
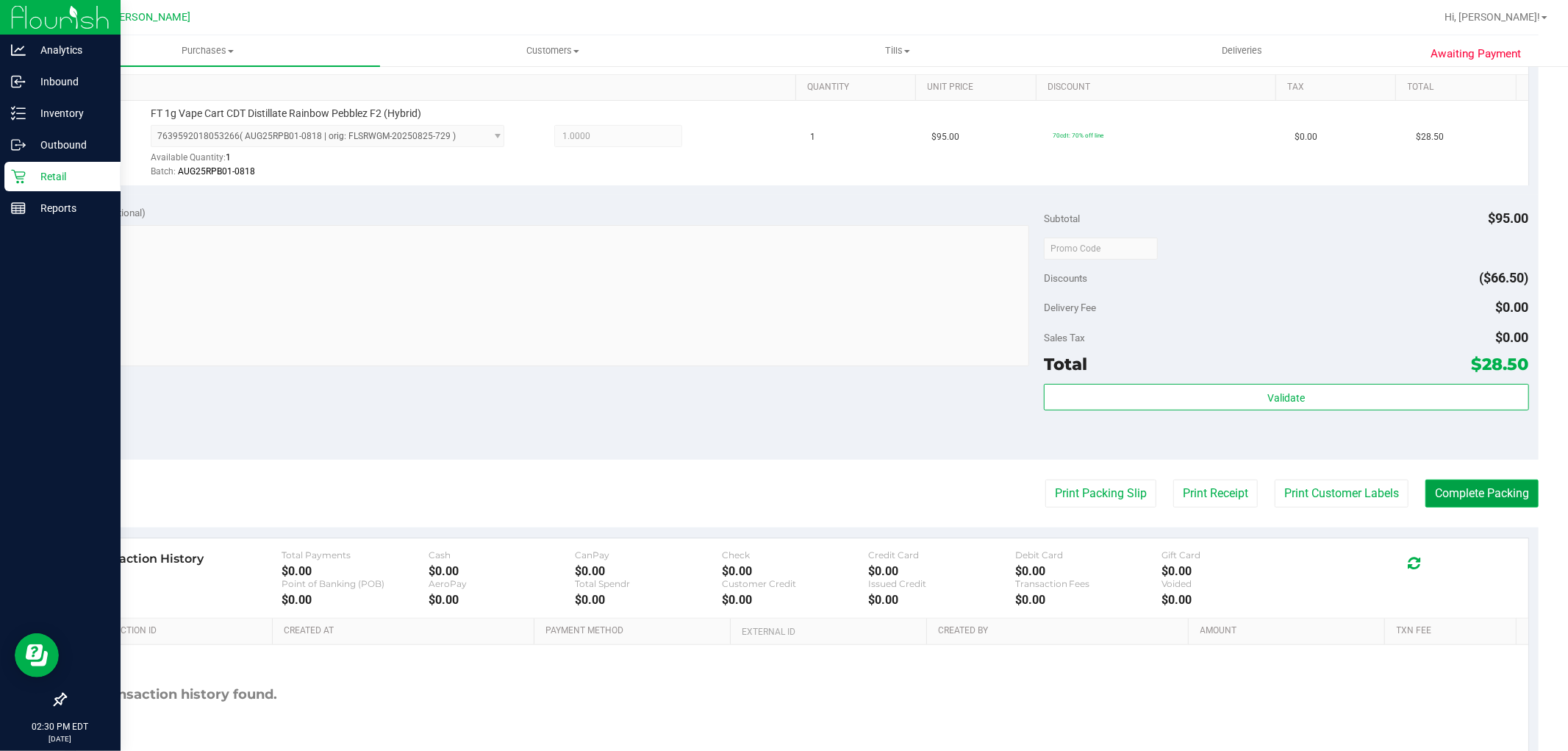
click at [1466, 491] on button "Complete Packing" at bounding box center [1482, 493] width 113 height 28
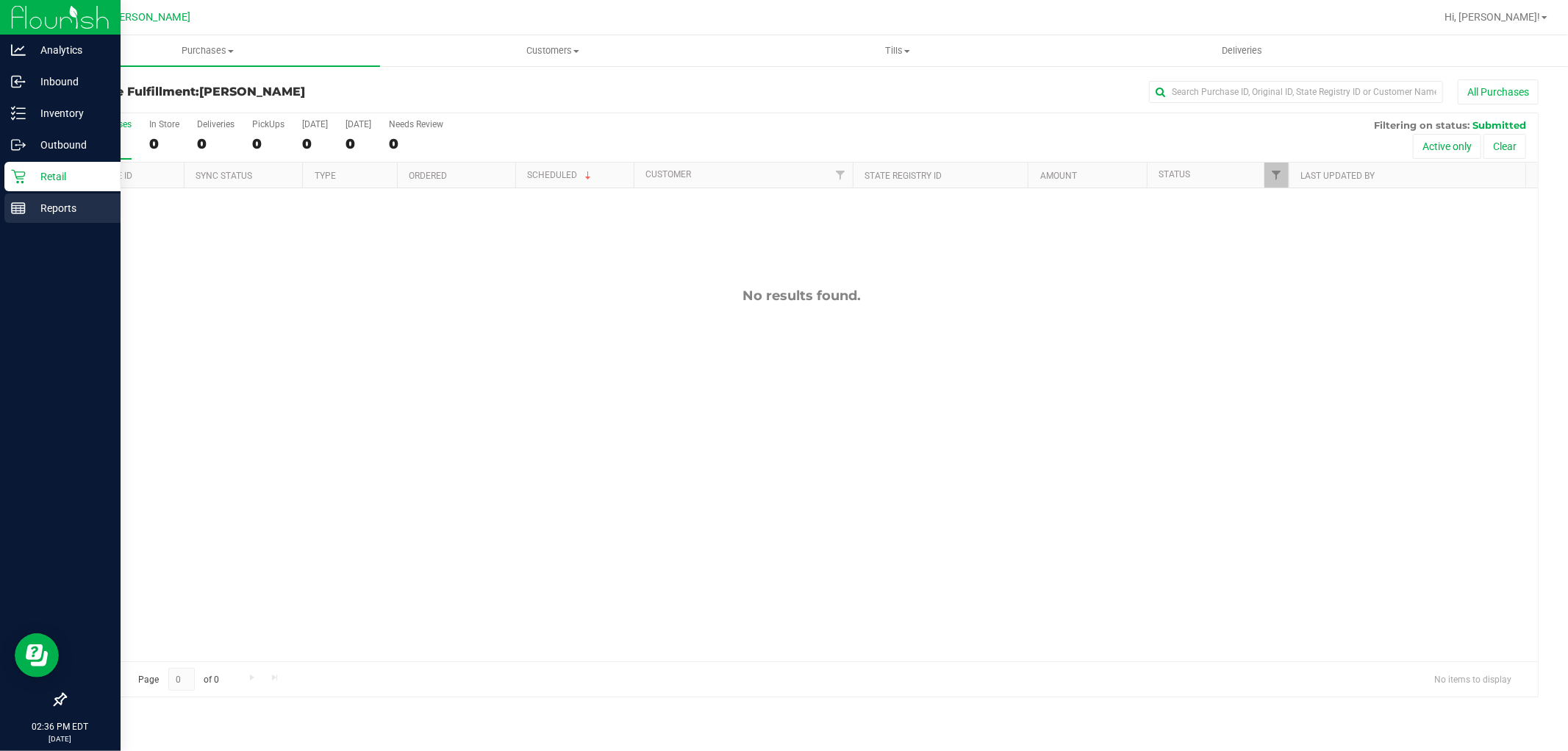
click at [71, 203] on p "Reports" at bounding box center [70, 209] width 88 height 18
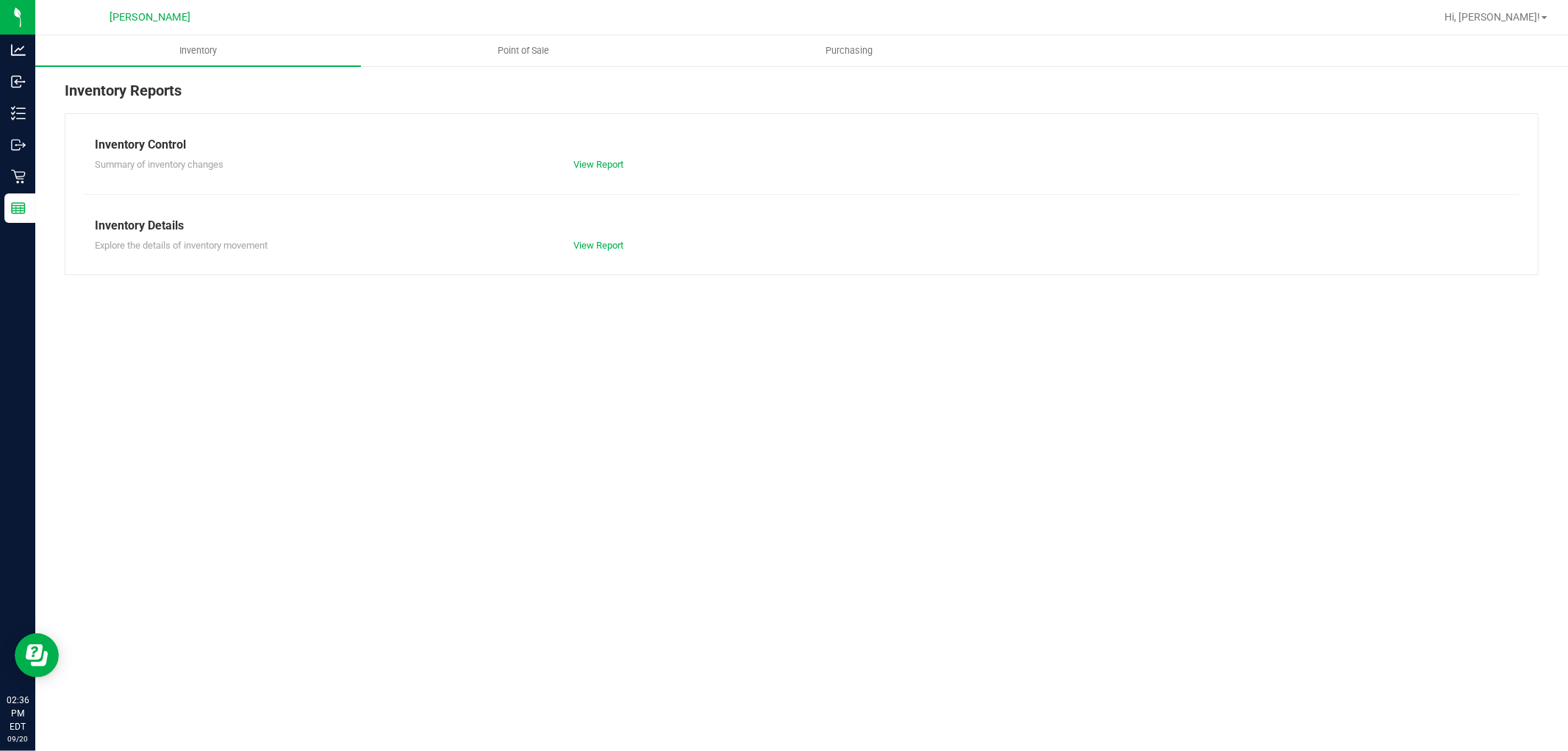
click at [521, 72] on div "Inventory Reports Inventory Control Summary of inventory changes View Report In…" at bounding box center [802, 177] width 1532 height 225
click at [495, 41] on uib-tab-heading "Point of Sale" at bounding box center [524, 51] width 324 height 30
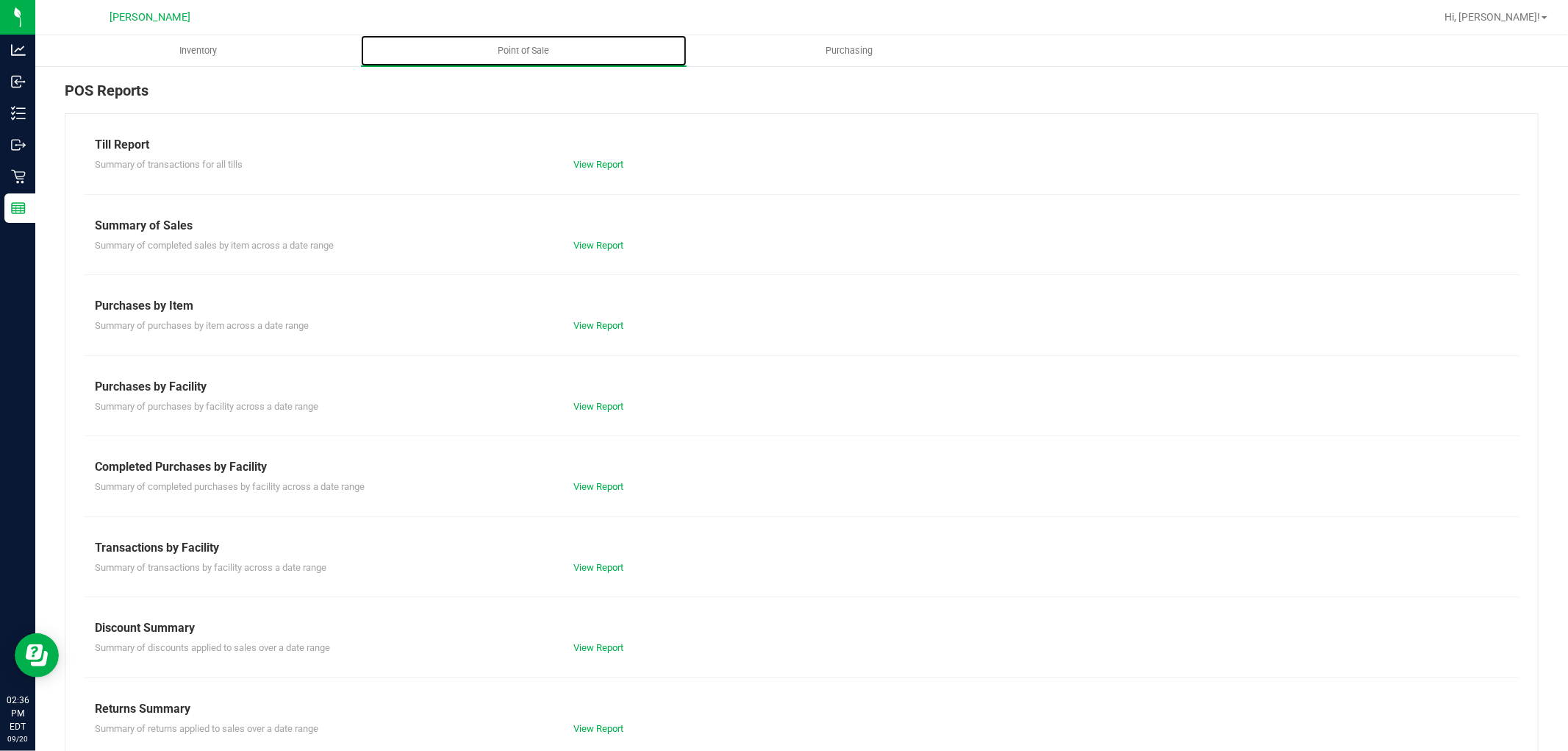
scroll to position [23, 0]
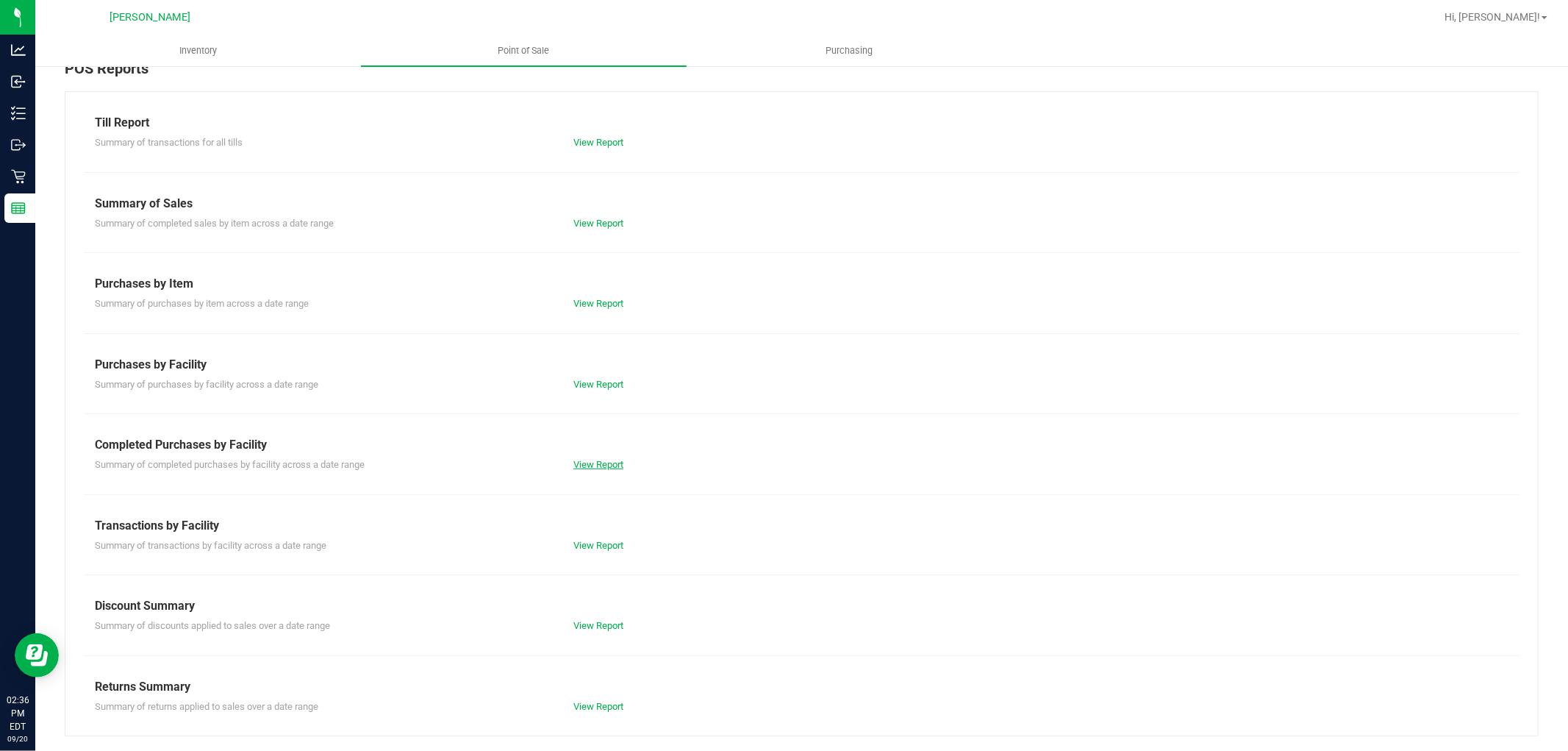
click at [573, 459] on link "View Report" at bounding box center [598, 464] width 50 height 11
